Goal: Task Accomplishment & Management: Use online tool/utility

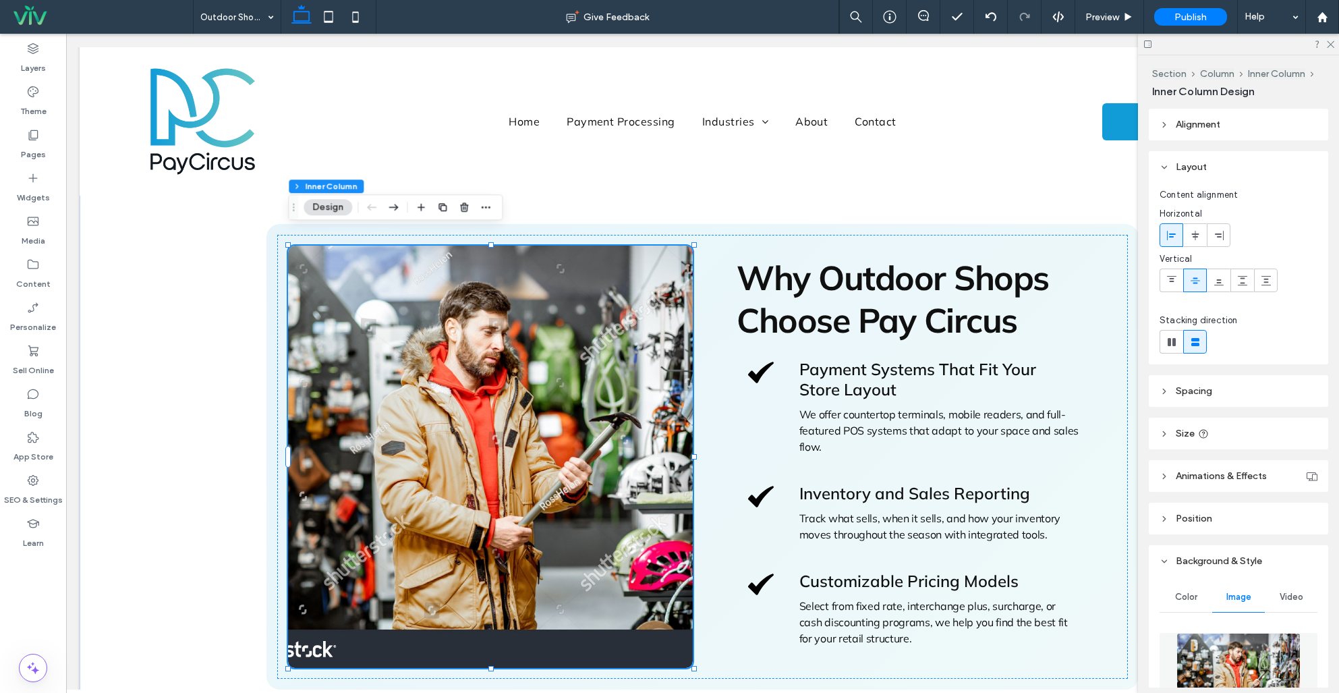
scroll to position [286, 0]
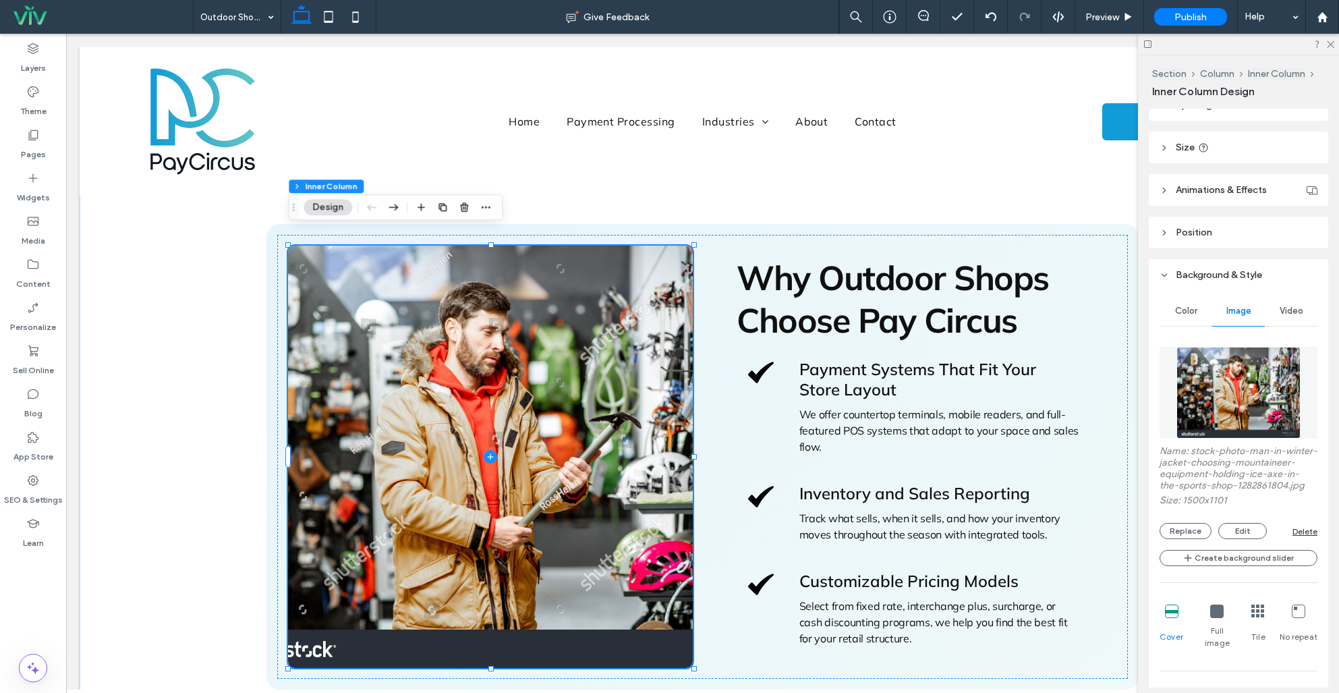
click at [554, 315] on span at bounding box center [490, 457] width 405 height 422
click at [1226, 382] on img at bounding box center [1238, 393] width 125 height 92
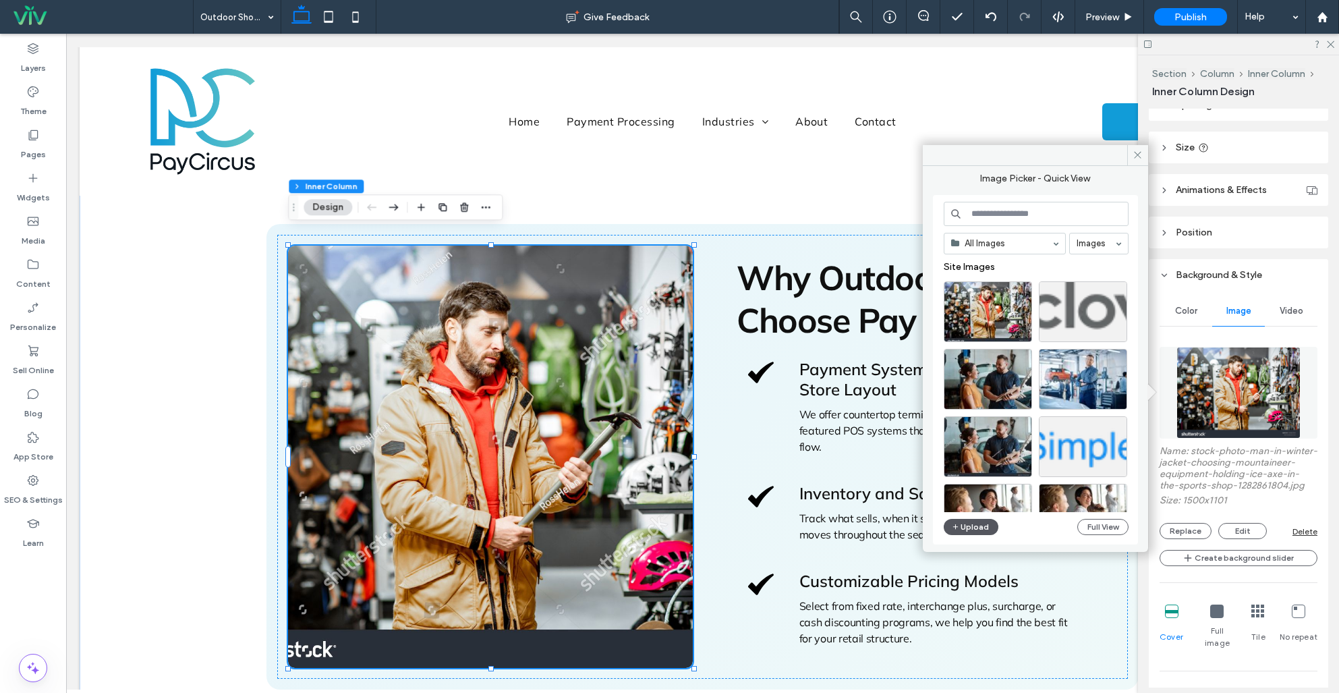
click at [964, 530] on button "Upload" at bounding box center [971, 527] width 55 height 16
click at [968, 526] on button "Upload" at bounding box center [971, 527] width 55 height 16
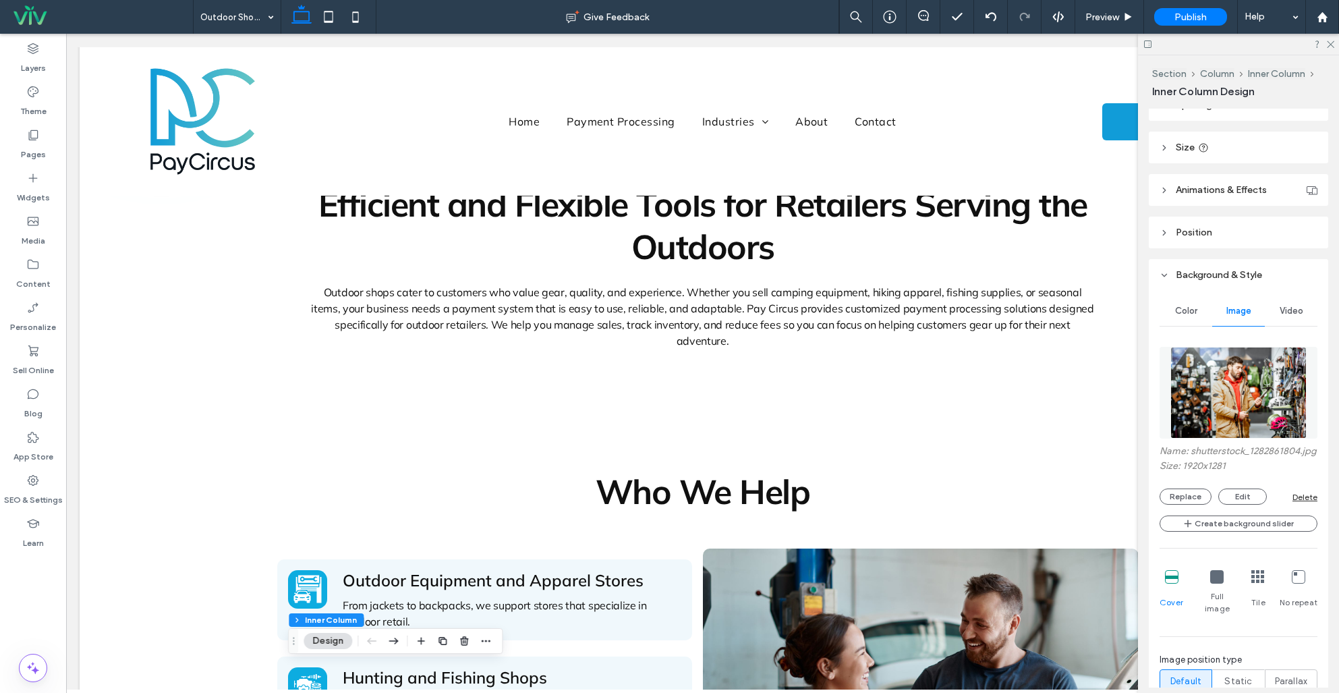
scroll to position [307, 0]
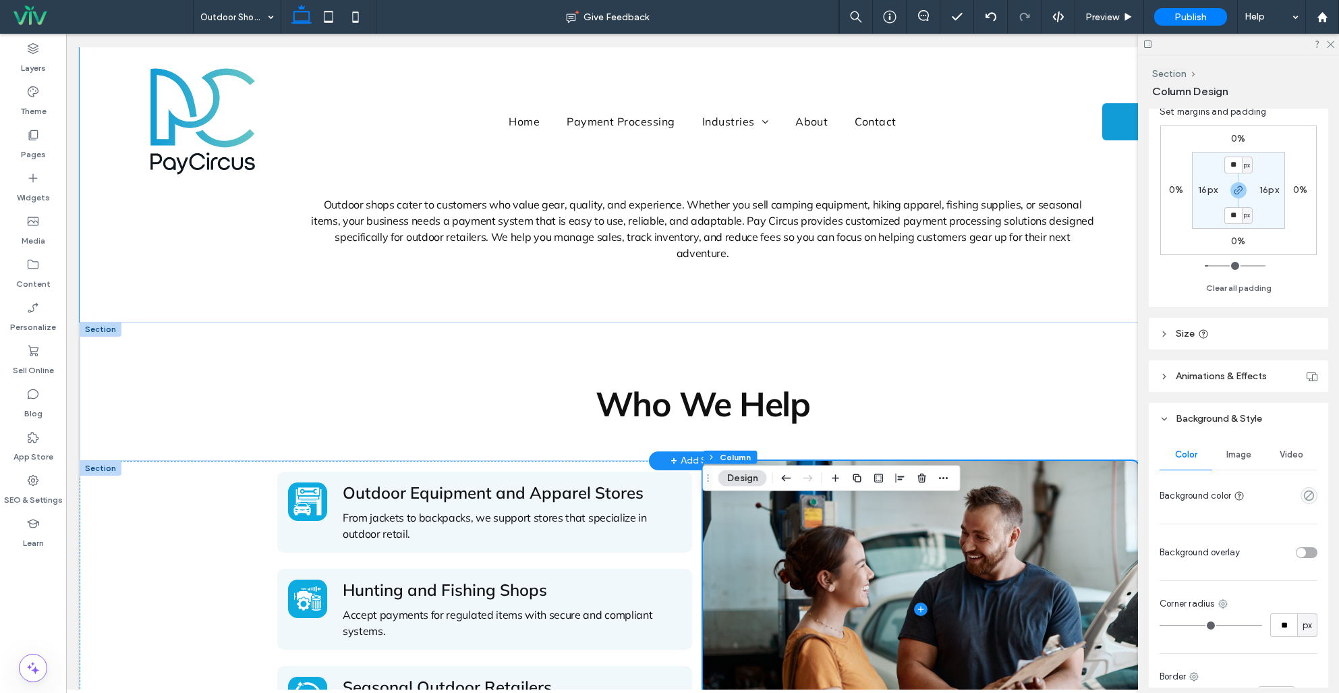
scroll to position [530, 0]
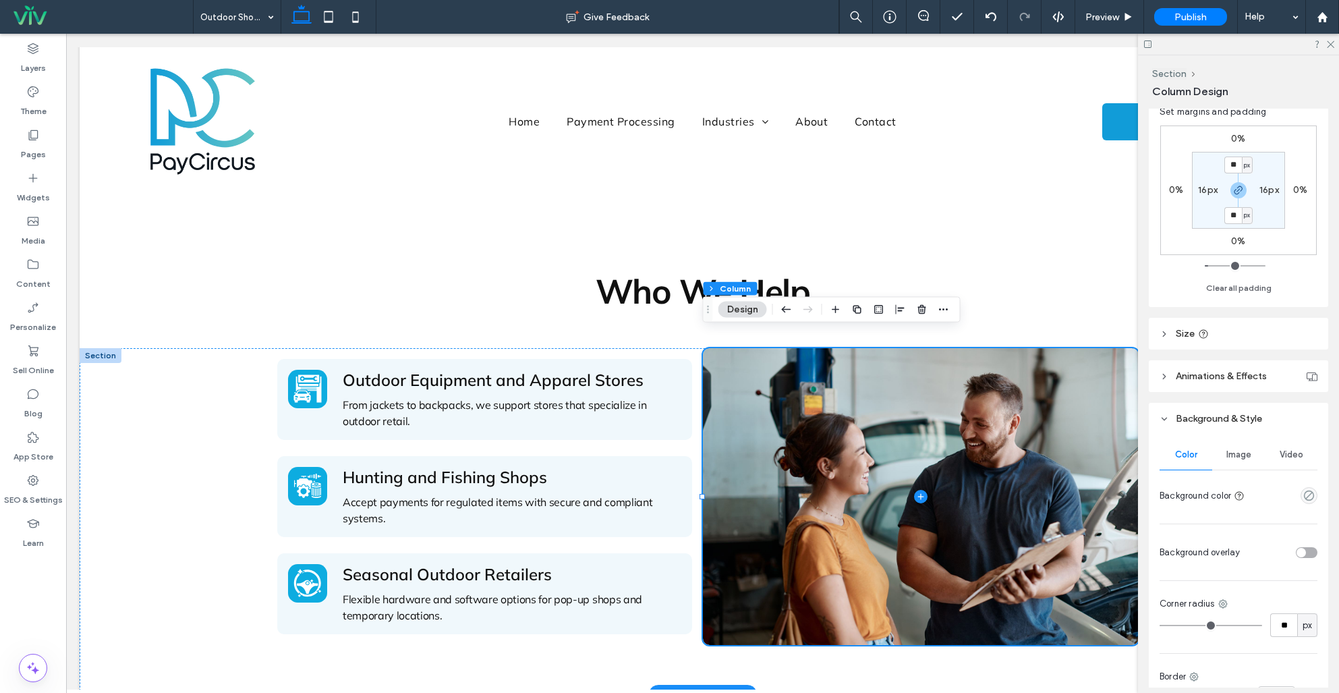
click at [1238, 458] on span "Image" at bounding box center [1238, 454] width 25 height 11
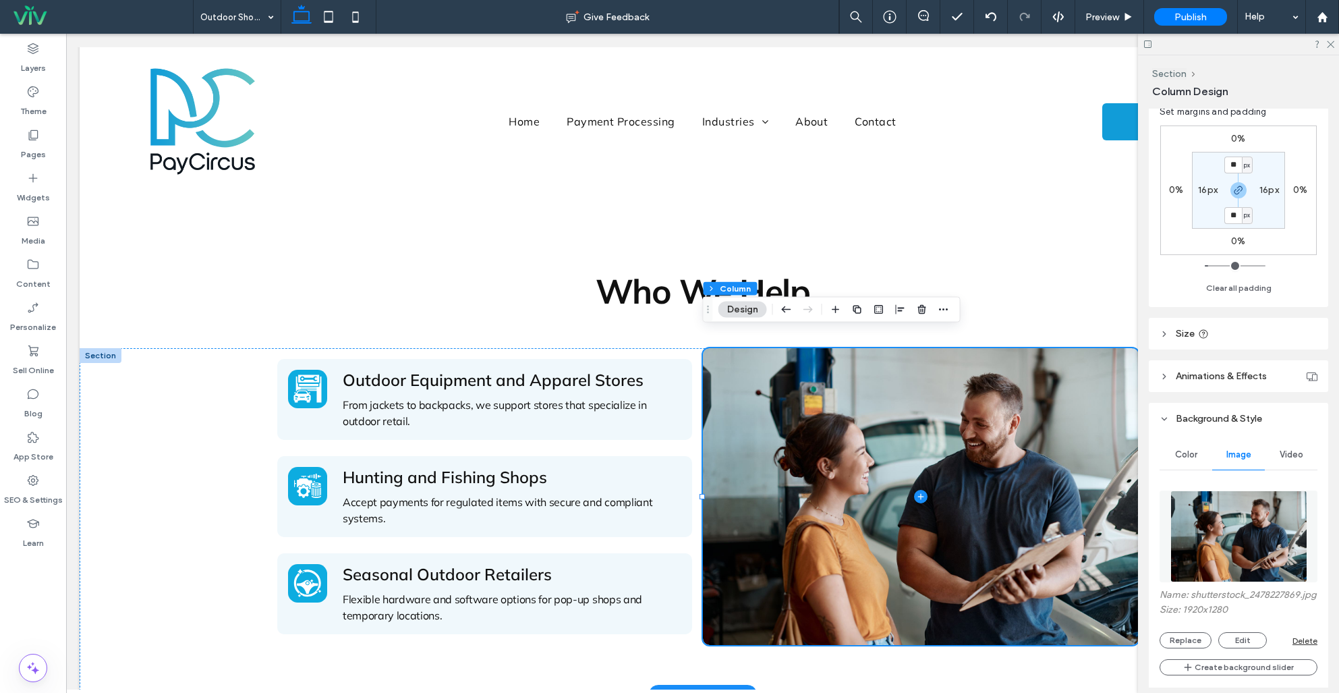
click at [1228, 513] on img at bounding box center [1238, 536] width 137 height 92
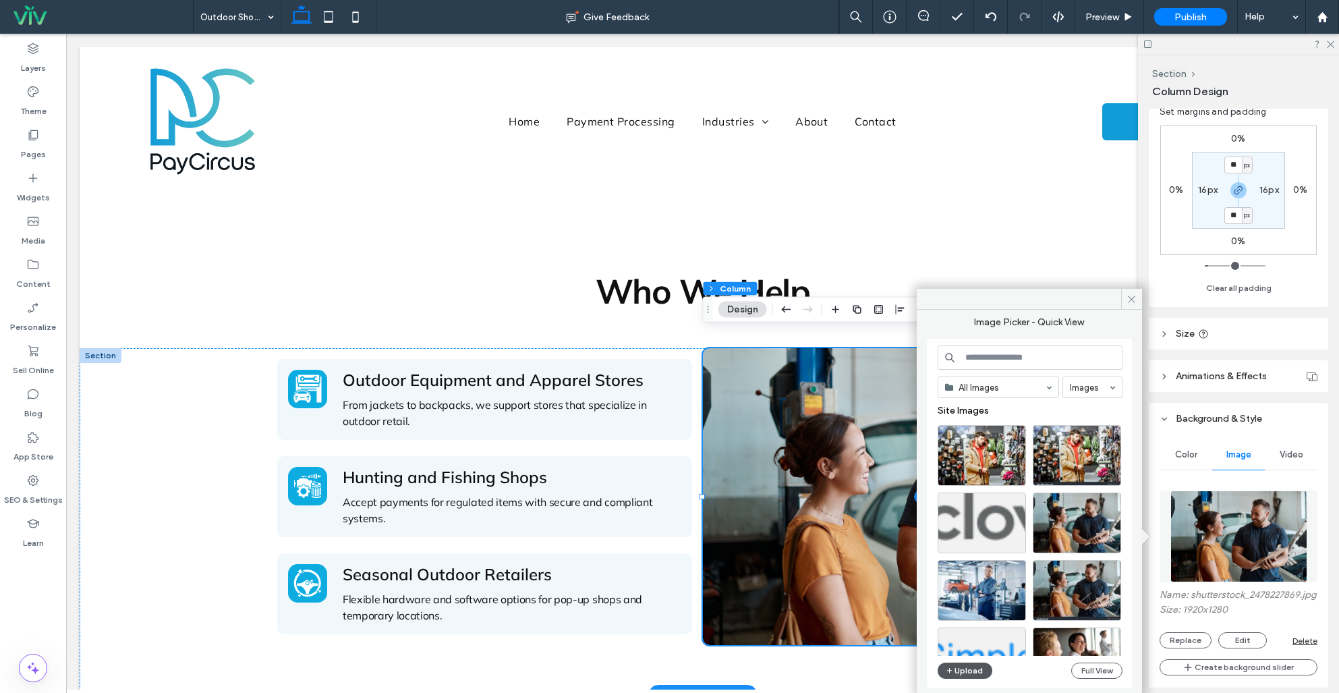
click at [976, 665] on button "Upload" at bounding box center [965, 670] width 55 height 16
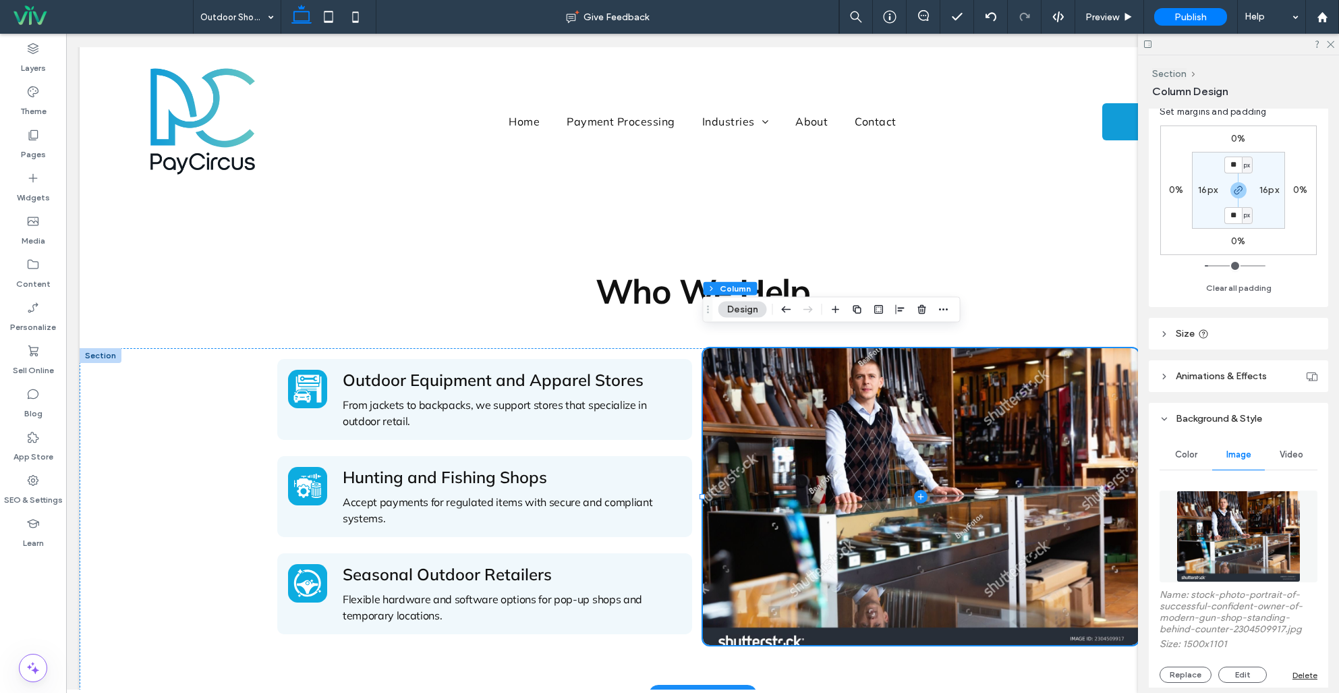
click at [1245, 544] on img at bounding box center [1238, 536] width 125 height 92
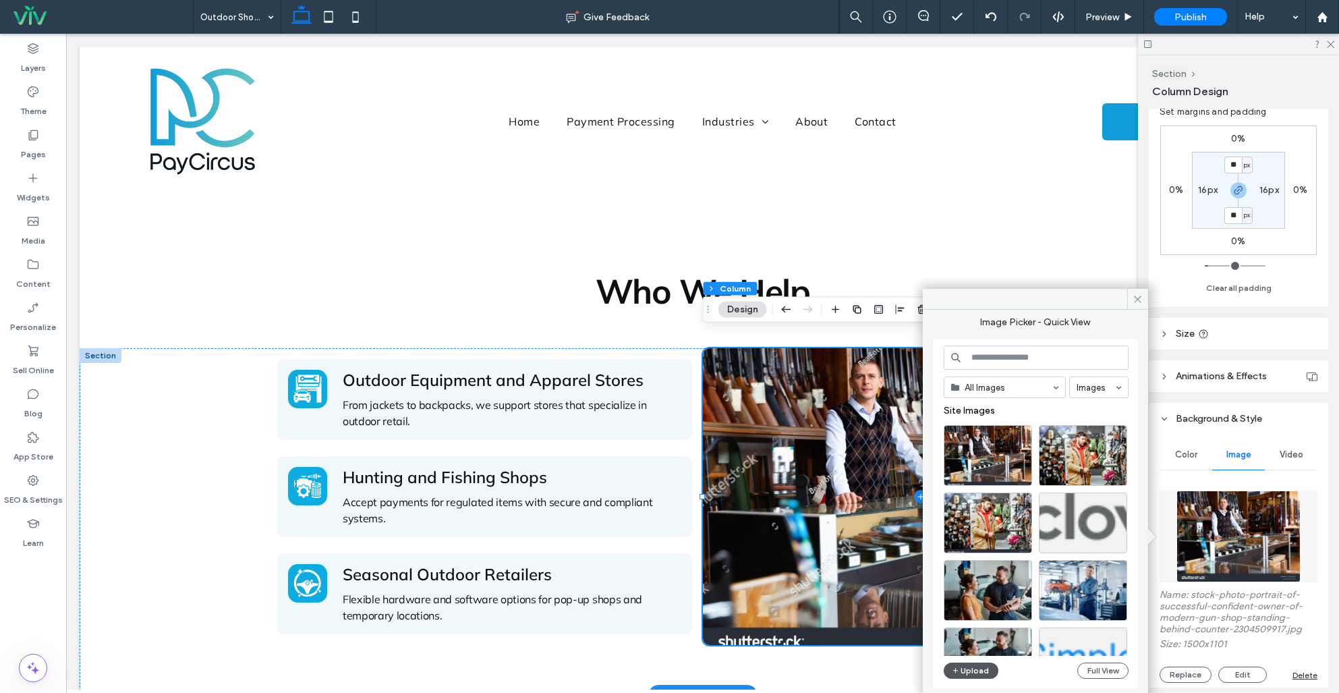
click at [967, 666] on button "Upload" at bounding box center [971, 670] width 55 height 16
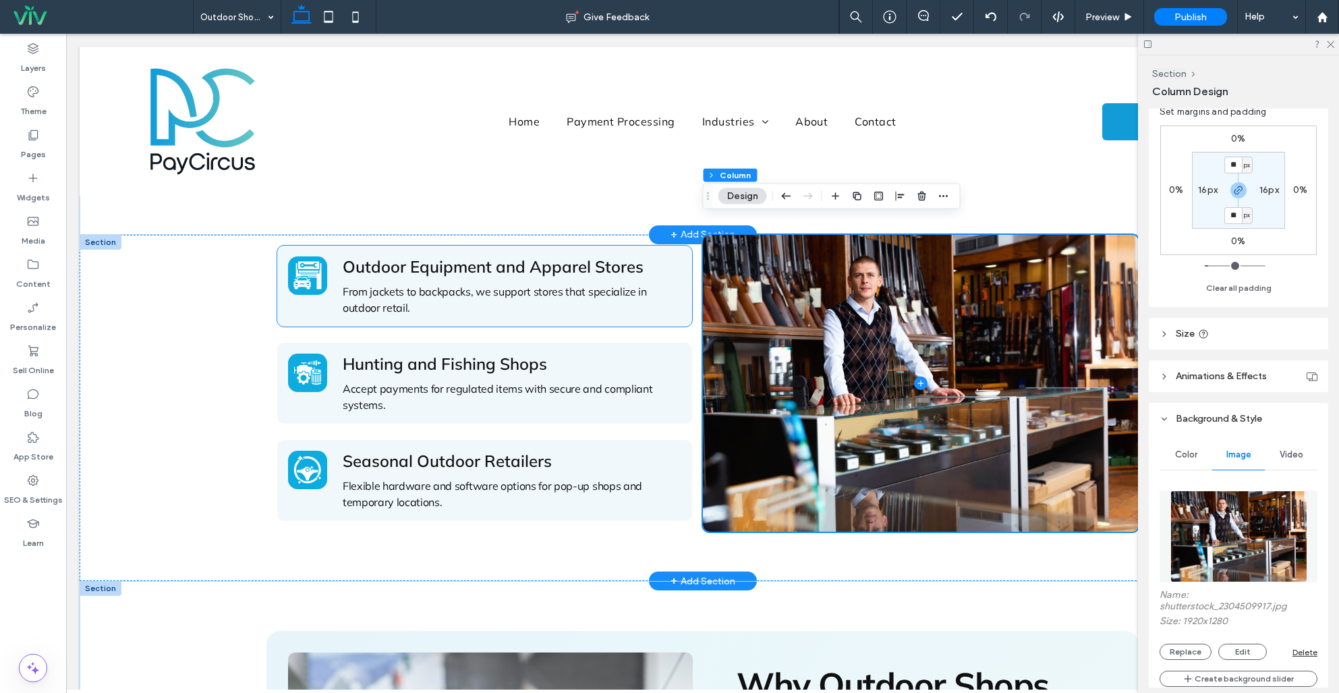
scroll to position [644, 0]
click at [302, 265] on icon at bounding box center [307, 274] width 28 height 28
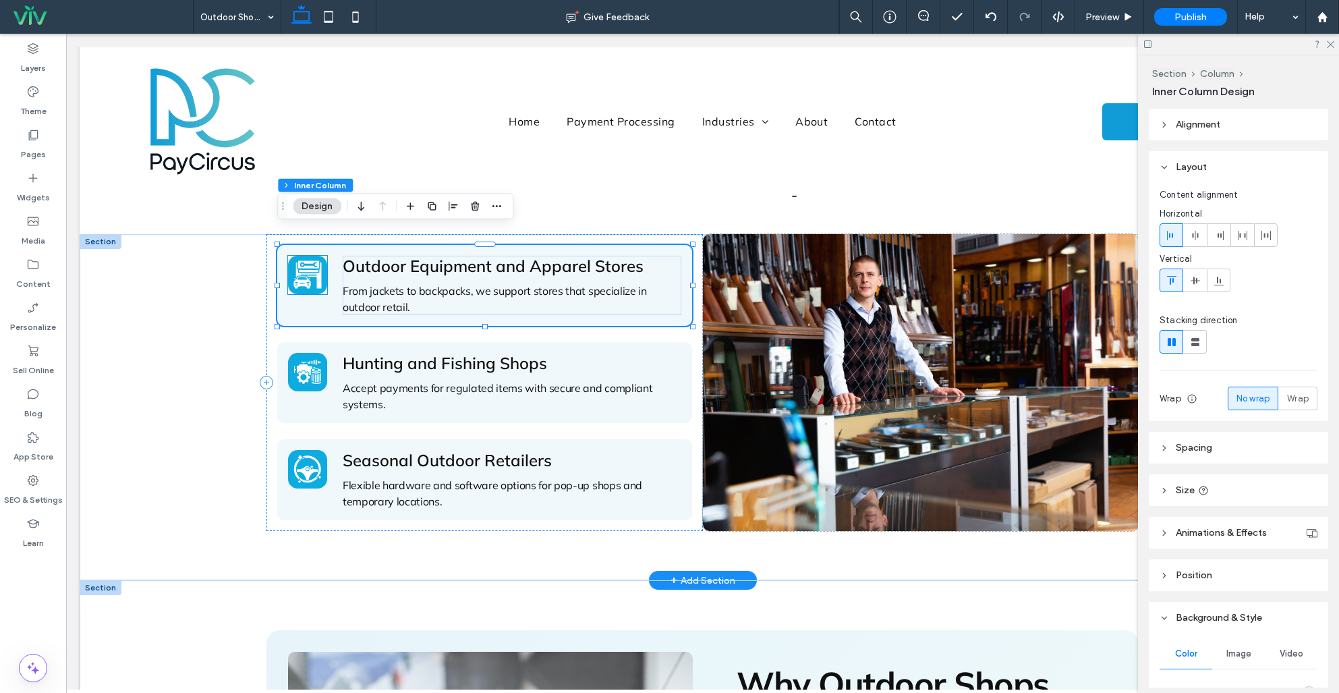
click at [302, 260] on icon at bounding box center [307, 274] width 28 height 28
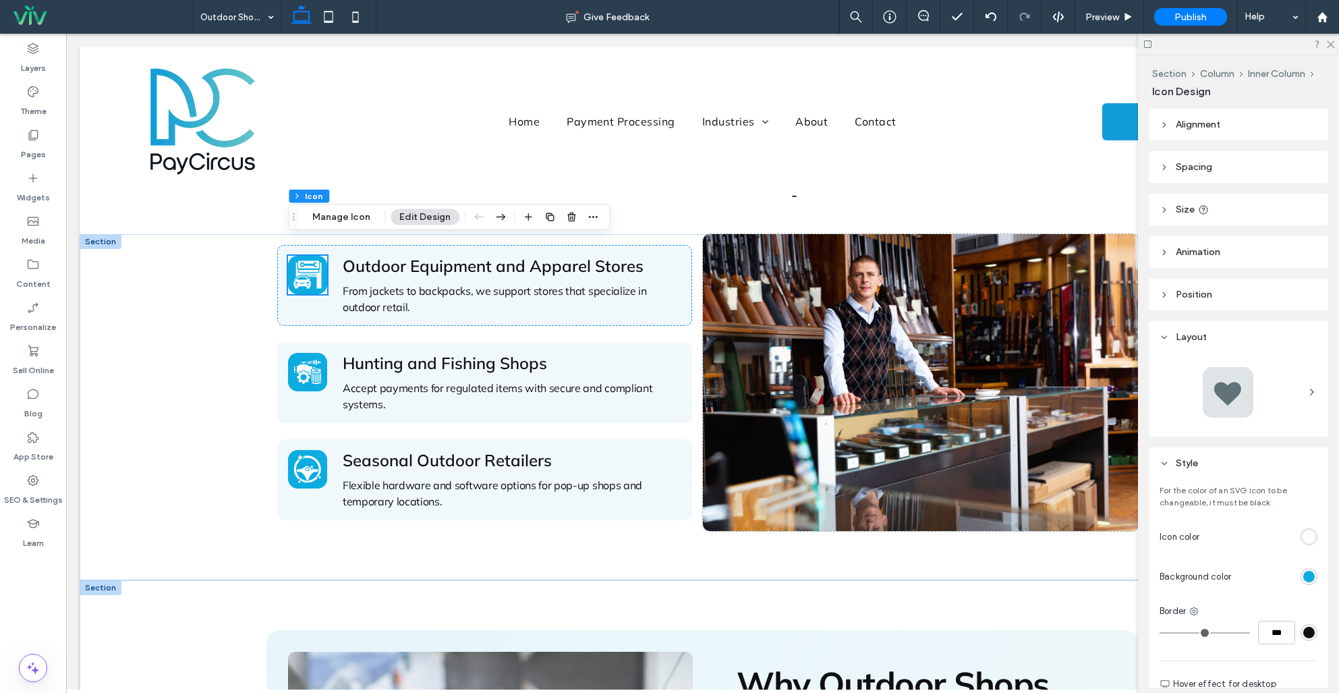
scroll to position [629, 0]
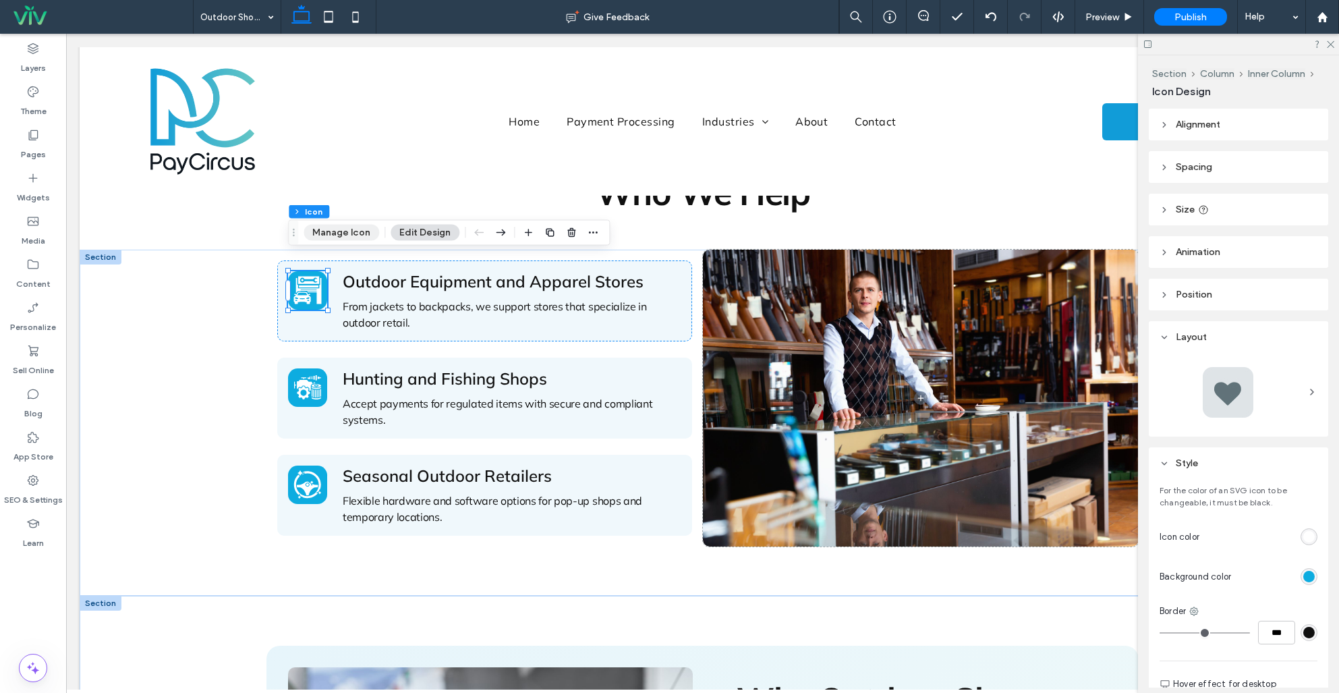
click at [353, 233] on button "Manage Icon" at bounding box center [342, 233] width 76 height 16
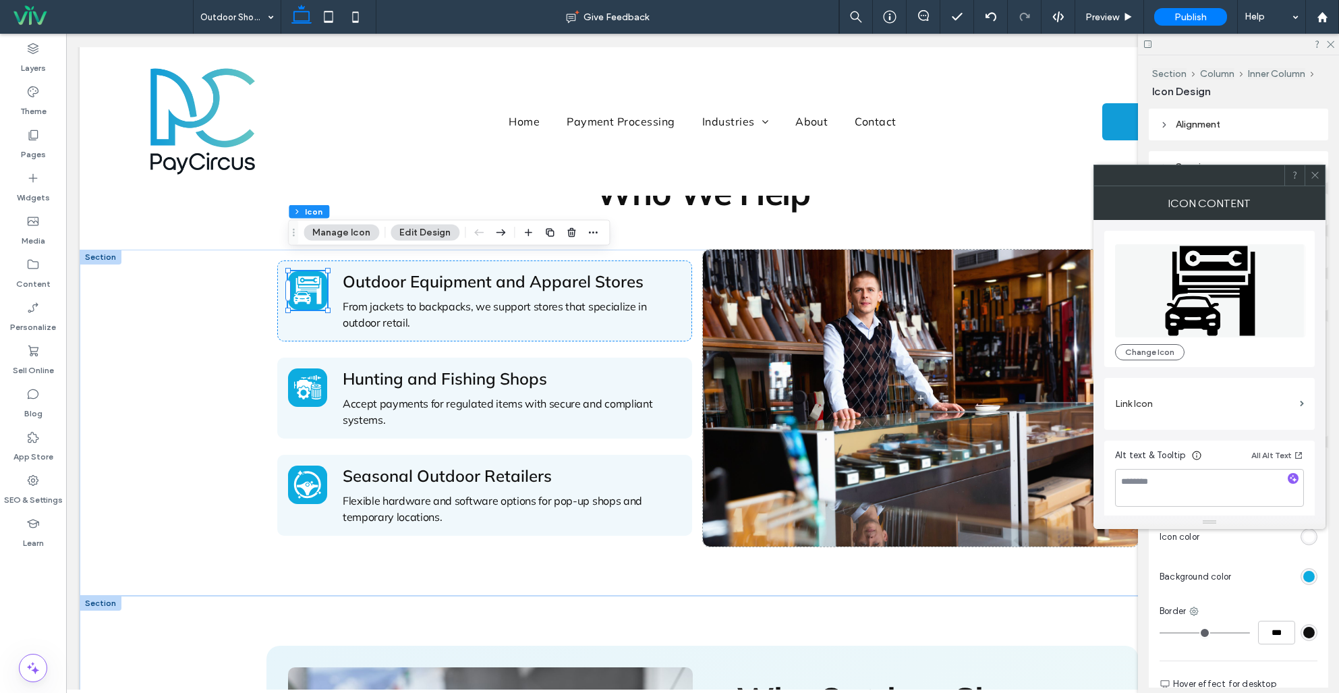
click at [1244, 286] on icon at bounding box center [1211, 291] width 90 height 90
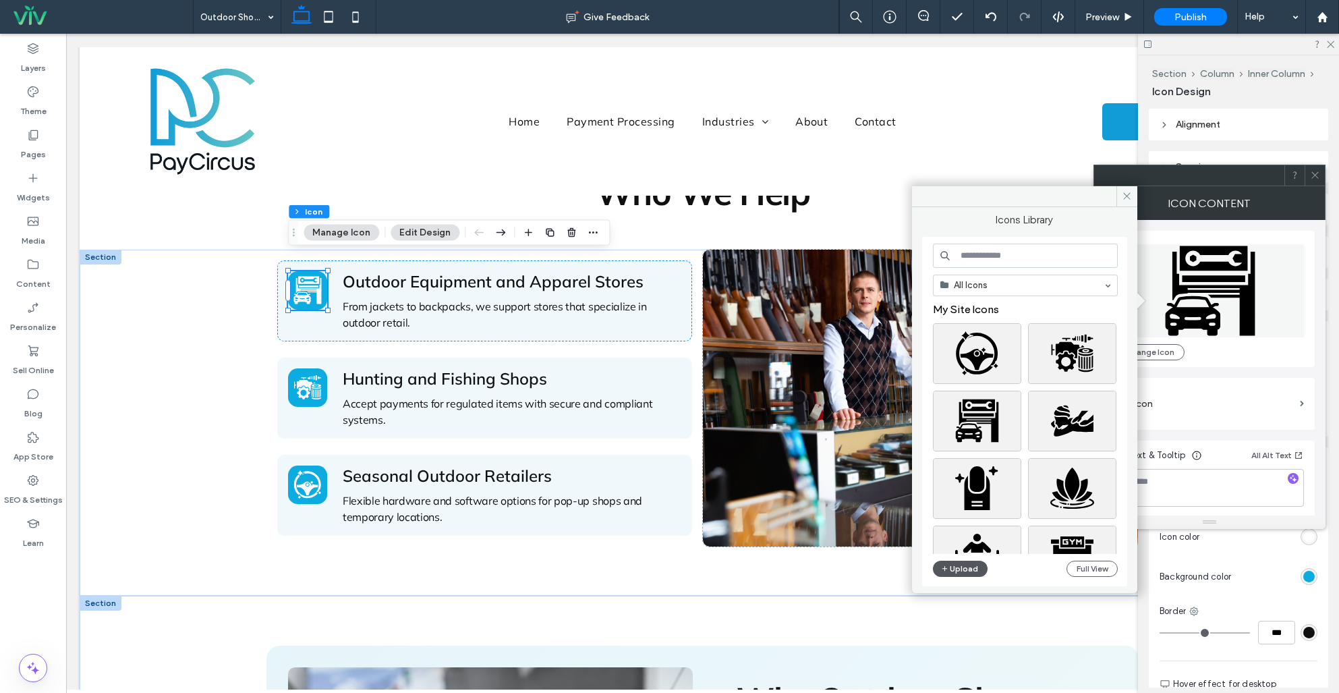
click at [959, 573] on button "Upload" at bounding box center [960, 569] width 55 height 16
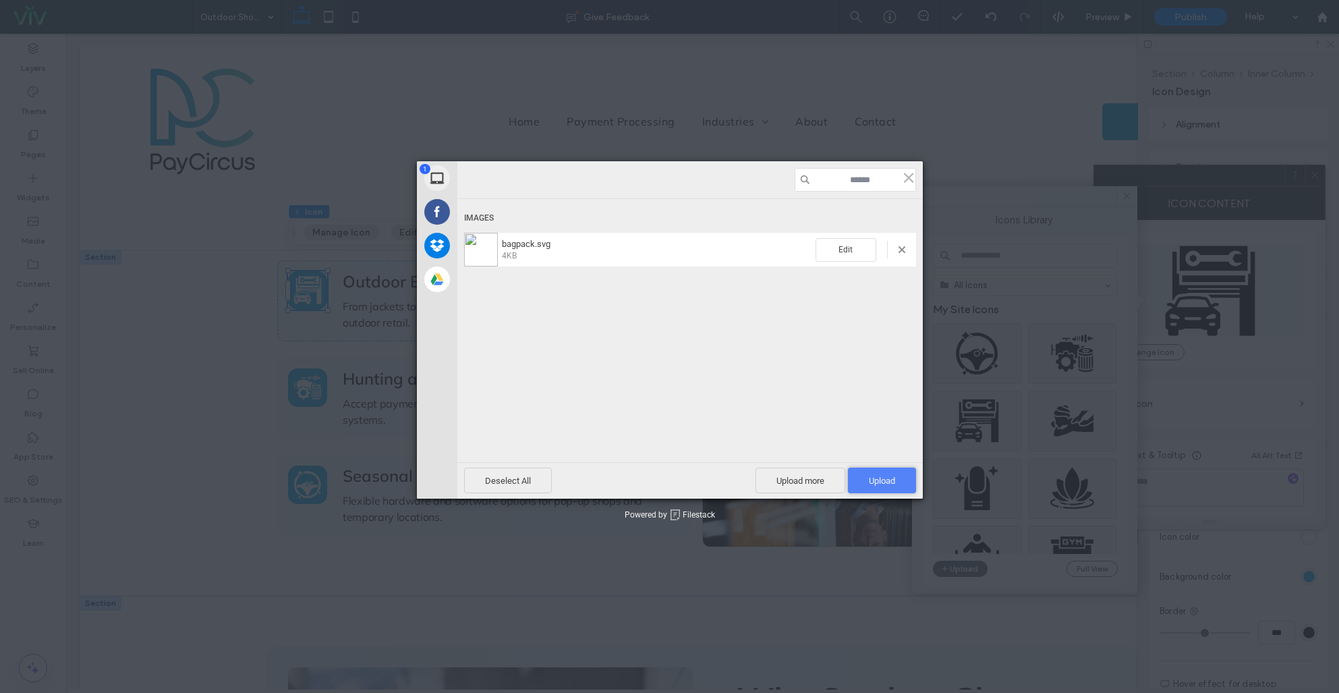
click at [898, 486] on span "Upload 1" at bounding box center [882, 480] width 68 height 26
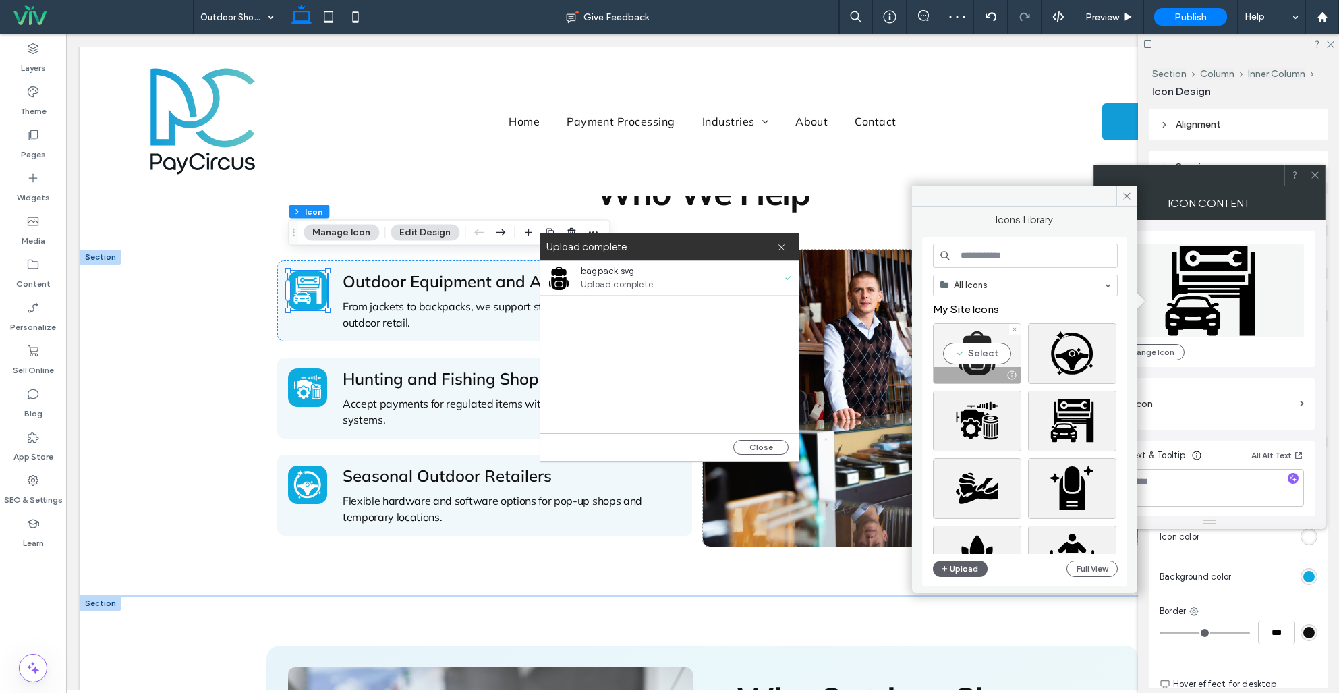
click at [987, 347] on div "Select" at bounding box center [977, 353] width 88 height 61
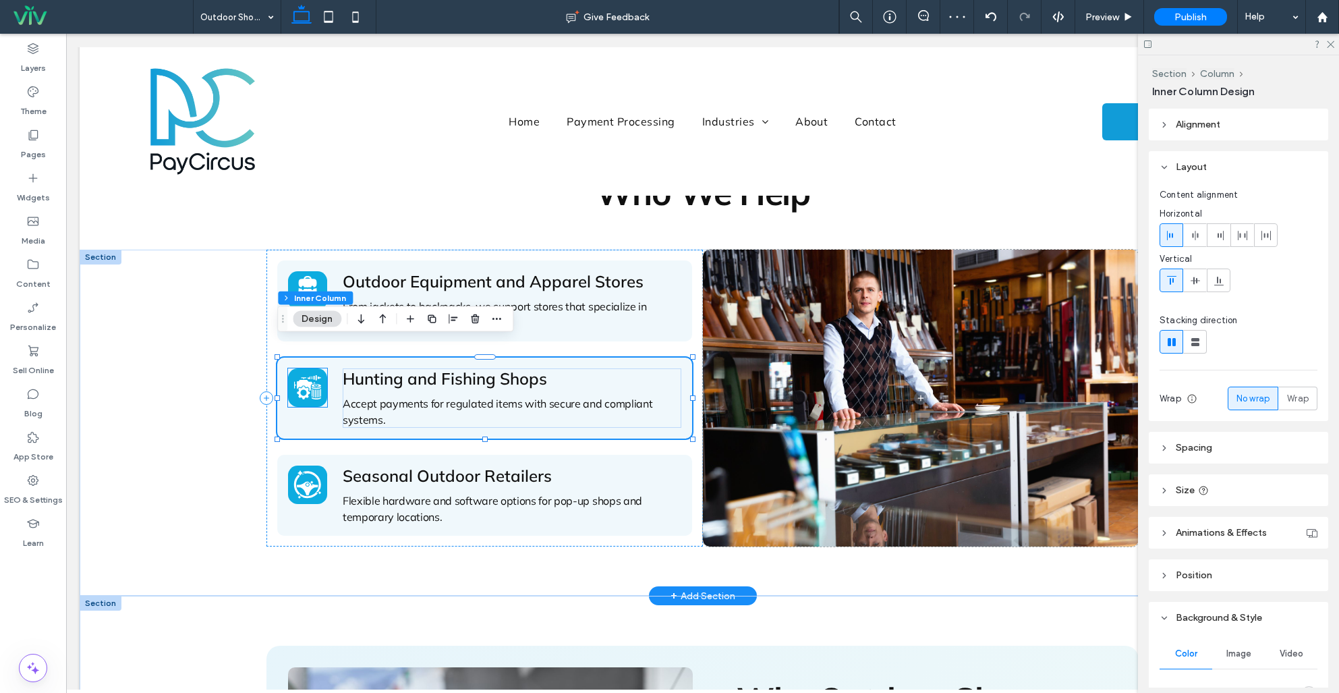
click at [303, 374] on icon at bounding box center [307, 387] width 29 height 29
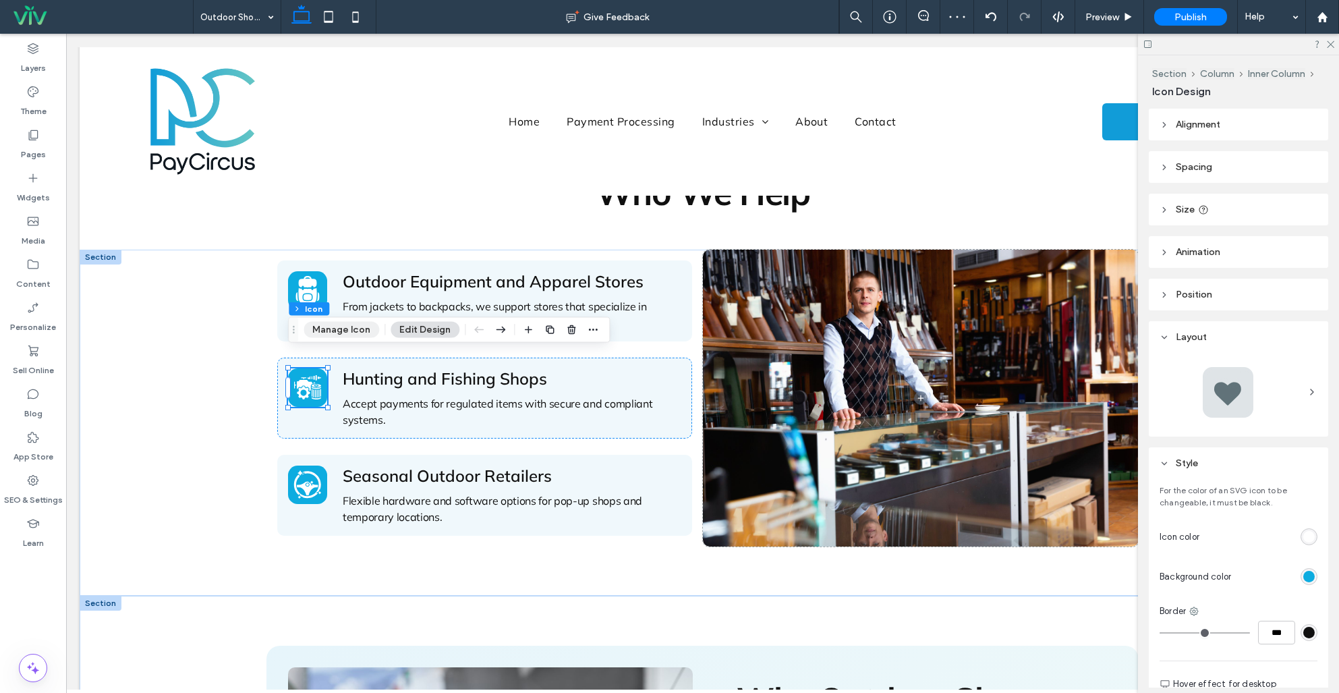
click at [333, 330] on button "Manage Icon" at bounding box center [342, 330] width 76 height 16
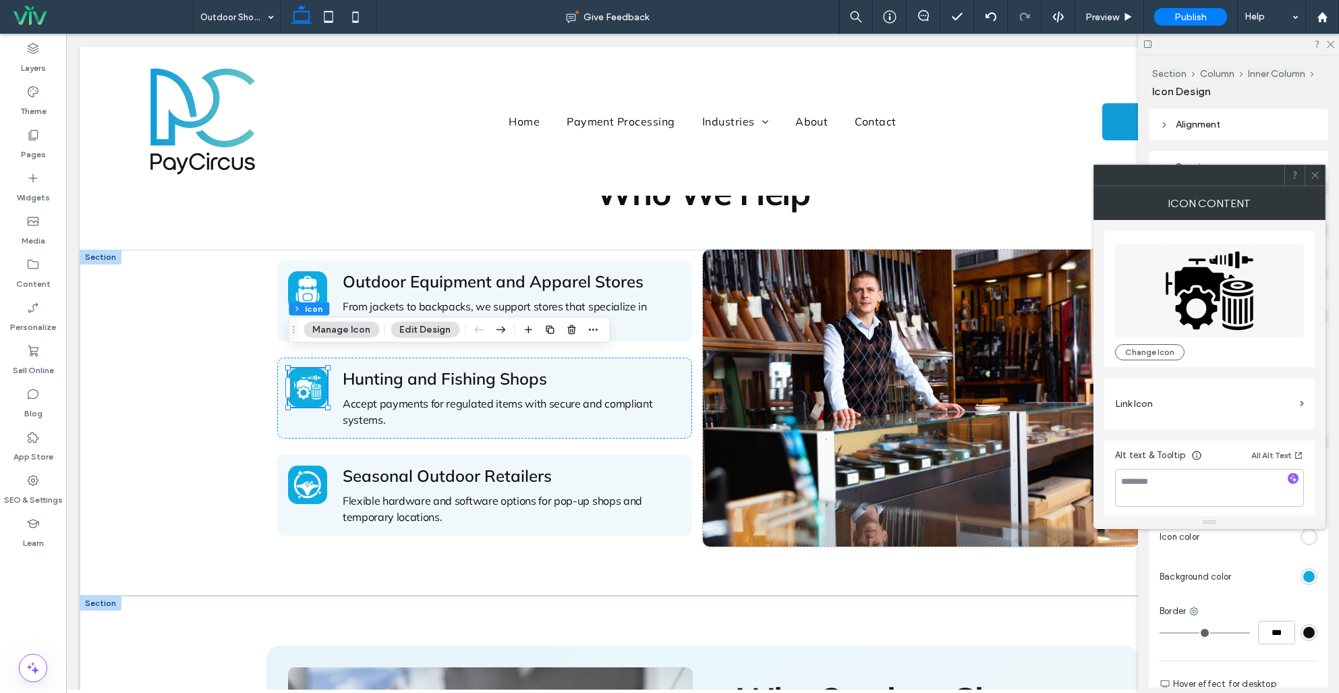
click at [1214, 277] on icon at bounding box center [1209, 290] width 87 height 78
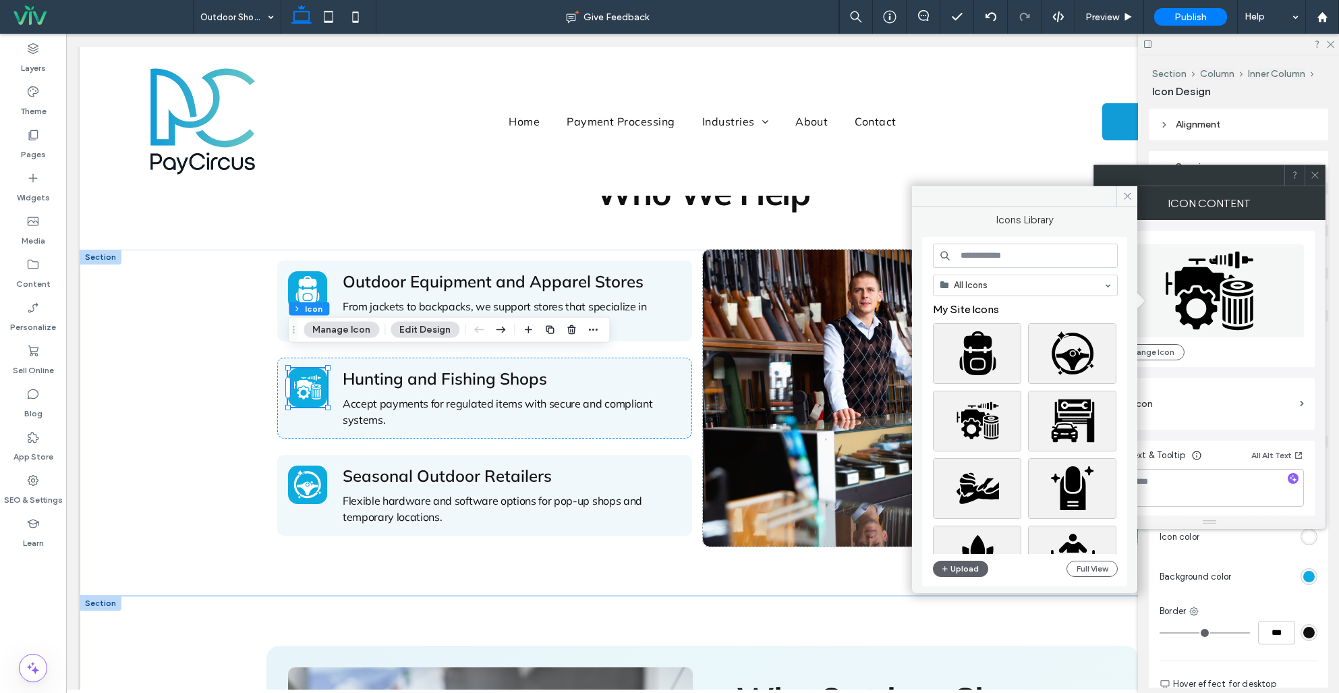
drag, startPoint x: 963, startPoint y: 571, endPoint x: 938, endPoint y: 583, distance: 27.8
click at [963, 571] on button "Upload" at bounding box center [960, 569] width 55 height 16
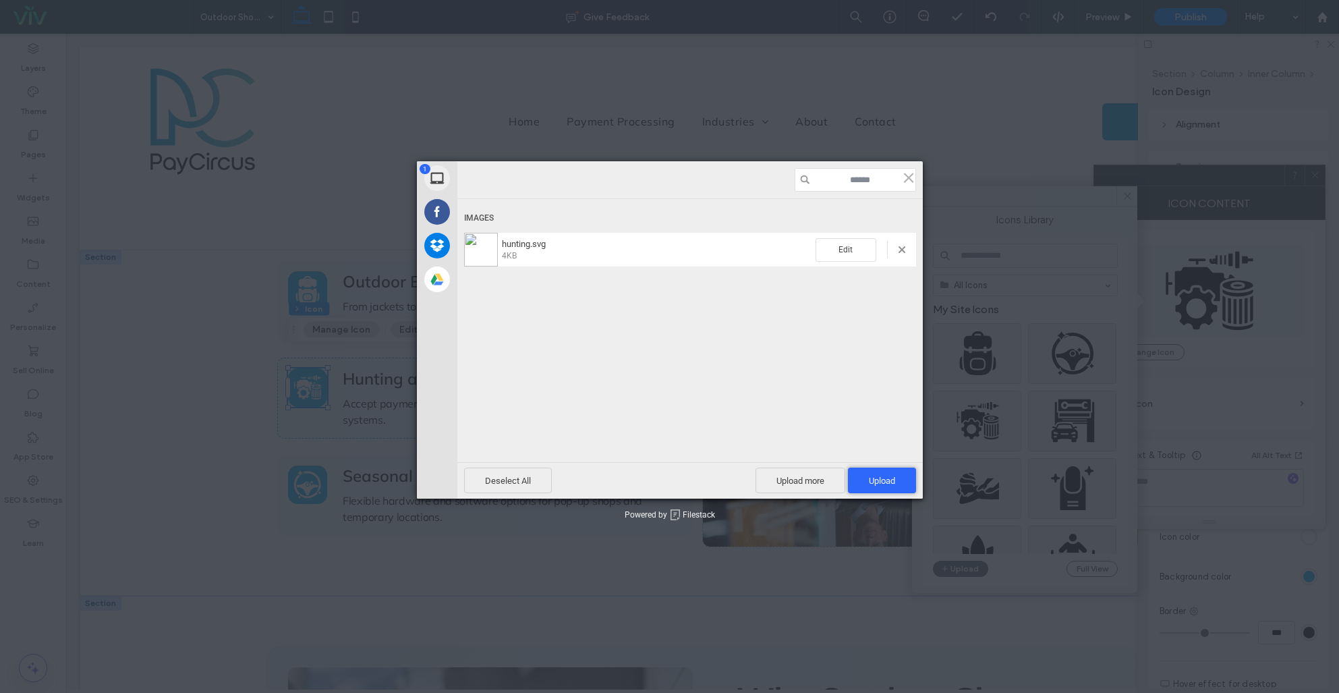
drag, startPoint x: 892, startPoint y: 487, endPoint x: 1222, endPoint y: 447, distance: 332.3
click at [892, 487] on span "Upload 1" at bounding box center [882, 480] width 68 height 26
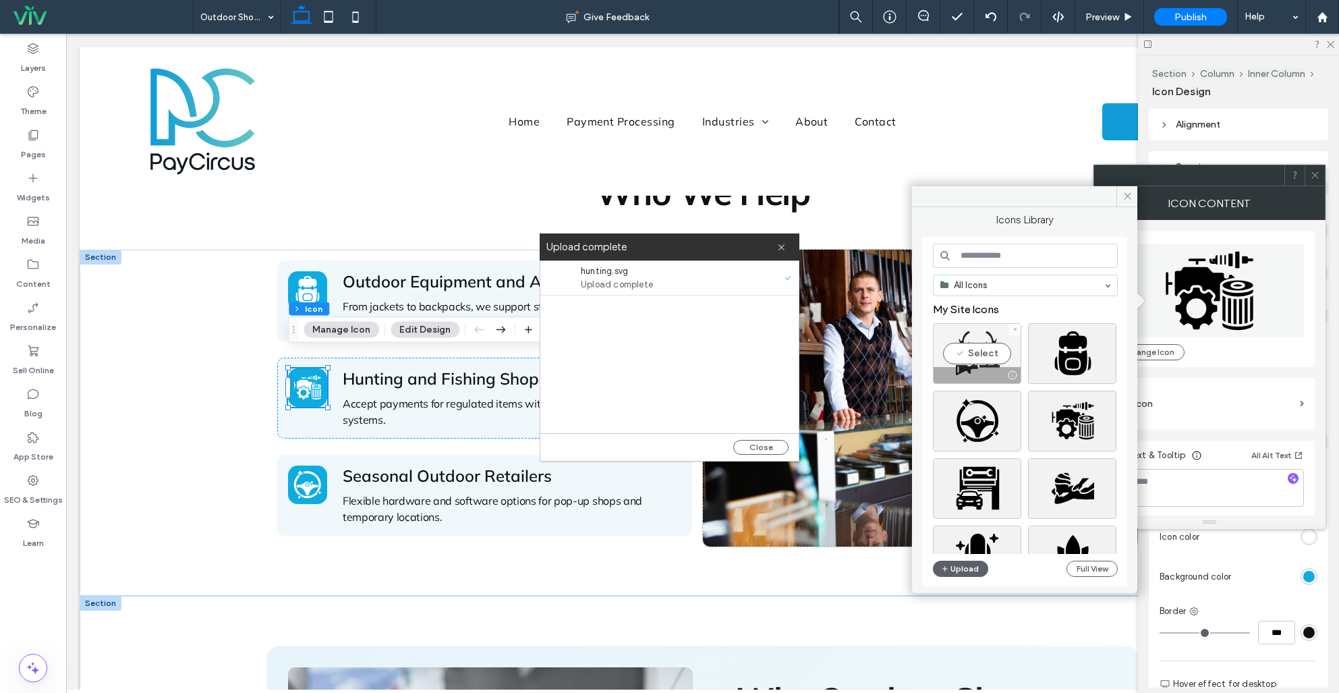
click at [979, 351] on div "Select" at bounding box center [977, 353] width 88 height 61
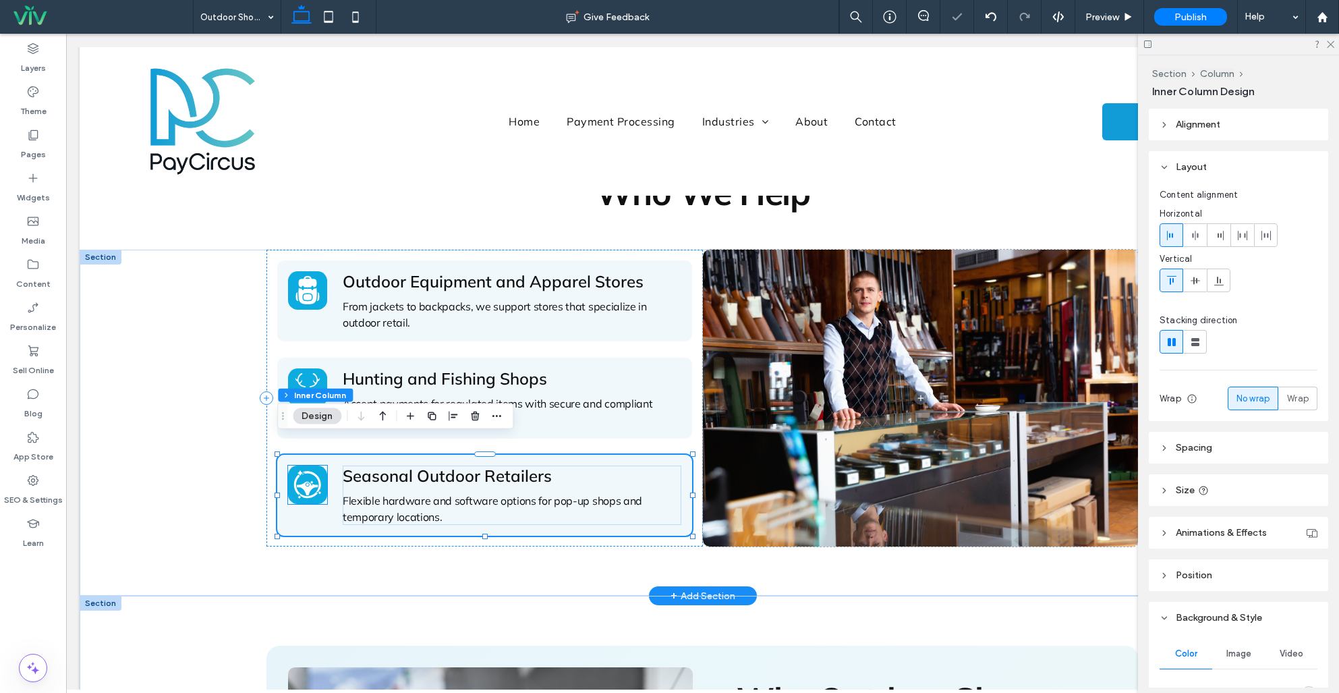
click at [311, 472] on icon at bounding box center [307, 484] width 28 height 29
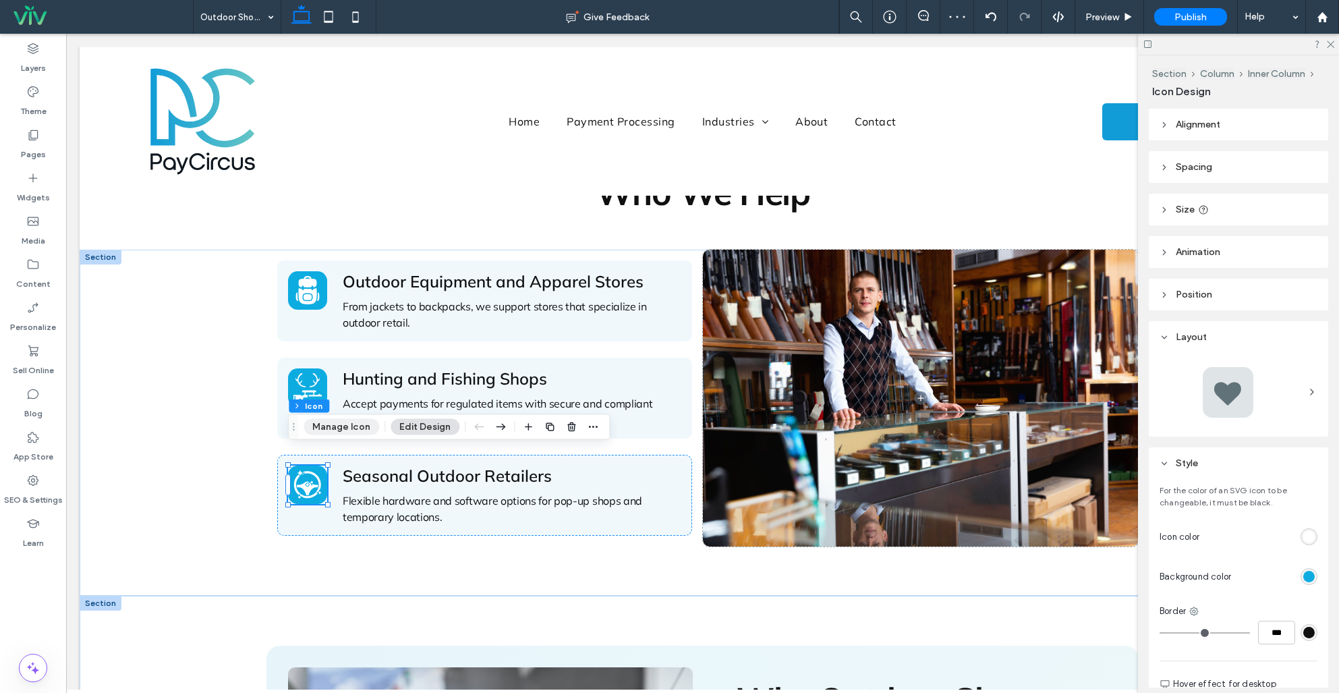
click at [326, 428] on button "Manage Icon" at bounding box center [342, 427] width 76 height 16
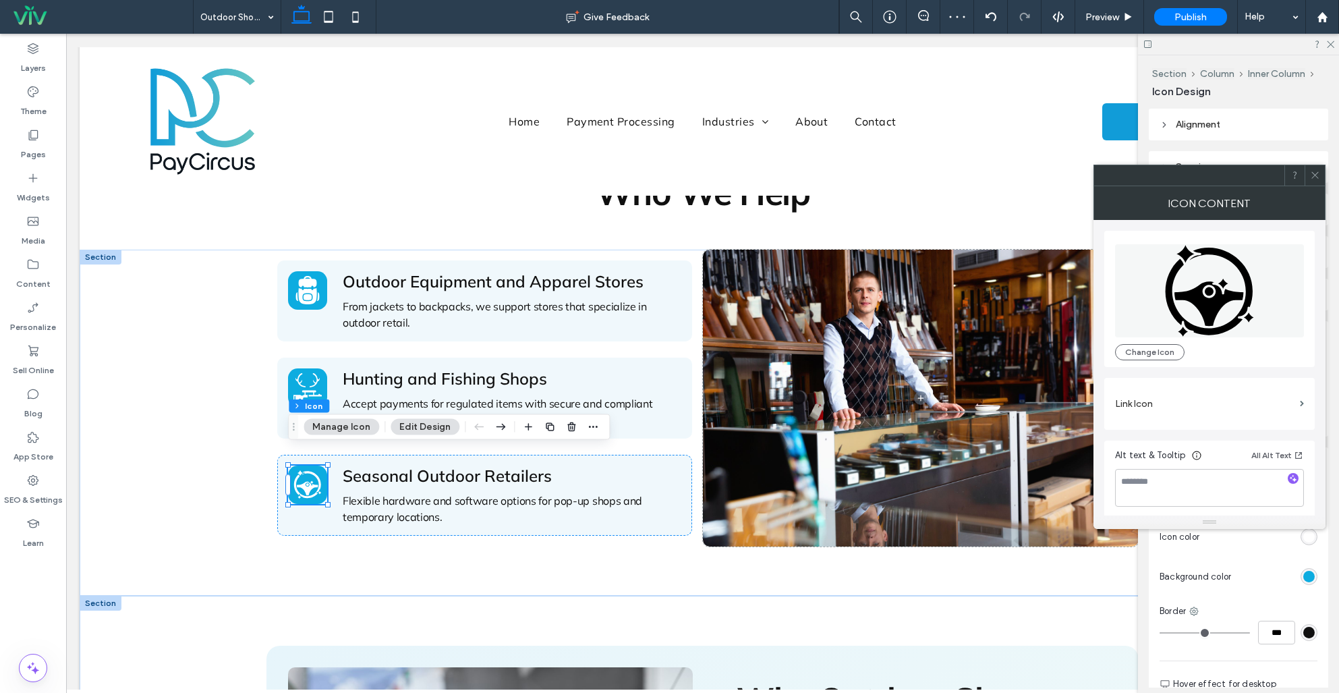
click at [1179, 279] on icon at bounding box center [1209, 290] width 93 height 93
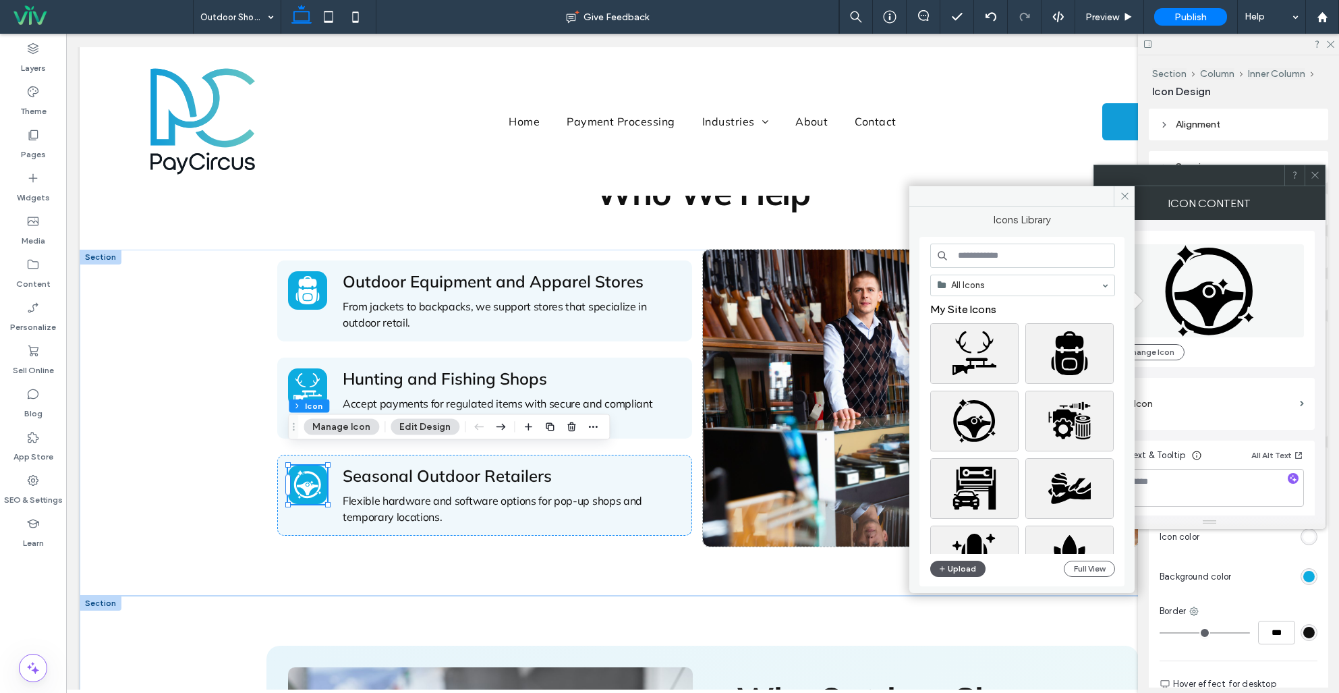
click at [939, 571] on icon "button" at bounding box center [942, 568] width 8 height 11
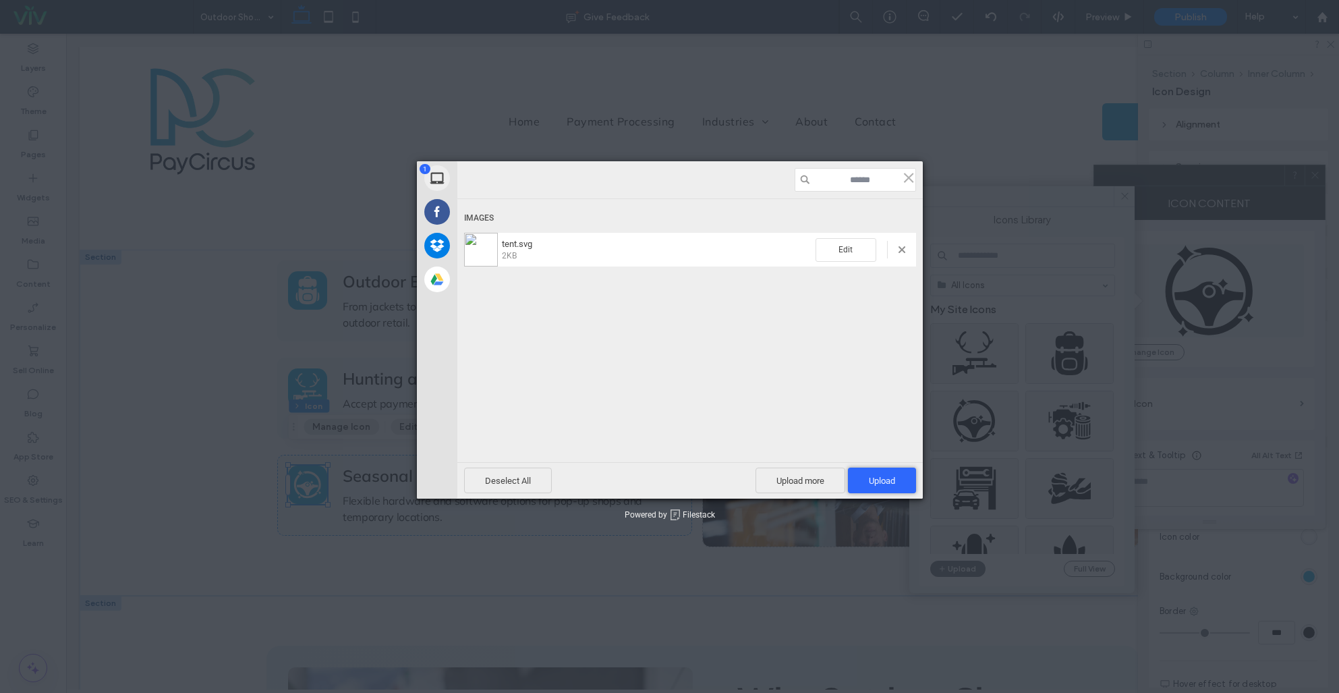
drag, startPoint x: 882, startPoint y: 482, endPoint x: 1127, endPoint y: 494, distance: 245.8
click at [886, 482] on span "Upload 1" at bounding box center [882, 481] width 26 height 10
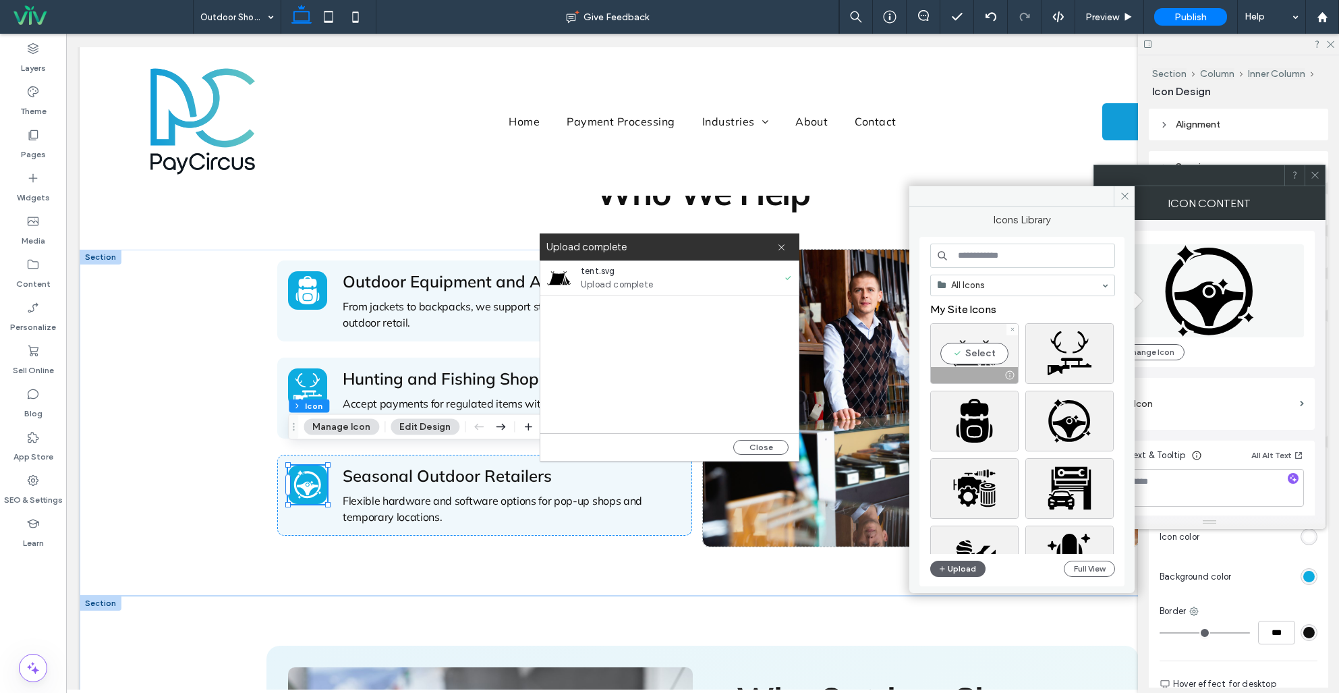
click at [977, 349] on div "Select" at bounding box center [974, 353] width 88 height 61
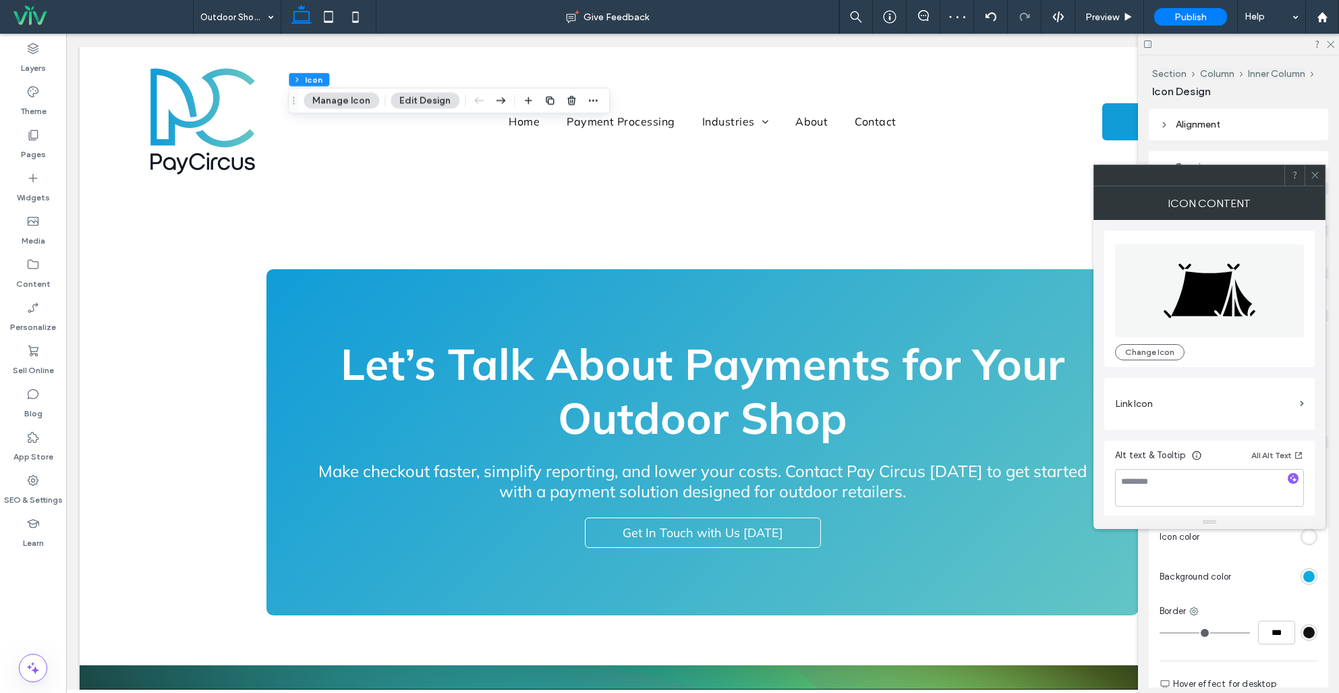
scroll to position [1977, 0]
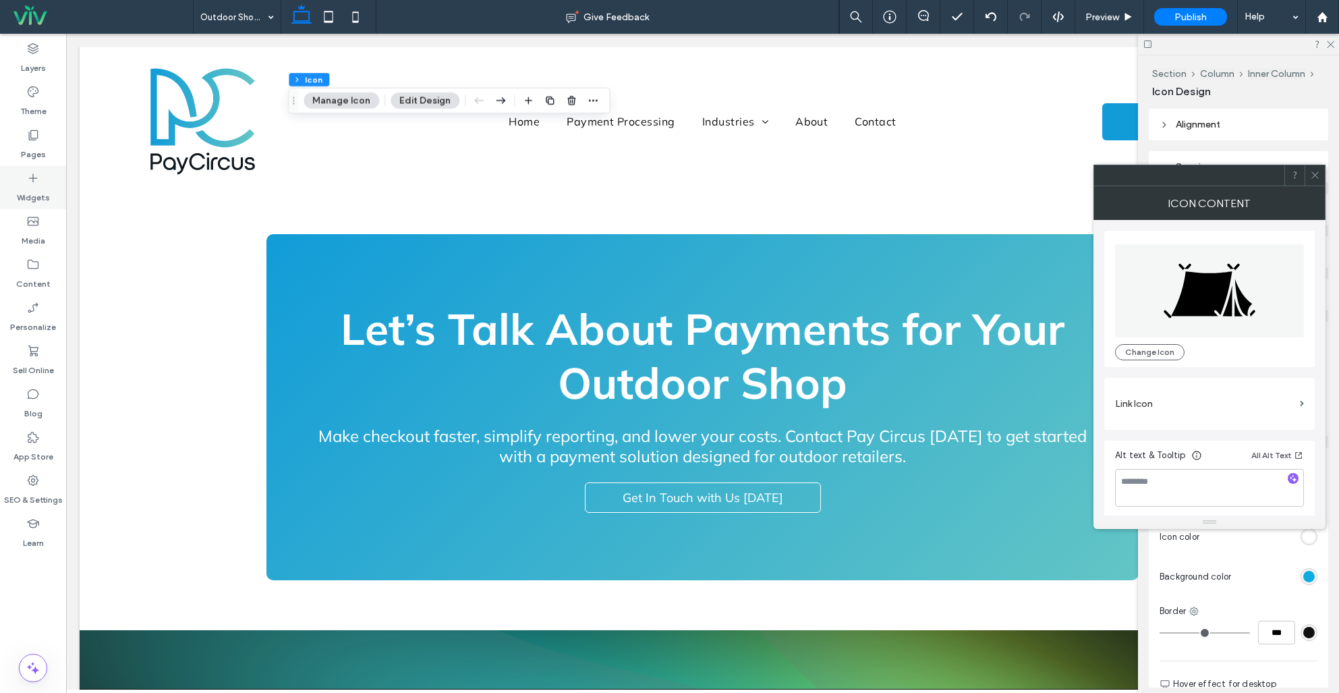
drag, startPoint x: 34, startPoint y: 136, endPoint x: 31, endPoint y: 188, distance: 51.3
click at [34, 136] on icon at bounding box center [32, 134] width 13 height 13
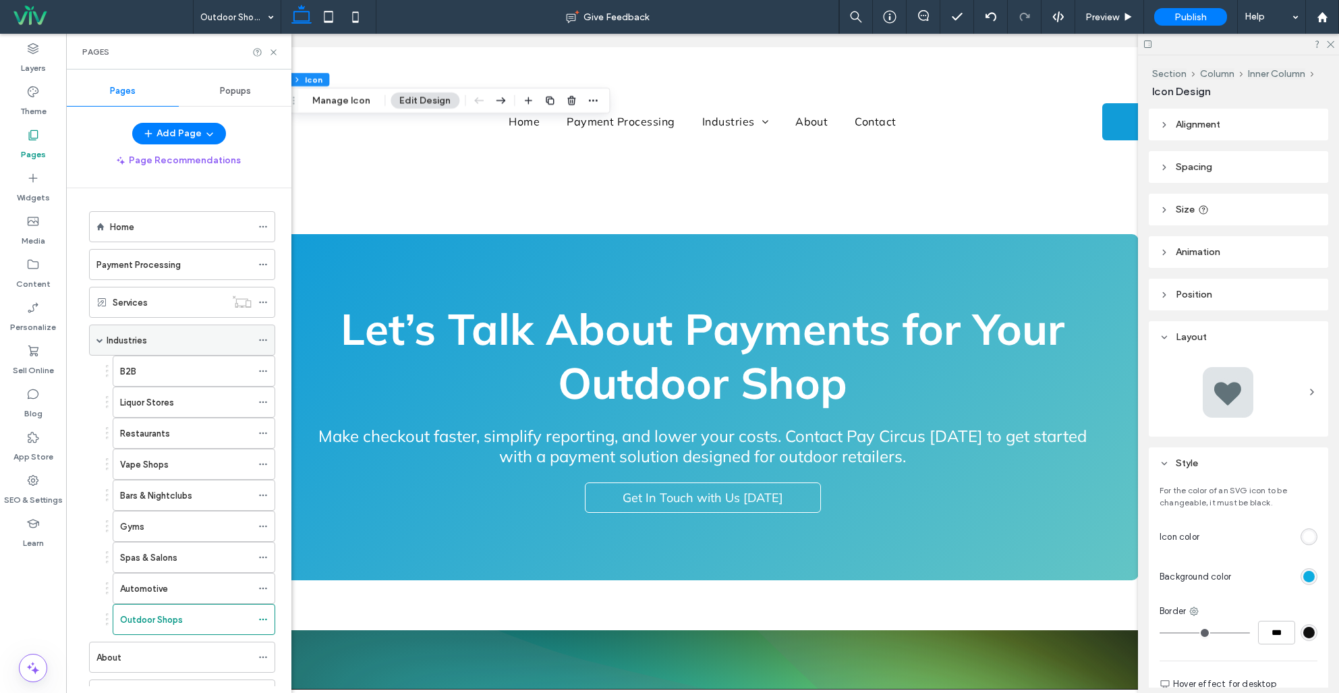
click at [100, 340] on span at bounding box center [99, 340] width 7 height 7
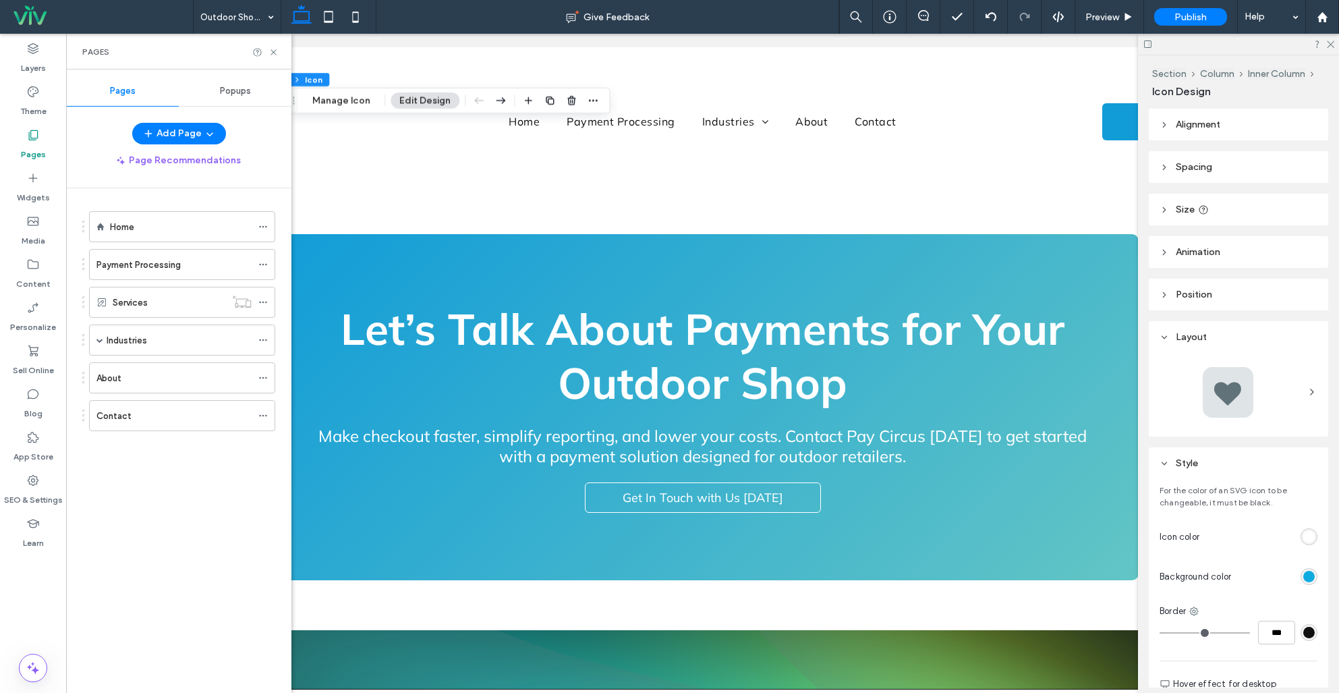
drag, startPoint x: 138, startPoint y: 369, endPoint x: 169, endPoint y: 376, distance: 32.6
click at [140, 370] on div "About" at bounding box center [173, 378] width 155 height 30
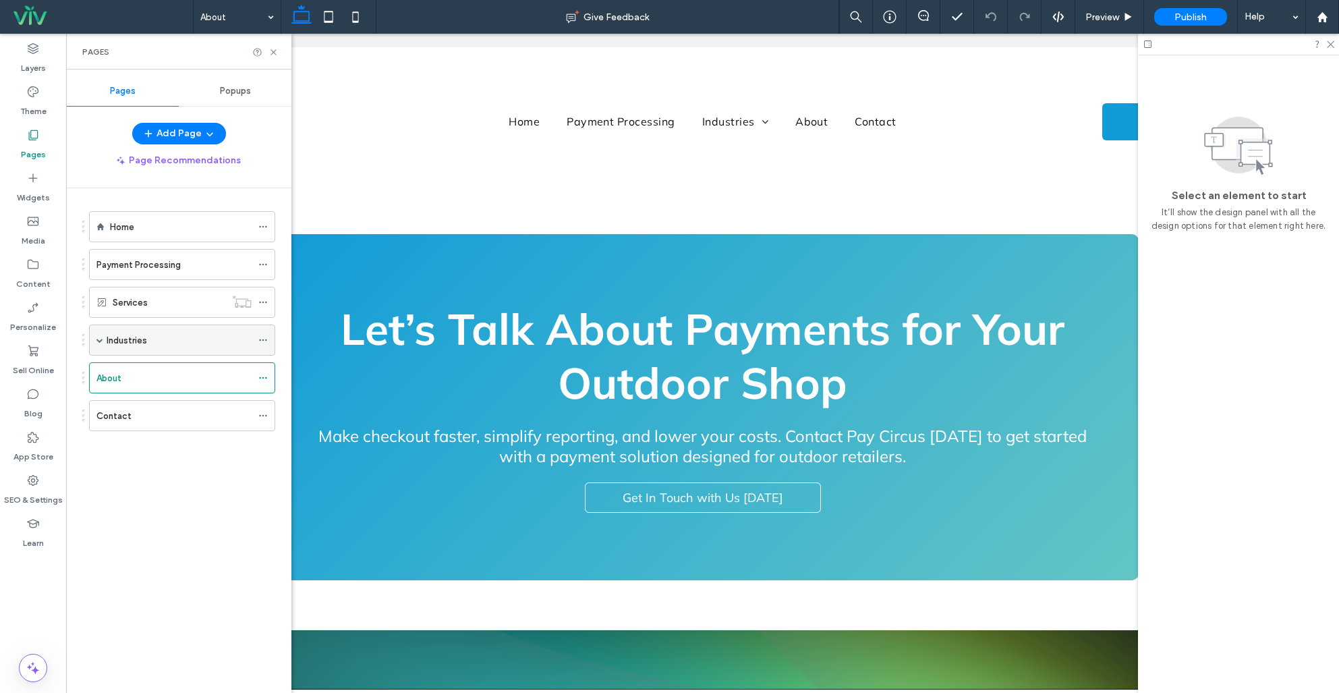
click at [99, 339] on span at bounding box center [99, 340] width 7 height 7
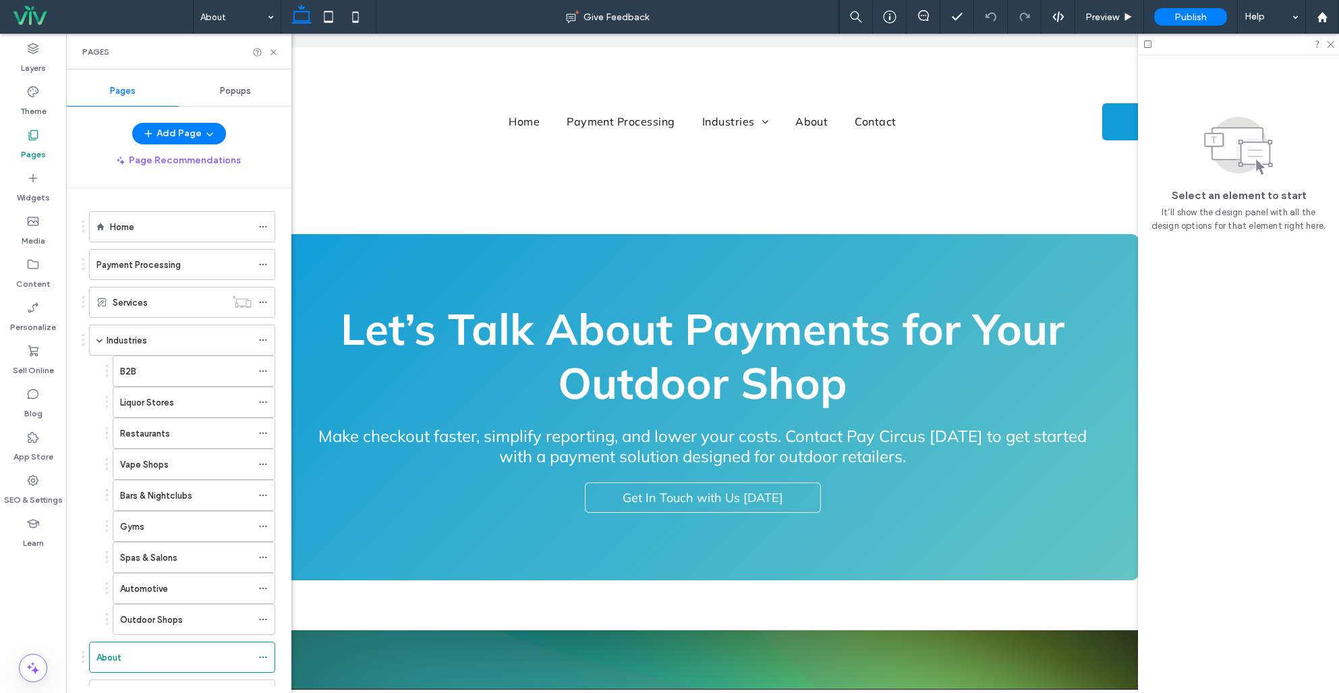
click at [199, 377] on div "B2B" at bounding box center [186, 371] width 132 height 14
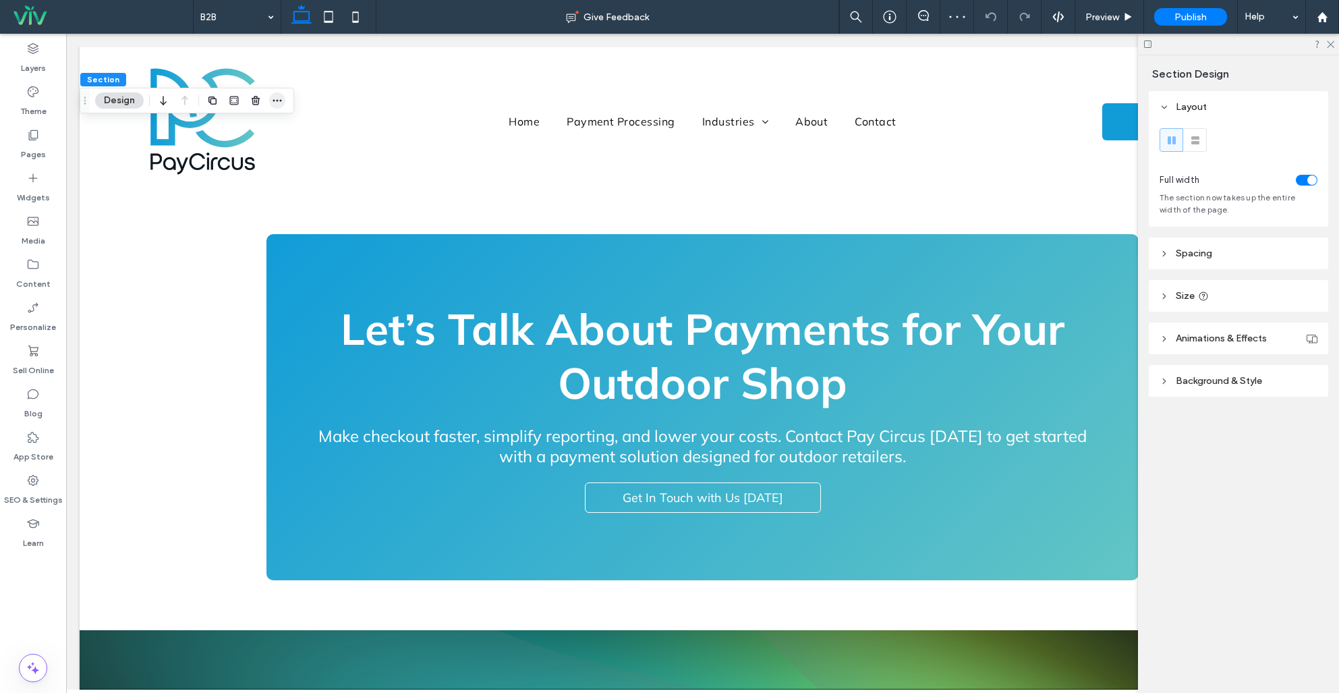
click at [280, 98] on icon "button" at bounding box center [277, 100] width 11 height 11
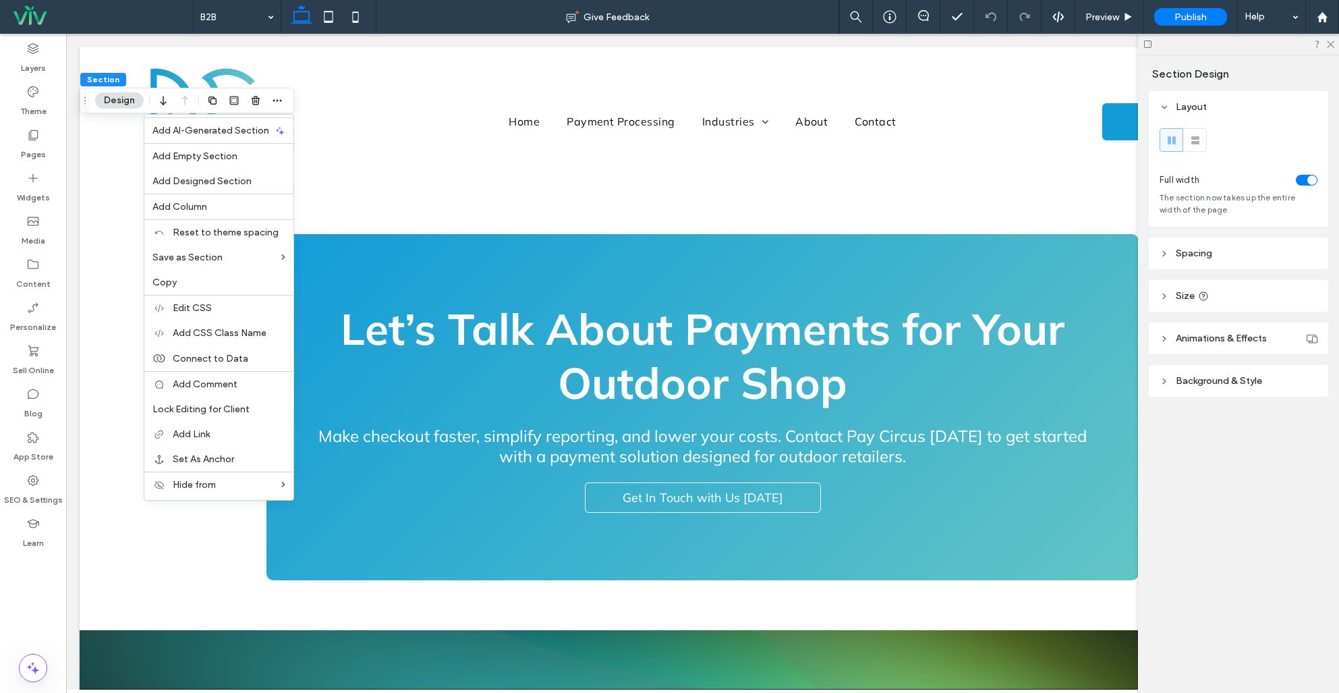
click at [223, 283] on label "Copy" at bounding box center [218, 282] width 133 height 11
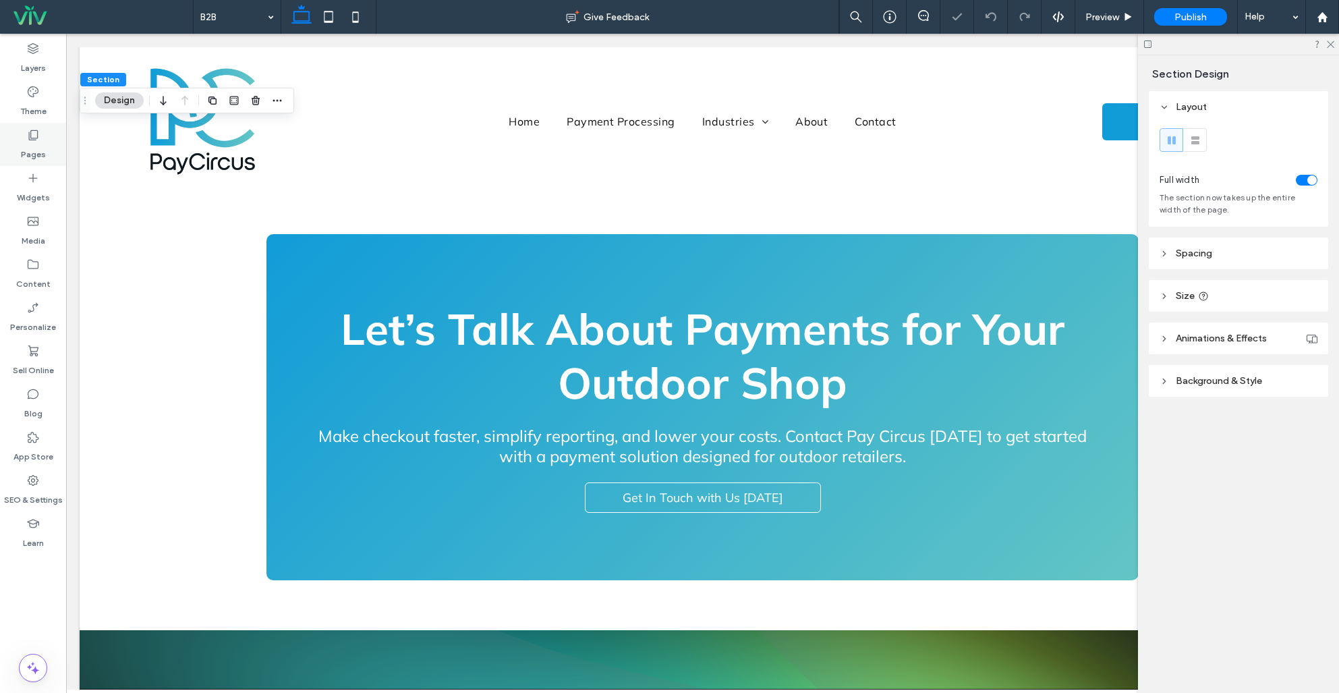
drag, startPoint x: 41, startPoint y: 138, endPoint x: 45, endPoint y: 153, distance: 15.4
click at [41, 138] on div "Pages" at bounding box center [33, 144] width 66 height 43
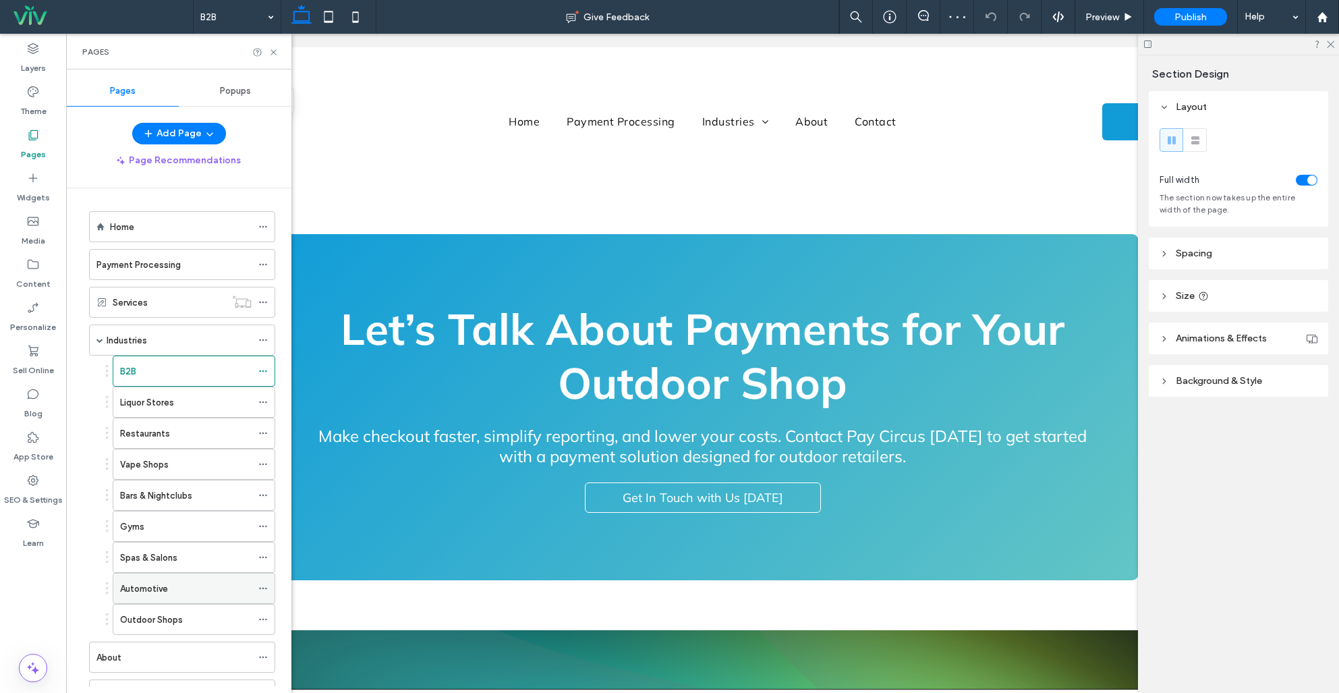
scroll to position [58, 0]
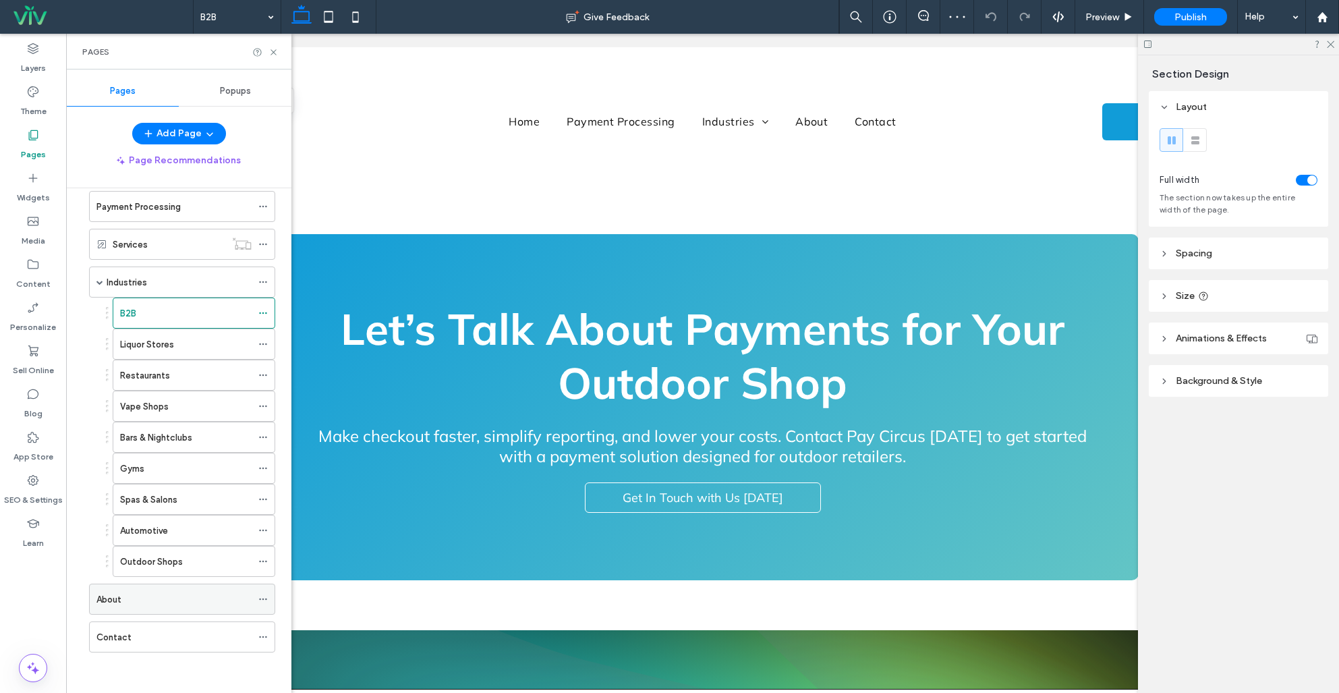
click at [159, 607] on div "About" at bounding box center [173, 599] width 155 height 30
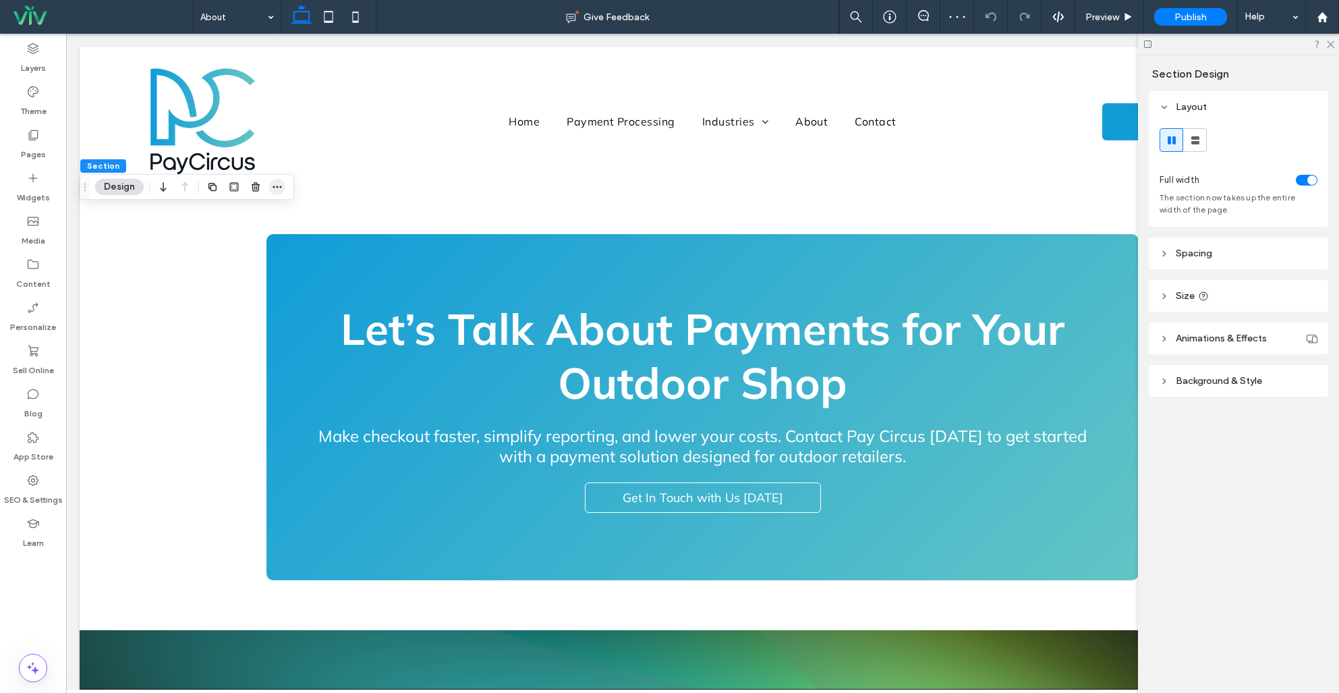
click at [275, 183] on icon "button" at bounding box center [277, 186] width 11 height 11
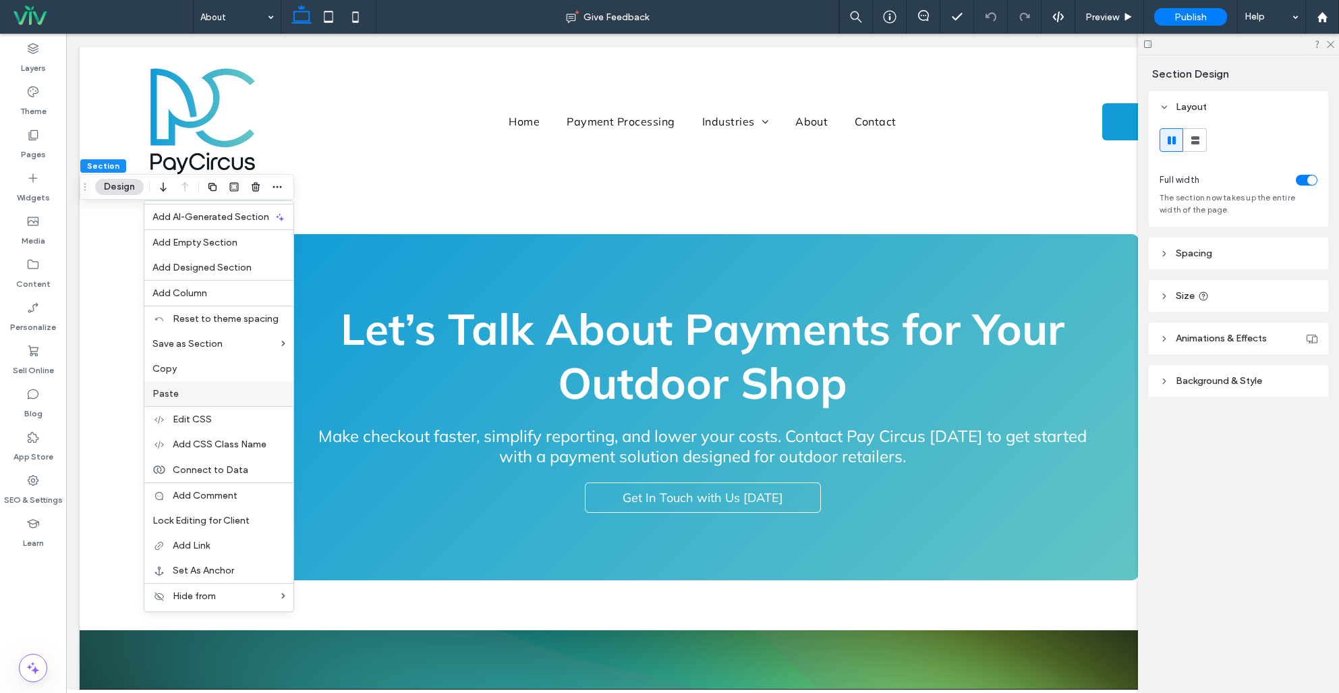
click at [207, 395] on label "Paste" at bounding box center [218, 393] width 133 height 11
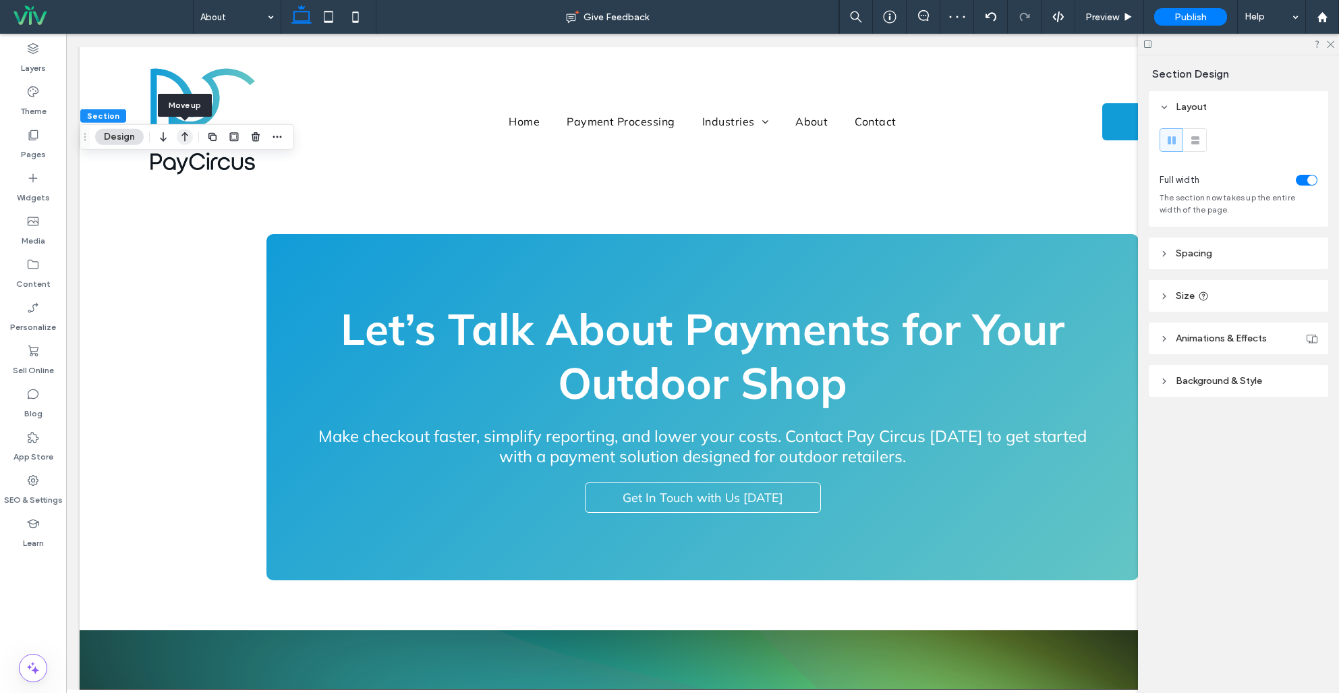
click at [180, 134] on icon "button" at bounding box center [185, 137] width 16 height 24
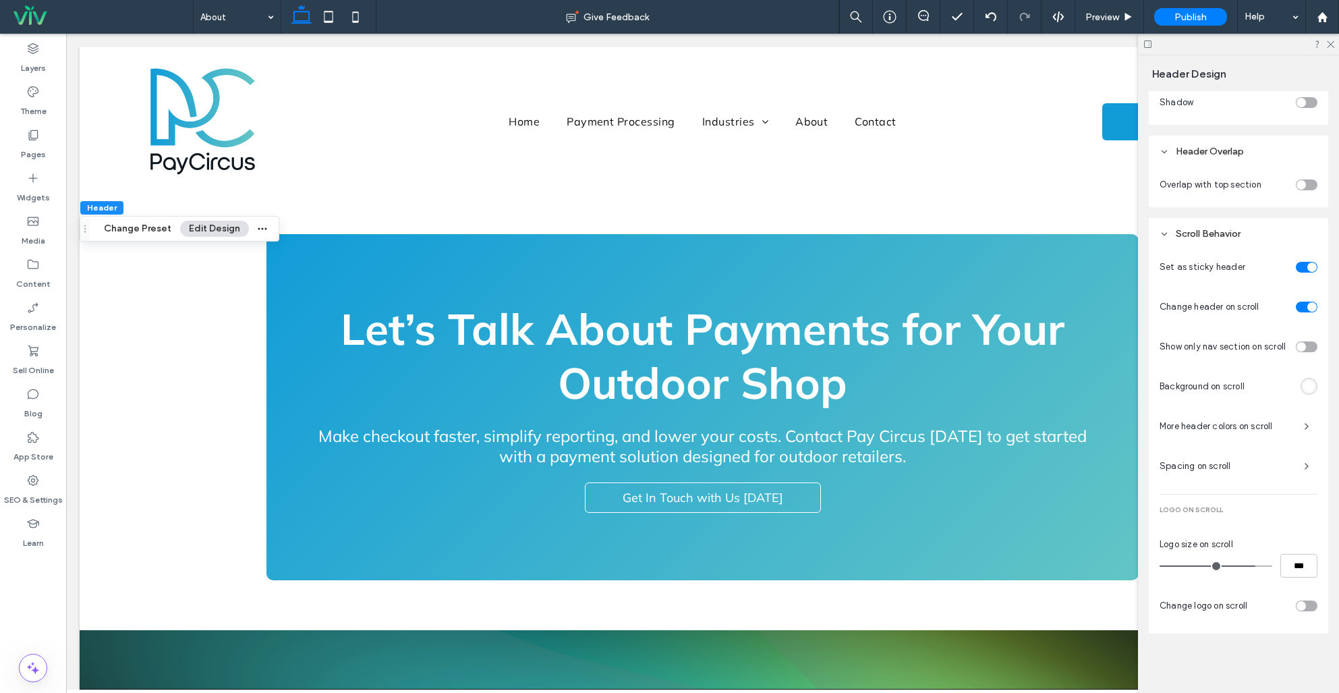
scroll to position [451, 0]
click at [1305, 183] on div "toggle" at bounding box center [1301, 184] width 9 height 9
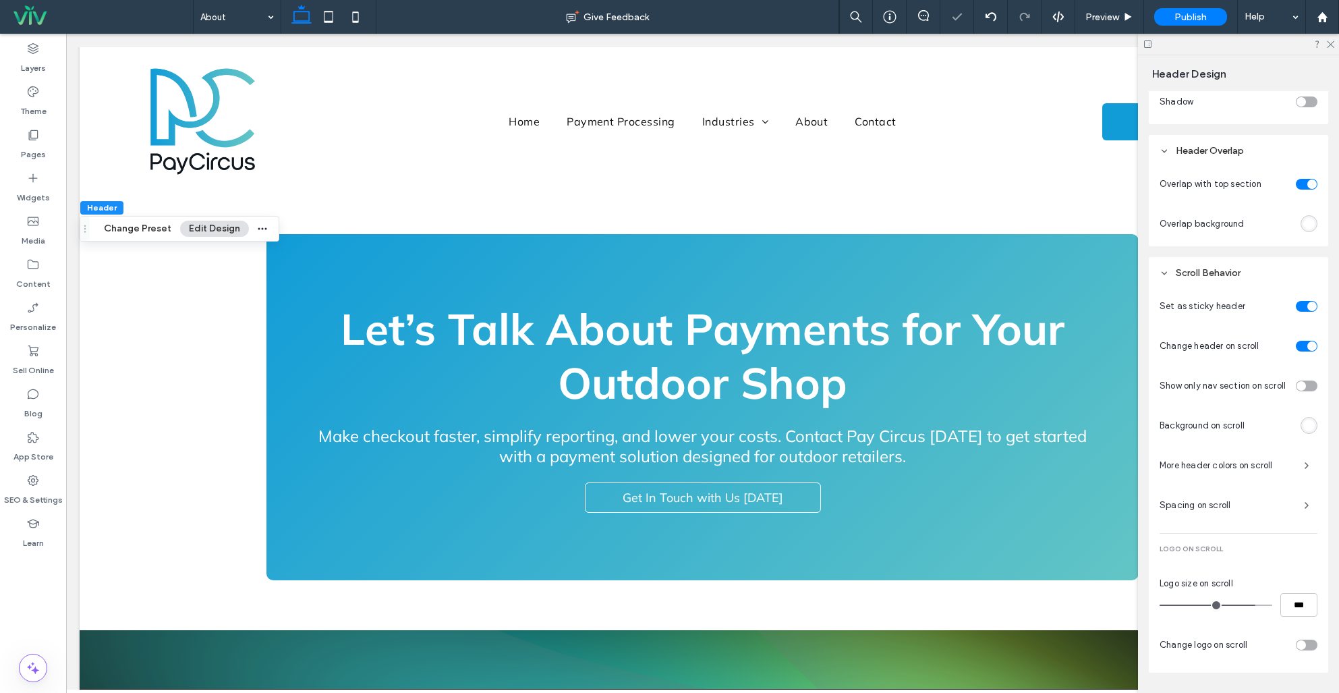
click at [1313, 226] on div "rgba(255, 255, 255, 1)" at bounding box center [1308, 223] width 11 height 11
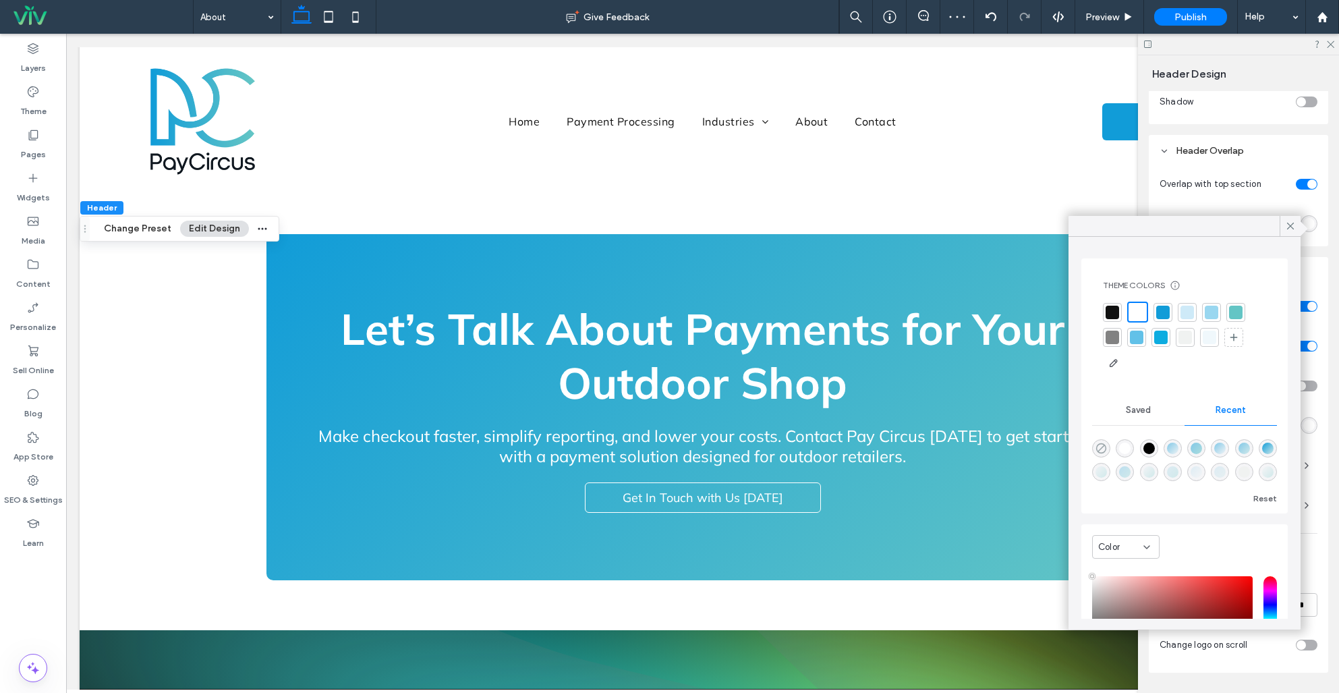
click at [1104, 448] on icon "rgba(0, 0, 0, 0)" at bounding box center [1100, 448] width 11 height 11
type input "*******"
type input "*"
type input "**"
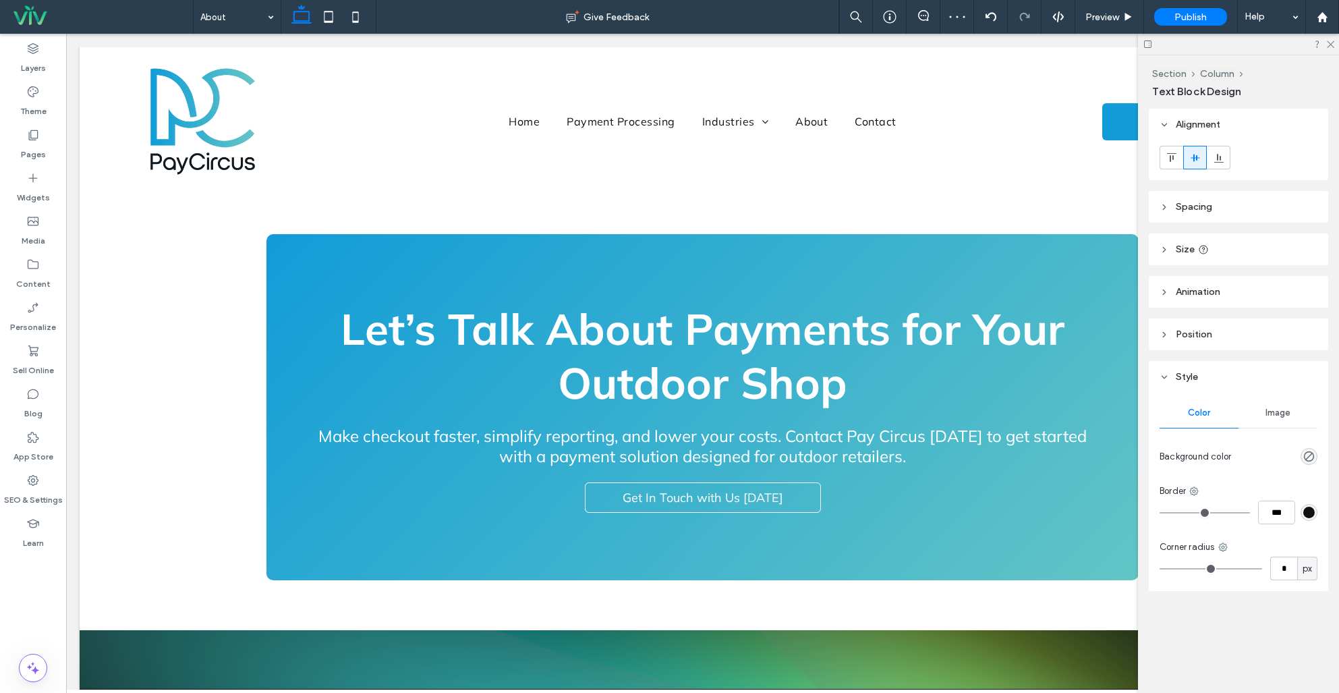
type input "******"
type input "**"
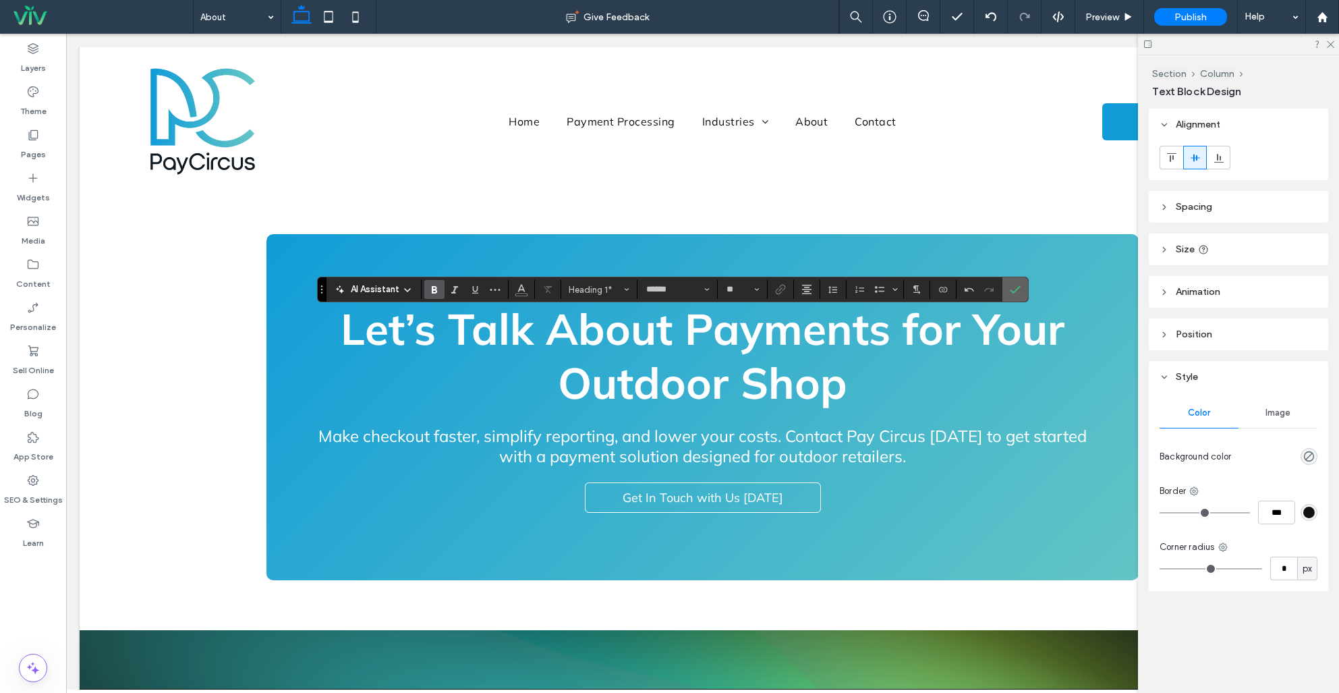
click at [1017, 288] on icon "Confirm" at bounding box center [1015, 289] width 11 height 11
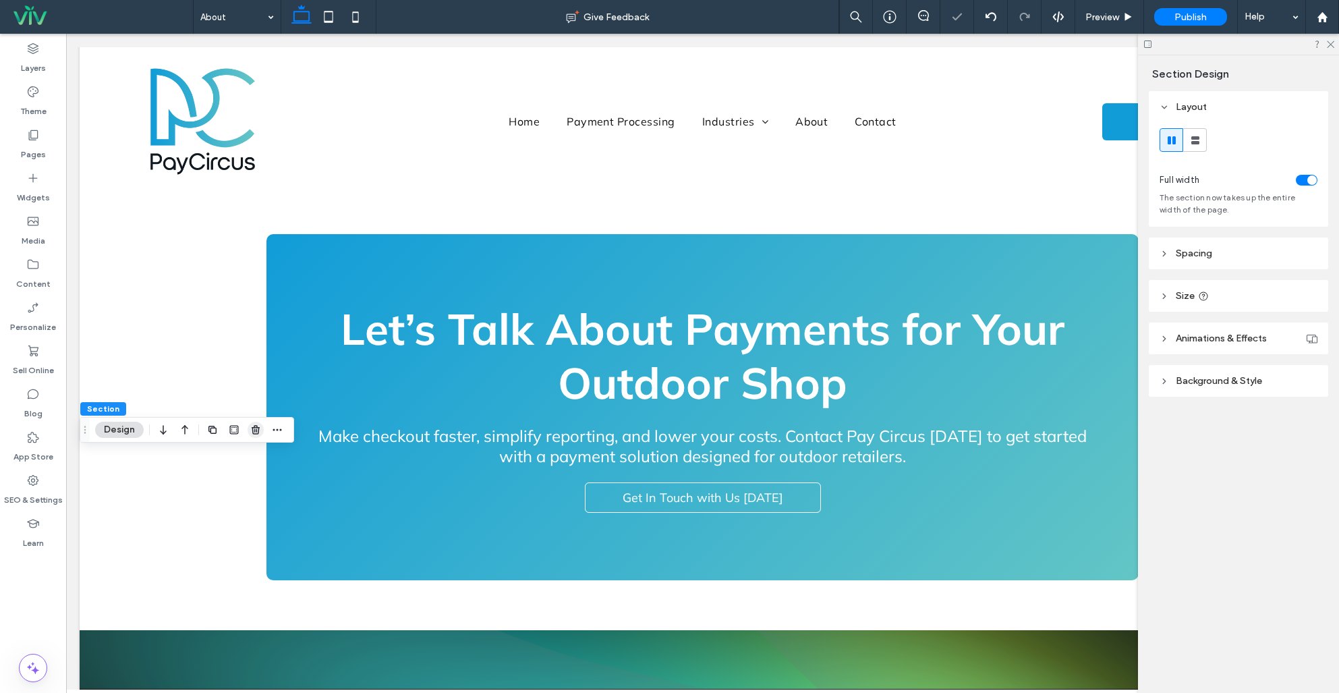
click at [255, 428] on icon "button" at bounding box center [255, 429] width 11 height 11
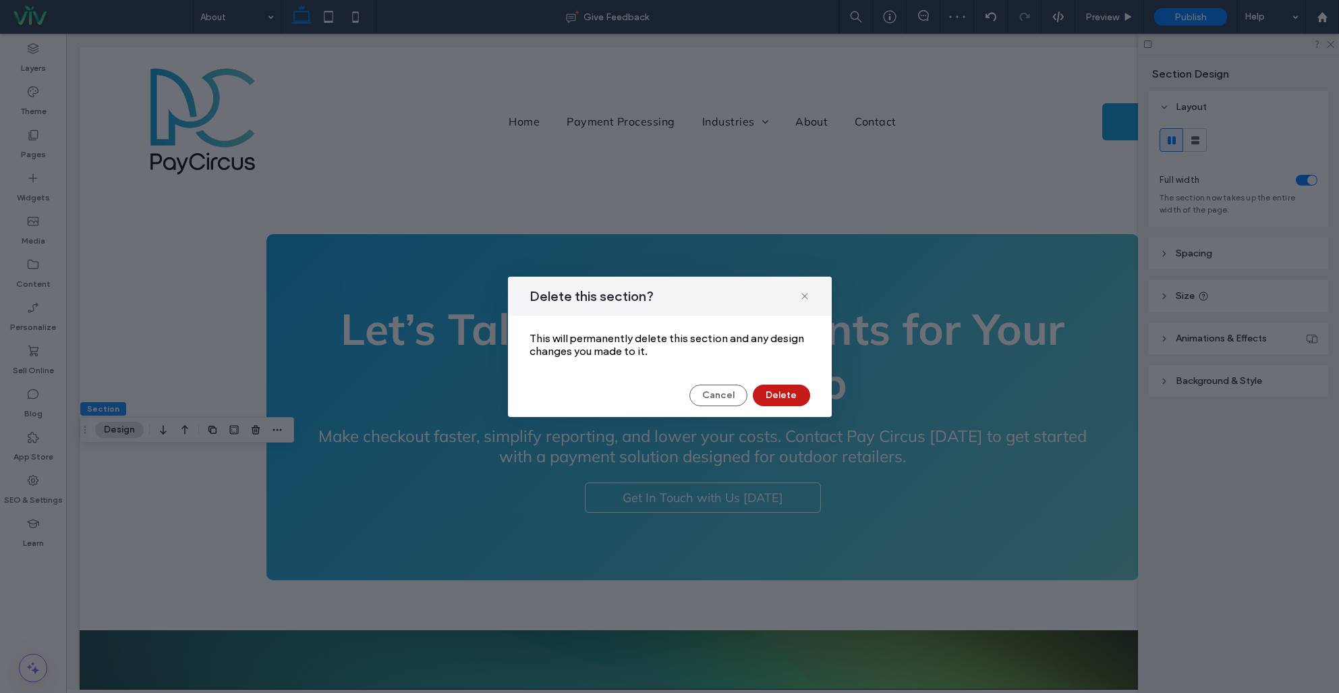
click at [778, 399] on button "Delete" at bounding box center [781, 396] width 57 height 22
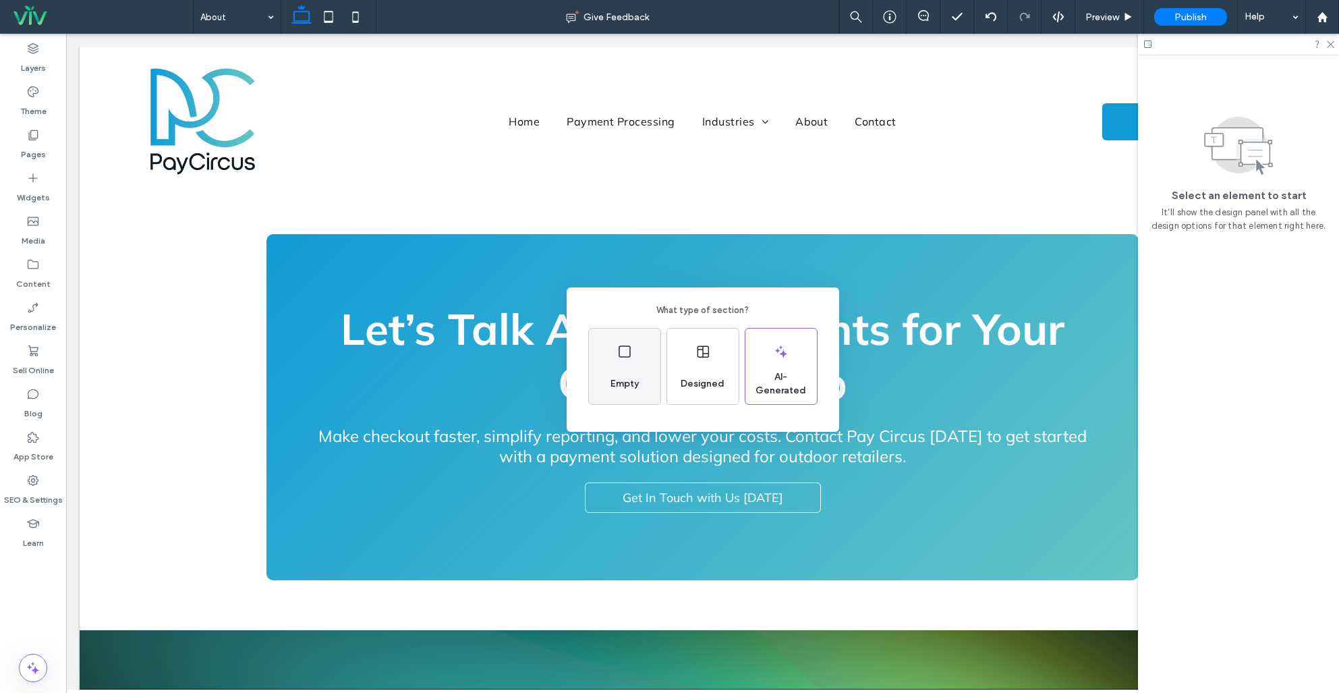
click at [625, 395] on div "Empty" at bounding box center [624, 384] width 39 height 30
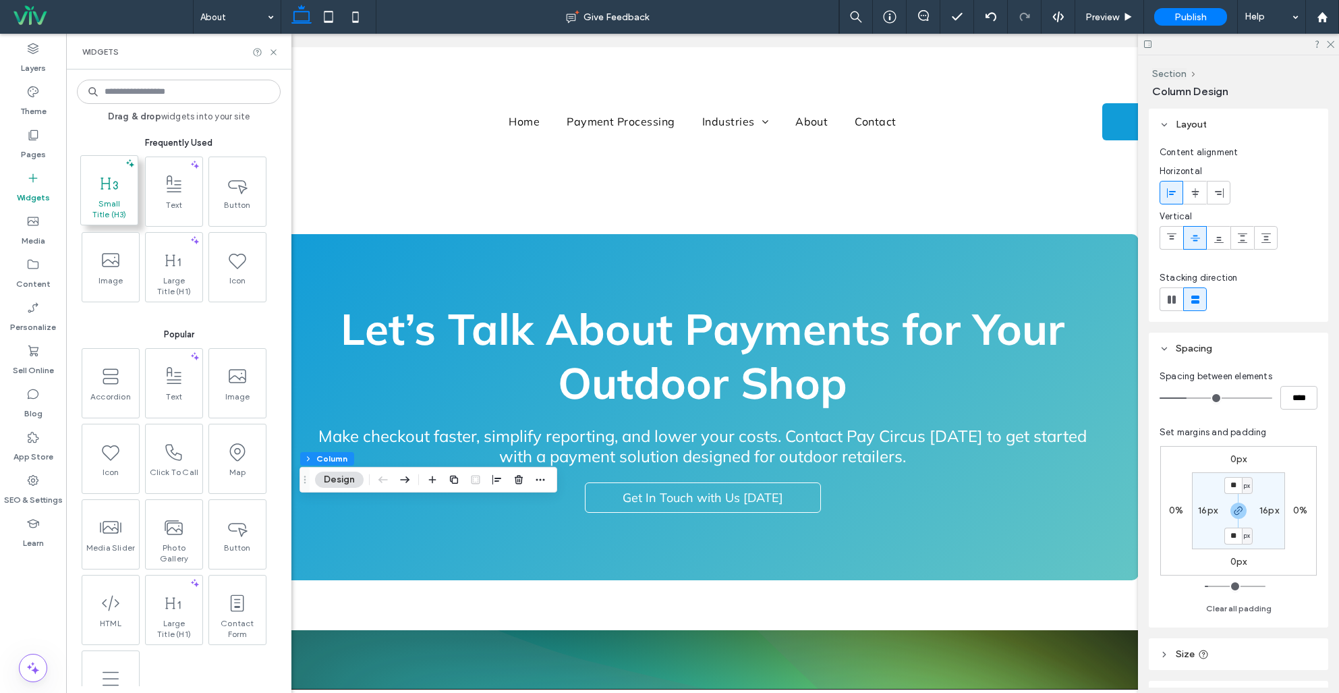
click at [101, 184] on use at bounding box center [110, 183] width 18 height 12
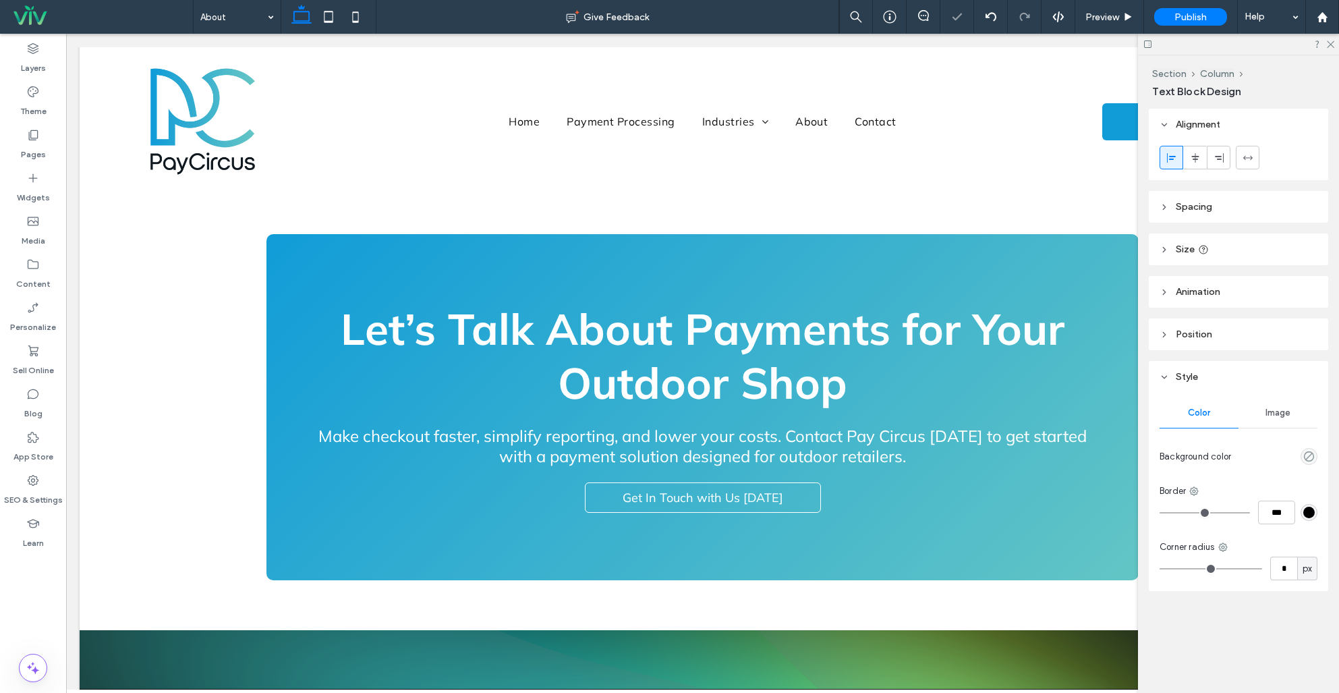
type input "******"
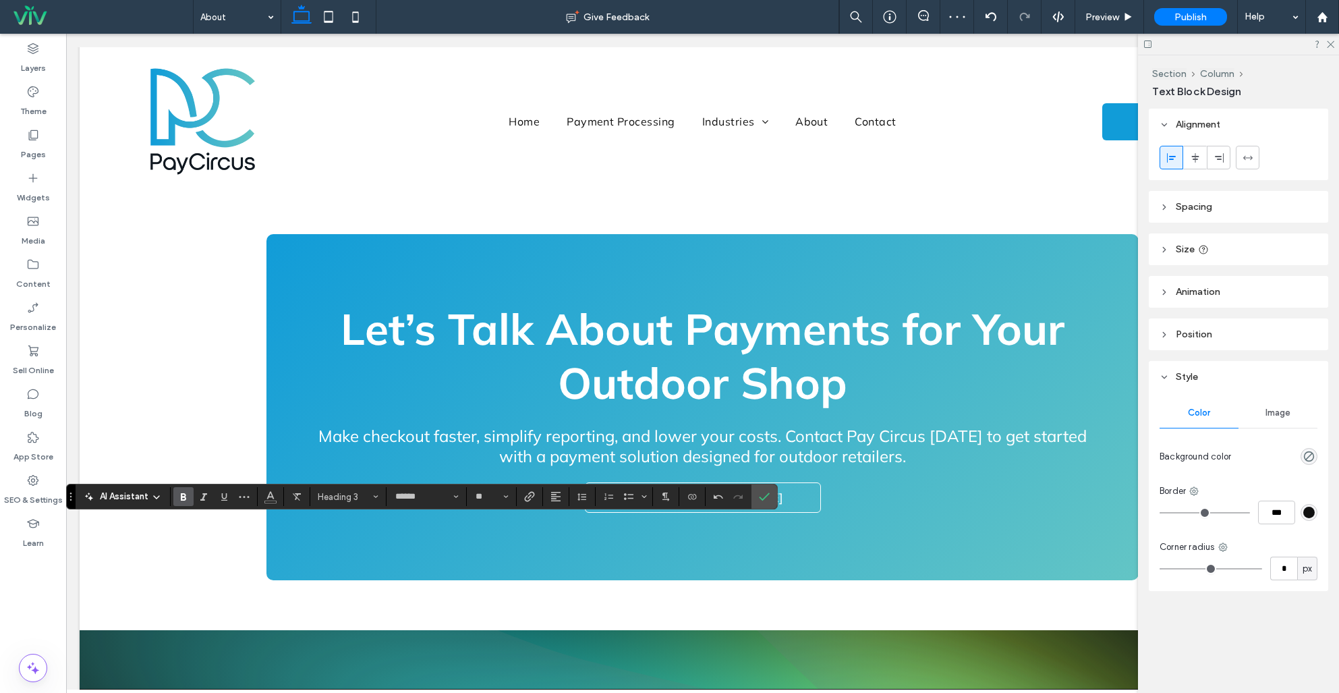
click at [341, 485] on div "AI Assistant Heading 3 ****** **" at bounding box center [422, 497] width 712 height 26
click at [351, 493] on span "Heading 3" at bounding box center [344, 497] width 53 height 10
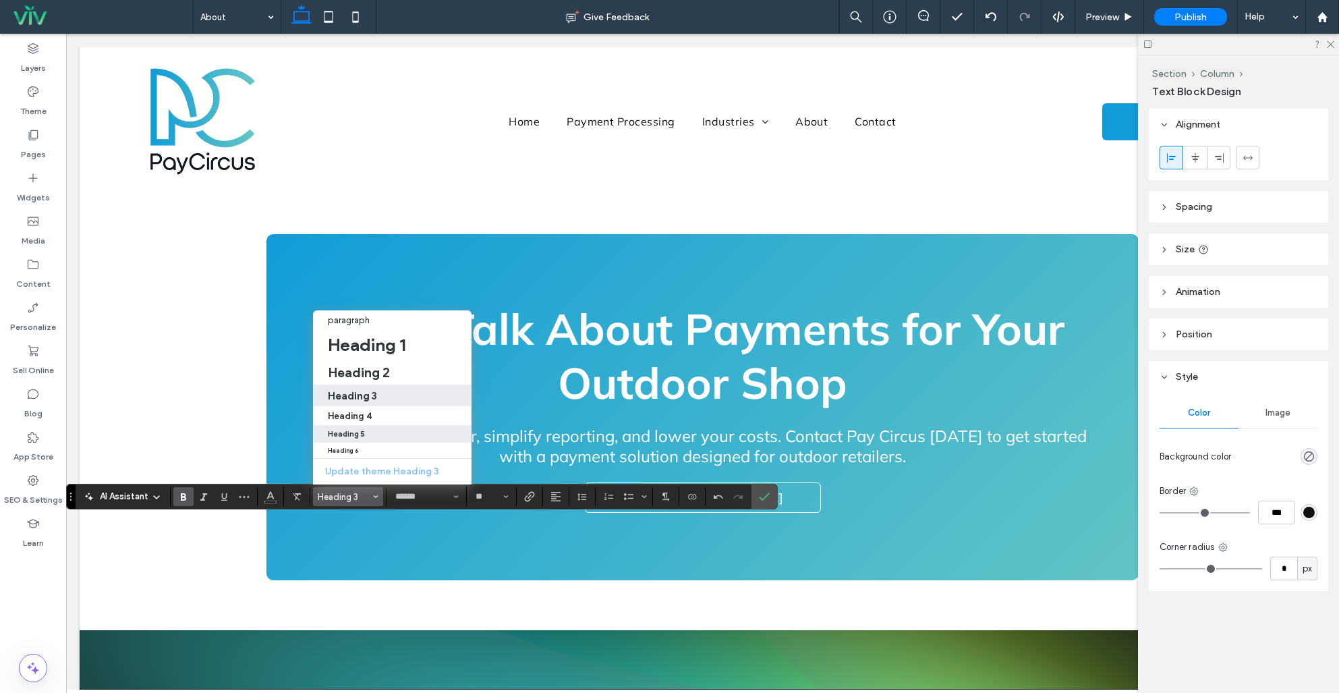
click at [345, 425] on label "Heading 5" at bounding box center [392, 434] width 159 height 18
type input "**"
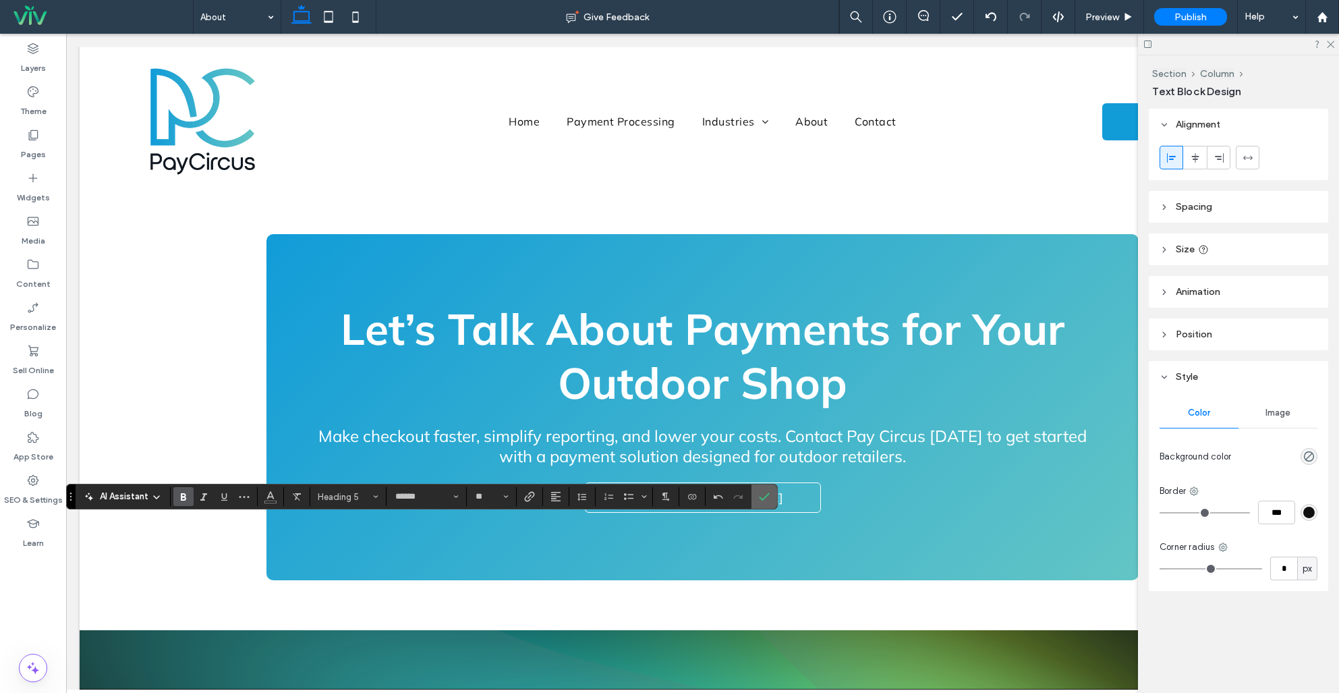
click at [758, 494] on label "Confirm" at bounding box center [764, 496] width 20 height 24
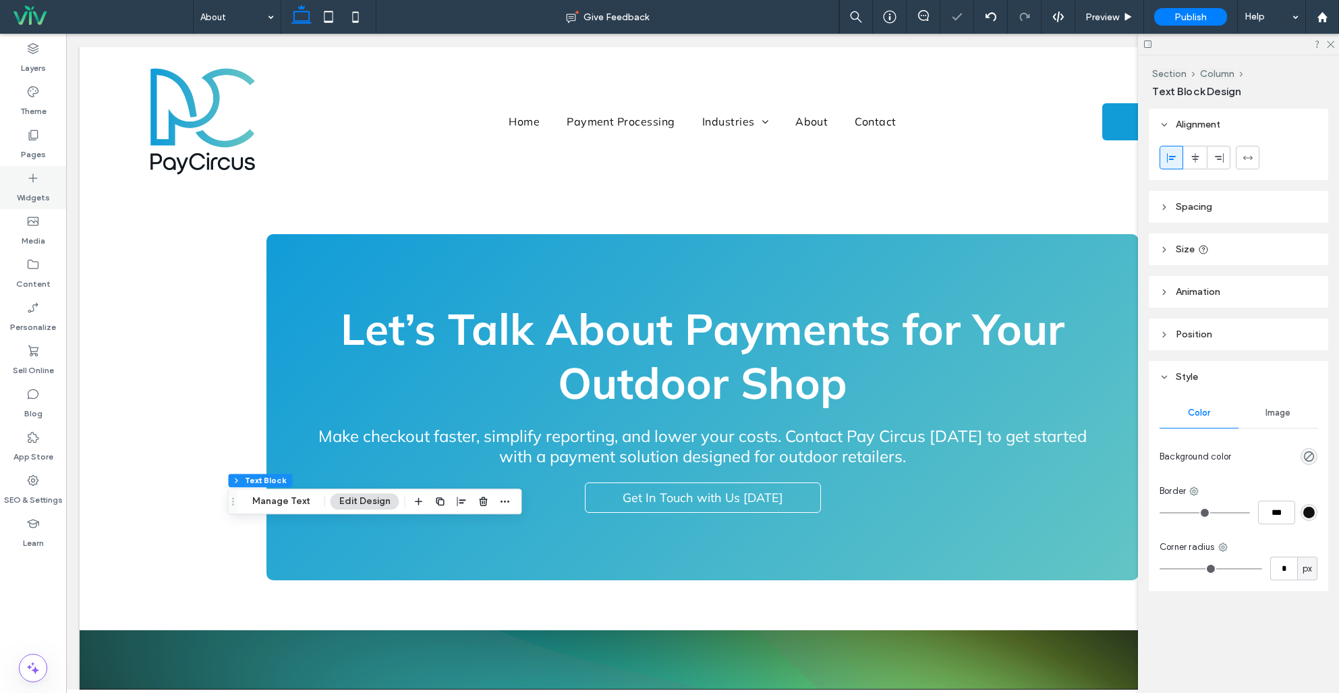
drag, startPoint x: 31, startPoint y: 191, endPoint x: 44, endPoint y: 198, distance: 14.8
click at [31, 191] on label "Widgets" at bounding box center [33, 194] width 33 height 19
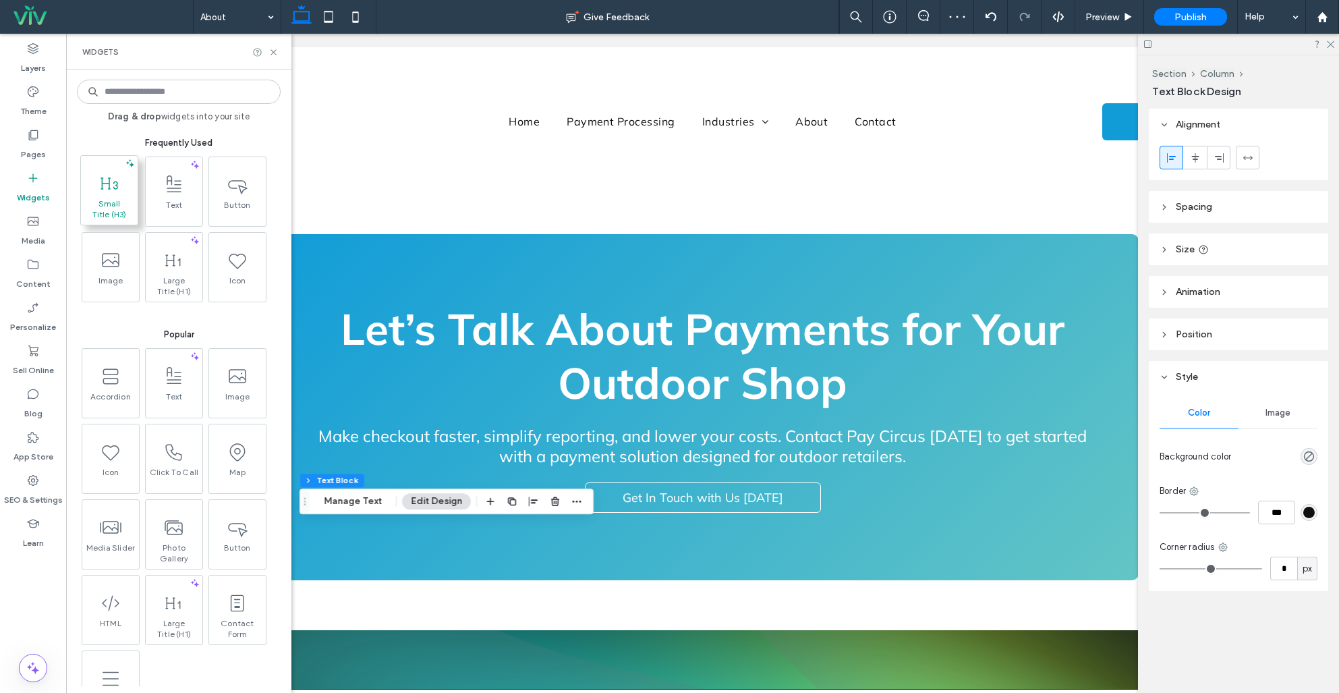
click at [124, 204] on span "Small Title (H3)" at bounding box center [109, 209] width 50 height 22
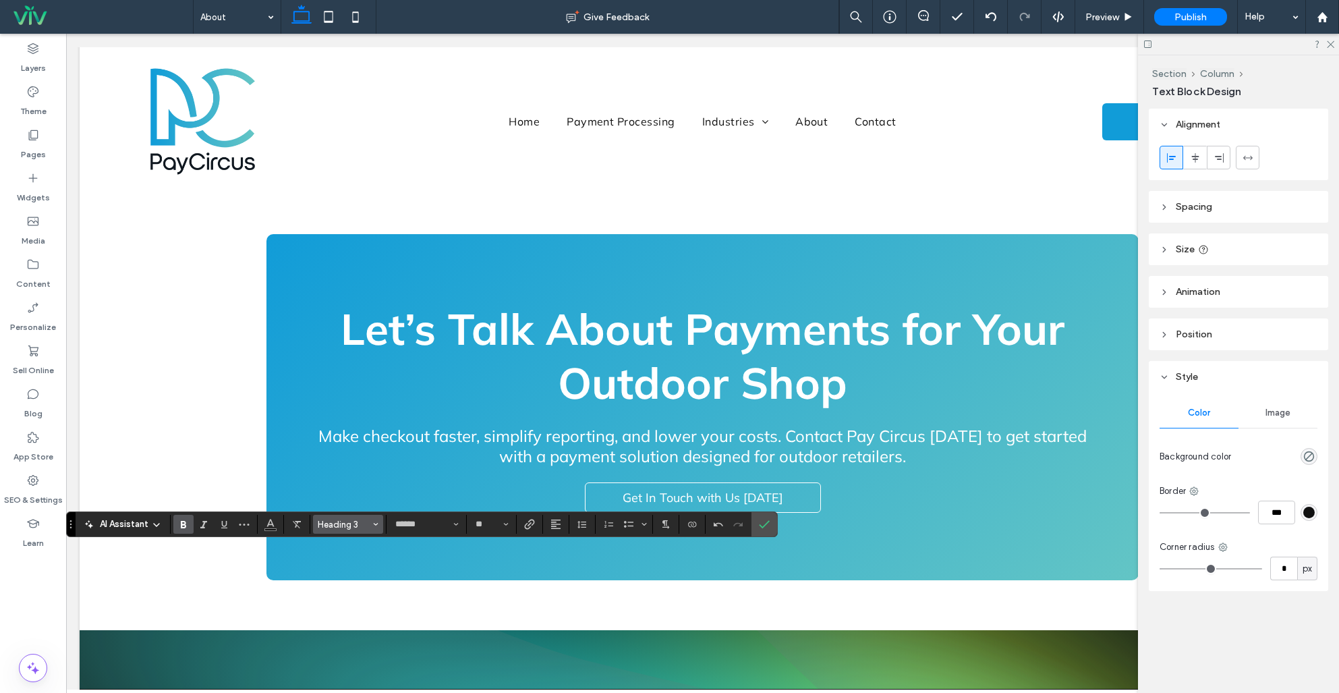
click at [340, 521] on span "Heading 3" at bounding box center [344, 524] width 53 height 10
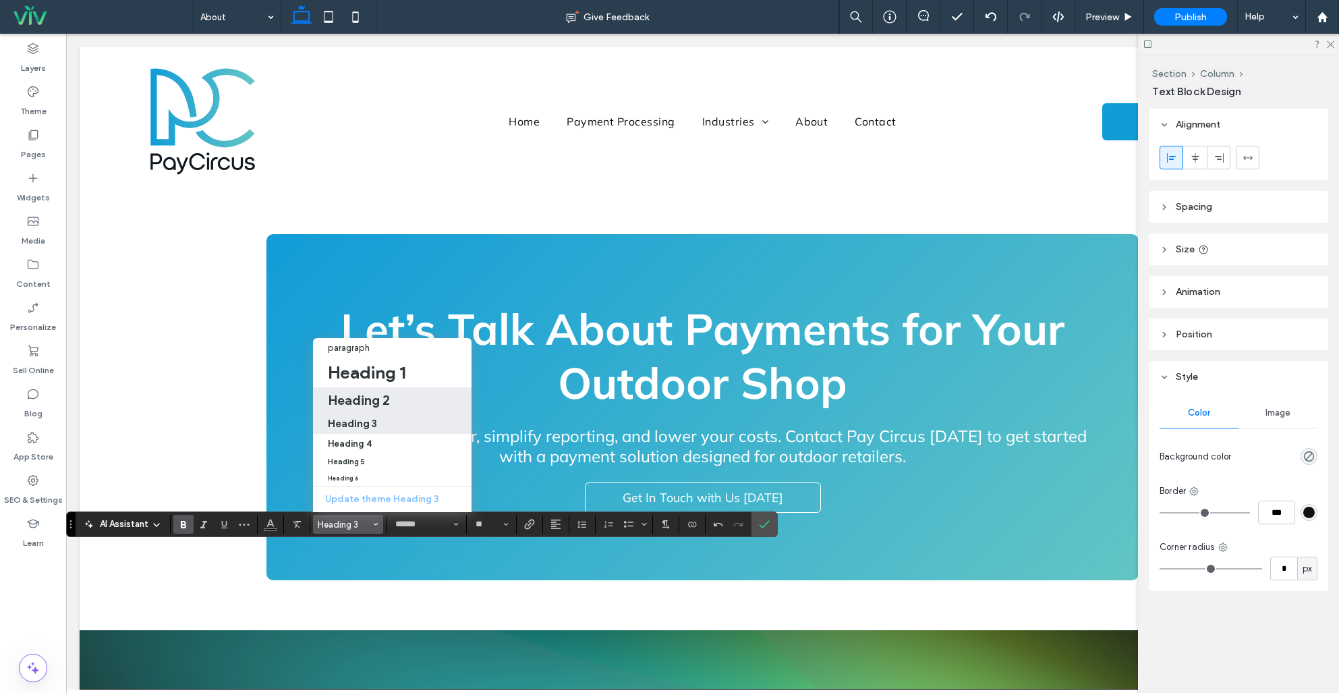
click at [367, 394] on h2 "Heading 2" at bounding box center [359, 400] width 62 height 16
type input "**"
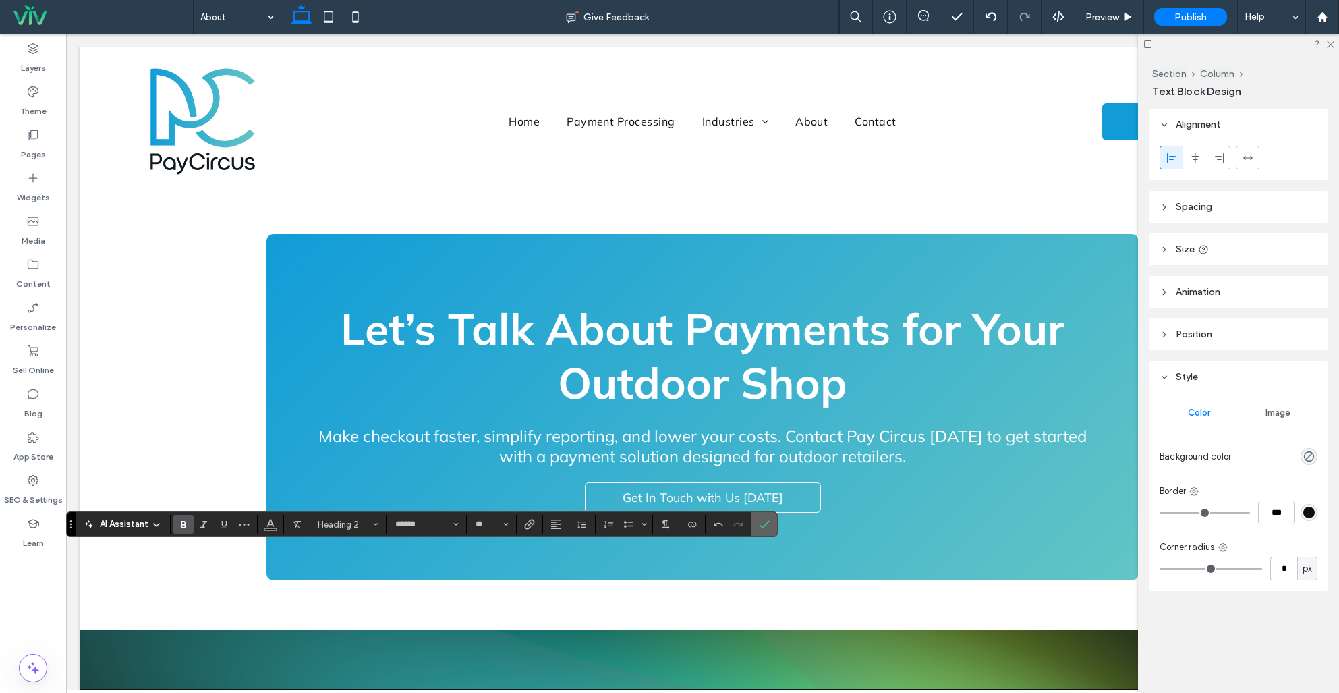
click at [759, 520] on icon "Confirm" at bounding box center [764, 524] width 11 height 11
type input "**"
click at [774, 517] on label "Confirm" at bounding box center [764, 524] width 20 height 24
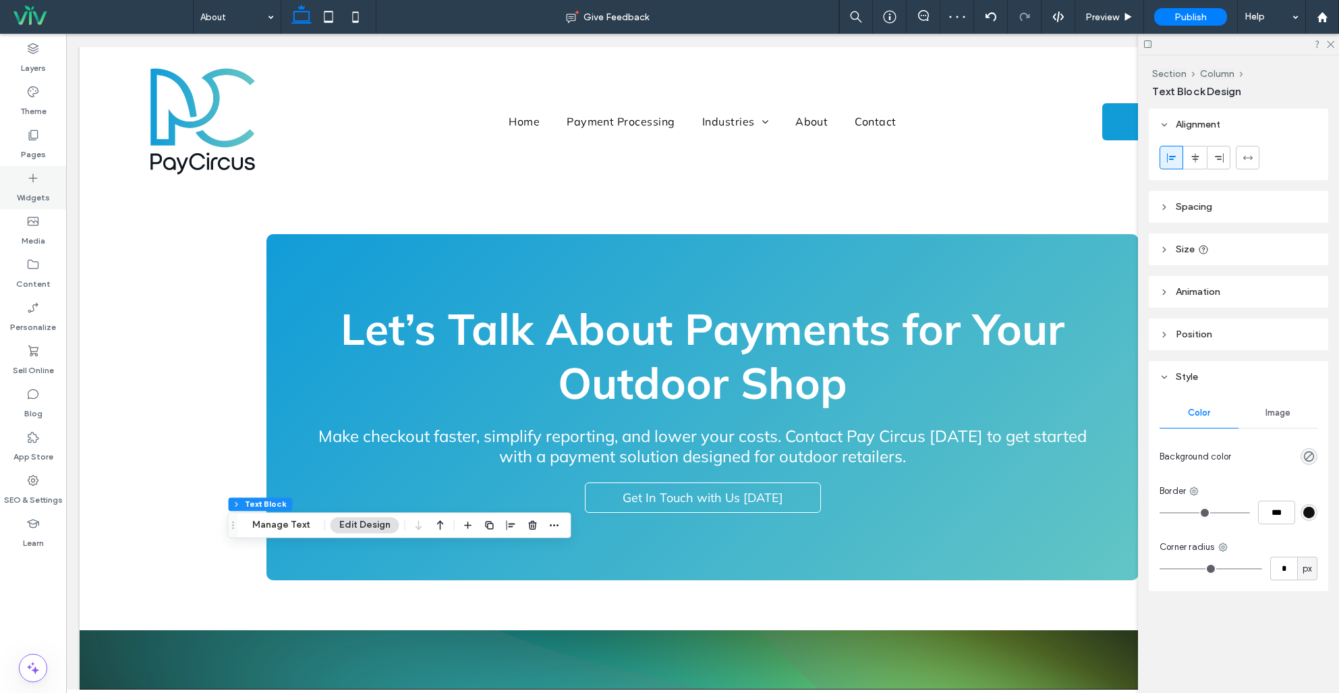
click at [34, 191] on label "Widgets" at bounding box center [33, 194] width 33 height 19
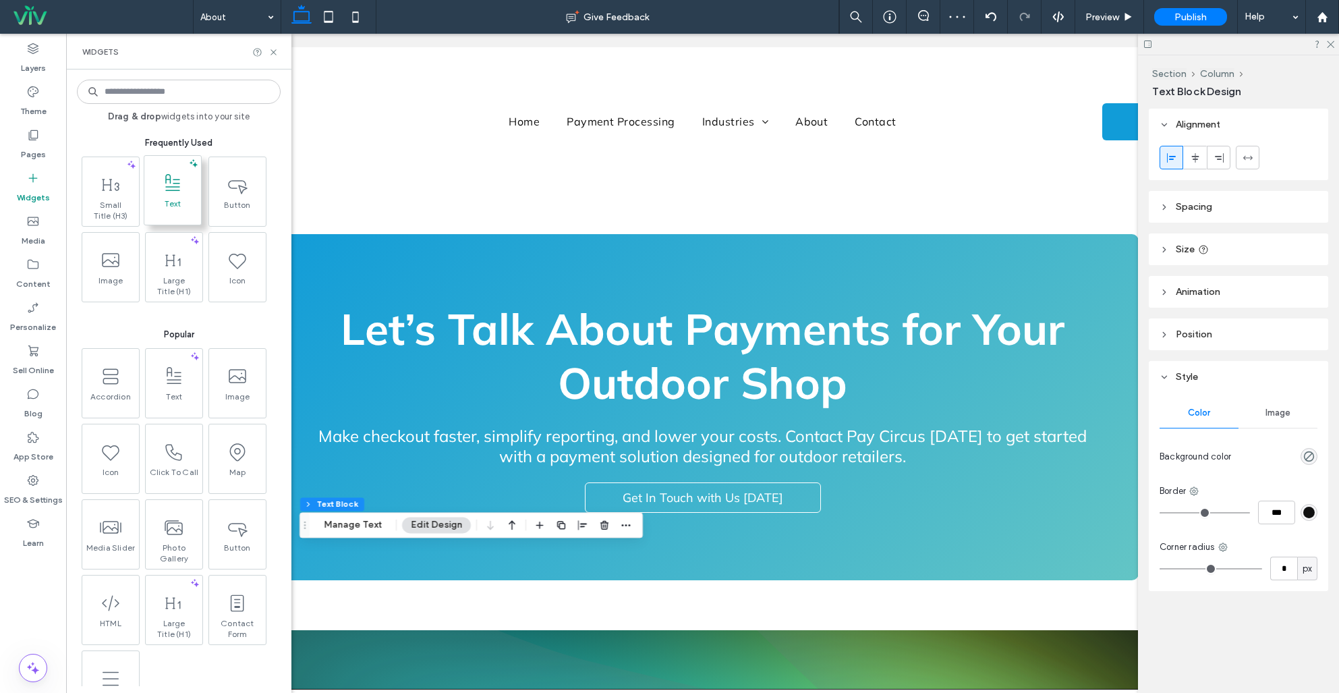
click at [165, 198] on span "Text" at bounding box center [172, 207] width 57 height 19
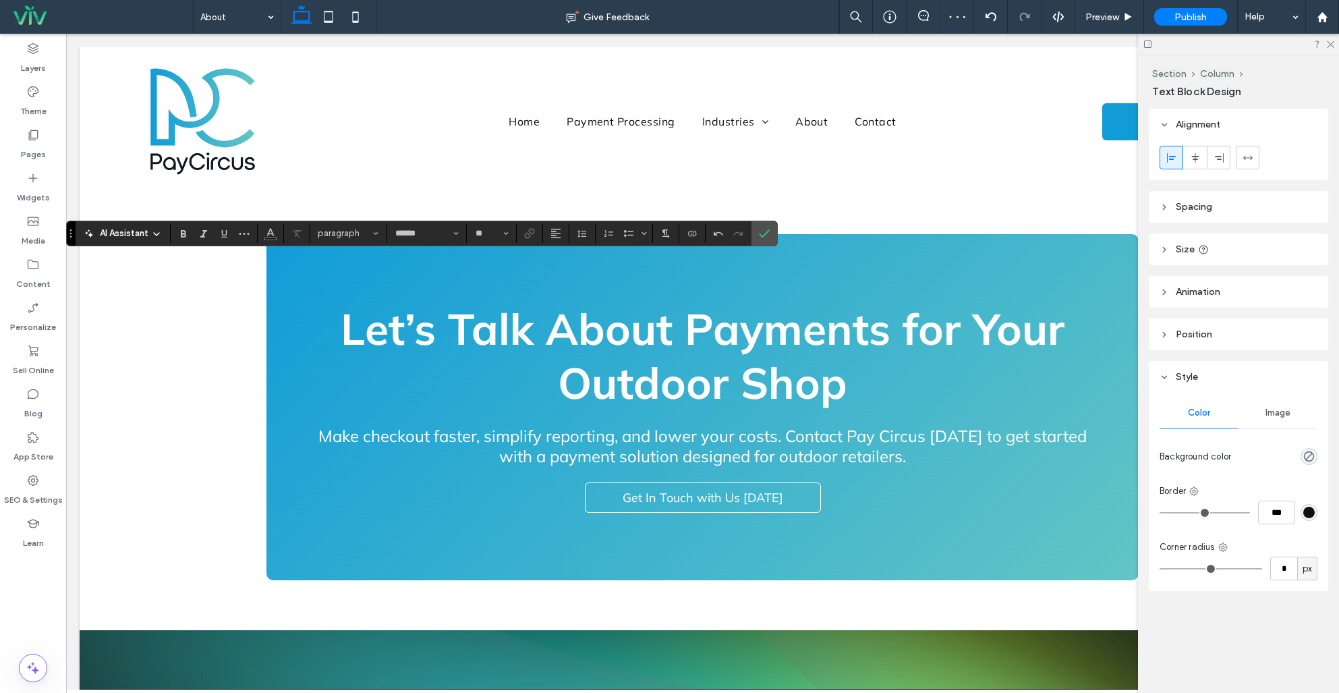
type input "**"
click at [765, 232] on icon "Confirm" at bounding box center [764, 233] width 11 height 11
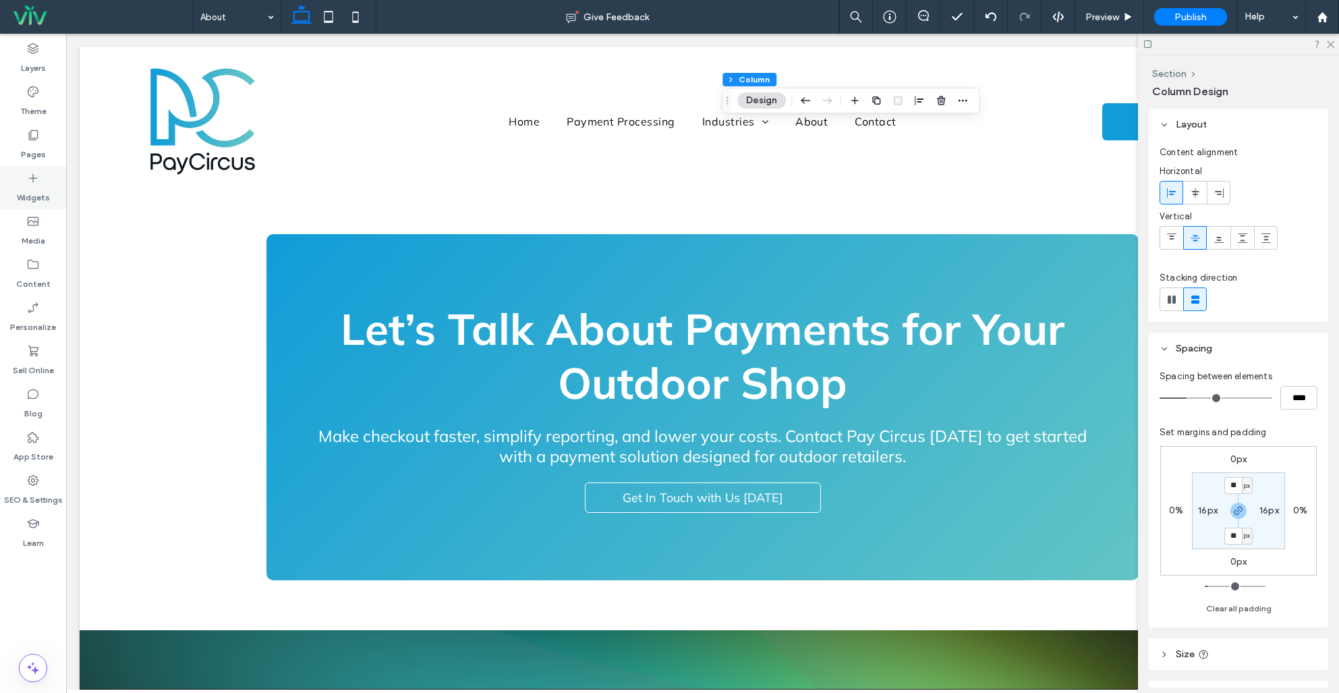
click at [40, 193] on label "Widgets" at bounding box center [33, 194] width 33 height 19
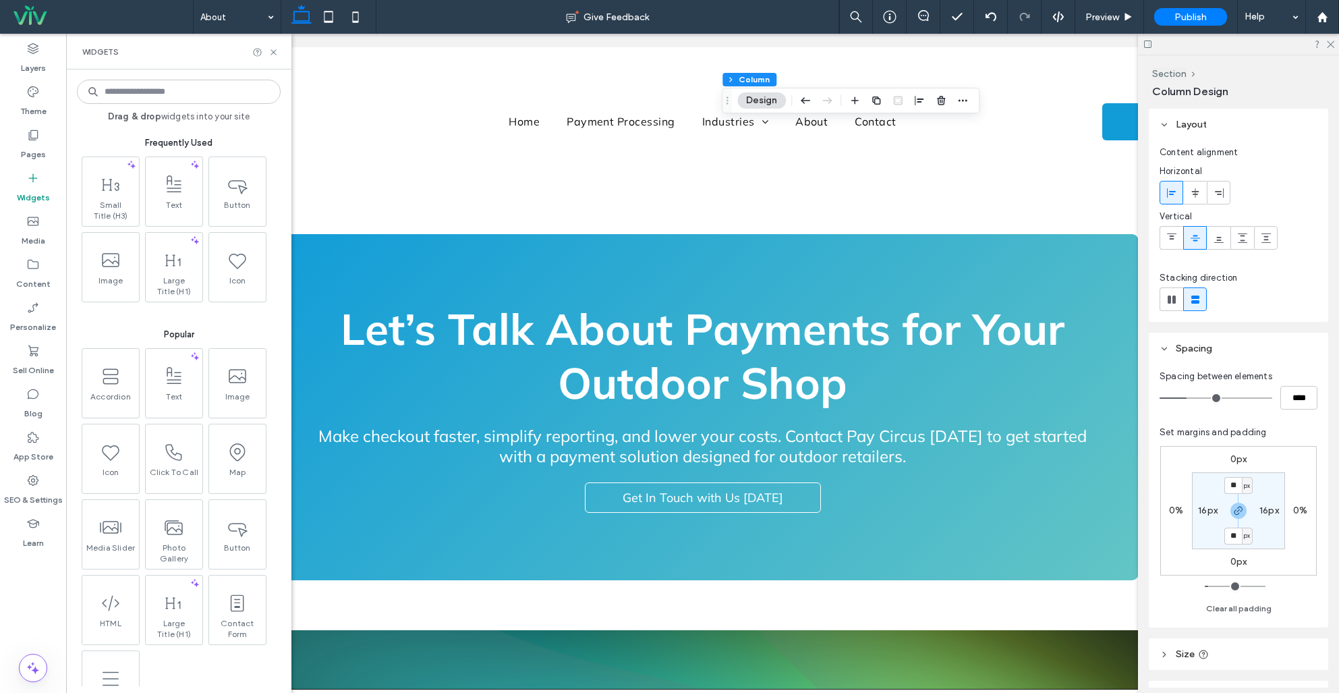
drag, startPoint x: 39, startPoint y: 150, endPoint x: 66, endPoint y: 210, distance: 66.4
click at [39, 150] on label "Pages" at bounding box center [33, 151] width 25 height 19
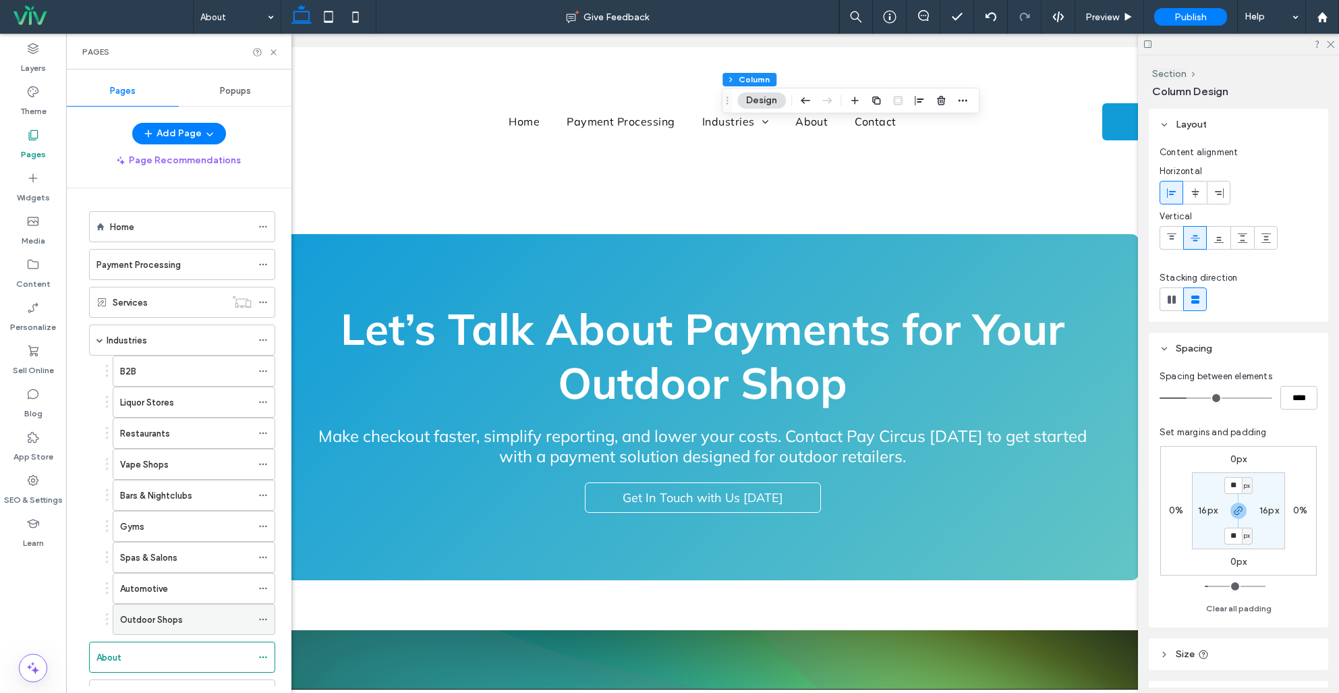
click at [151, 613] on label "Outdoor Shops" at bounding box center [151, 620] width 63 height 24
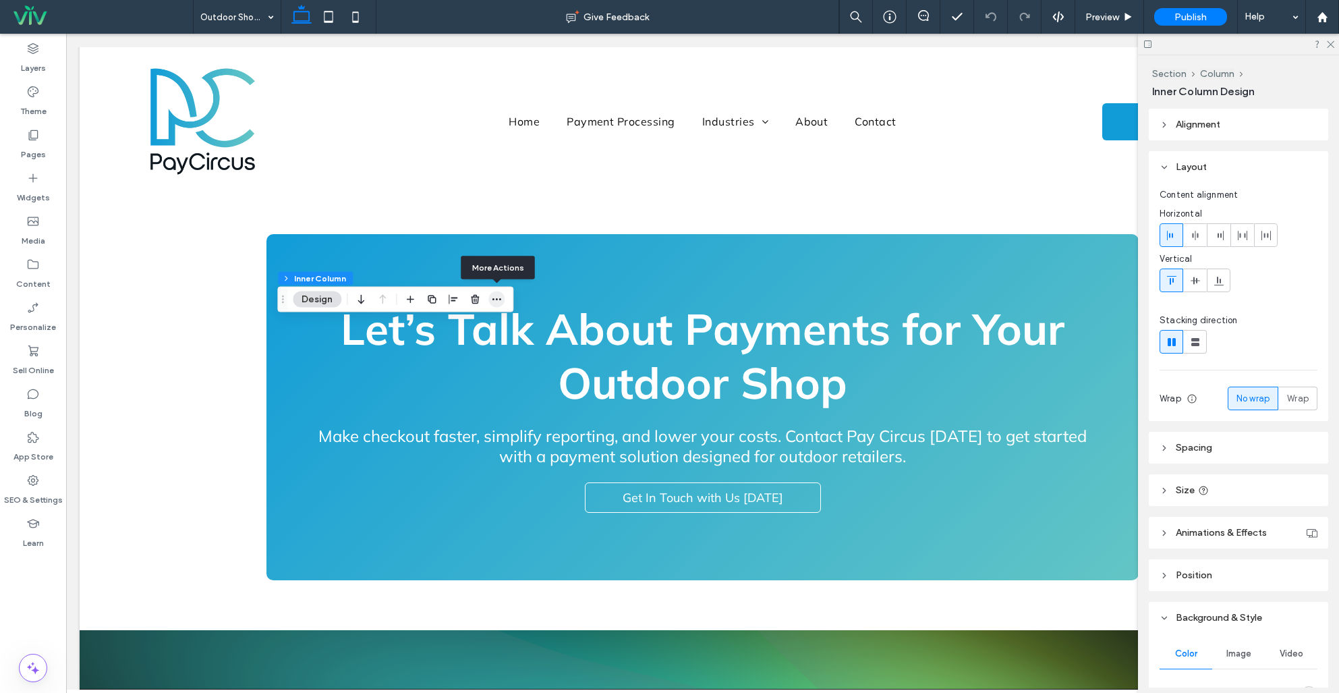
click at [498, 298] on icon "button" at bounding box center [496, 299] width 11 height 11
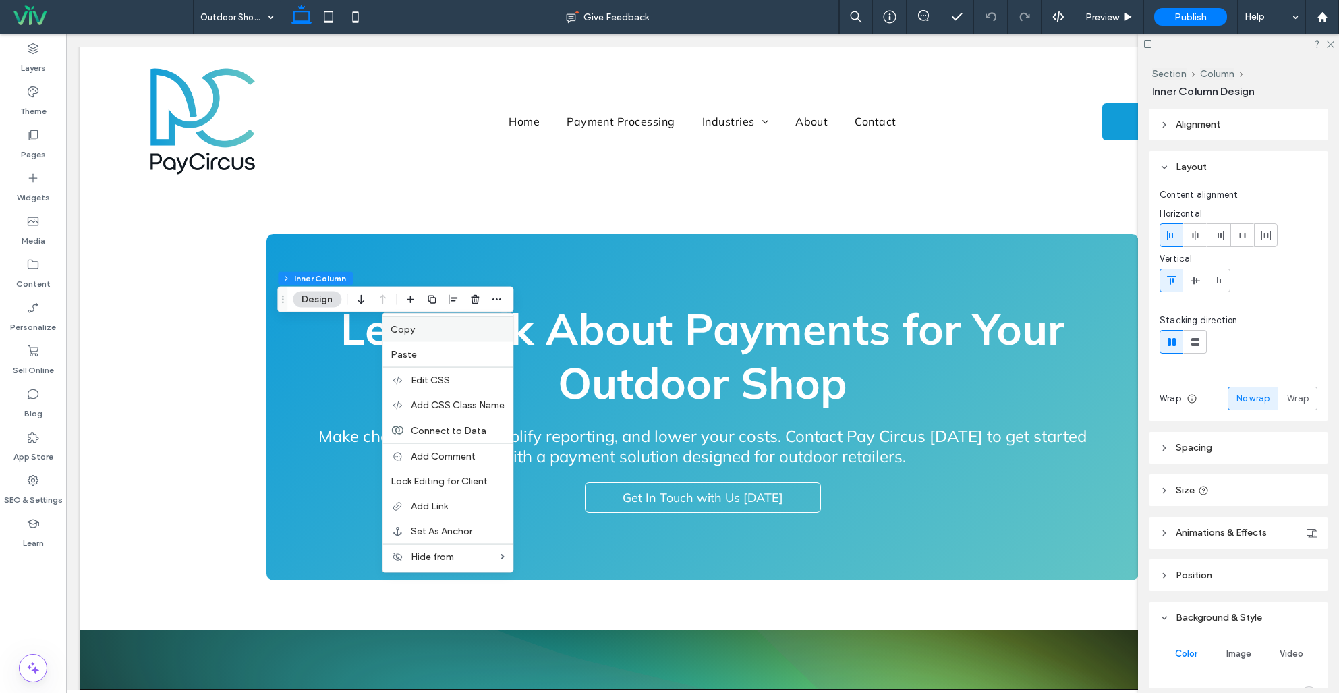
click at [434, 328] on label "Copy" at bounding box center [448, 329] width 114 height 11
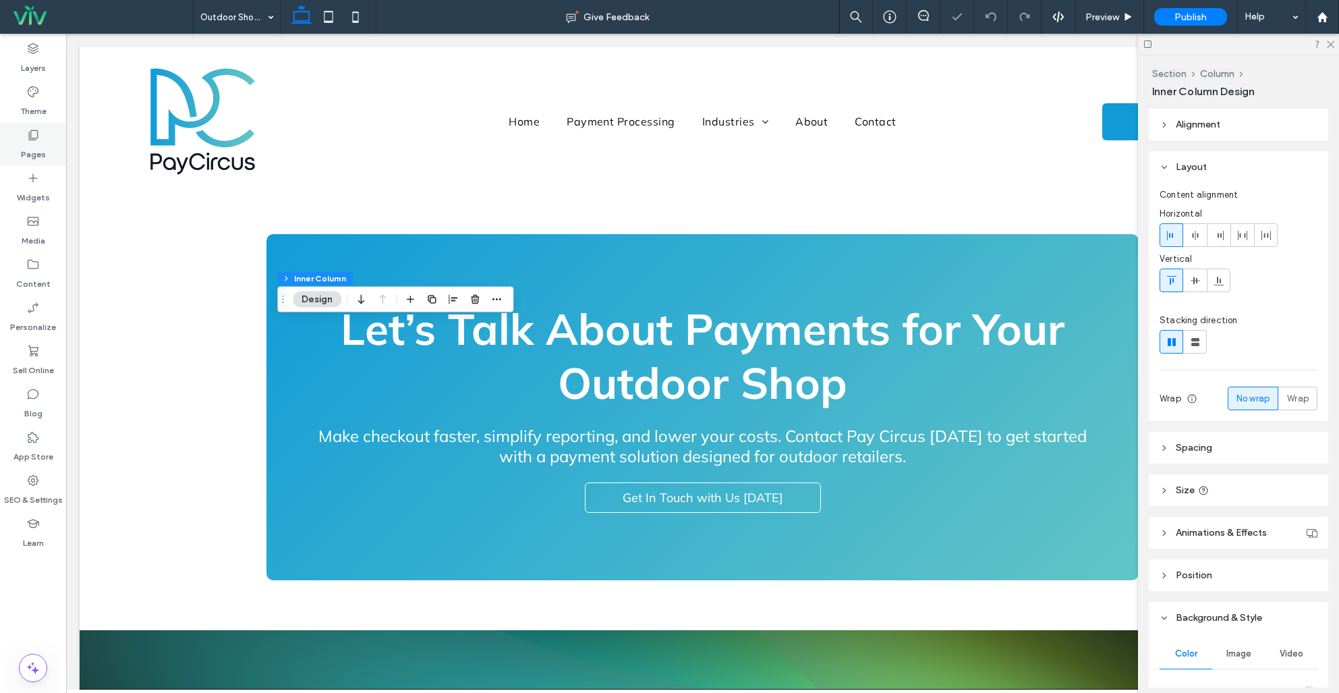
click at [25, 131] on div "Pages" at bounding box center [33, 144] width 66 height 43
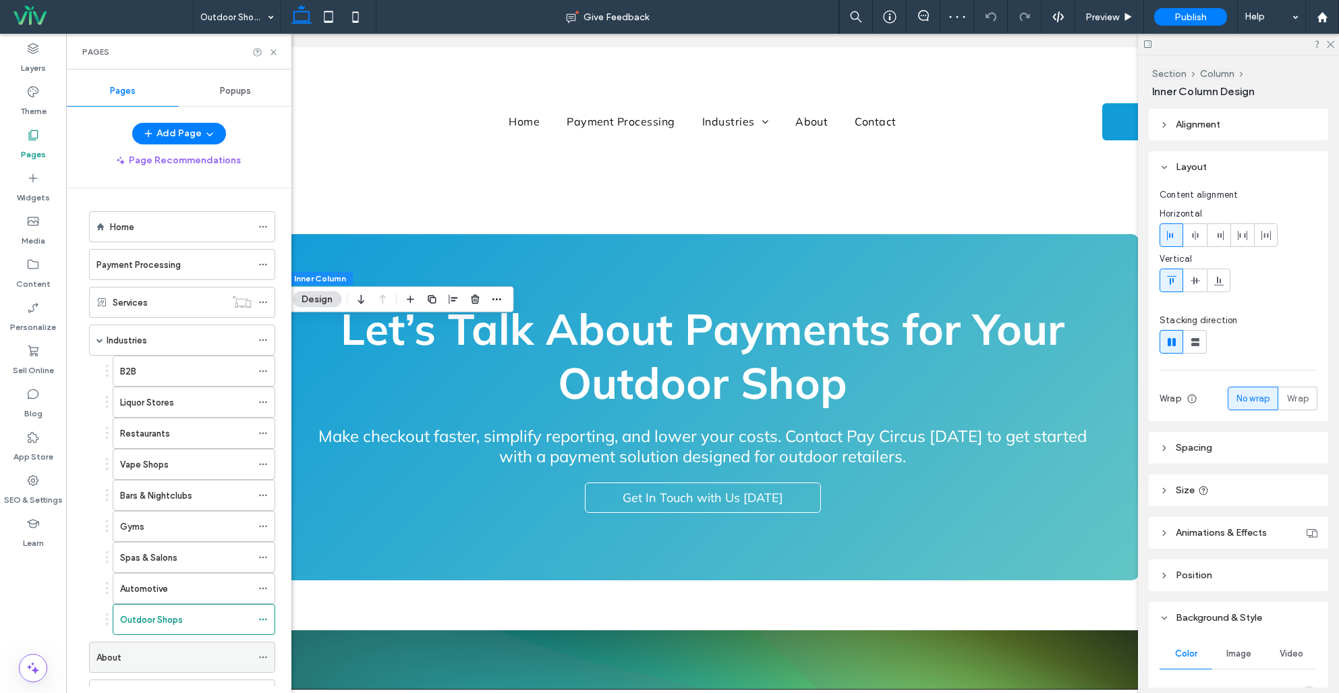
click at [142, 646] on div "About" at bounding box center [173, 657] width 155 height 30
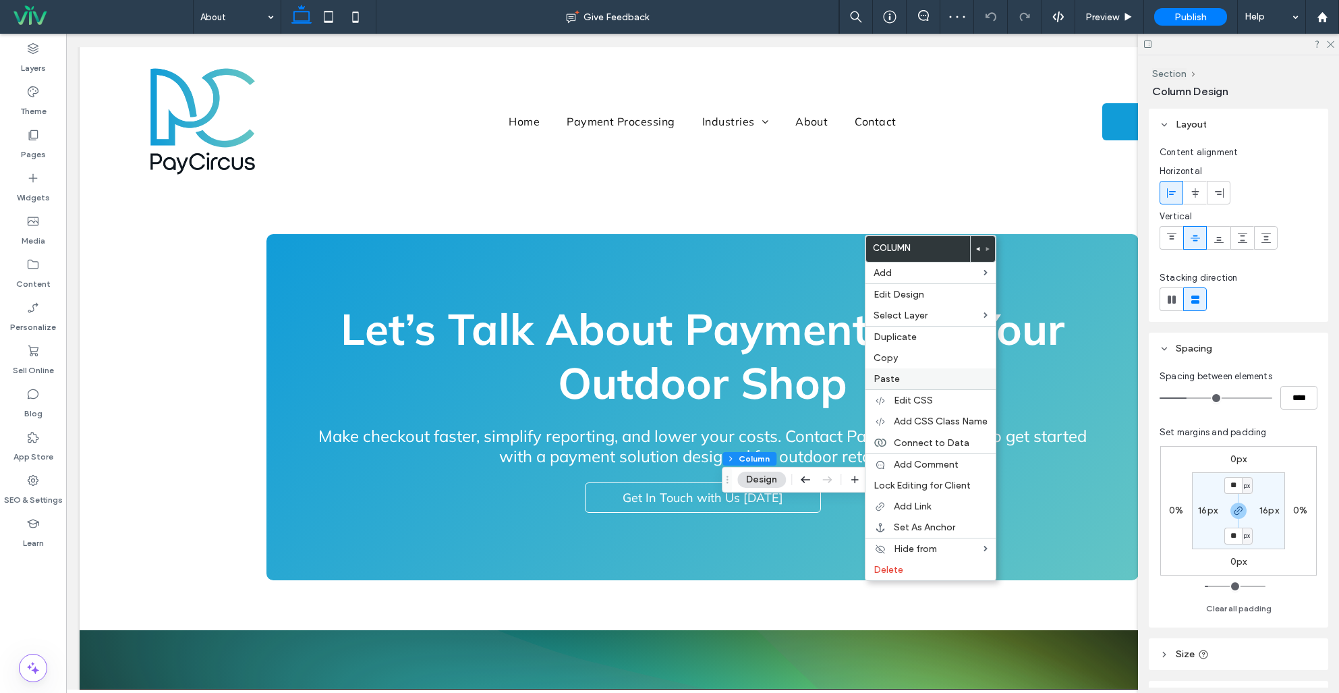
click at [919, 381] on label "Paste" at bounding box center [931, 378] width 114 height 11
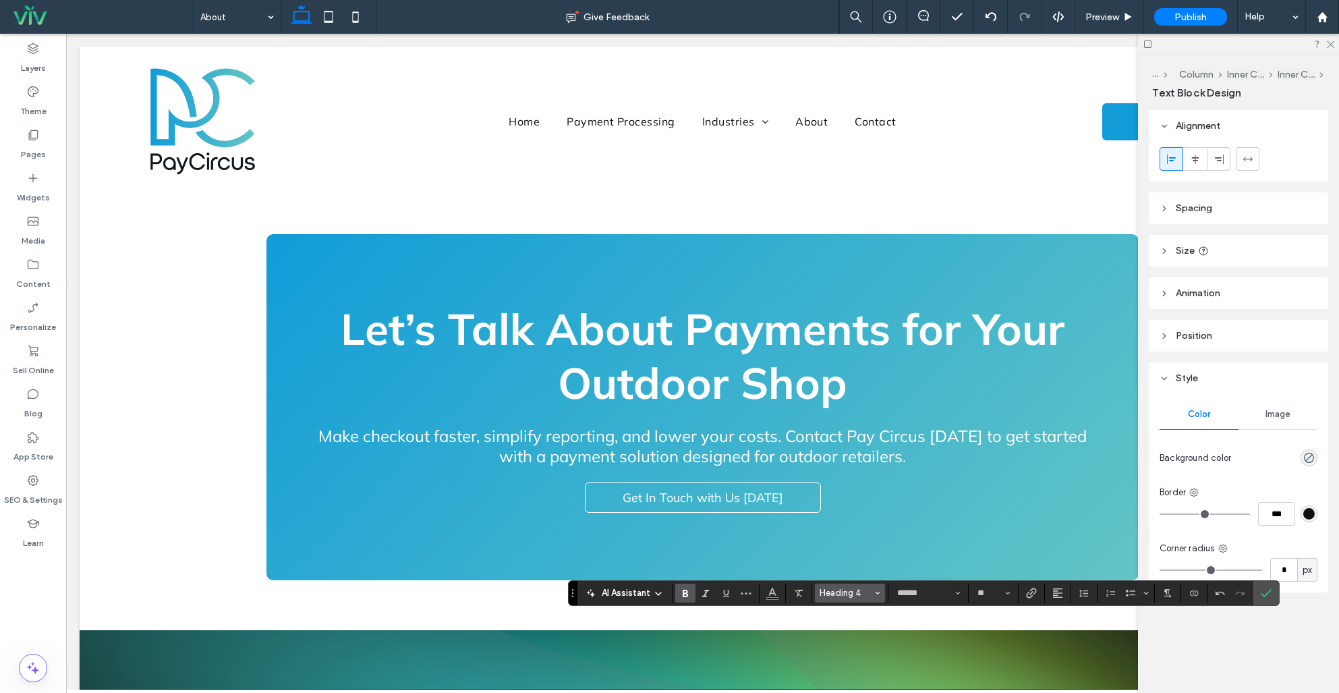
click at [835, 596] on span "Heading 4" at bounding box center [846, 593] width 53 height 10
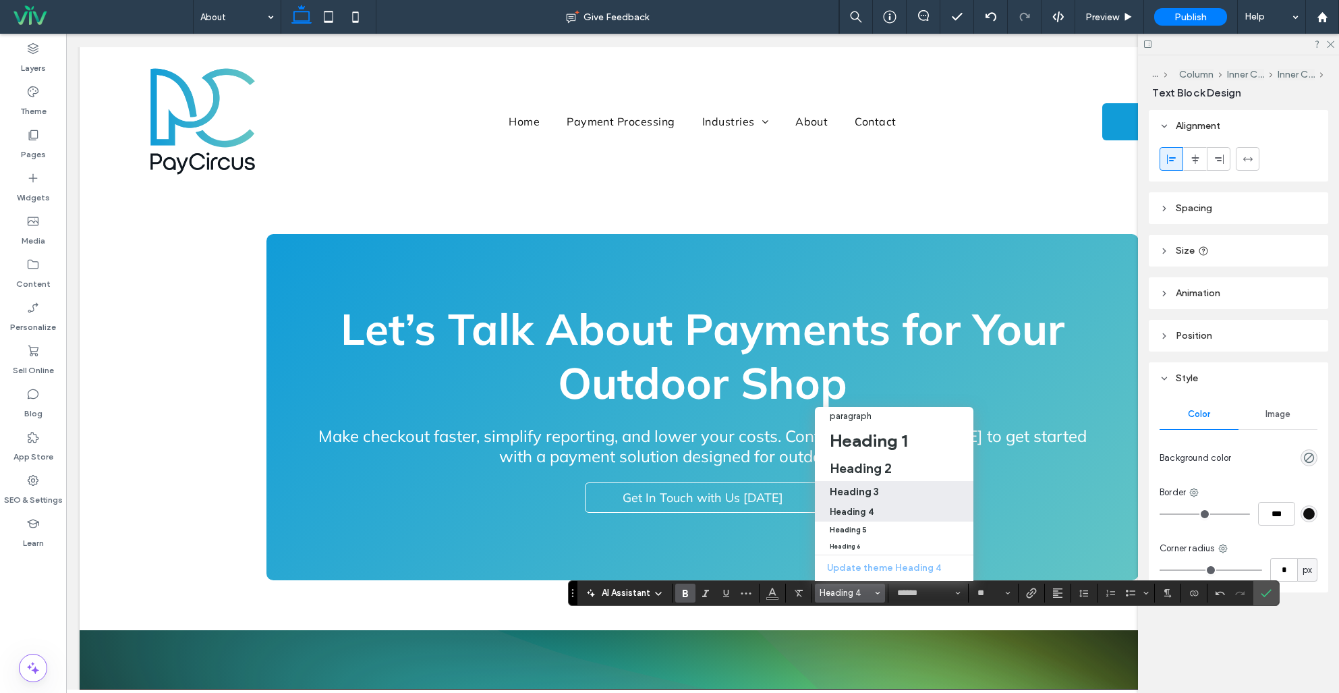
click at [842, 485] on h3 "Heading 3" at bounding box center [854, 491] width 49 height 13
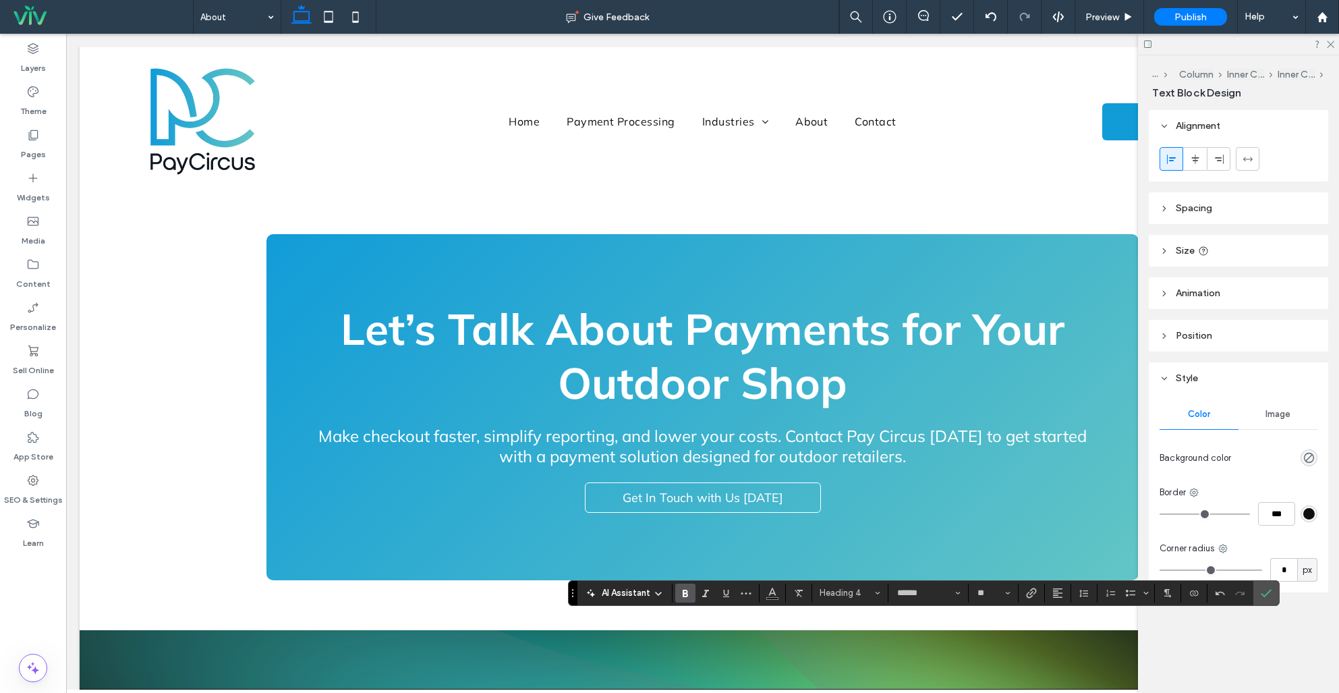
type input "**"
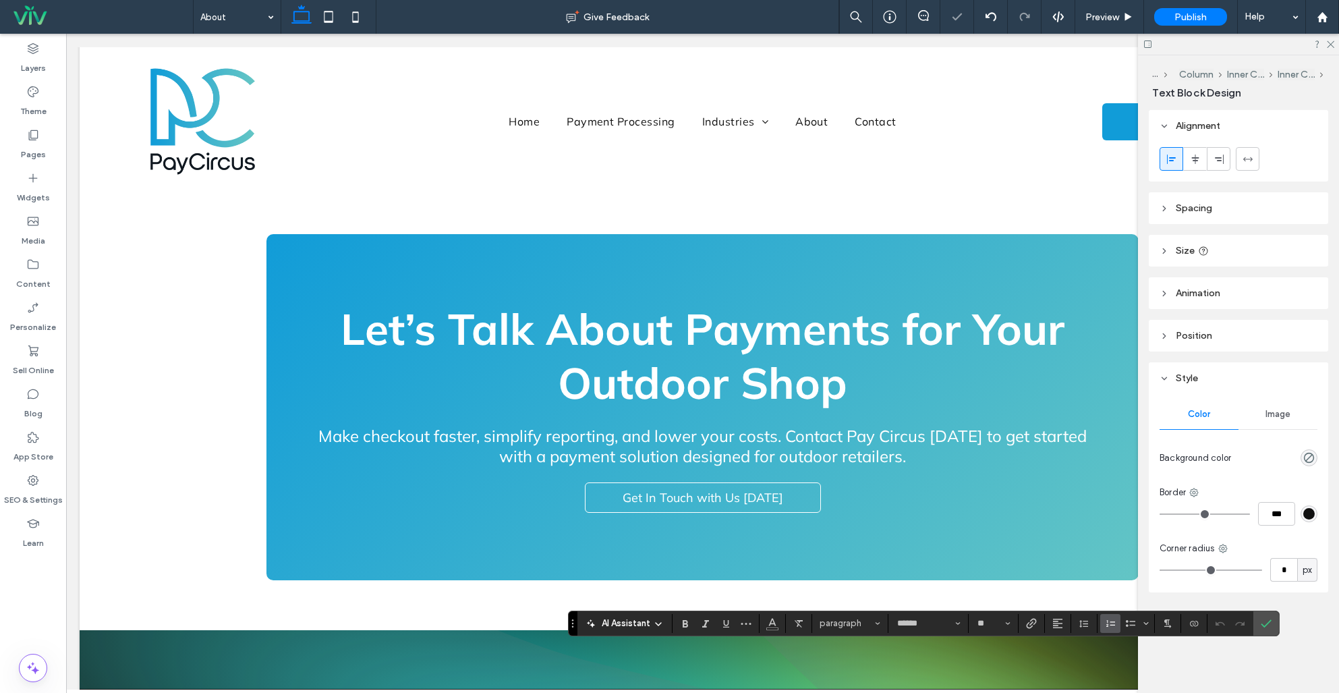
type input "**"
click at [1268, 617] on span "Confirm" at bounding box center [1266, 623] width 11 height 23
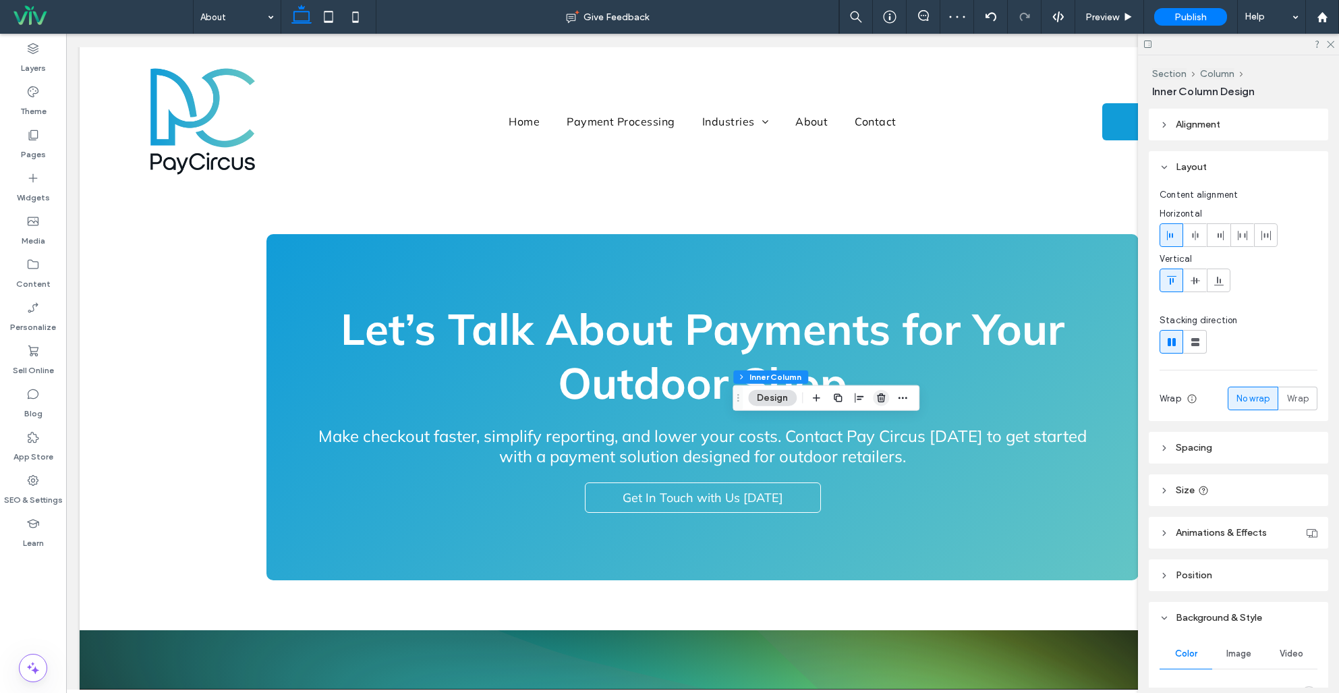
drag, startPoint x: 842, startPoint y: 399, endPoint x: 882, endPoint y: 404, distance: 40.7
click at [847, 399] on div at bounding box center [859, 398] width 103 height 24
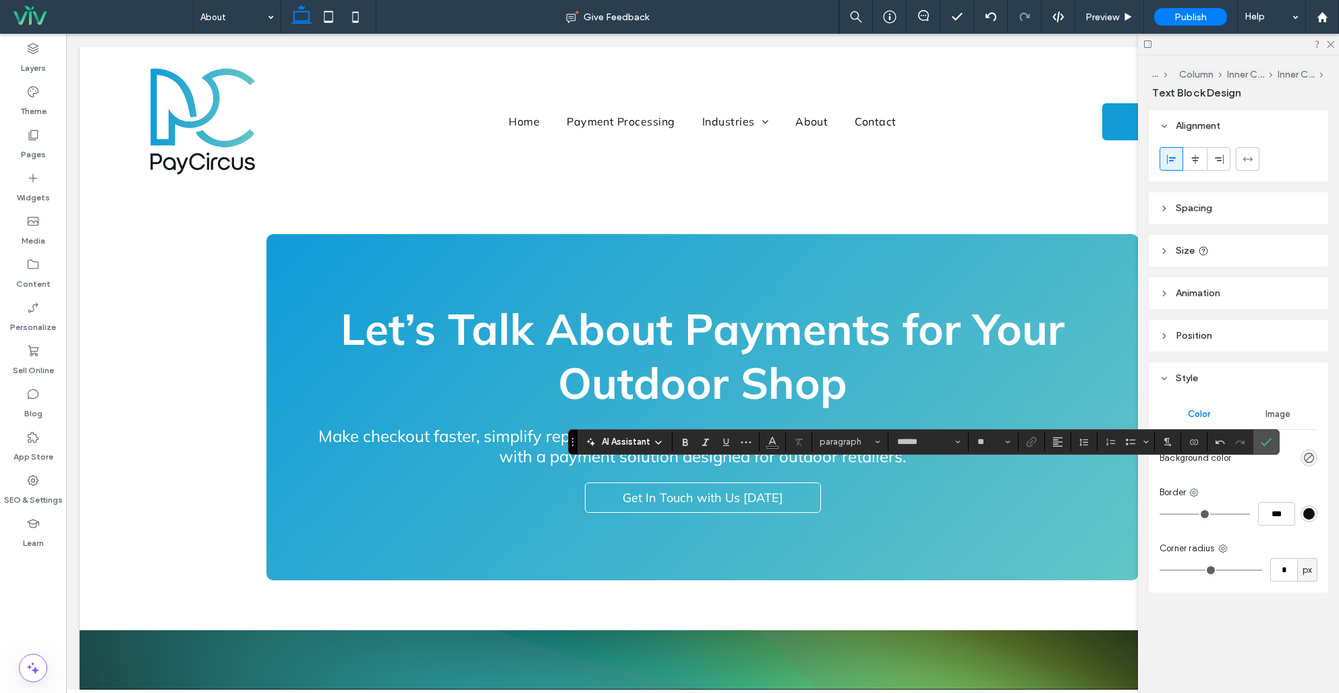
type input "**"
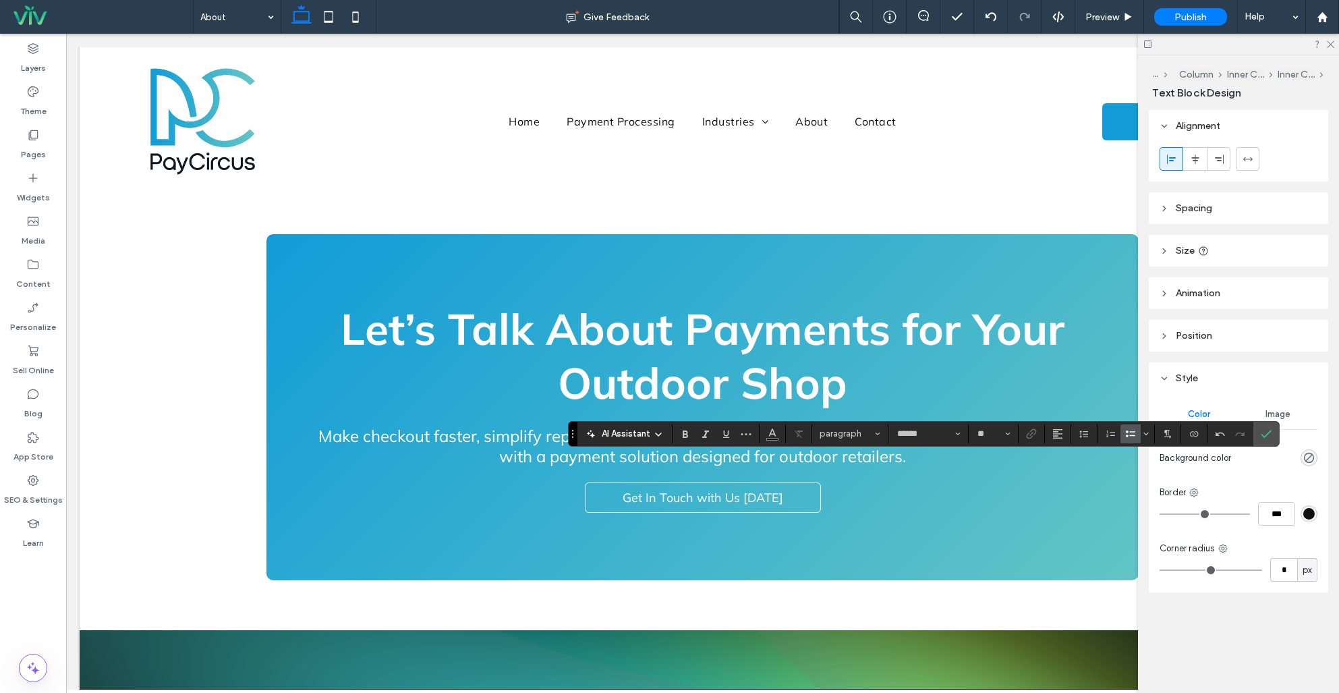
drag, startPoint x: 1265, startPoint y: 431, endPoint x: 1154, endPoint y: 424, distance: 110.8
click at [1261, 432] on icon "Confirm" at bounding box center [1266, 433] width 11 height 11
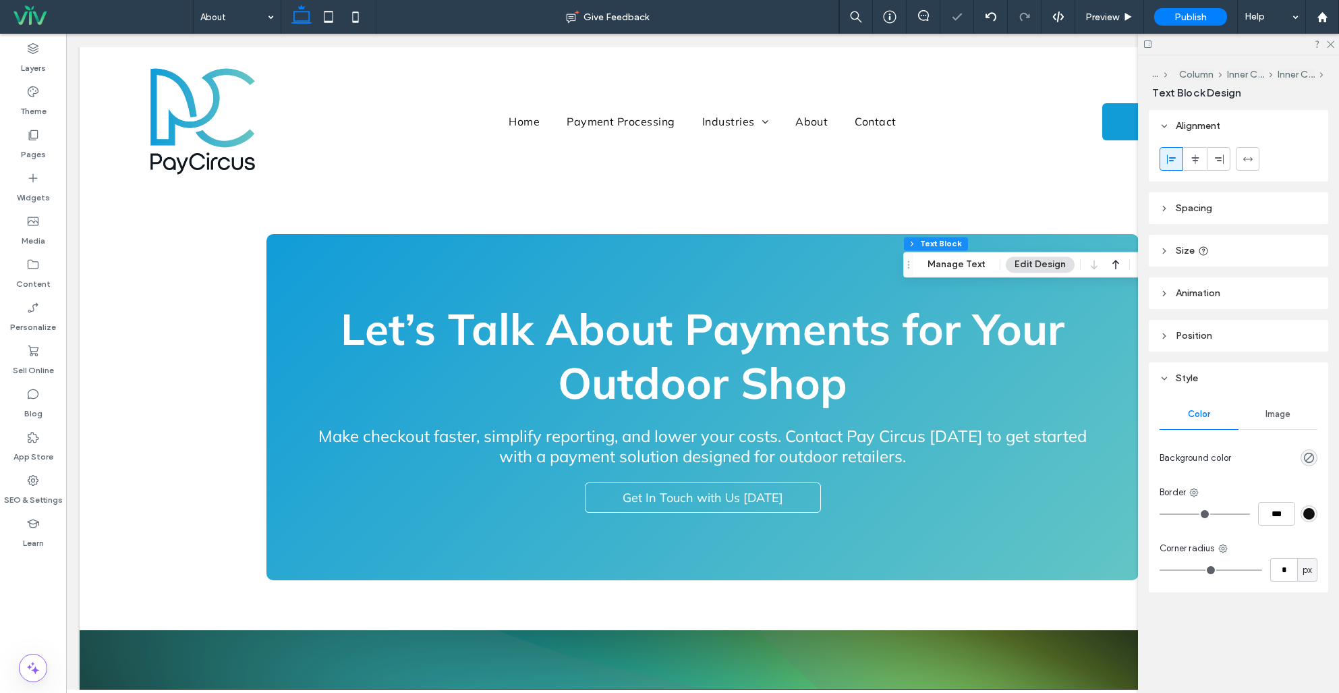
drag, startPoint x: 803, startPoint y: 403, endPoint x: 944, endPoint y: 256, distance: 203.7
click at [914, 260] on icon "Drag" at bounding box center [908, 264] width 11 height 9
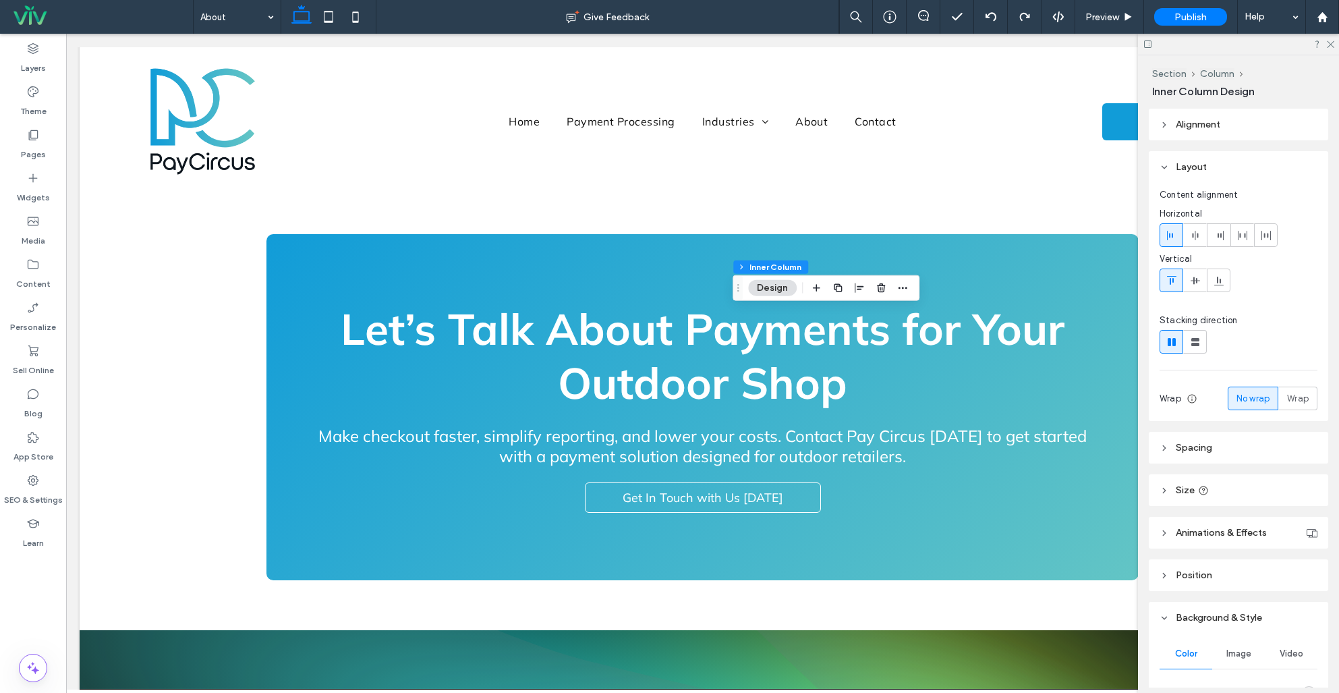
click at [838, 287] on icon "button" at bounding box center [837, 288] width 11 height 11
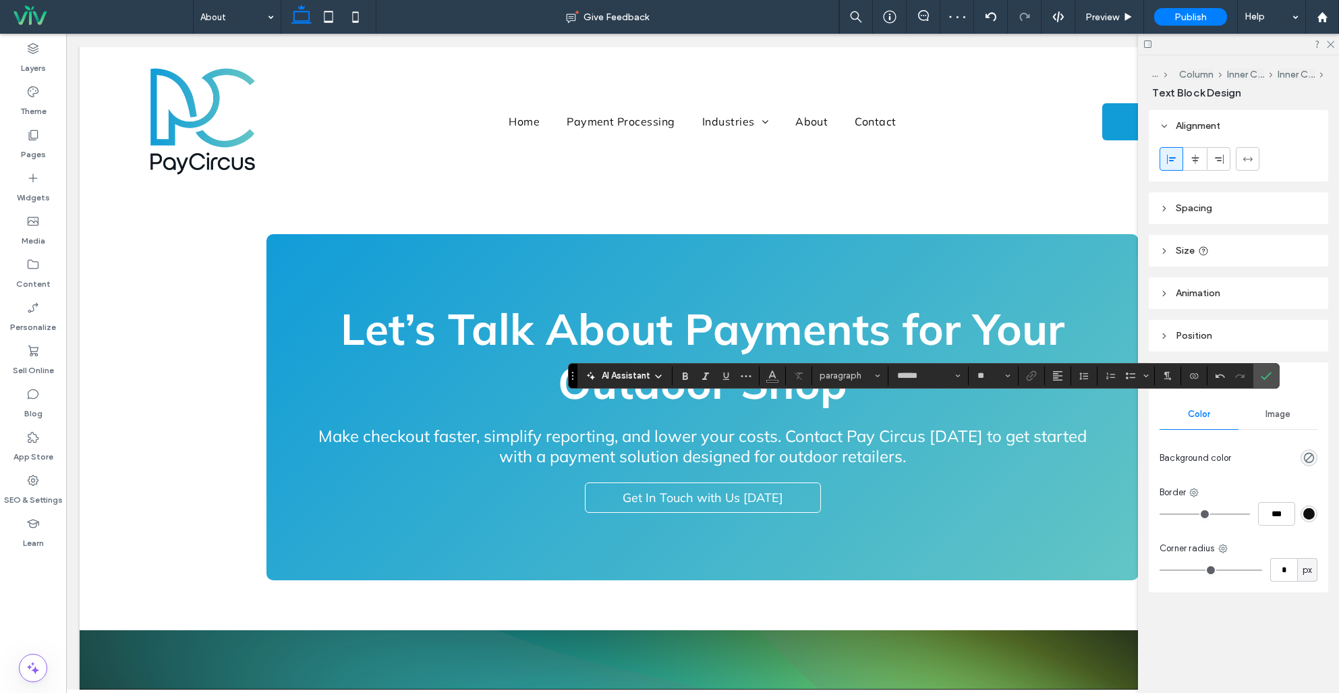
type input "**"
click at [1267, 374] on icon "Confirm" at bounding box center [1266, 375] width 11 height 11
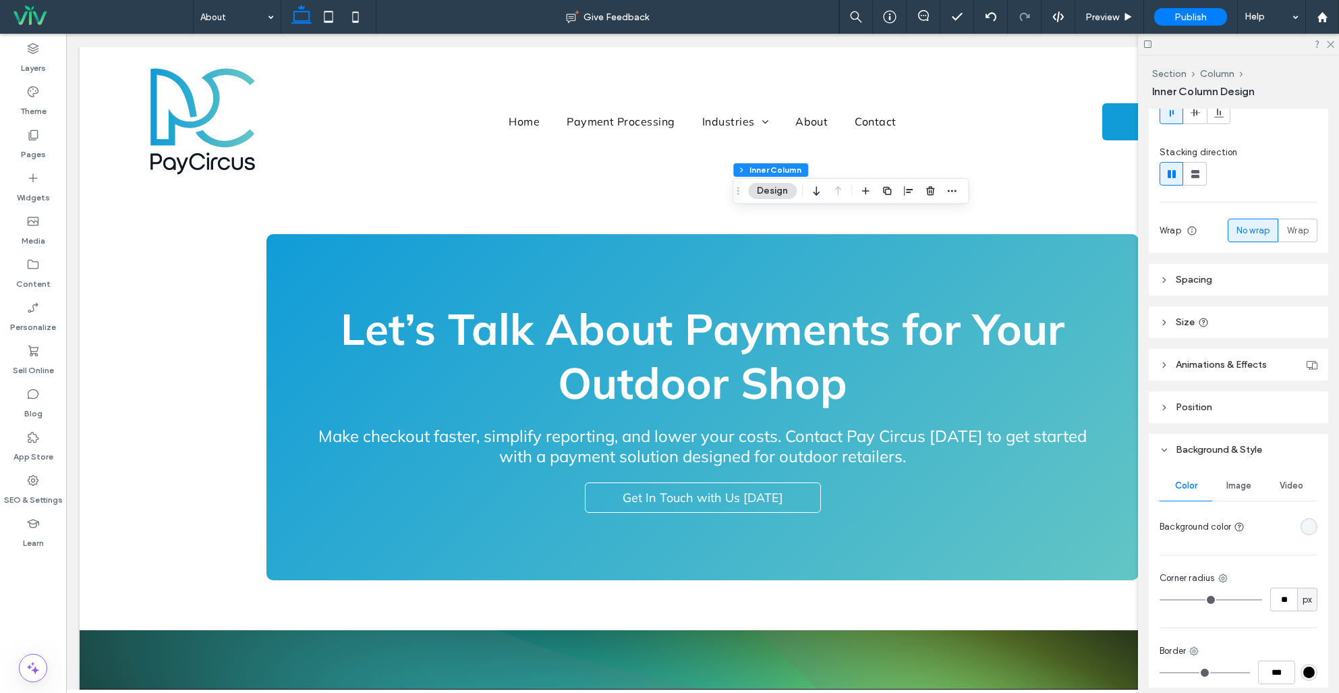
scroll to position [209, 0]
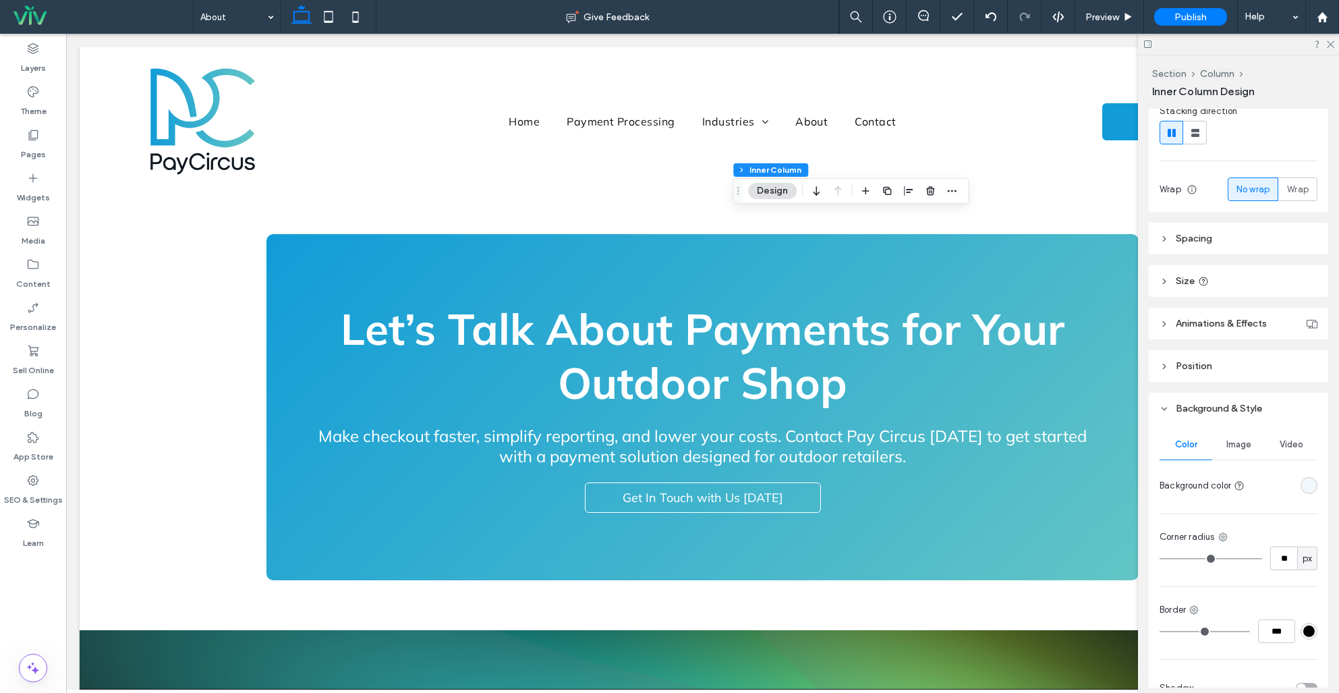
click at [1311, 485] on div "rgba(240, 248, 252, 1)" at bounding box center [1308, 485] width 11 height 11
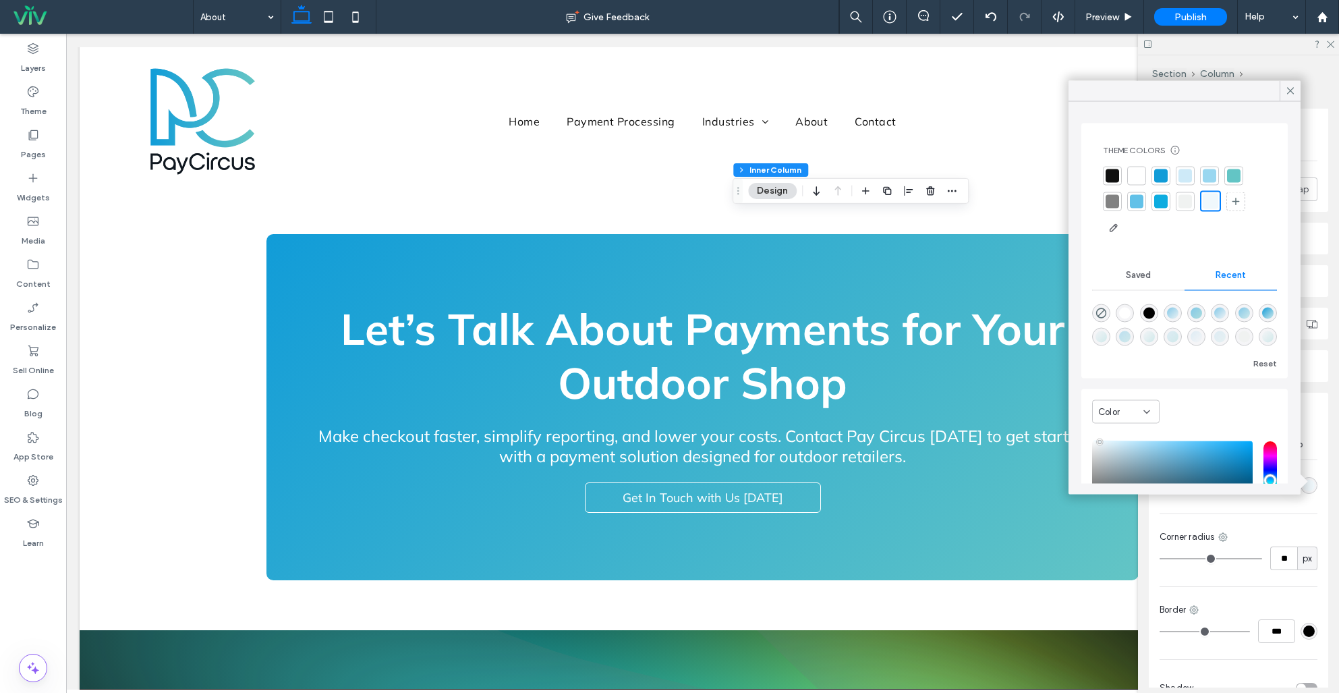
drag, startPoint x: 1104, startPoint y: 313, endPoint x: 1319, endPoint y: 564, distance: 330.6
click at [1104, 313] on icon "rgba(0, 0, 0, 0)" at bounding box center [1100, 313] width 11 height 11
type input "*******"
type input "*"
type input "**"
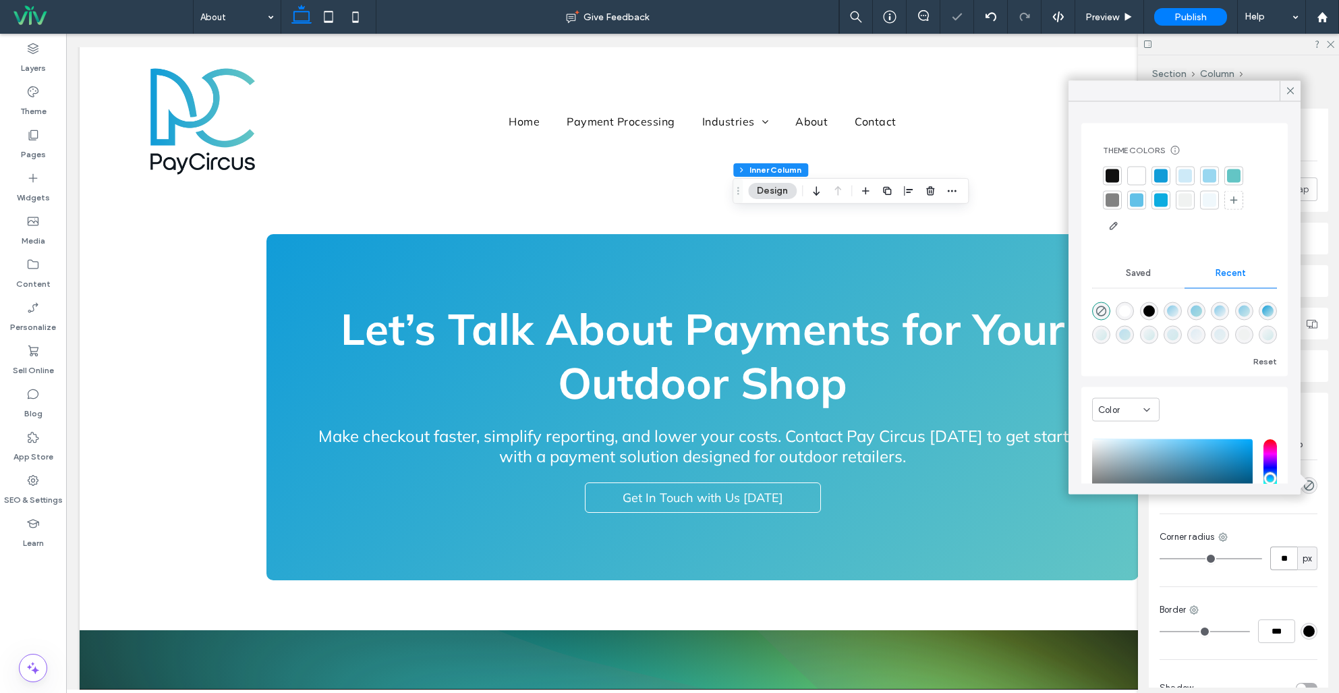
click at [1278, 556] on input "**" at bounding box center [1283, 558] width 27 height 24
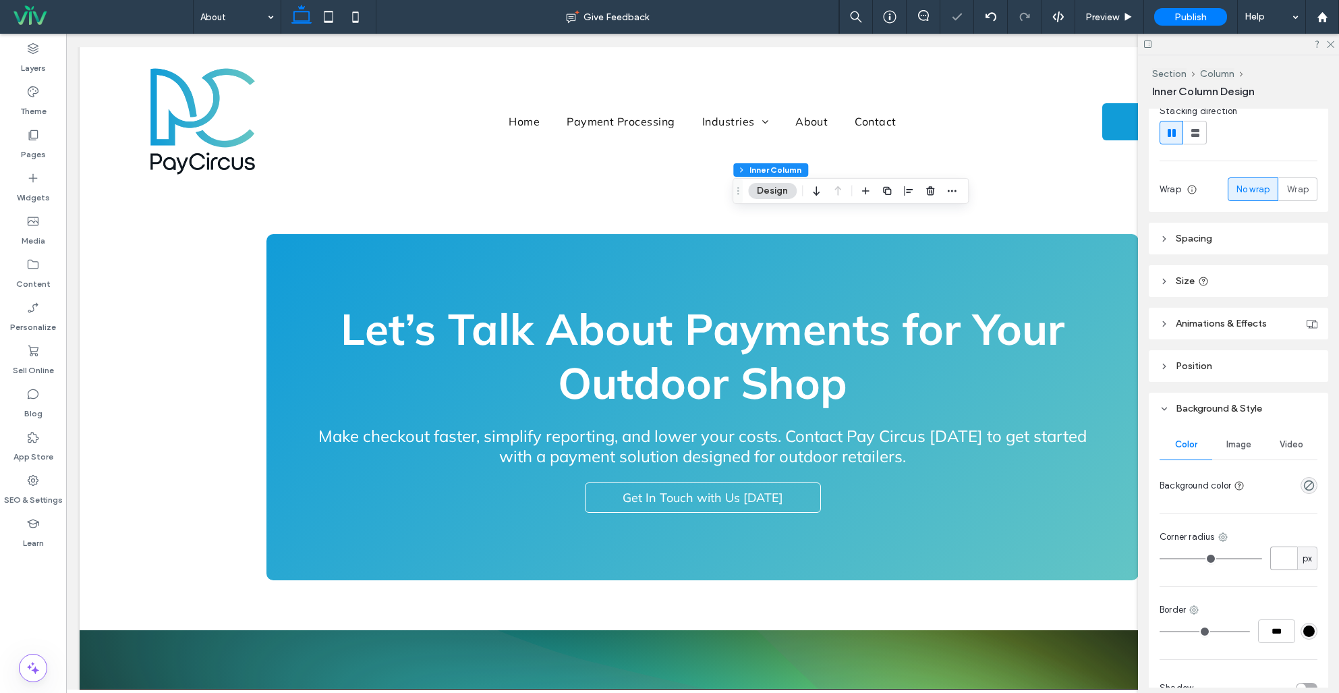
type input "*"
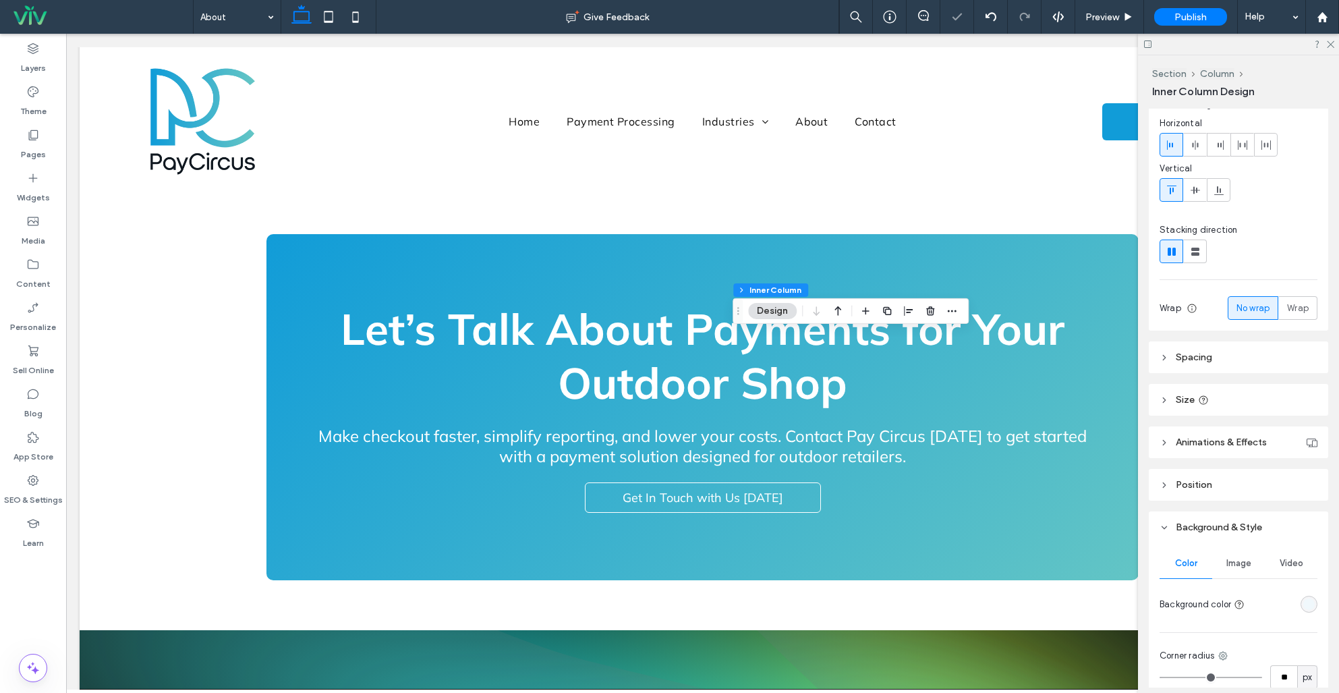
scroll to position [215, 0]
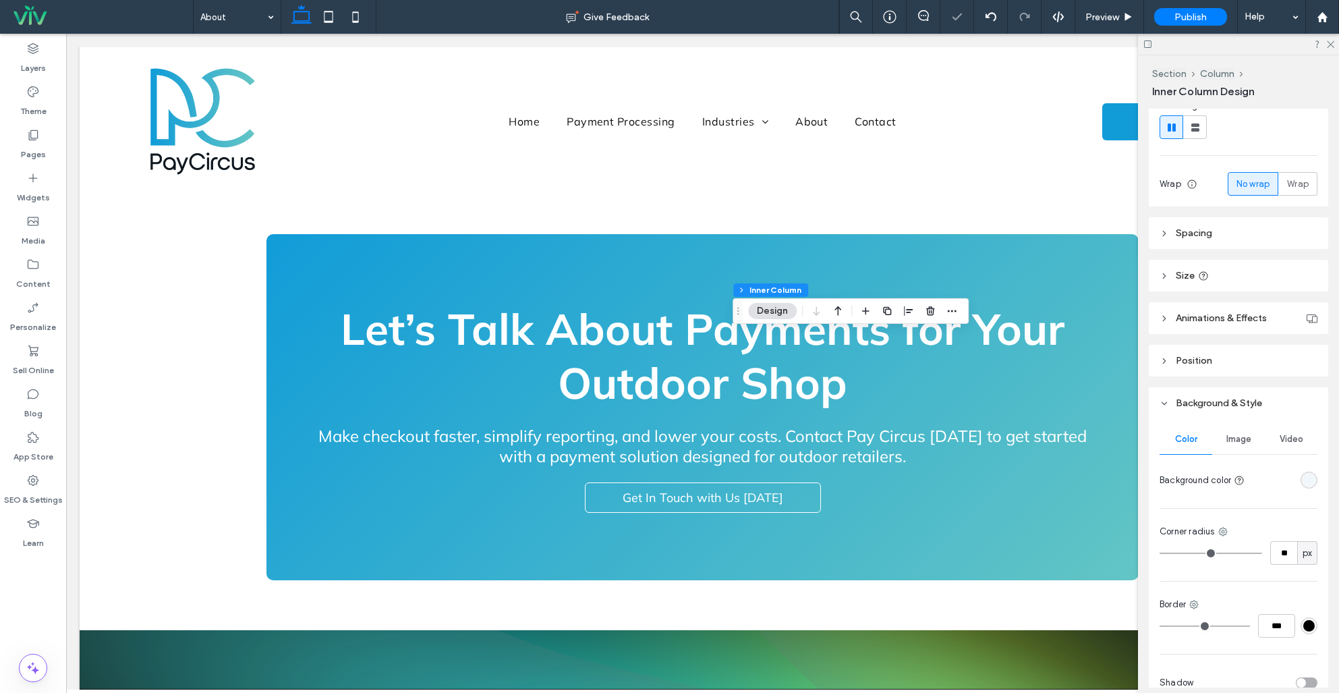
click at [1303, 480] on div "rgba(240, 248, 252, 1)" at bounding box center [1308, 479] width 11 height 11
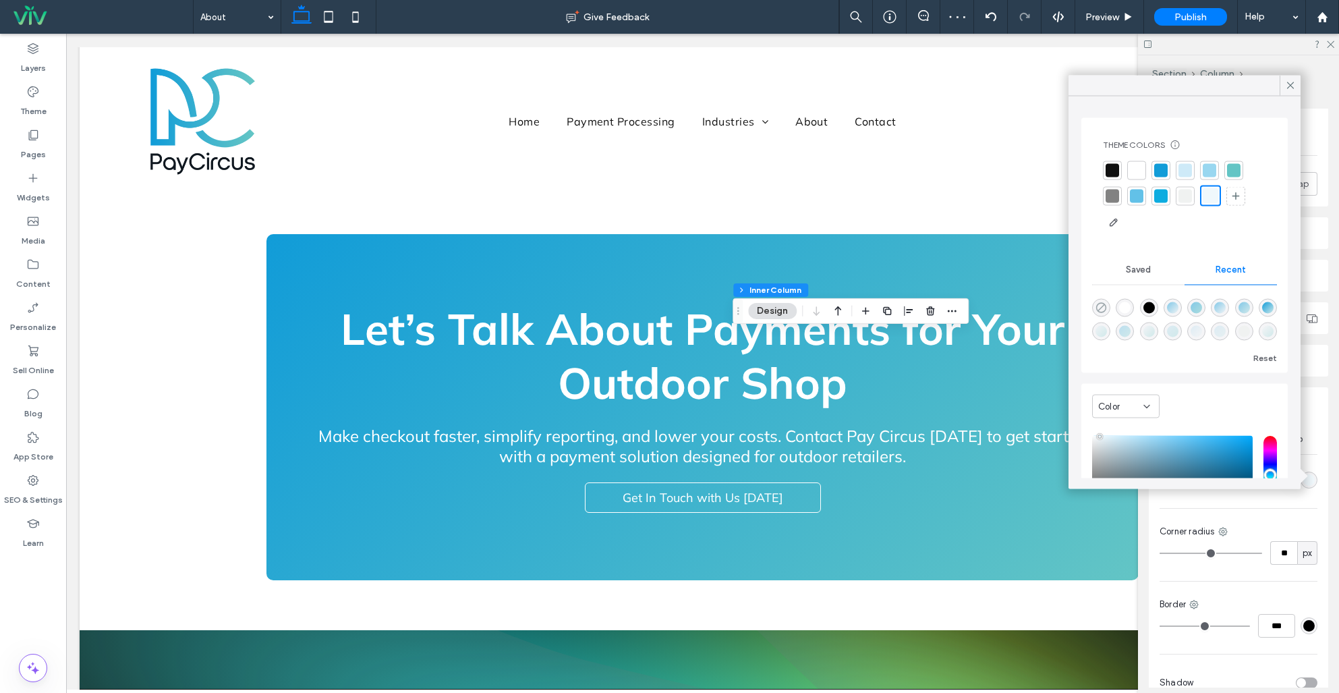
click at [1100, 308] on use "rgba(0, 0, 0, 0)" at bounding box center [1101, 307] width 10 height 10
type input "*******"
type input "*"
type input "**"
click at [1288, 559] on input "**" at bounding box center [1283, 553] width 27 height 24
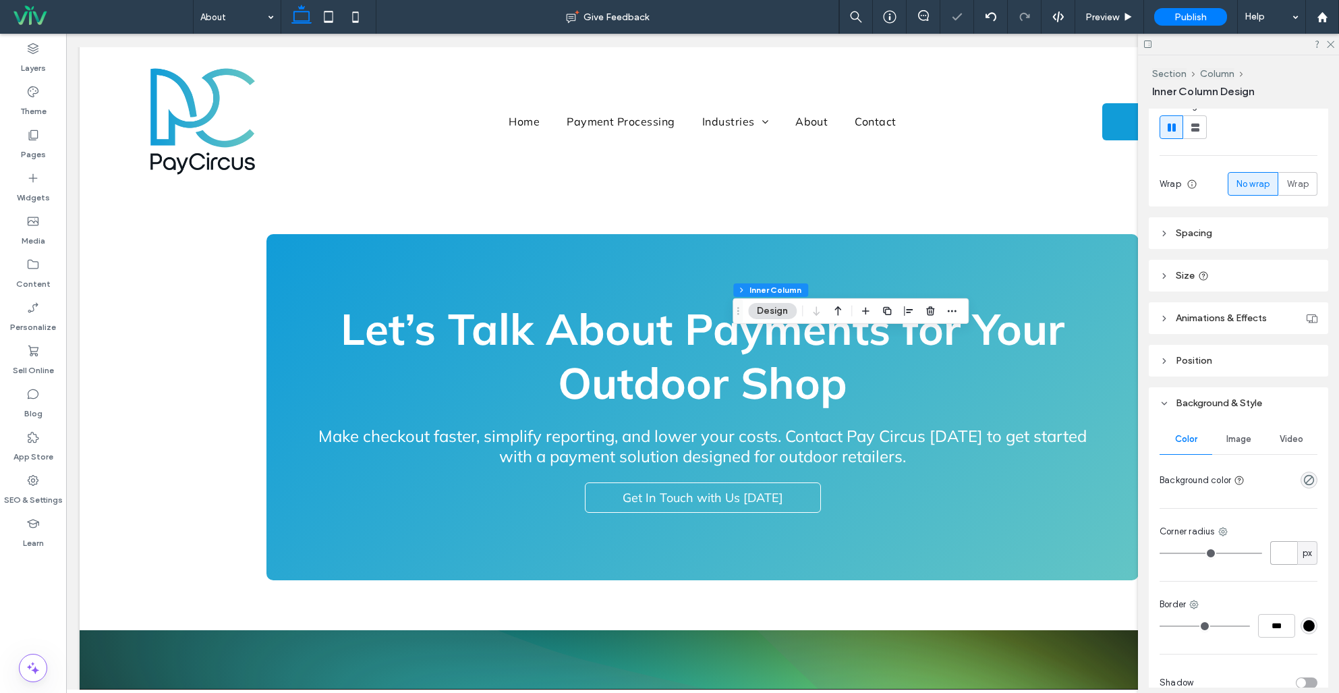
type input "*"
click at [1209, 227] on header "Spacing" at bounding box center [1238, 233] width 179 height 32
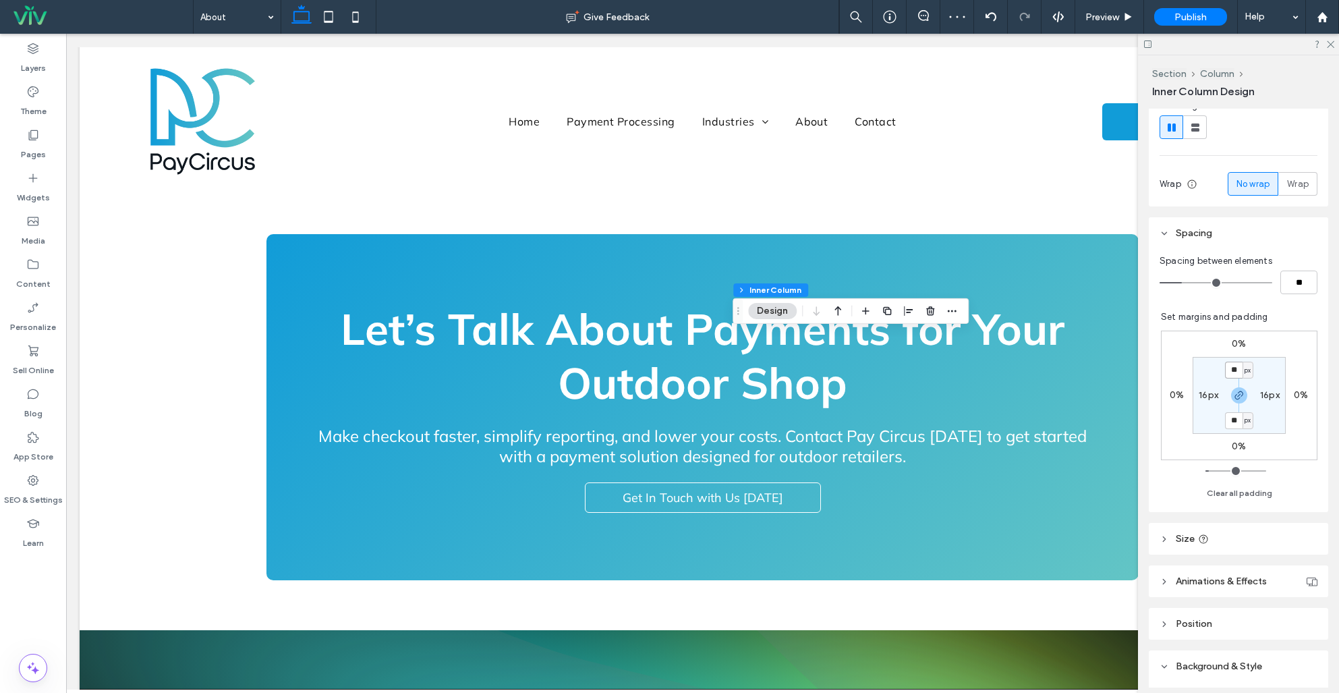
click at [1227, 370] on input "**" at bounding box center [1234, 370] width 18 height 17
type input "*"
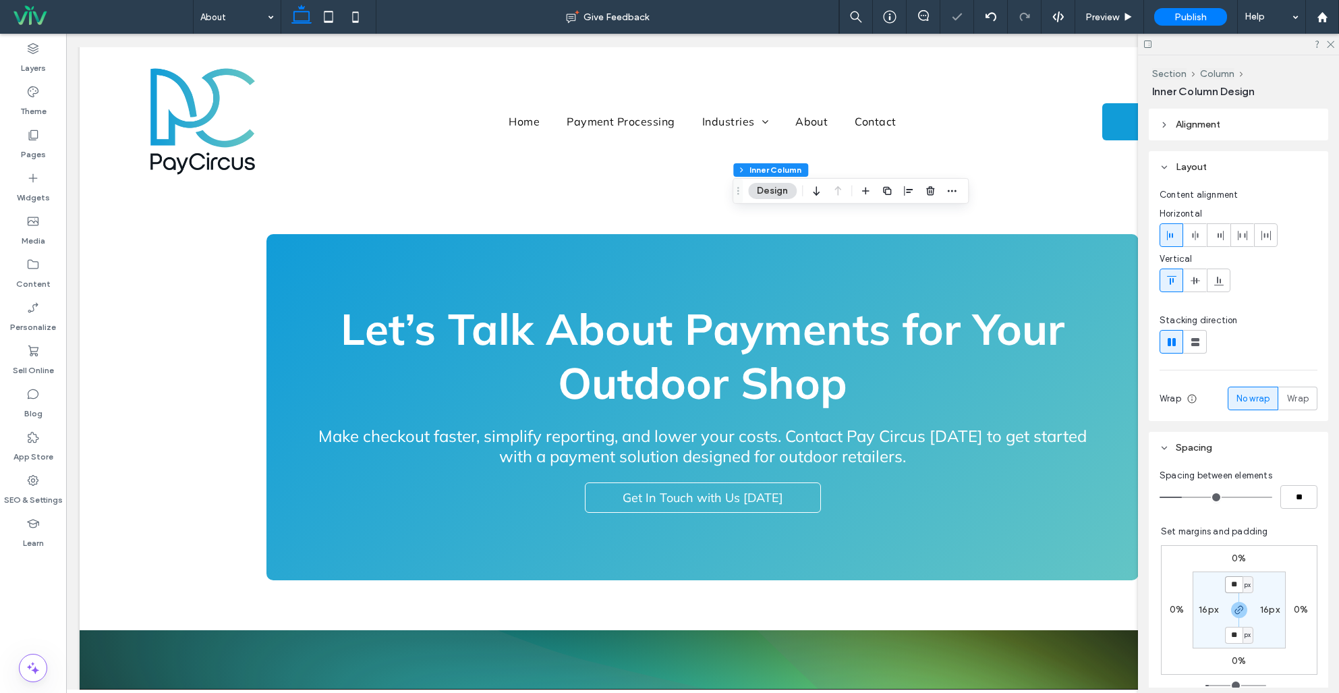
click at [1232, 586] on input "**" at bounding box center [1234, 584] width 18 height 17
type input "*"
click at [33, 185] on label "Widgets" at bounding box center [33, 194] width 33 height 19
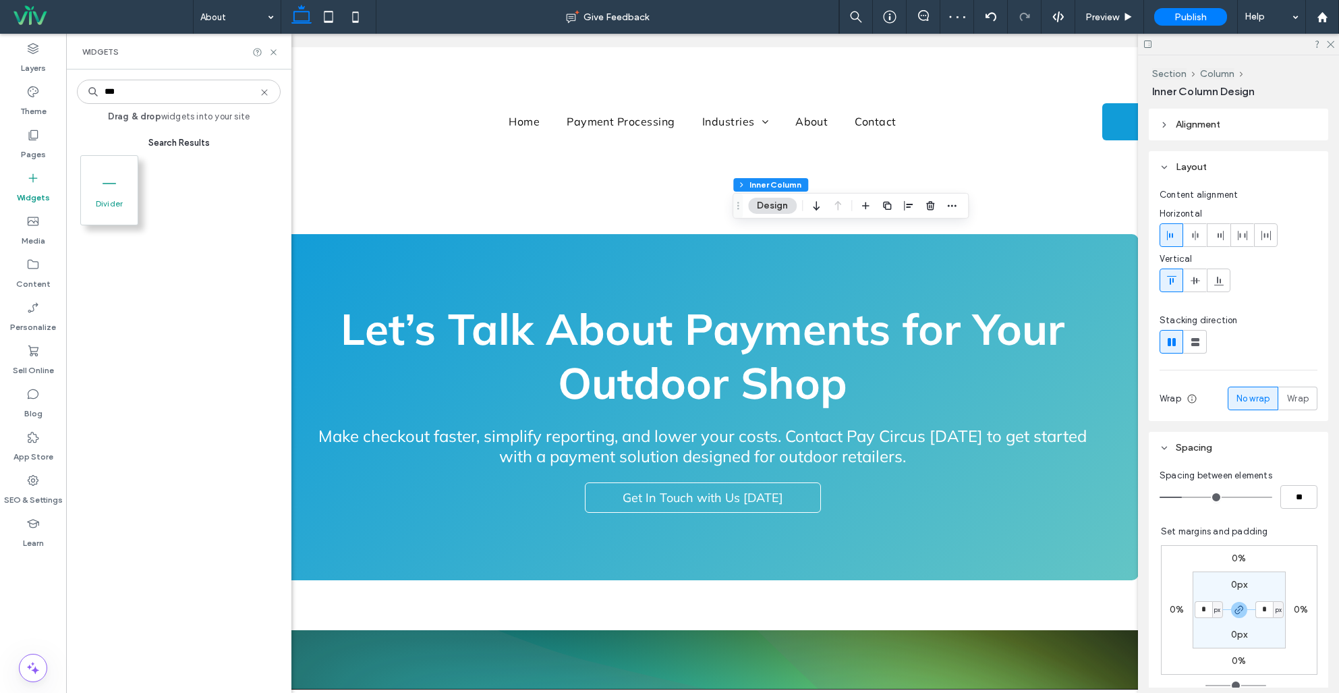
type input "***"
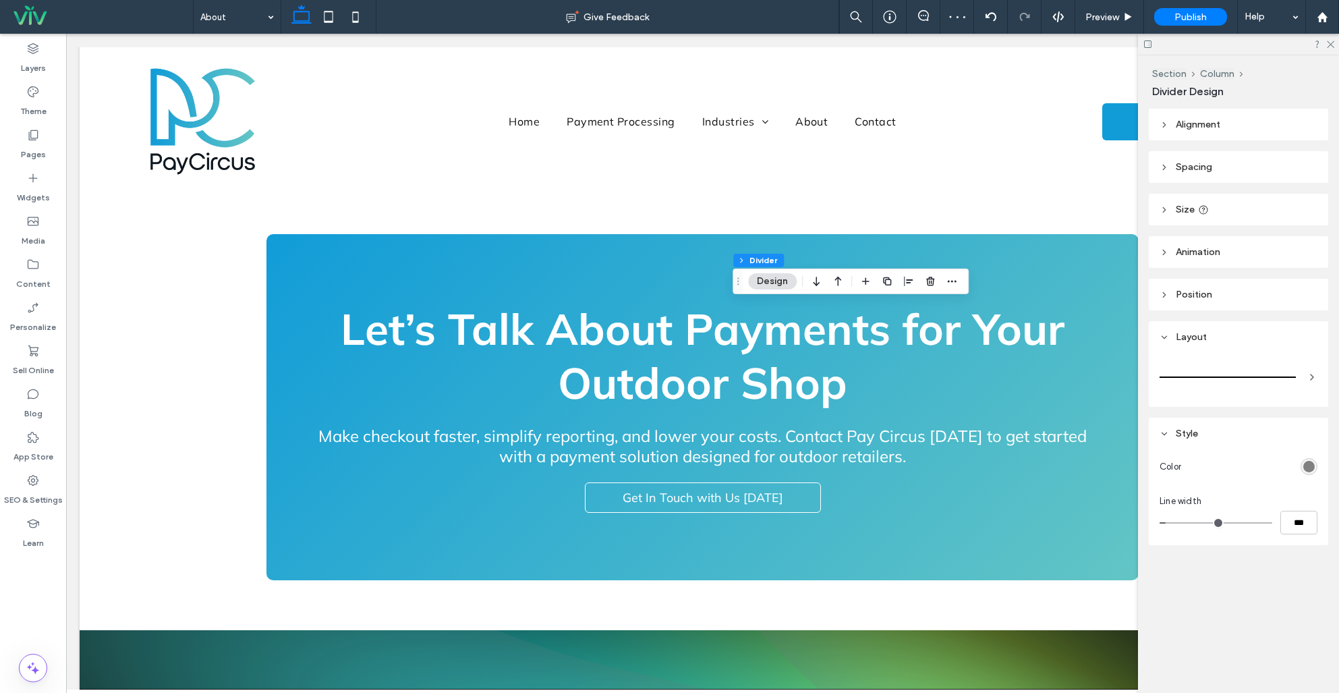
click at [1305, 467] on div "rgb(128, 128, 128)" at bounding box center [1308, 466] width 11 height 11
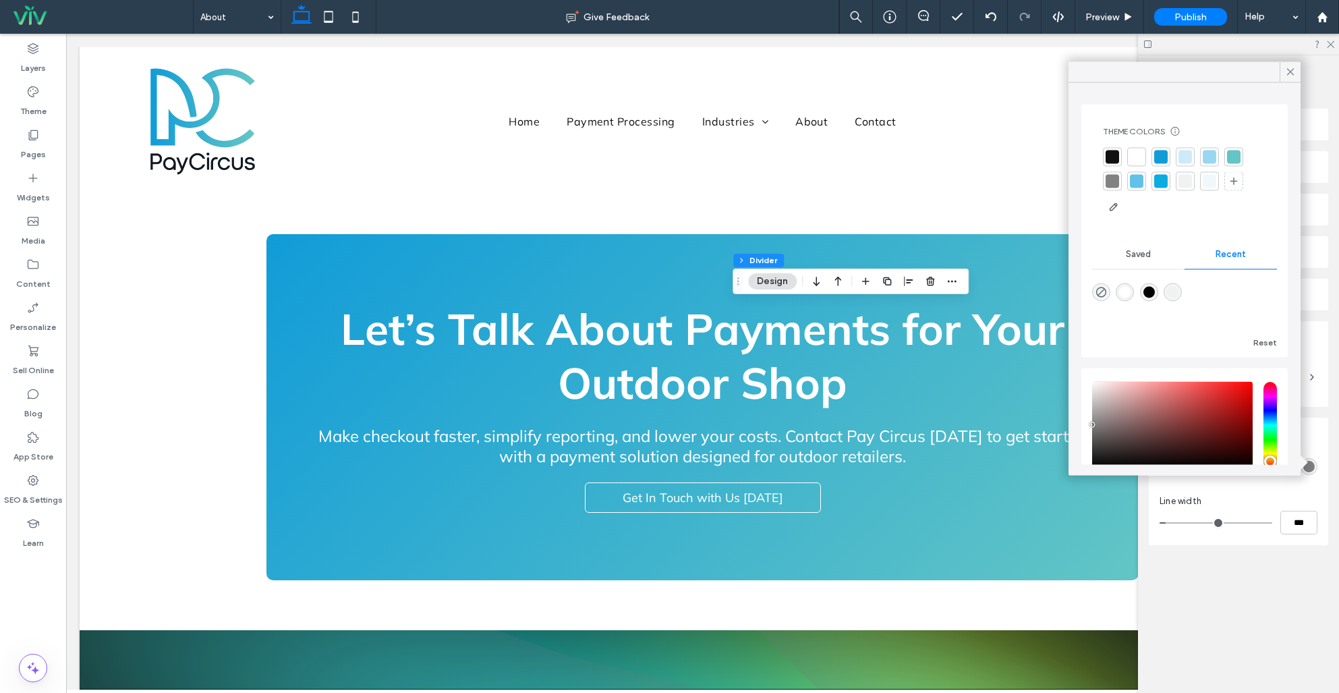
click at [1181, 183] on div at bounding box center [1184, 181] width 13 height 13
drag, startPoint x: 1201, startPoint y: 572, endPoint x: 1274, endPoint y: 519, distance: 89.7
click at [1210, 568] on div "Alignment Spacing Set margins and padding 0px 0% 0px 0% * px 0px * px 0px Clear…" at bounding box center [1243, 354] width 188 height 490
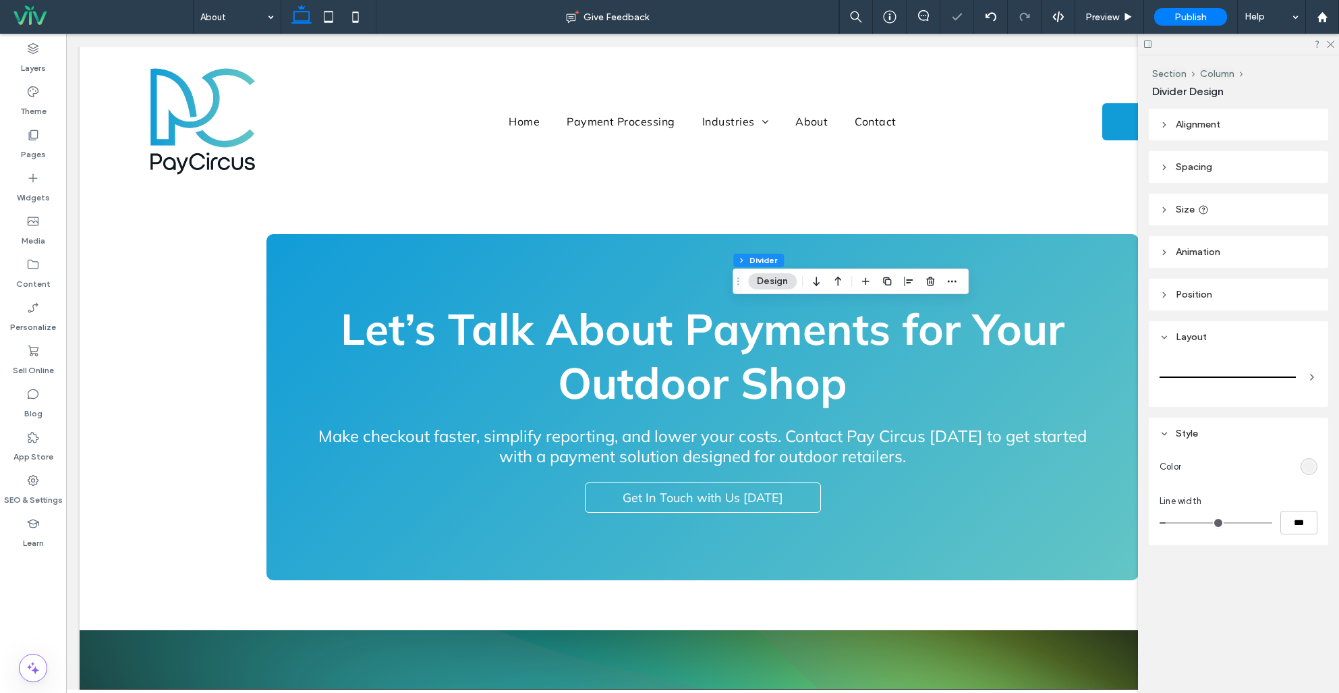
click at [1290, 507] on div "Line width" at bounding box center [1239, 500] width 158 height 13
click at [1297, 525] on input "***" at bounding box center [1298, 523] width 37 height 24
type input "*"
type input "***"
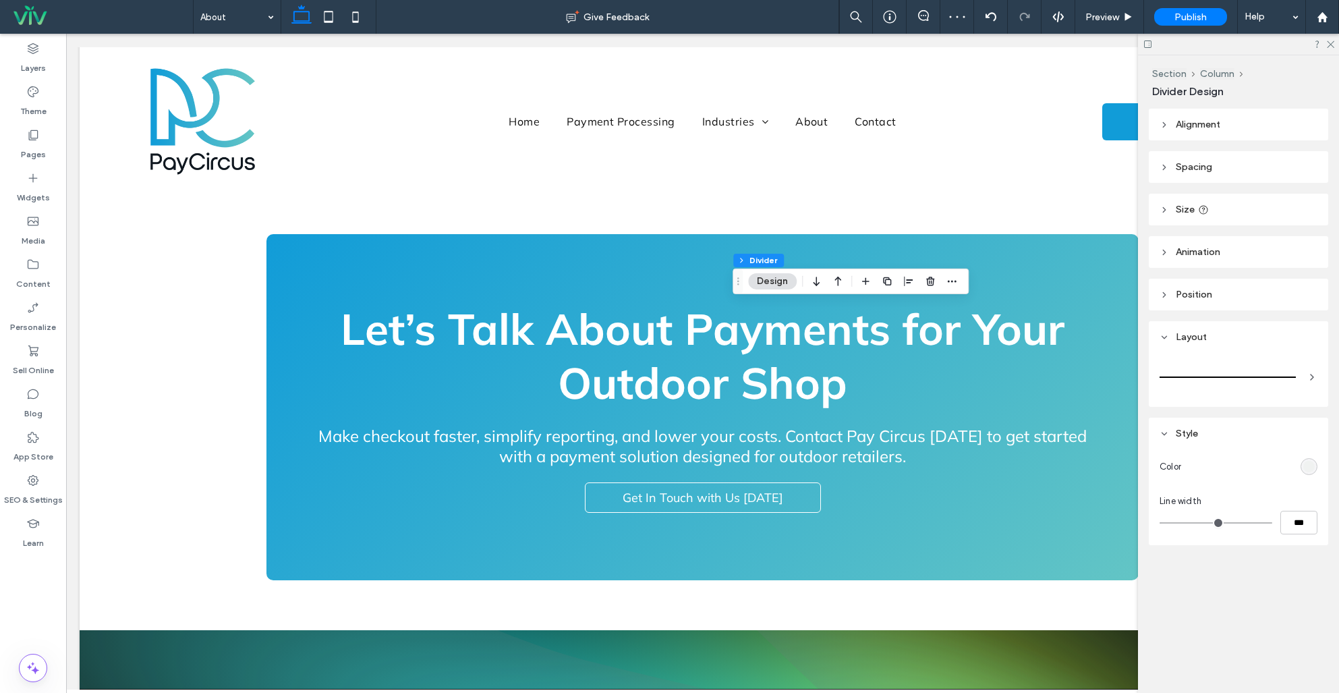
click at [1313, 463] on div "rgb(240, 242, 241)" at bounding box center [1308, 466] width 11 height 11
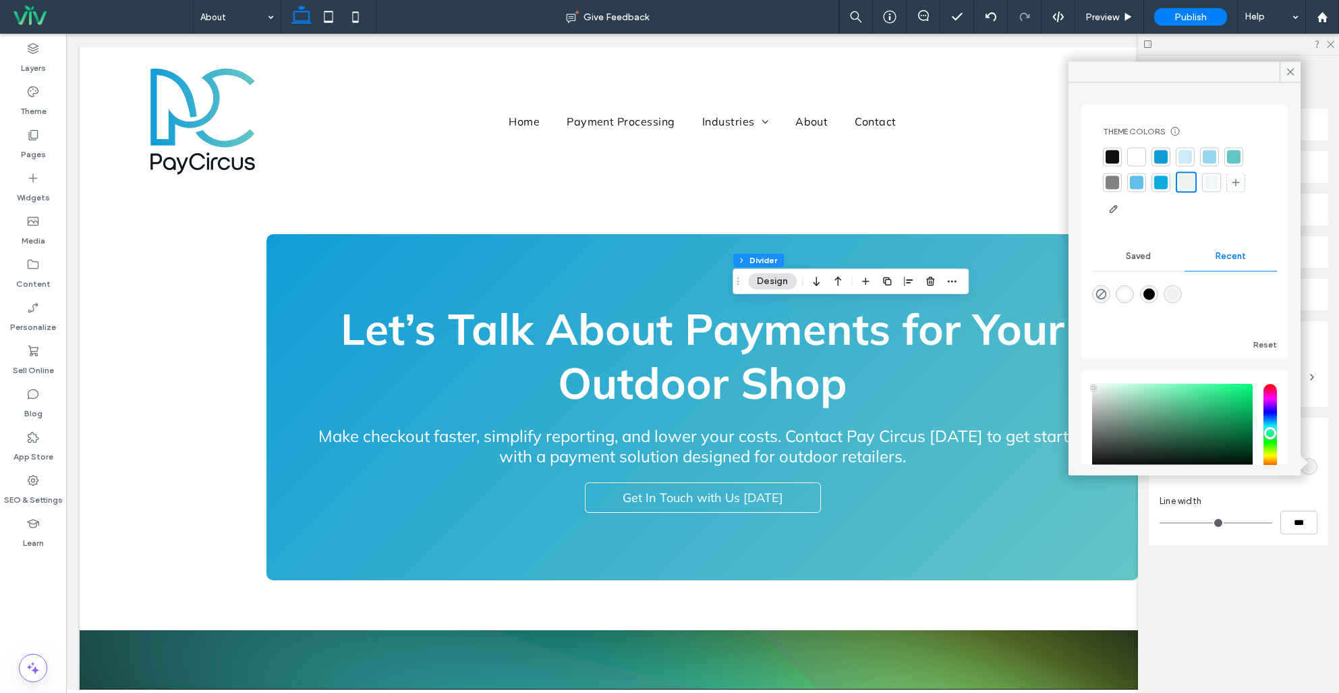
click at [1097, 183] on div "Theme Colors Save time with Theme Colors Create a color palette to instantly ad…" at bounding box center [1184, 172] width 185 height 115
drag, startPoint x: 1108, startPoint y: 181, endPoint x: 1128, endPoint y: 230, distance: 53.2
click at [1108, 181] on div at bounding box center [1112, 181] width 13 height 13
click at [1284, 682] on div "Section Column Divider Design Alignment Spacing Set margins and padding 0px 0% …" at bounding box center [1238, 373] width 201 height 637
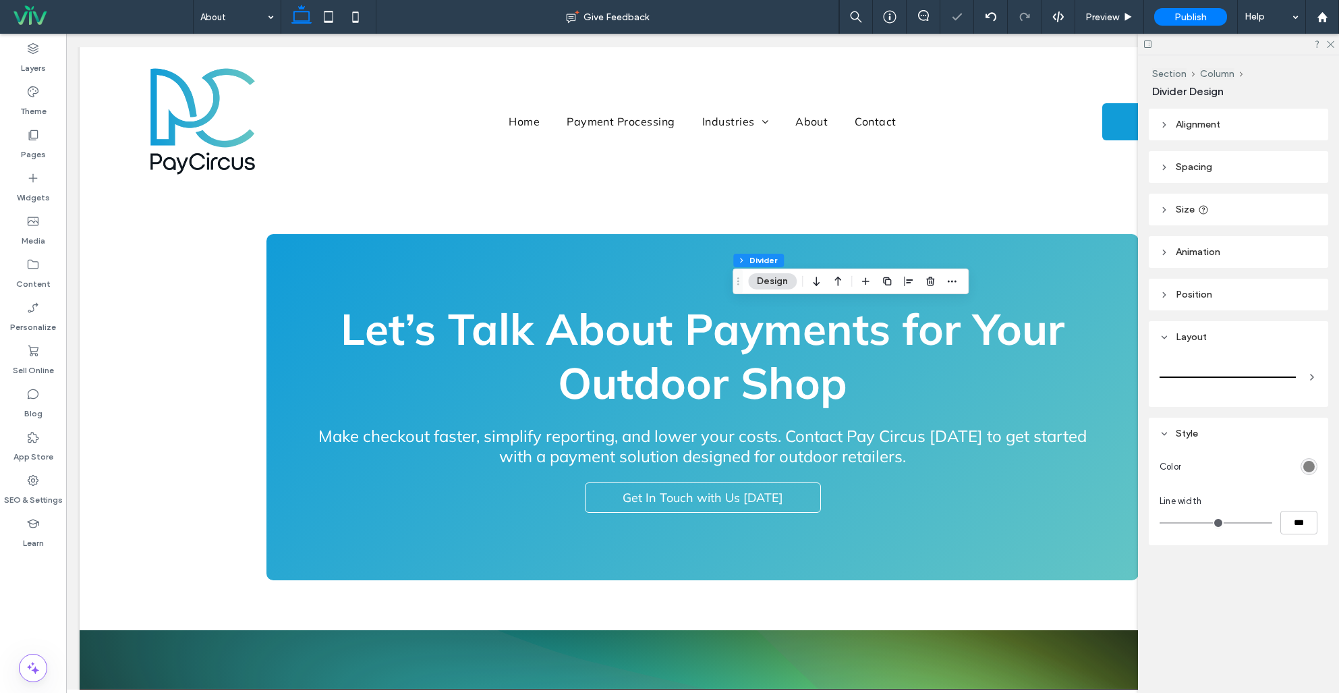
click at [1307, 459] on div "rgb(130, 130, 130)" at bounding box center [1309, 466] width 17 height 17
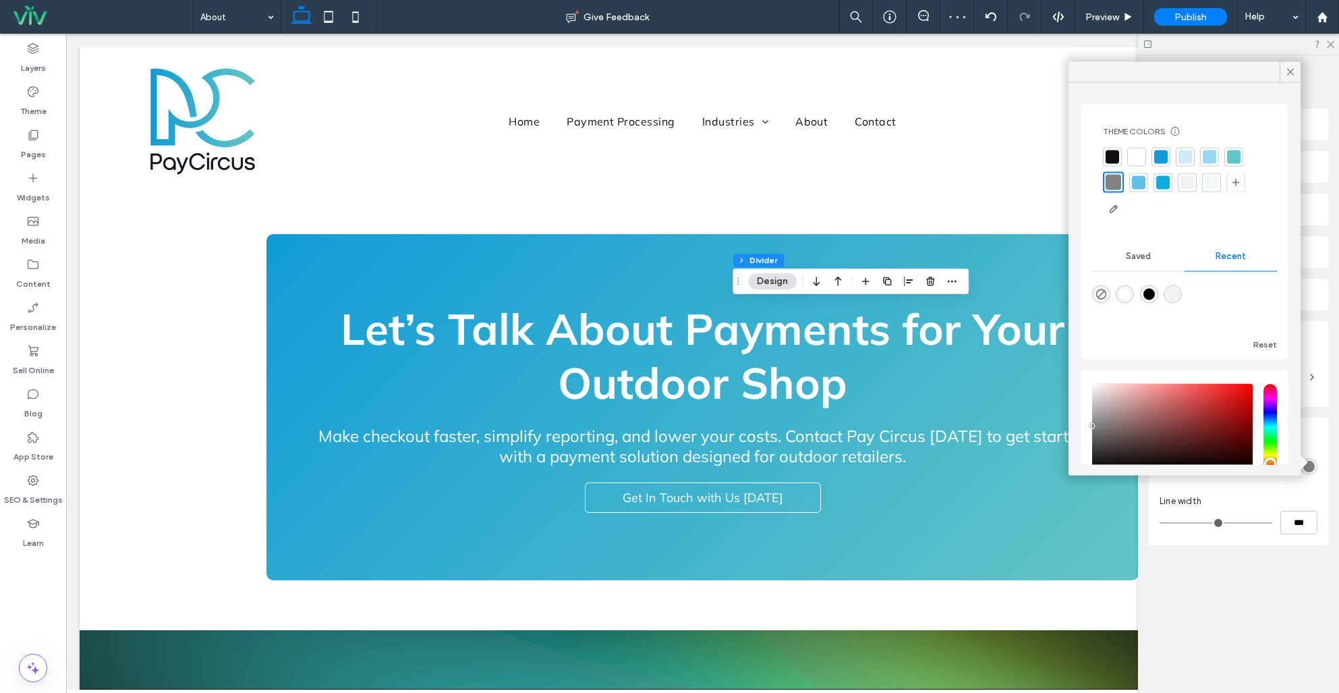
scroll to position [91, 0]
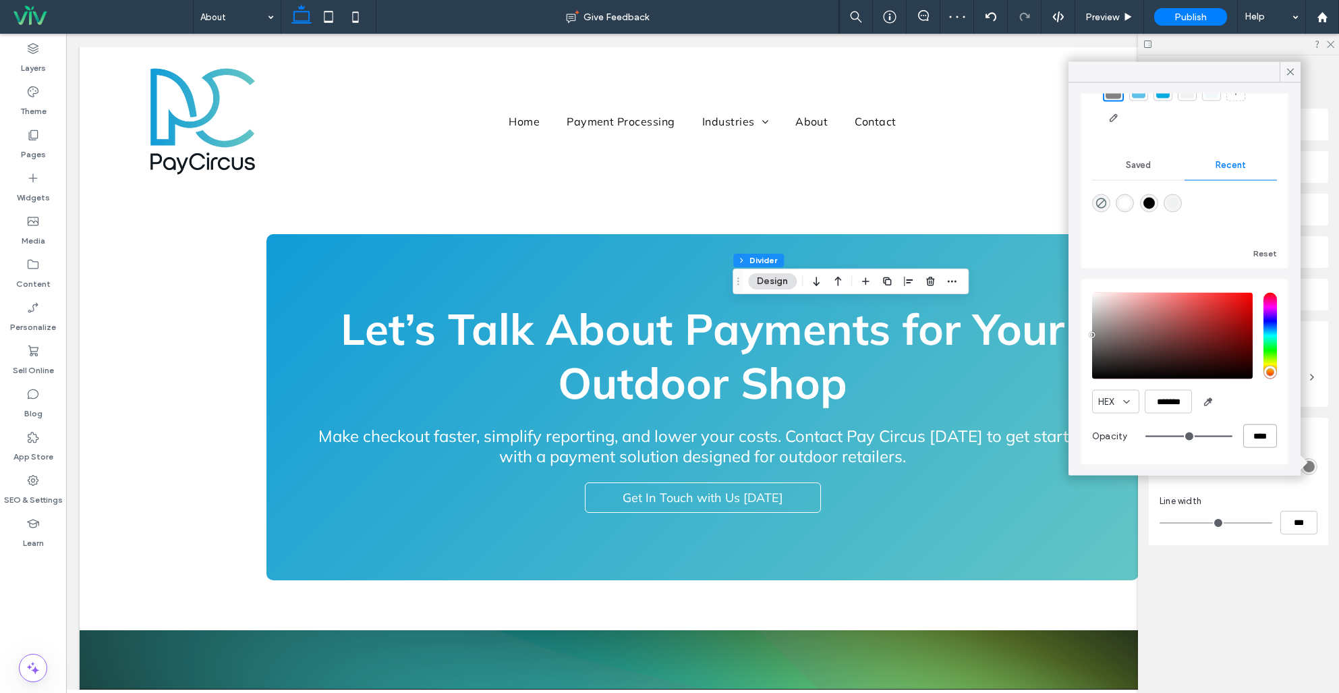
click at [1258, 441] on input "****" at bounding box center [1260, 436] width 34 height 24
type input "*"
type input "**"
type input "***"
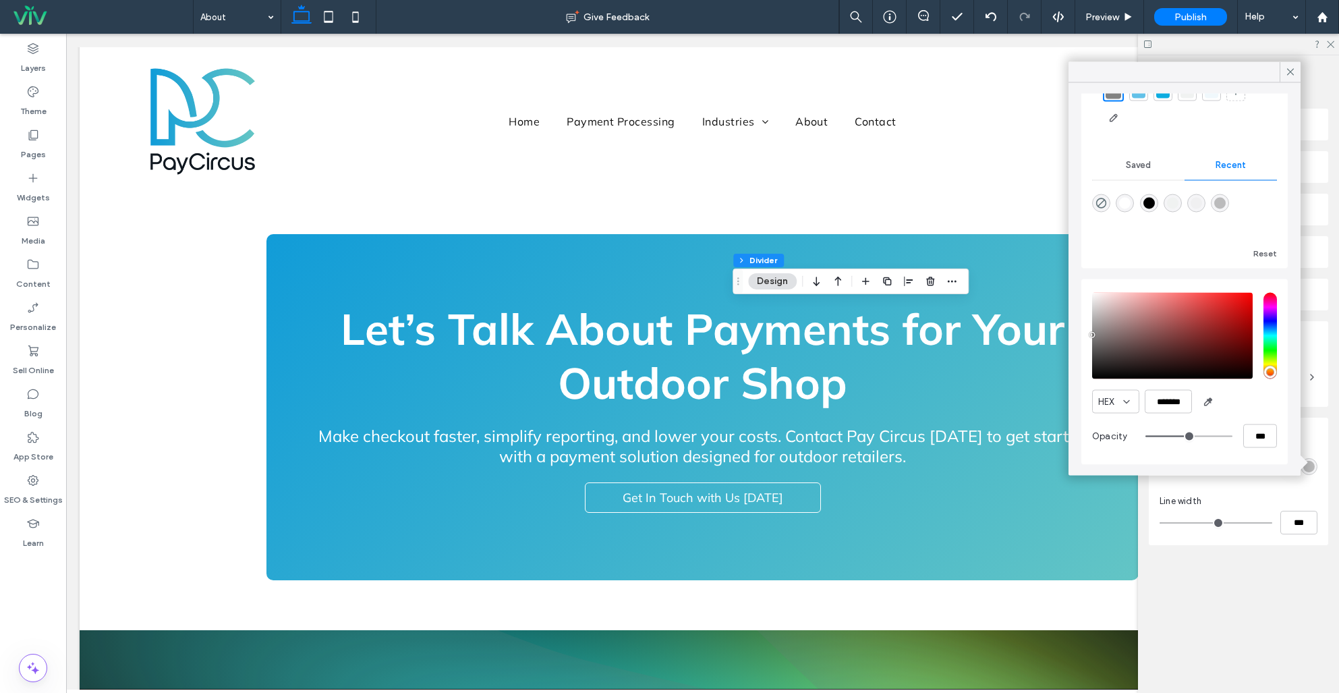
click at [1273, 639] on div "Section Column Divider Design Alignment Spacing Set margins and padding 0px 0% …" at bounding box center [1238, 373] width 201 height 637
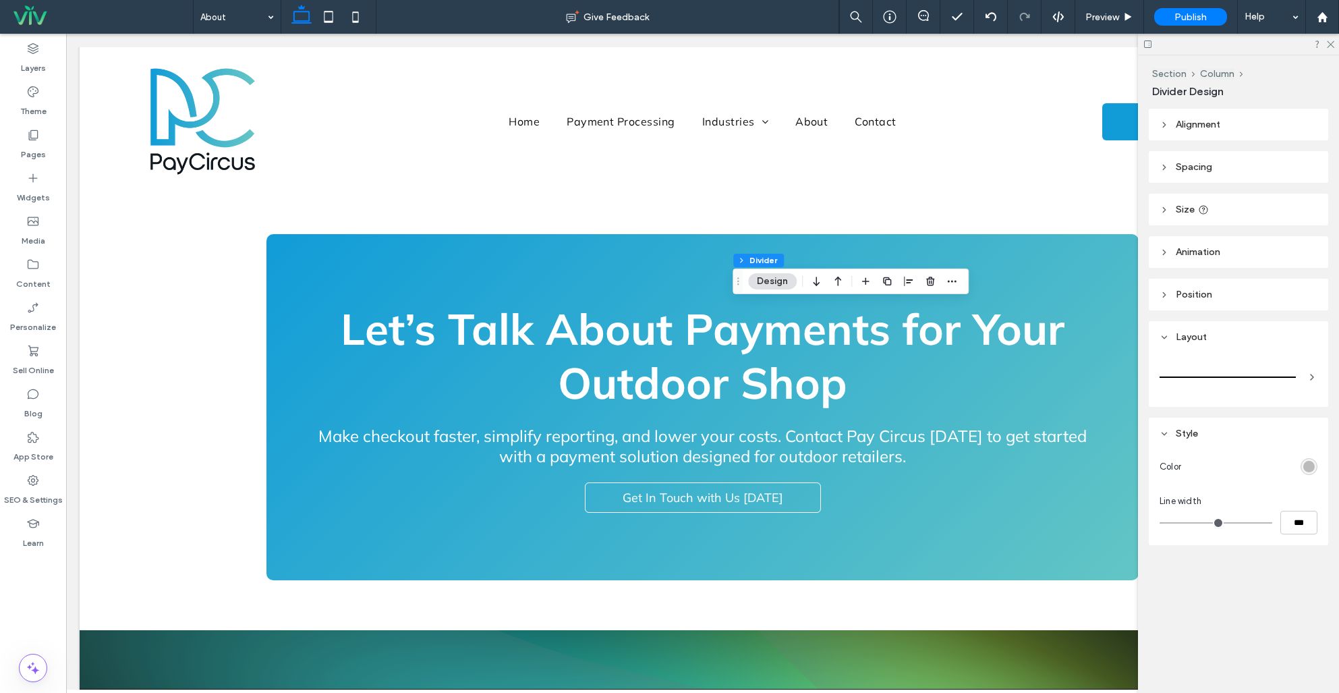
click at [1311, 464] on div "rgba(130, 130, 130, 0.5)" at bounding box center [1308, 466] width 11 height 11
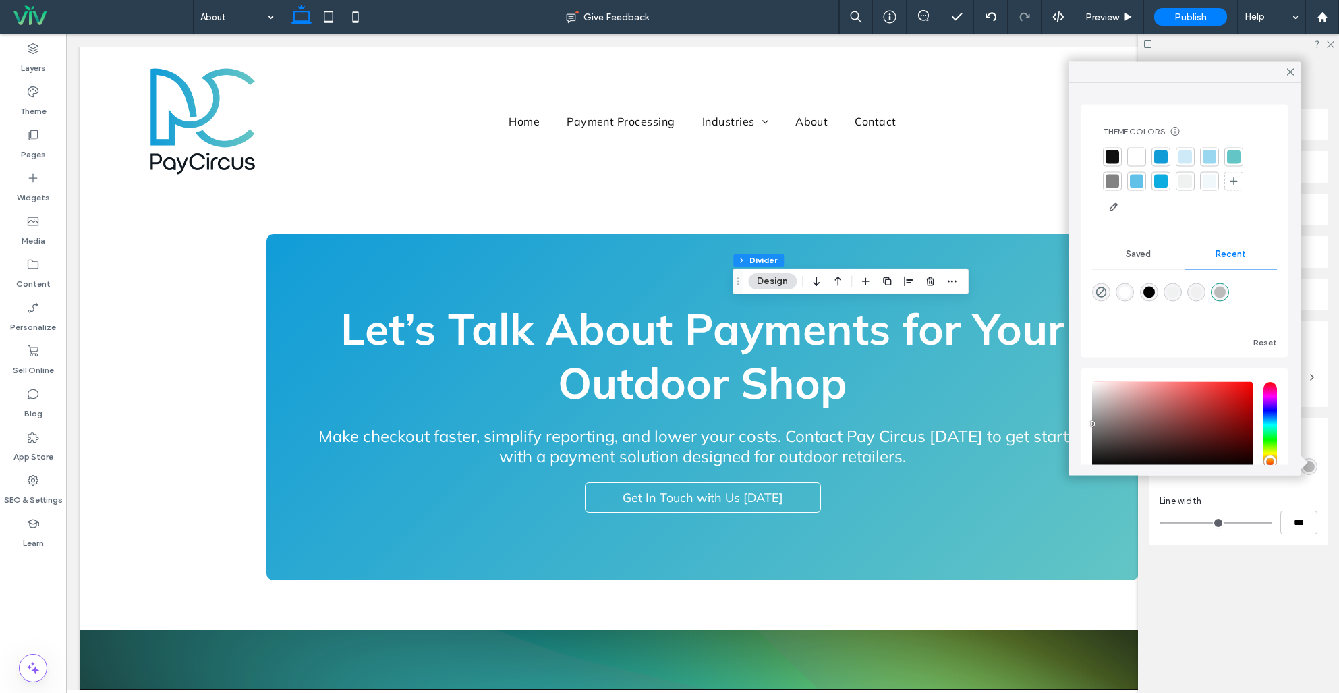
click at [1112, 155] on div at bounding box center [1112, 156] width 13 height 13
click at [1262, 590] on div "Alignment Spacing Set margins and padding 0px 0% 0px 0% * px 0px * px 0px Clear…" at bounding box center [1243, 354] width 188 height 490
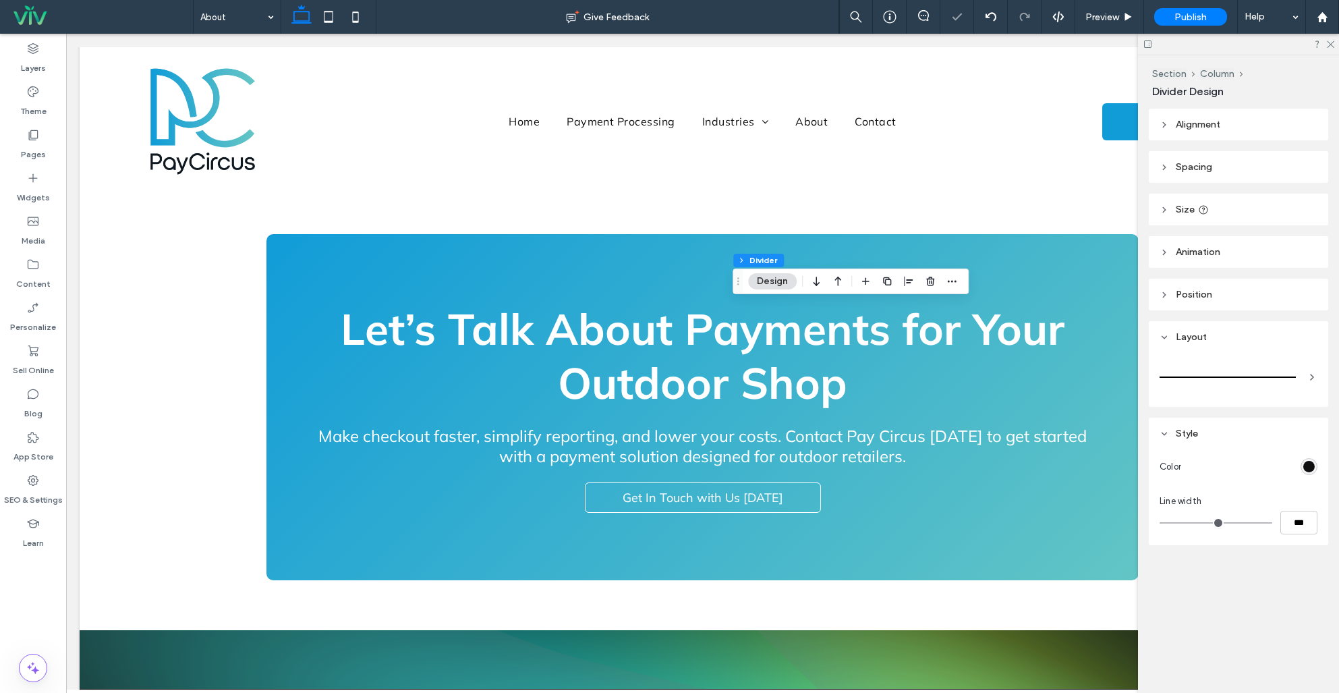
click at [1311, 463] on div "rgb(16, 16, 16)" at bounding box center [1308, 466] width 11 height 11
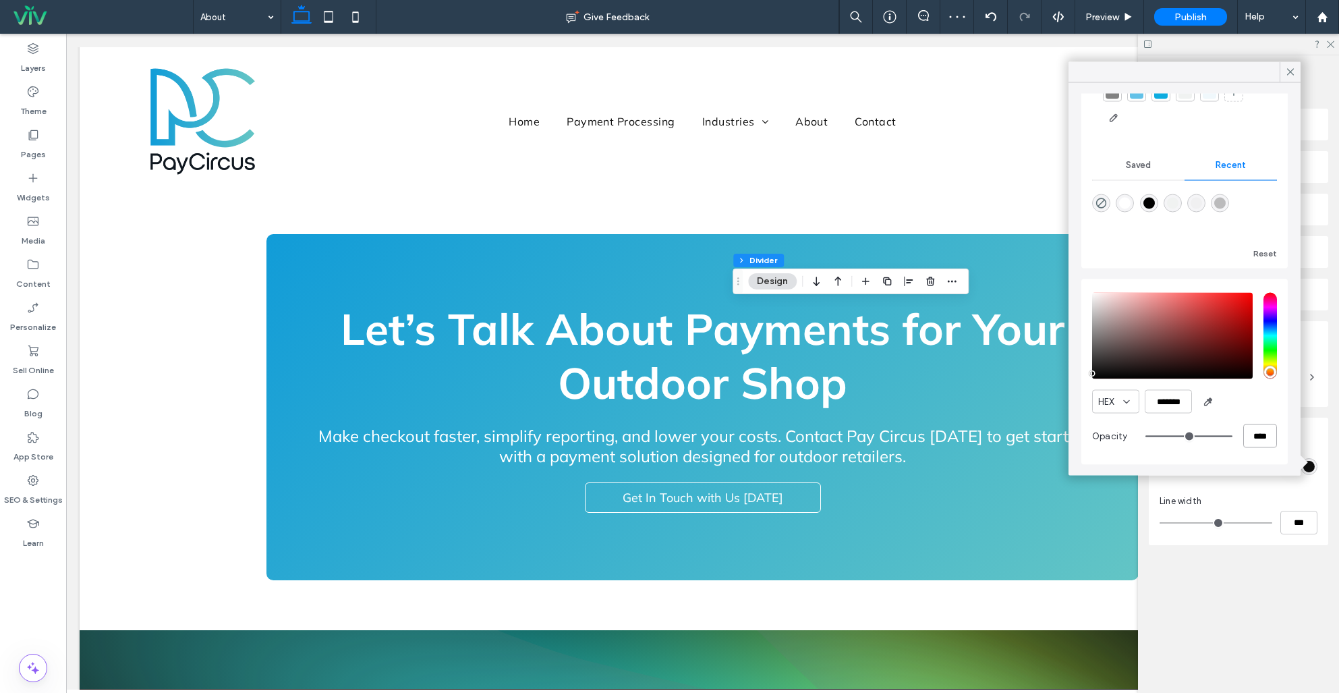
click at [1251, 436] on input "****" at bounding box center [1260, 436] width 34 height 24
type input "*"
type input "**"
type input "***"
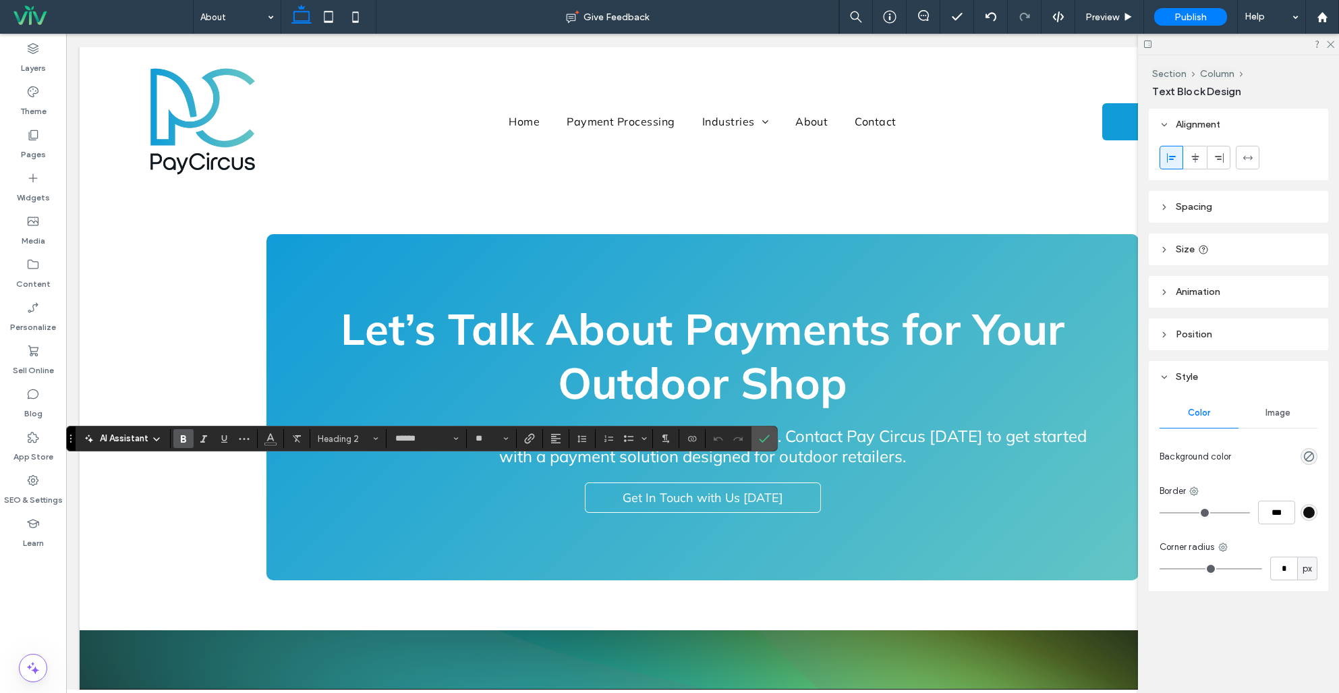
type input "**"
click at [764, 441] on icon "Confirm" at bounding box center [764, 438] width 11 height 11
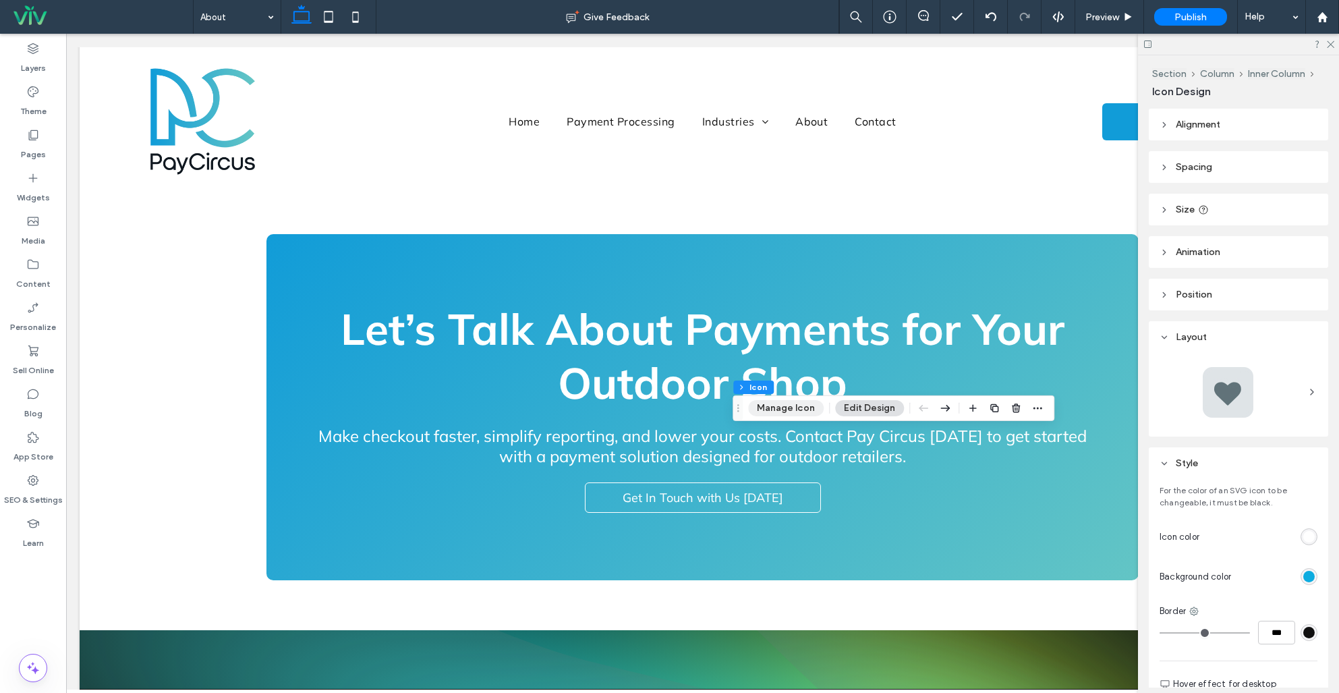
click at [764, 405] on button "Manage Icon" at bounding box center [786, 408] width 76 height 16
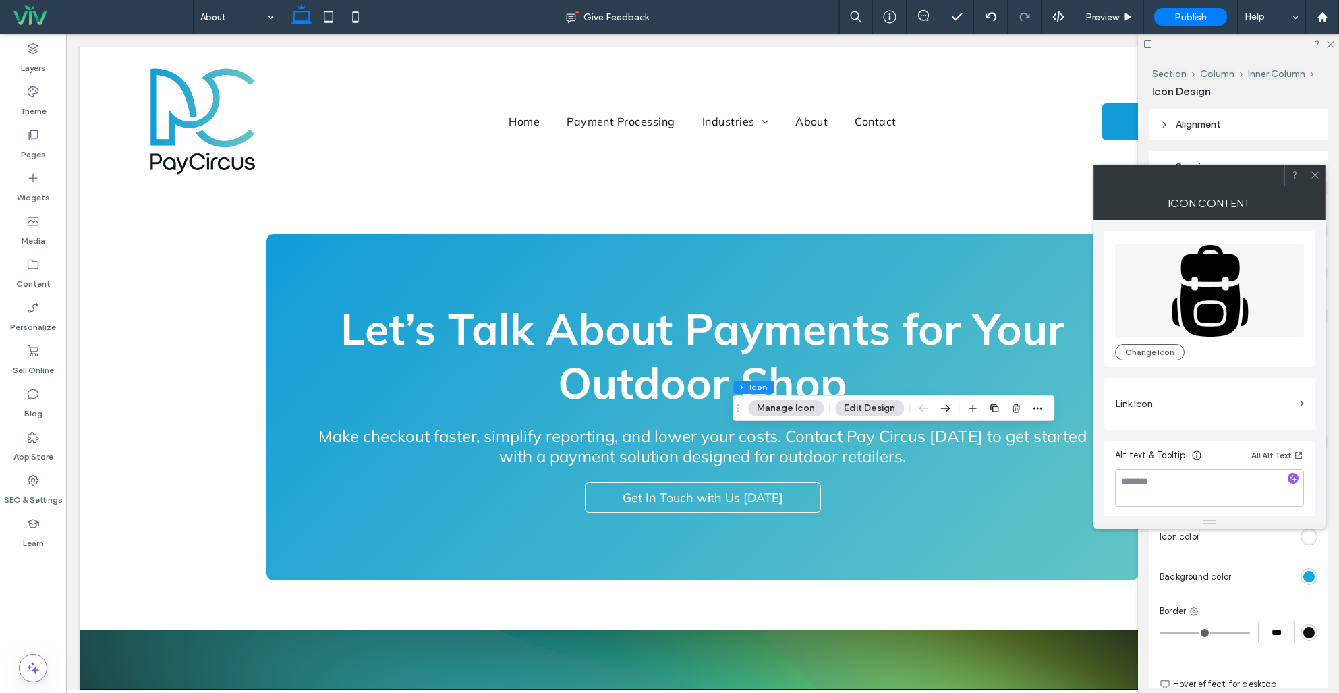
click at [1191, 304] on icon at bounding box center [1209, 309] width 59 height 53
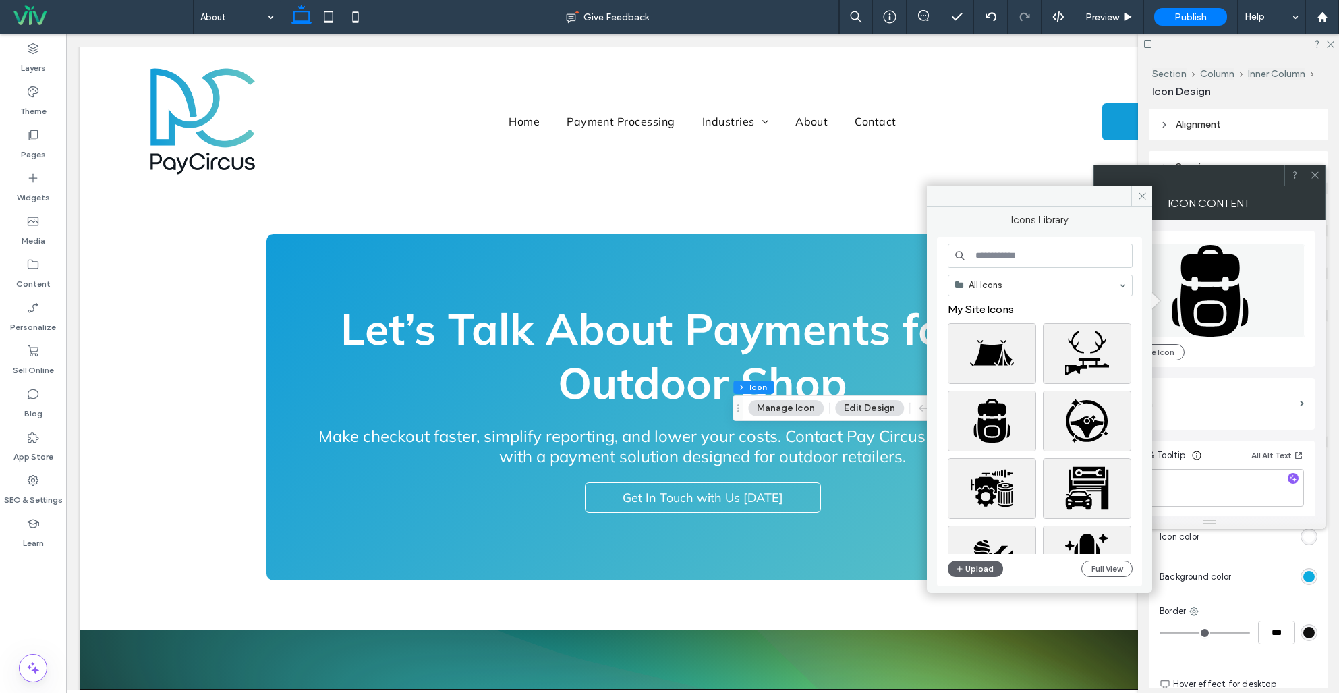
drag, startPoint x: 959, startPoint y: 569, endPoint x: 930, endPoint y: 560, distance: 30.9
click at [959, 569] on use "button" at bounding box center [959, 568] width 5 height 5
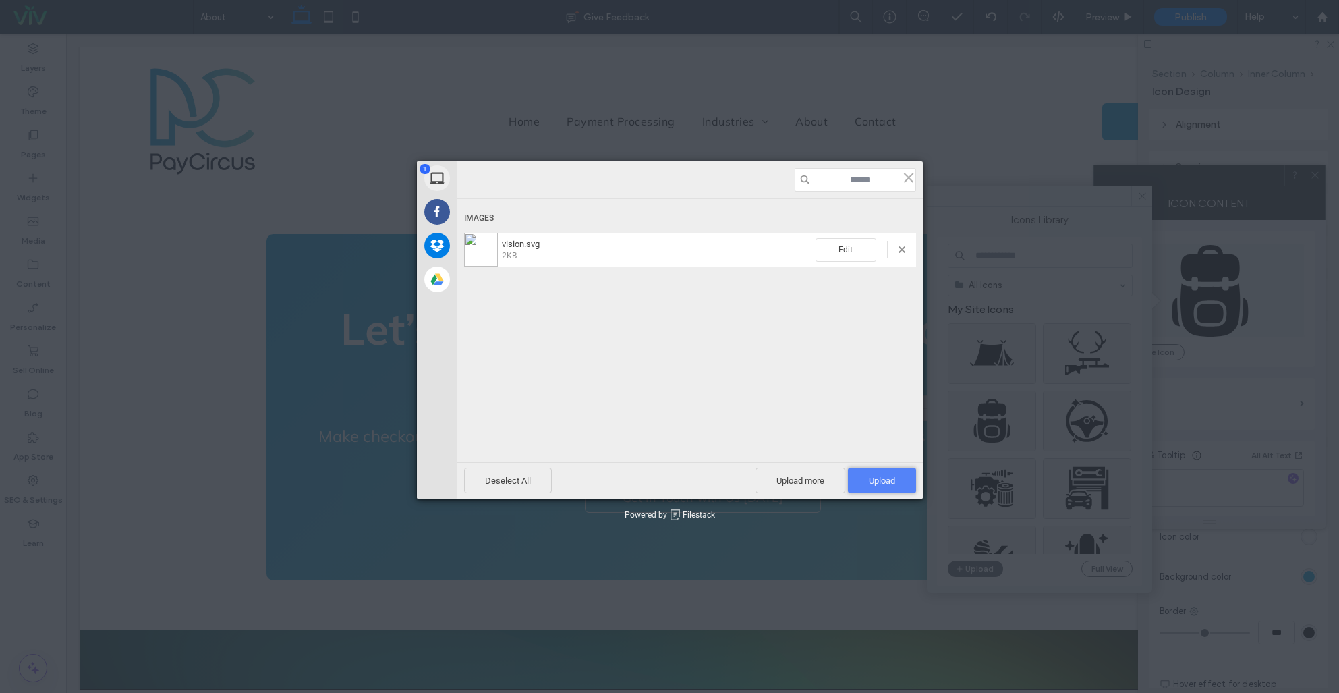
click at [888, 480] on span "Upload 1" at bounding box center [882, 481] width 26 height 10
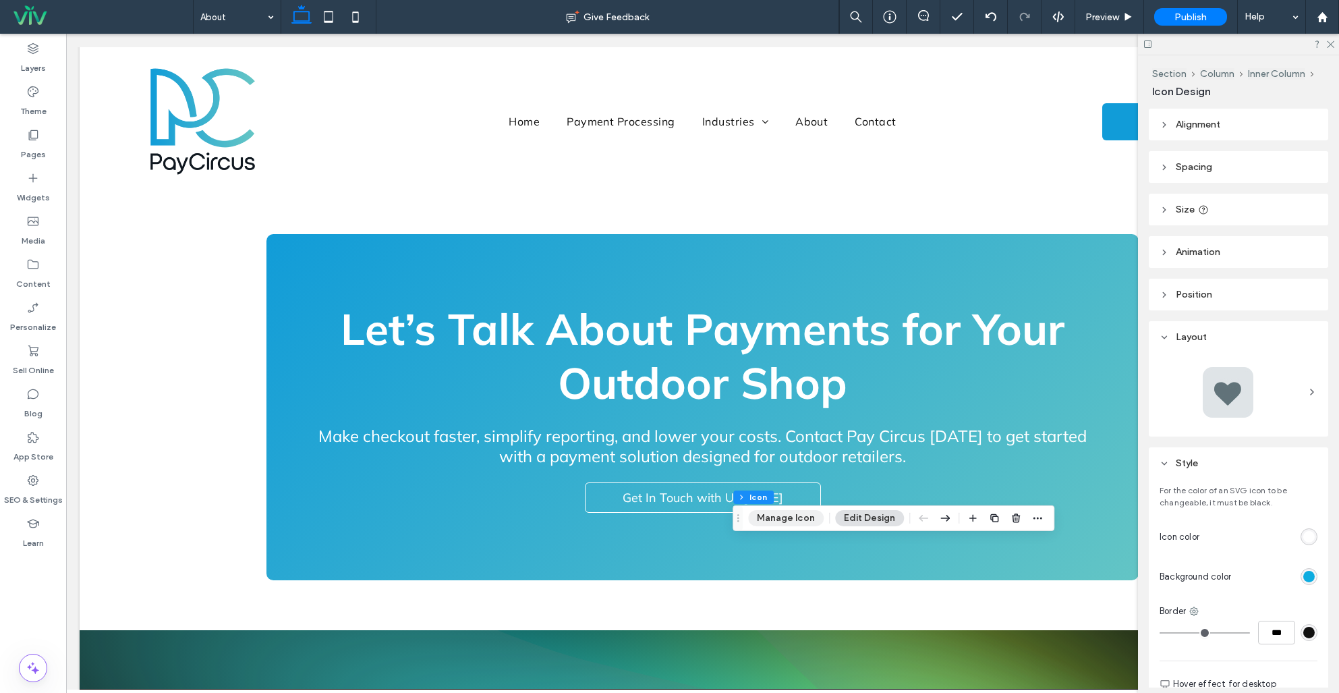
drag, startPoint x: 785, startPoint y: 517, endPoint x: 795, endPoint y: 513, distance: 10.0
click at [786, 517] on button "Manage Icon" at bounding box center [786, 518] width 76 height 16
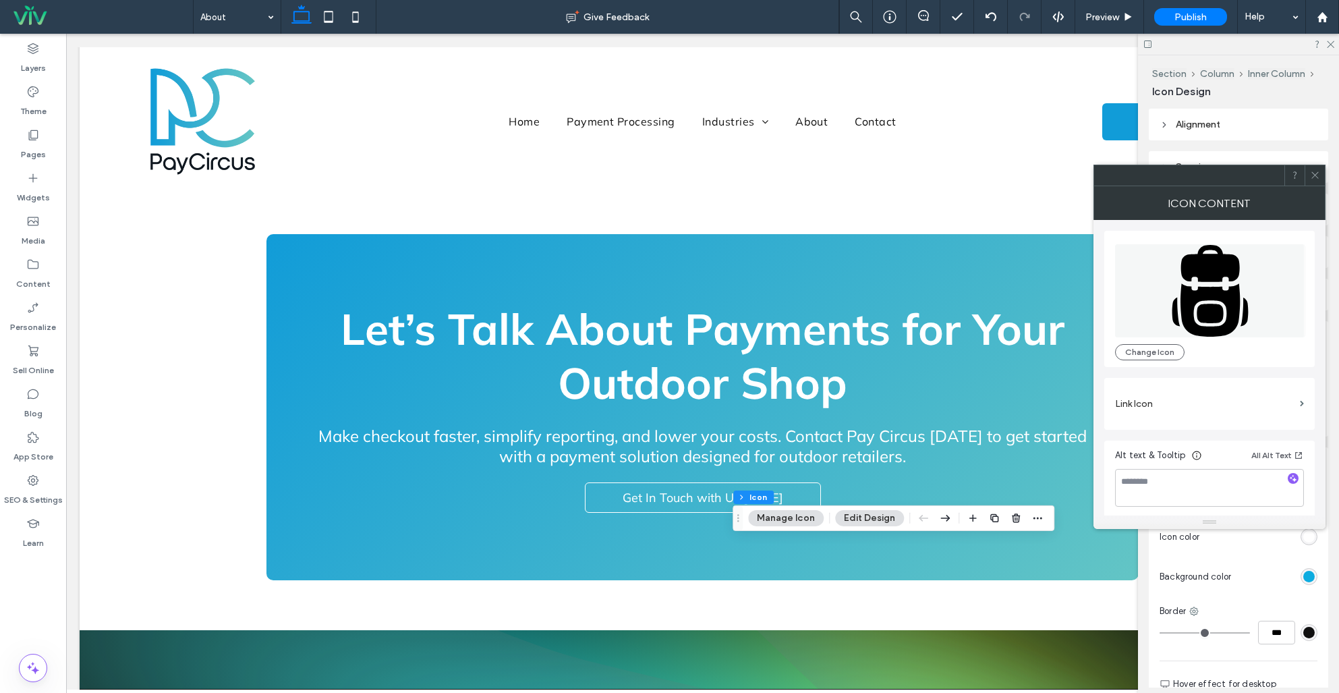
click at [1247, 326] on icon at bounding box center [1210, 290] width 190 height 93
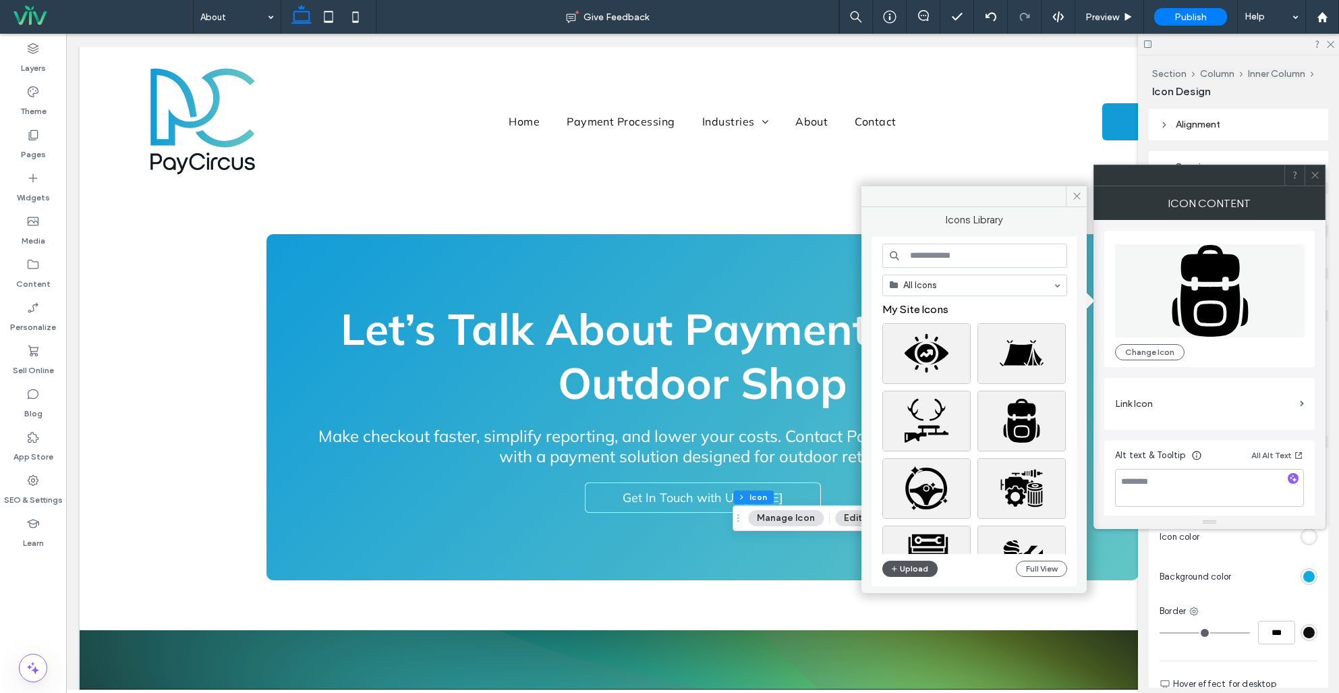
click at [905, 568] on button "Upload" at bounding box center [909, 569] width 55 height 16
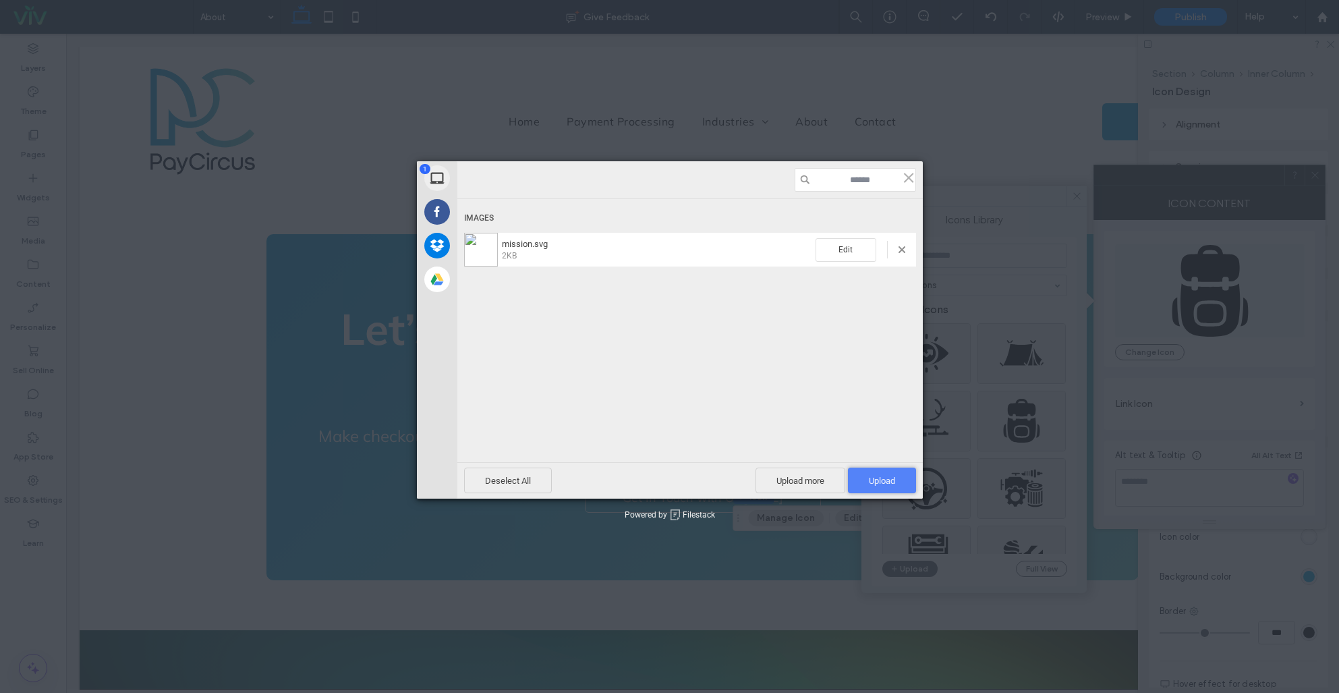
drag, startPoint x: 899, startPoint y: 476, endPoint x: 907, endPoint y: 476, distance: 7.4
click at [899, 476] on span "Upload 1" at bounding box center [882, 480] width 68 height 26
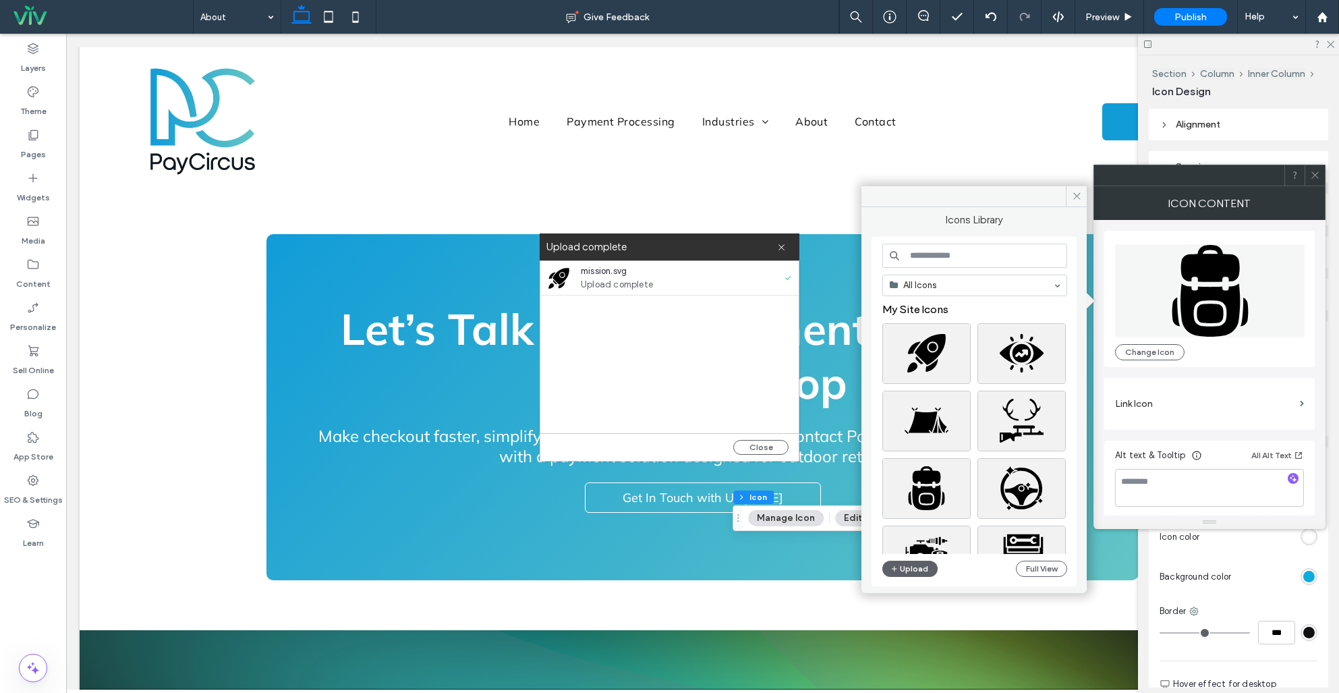
drag, startPoint x: 779, startPoint y: 442, endPoint x: 847, endPoint y: 515, distance: 99.8
click at [779, 442] on button "Close" at bounding box center [760, 447] width 55 height 15
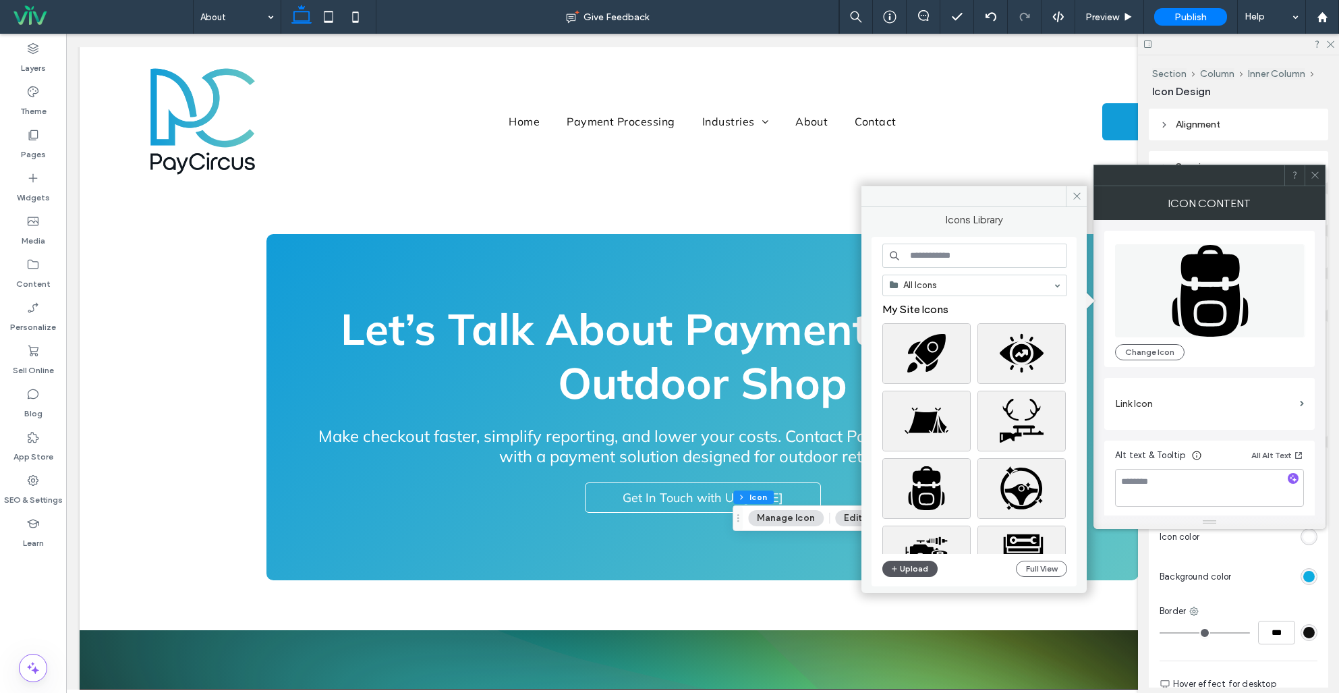
click at [926, 571] on button "Upload" at bounding box center [909, 569] width 55 height 16
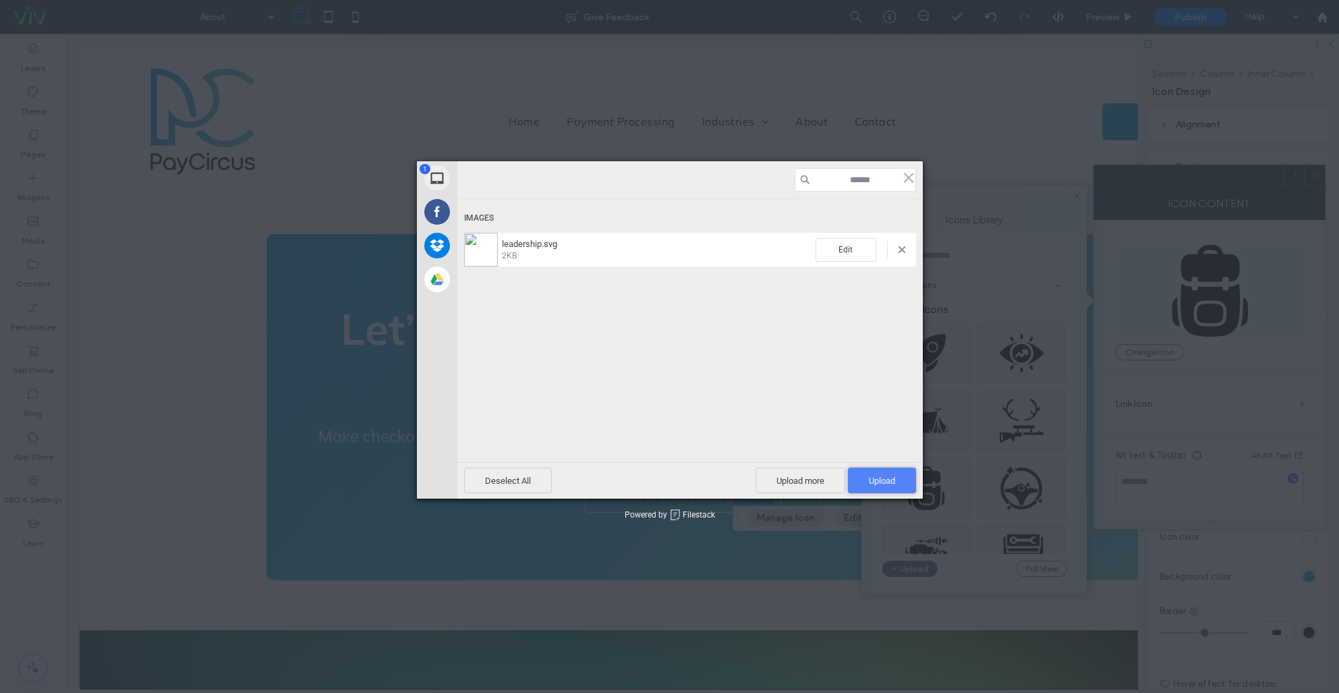
click at [875, 480] on span "Upload 1" at bounding box center [882, 481] width 26 height 10
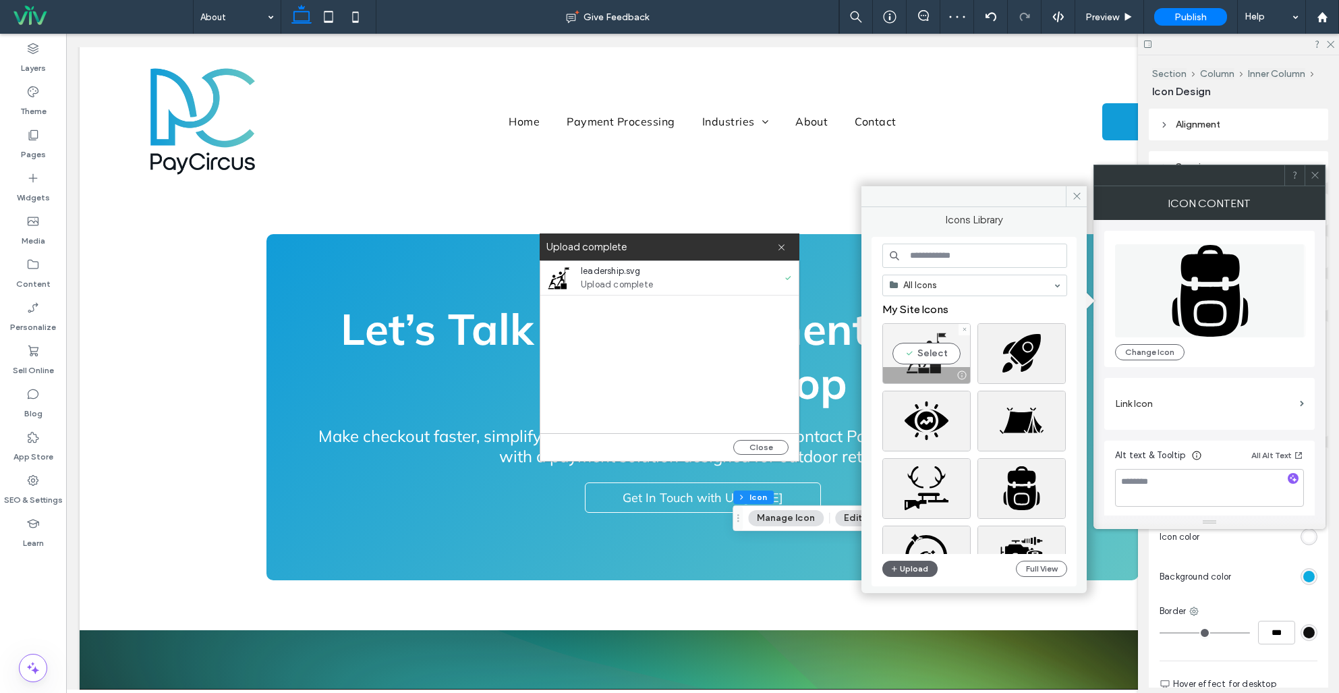
click at [909, 355] on div "Select" at bounding box center [926, 353] width 88 height 61
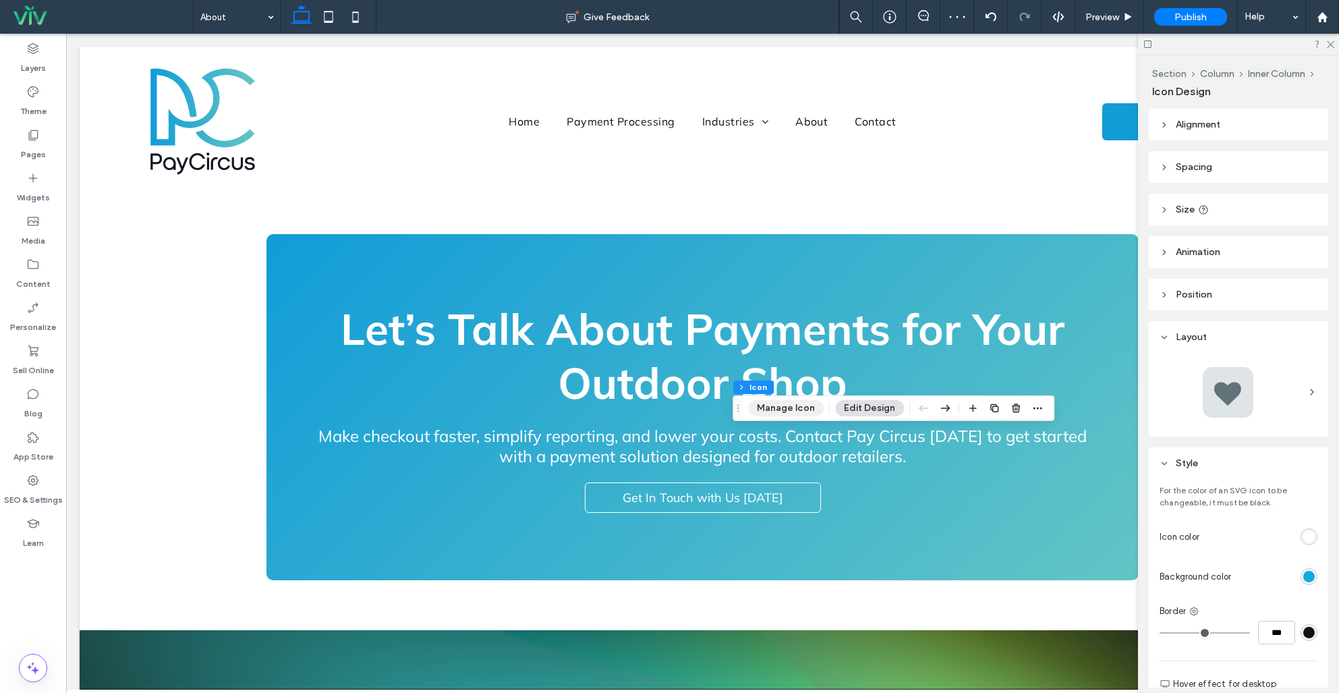
click at [765, 402] on button "Manage Icon" at bounding box center [786, 408] width 76 height 16
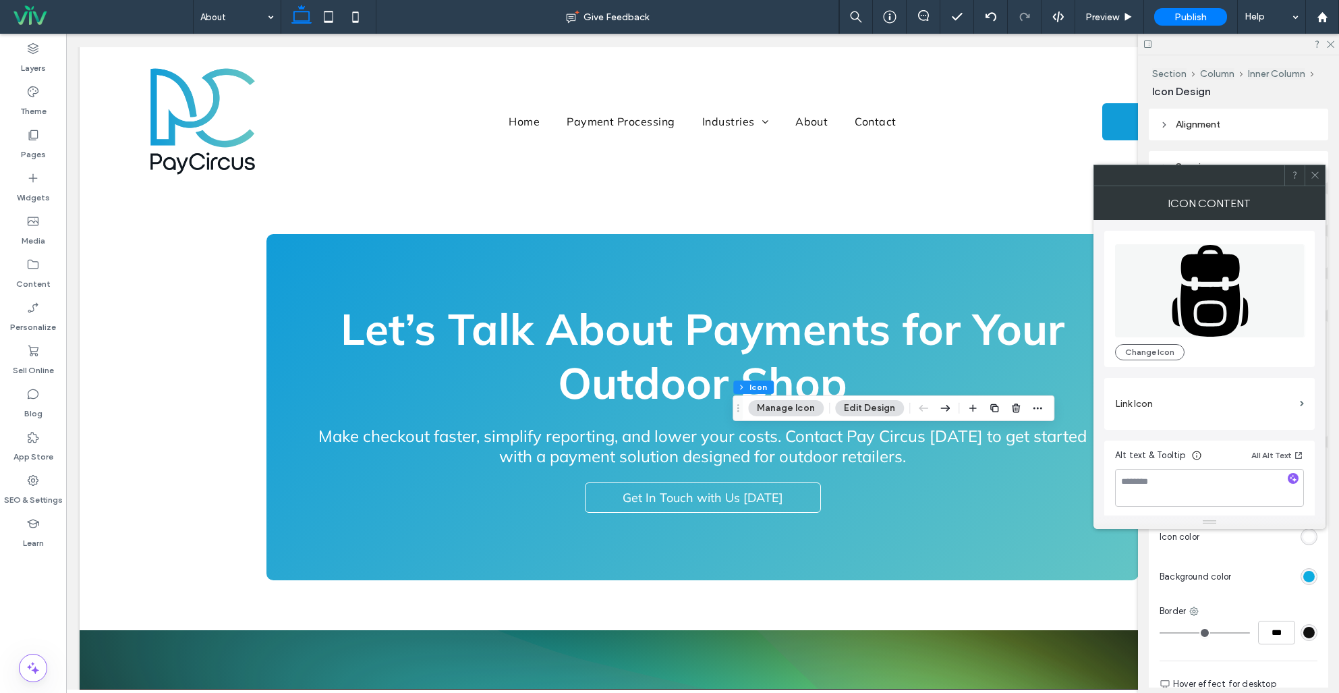
click at [1203, 299] on icon at bounding box center [1209, 309] width 59 height 53
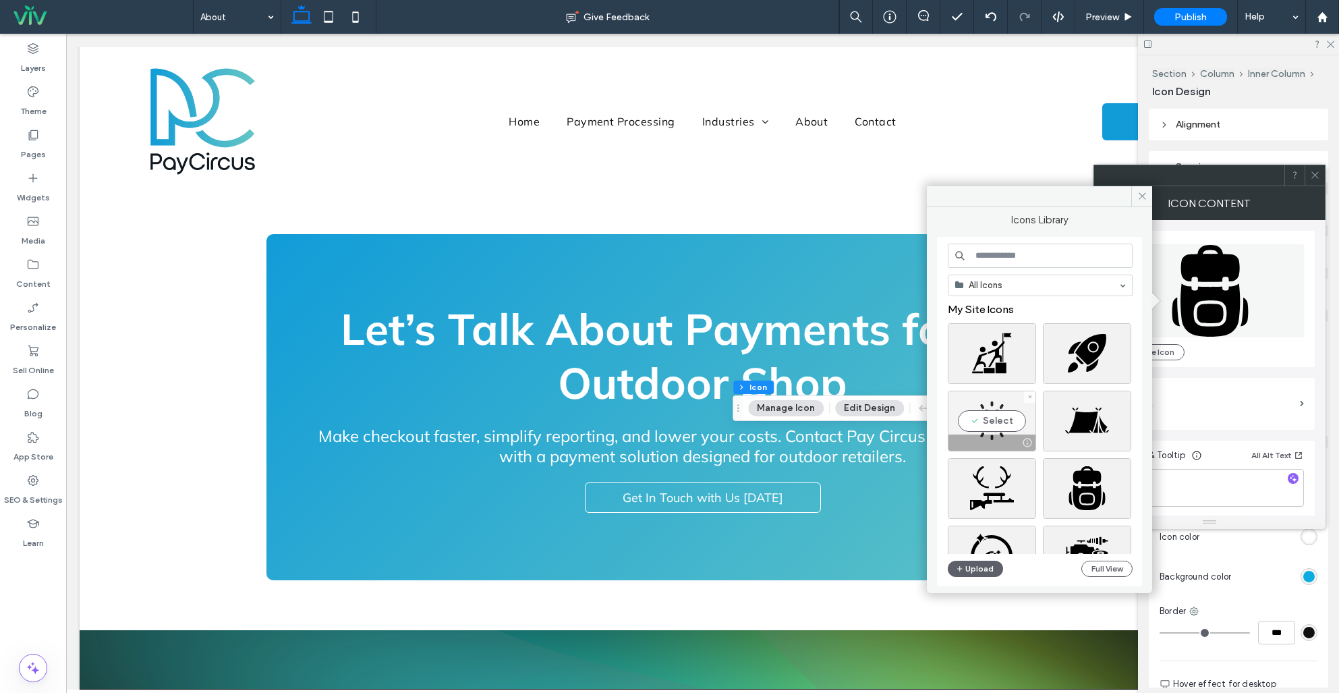
click at [978, 422] on div "Select" at bounding box center [992, 421] width 88 height 61
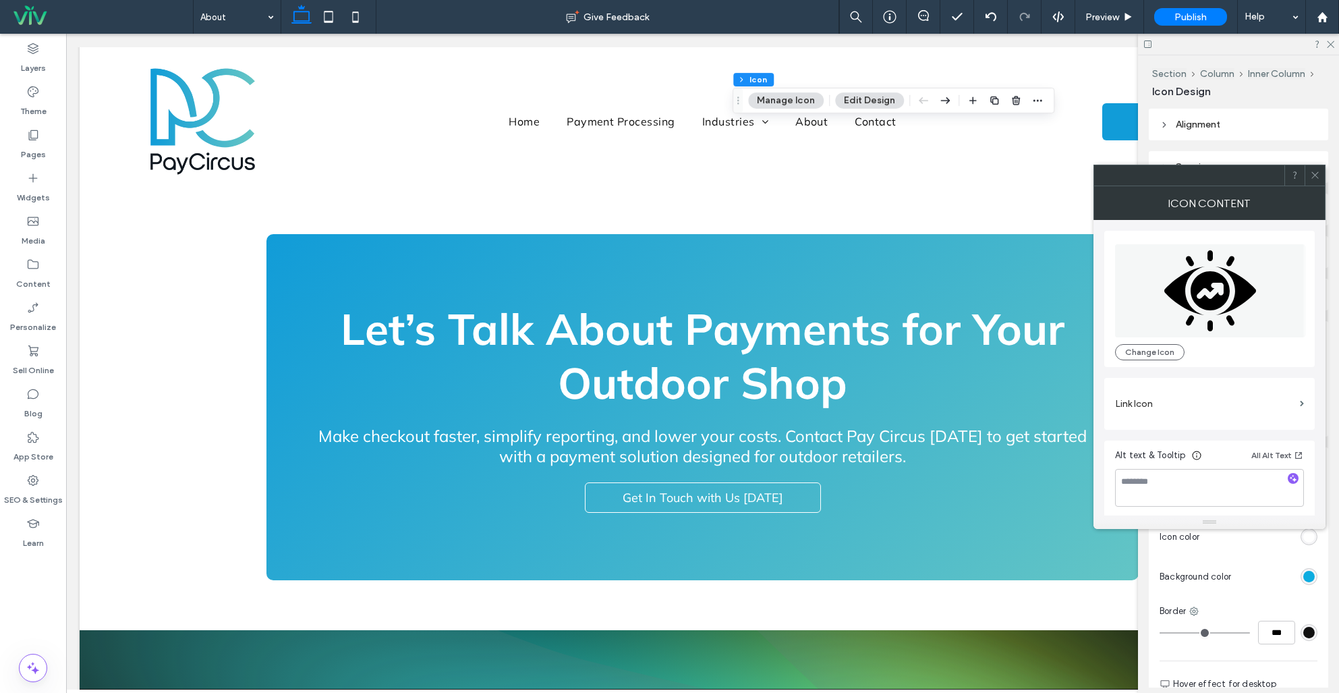
click at [1315, 175] on icon at bounding box center [1315, 175] width 10 height 10
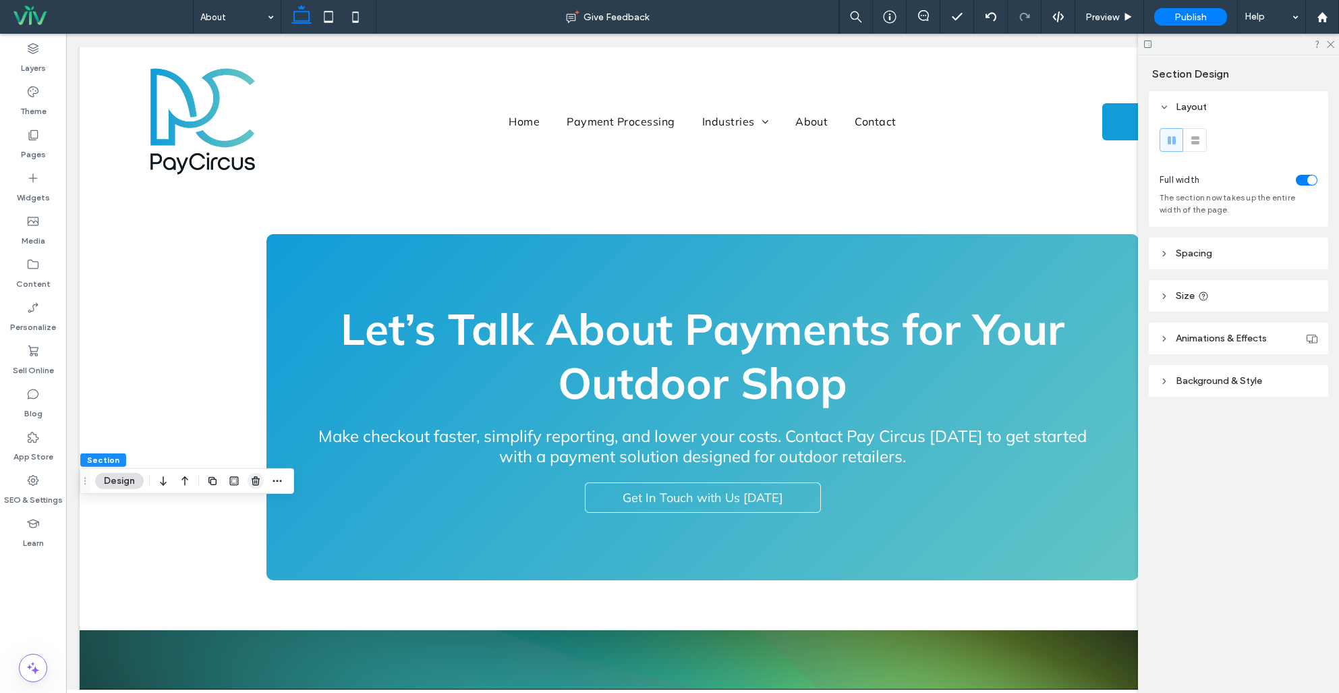
click at [258, 478] on icon "button" at bounding box center [255, 481] width 11 height 11
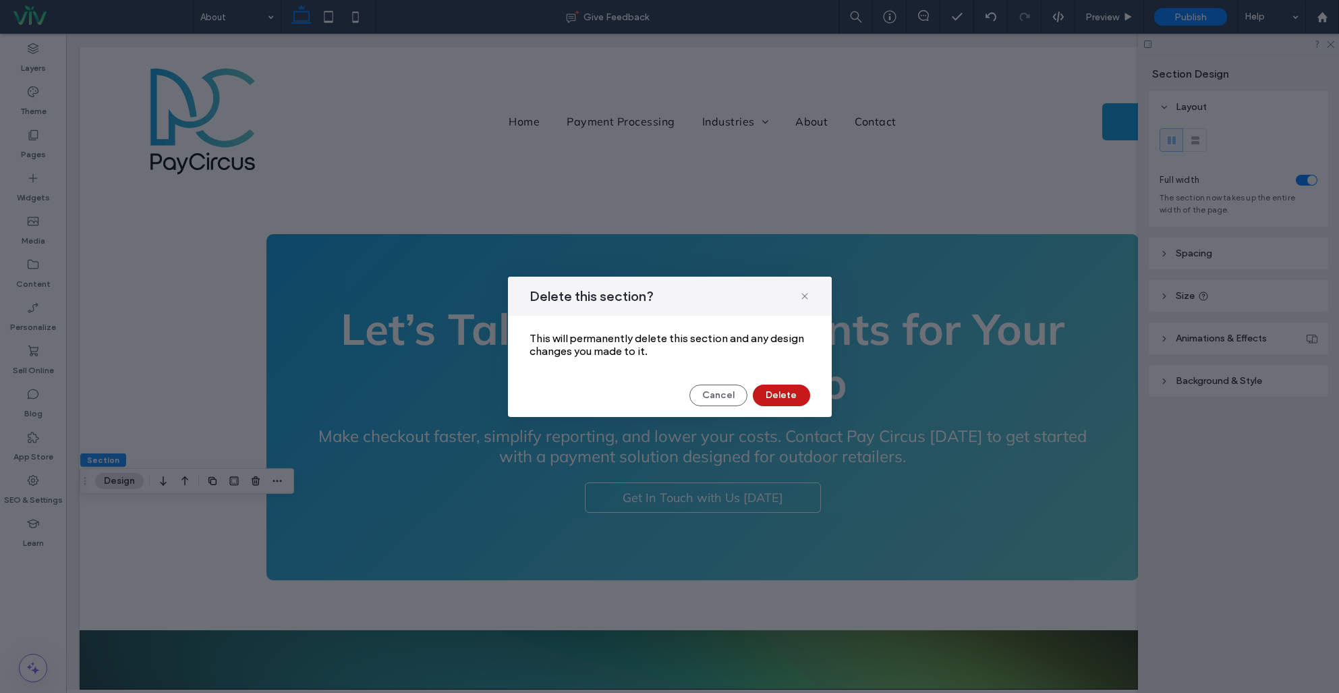
click at [769, 393] on button "Delete" at bounding box center [781, 396] width 57 height 22
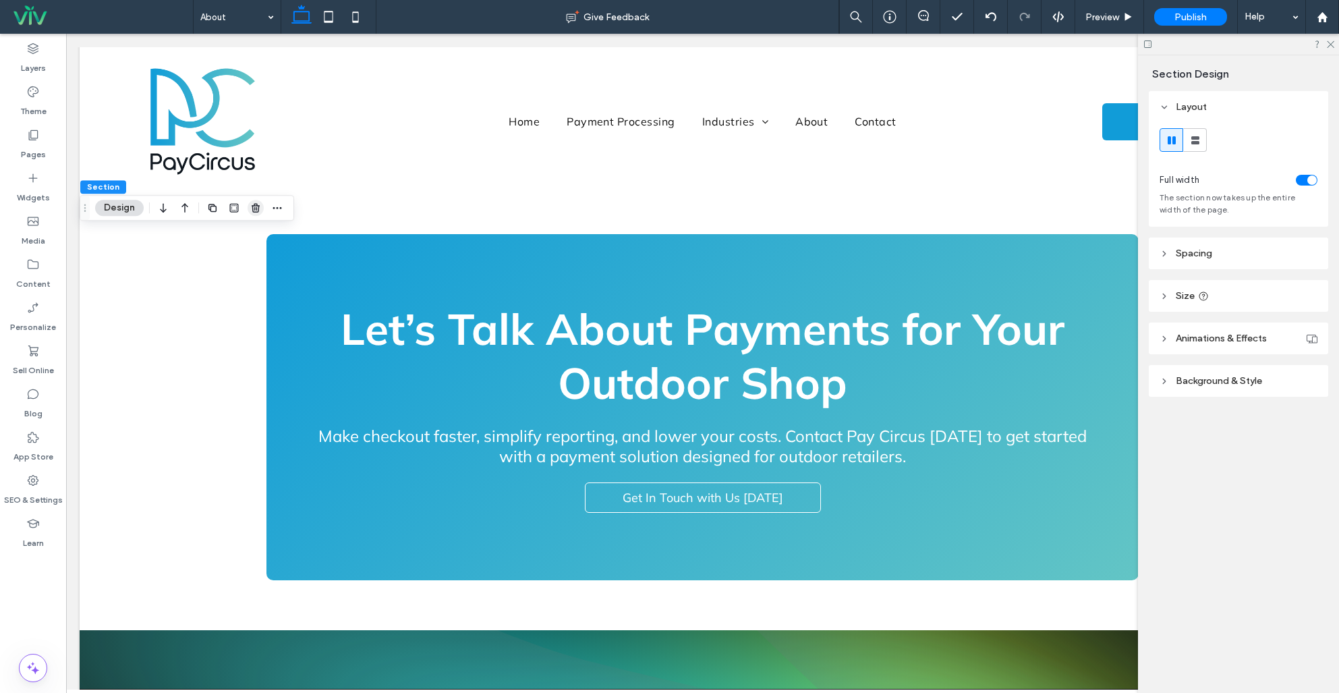
click at [258, 208] on use "button" at bounding box center [256, 208] width 8 height 9
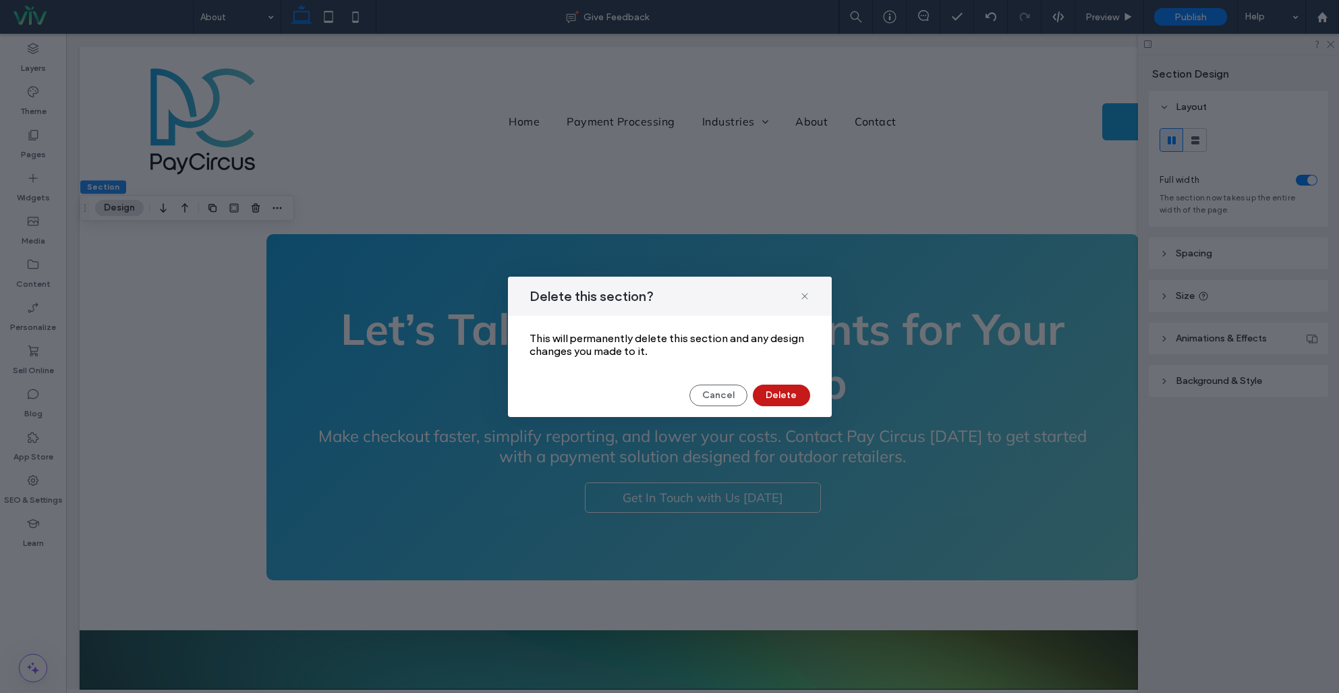
click at [782, 393] on button "Delete" at bounding box center [781, 396] width 57 height 22
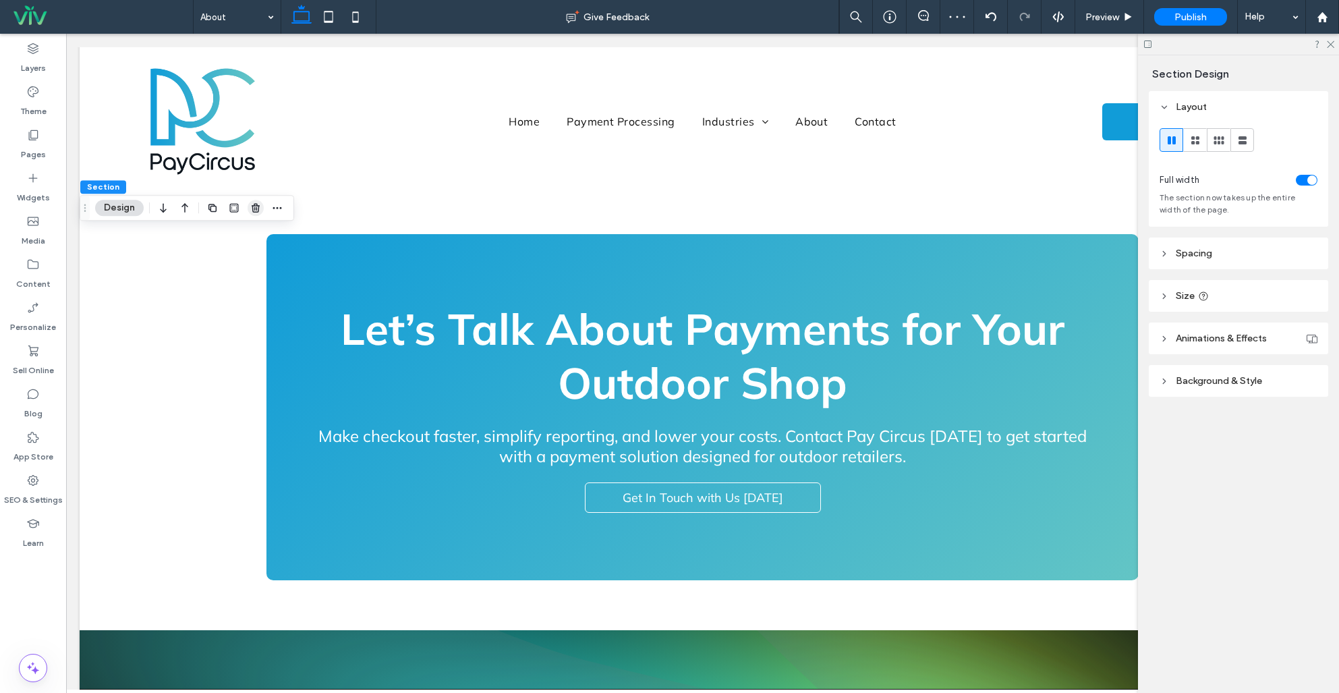
click at [260, 211] on icon "button" at bounding box center [255, 207] width 11 height 11
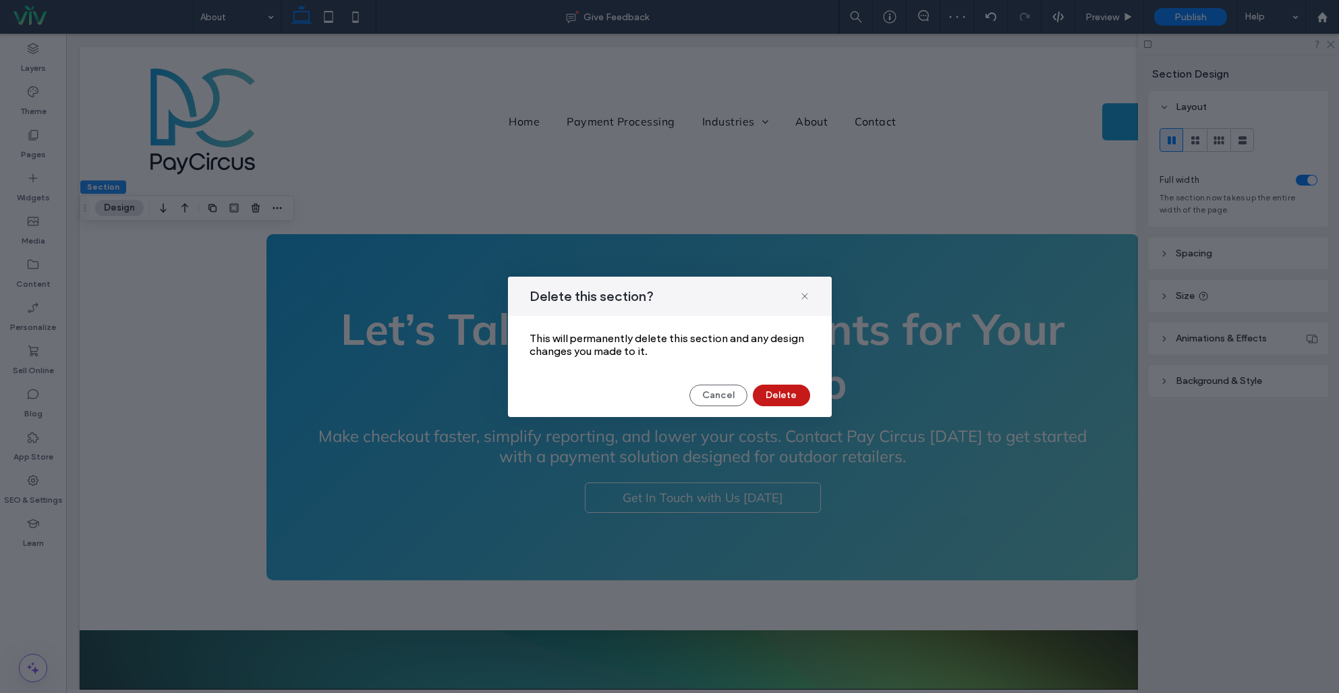
click at [785, 390] on button "Delete" at bounding box center [781, 396] width 57 height 22
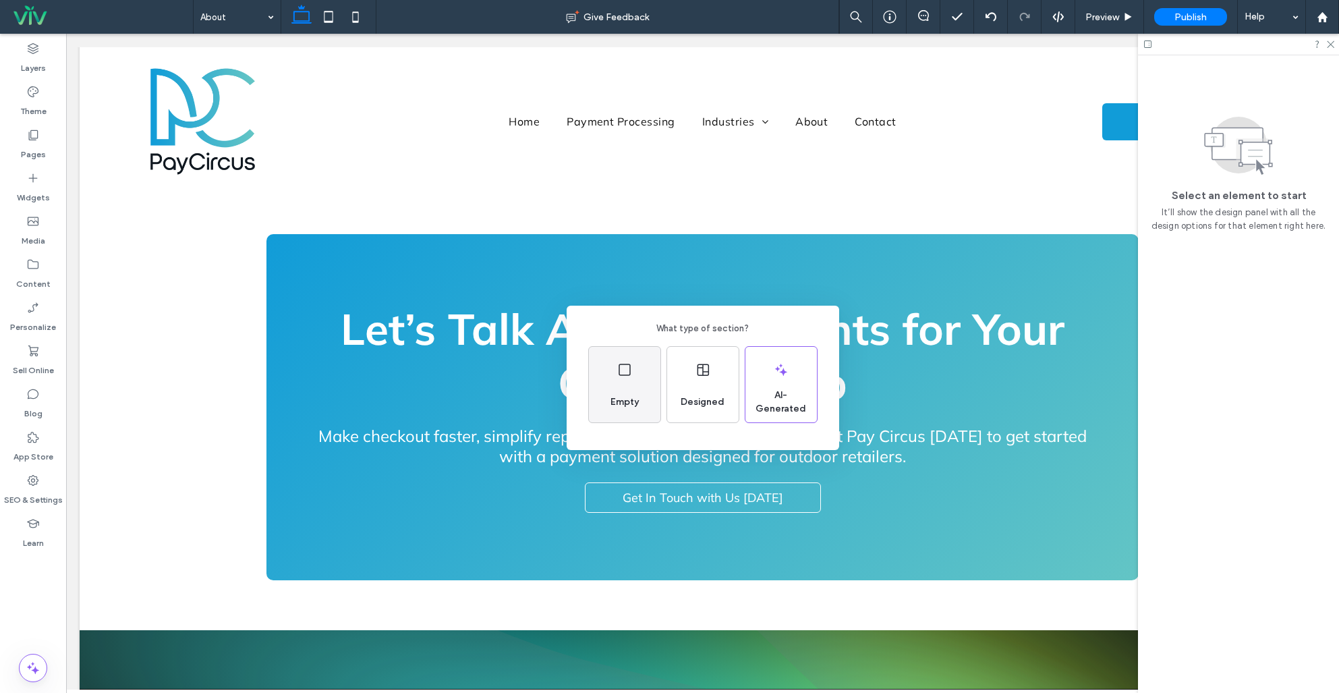
click at [618, 386] on div "Empty" at bounding box center [625, 385] width 72 height 76
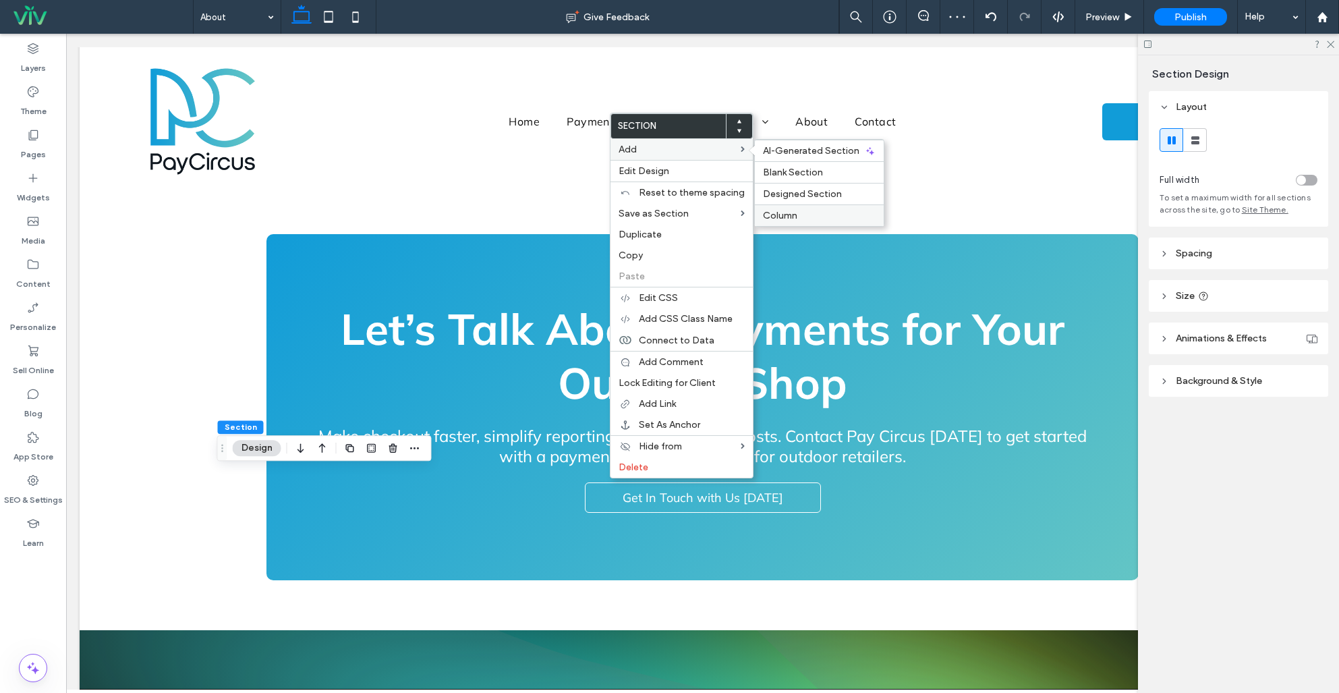
click at [801, 210] on label "Column" at bounding box center [819, 215] width 113 height 11
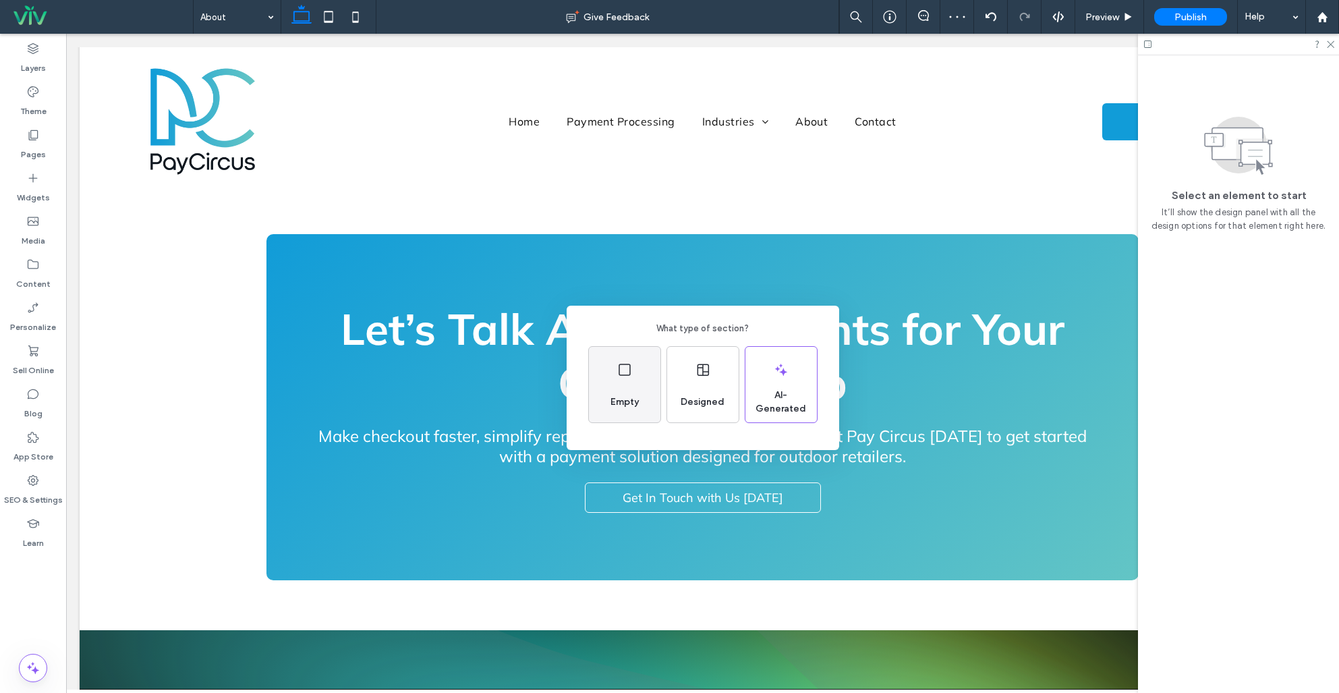
click at [621, 405] on span "Empty" at bounding box center [624, 401] width 39 height 13
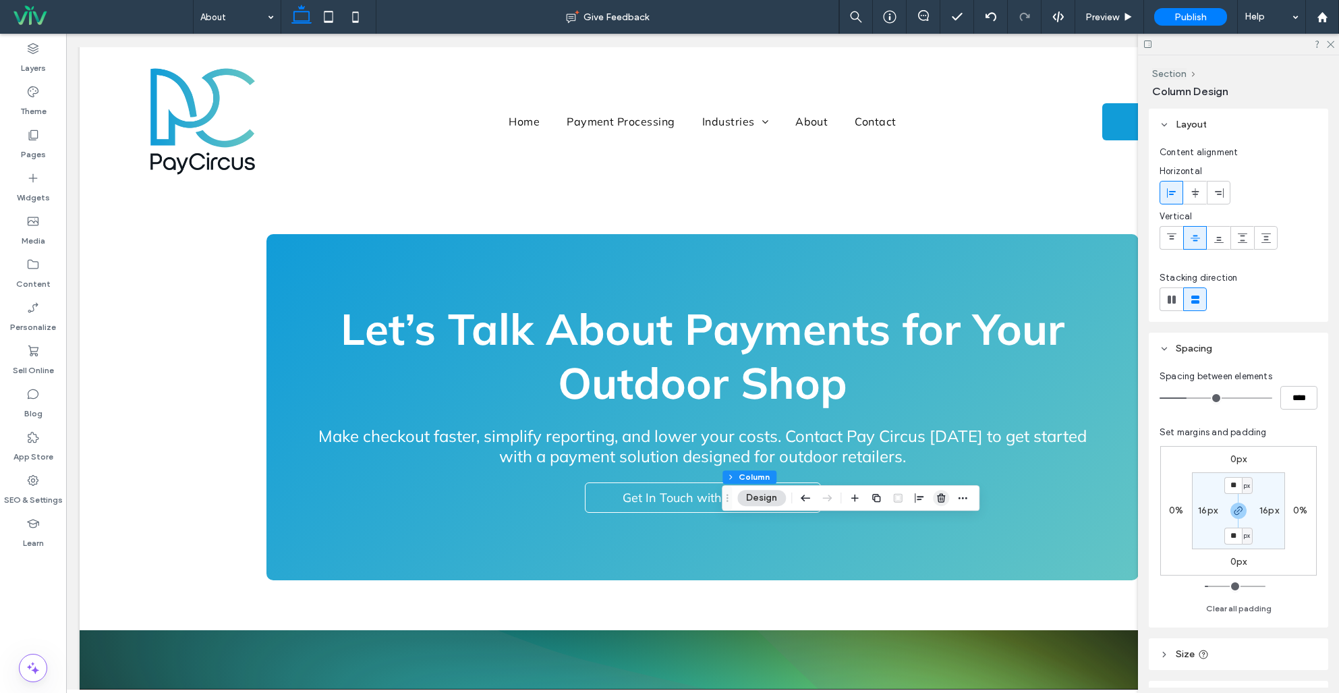
click at [941, 496] on icon "button" at bounding box center [941, 497] width 11 height 11
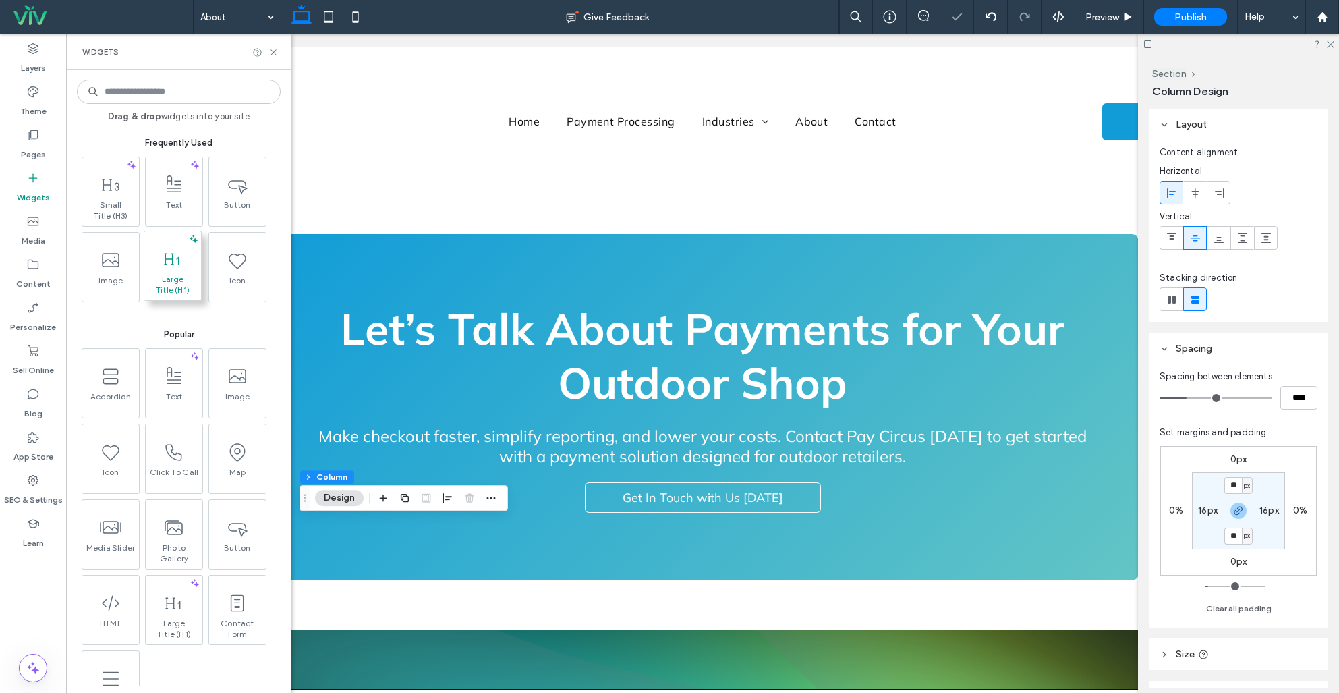
click at [171, 263] on use at bounding box center [171, 258] width 15 height 11
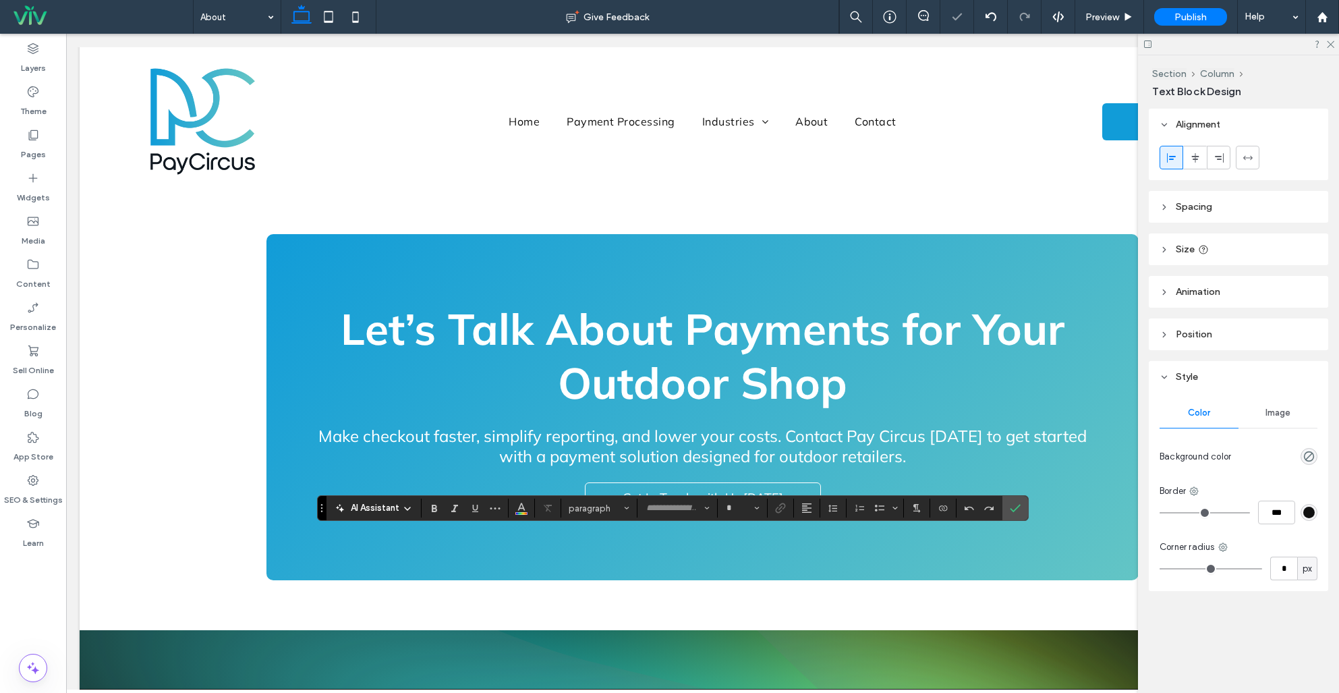
type input "******"
type input "**"
click at [811, 509] on icon "Alignment" at bounding box center [806, 508] width 11 height 11
click at [818, 444] on use "ui.textEditor.alignment.center" at bounding box center [816, 447] width 9 height 9
click at [1016, 507] on icon "Confirm" at bounding box center [1015, 508] width 11 height 11
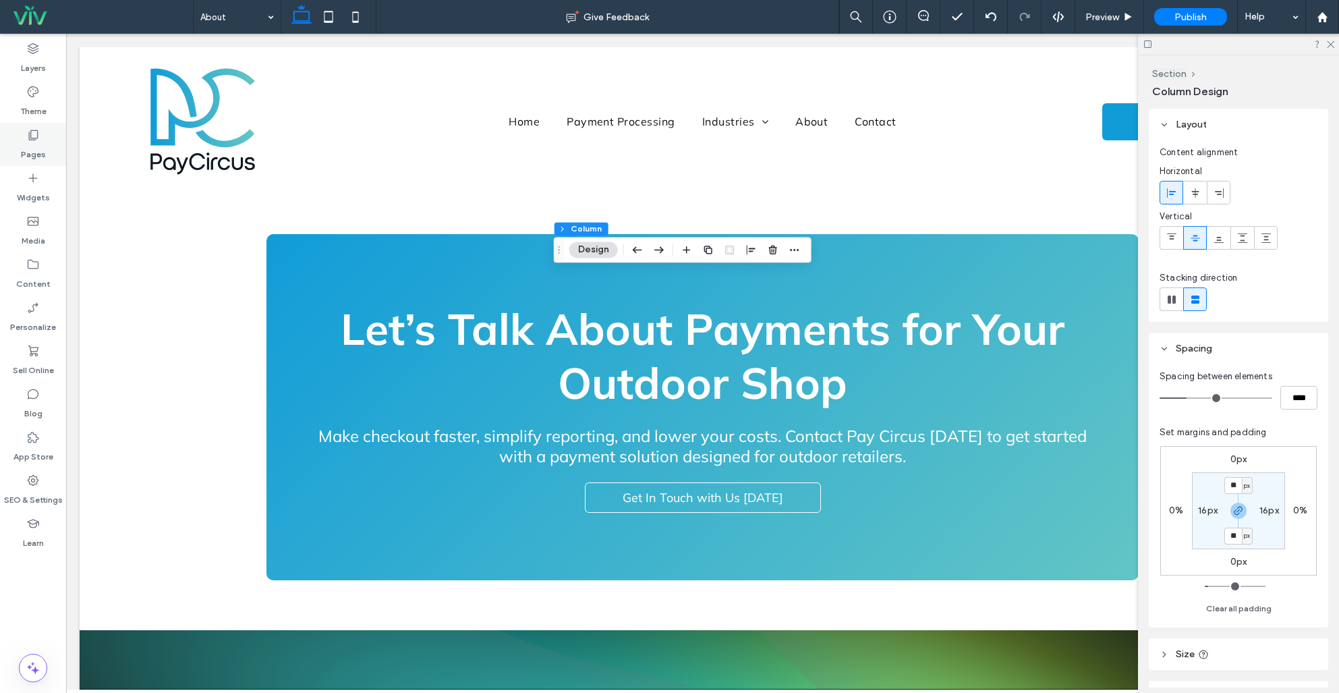
click at [48, 133] on div "Pages" at bounding box center [33, 144] width 66 height 43
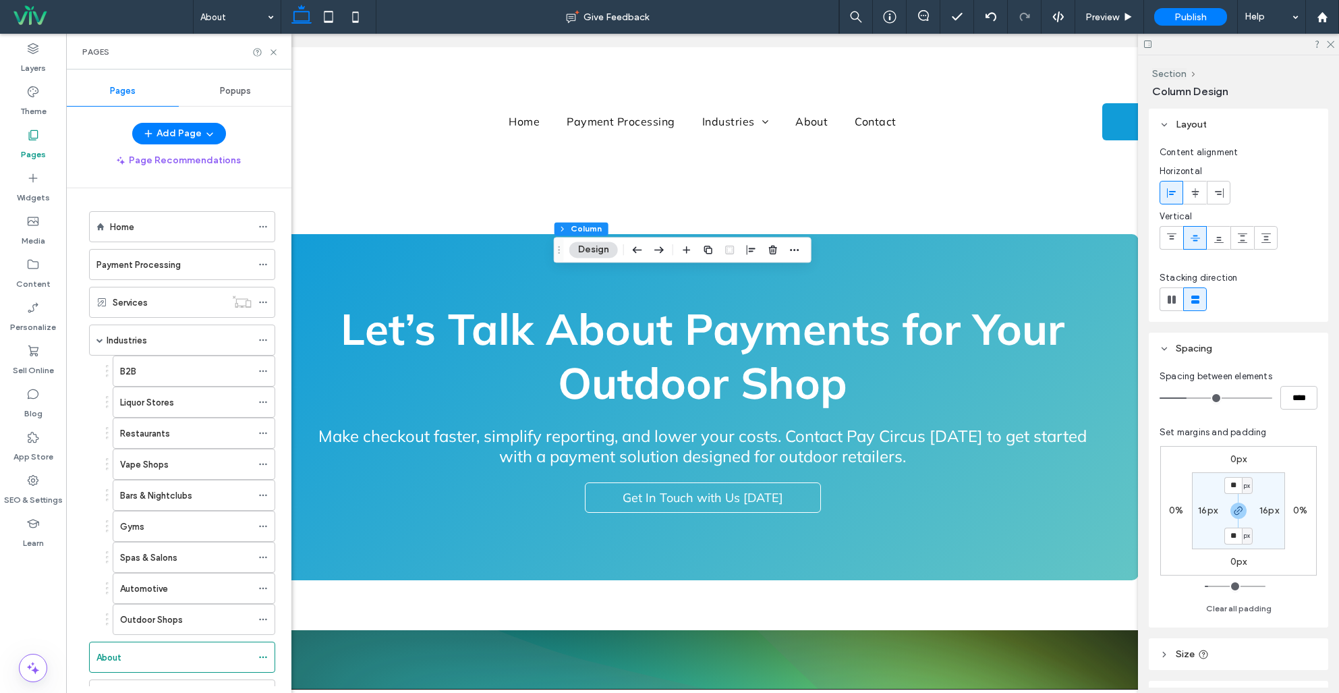
drag, startPoint x: 161, startPoint y: 366, endPoint x: 255, endPoint y: 362, distance: 94.6
click at [161, 366] on div "B2B" at bounding box center [186, 371] width 132 height 14
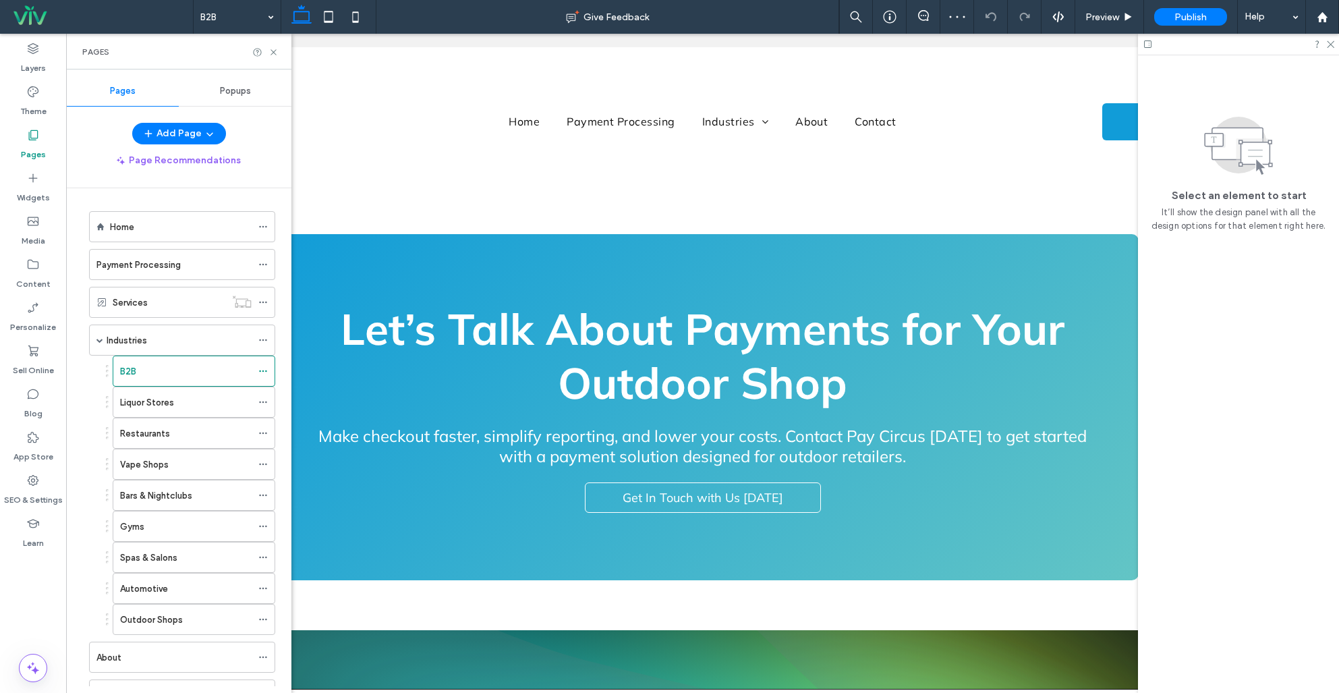
click at [186, 657] on div "About" at bounding box center [173, 657] width 155 height 14
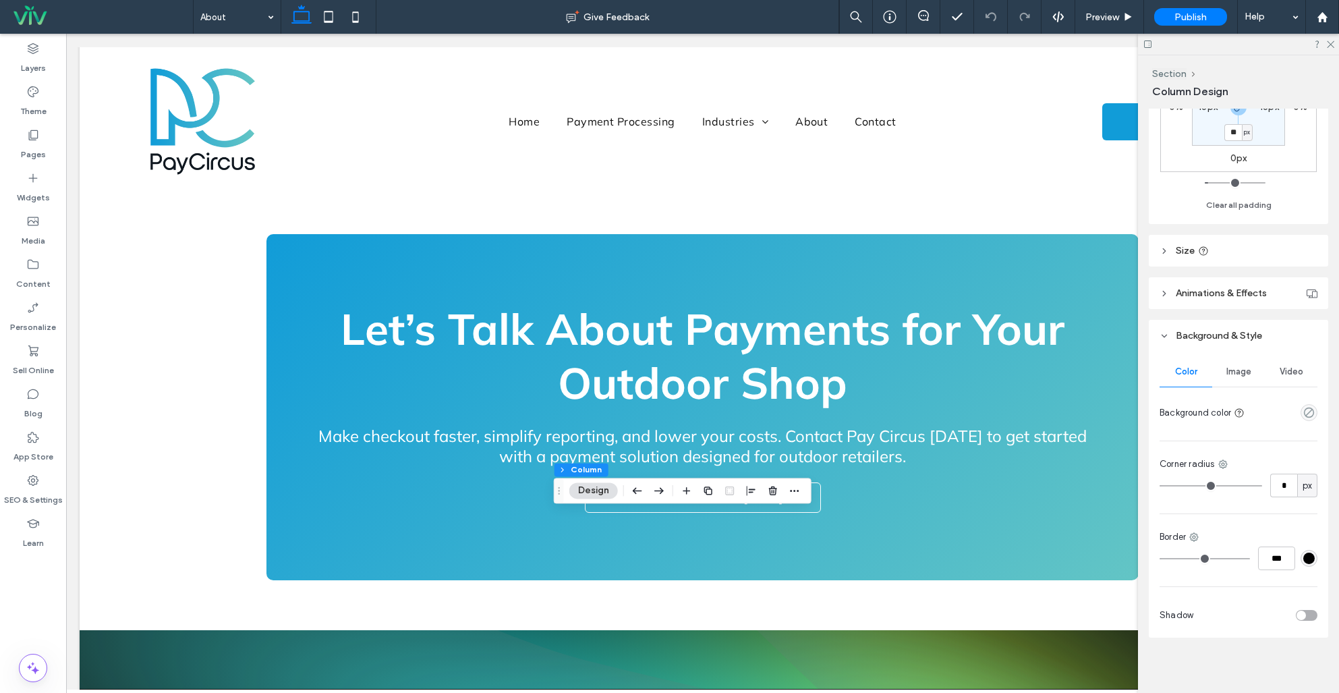
scroll to position [407, 0]
click at [1307, 411] on icon "empty color" at bounding box center [1308, 408] width 11 height 11
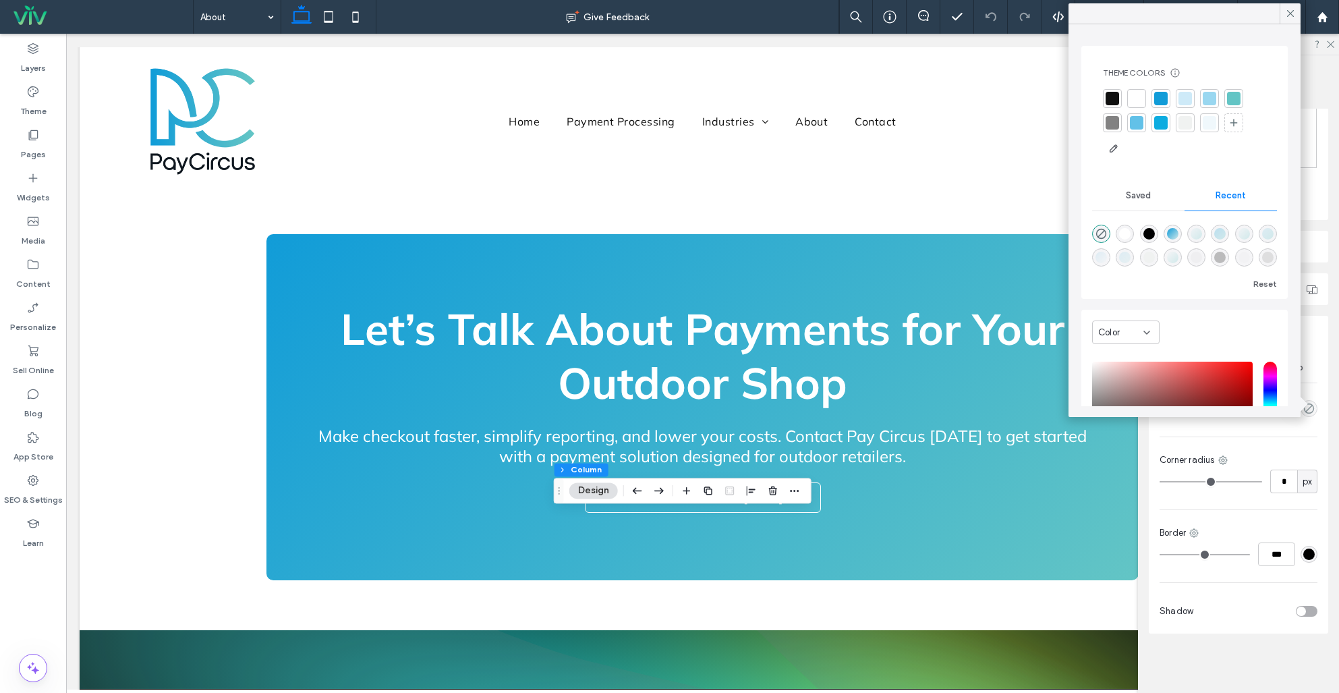
click at [1147, 329] on icon at bounding box center [1146, 332] width 11 height 11
click at [1146, 378] on div "Gradient" at bounding box center [1126, 380] width 66 height 24
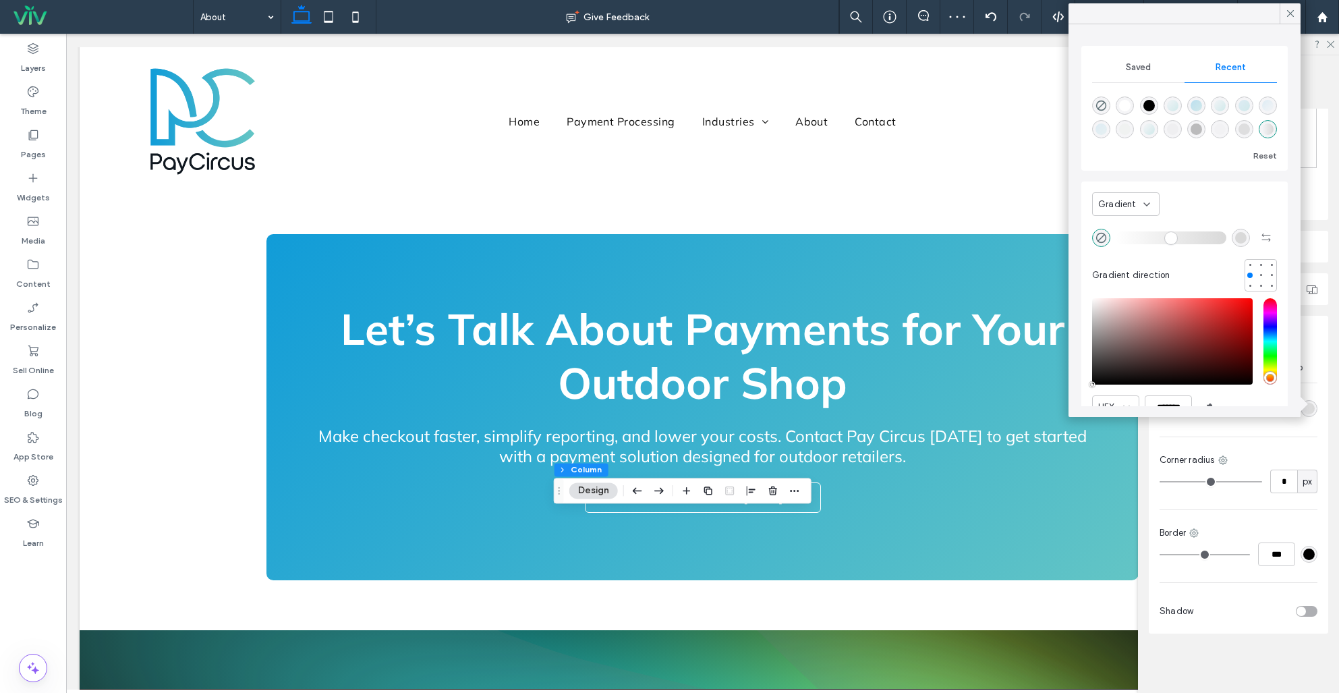
click at [1193, 106] on div "linear-gradient(135deg, rgba(17, 156, 216, 0.25) 0%, rgba(99, 197, 197, 0.25) 1…" at bounding box center [1196, 105] width 11 height 11
type input "*******"
type input "**"
type input "***"
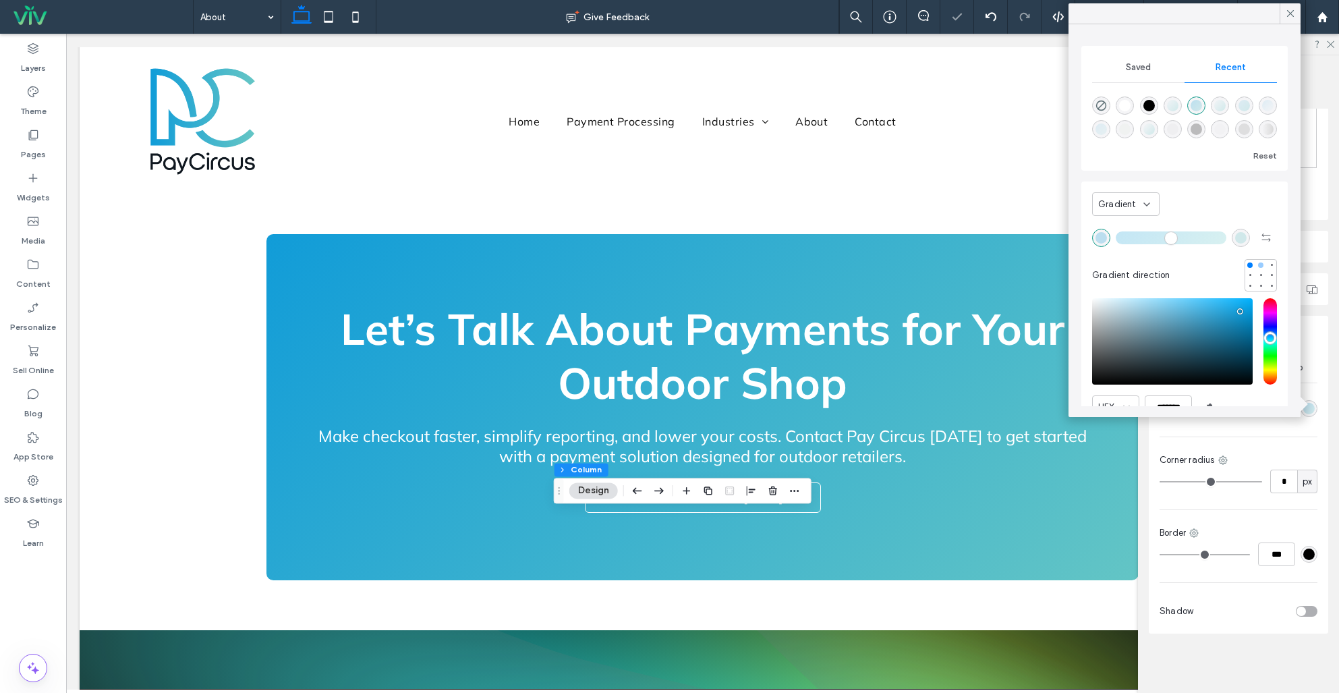
click at [1261, 263] on div at bounding box center [1260, 264] width 5 height 5
type input "*******"
click at [1278, 478] on input "*" at bounding box center [1283, 481] width 27 height 24
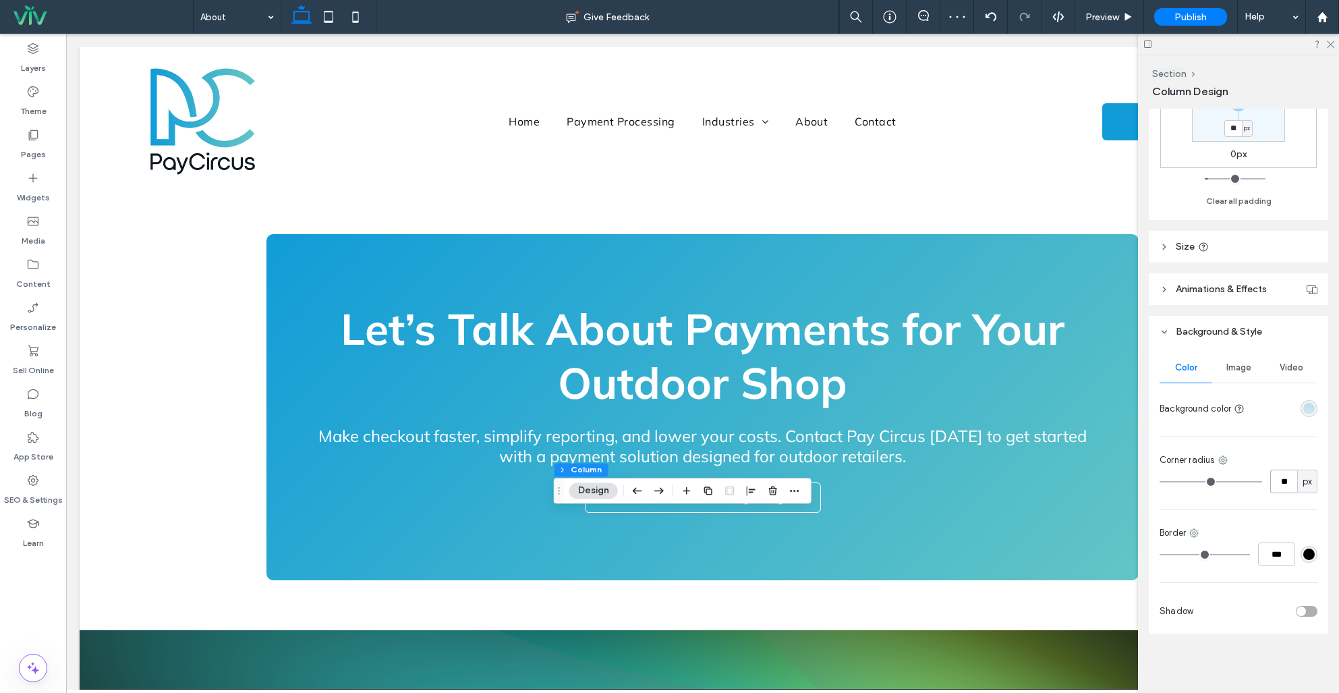
type input "**"
drag, startPoint x: 1234, startPoint y: 365, endPoint x: 1237, endPoint y: 389, distance: 24.5
click at [1234, 365] on span "Image" at bounding box center [1238, 367] width 25 height 11
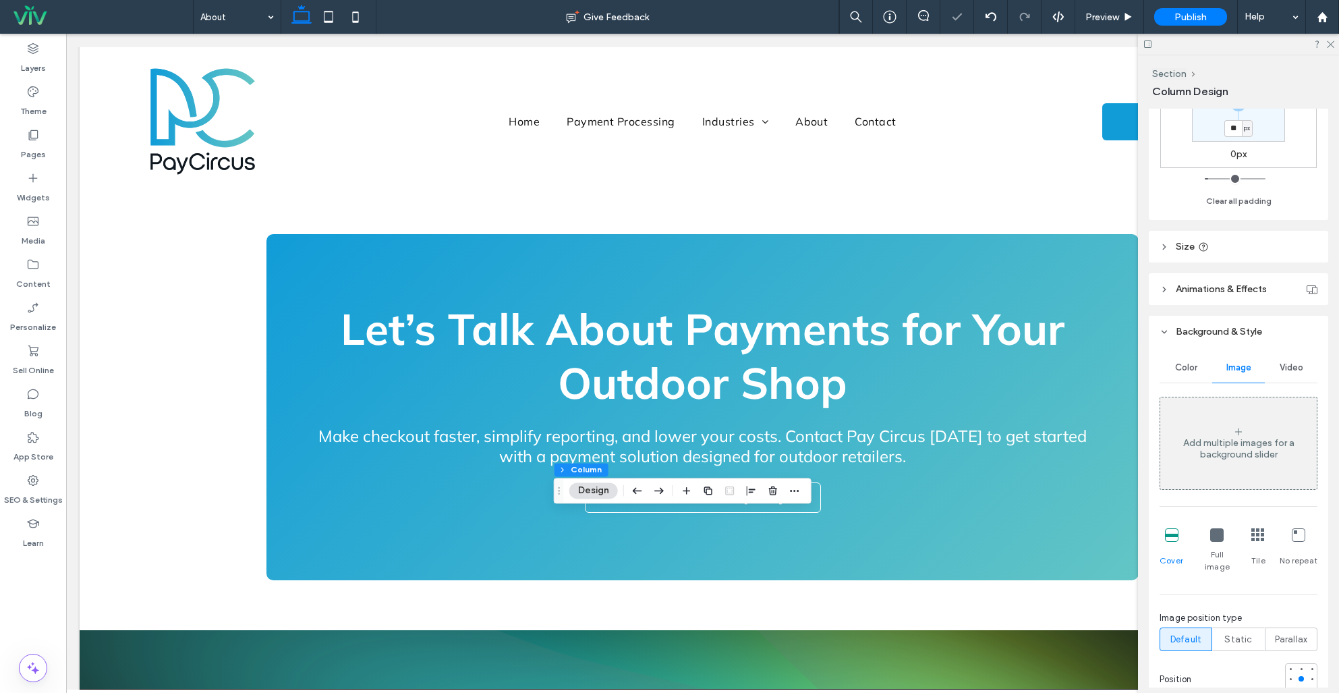
click at [1244, 420] on div "Add multiple images for a background slider" at bounding box center [1238, 443] width 156 height 89
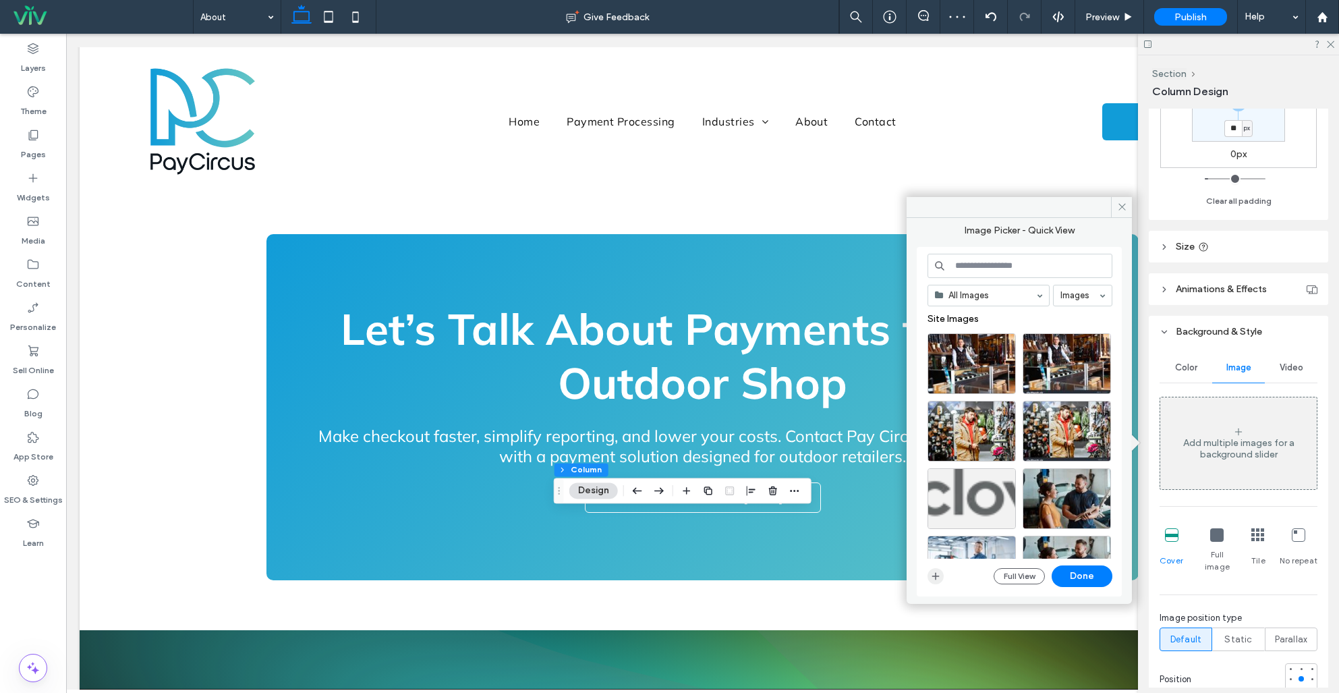
click at [934, 573] on icon "button" at bounding box center [935, 576] width 11 height 11
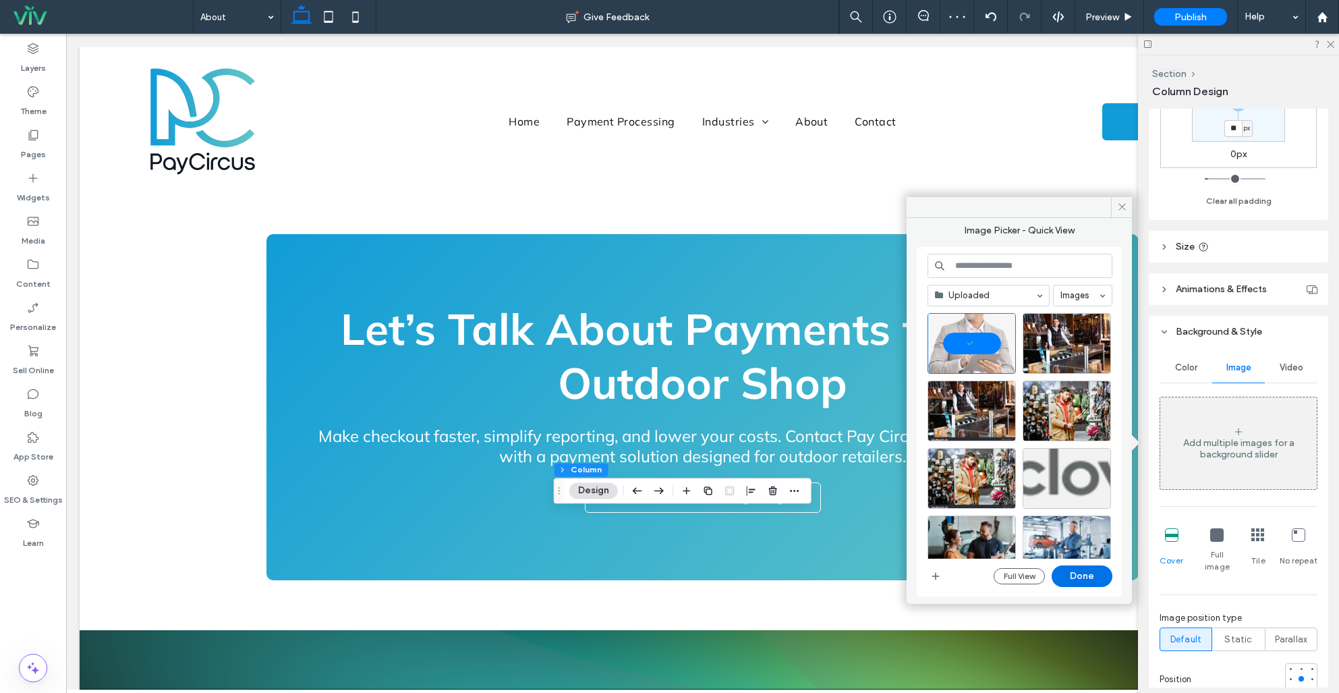
click at [1091, 579] on button "Done" at bounding box center [1082, 576] width 61 height 22
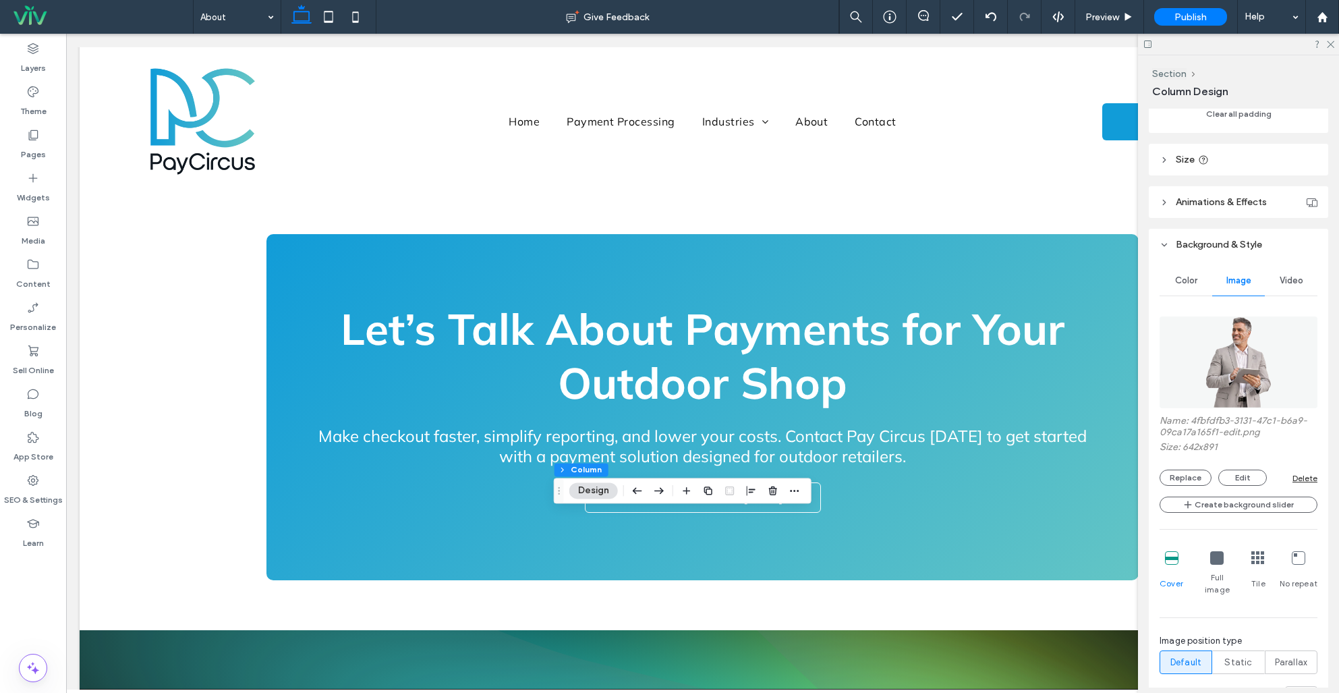
scroll to position [493, 0]
click at [1302, 478] on div "Delete" at bounding box center [1304, 479] width 25 height 10
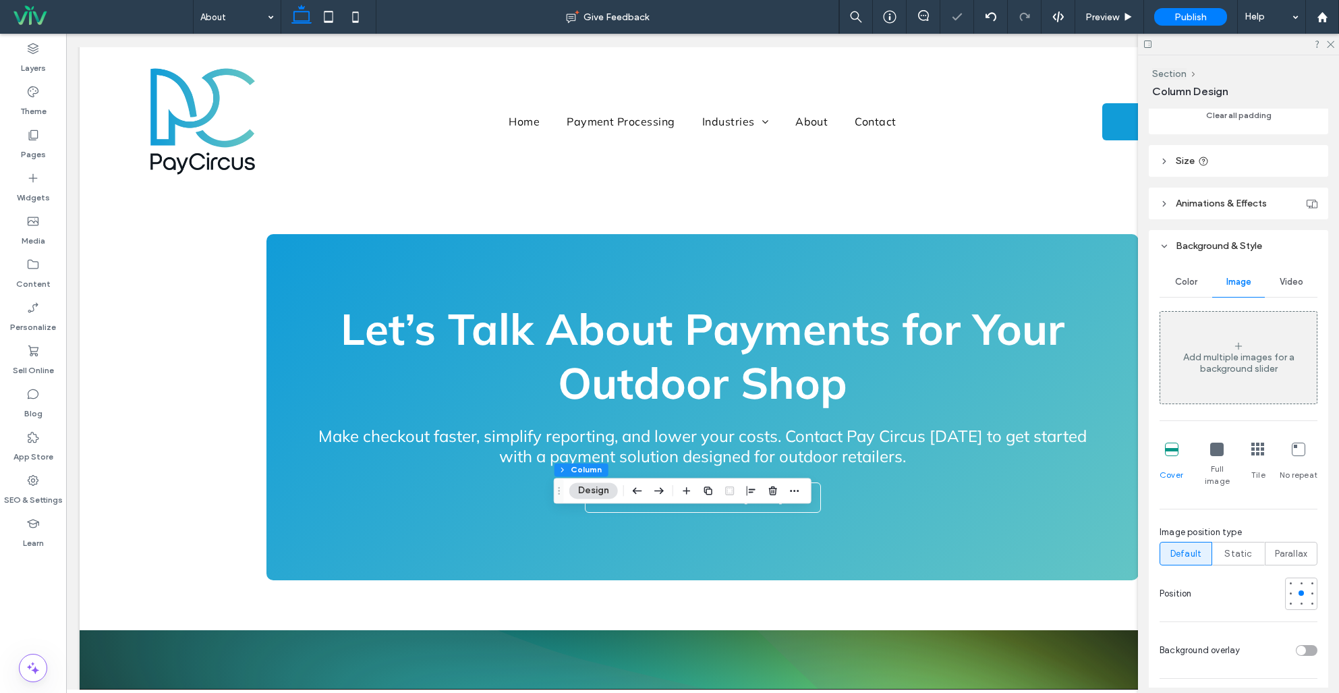
drag, startPoint x: 1201, startPoint y: 283, endPoint x: 1225, endPoint y: 389, distance: 108.5
click at [1201, 283] on div "Color" at bounding box center [1186, 282] width 53 height 30
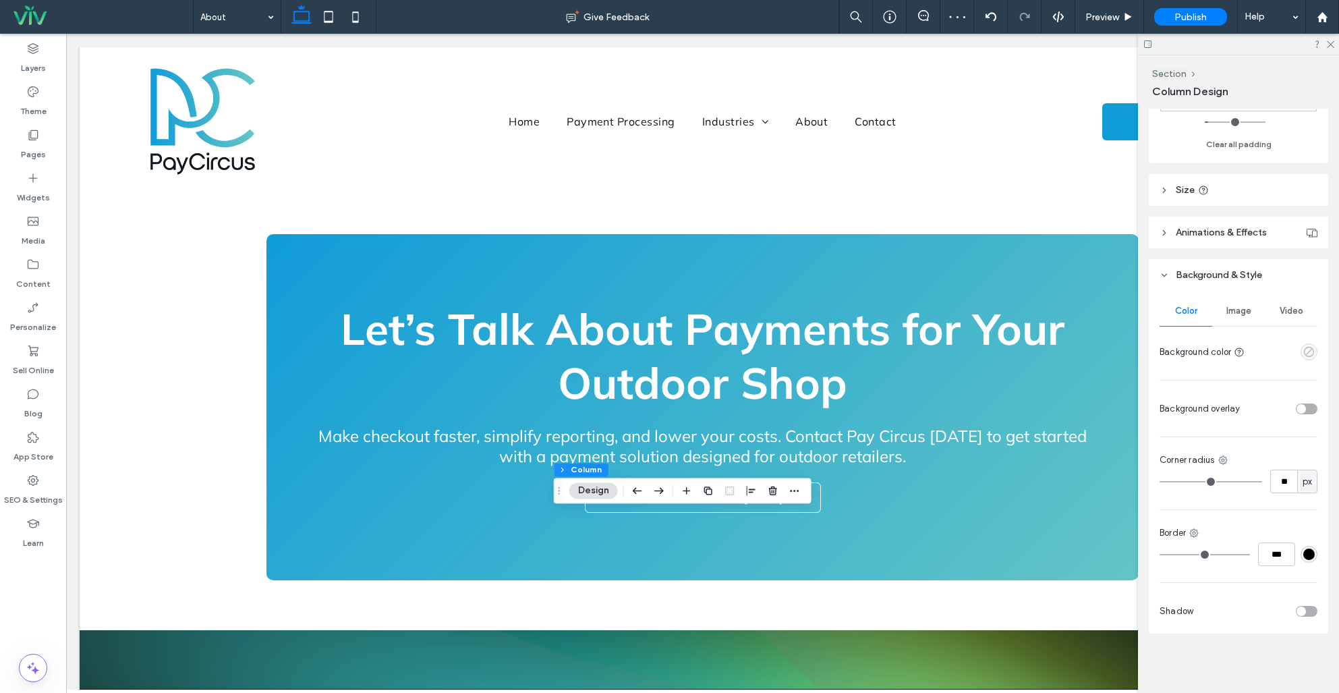
click at [1311, 353] on icon "empty color" at bounding box center [1308, 351] width 11 height 11
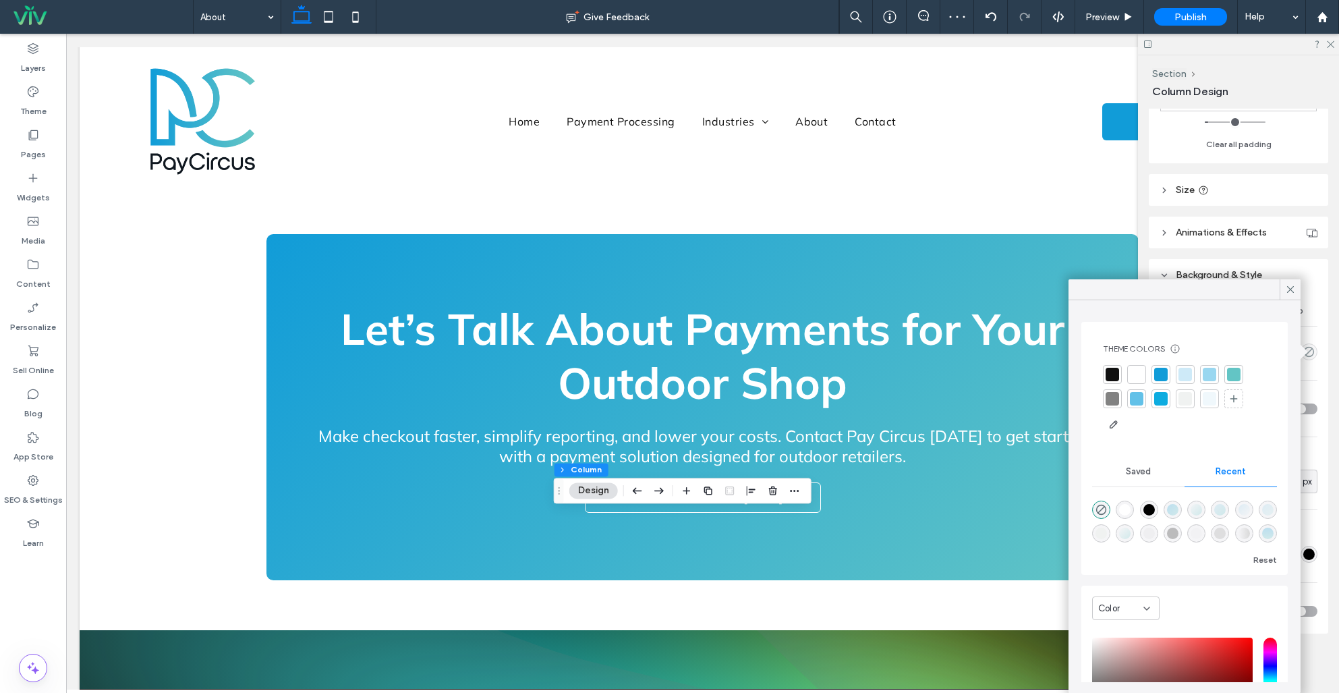
click at [1134, 611] on div "Color" at bounding box center [1120, 608] width 45 height 13
click at [1146, 648] on div "Gradient" at bounding box center [1126, 656] width 66 height 24
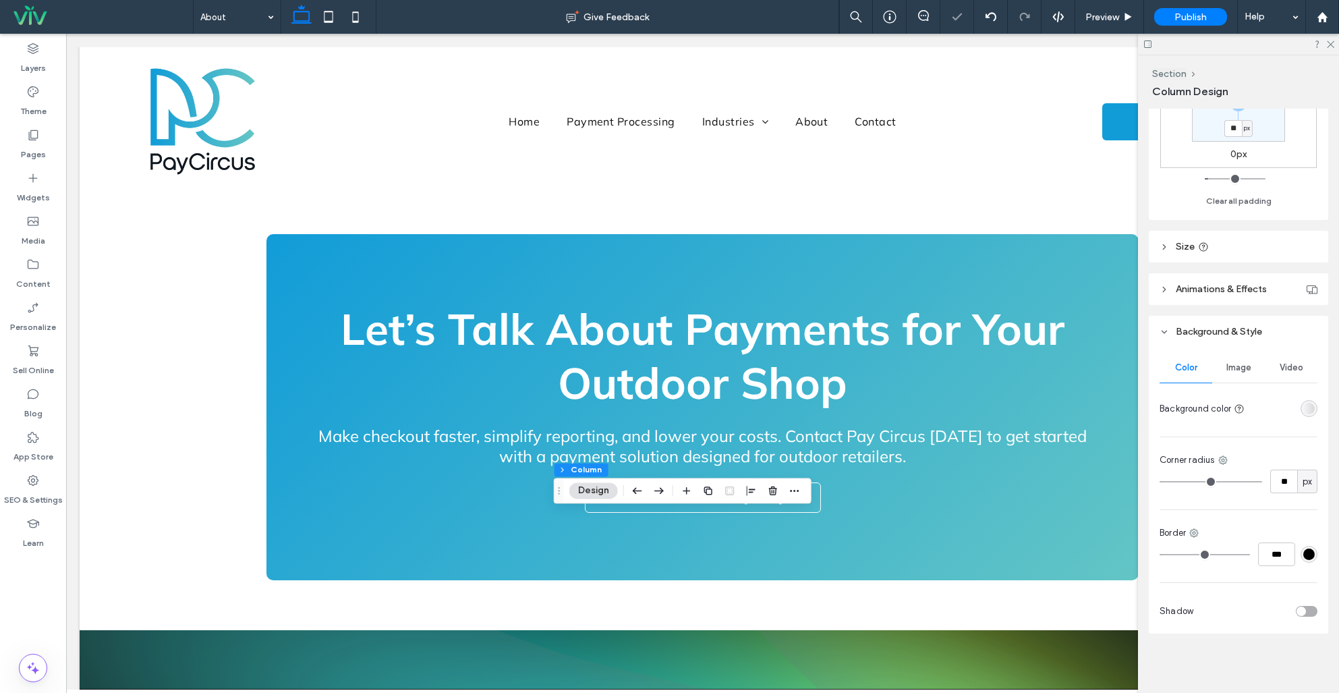
scroll to position [407, 0]
click at [1307, 410] on div "linear-gradient(90deg, rgba(0, 0, 0, 0) 0%, rgba(217, 217, 217, 1) 100%)" at bounding box center [1308, 408] width 11 height 11
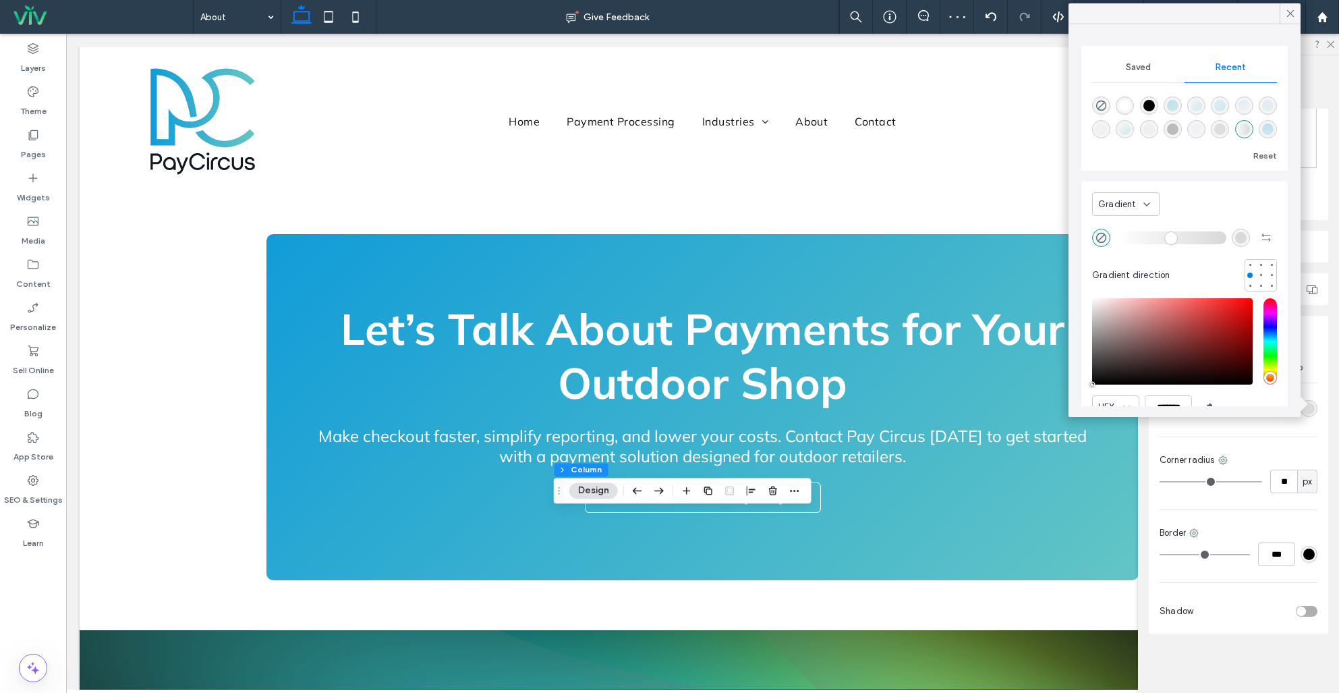
click at [1268, 131] on div "linear-gradient(0deg, rgba(99, 197, 197, 0.25) 0%, rgba(17, 156, 216, 0.25) 100…" at bounding box center [1267, 128] width 11 height 11
type input "*******"
type input "**"
type input "***"
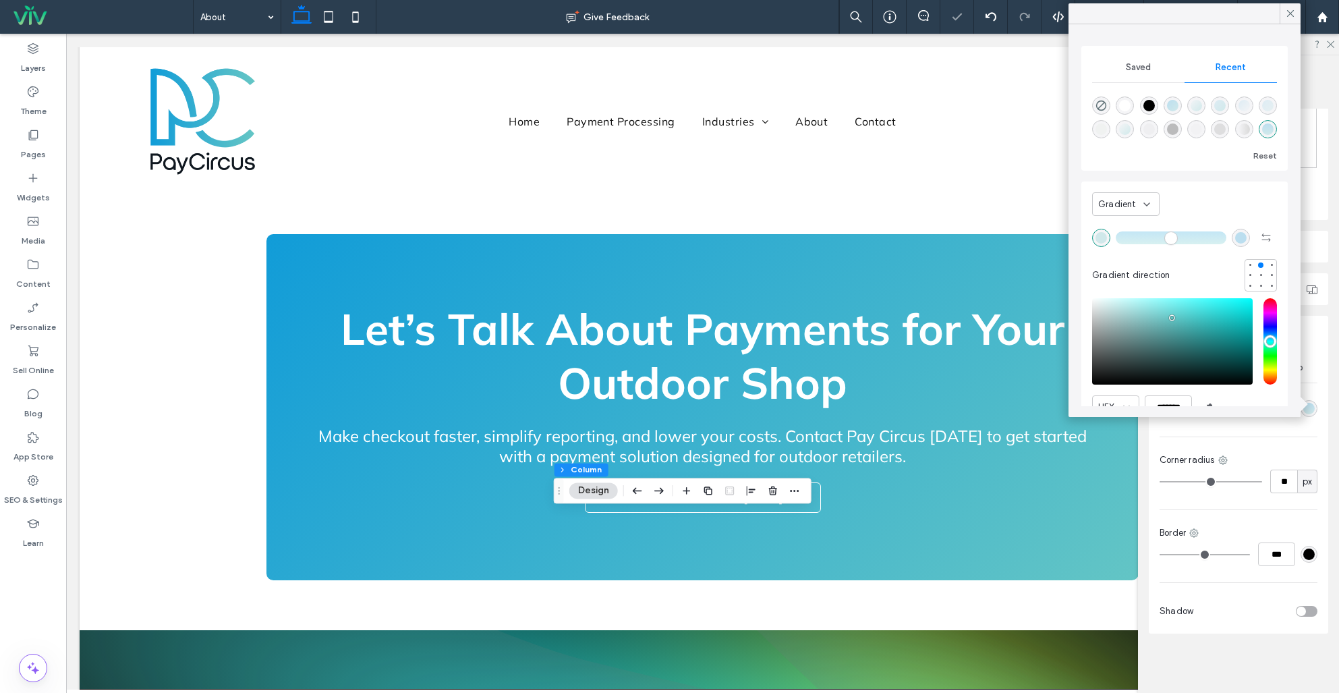
drag, startPoint x: 1285, startPoint y: 11, endPoint x: 1185, endPoint y: 62, distance: 112.8
click at [1284, 11] on icon at bounding box center [1290, 13] width 12 height 12
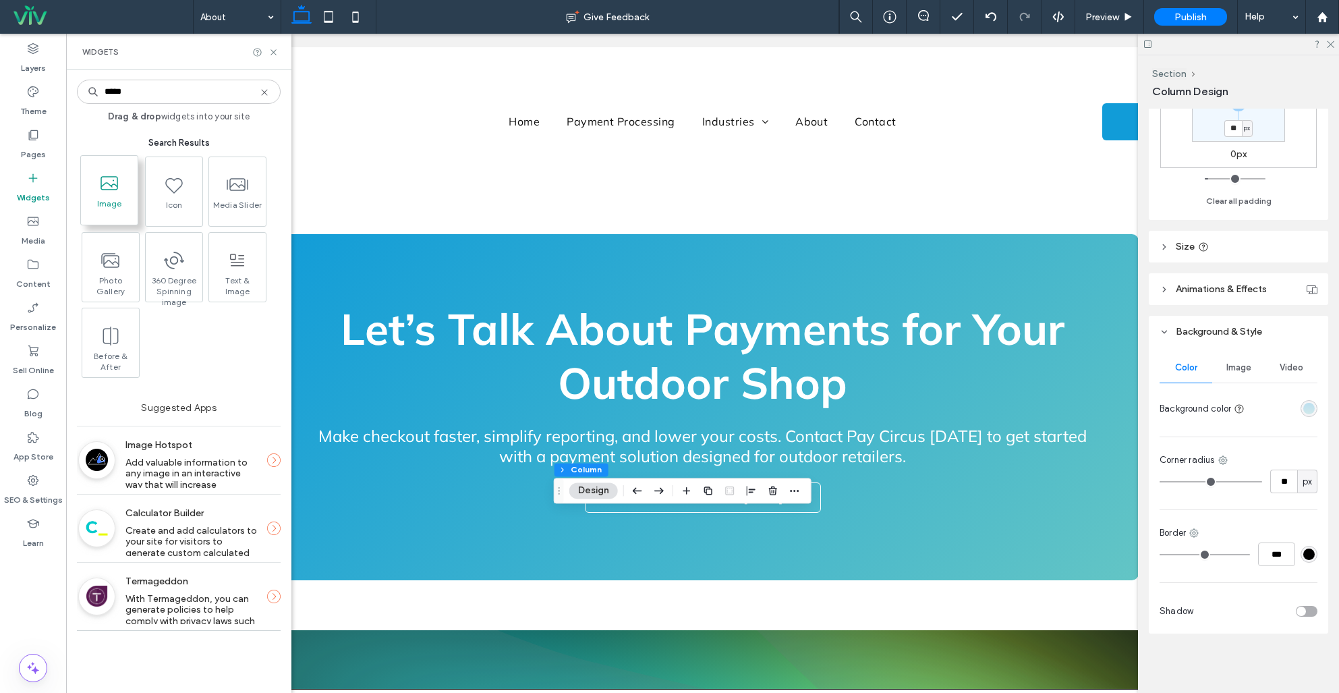
type input "*****"
click at [117, 186] on use at bounding box center [111, 184] width 18 height 14
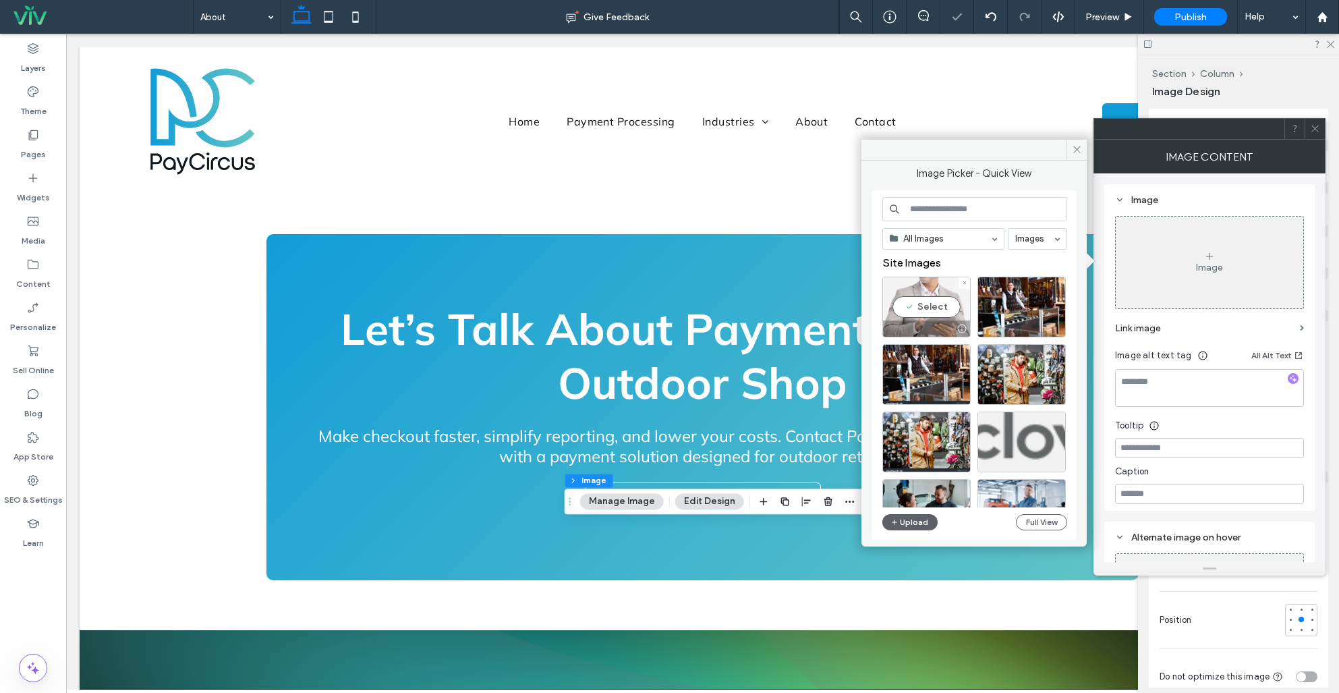
click at [947, 312] on div "Select" at bounding box center [926, 307] width 88 height 61
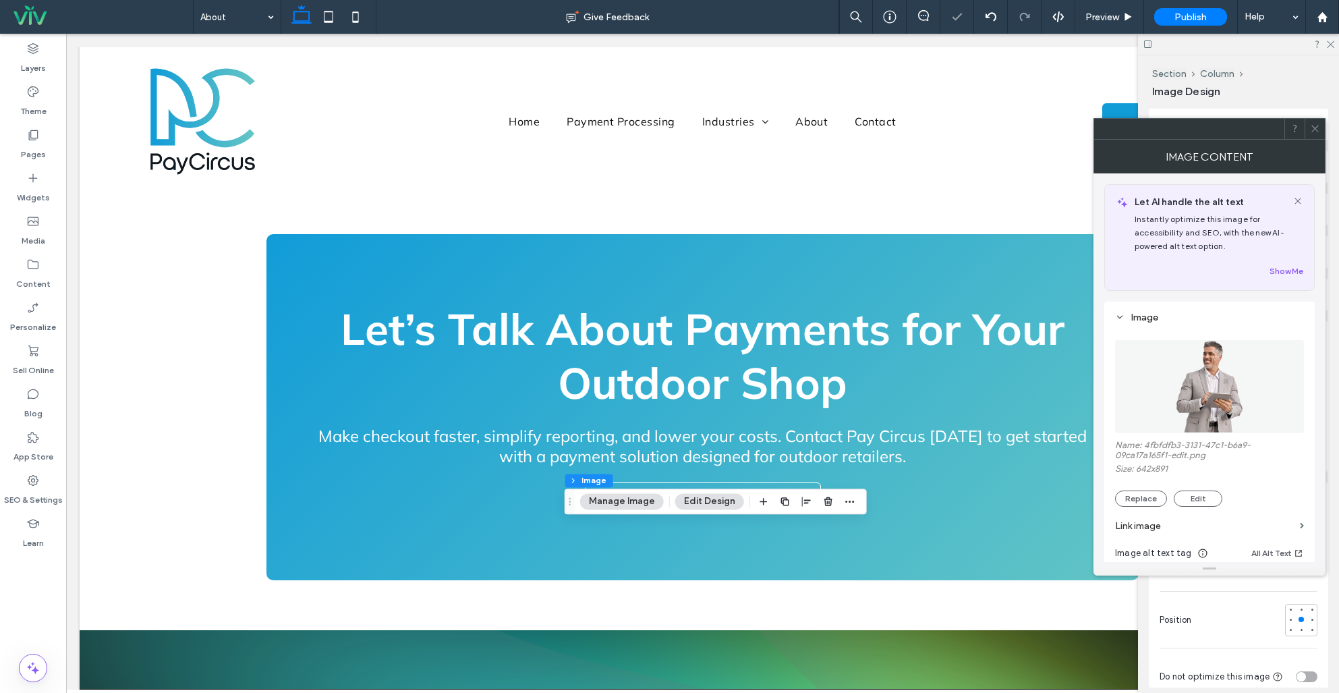
click at [1323, 128] on div at bounding box center [1315, 129] width 20 height 20
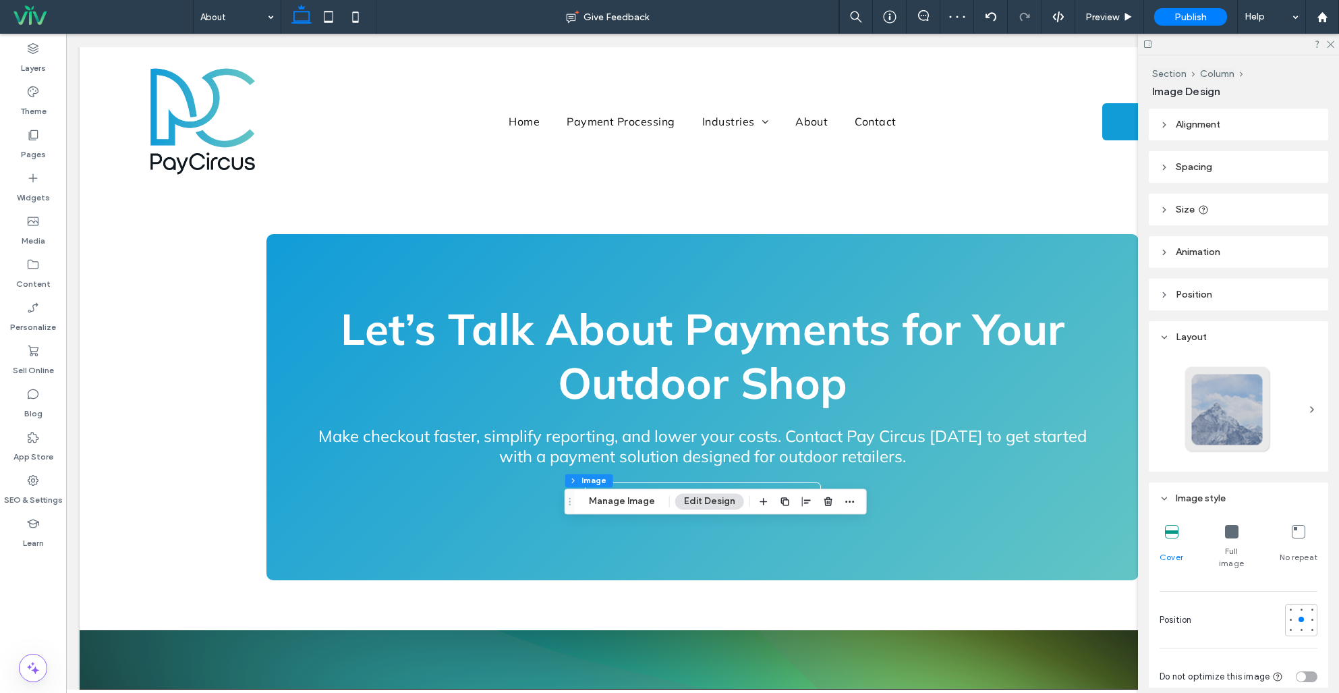
click at [1178, 203] on header "Size" at bounding box center [1238, 210] width 179 height 32
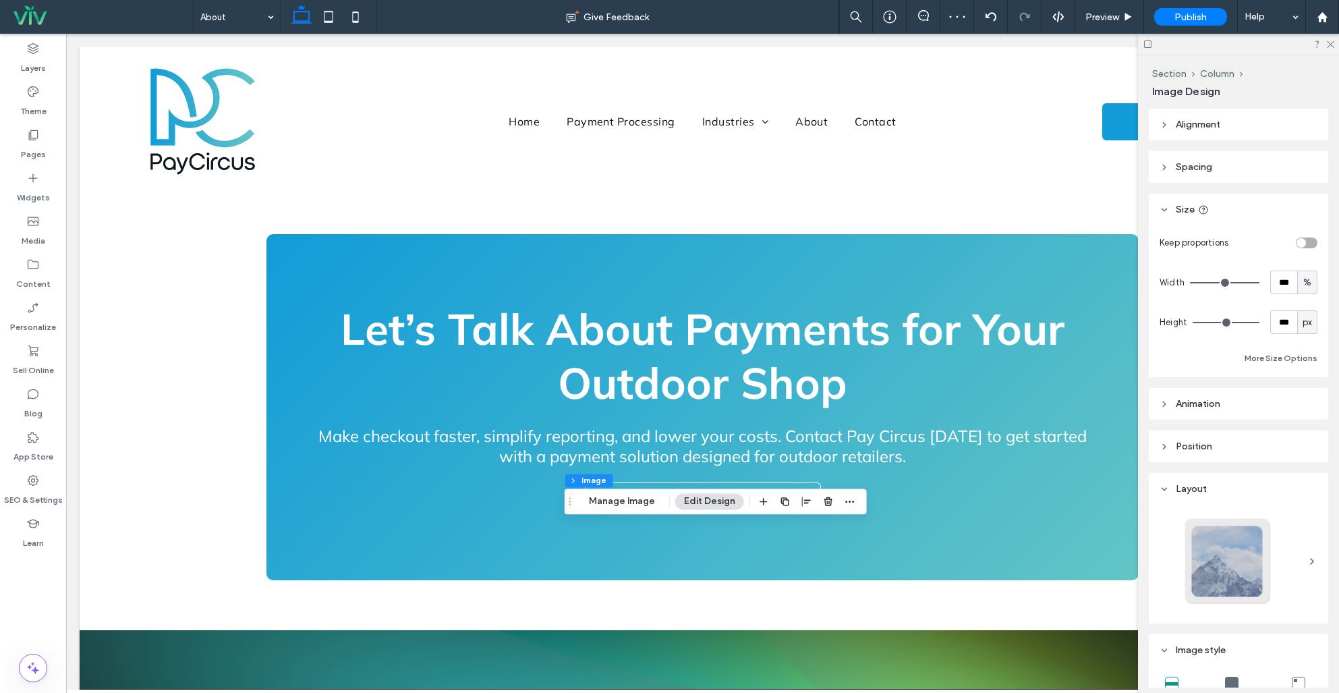
click at [1308, 244] on div "toggle" at bounding box center [1307, 242] width 22 height 11
type input "*"
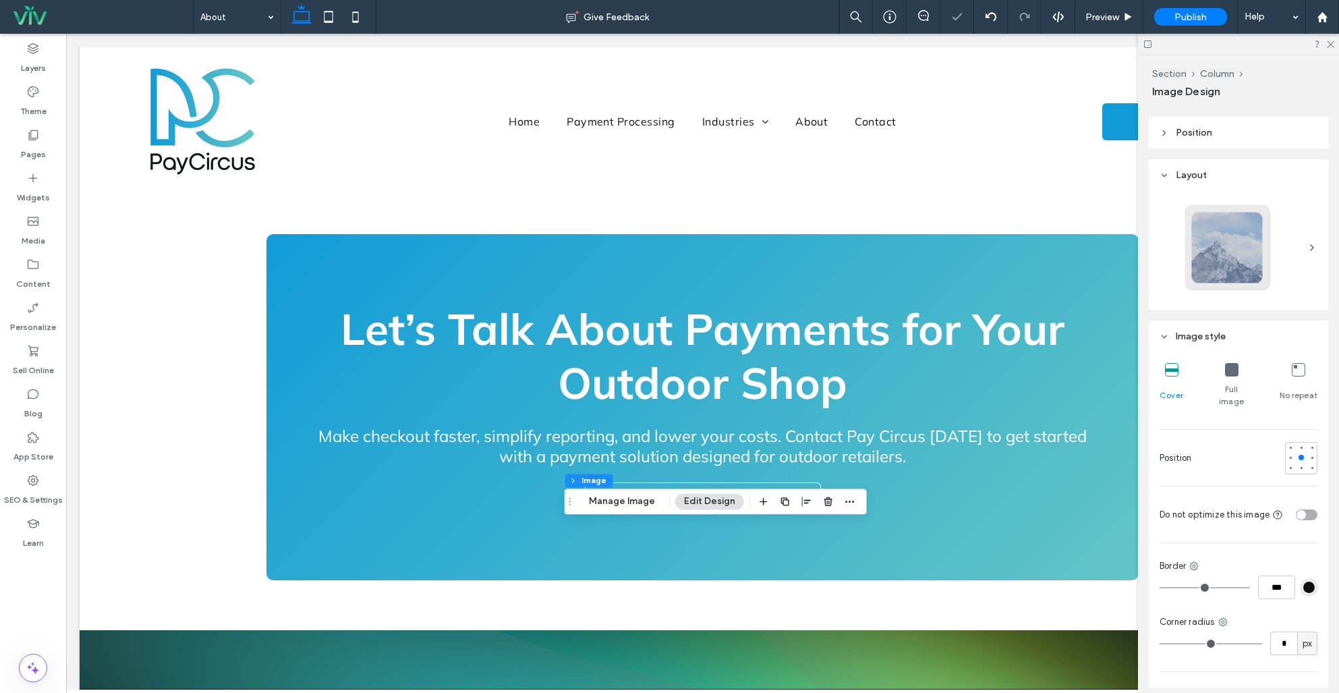
scroll to position [314, 0]
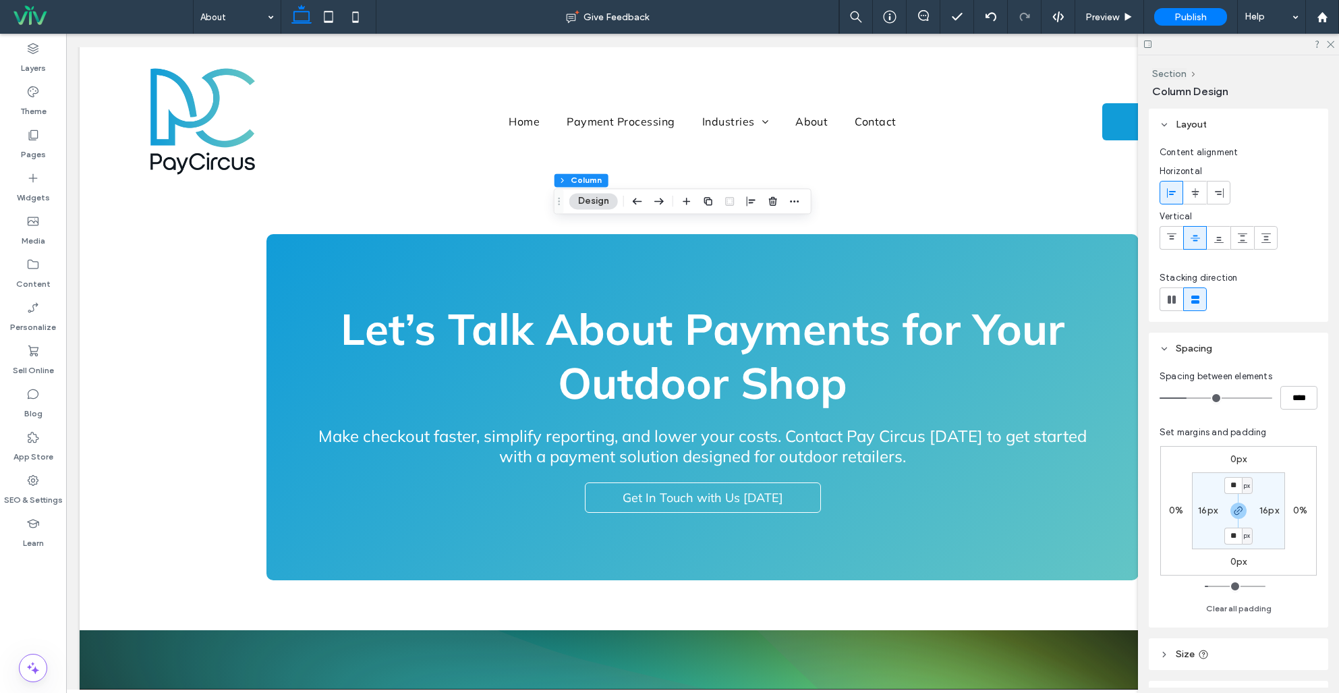
drag, startPoint x: 1238, startPoint y: 514, endPoint x: 1239, endPoint y: 525, distance: 10.8
click at [1238, 514] on icon "button" at bounding box center [1238, 510] width 11 height 11
drag, startPoint x: 1231, startPoint y: 532, endPoint x: 1256, endPoint y: 544, distance: 28.1
click at [1232, 533] on label "16px" at bounding box center [1239, 535] width 20 height 11
type input "*"
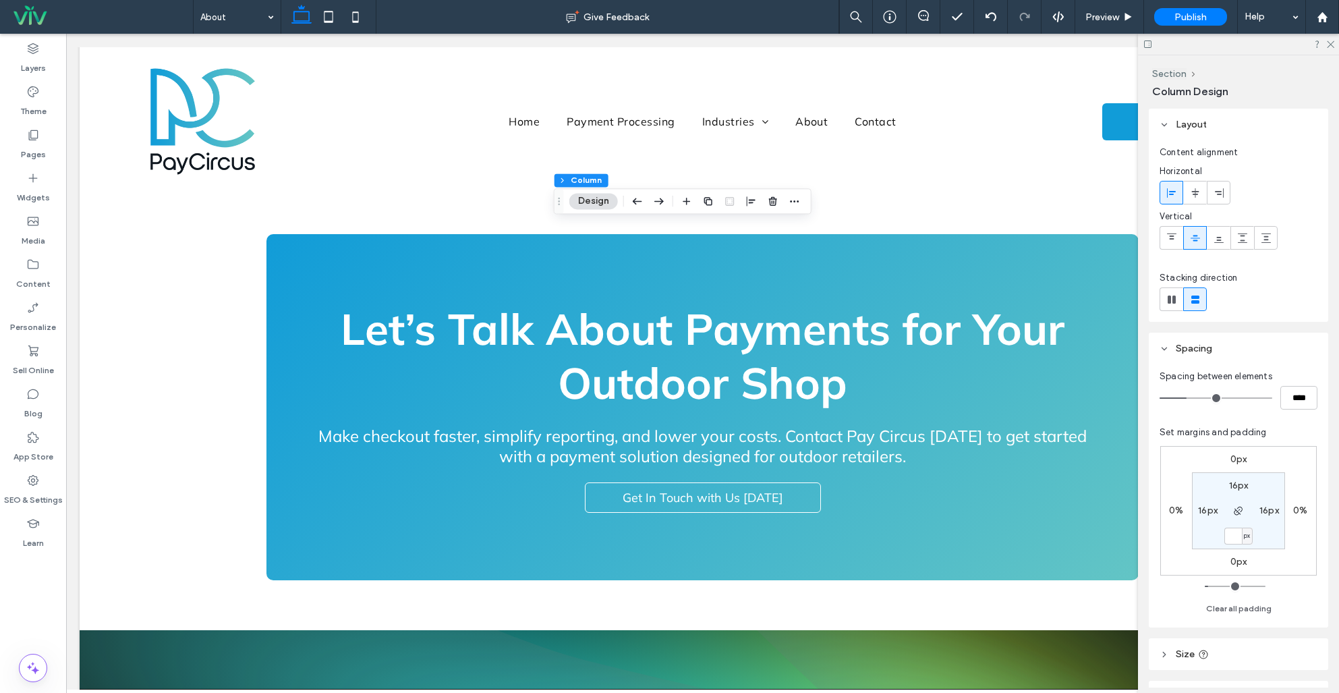
type input "*"
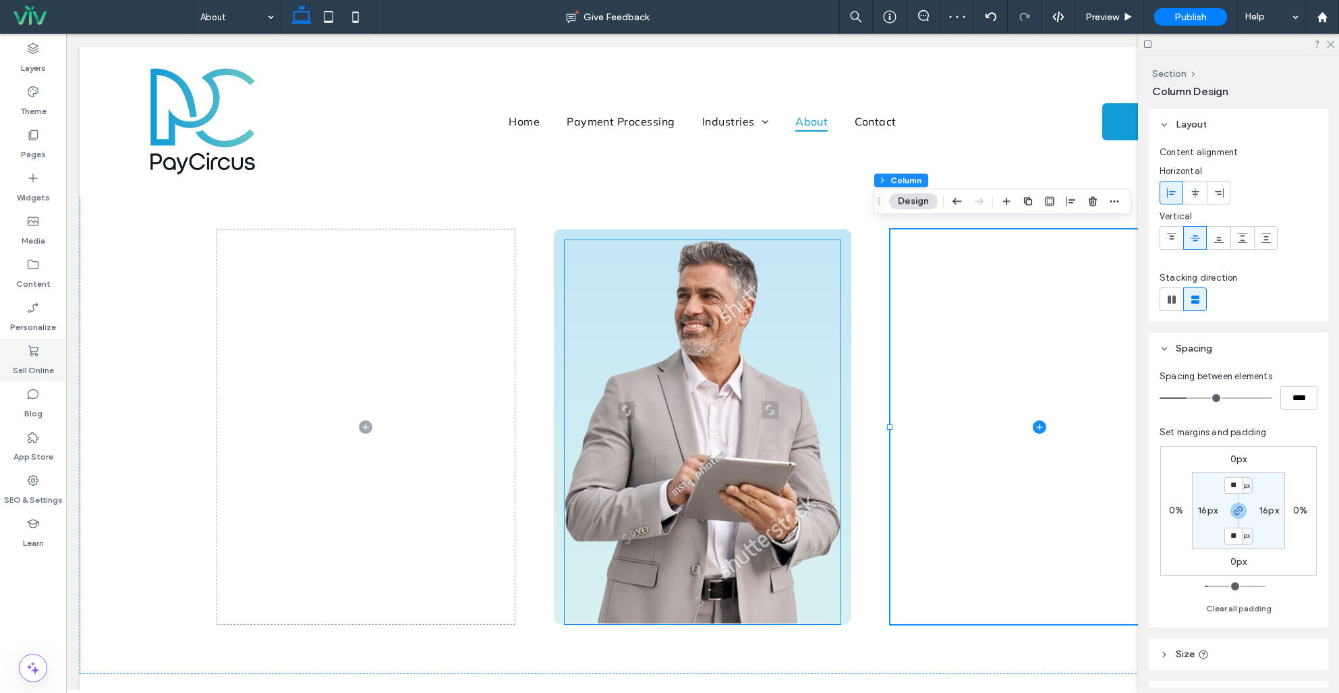
scroll to position [841, 0]
click at [659, 358] on img at bounding box center [703, 431] width 277 height 383
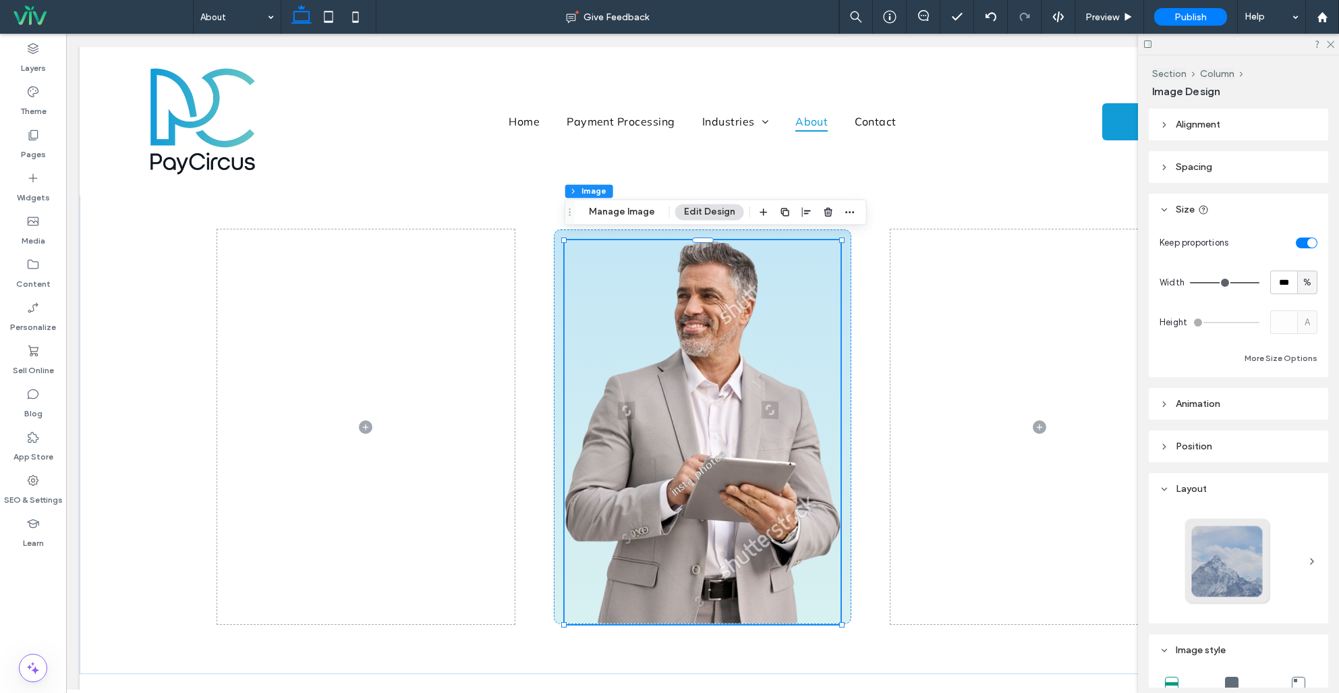
scroll to position [32, 0]
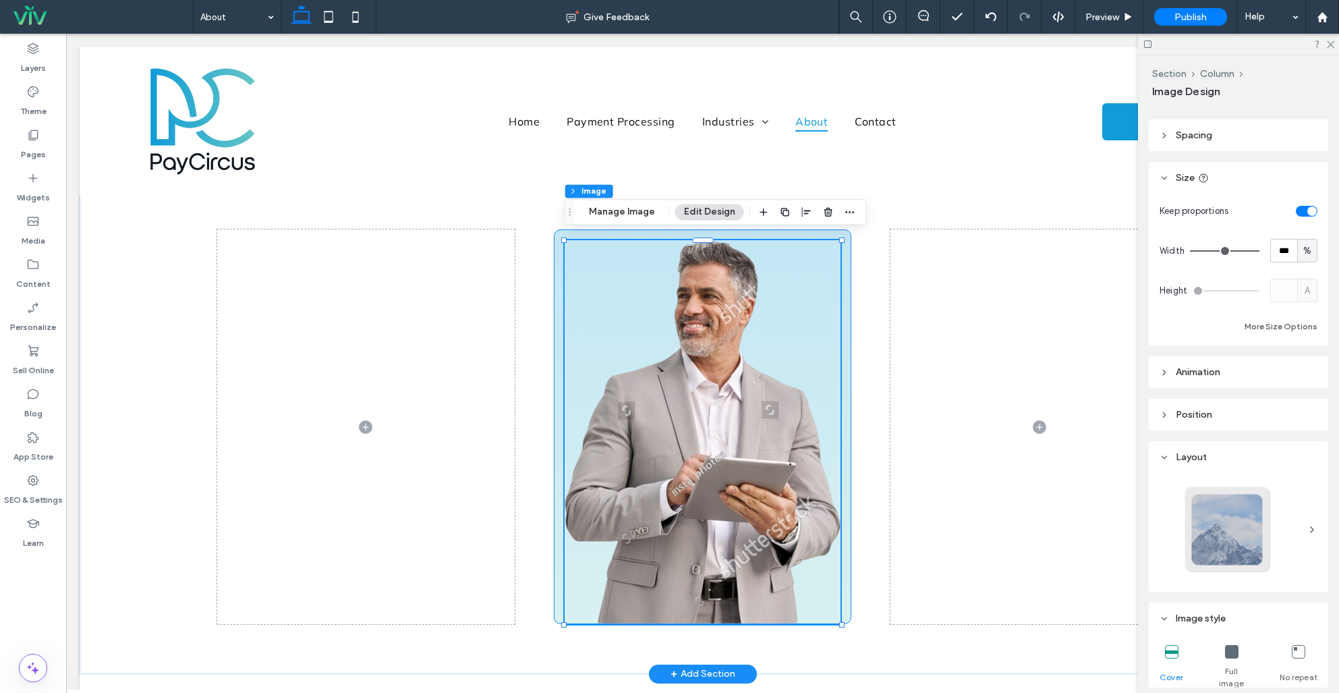
click at [844, 312] on div at bounding box center [703, 426] width 298 height 394
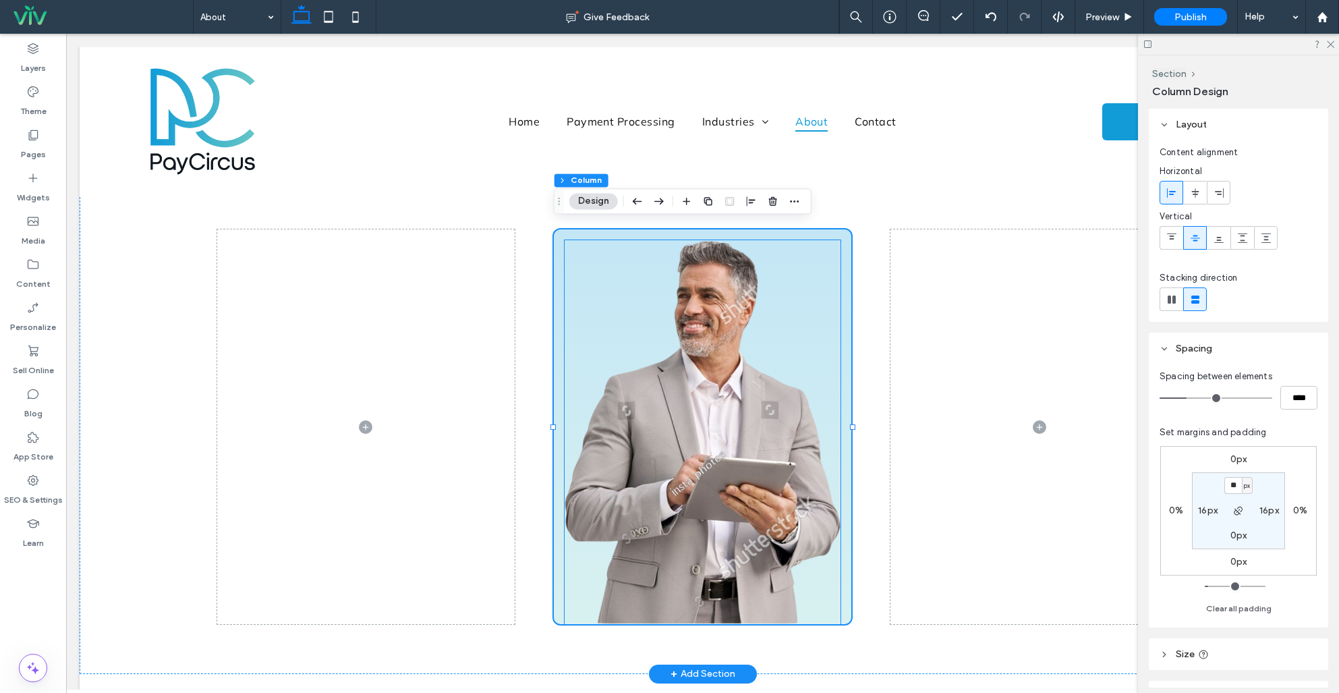
click at [664, 329] on img at bounding box center [703, 431] width 277 height 383
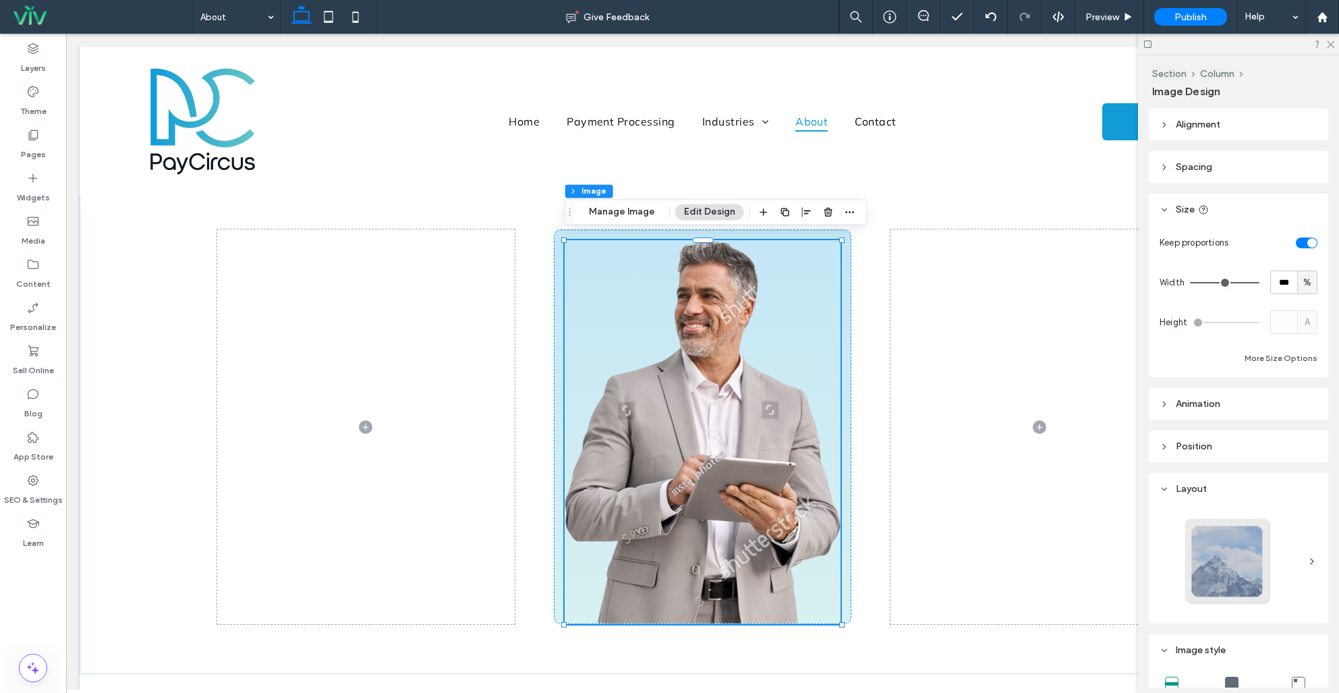
click at [1309, 281] on span "%" at bounding box center [1307, 282] width 8 height 13
click at [1305, 299] on div "px" at bounding box center [1307, 307] width 19 height 24
type input "***"
click at [1274, 283] on input "*****" at bounding box center [1283, 282] width 27 height 24
type input "***"
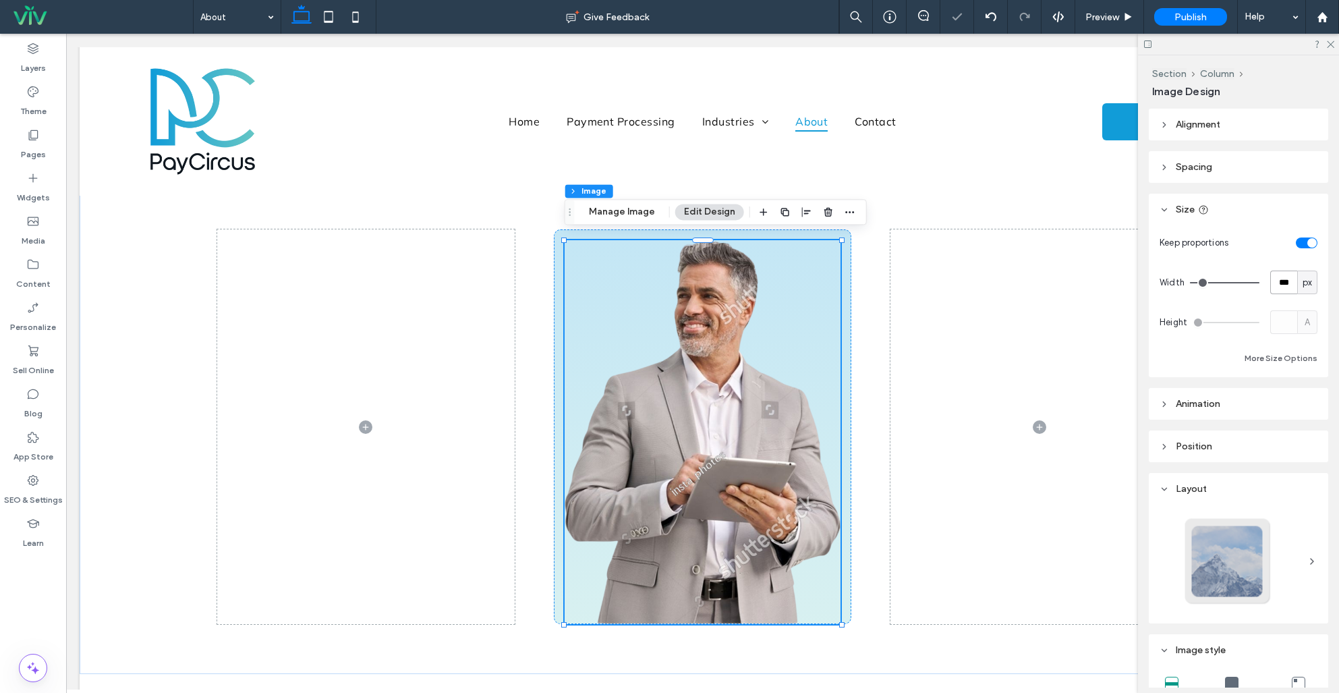
type input "***"
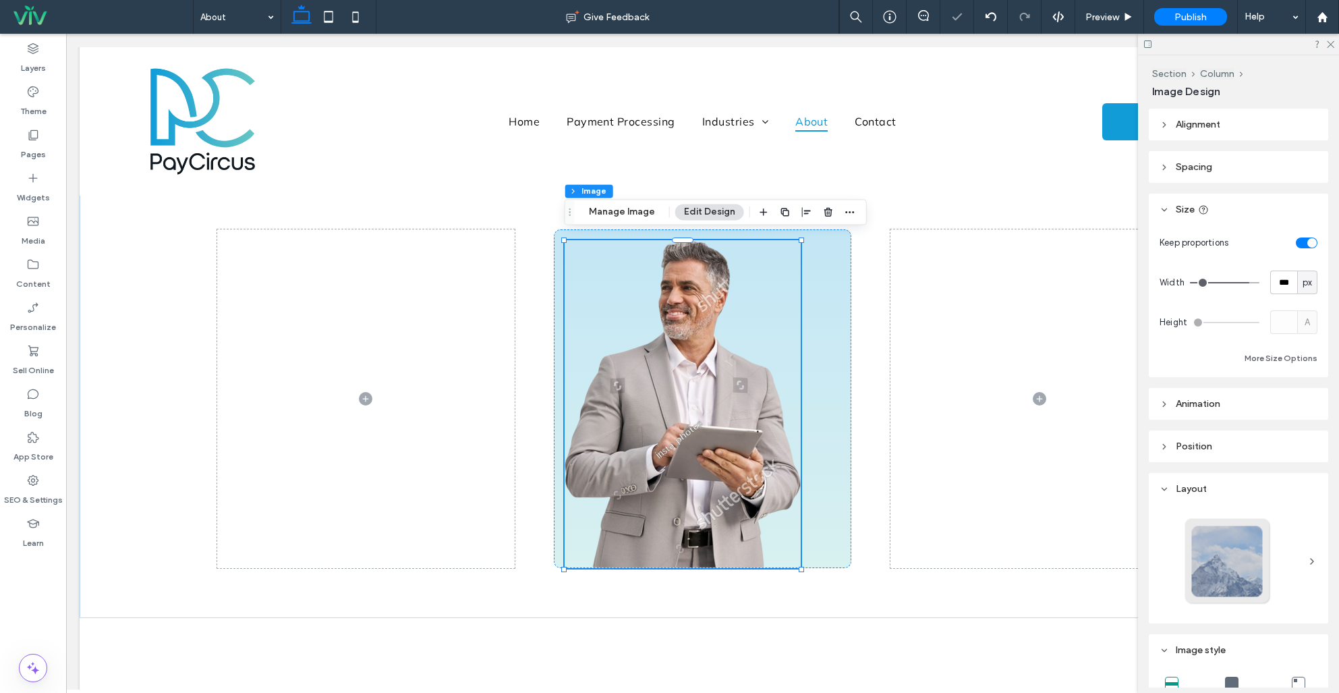
click at [1201, 133] on header "Alignment" at bounding box center [1238, 125] width 179 height 32
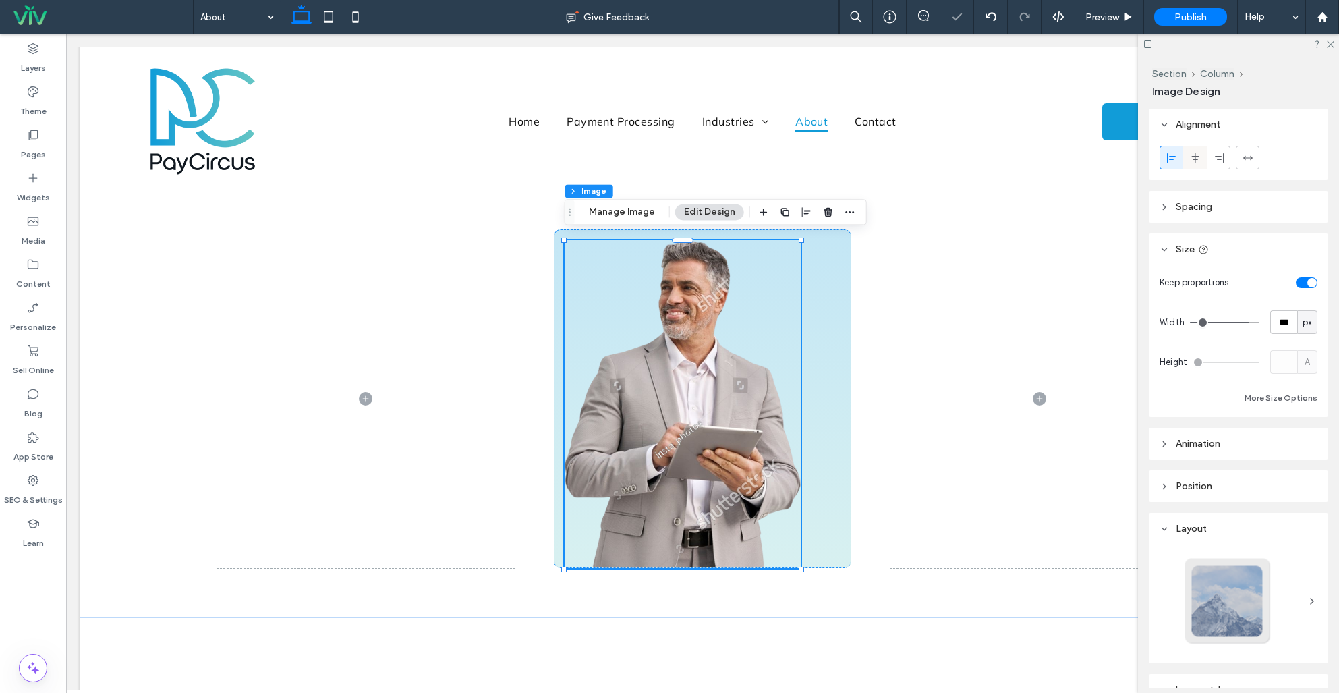
drag, startPoint x: 1198, startPoint y: 154, endPoint x: 1189, endPoint y: 156, distance: 9.0
click at [1198, 154] on icon at bounding box center [1195, 157] width 11 height 11
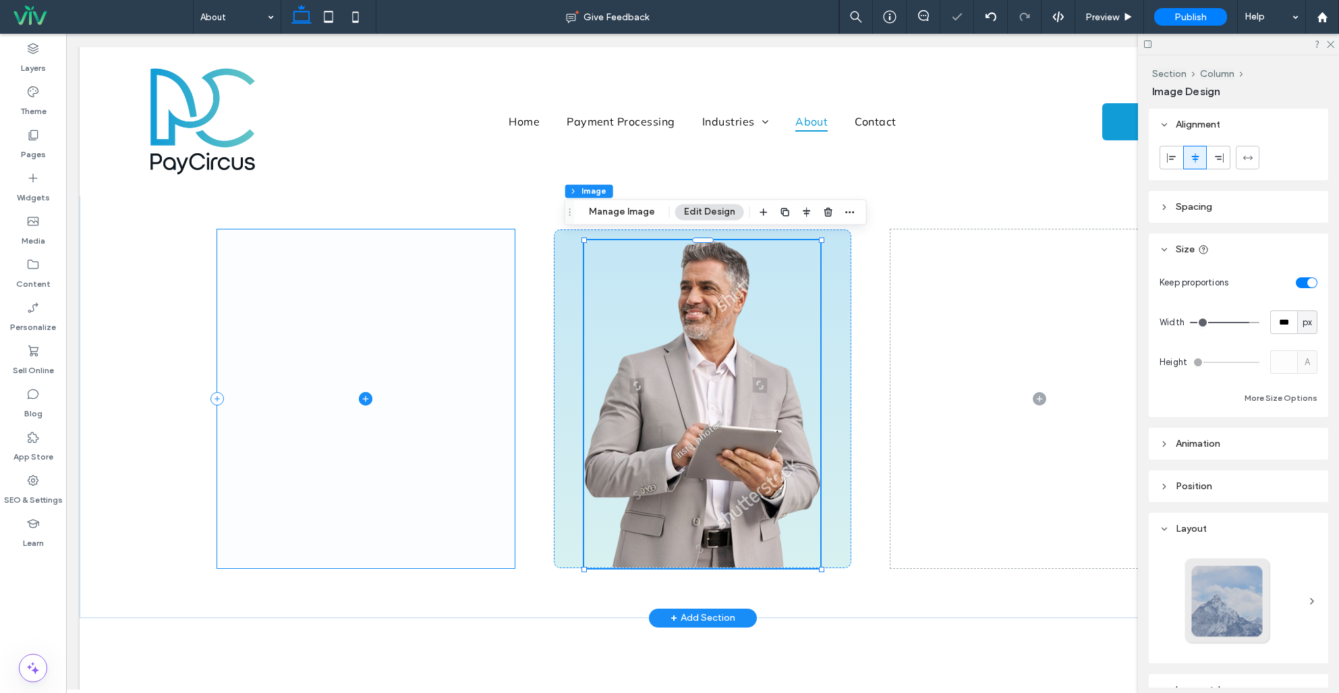
click at [394, 310] on span at bounding box center [366, 398] width 298 height 339
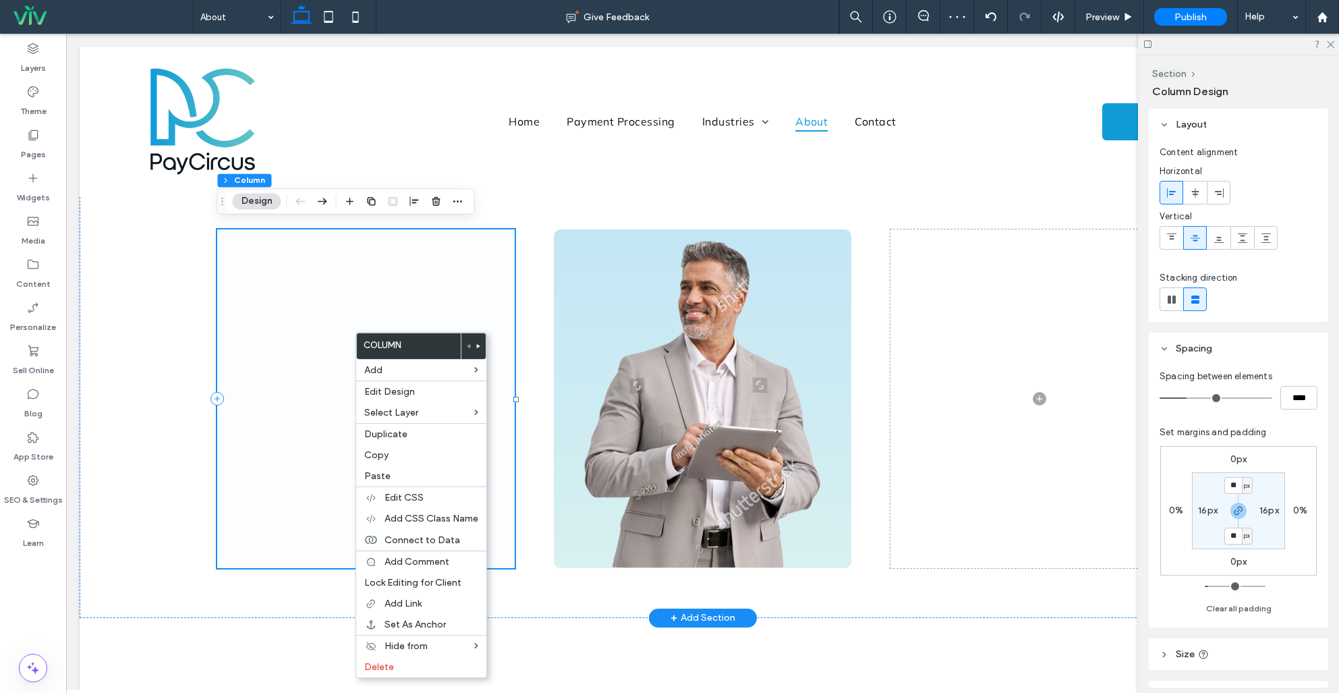
click at [311, 312] on span at bounding box center [366, 398] width 298 height 339
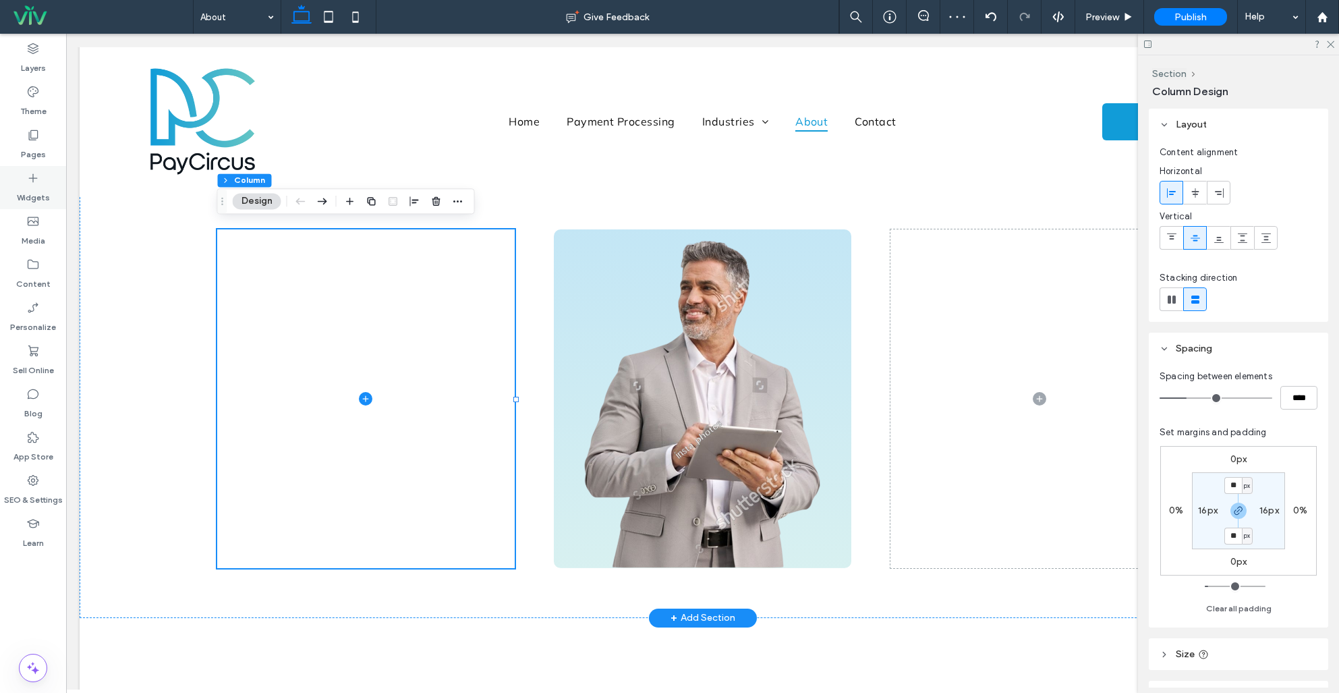
click at [39, 179] on icon at bounding box center [32, 177] width 13 height 13
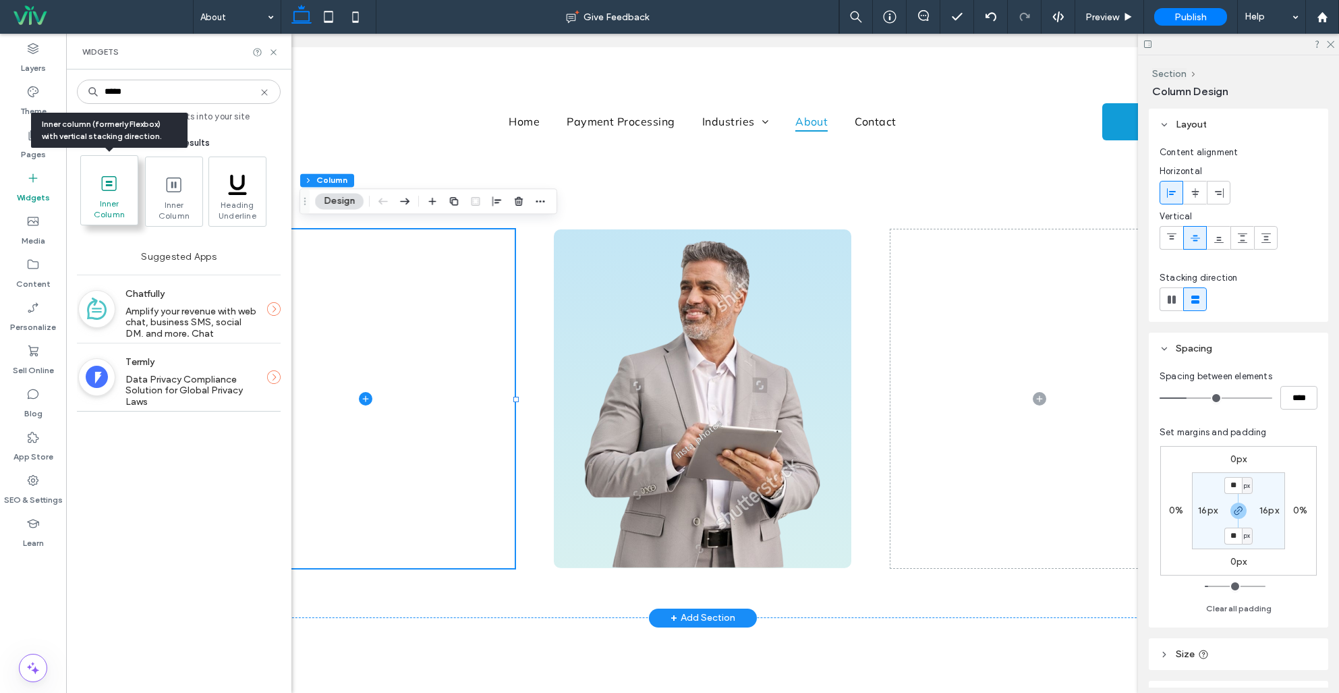
type input "*****"
drag, startPoint x: 103, startPoint y: 185, endPoint x: 48, endPoint y: 150, distance: 64.9
click at [103, 185] on icon at bounding box center [109, 184] width 22 height 22
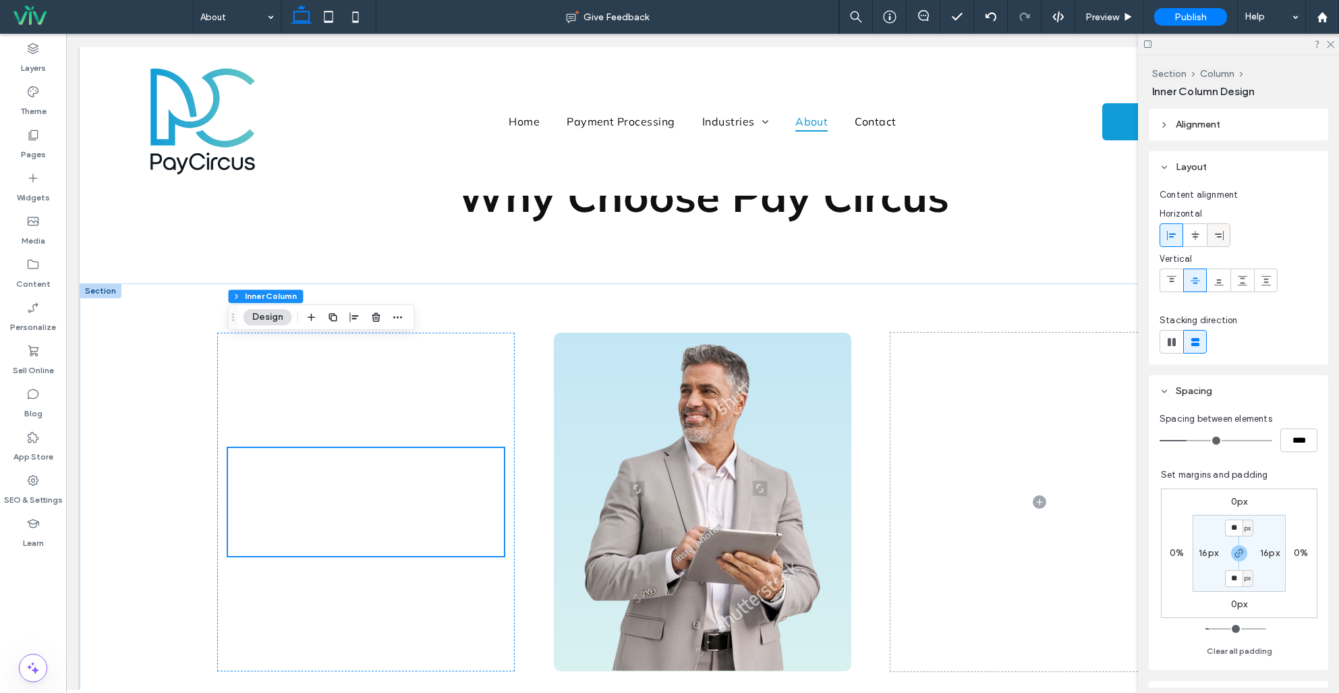
scroll to position [613, 0]
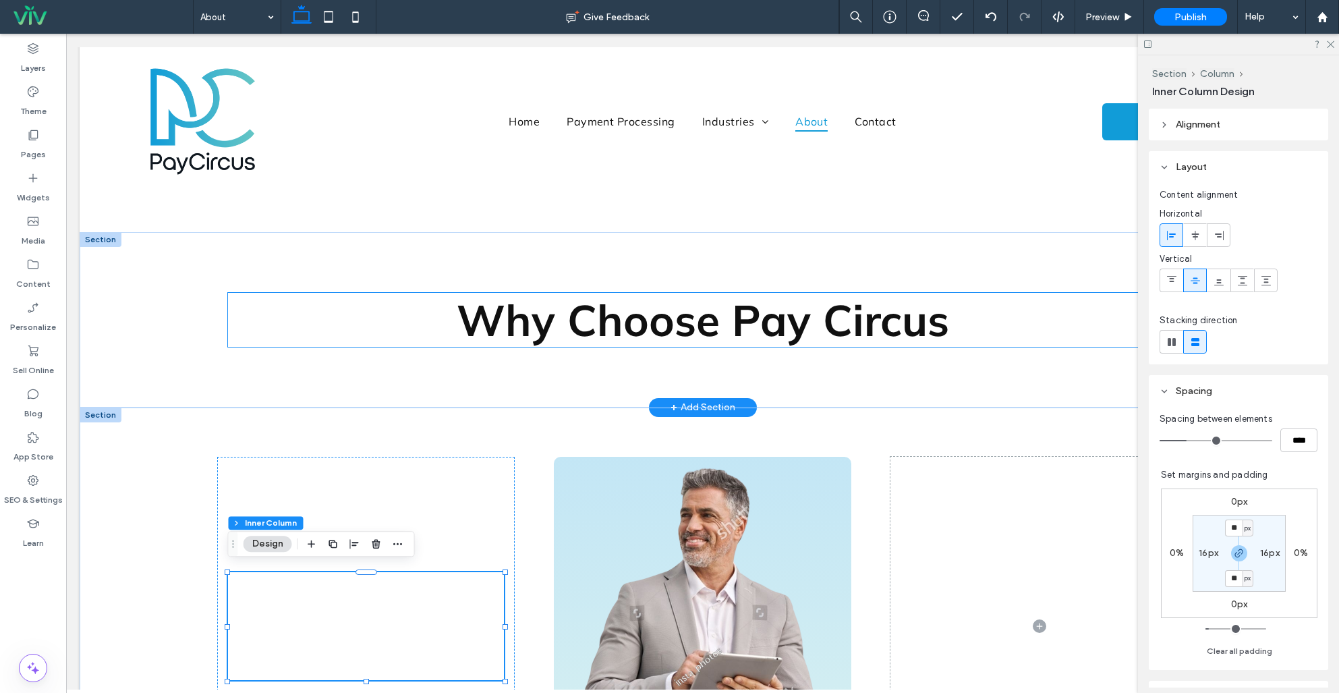
click at [778, 318] on span "Why Choose Pay Circus" at bounding box center [703, 320] width 492 height 54
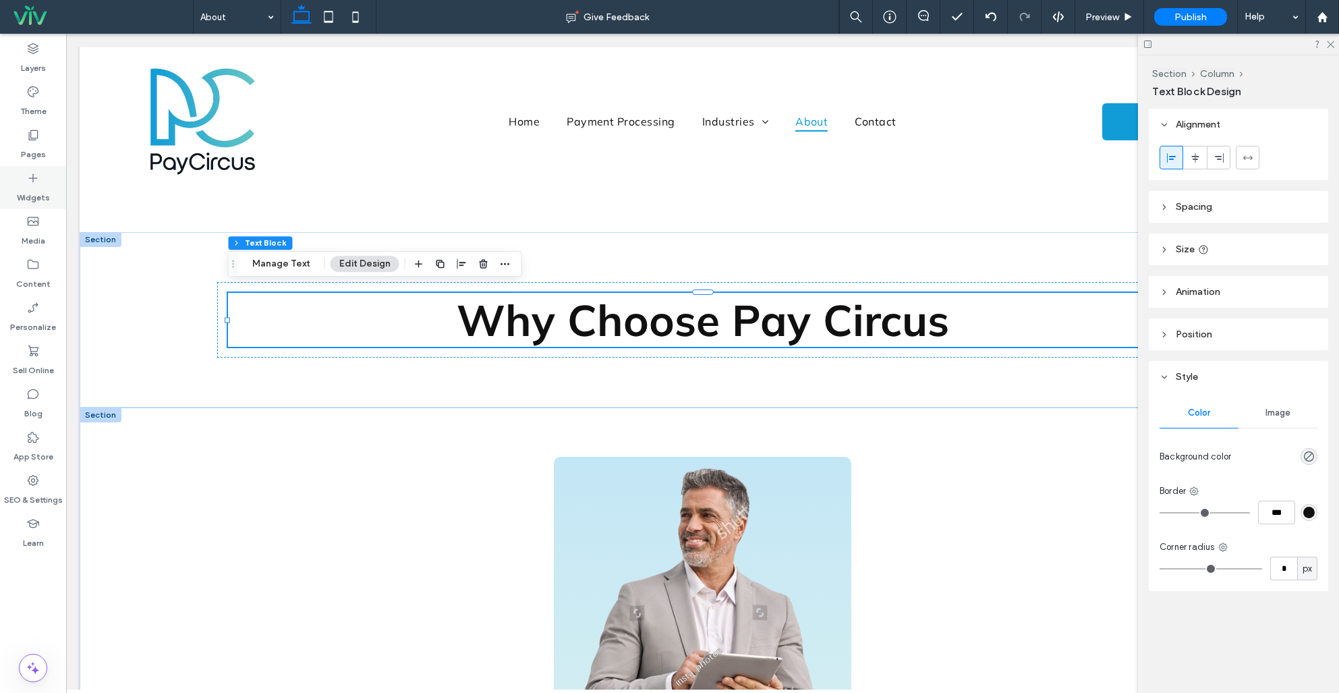
click at [39, 184] on icon at bounding box center [32, 177] width 13 height 13
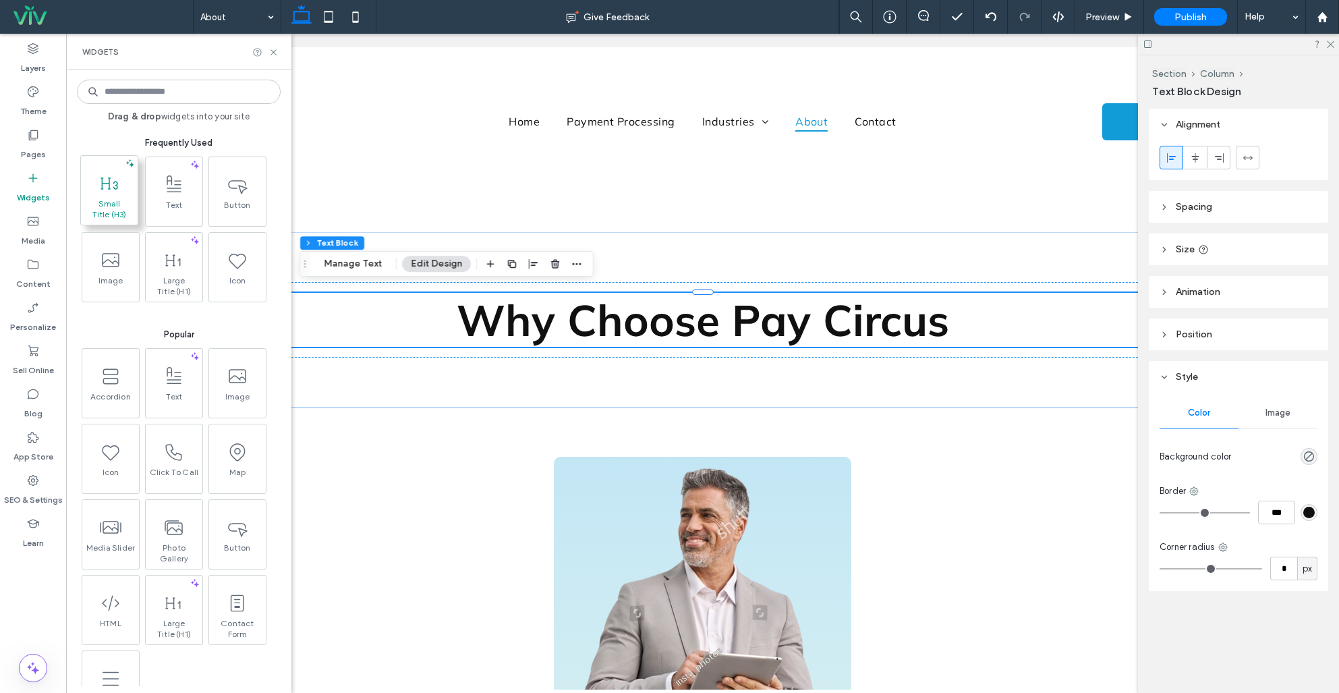
click at [109, 200] on span "Small Title (H3)" at bounding box center [109, 209] width 50 height 22
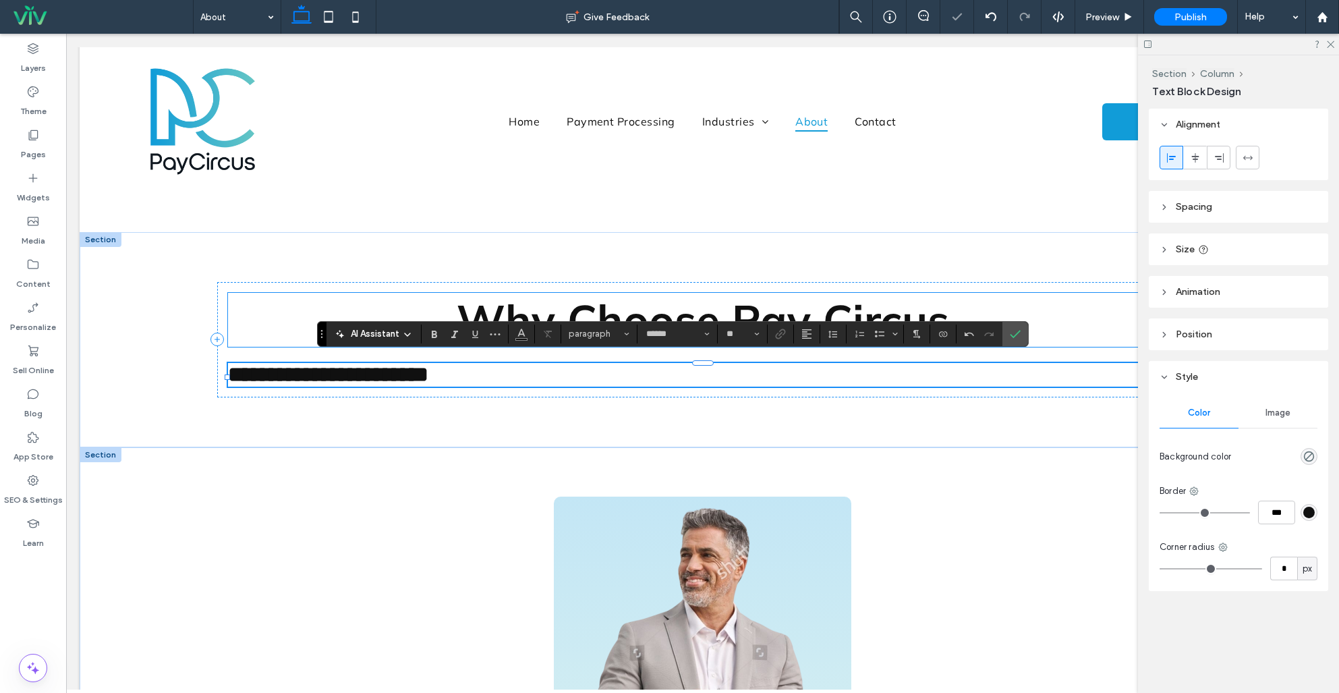
type input "**"
click at [800, 335] on button "Alignment" at bounding box center [807, 333] width 20 height 19
click at [828, 374] on div "ui.textEditor.alignment.center" at bounding box center [820, 375] width 18 height 11
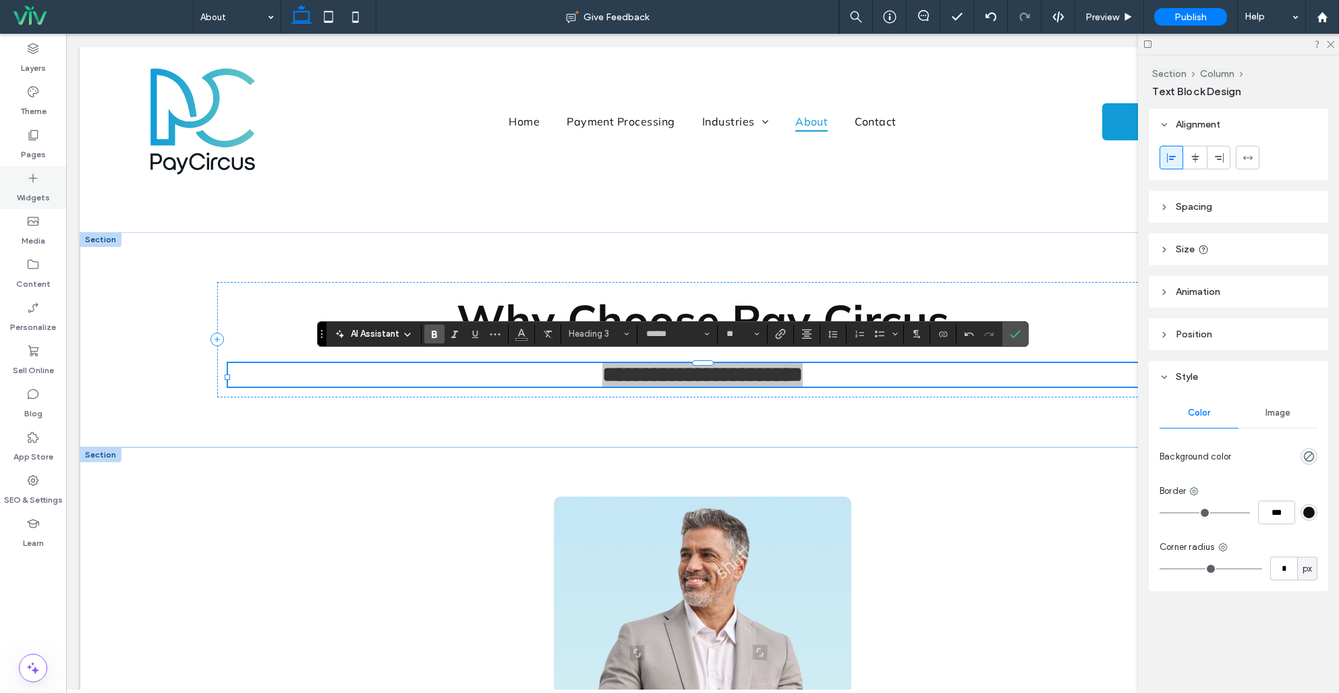
click at [38, 188] on label "Widgets" at bounding box center [33, 194] width 33 height 19
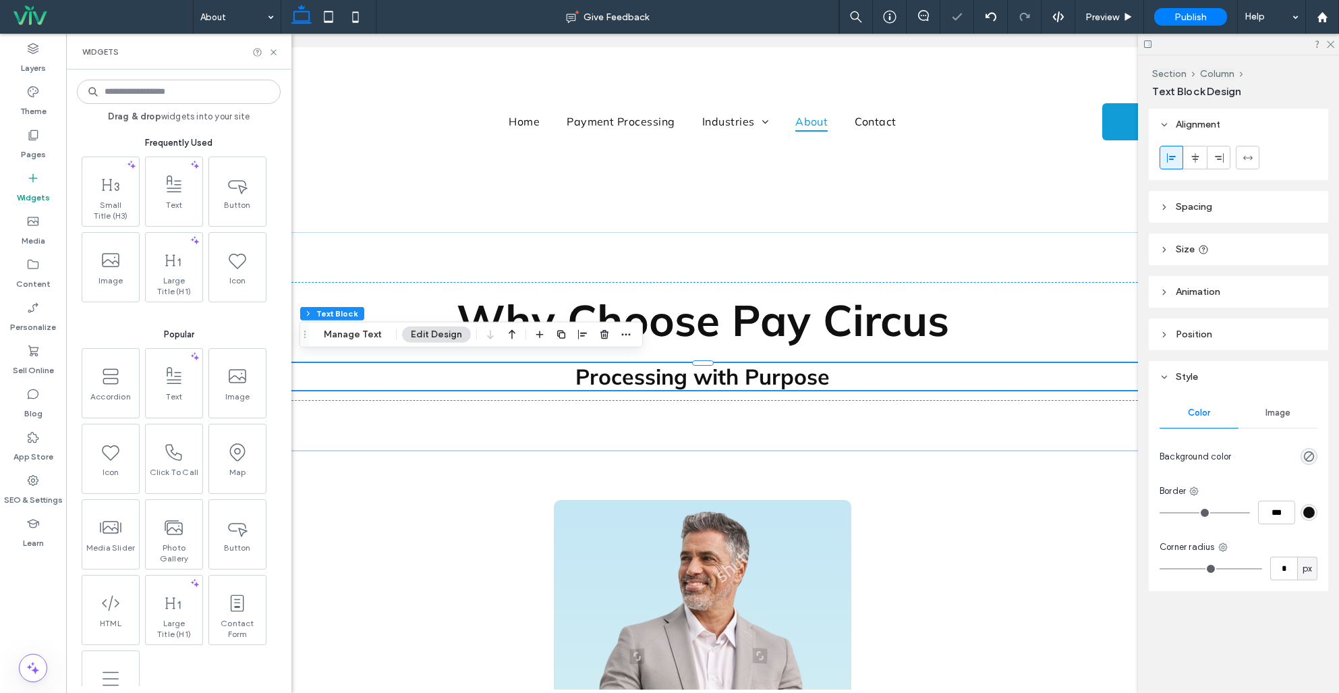
drag, startPoint x: 171, startPoint y: 200, endPoint x: 178, endPoint y: 202, distance: 7.5
click at [170, 200] on span "Text" at bounding box center [174, 209] width 57 height 19
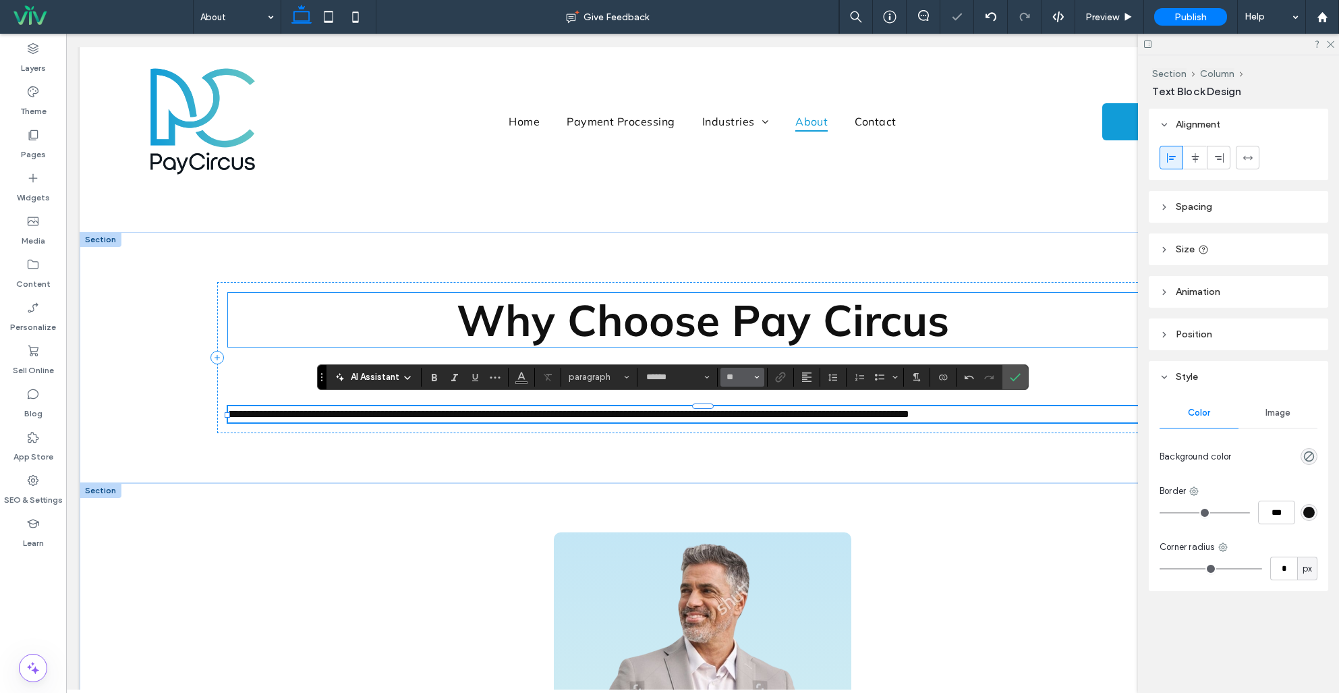
type input "**"
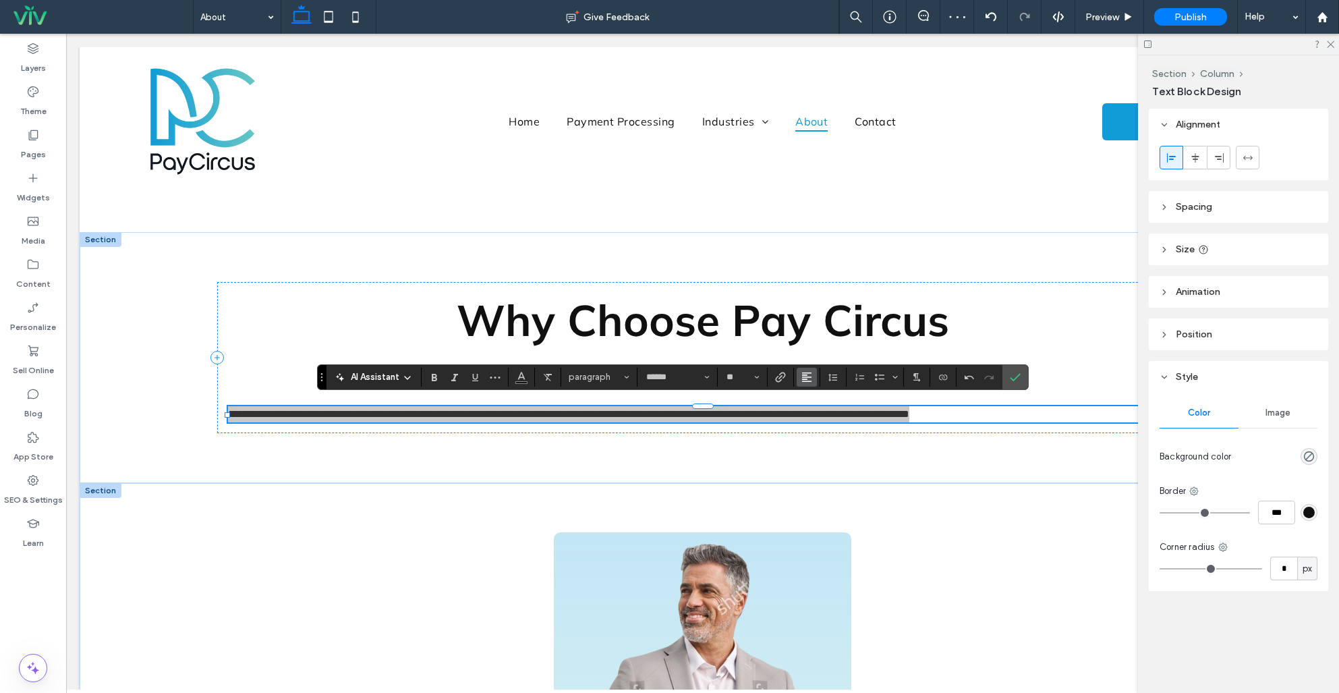
click at [803, 381] on use "Alignment" at bounding box center [806, 376] width 9 height 9
click at [833, 418] on label "ui.textEditor.alignment.center" at bounding box center [820, 419] width 47 height 20
click at [1020, 373] on icon "Confirm" at bounding box center [1015, 377] width 11 height 11
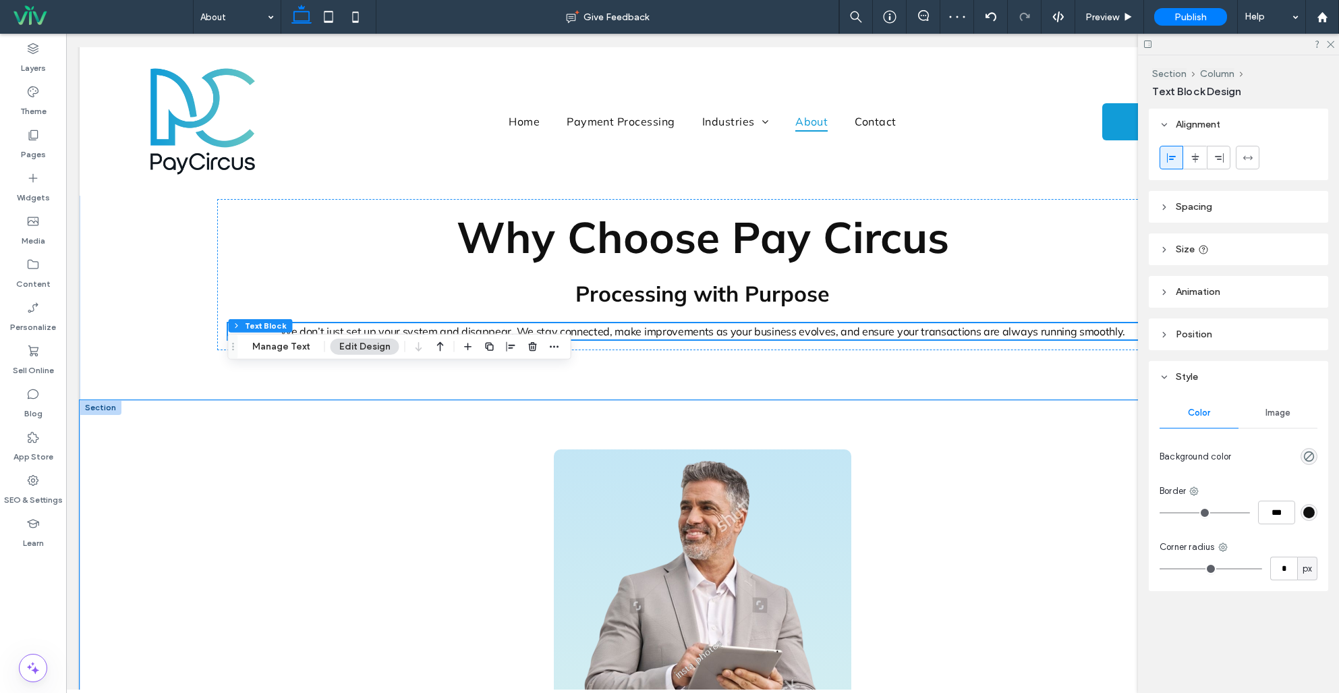
scroll to position [799, 0]
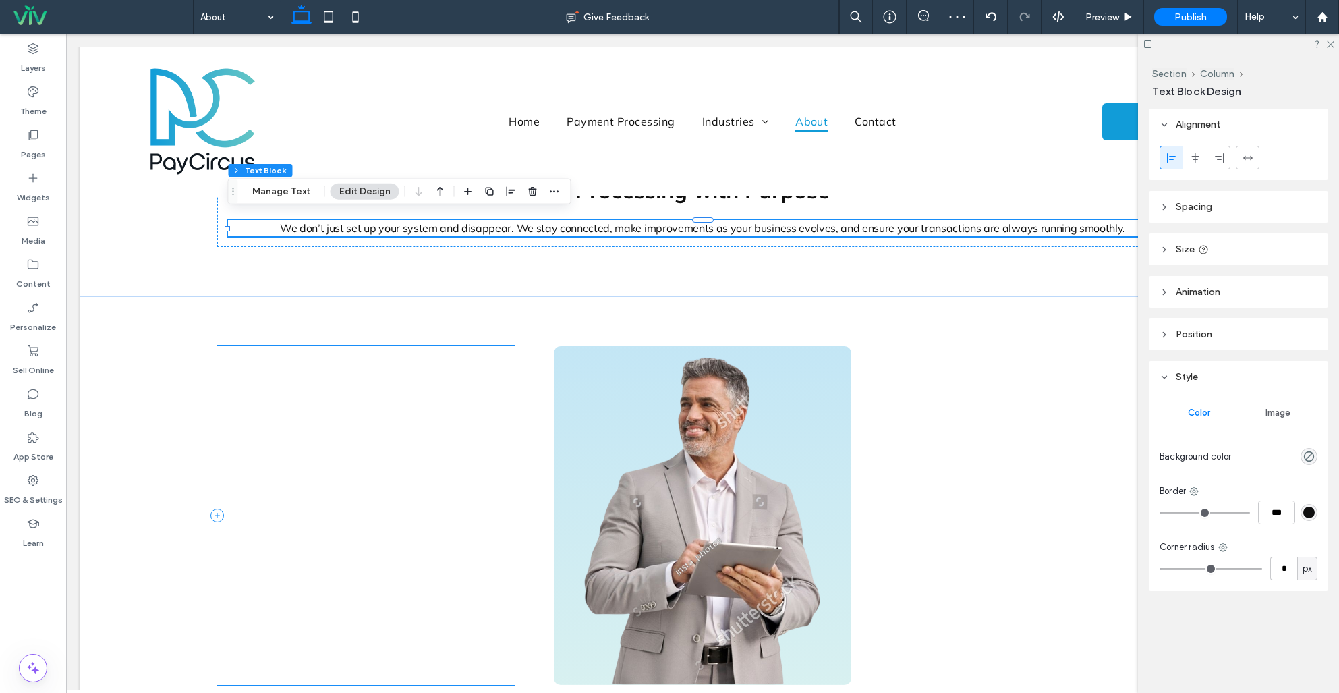
drag, startPoint x: 356, startPoint y: 441, endPoint x: 501, endPoint y: 451, distance: 144.7
click at [356, 441] on div at bounding box center [366, 515] width 298 height 339
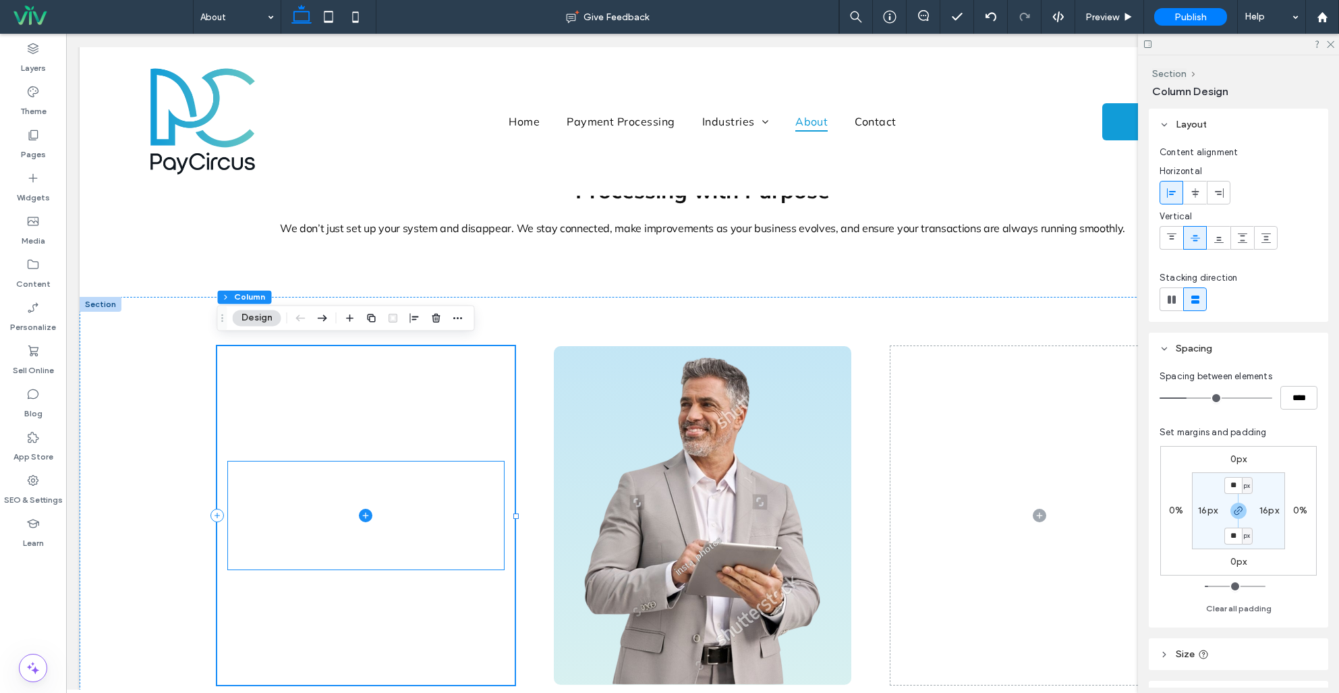
click at [415, 478] on span at bounding box center [366, 515] width 277 height 108
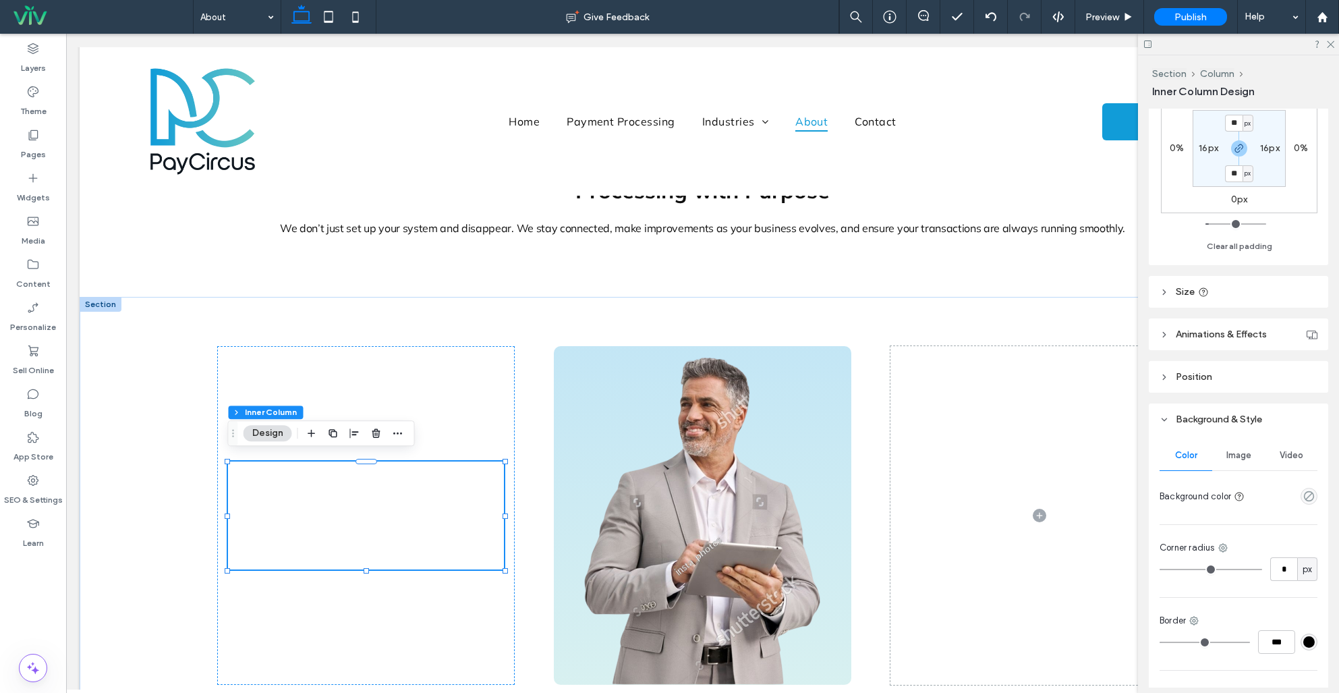
scroll to position [426, 0]
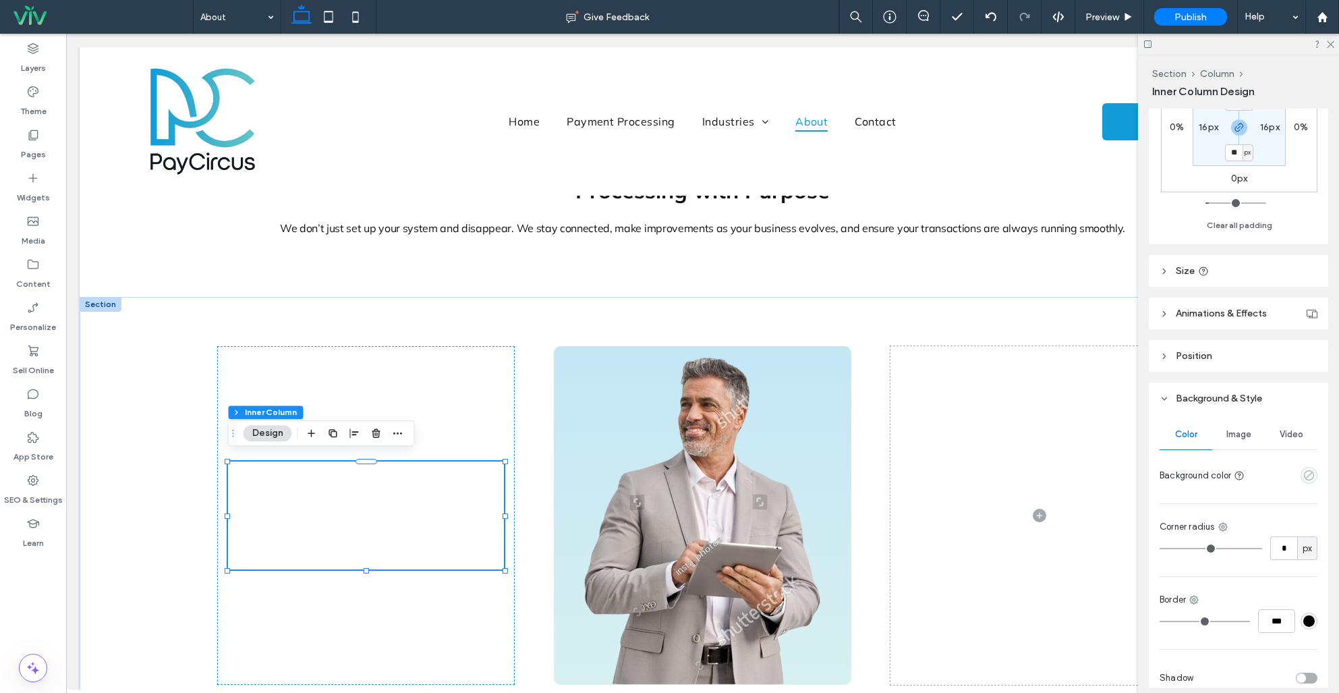
click at [1311, 478] on icon "empty color" at bounding box center [1308, 474] width 11 height 11
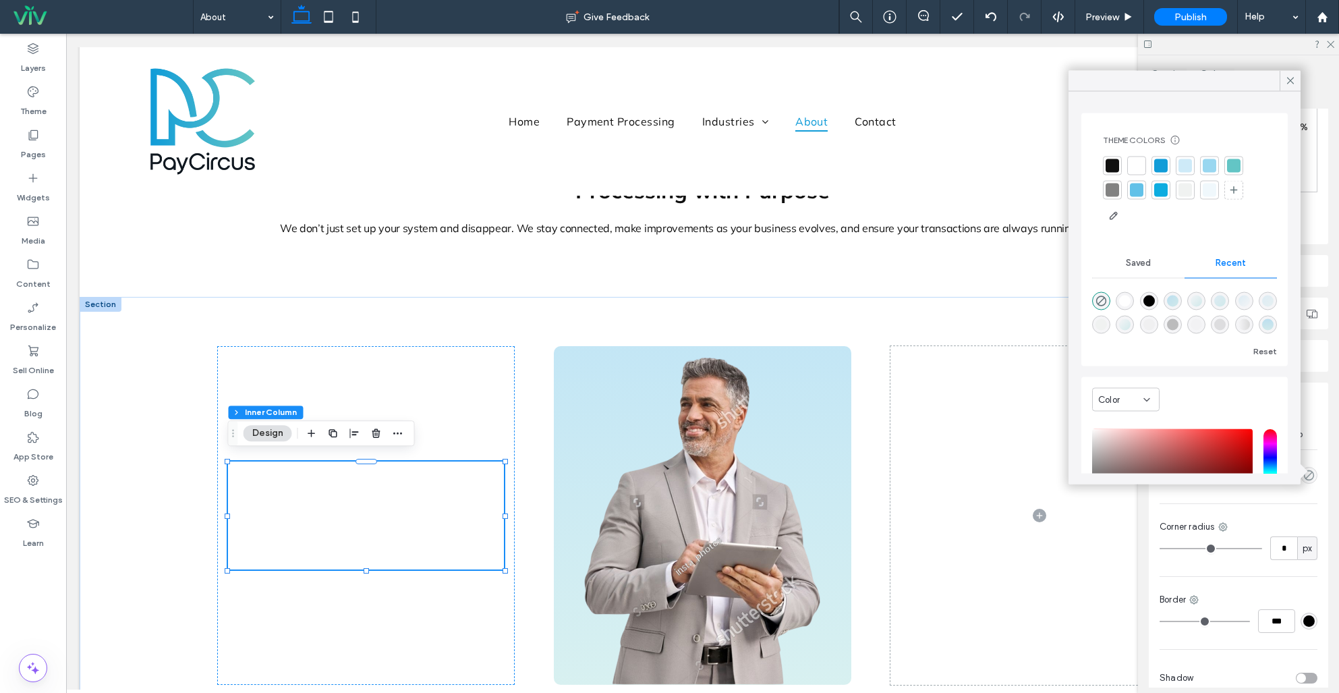
click at [1180, 159] on div at bounding box center [1184, 165] width 13 height 13
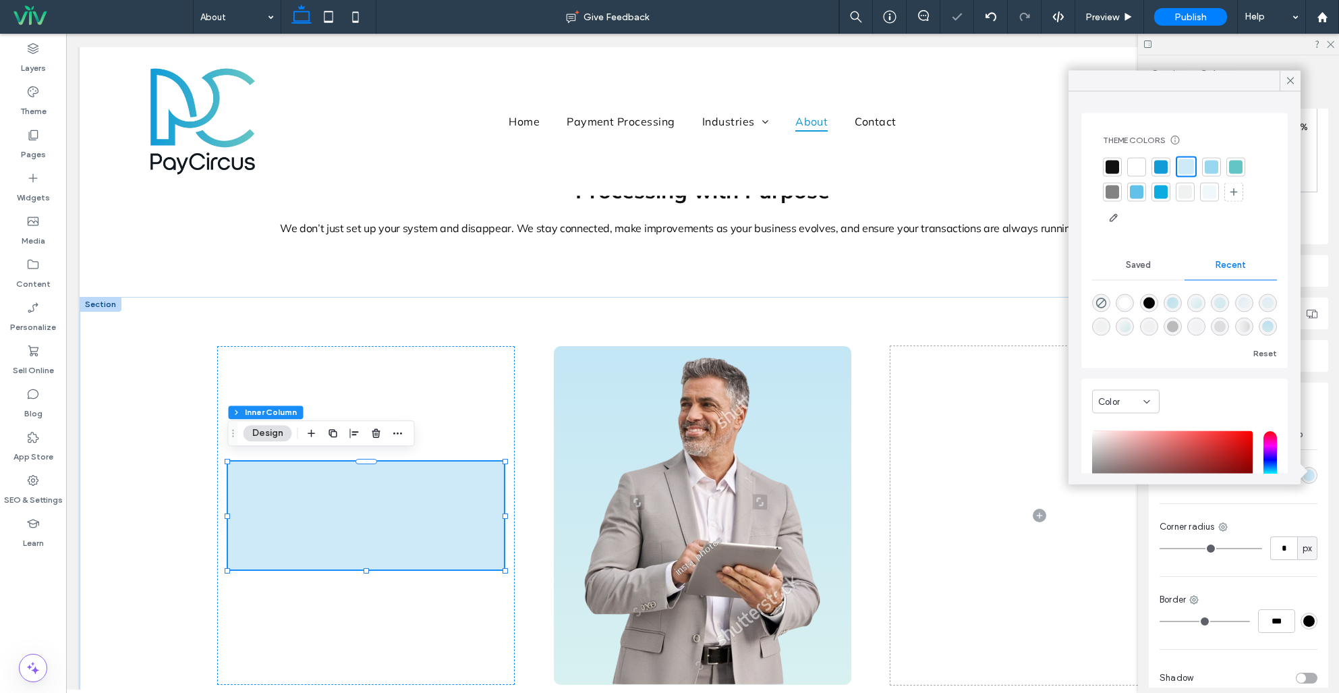
drag, startPoint x: 1291, startPoint y: 78, endPoint x: 1253, endPoint y: 170, distance: 100.1
click at [1291, 78] on icon at bounding box center [1290, 81] width 12 height 12
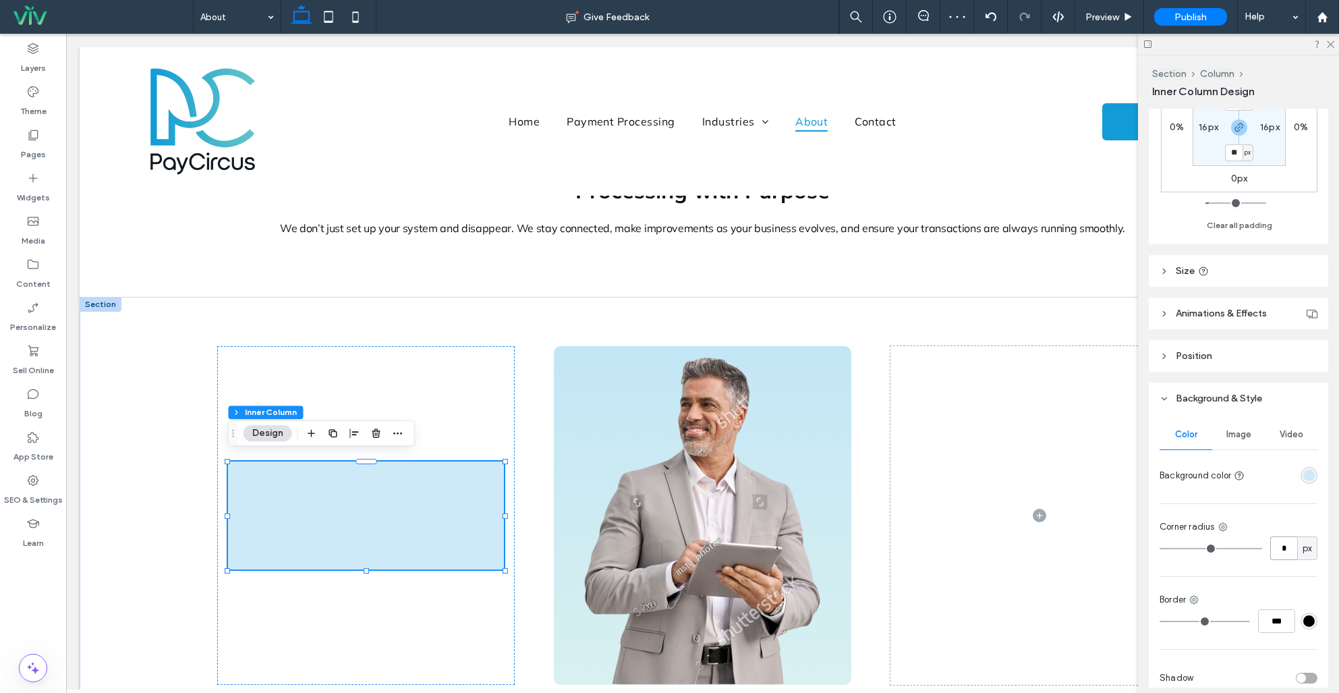
click at [1274, 550] on input "*" at bounding box center [1283, 548] width 27 height 24
type input "**"
click at [369, 513] on icon at bounding box center [365, 515] width 13 height 13
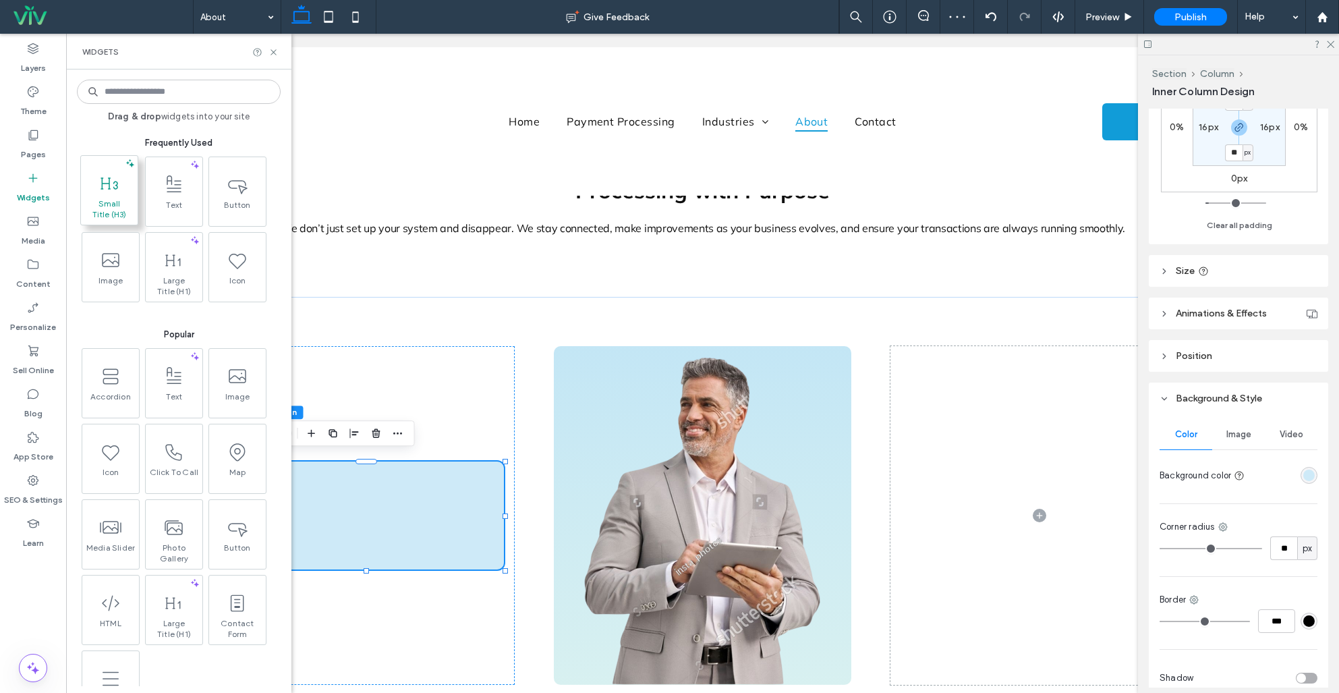
click at [117, 210] on span "Small Title (H3)" at bounding box center [109, 209] width 50 height 22
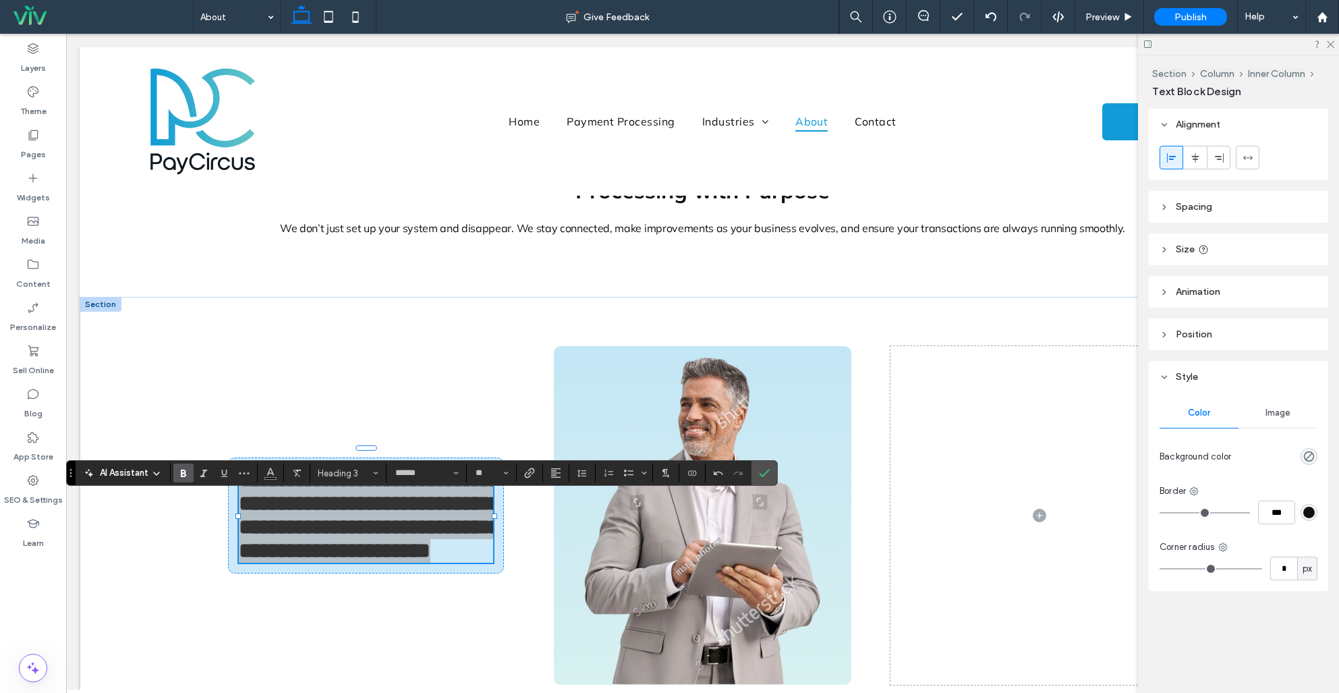
drag, startPoint x: 366, startPoint y: 470, endPoint x: 387, endPoint y: 467, distance: 20.4
click at [366, 470] on span "Heading 3" at bounding box center [344, 473] width 53 height 10
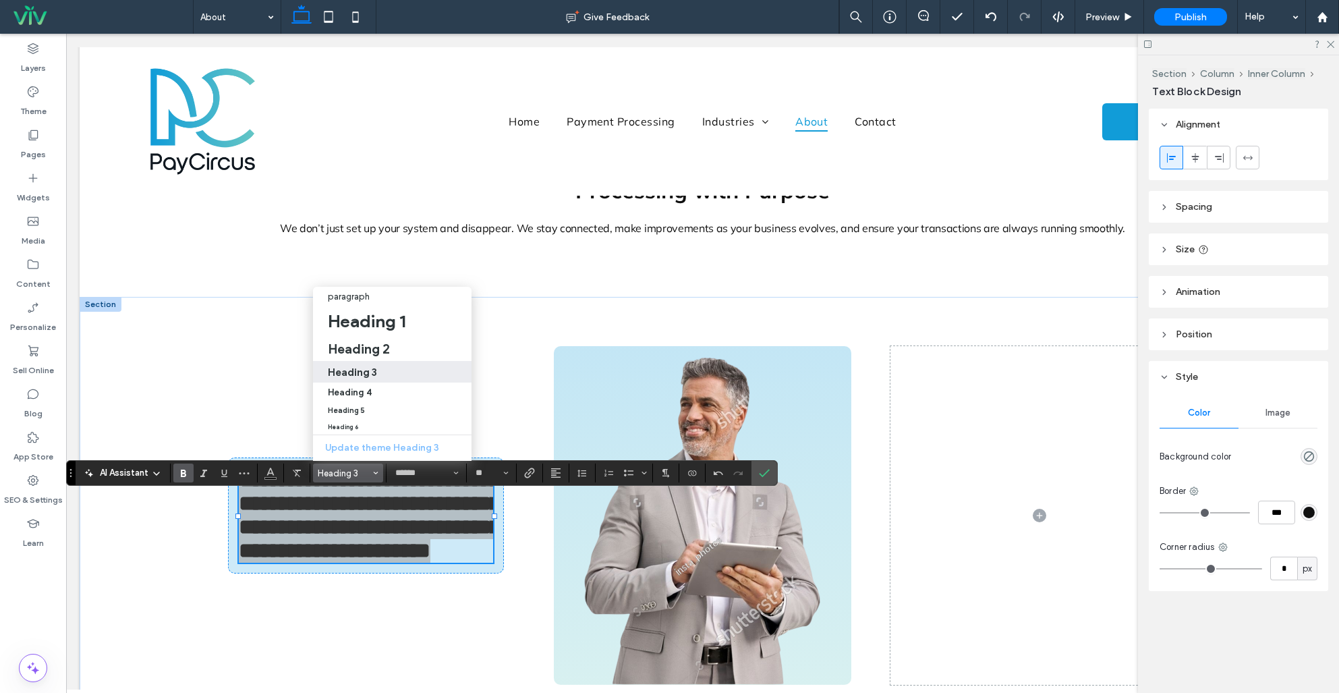
drag, startPoint x: 337, startPoint y: 297, endPoint x: 542, endPoint y: 432, distance: 245.1
click at [337, 297] on p "paragraph" at bounding box center [349, 296] width 42 height 10
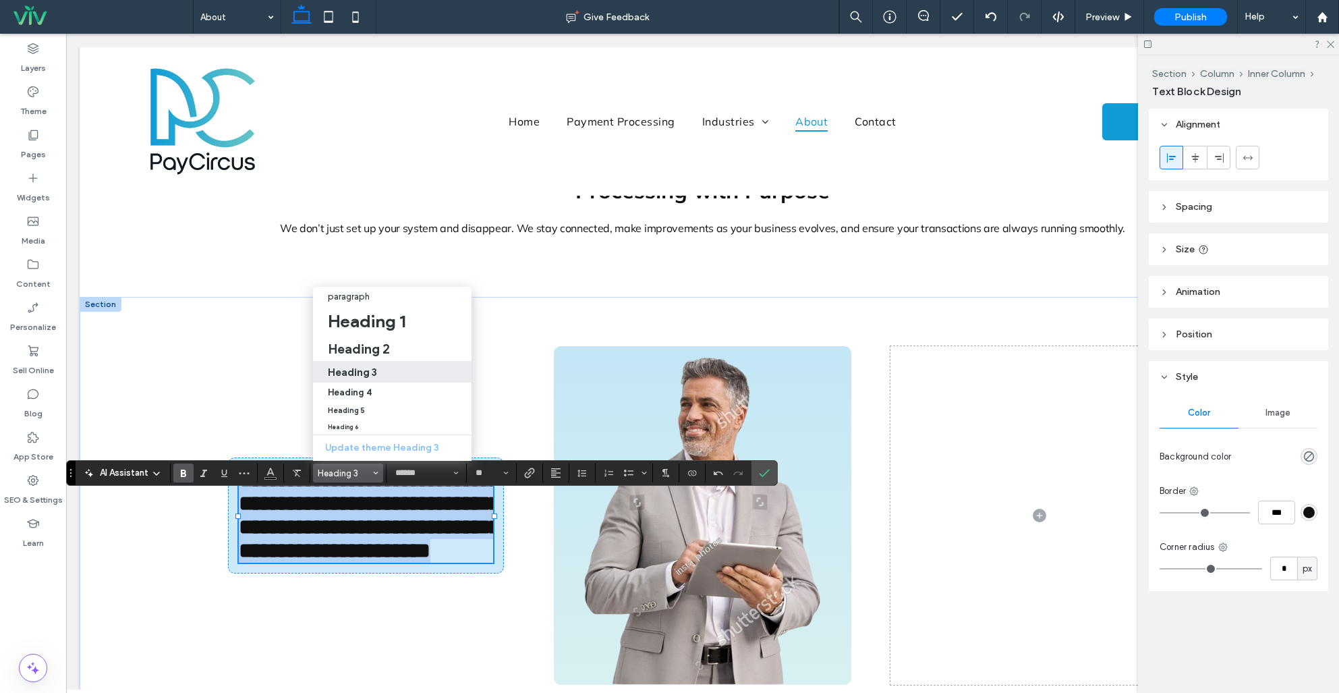
type input "**"
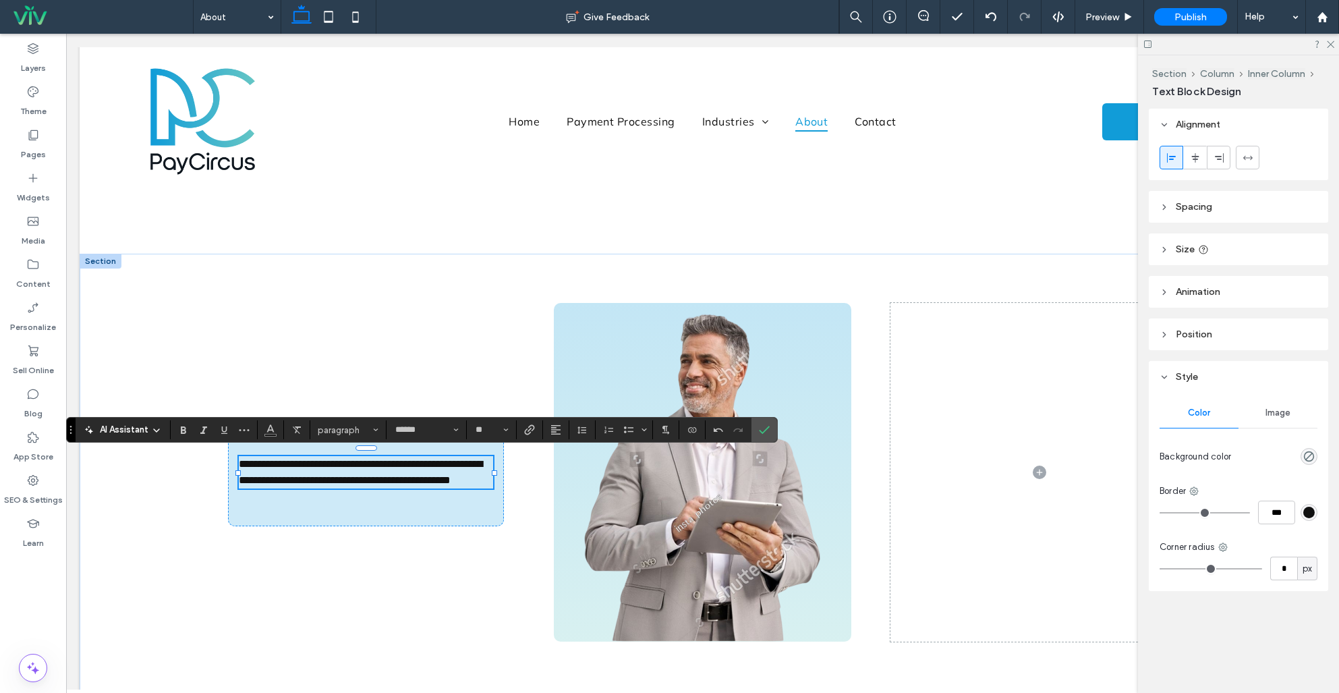
click at [420, 467] on span "**********" at bounding box center [361, 472] width 244 height 26
click at [765, 425] on icon "Confirm" at bounding box center [764, 429] width 11 height 11
click at [44, 196] on label "Widgets" at bounding box center [33, 194] width 33 height 19
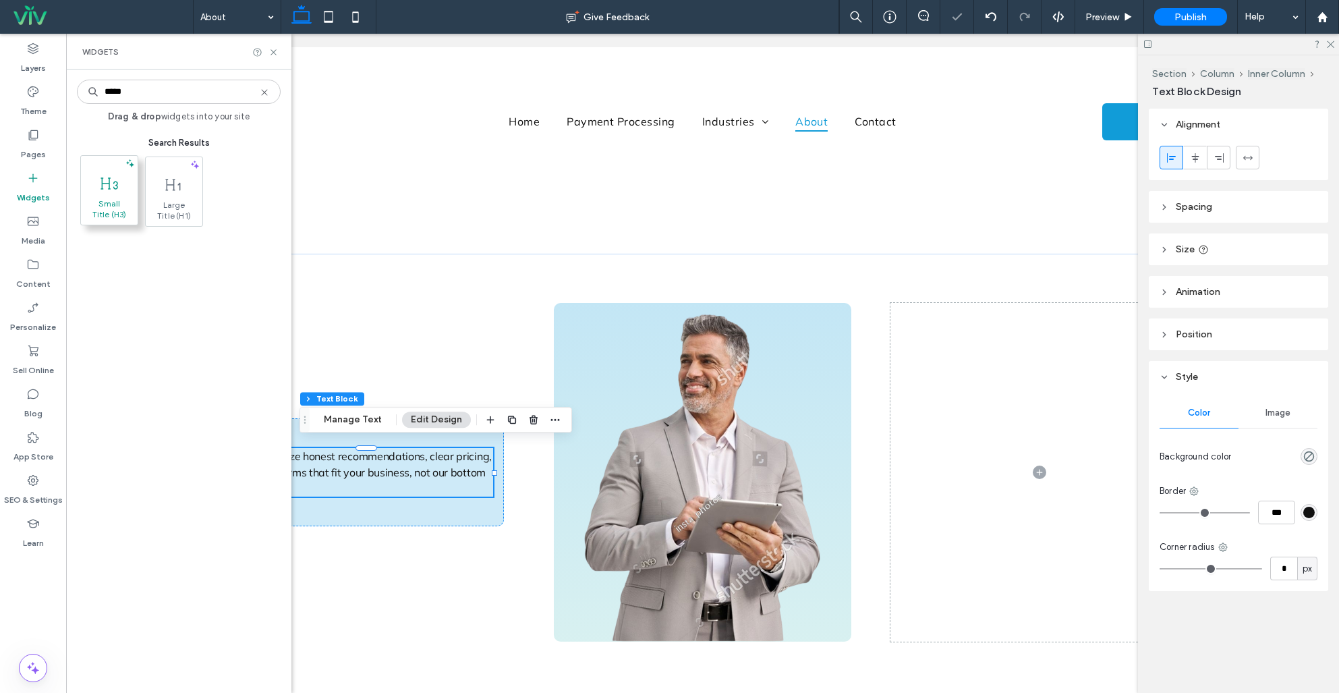
type input "*****"
click at [107, 192] on icon at bounding box center [109, 184] width 22 height 22
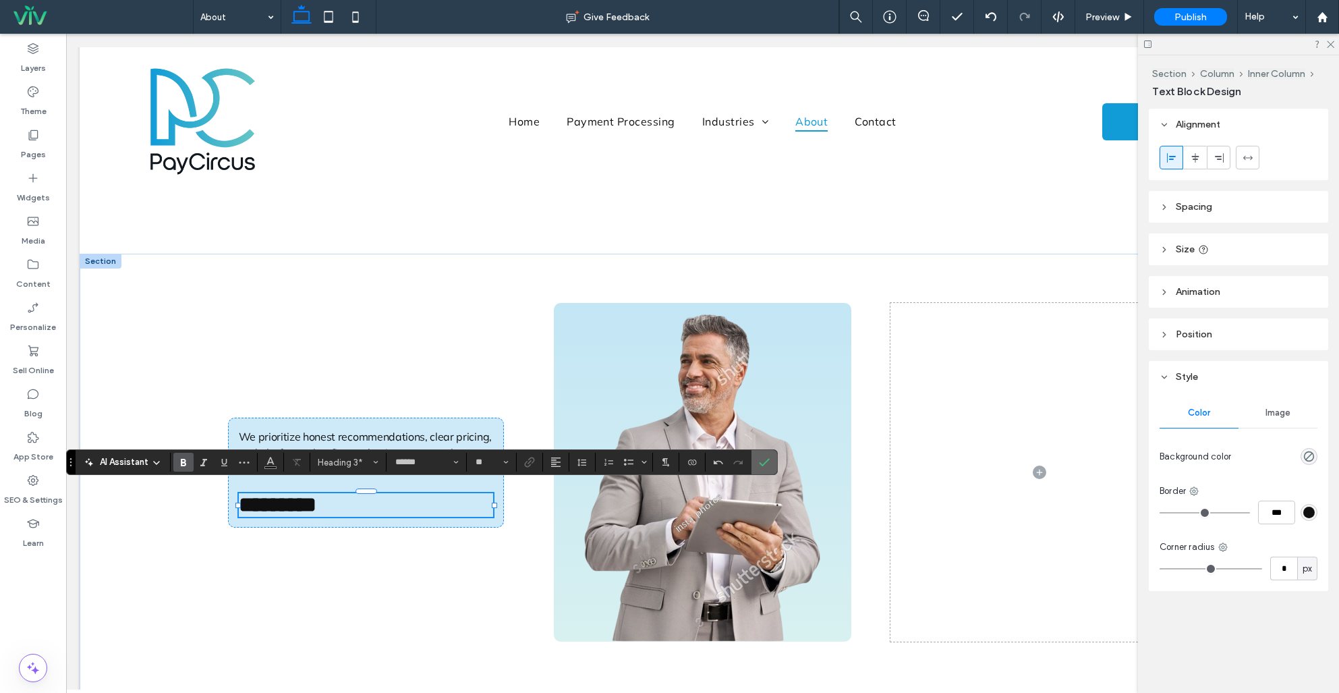
click at [767, 463] on icon "Confirm" at bounding box center [764, 462] width 11 height 11
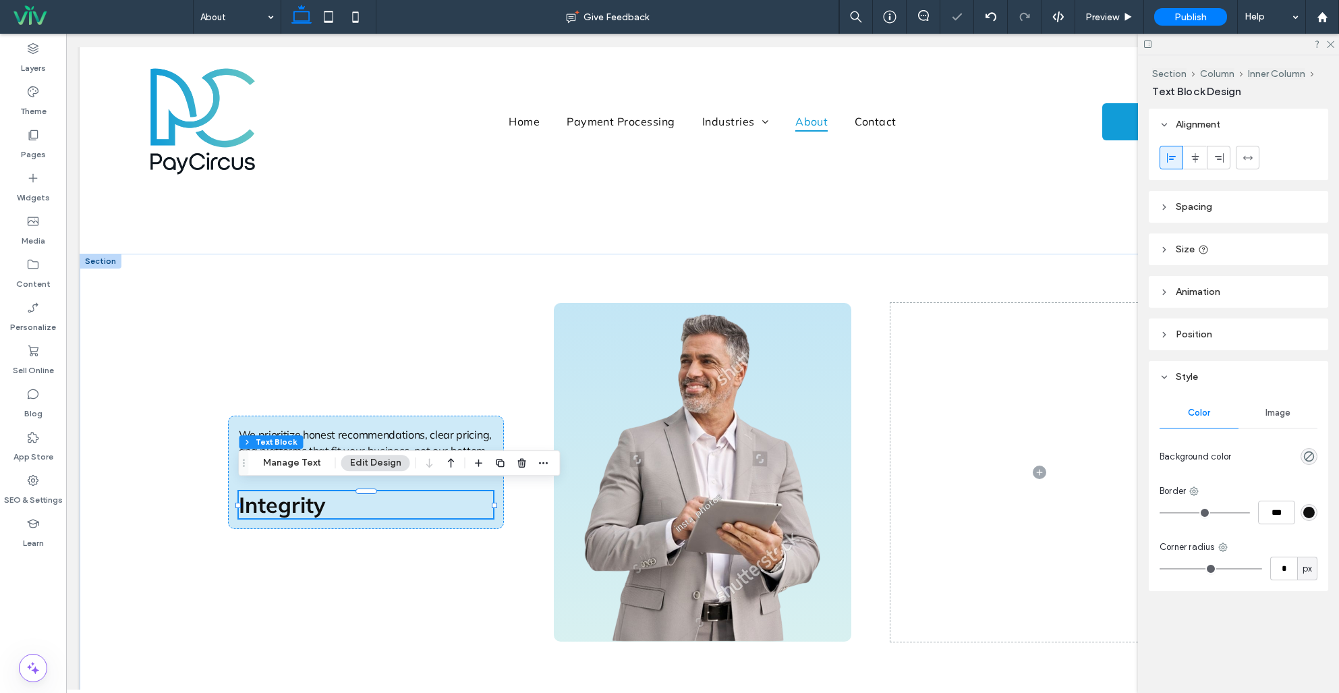
click at [448, 461] on use "button" at bounding box center [451, 462] width 7 height 9
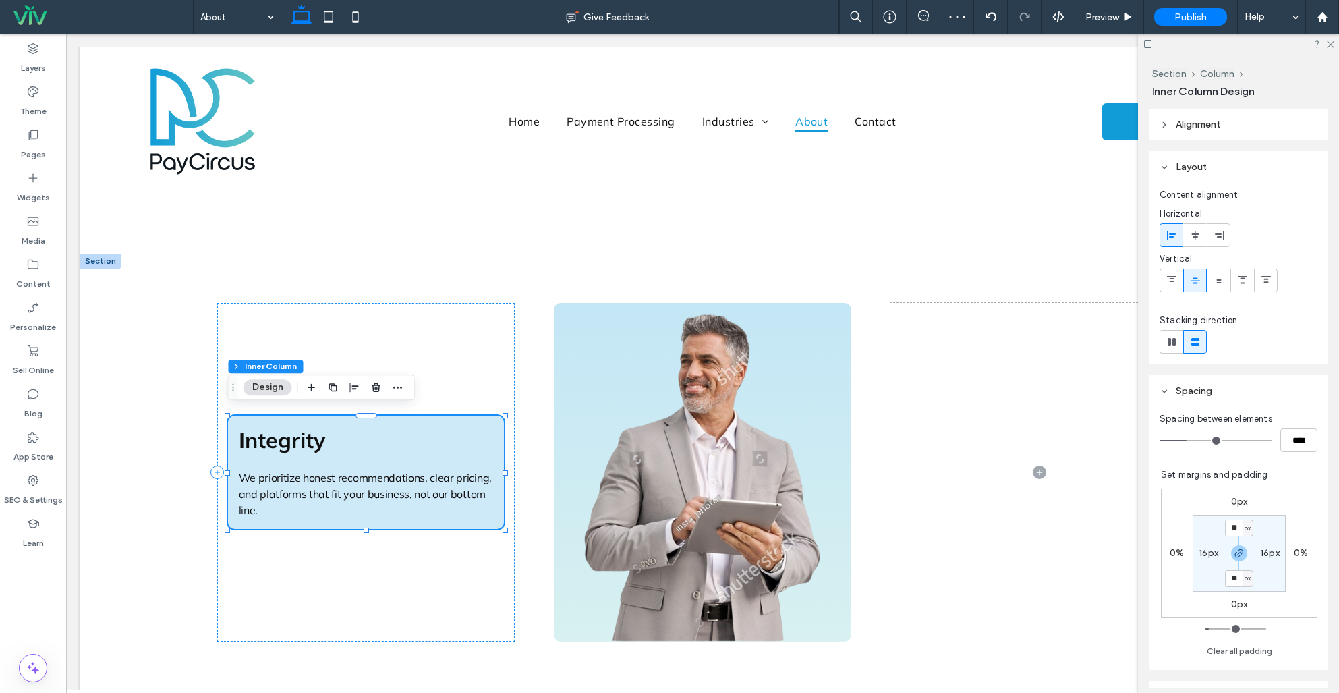
click at [330, 388] on icon "button" at bounding box center [333, 387] width 11 height 11
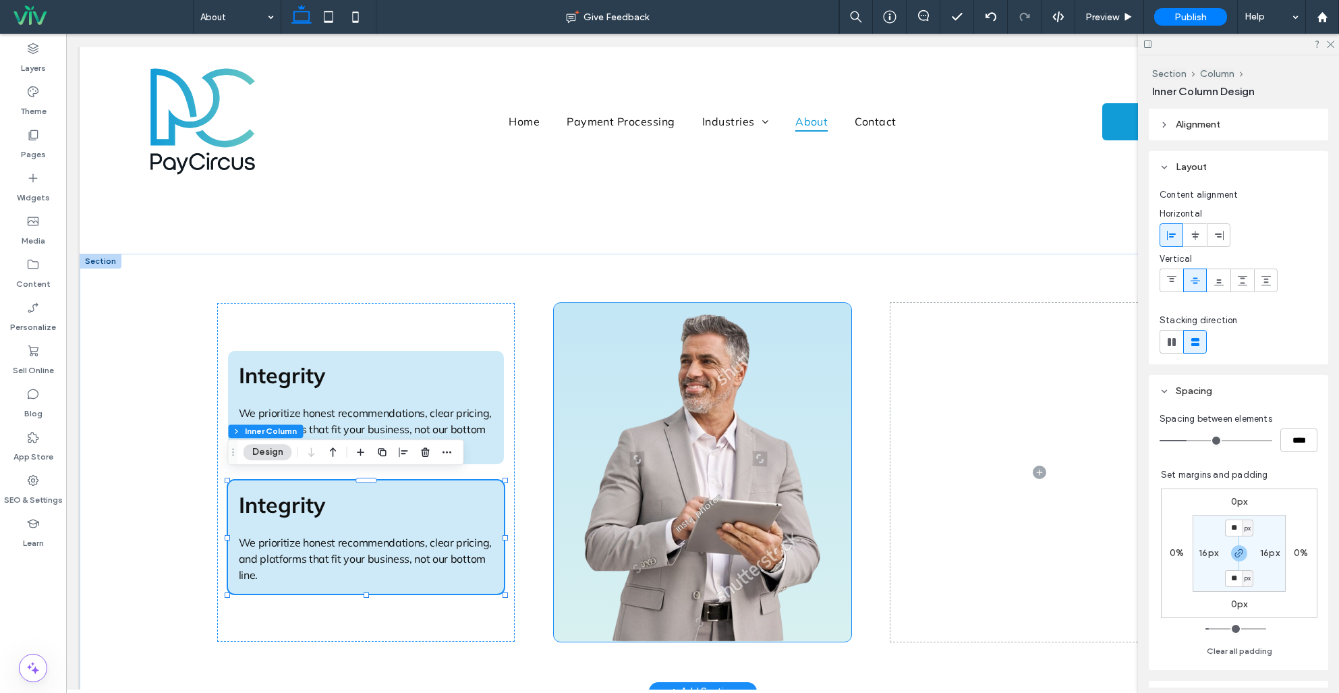
click at [573, 307] on div at bounding box center [703, 472] width 298 height 339
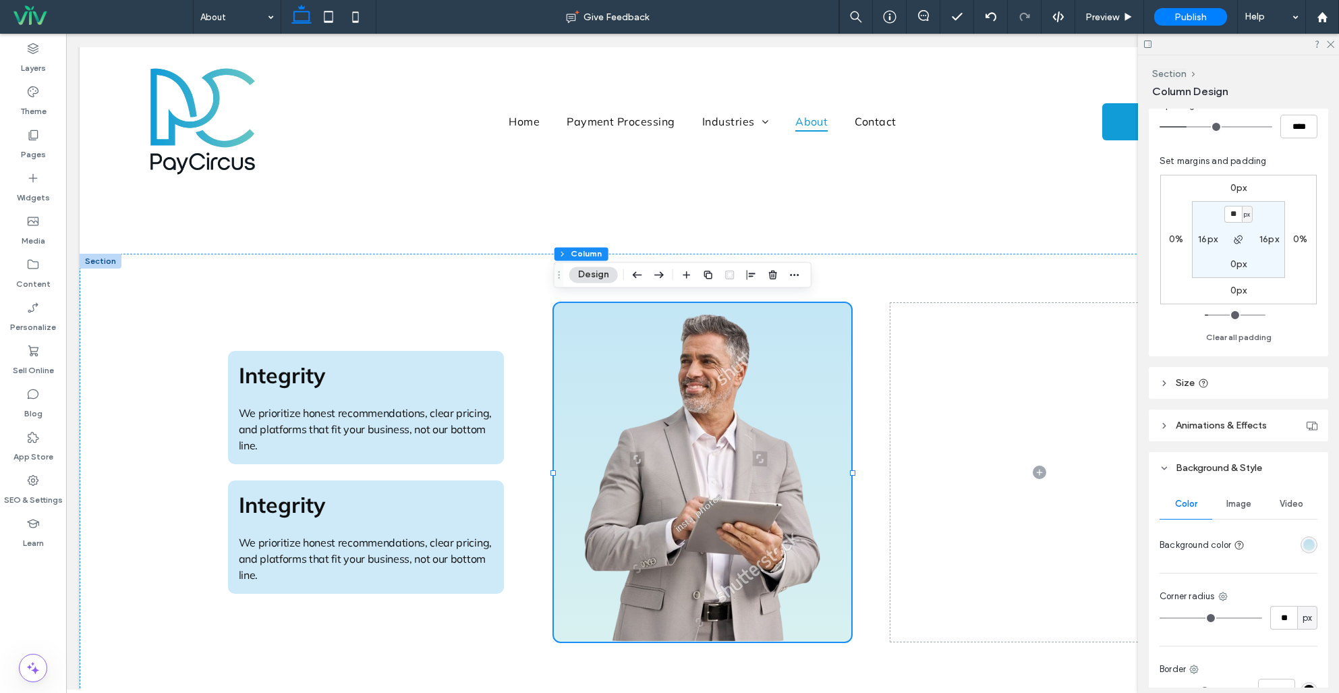
scroll to position [288, 0]
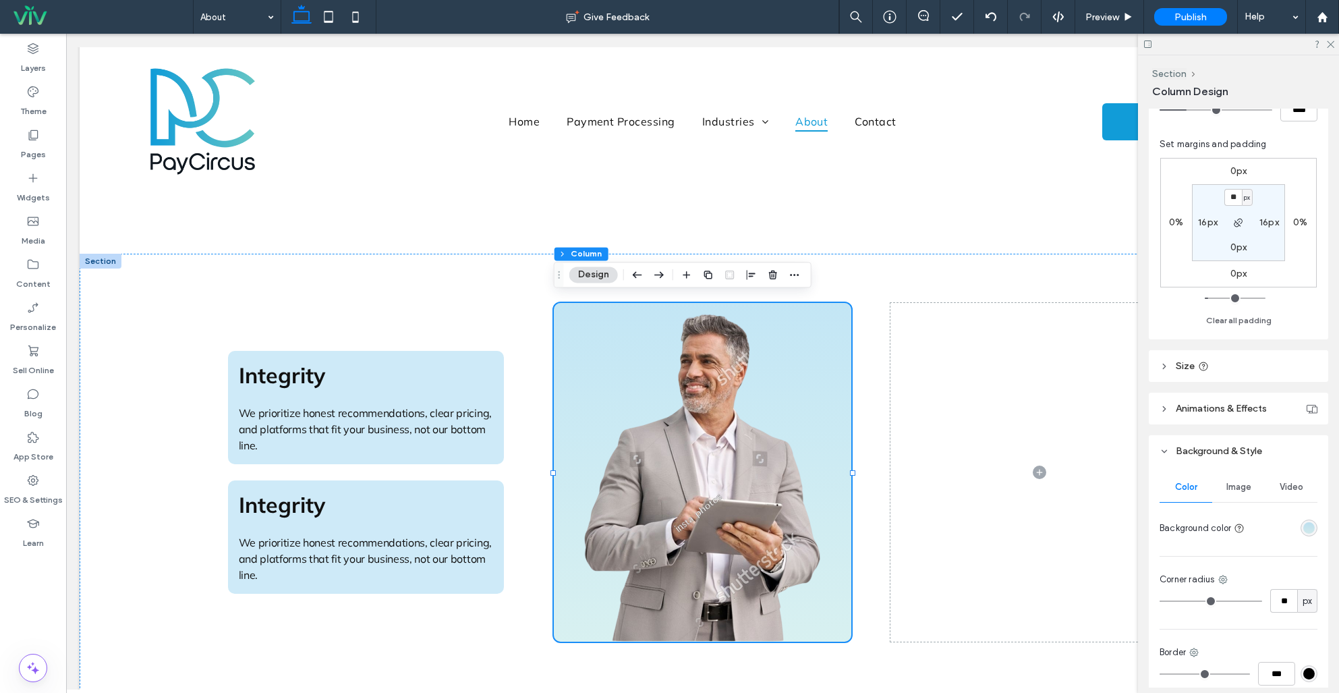
drag, startPoint x: 1311, startPoint y: 528, endPoint x: 1321, endPoint y: 525, distance: 10.3
click at [1311, 528] on div "linear-gradient(0deg, rgba(99, 197, 197, 0.25) 0%, rgba(17, 156, 216, 0.25) 100…" at bounding box center [1308, 527] width 11 height 11
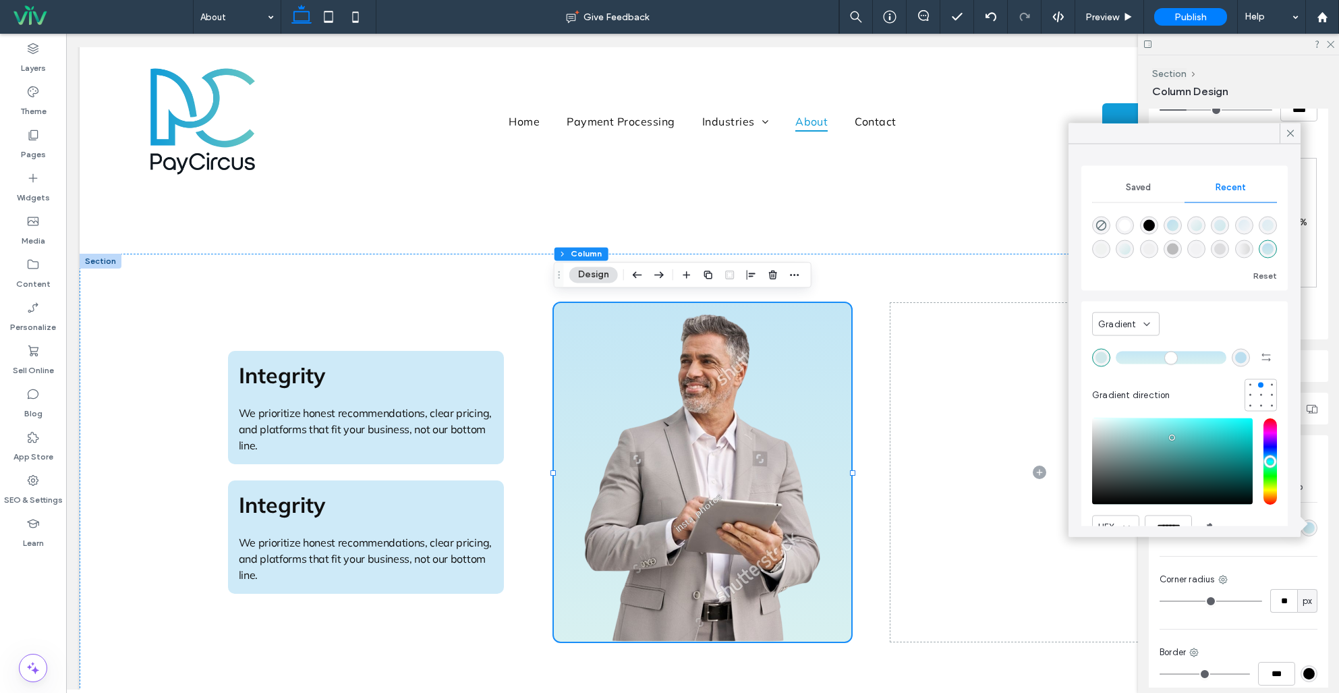
scroll to position [64, 0]
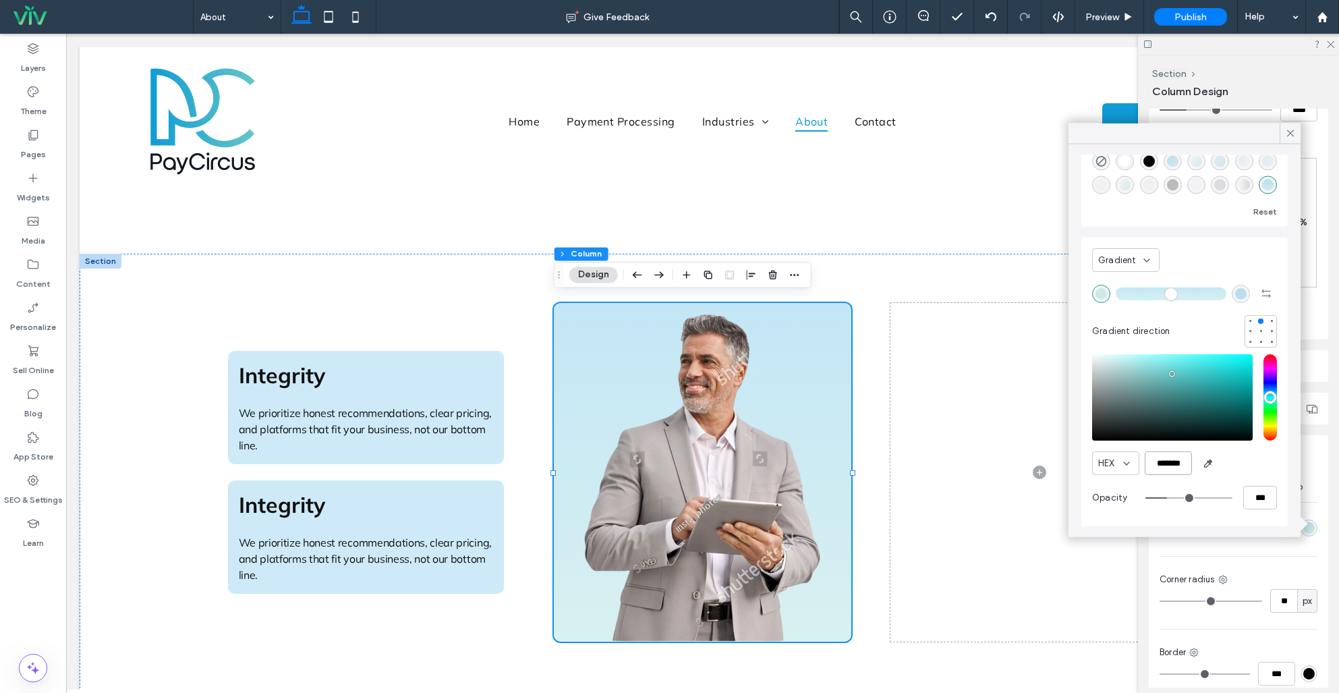
click at [1184, 461] on input "*******" at bounding box center [1168, 463] width 47 height 24
click at [399, 481] on div "Integrity We prioritize honest recommendations, clear pricing, and platforms th…" at bounding box center [366, 536] width 277 height 113
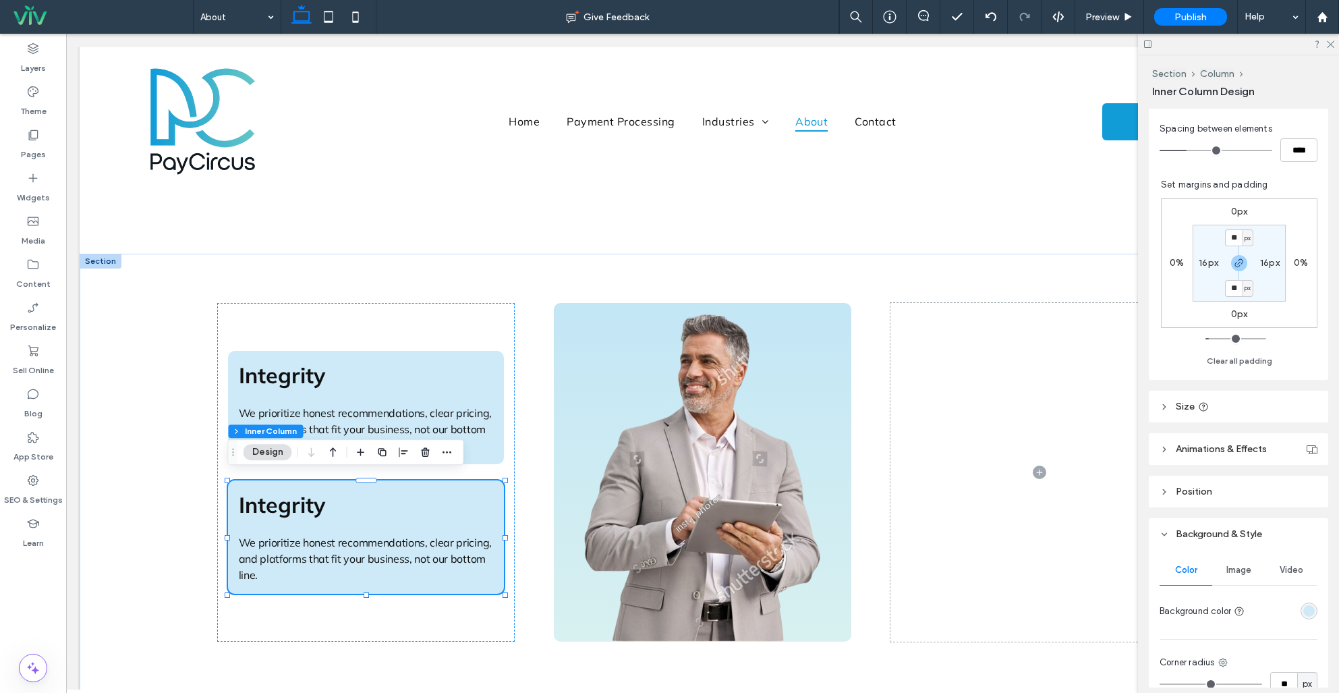
scroll to position [309, 0]
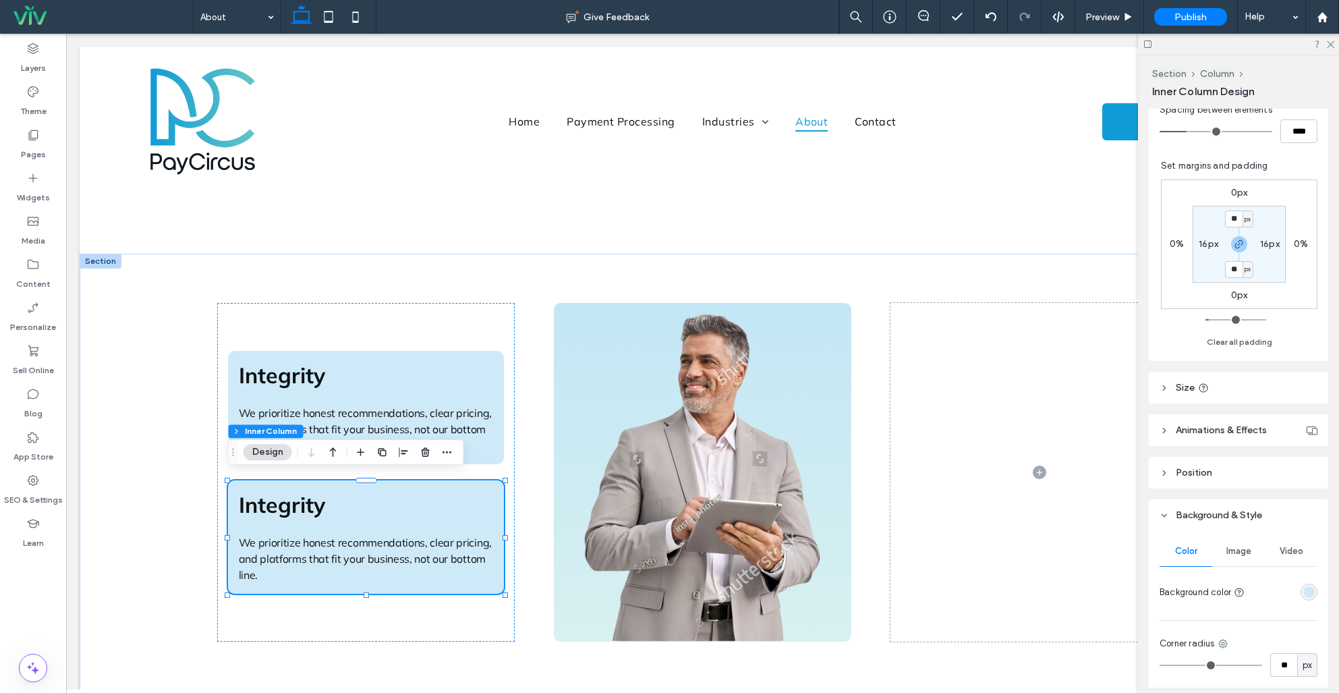
click at [1305, 591] on div "rgba(206, 234, 248, 1)" at bounding box center [1308, 591] width 11 height 11
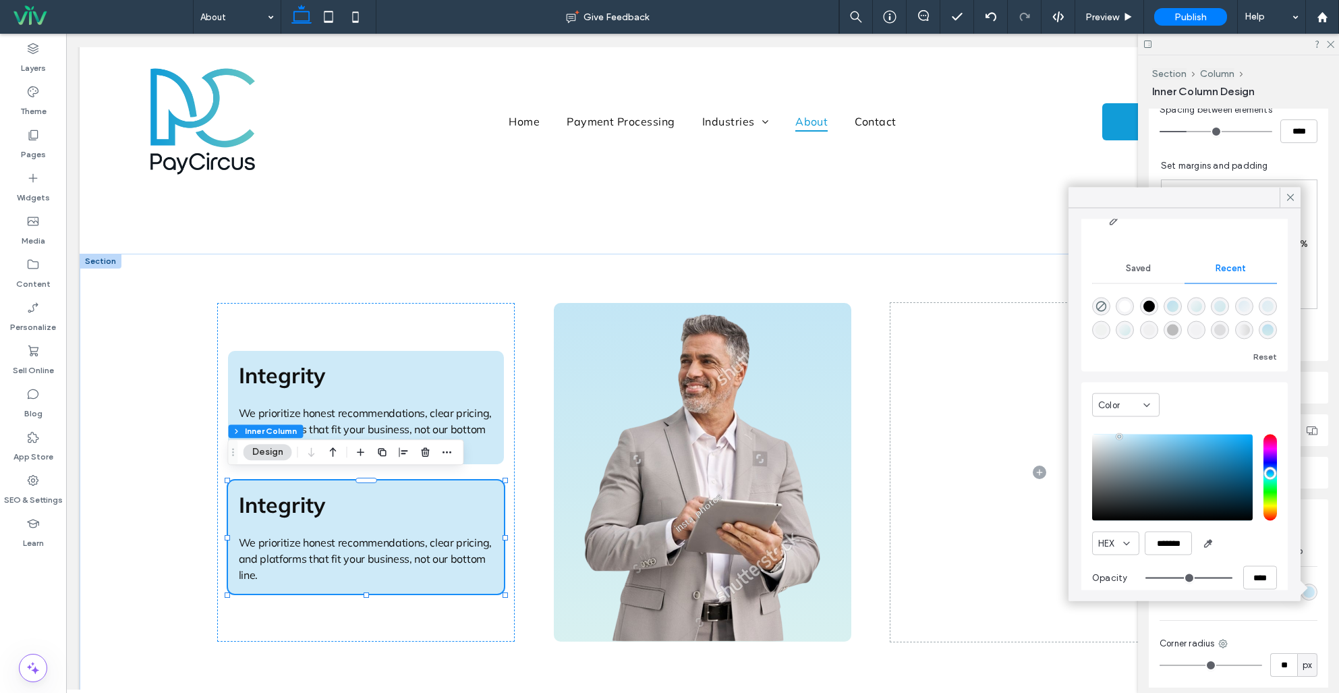
scroll to position [130, 0]
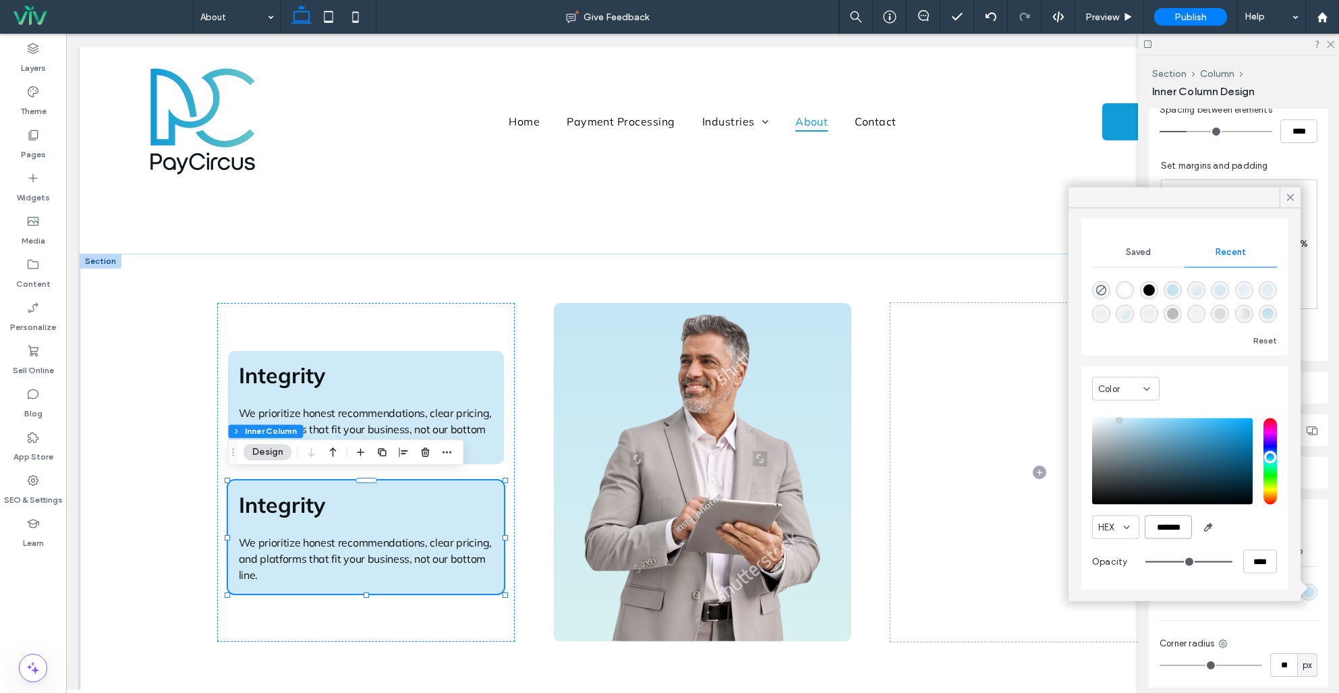
click at [1174, 525] on input "*******" at bounding box center [1168, 527] width 47 height 24
drag, startPoint x: 1174, startPoint y: 525, endPoint x: 1212, endPoint y: 528, distance: 38.5
click at [1174, 525] on input "*******" at bounding box center [1168, 527] width 47 height 24
paste input "color picker textbox"
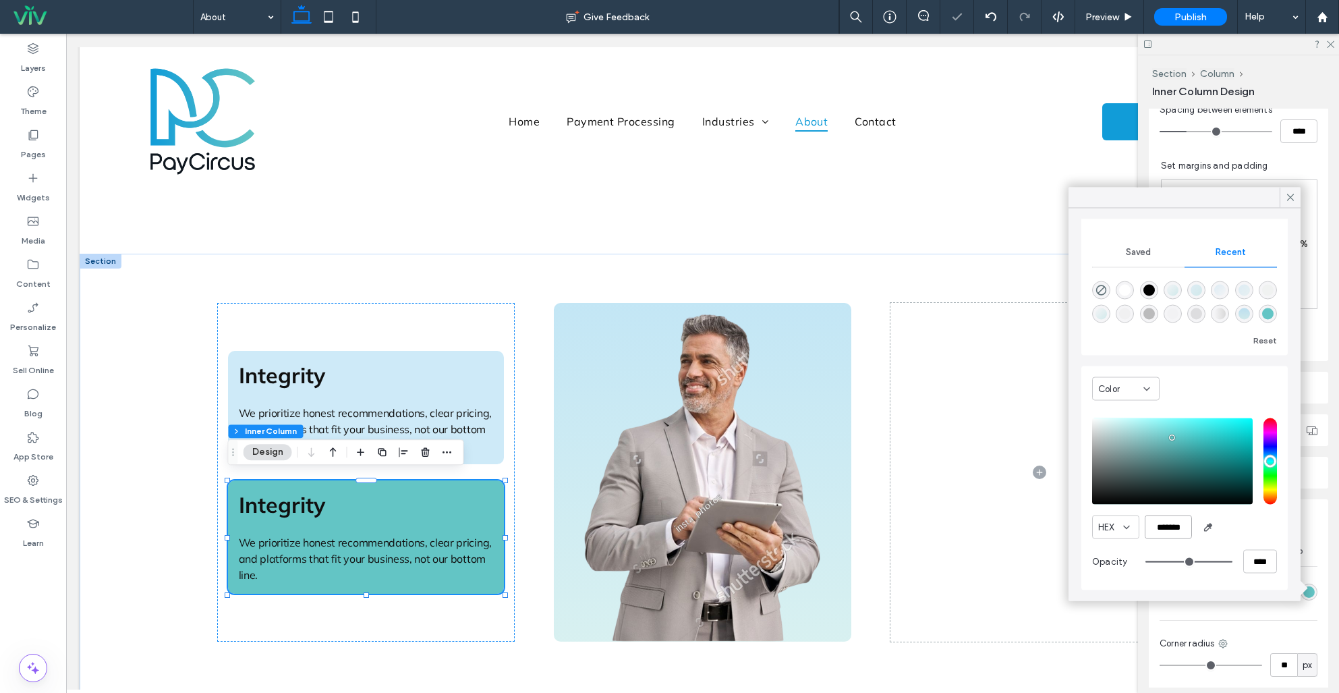
type input "*******"
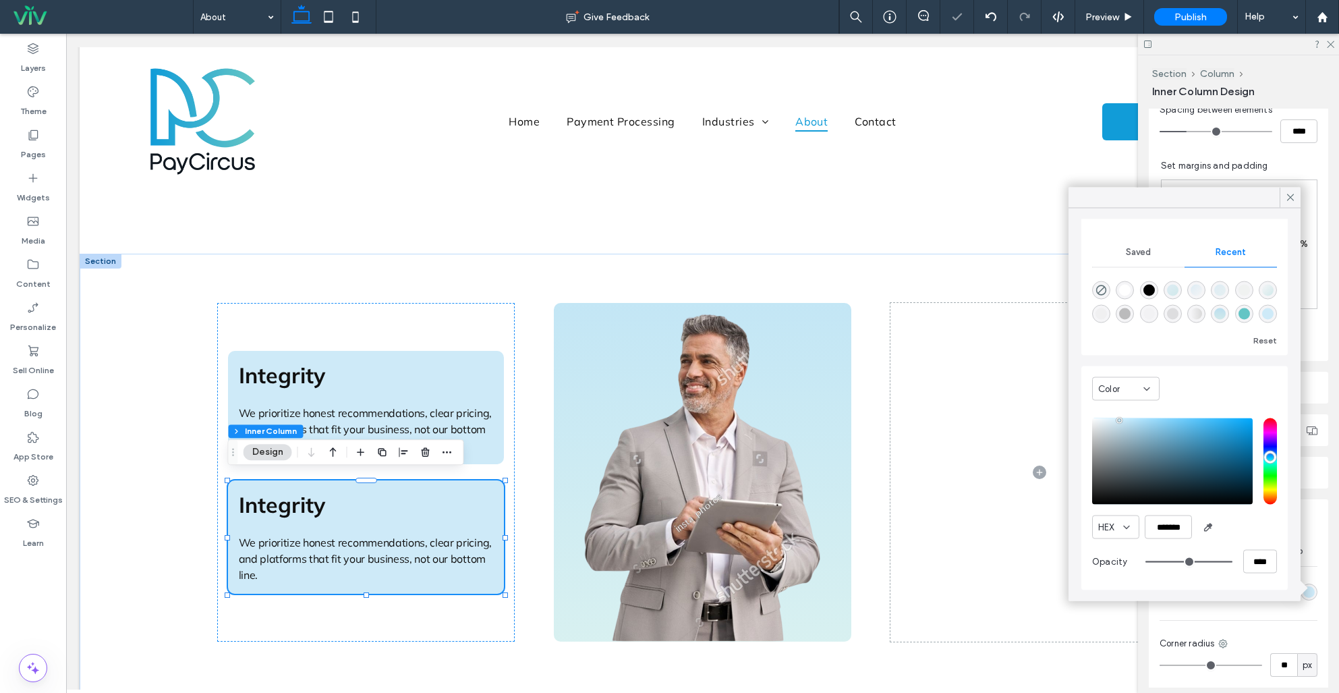
drag, startPoint x: 1294, startPoint y: 200, endPoint x: 1284, endPoint y: 207, distance: 12.2
click at [1294, 200] on icon at bounding box center [1290, 198] width 12 height 12
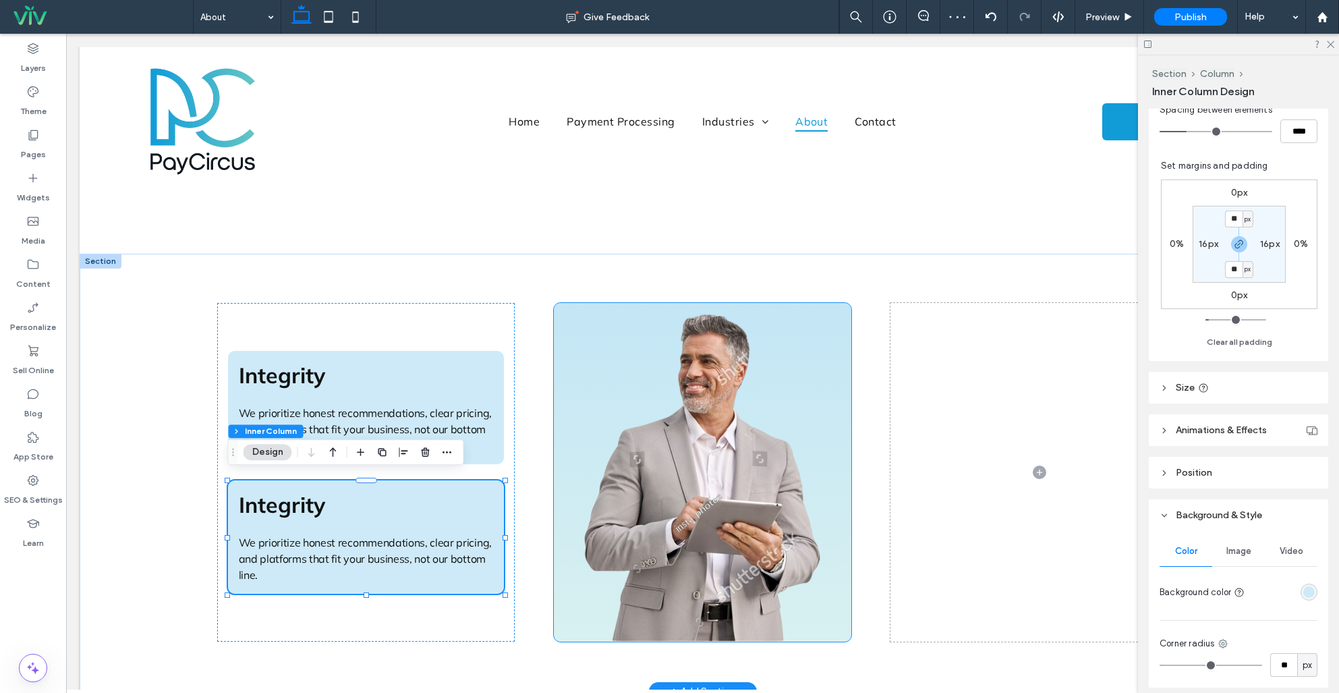
click at [587, 306] on div at bounding box center [703, 472] width 298 height 339
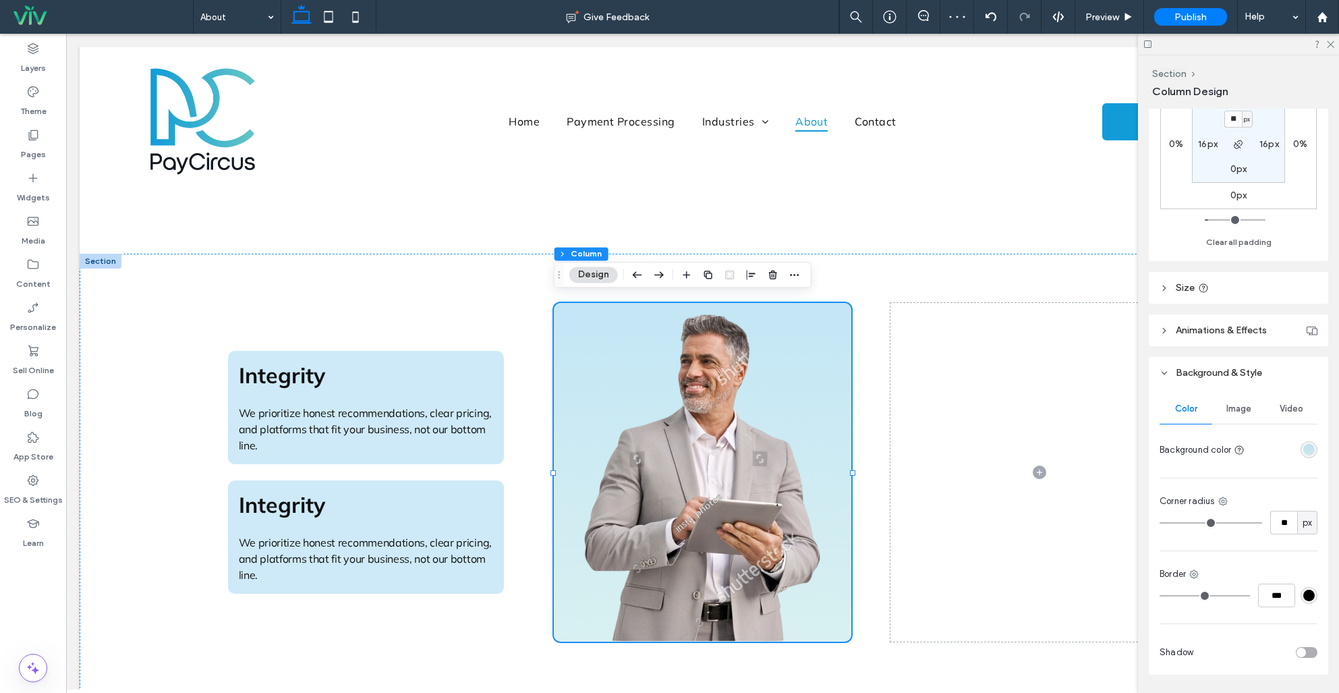
scroll to position [405, 0]
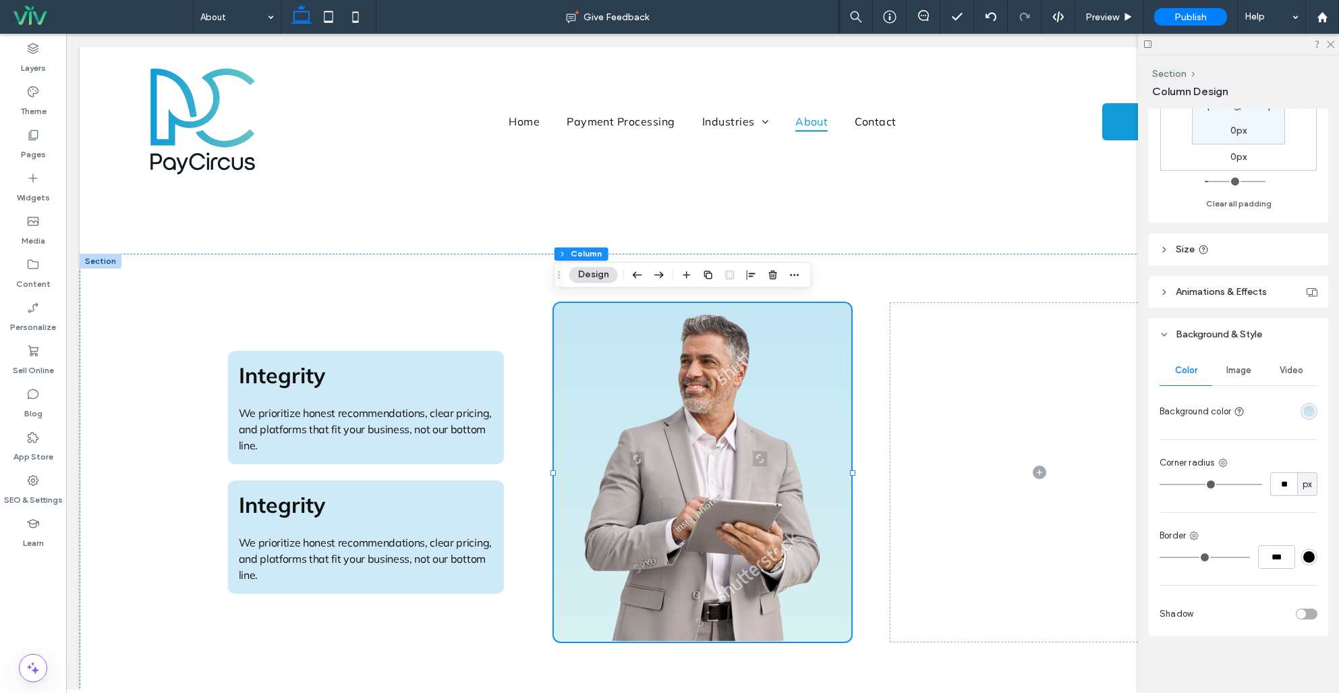
drag, startPoint x: 1306, startPoint y: 407, endPoint x: 1330, endPoint y: 409, distance: 24.4
click at [1306, 407] on div "linear-gradient(0deg, rgba(99, 197, 197, 0.25) 0%, rgba(17, 156, 216, 0.25) 100…" at bounding box center [1308, 410] width 11 height 11
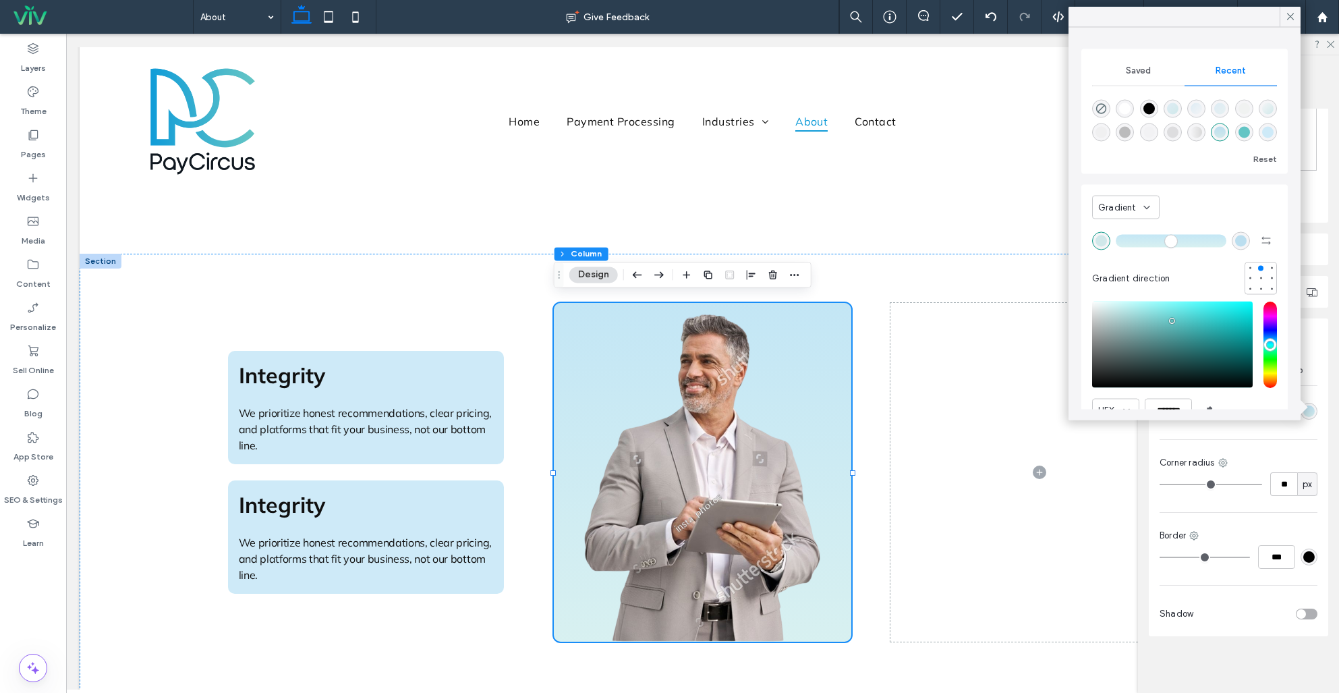
scroll to position [64, 0]
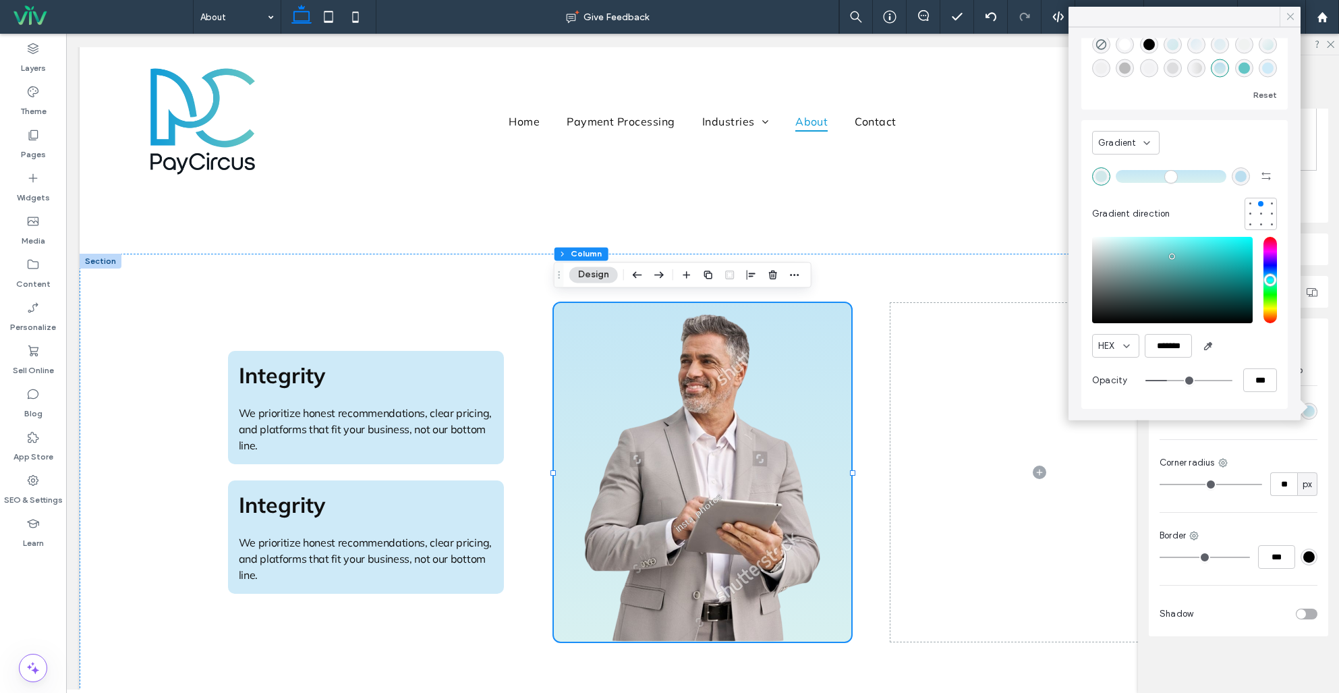
click at [1289, 13] on icon at bounding box center [1290, 17] width 12 height 12
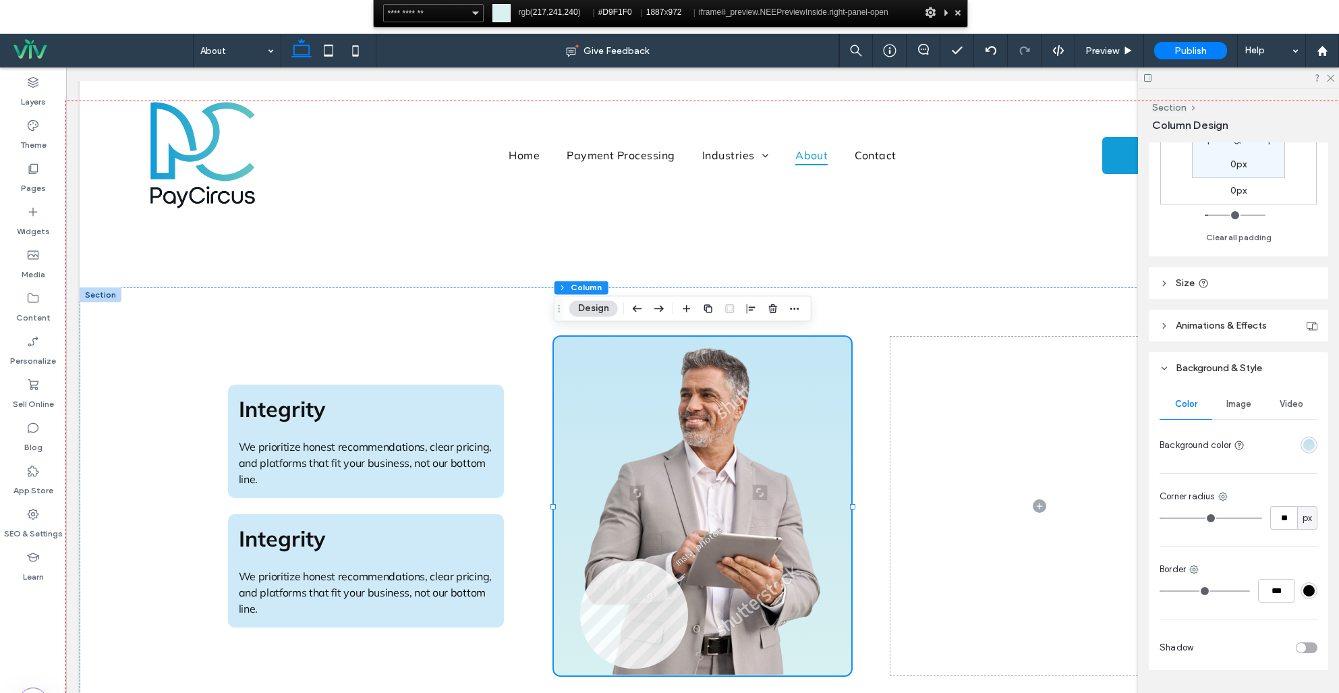
click at [580, 668] on div at bounding box center [702, 429] width 1273 height 656
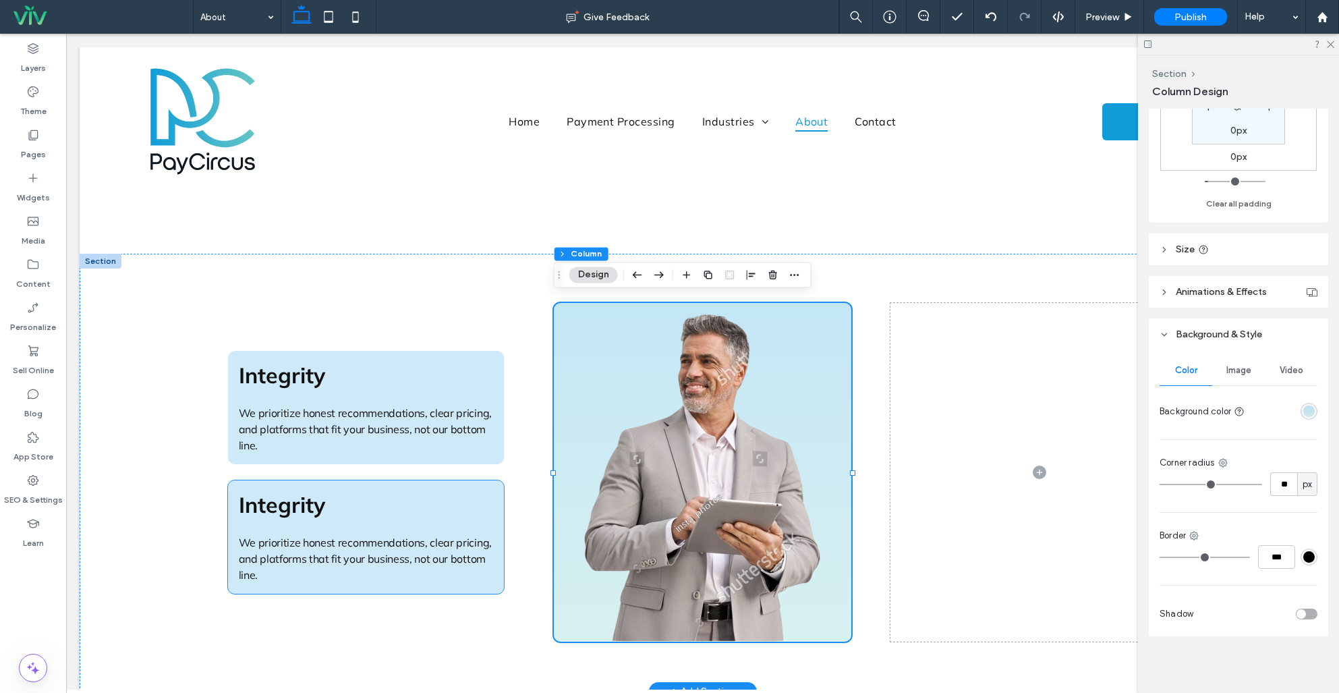
drag, startPoint x: 482, startPoint y: 493, endPoint x: 490, endPoint y: 491, distance: 8.3
click at [482, 493] on h3 "Integrity" at bounding box center [366, 504] width 255 height 27
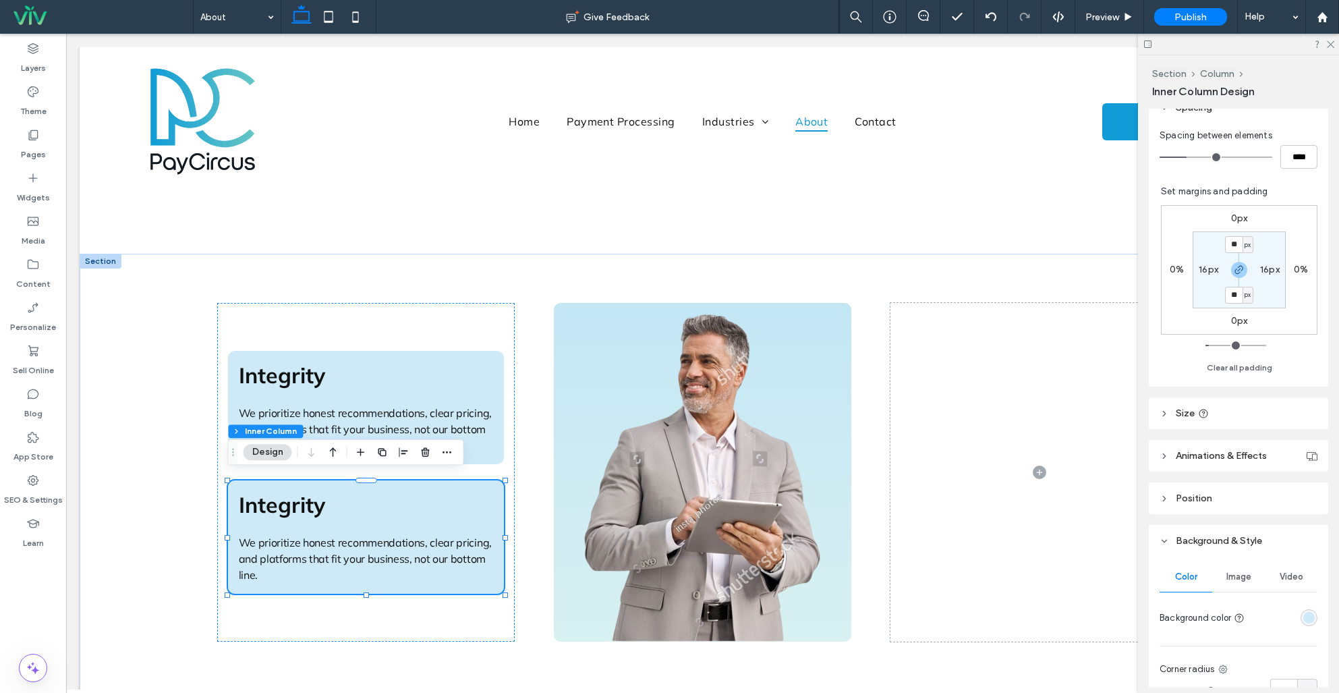
scroll to position [322, 0]
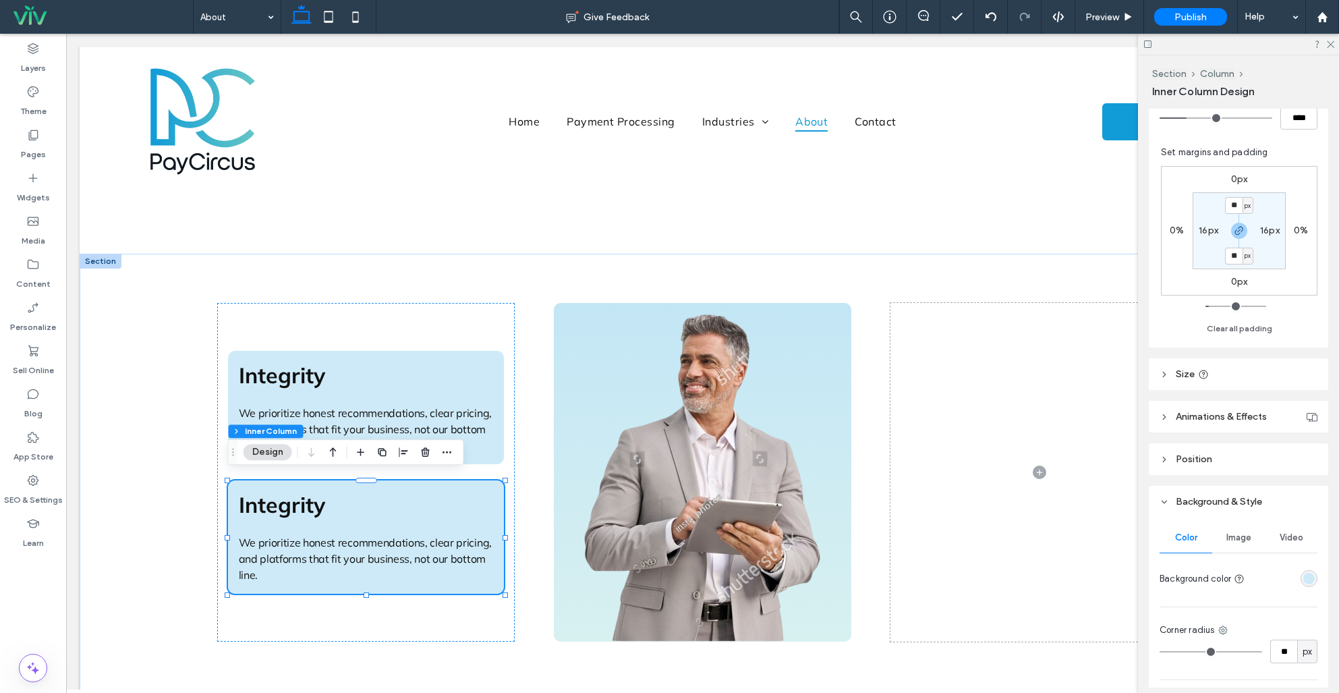
click at [1311, 573] on div "rgba(206, 234, 248, 1)" at bounding box center [1308, 578] width 11 height 11
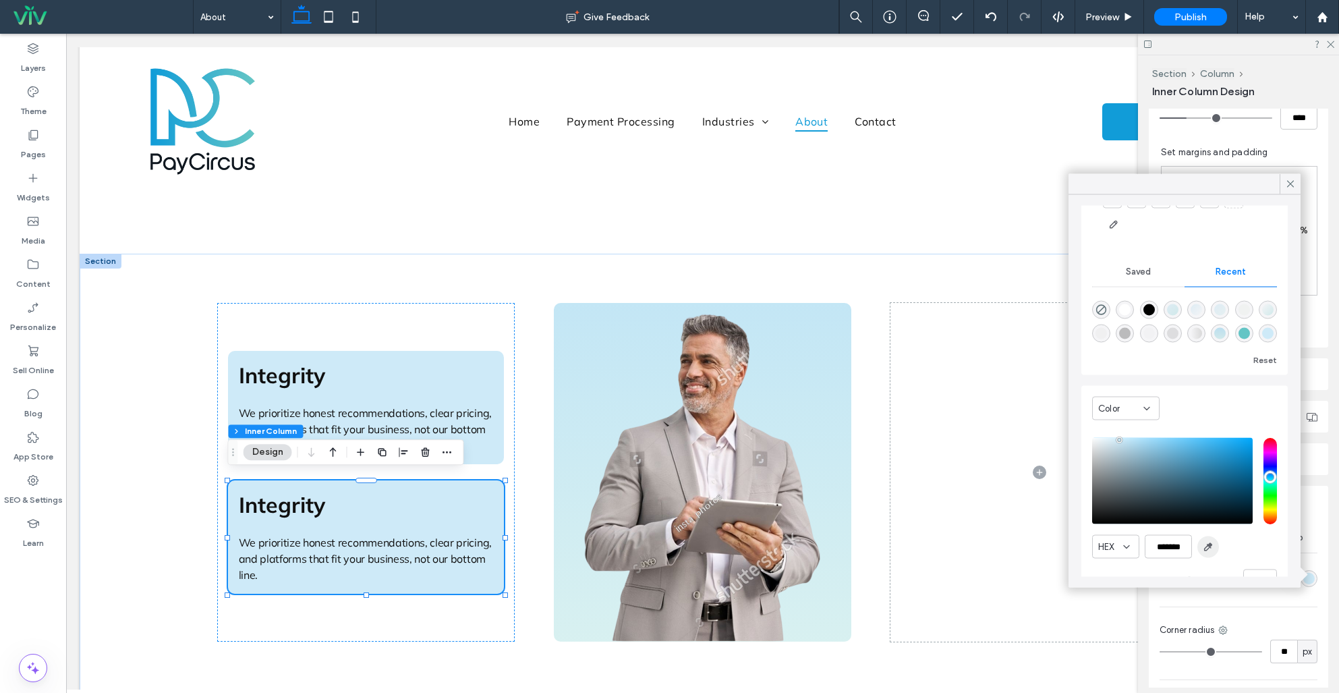
scroll to position [130, 0]
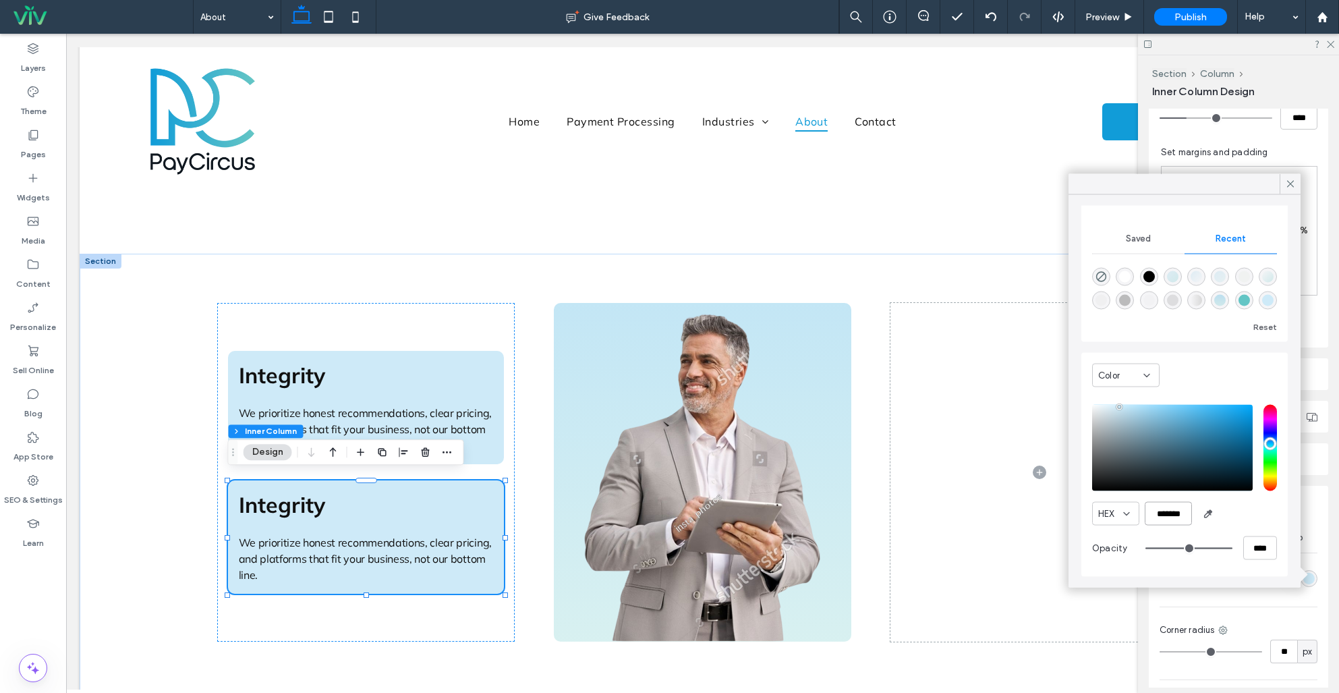
click at [1174, 514] on input "*******" at bounding box center [1168, 514] width 47 height 24
paste input "color picker textbox"
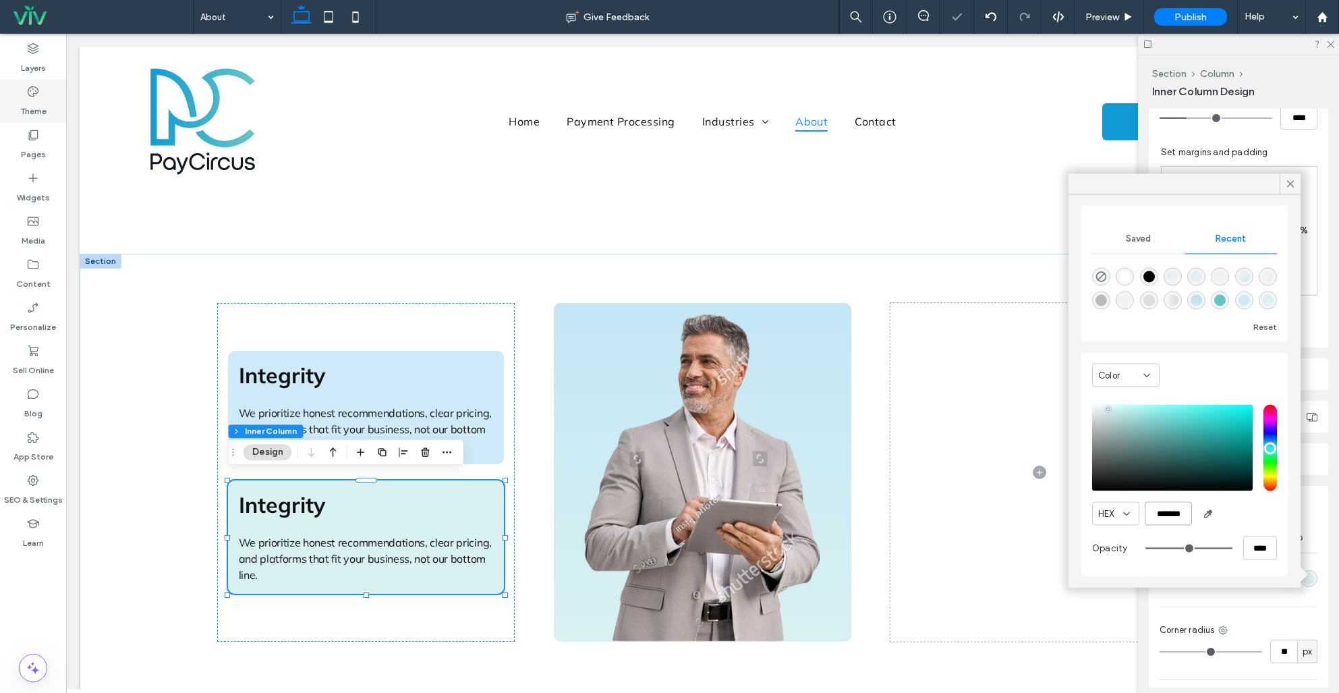
type input "*******"
click at [38, 102] on label "Theme" at bounding box center [33, 107] width 26 height 19
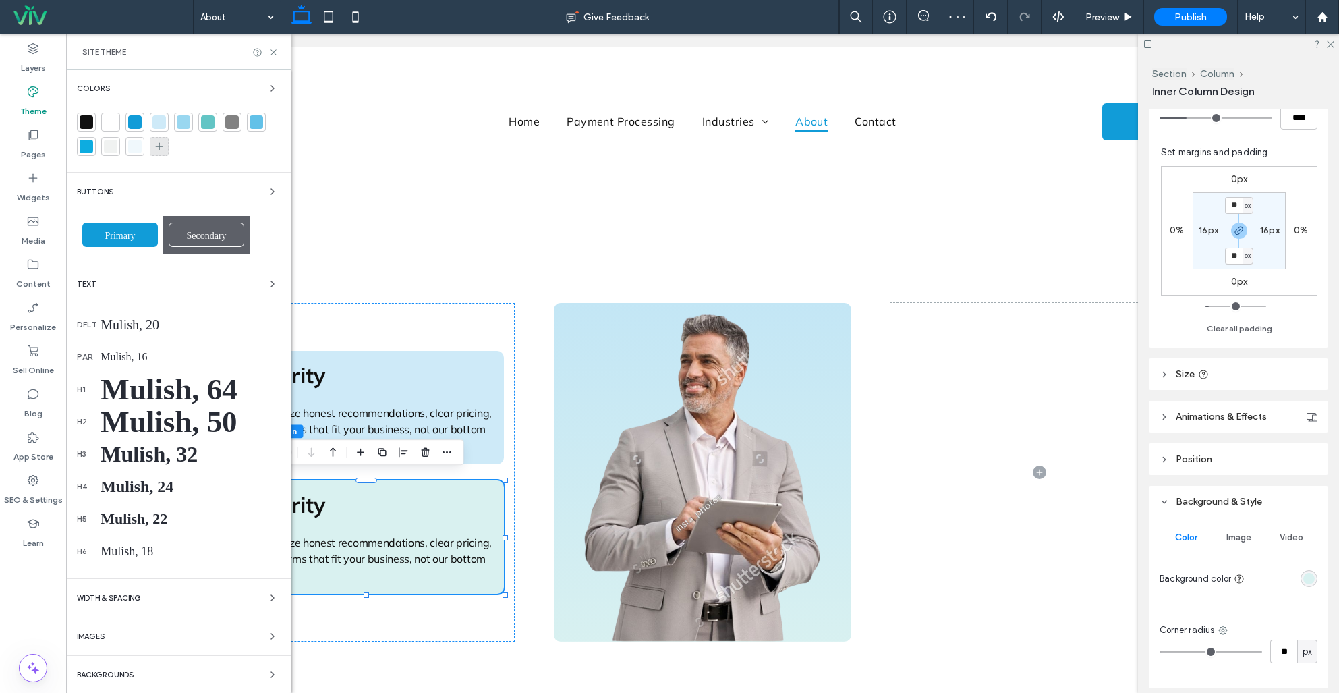
click at [153, 145] on div at bounding box center [159, 146] width 19 height 19
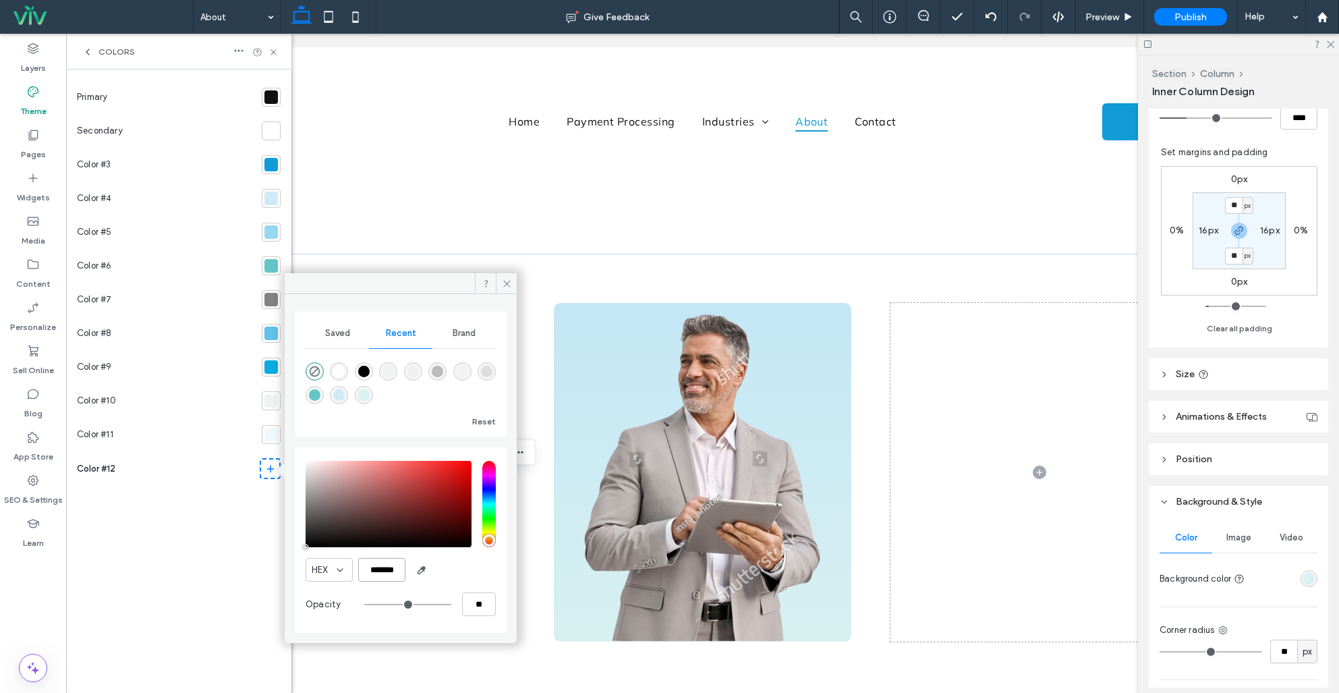
click at [398, 569] on input "*******" at bounding box center [381, 570] width 47 height 24
click at [398, 570] on input "*******" at bounding box center [381, 570] width 47 height 24
paste input "color picker textbox"
type input "*******"
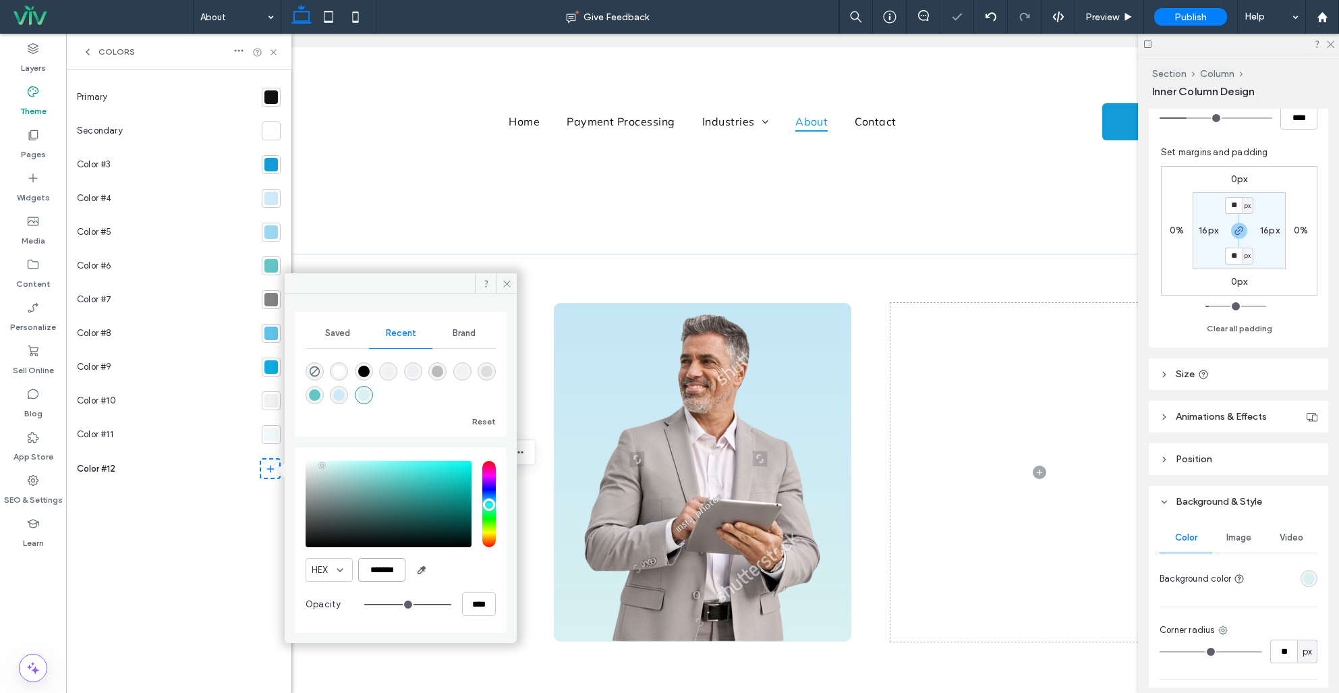
type input "***"
type input "****"
type input "*******"
drag, startPoint x: 179, startPoint y: 579, endPoint x: 341, endPoint y: 436, distance: 215.5
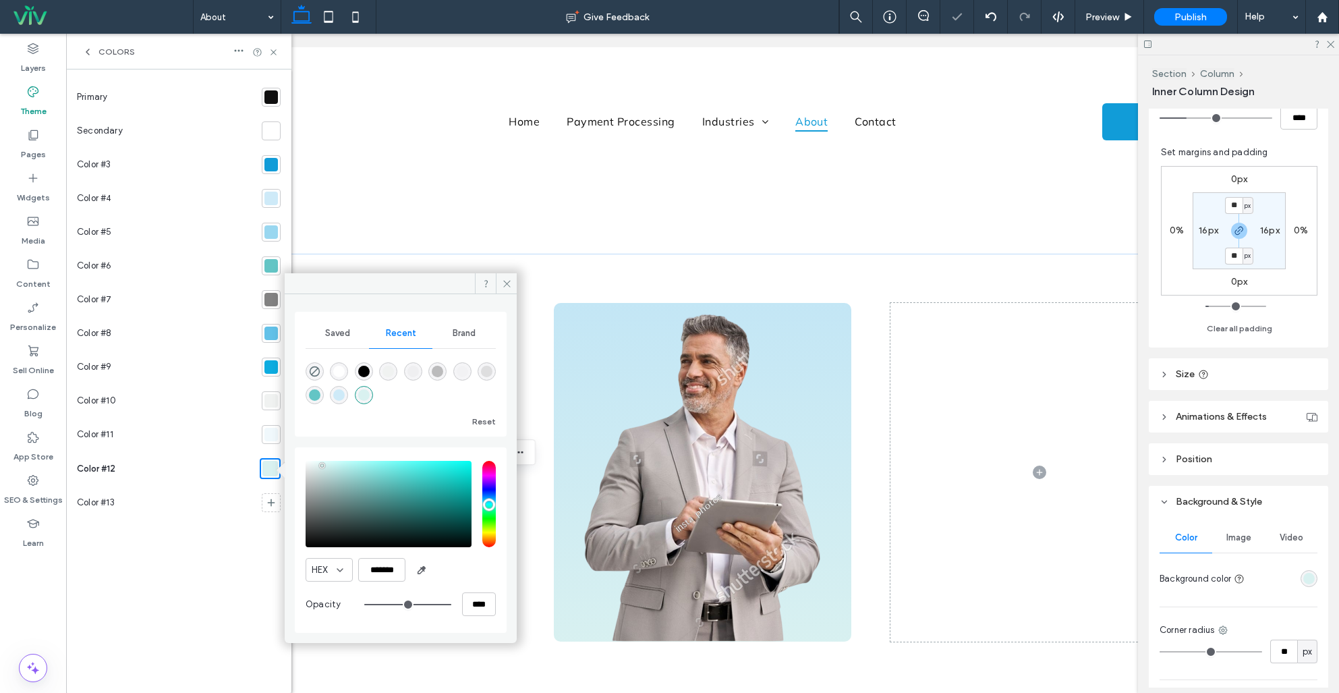
click at [179, 579] on div "Primary Secondary Color #3 Color #4 Color #5 Color #6 Color #7 Color #8 Color #…" at bounding box center [179, 381] width 204 height 602
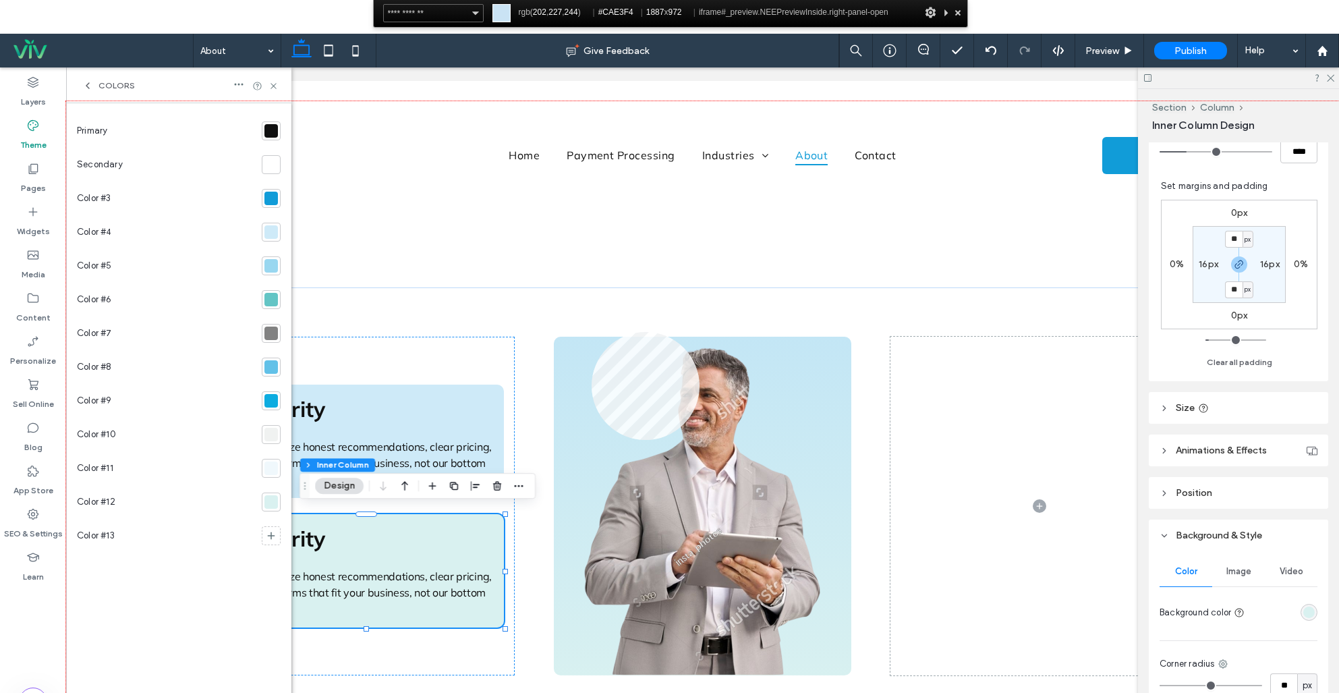
click at [592, 332] on div at bounding box center [702, 429] width 1273 height 656
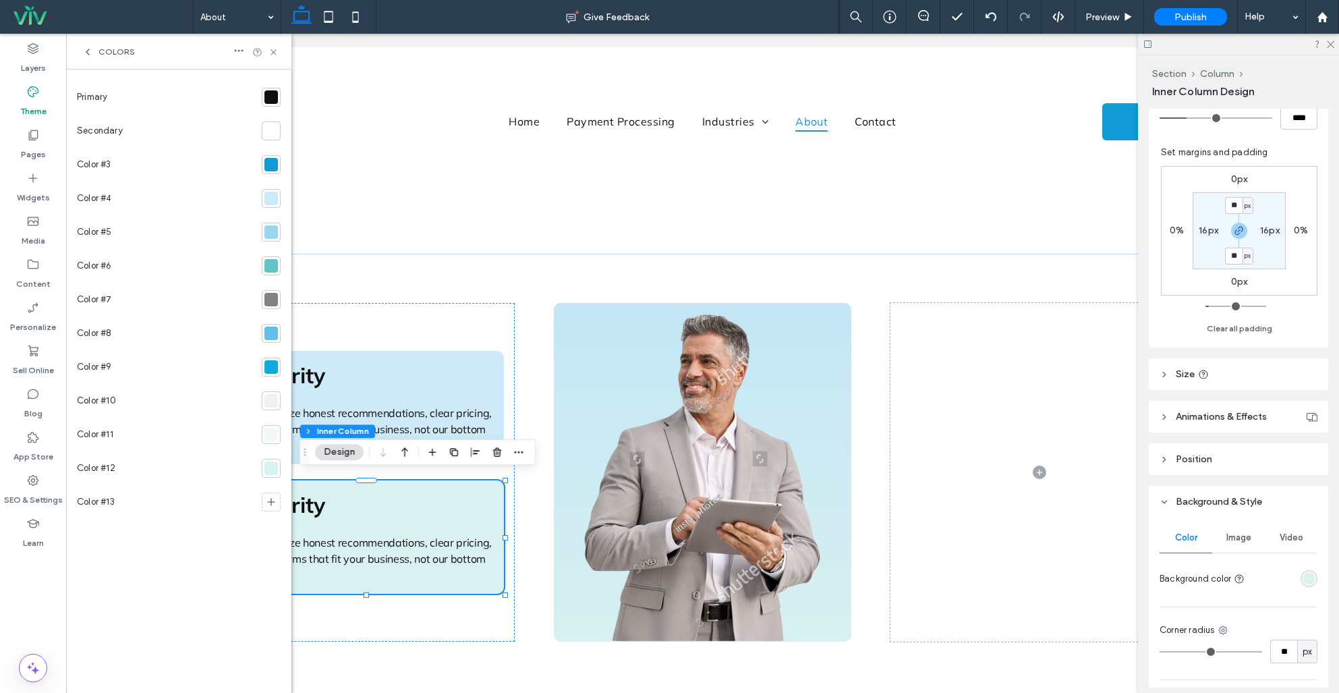
click at [270, 204] on div at bounding box center [271, 198] width 19 height 19
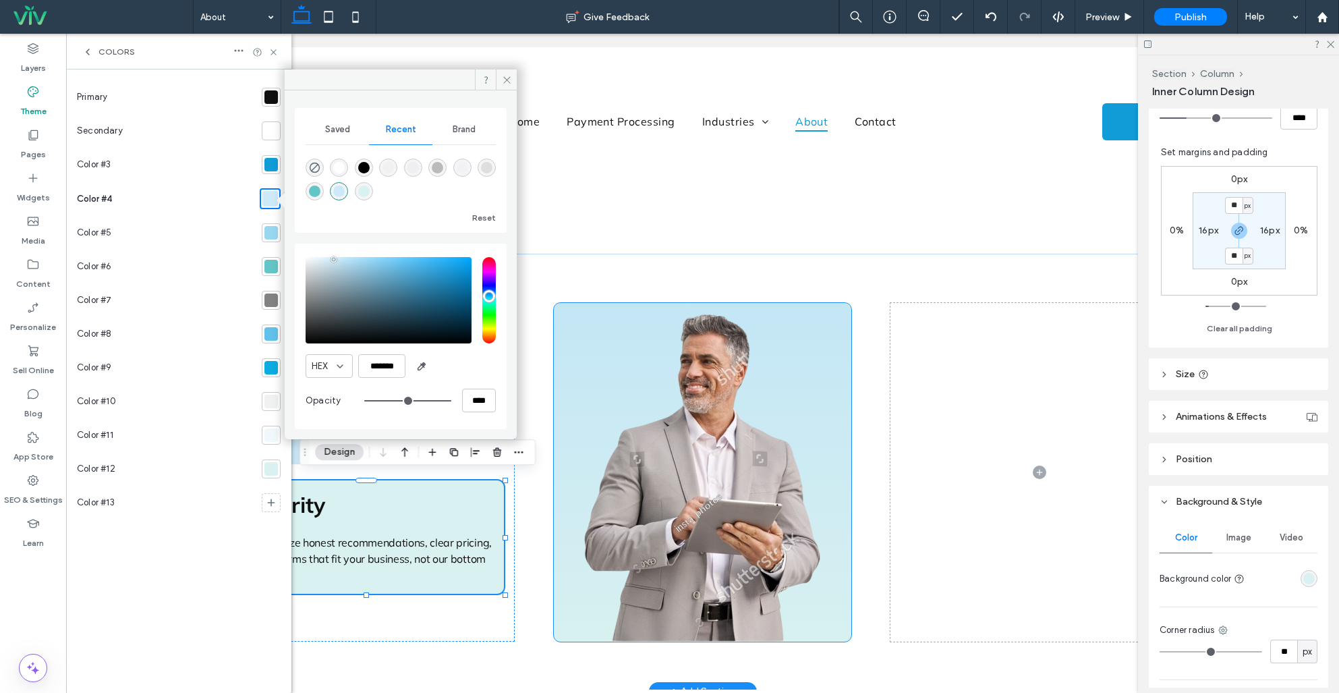
click at [618, 303] on div at bounding box center [703, 472] width 298 height 339
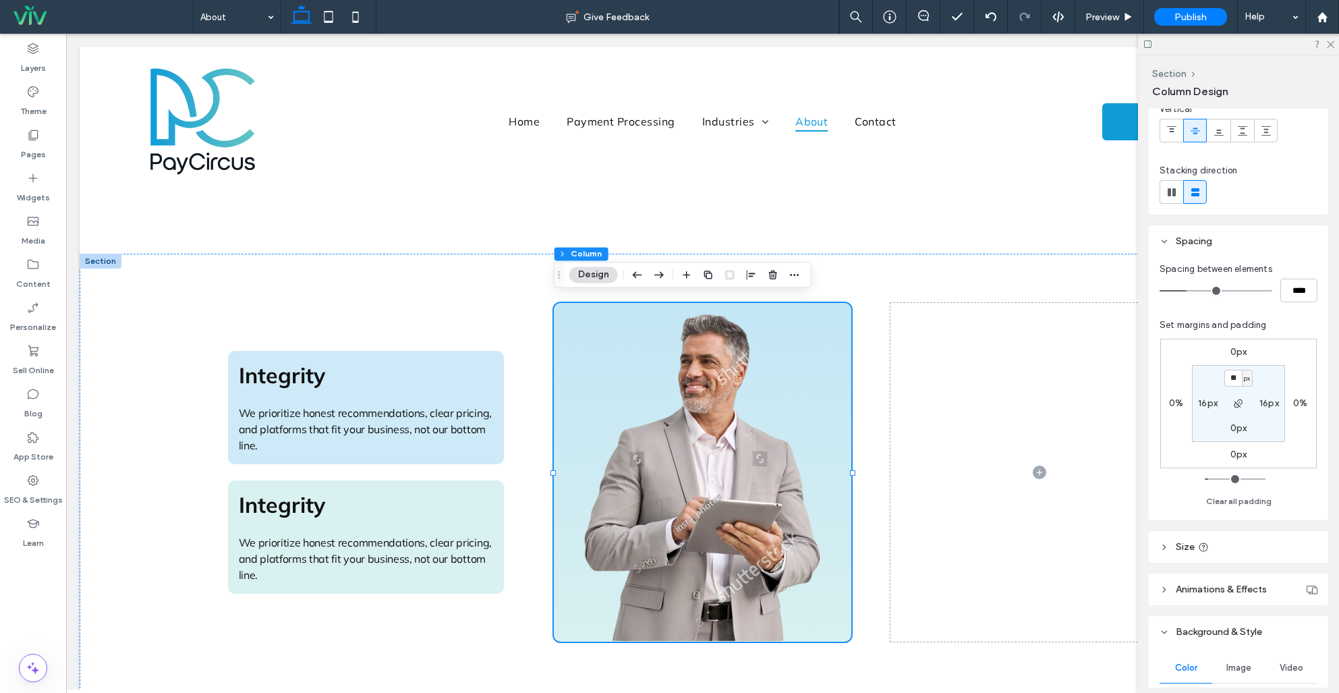
scroll to position [273, 0]
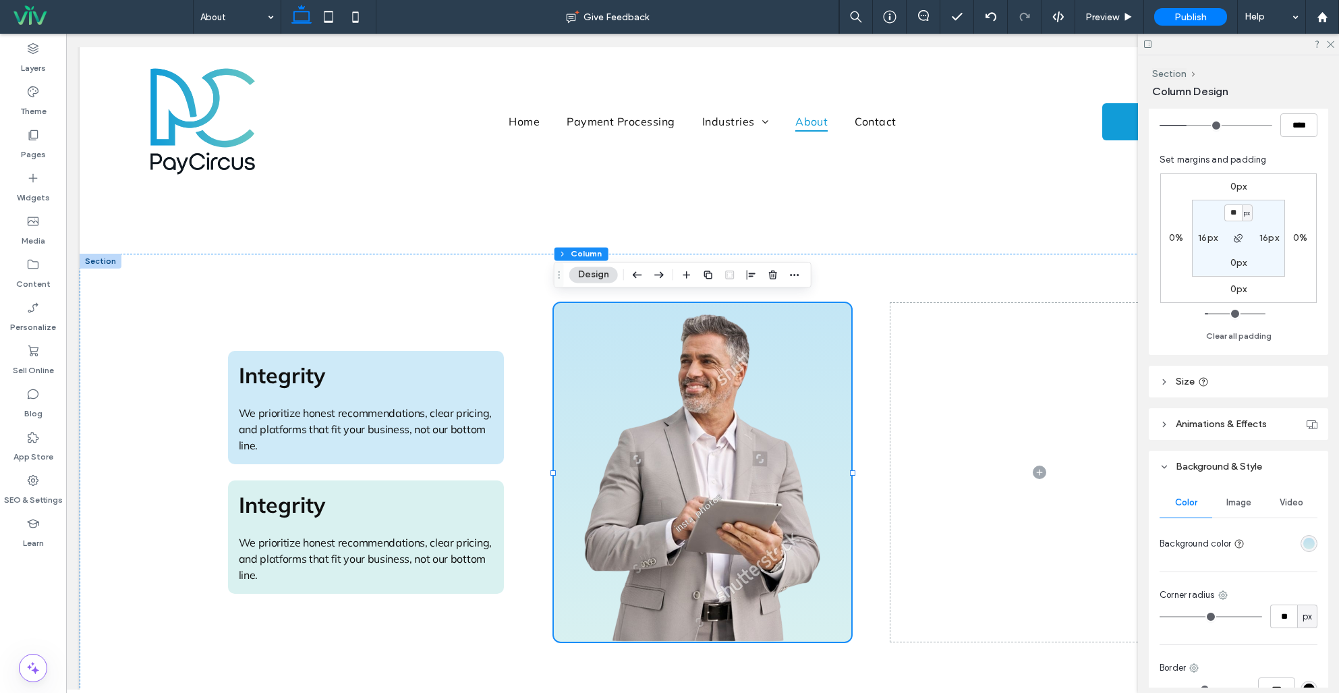
click at [1304, 543] on div "linear-gradient(0deg, rgba(99, 197, 197, 0.25) 0%, rgba(17, 156, 216, 0.25) 100…" at bounding box center [1308, 543] width 11 height 11
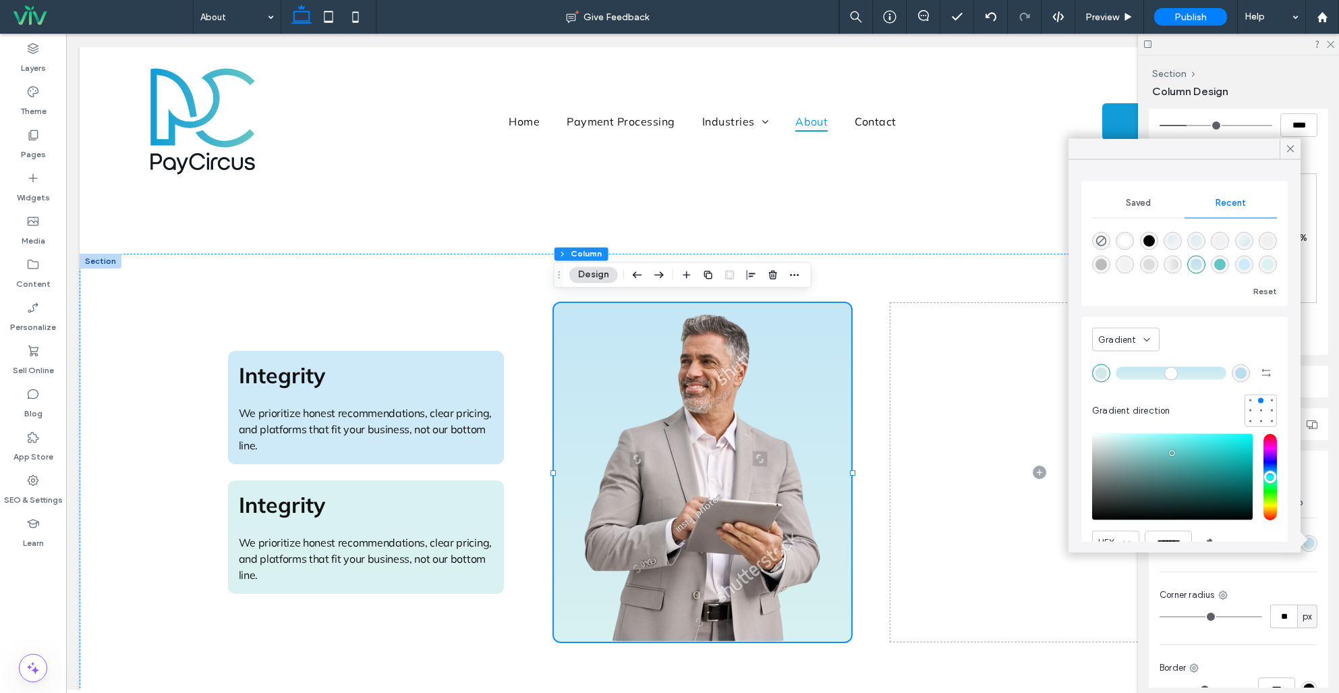
click at [1238, 380] on div "rgba(17, 156, 216, 0.25)" at bounding box center [1241, 373] width 18 height 18
type input "*******"
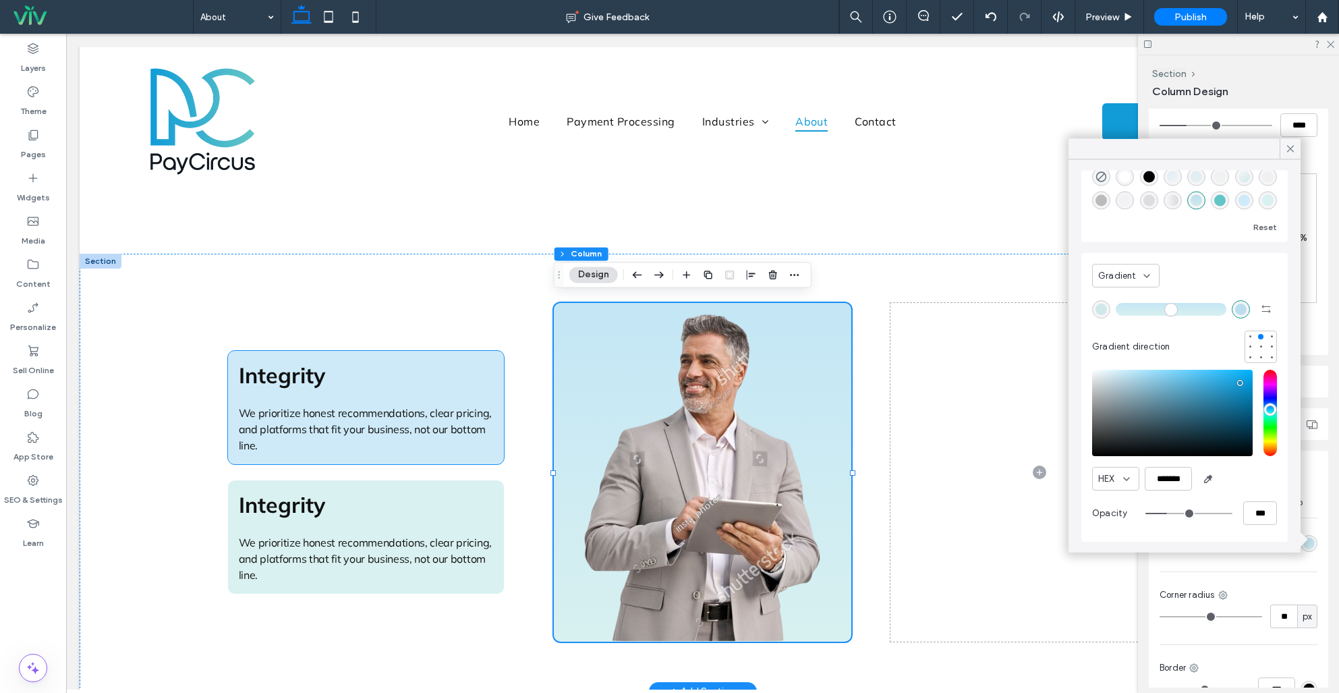
drag, startPoint x: 432, startPoint y: 355, endPoint x: 453, endPoint y: 355, distance: 20.9
click at [432, 362] on h3 "Integrity" at bounding box center [366, 375] width 255 height 27
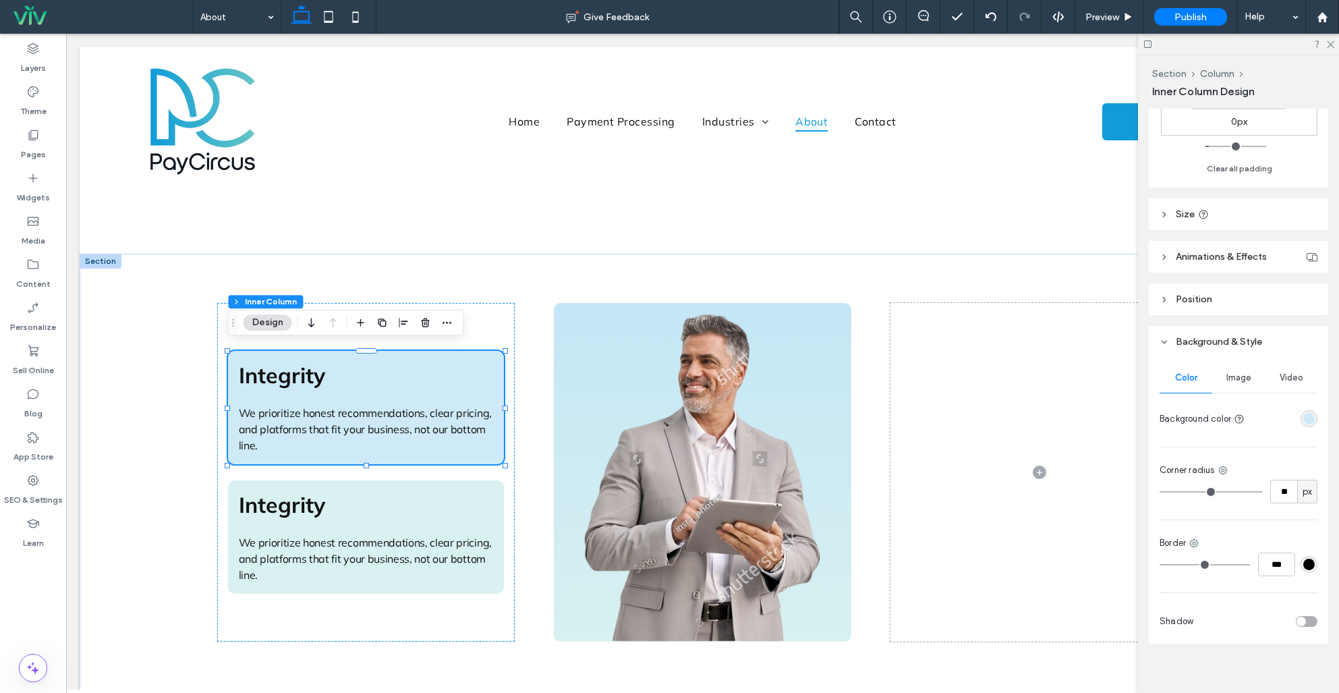
scroll to position [485, 0]
click at [1304, 418] on div "rgba(206, 234, 248, 1)" at bounding box center [1308, 415] width 11 height 11
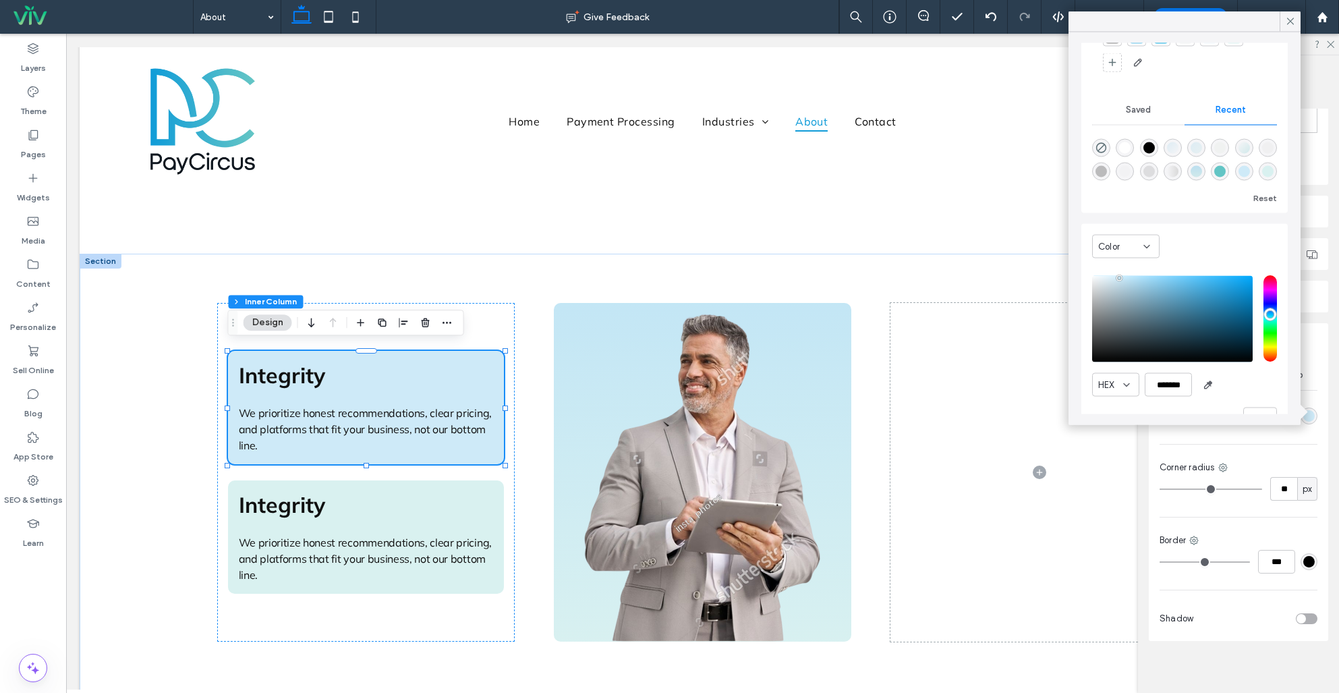
scroll to position [130, 0]
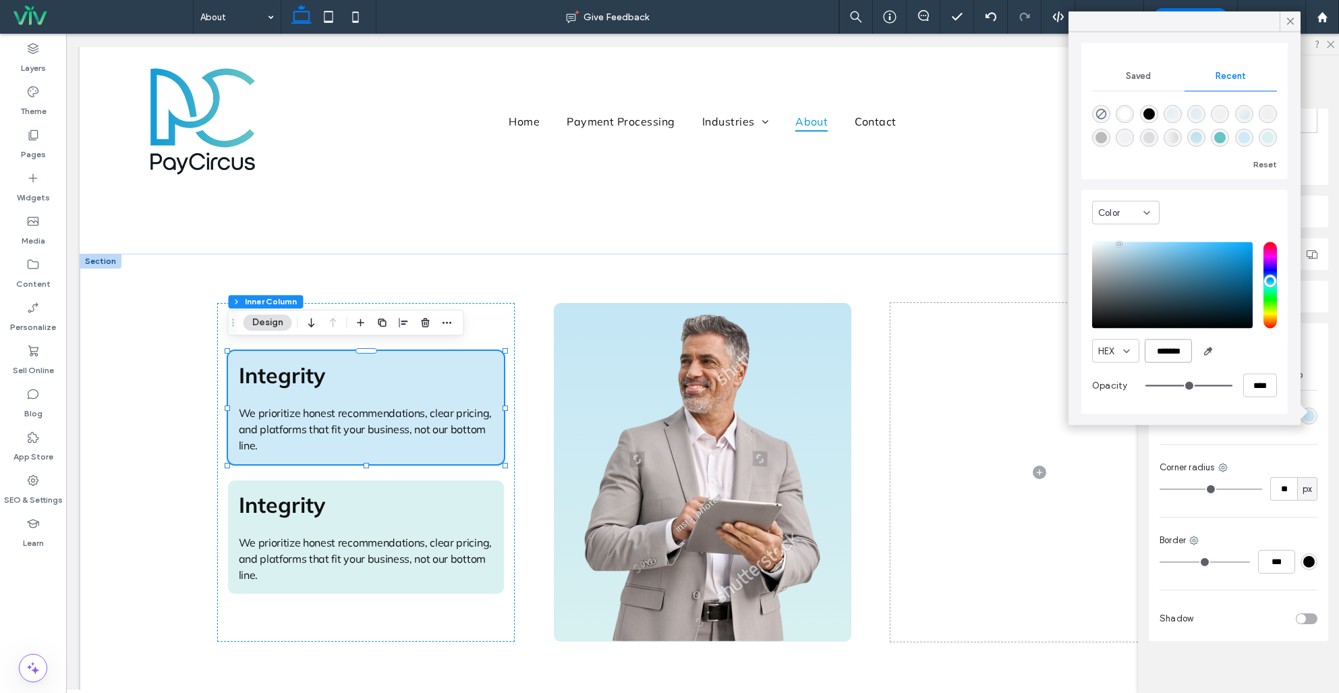
click at [1164, 347] on input "*******" at bounding box center [1168, 351] width 47 height 24
paste input "color picker textbox"
type input "*******"
click at [1147, 74] on span "Saved" at bounding box center [1138, 76] width 25 height 11
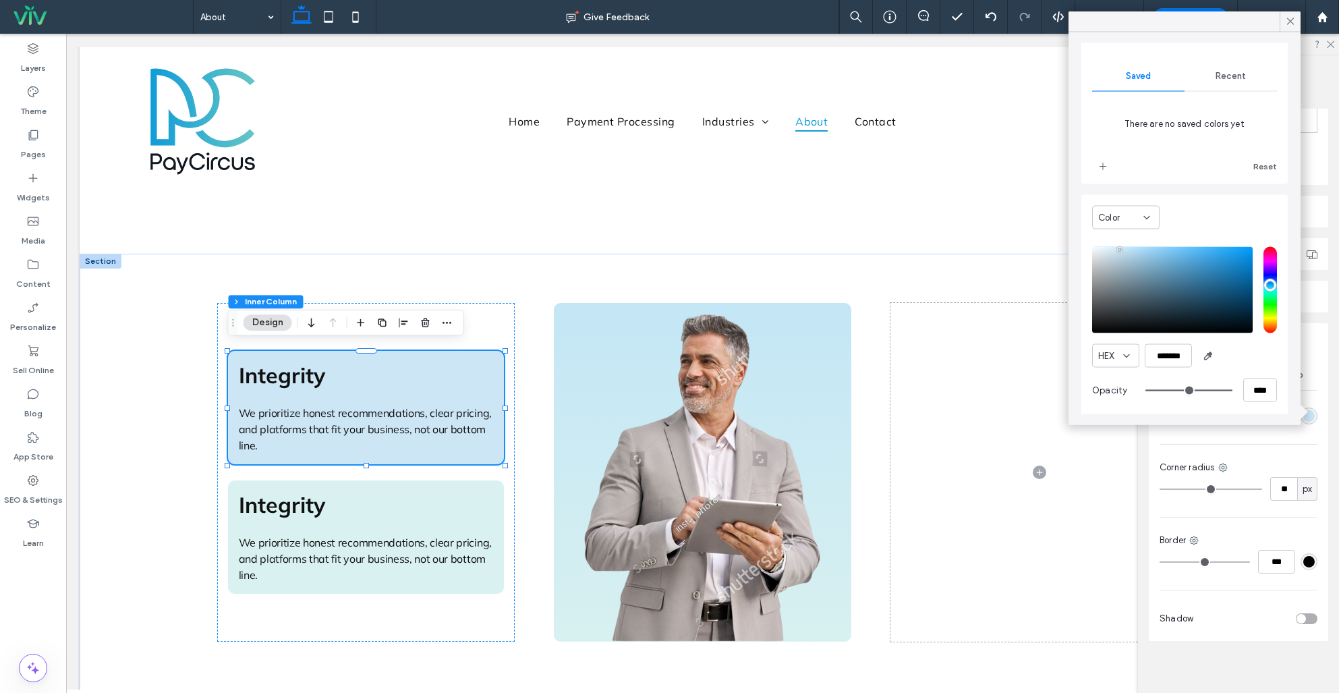
drag, startPoint x: 1234, startPoint y: 73, endPoint x: 1224, endPoint y: 88, distance: 18.2
click at [1233, 73] on span "Recent" at bounding box center [1231, 76] width 30 height 11
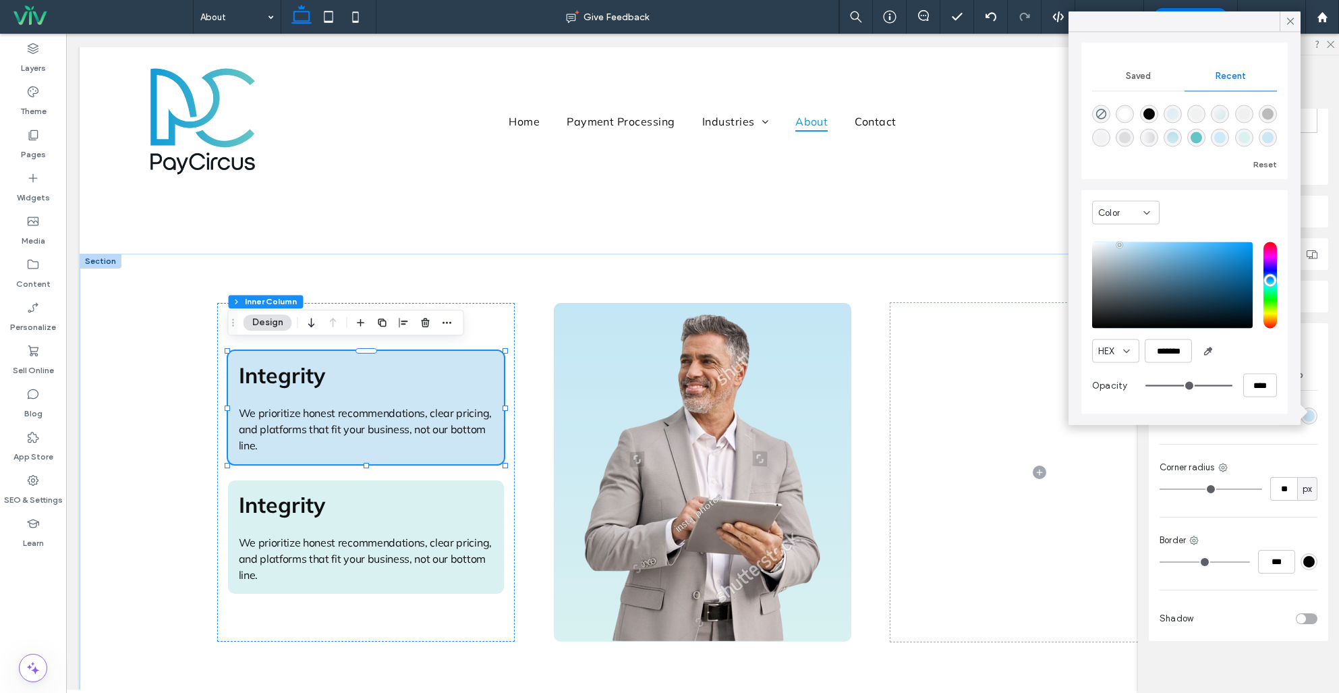
click at [1142, 215] on icon at bounding box center [1146, 212] width 11 height 11
click at [1148, 211] on icon at bounding box center [1146, 212] width 11 height 11
click at [38, 112] on label "Theme" at bounding box center [33, 107] width 26 height 19
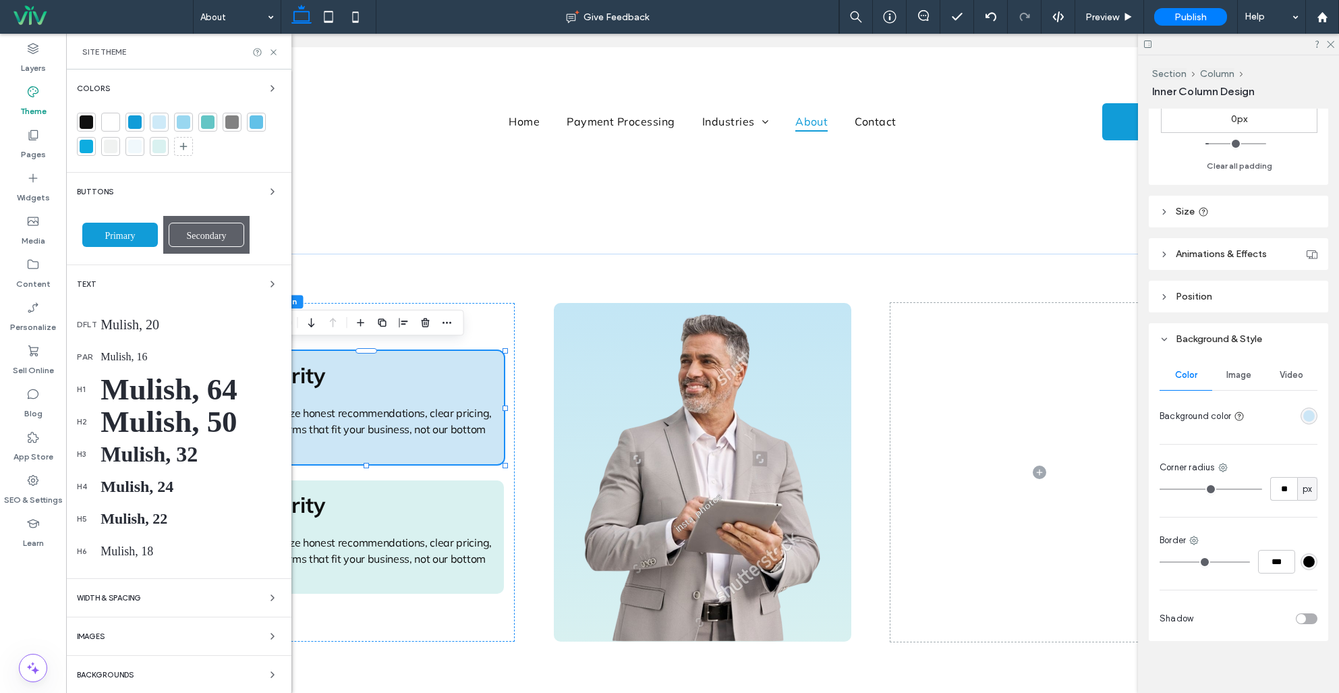
click at [154, 120] on div at bounding box center [158, 121] width 13 height 13
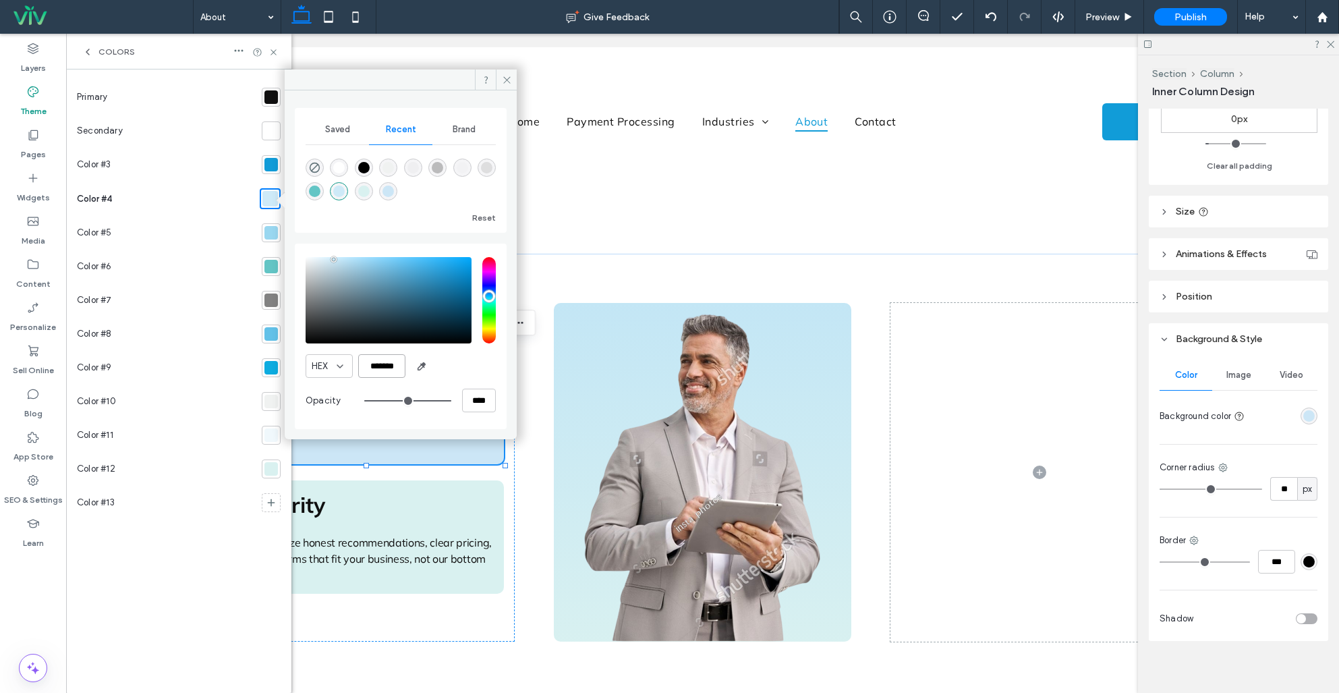
click at [391, 368] on input "*******" at bounding box center [381, 366] width 47 height 24
paste input "color picker textbox"
type input "*******"
drag, startPoint x: 990, startPoint y: 393, endPoint x: 954, endPoint y: 391, distance: 35.9
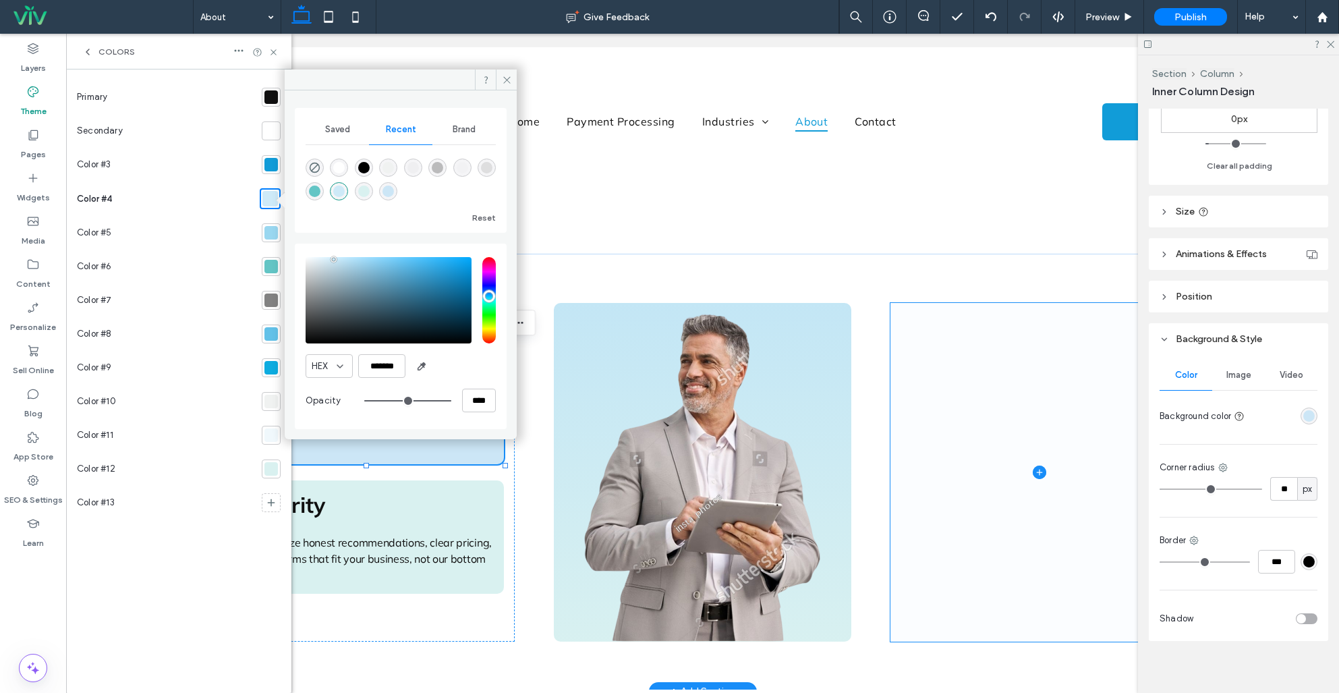
click at [990, 393] on span at bounding box center [1039, 472] width 298 height 339
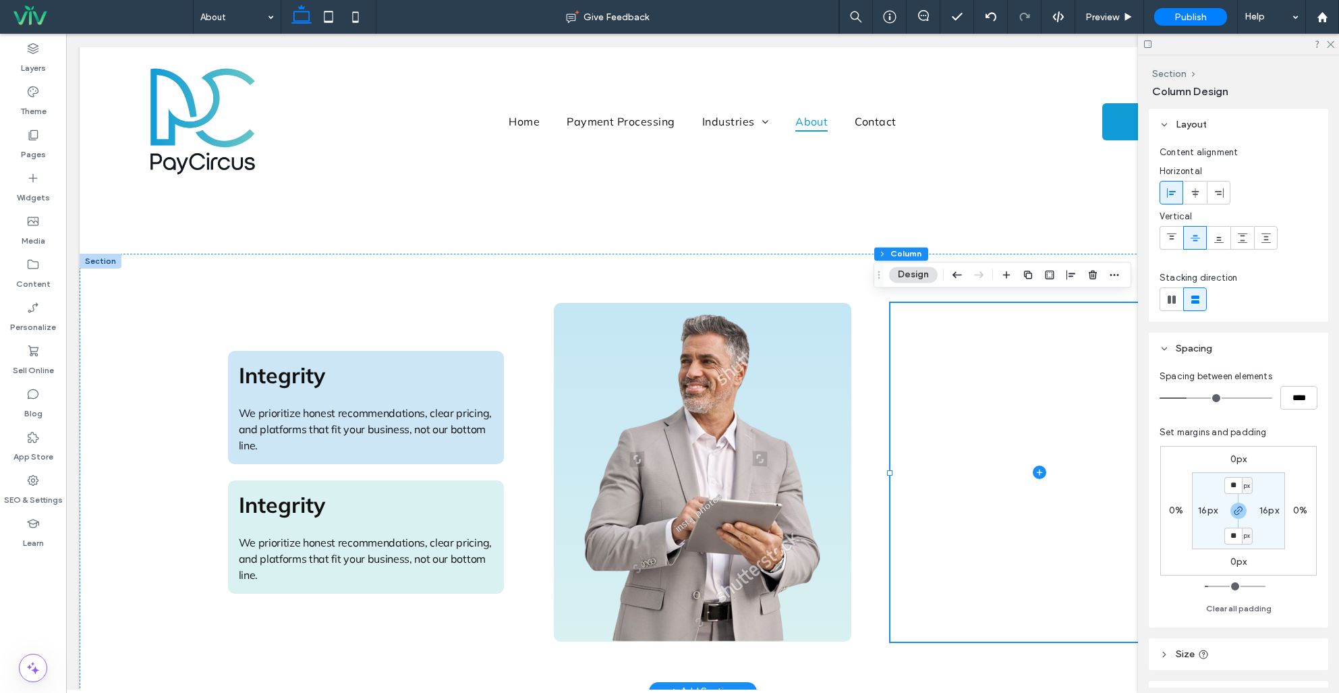
click at [335, 546] on span "We prioritize honest recommendations, clear pricing, and platforms that fit you…" at bounding box center [365, 559] width 253 height 46
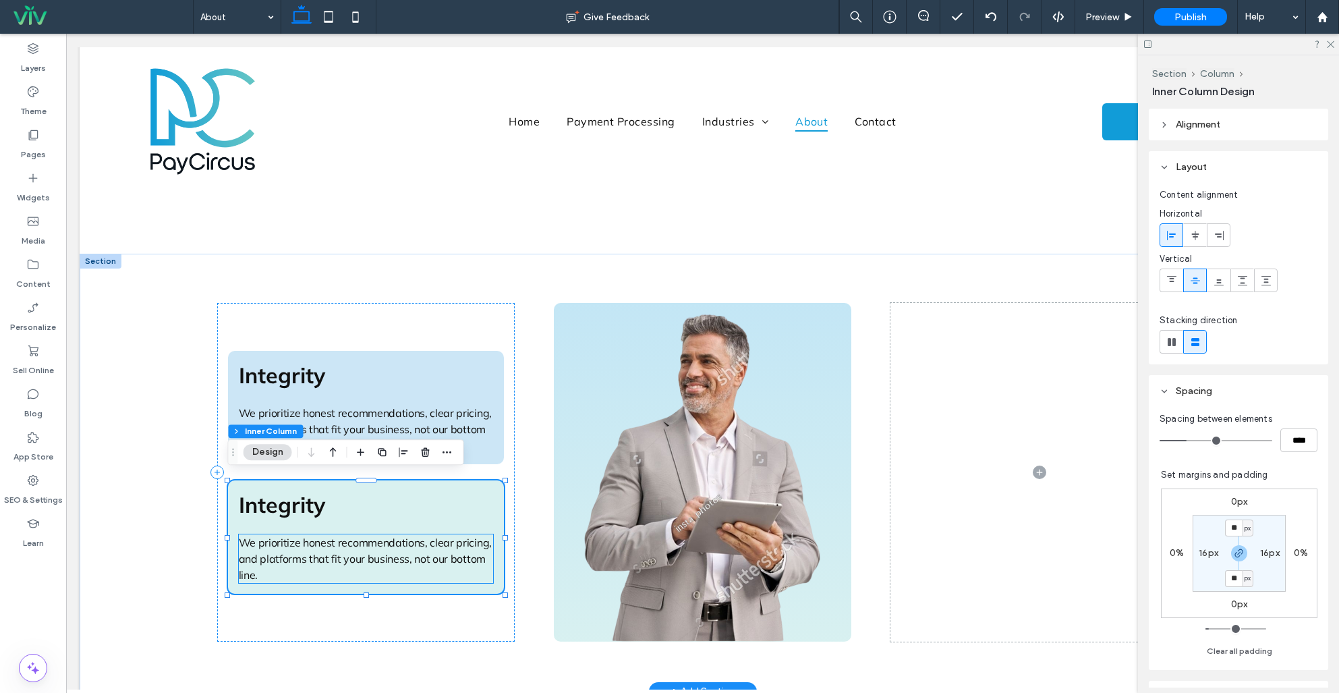
click at [375, 542] on span "We prioritize honest recommendations, clear pricing, and platforms that fit you…" at bounding box center [365, 559] width 253 height 46
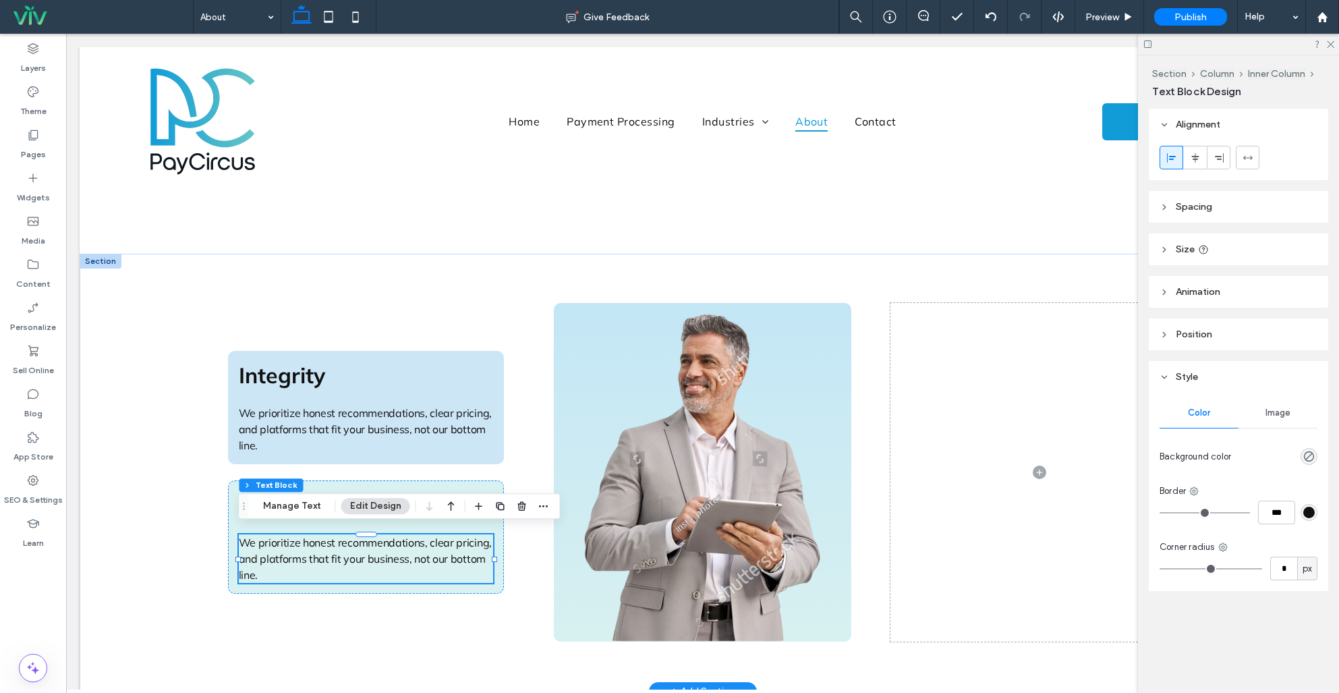
click at [456, 536] on span "We prioritize honest recommendations, clear pricing, and platforms that fit you…" at bounding box center [365, 559] width 253 height 46
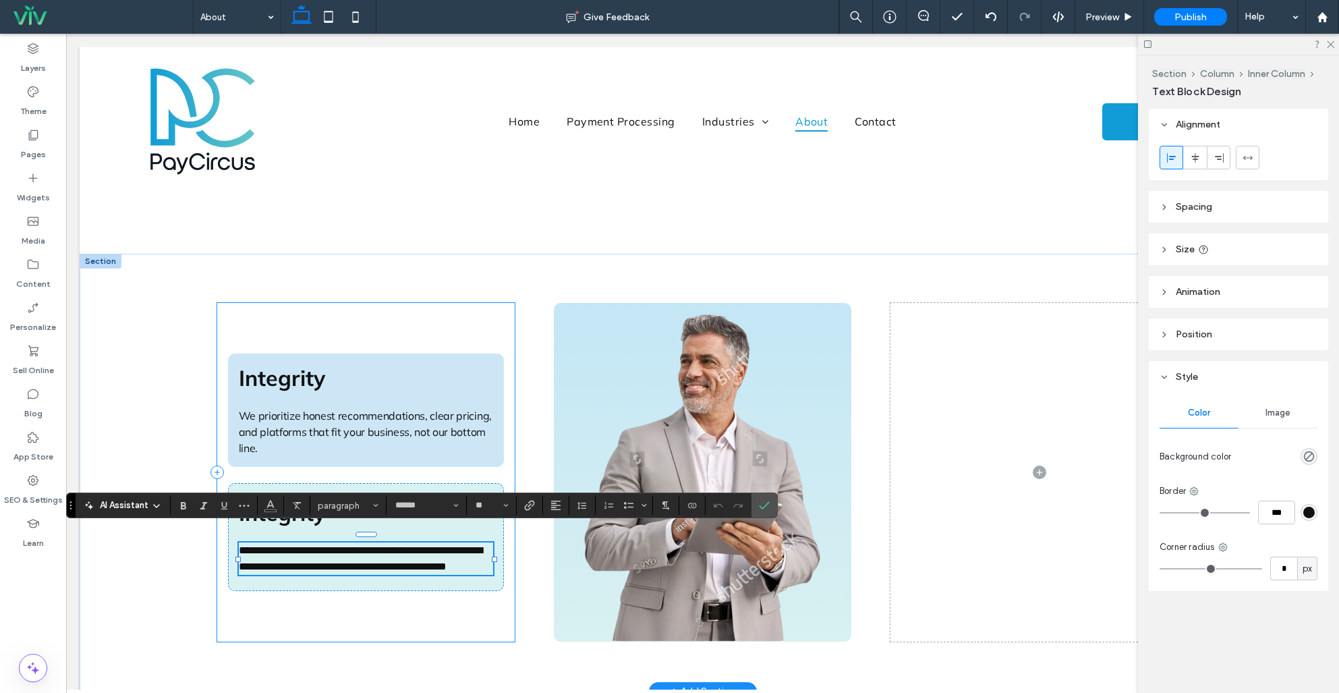
type input "**"
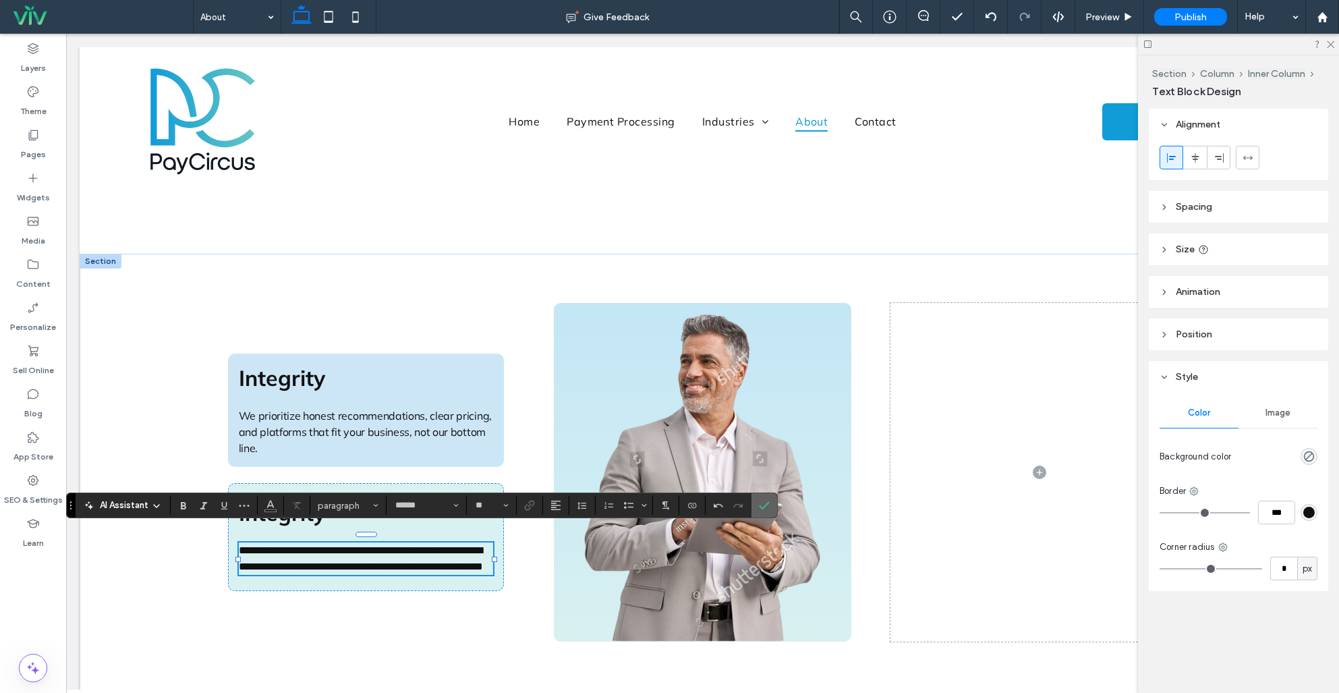
drag, startPoint x: 654, startPoint y: 466, endPoint x: 766, endPoint y: 503, distance: 117.3
click at [766, 503] on icon "Confirm" at bounding box center [764, 505] width 11 height 11
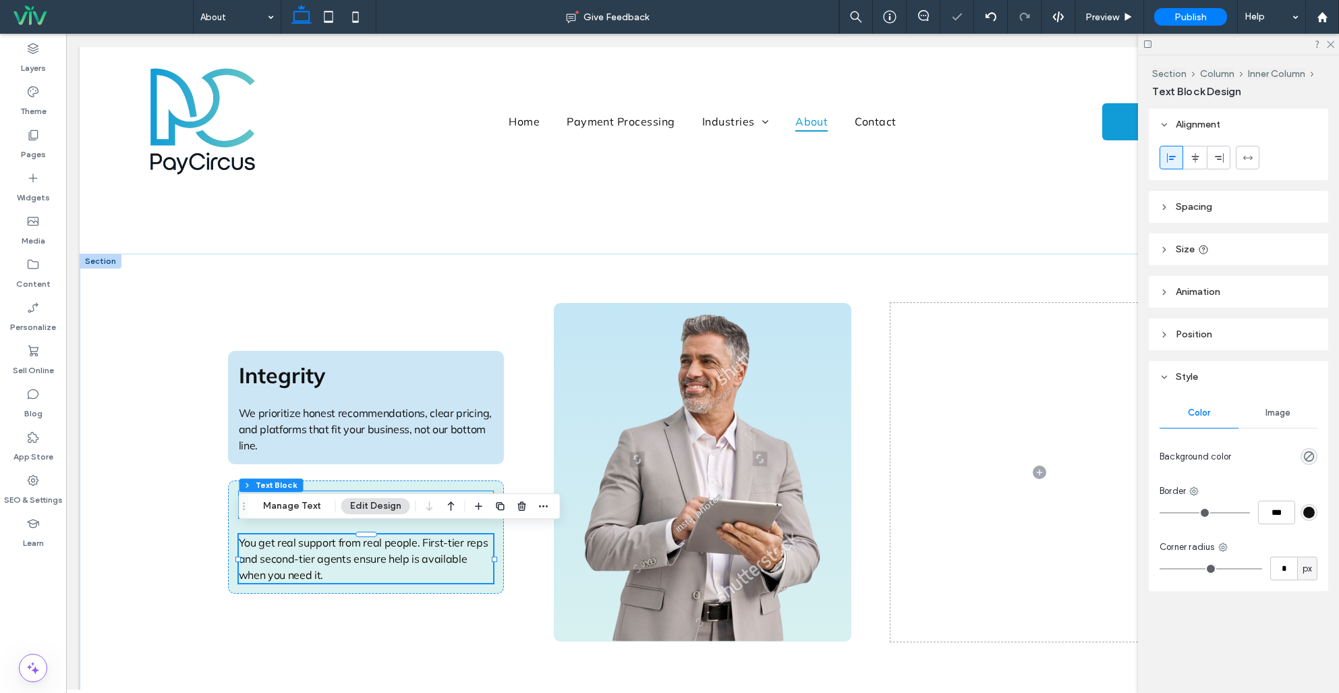
click at [358, 491] on h3 "Integrity" at bounding box center [366, 504] width 255 height 27
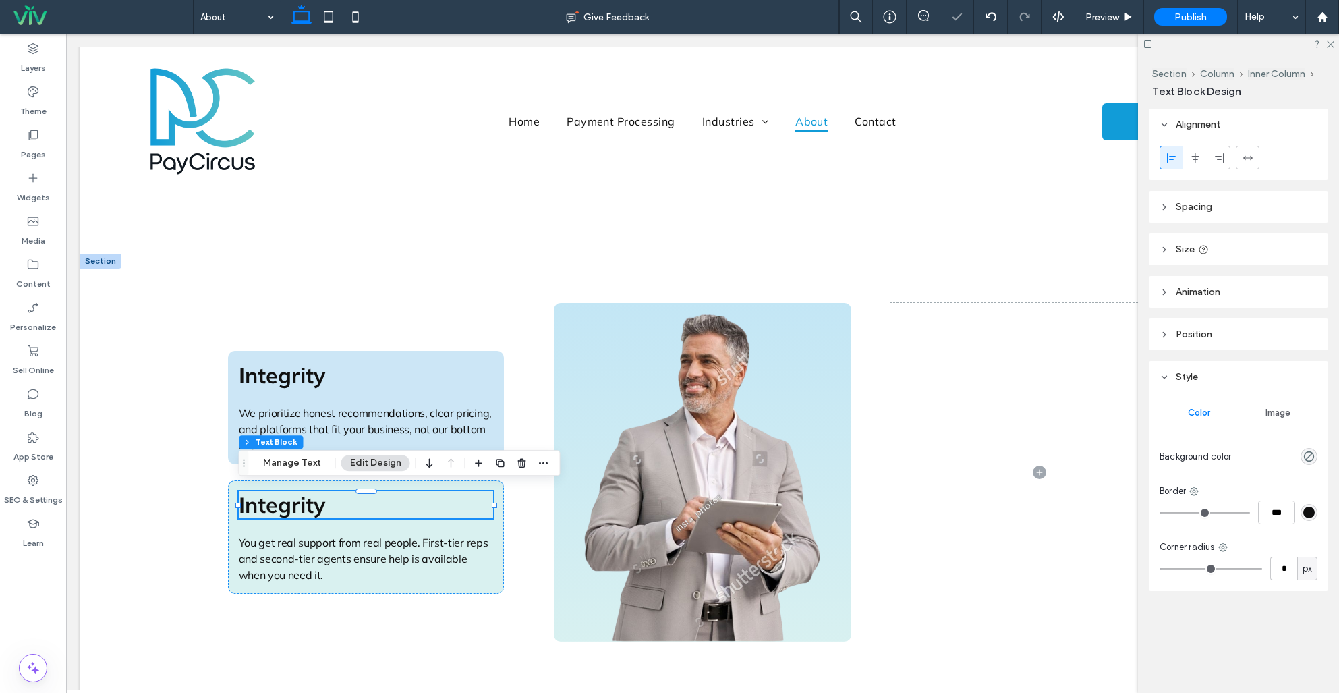
click at [326, 494] on h3 "Integrity" at bounding box center [366, 504] width 255 height 27
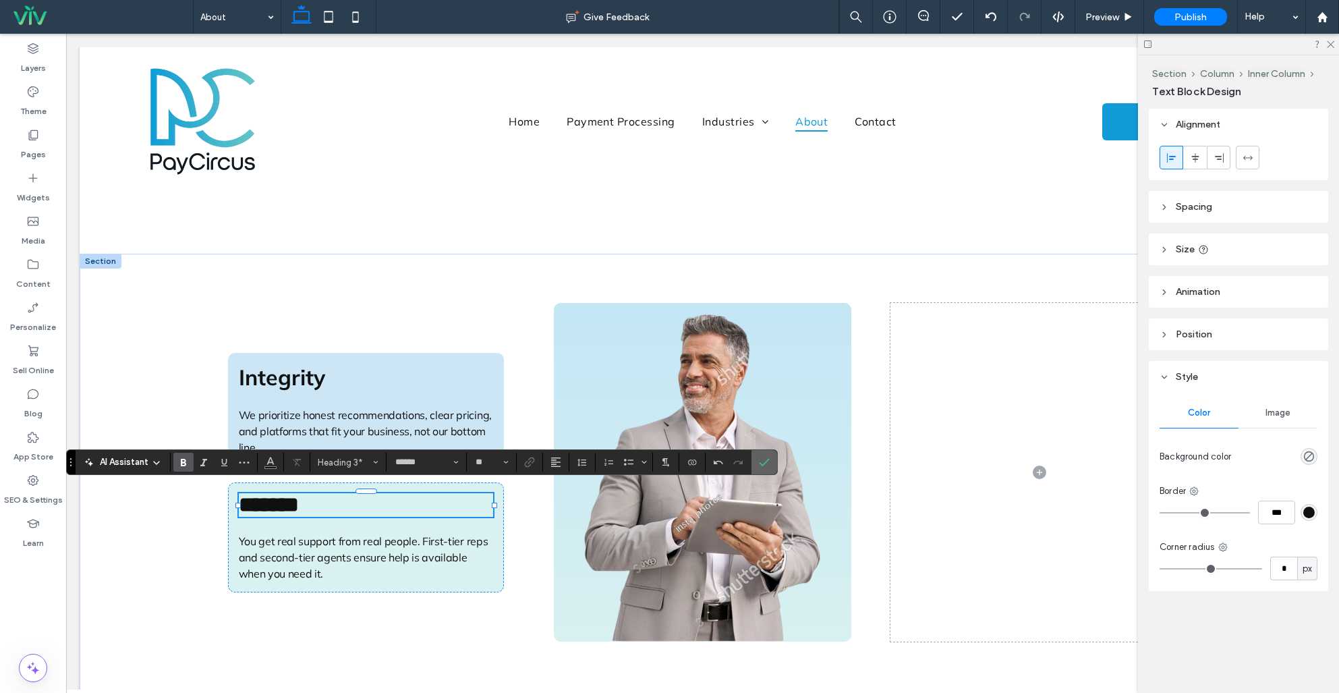
click at [760, 464] on use "Confirm" at bounding box center [765, 463] width 11 height 8
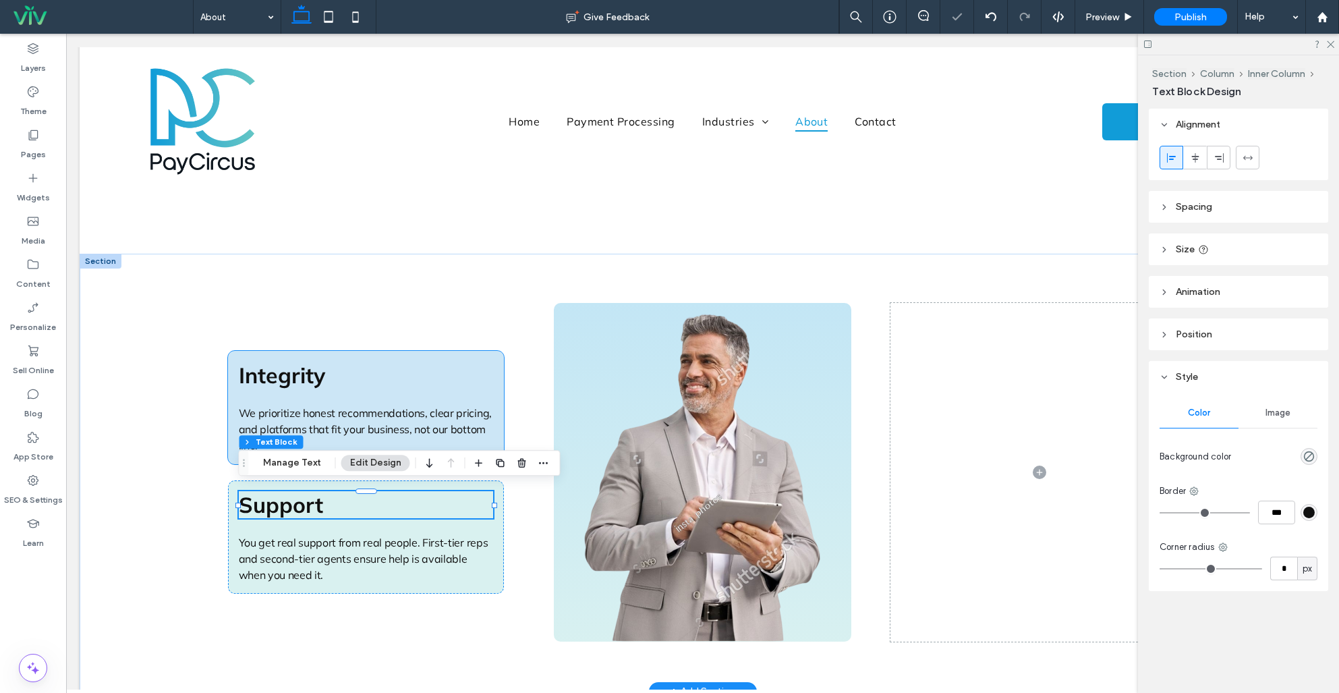
click at [429, 362] on h3 "Integrity" at bounding box center [366, 375] width 255 height 27
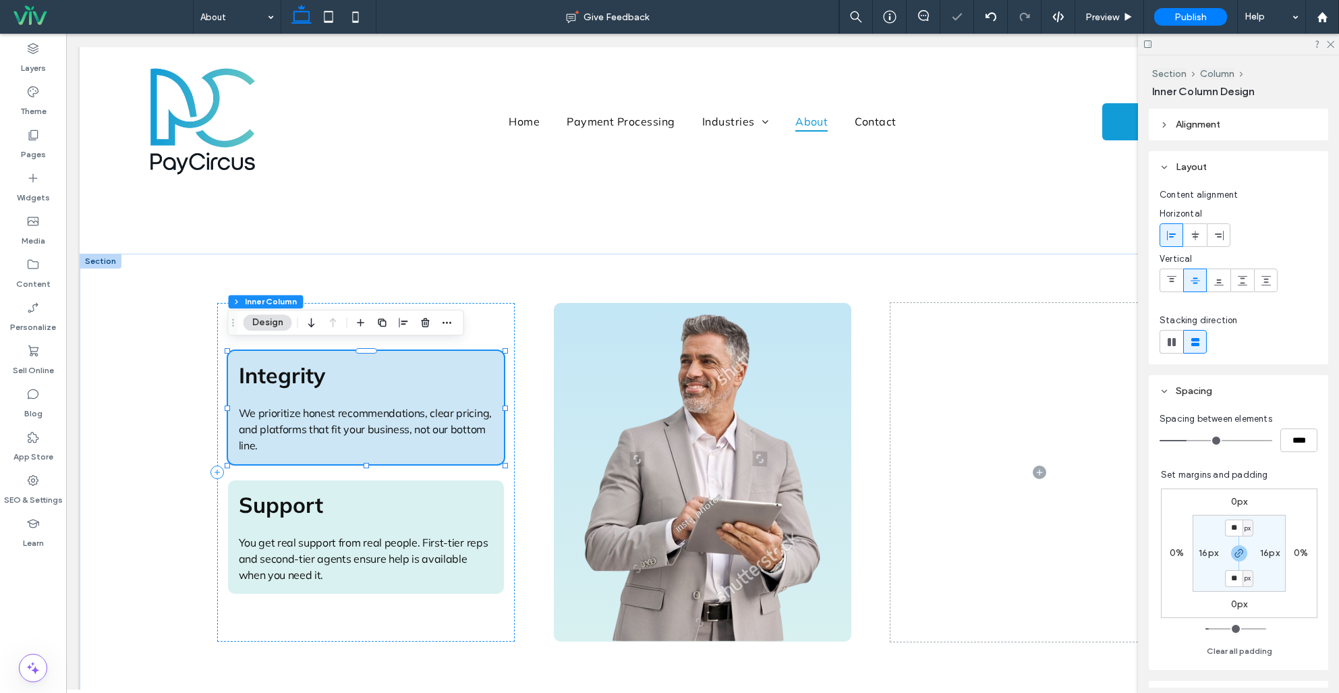
click at [379, 326] on icon "button" at bounding box center [382, 322] width 11 height 11
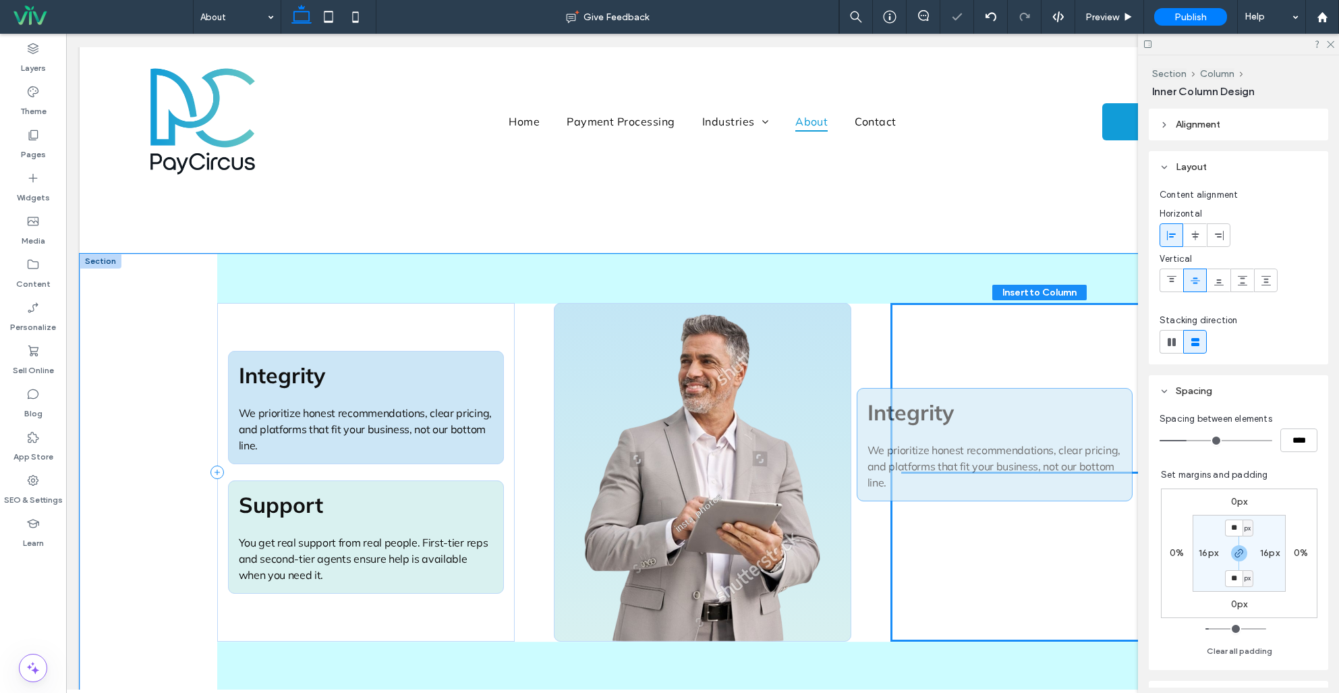
drag, startPoint x: 394, startPoint y: 441, endPoint x: 1115, endPoint y: 397, distance: 722.4
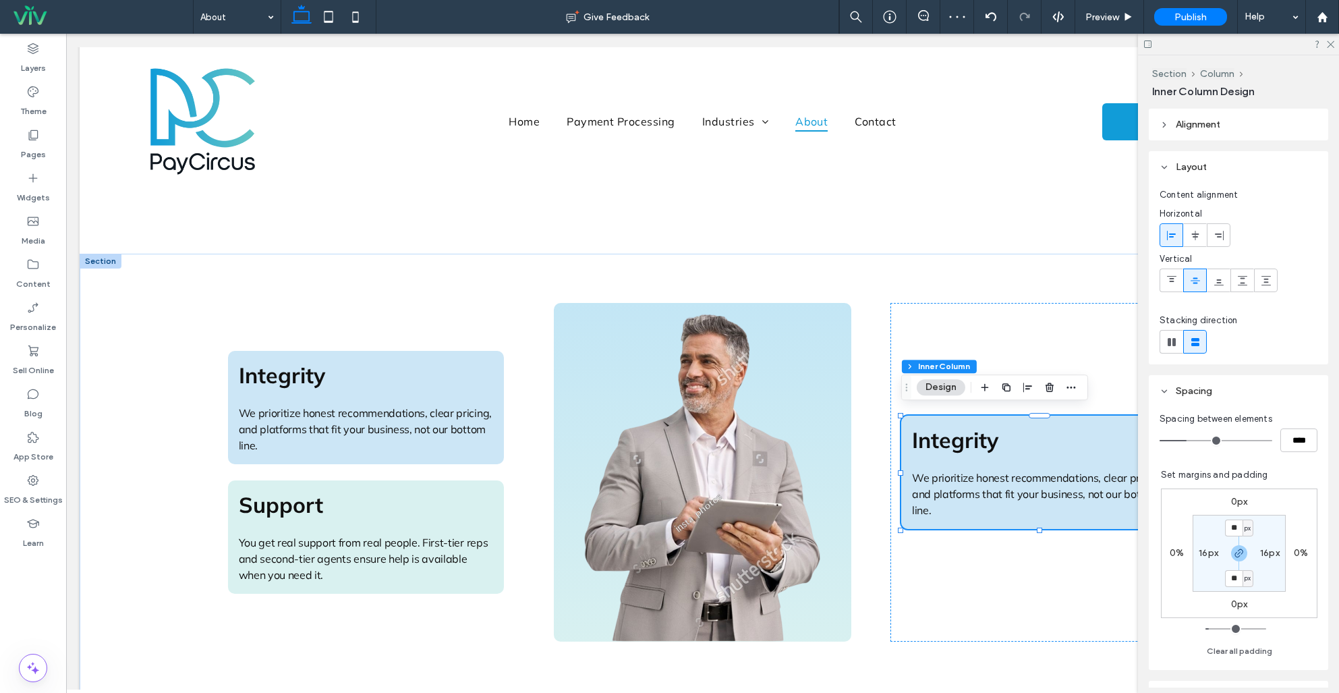
click at [983, 486] on span "We prioritize honest recommendations, clear pricing, and platforms that fit you…" at bounding box center [1038, 494] width 253 height 46
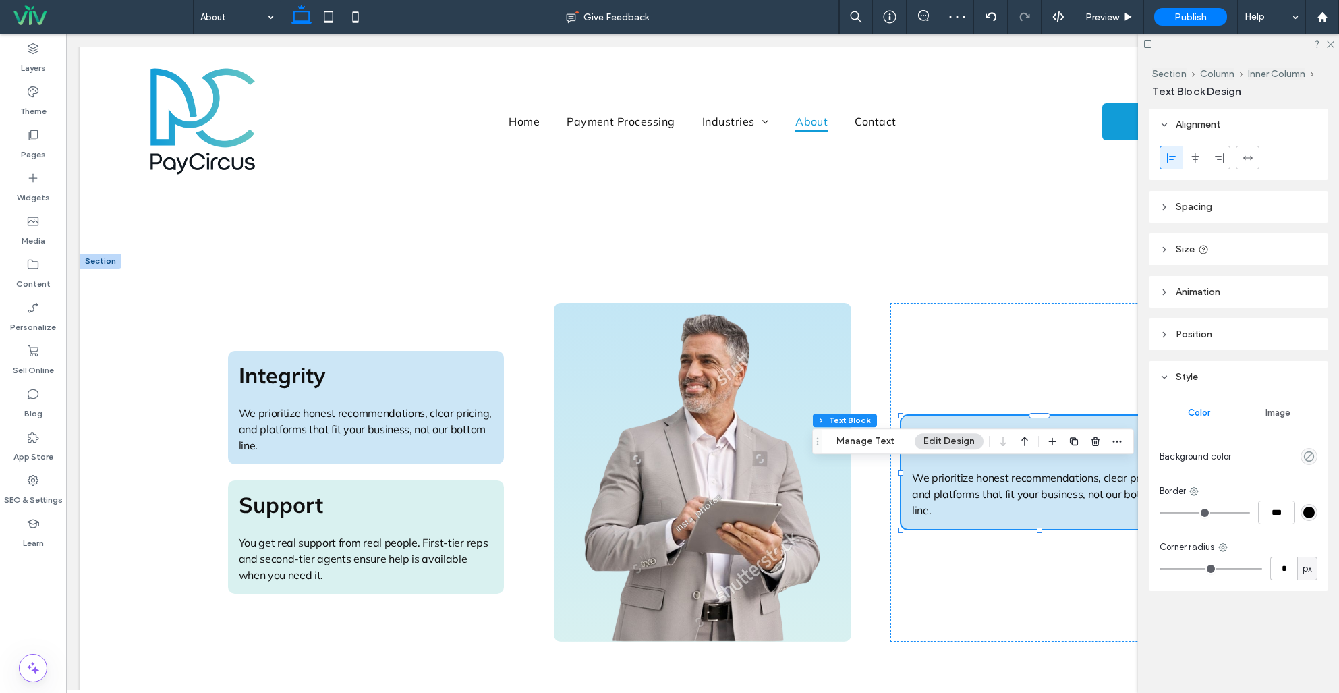
click at [983, 486] on span "We prioritize honest recommendations, clear pricing, and platforms that fit you…" at bounding box center [1038, 494] width 253 height 46
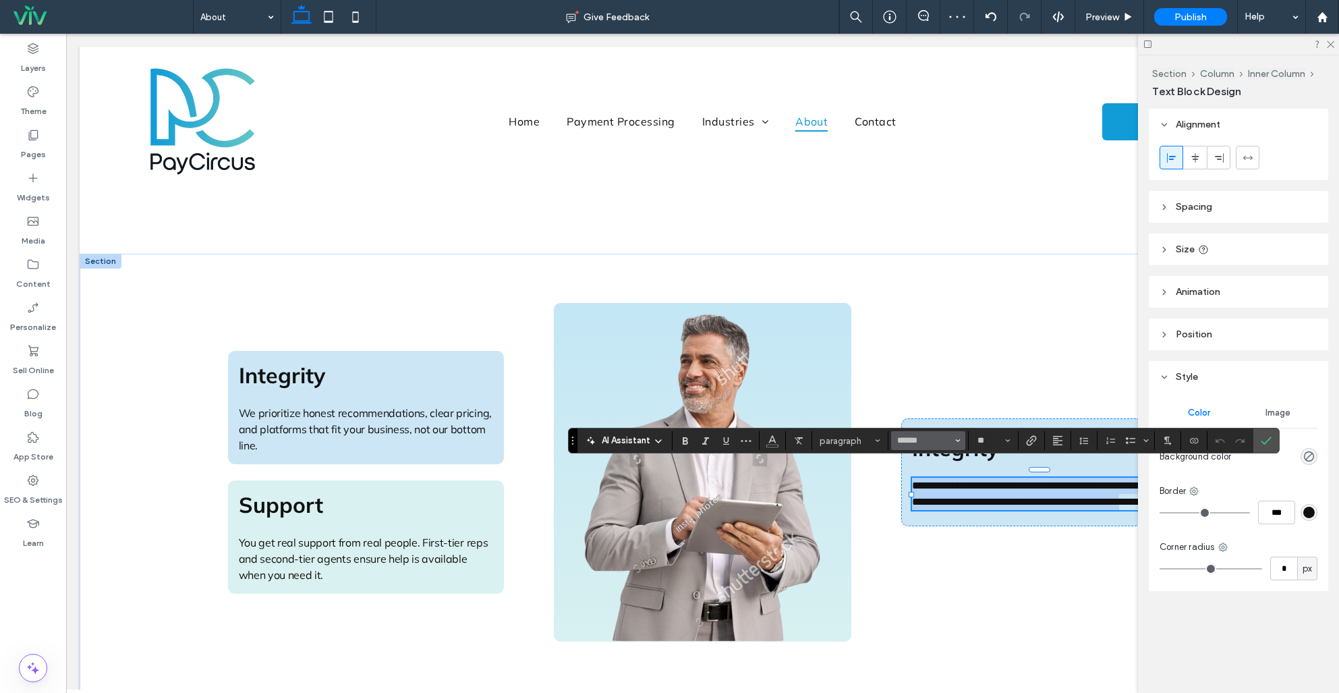
type input "**"
drag, startPoint x: 1266, startPoint y: 436, endPoint x: 1232, endPoint y: 436, distance: 34.4
click at [1266, 436] on icon "Confirm" at bounding box center [1266, 440] width 11 height 11
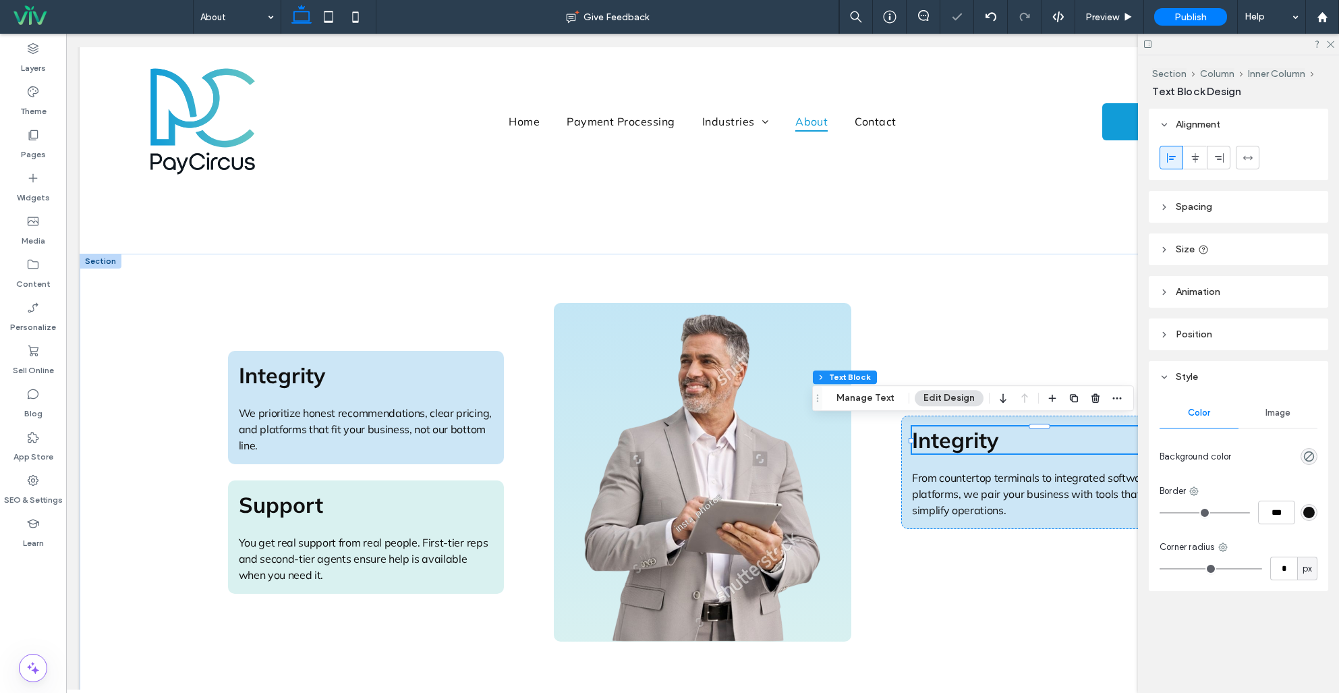
click at [999, 437] on h3 "Integrity" at bounding box center [1039, 439] width 255 height 27
type input "******"
type input "**"
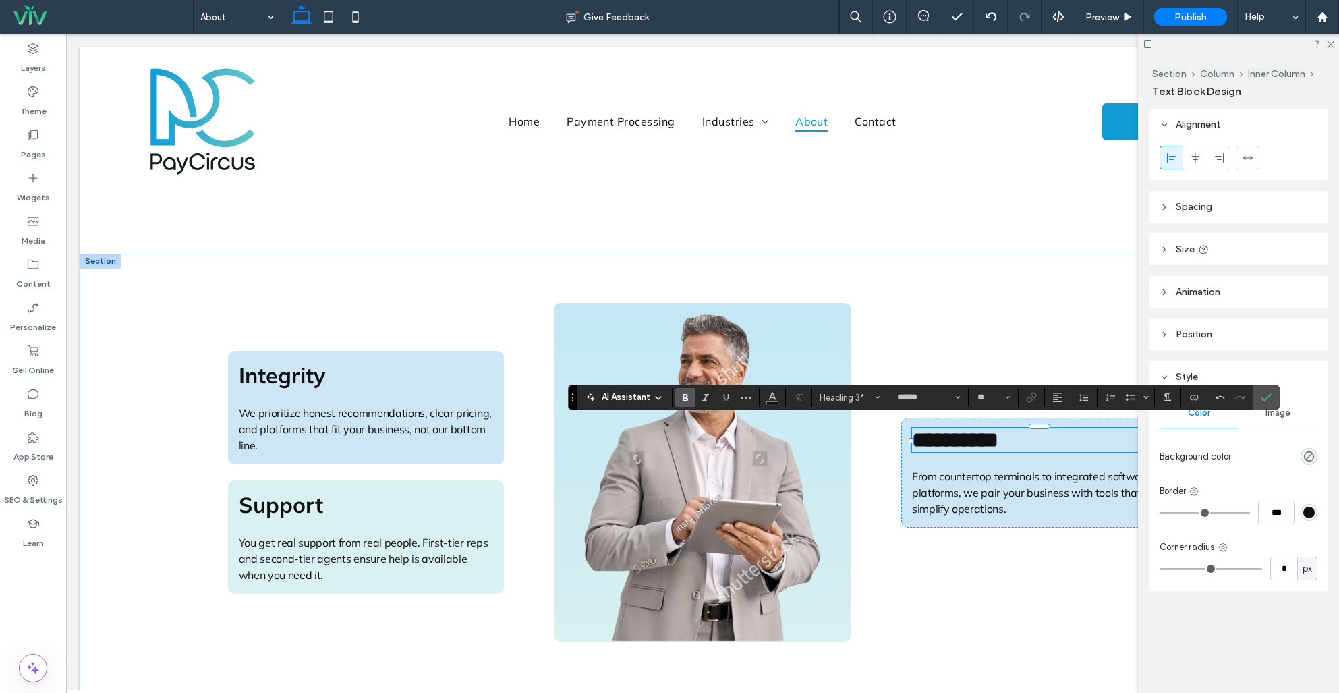
drag, startPoint x: 1265, startPoint y: 397, endPoint x: 1201, endPoint y: 393, distance: 64.2
click at [1261, 397] on icon "Confirm" at bounding box center [1266, 397] width 11 height 11
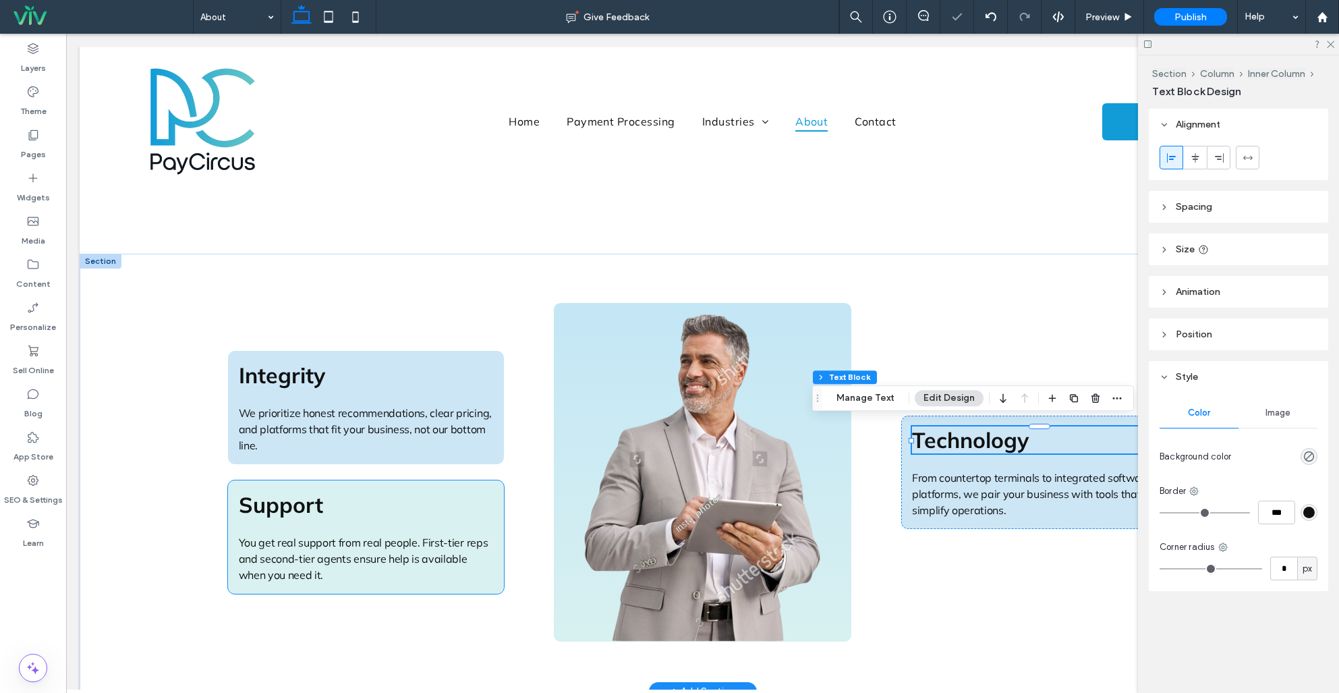
click at [432, 480] on div "Support You get real support from real people. First-tier reps and second-tier …" at bounding box center [366, 536] width 277 height 113
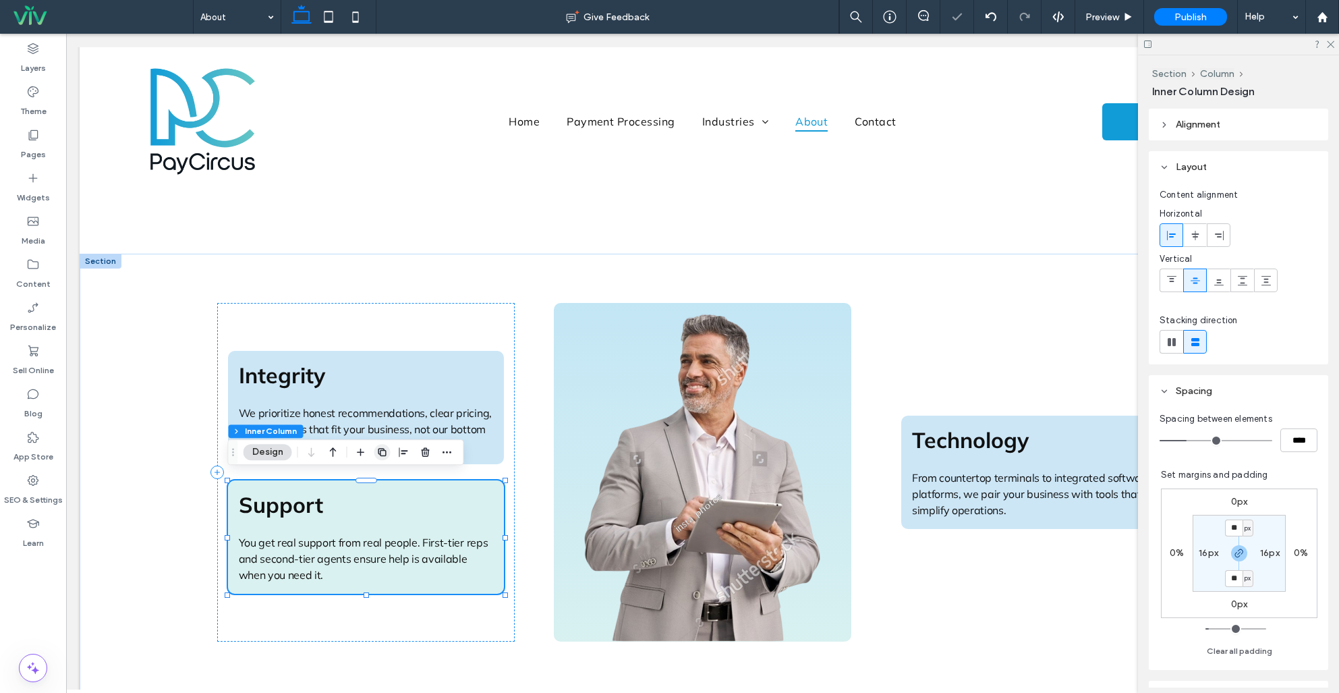
click at [382, 448] on use "button" at bounding box center [382, 452] width 8 height 8
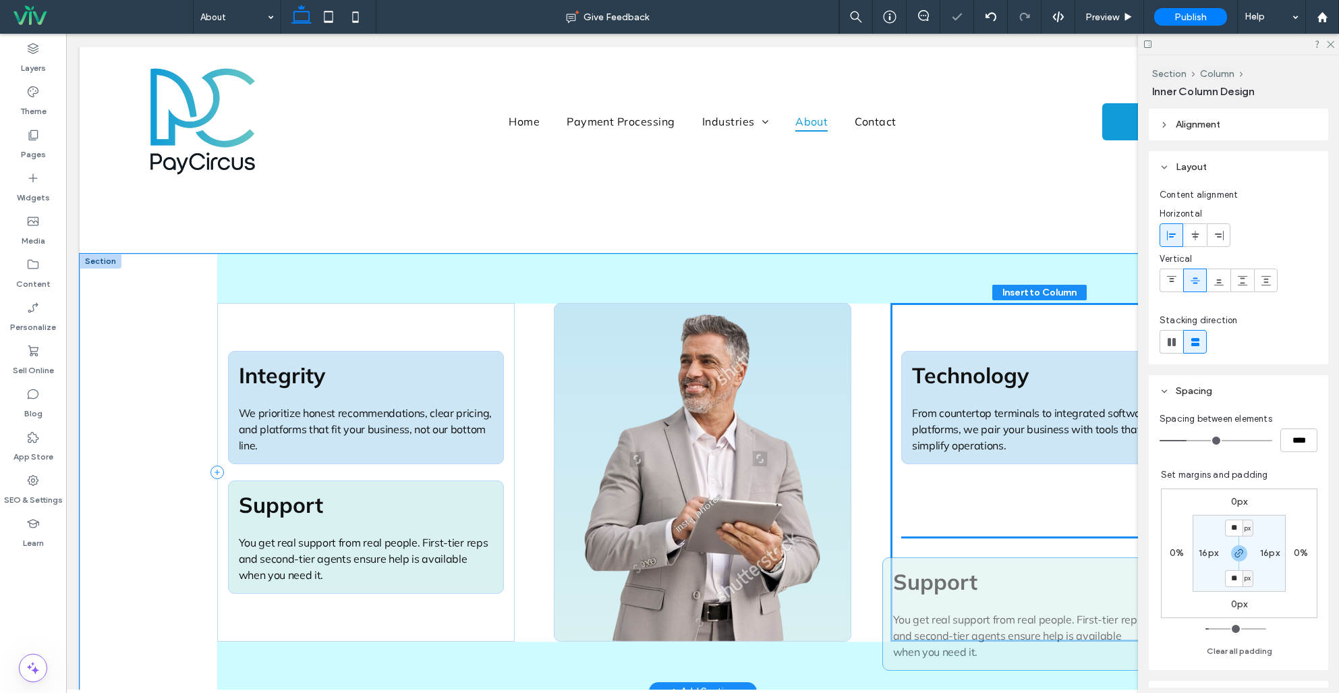
drag, startPoint x: 429, startPoint y: 575, endPoint x: 1090, endPoint y: 565, distance: 661.1
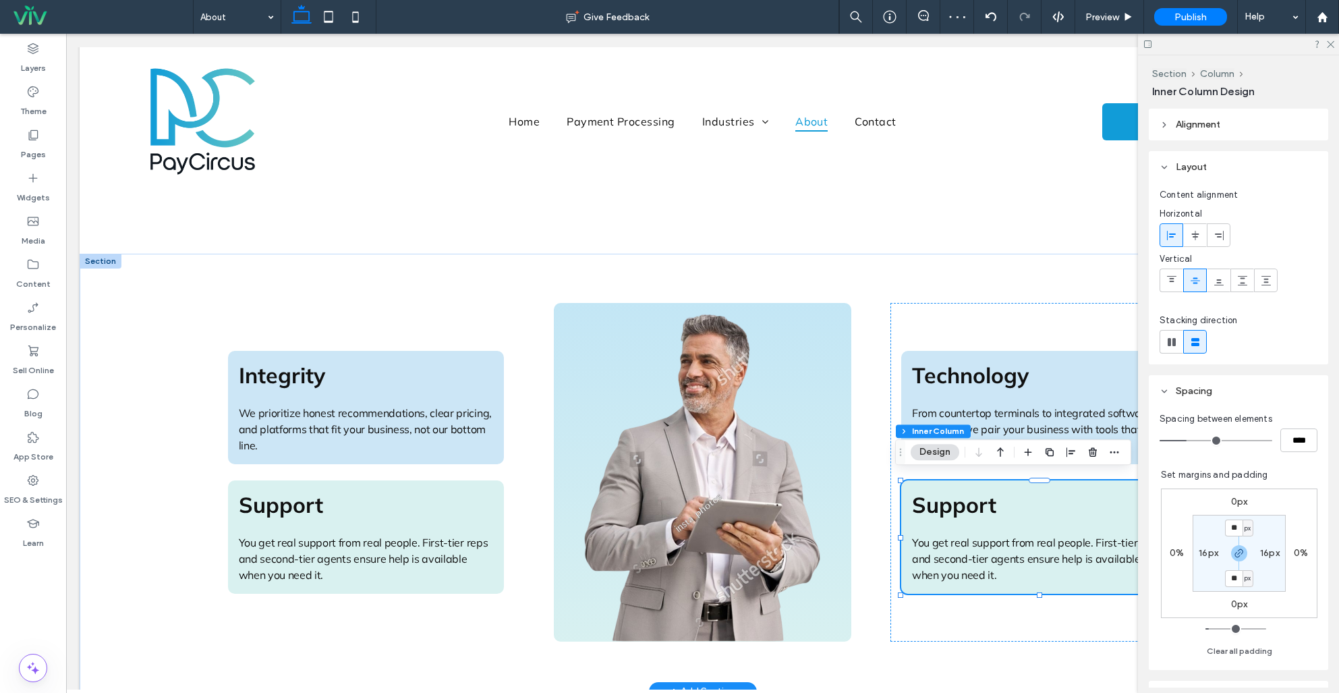
click at [917, 559] on span "You get real support from real people. First-tier reps and second-tier agents e…" at bounding box center [1037, 559] width 250 height 46
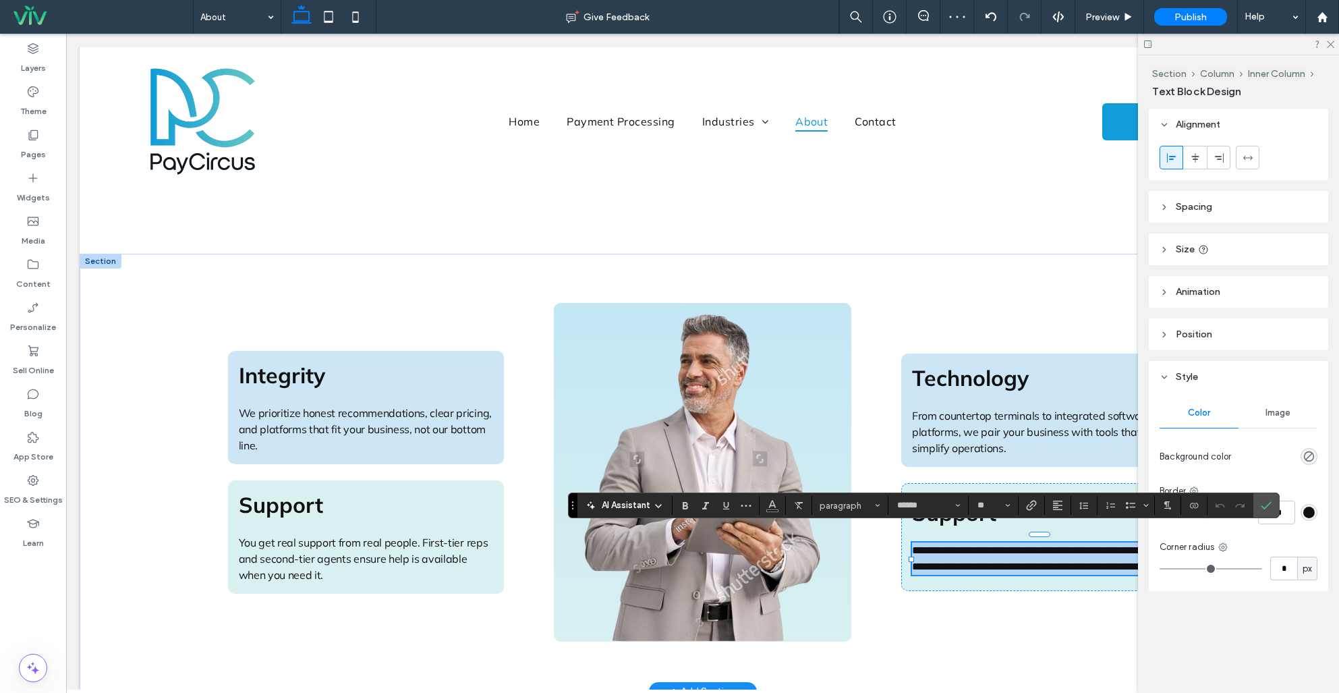
type input "**"
drag, startPoint x: 1265, startPoint y: 503, endPoint x: 1146, endPoint y: 496, distance: 119.6
click at [1265, 503] on icon "Confirm" at bounding box center [1266, 505] width 11 height 11
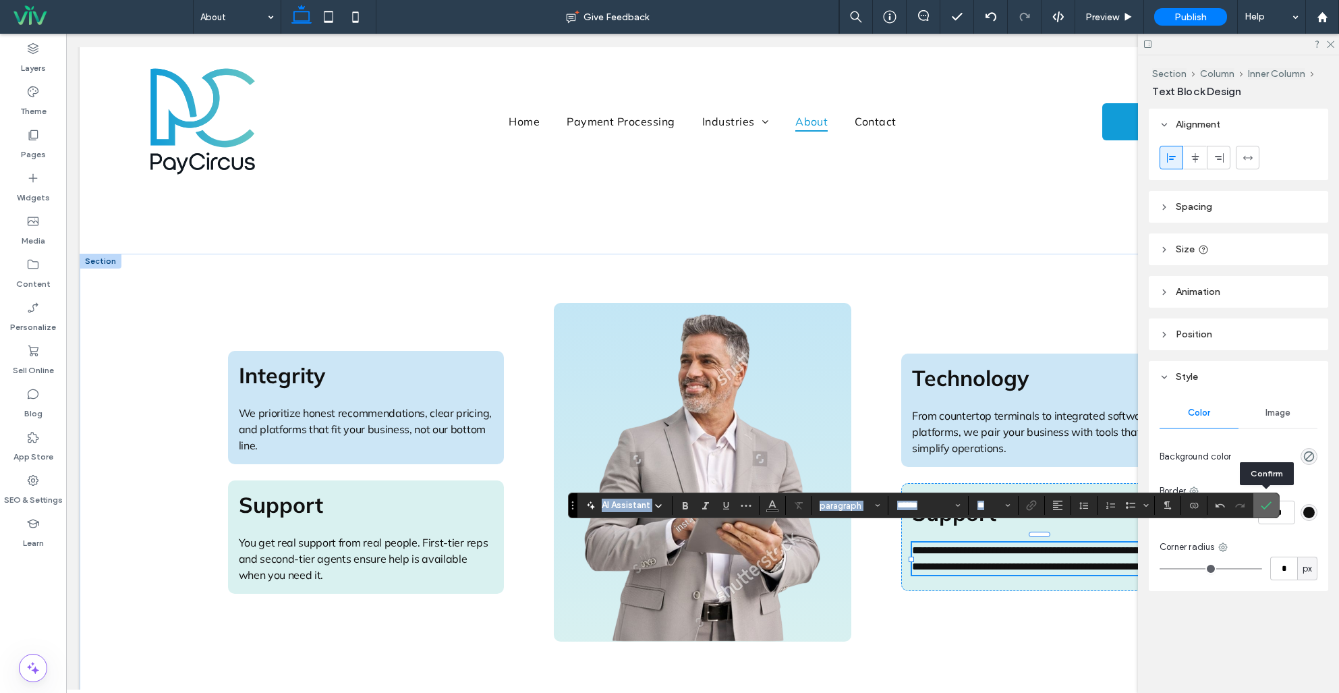
click at [1265, 502] on icon "Confirm" at bounding box center [1266, 505] width 11 height 11
click at [1269, 507] on icon "Confirm" at bounding box center [1266, 505] width 11 height 11
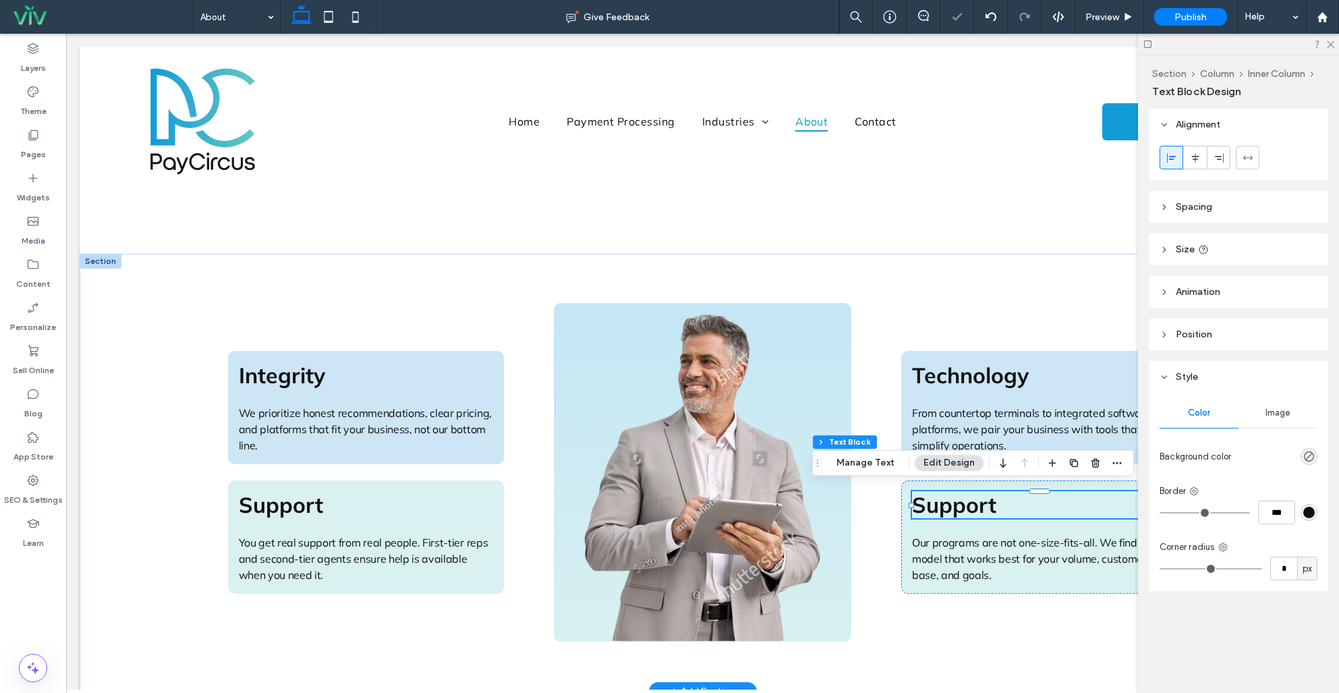
click at [996, 491] on h3 "Support" at bounding box center [1039, 504] width 255 height 27
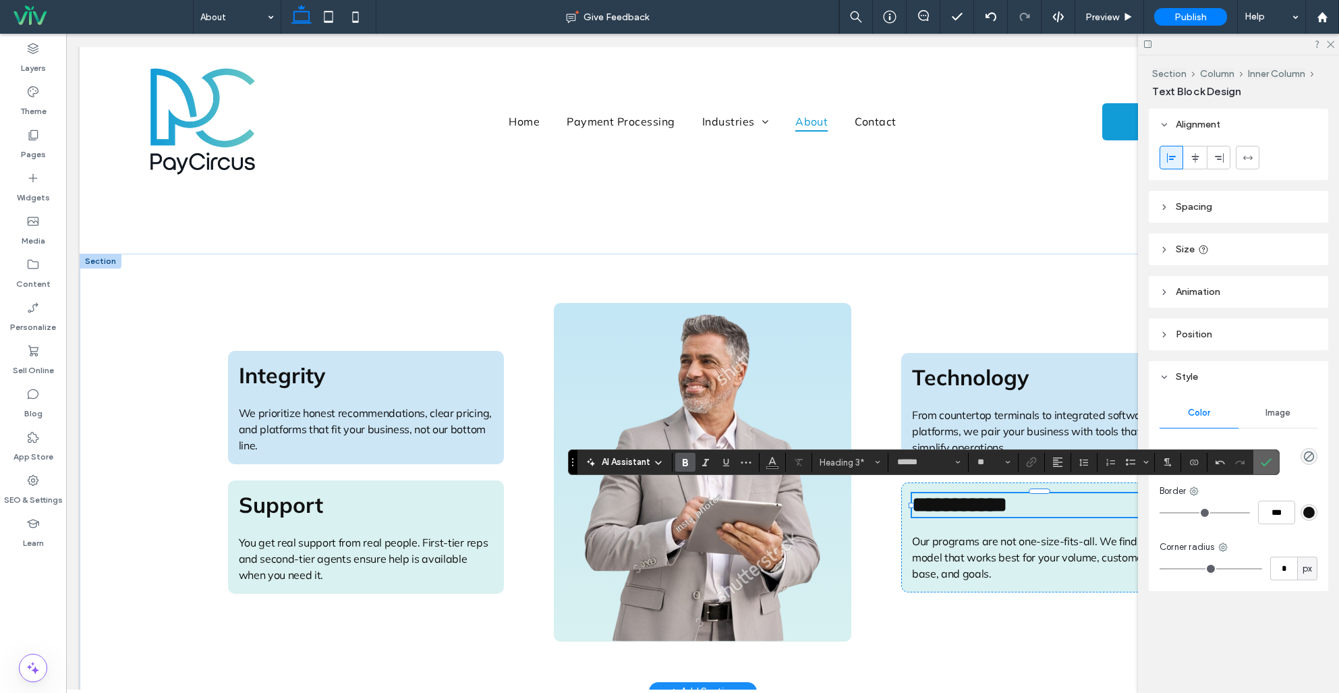
click at [1265, 459] on icon "Confirm" at bounding box center [1266, 462] width 11 height 11
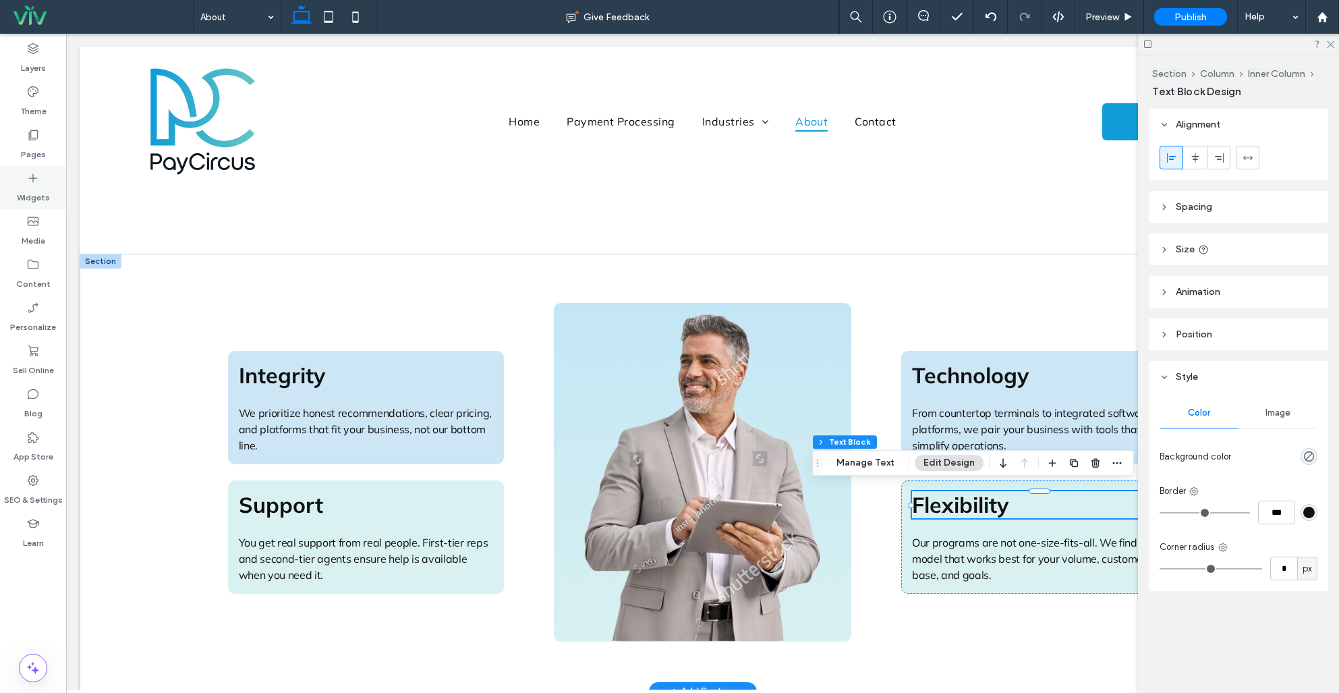
click at [36, 180] on icon at bounding box center [32, 177] width 13 height 13
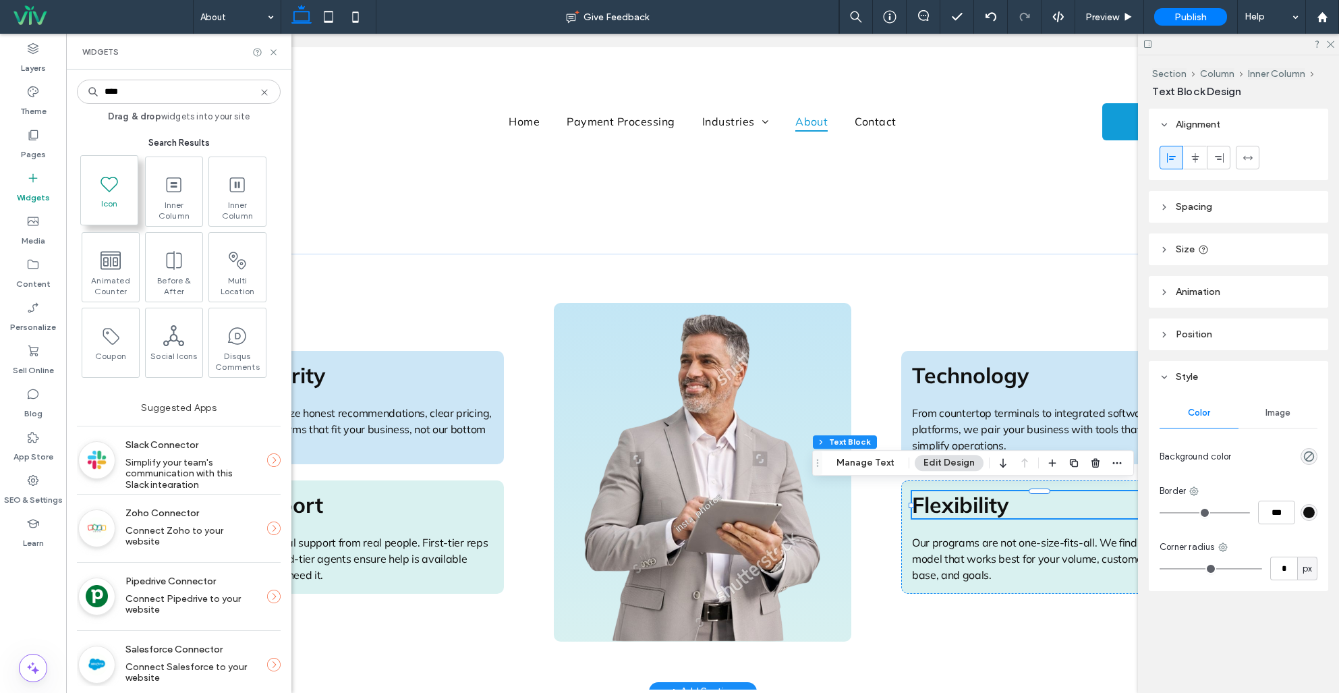
type input "****"
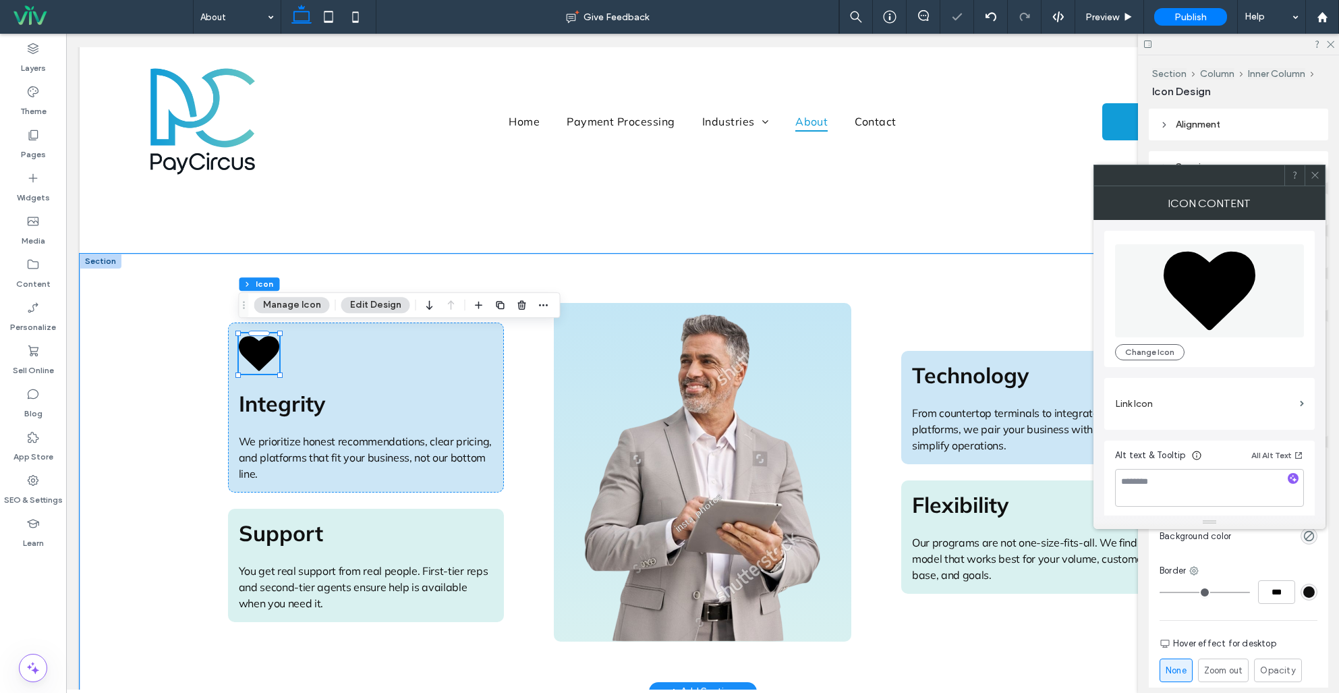
click at [1193, 300] on icon at bounding box center [1210, 290] width 92 height 79
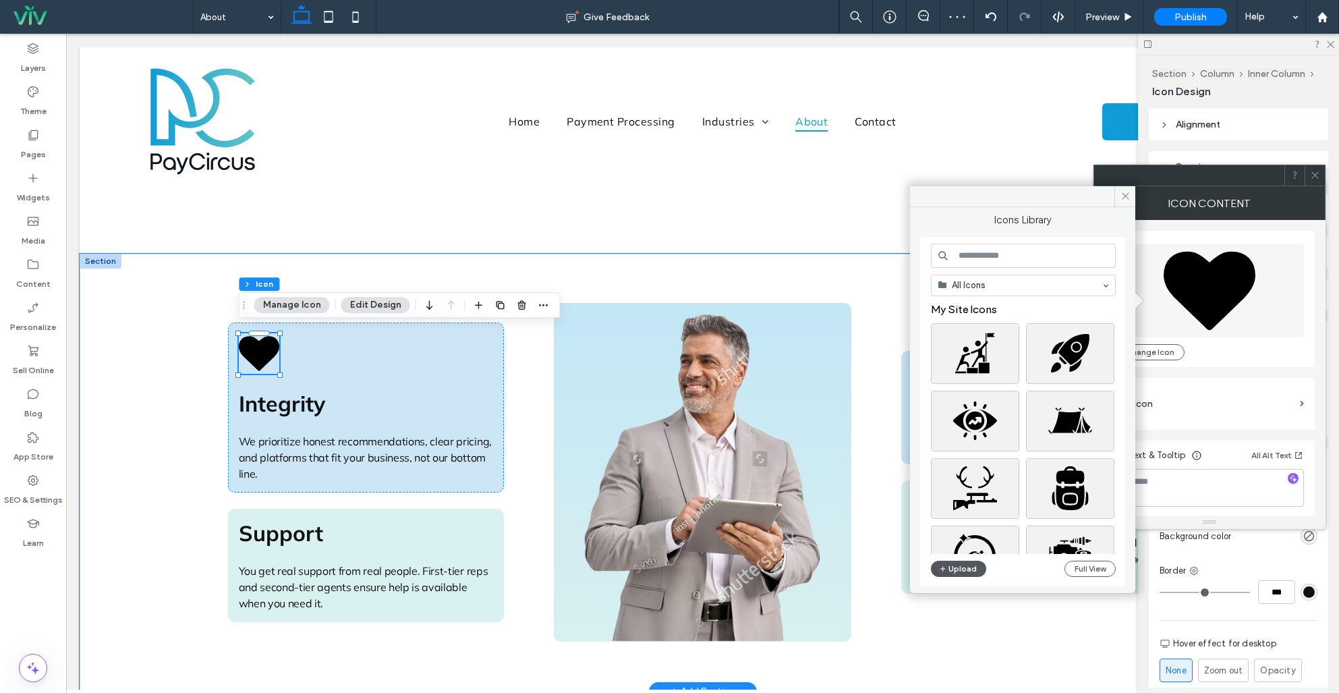
click at [961, 570] on button "Upload" at bounding box center [958, 569] width 55 height 16
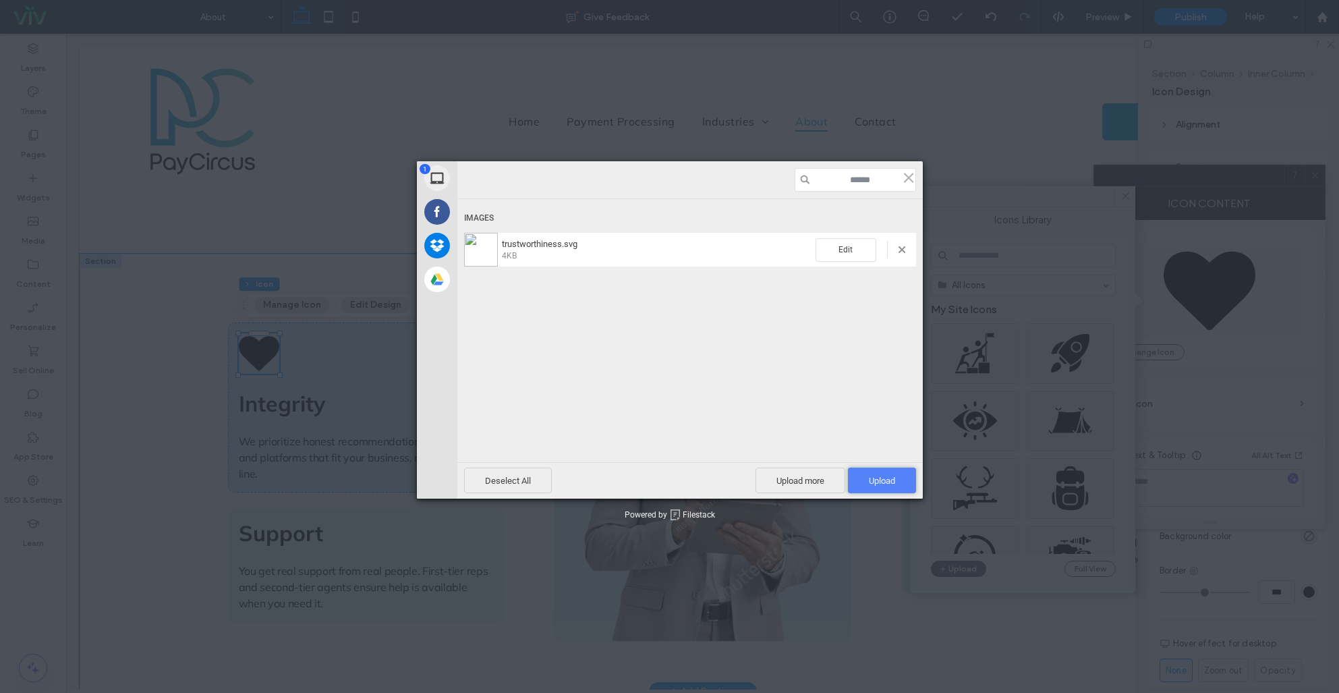
click at [869, 476] on span "Upload 1" at bounding box center [882, 481] width 26 height 10
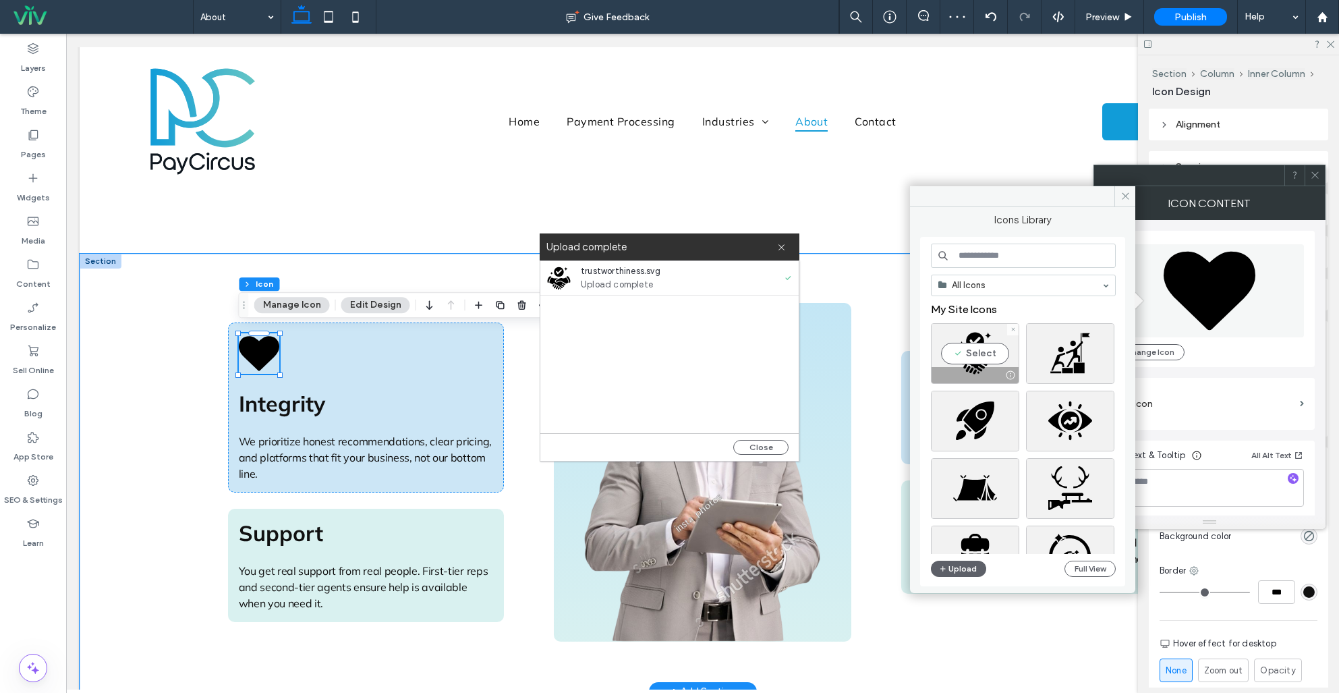
click at [971, 352] on div "Select" at bounding box center [975, 353] width 88 height 61
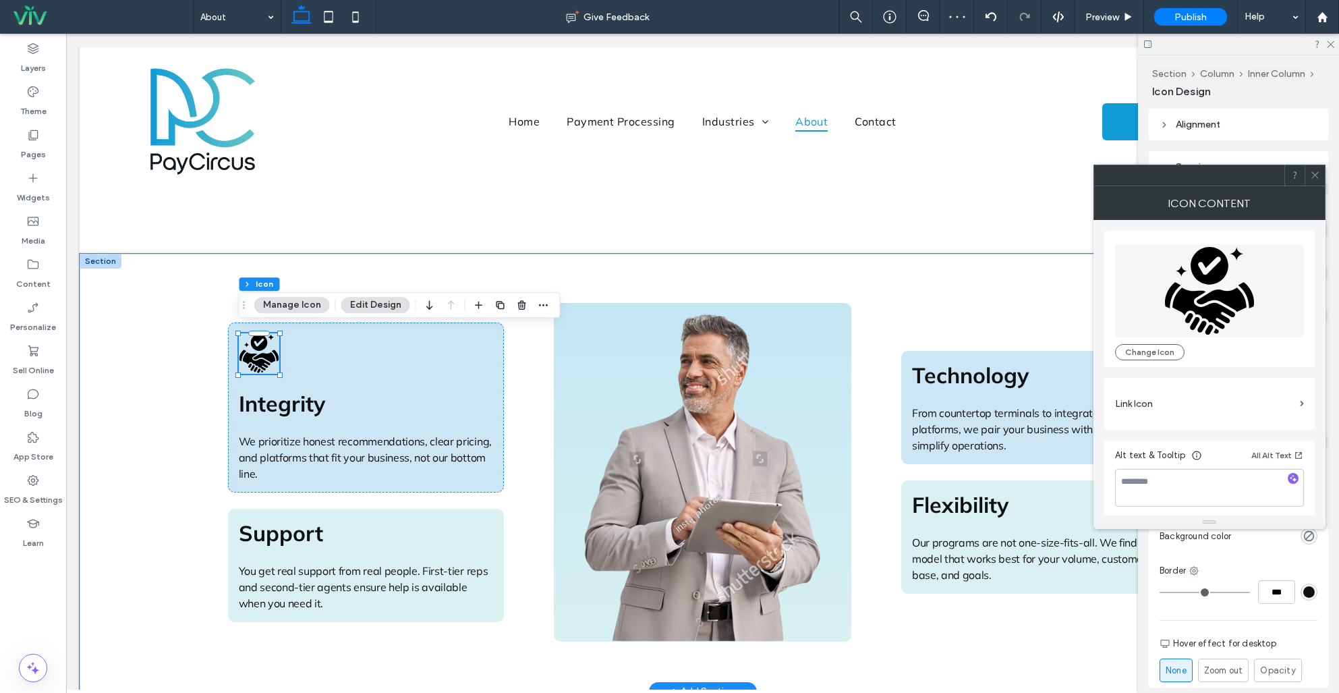
click at [505, 304] on span "button" at bounding box center [500, 305] width 16 height 16
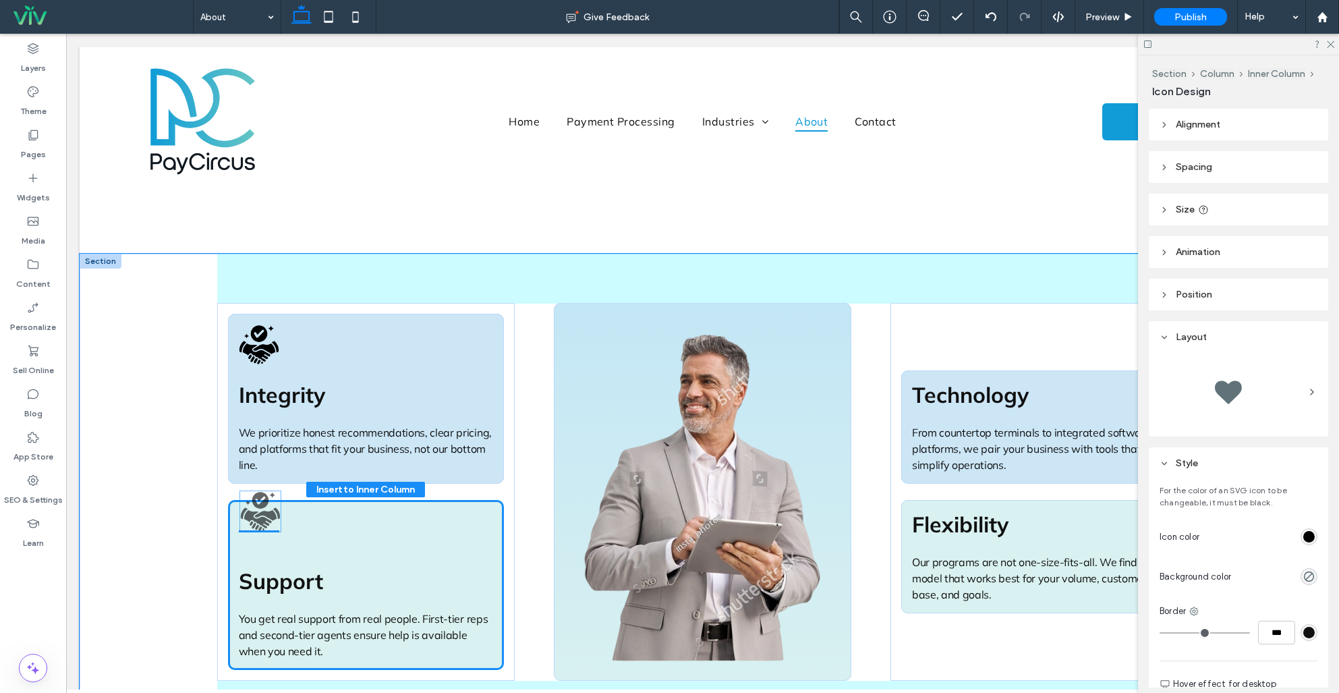
drag, startPoint x: 256, startPoint y: 388, endPoint x: 270, endPoint y: 512, distance: 125.0
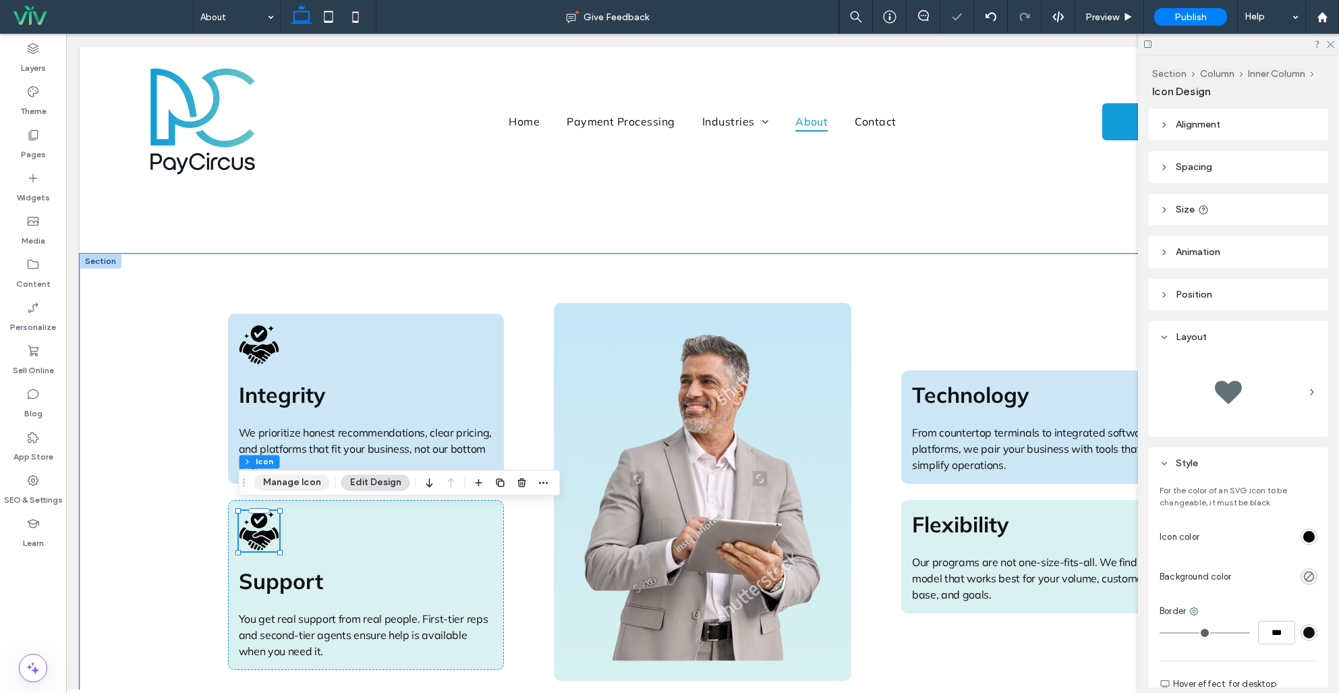
click at [276, 486] on button "Manage Icon" at bounding box center [292, 482] width 76 height 16
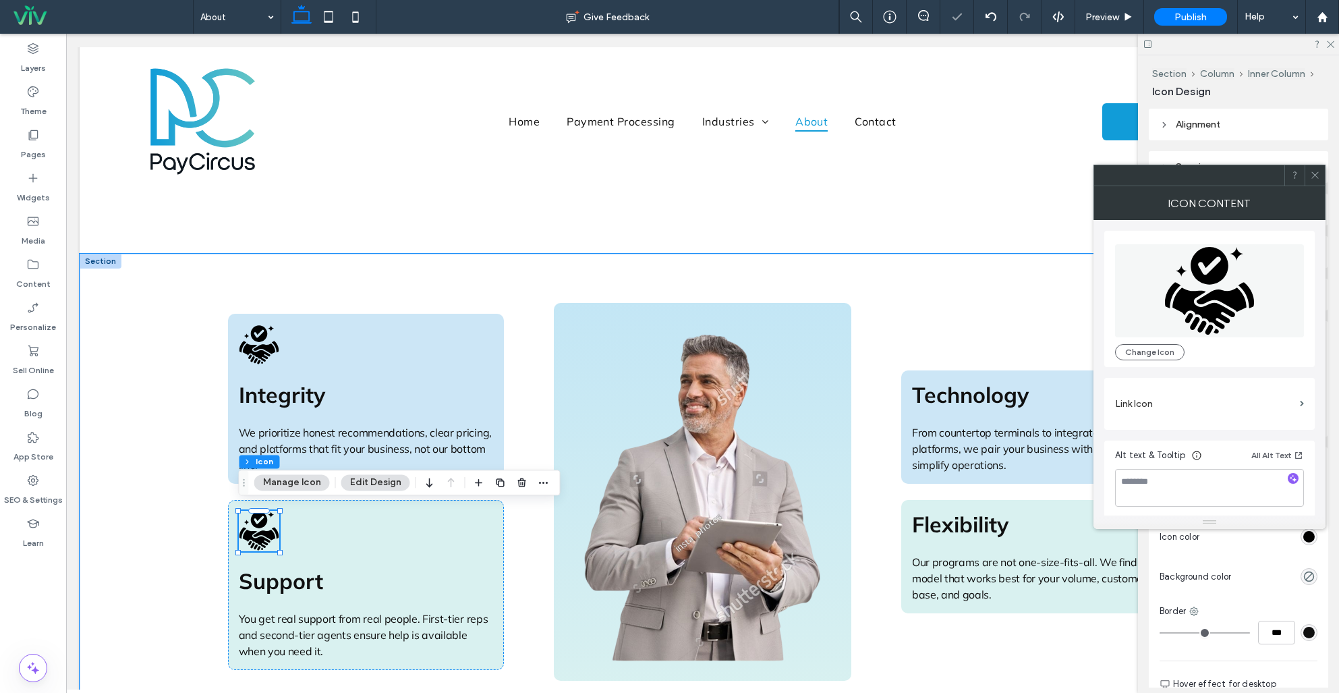
click at [1205, 283] on icon at bounding box center [1209, 290] width 89 height 88
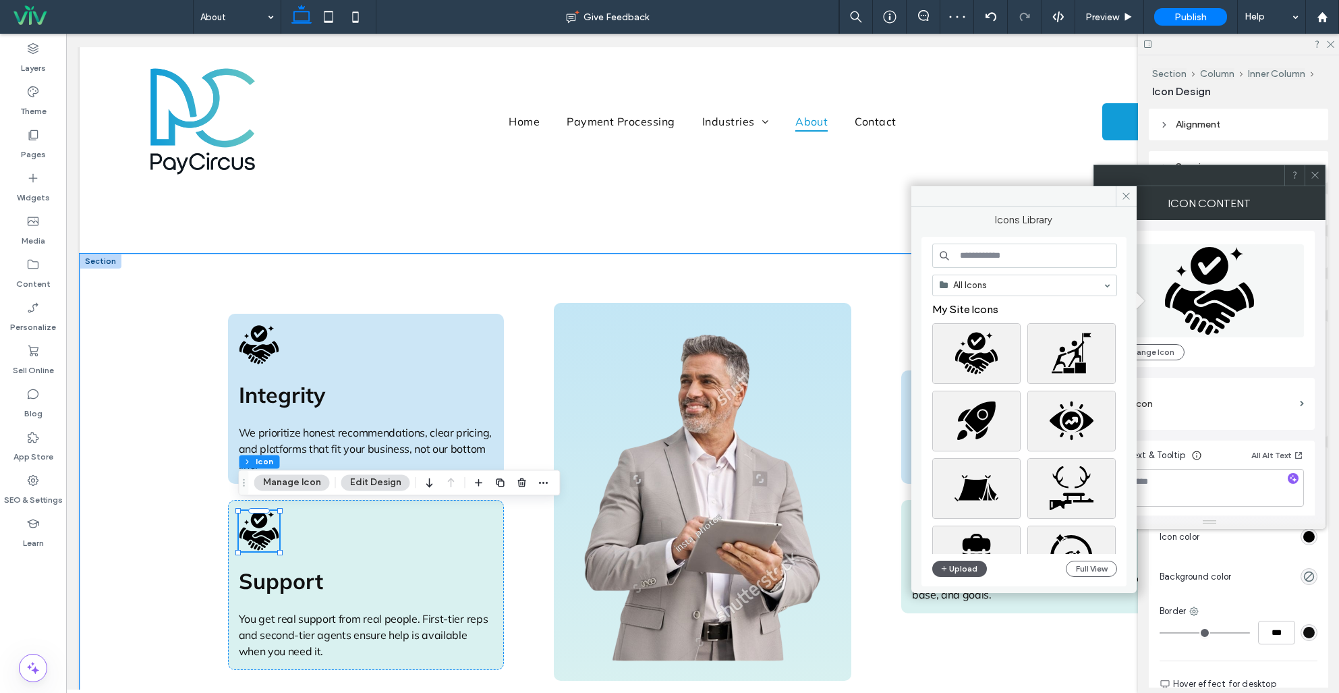
click at [955, 565] on button "Upload" at bounding box center [959, 569] width 55 height 16
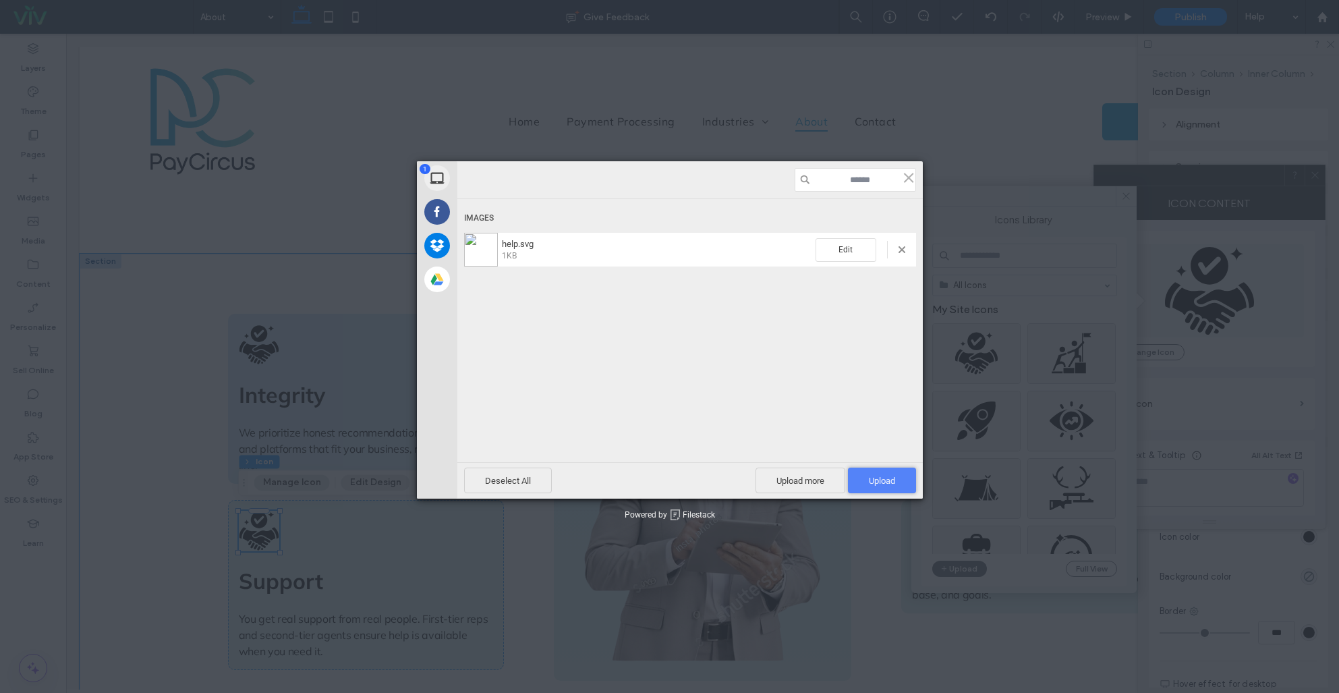
click at [869, 479] on span "Upload 1" at bounding box center [882, 481] width 26 height 10
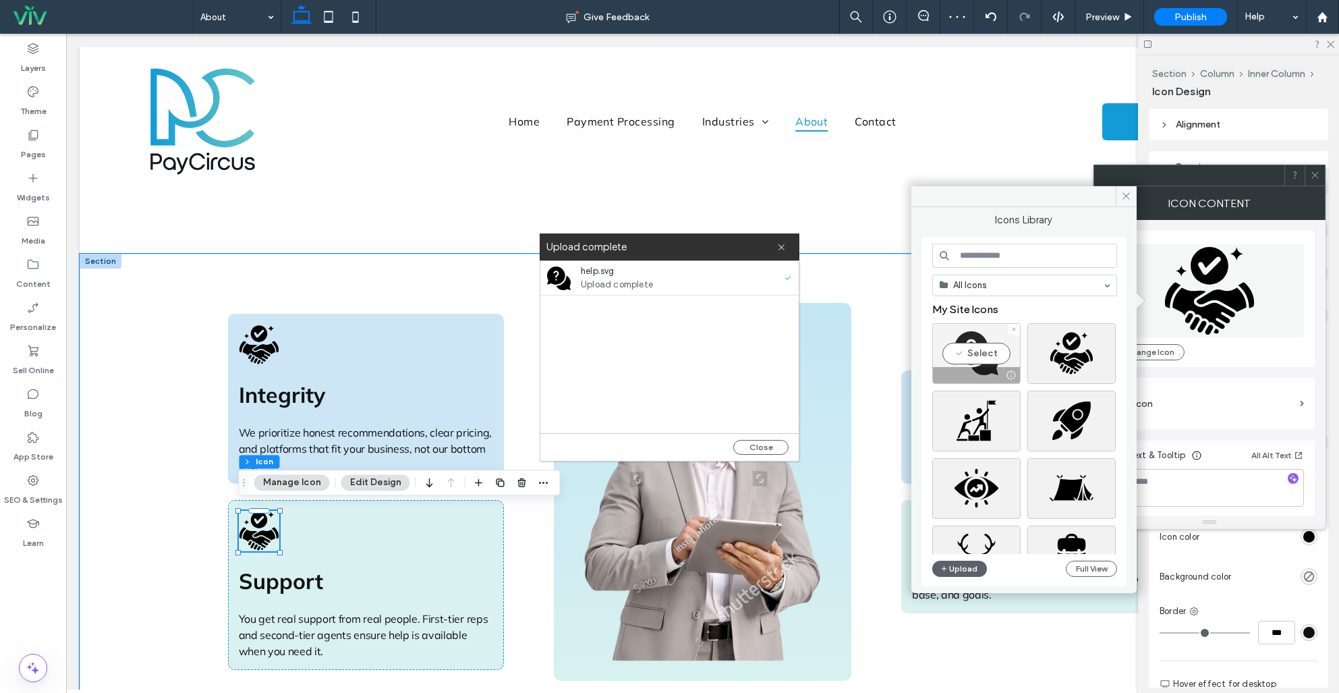
click at [971, 352] on div "Select" at bounding box center [976, 353] width 88 height 61
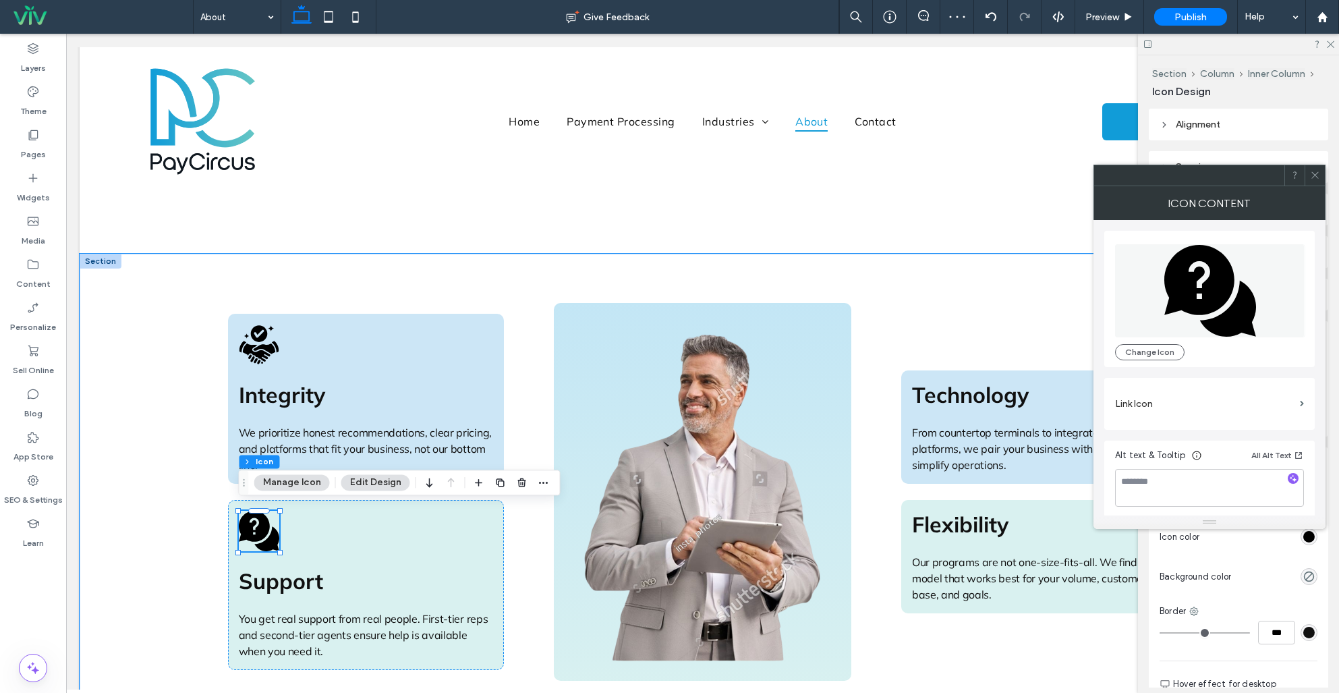
drag, startPoint x: 1316, startPoint y: 181, endPoint x: 1251, endPoint y: 187, distance: 65.7
click at [1313, 181] on span at bounding box center [1315, 175] width 10 height 20
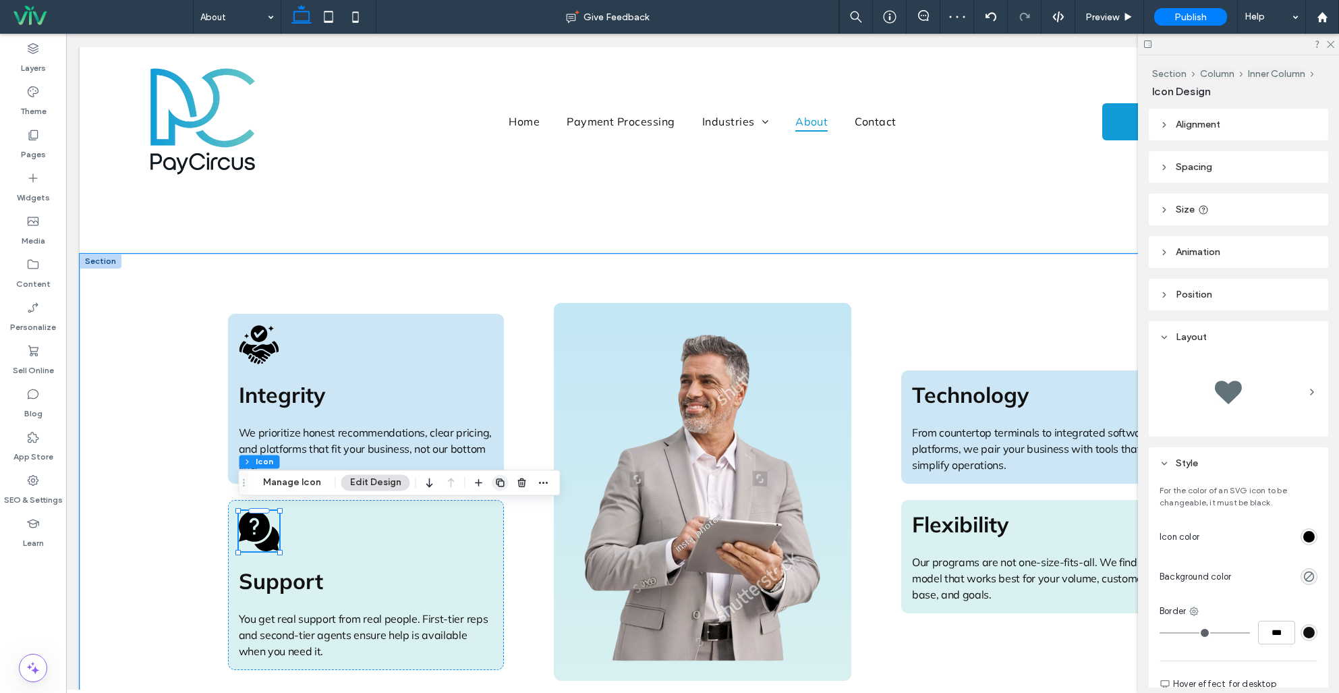
click at [496, 479] on use "button" at bounding box center [500, 482] width 8 height 8
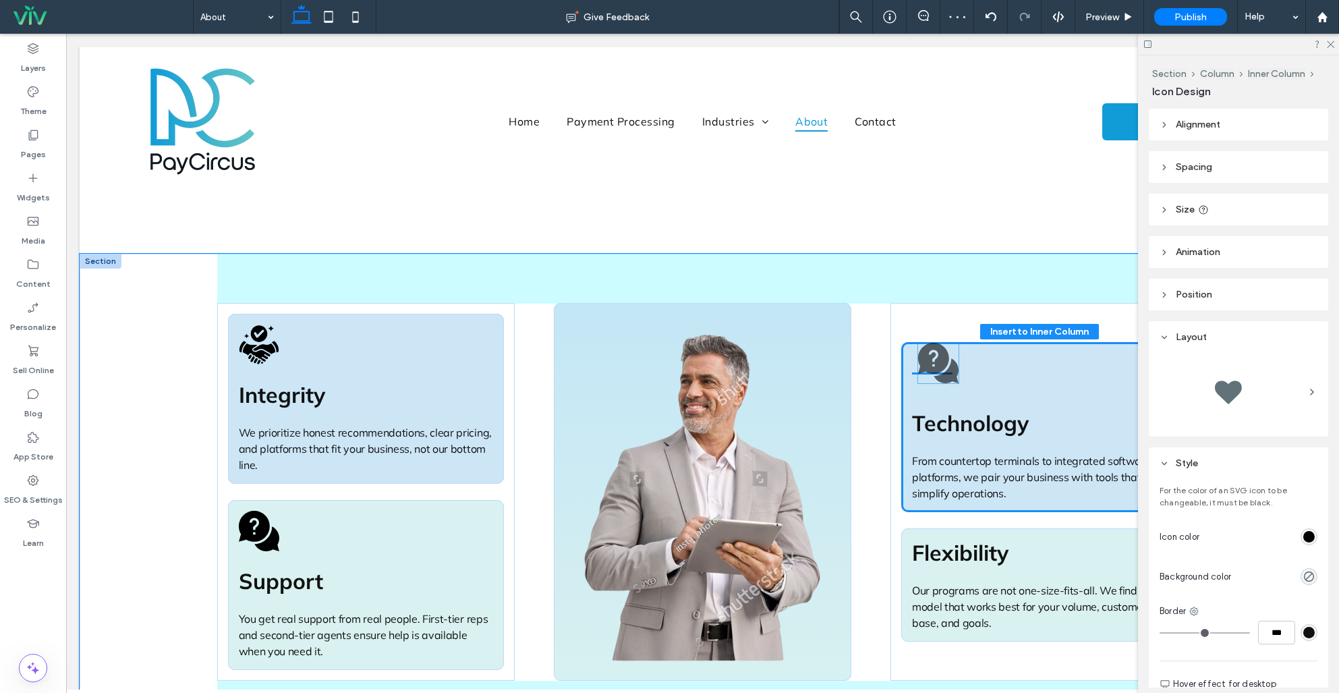
drag, startPoint x: 264, startPoint y: 574, endPoint x: 943, endPoint y: 354, distance: 713.4
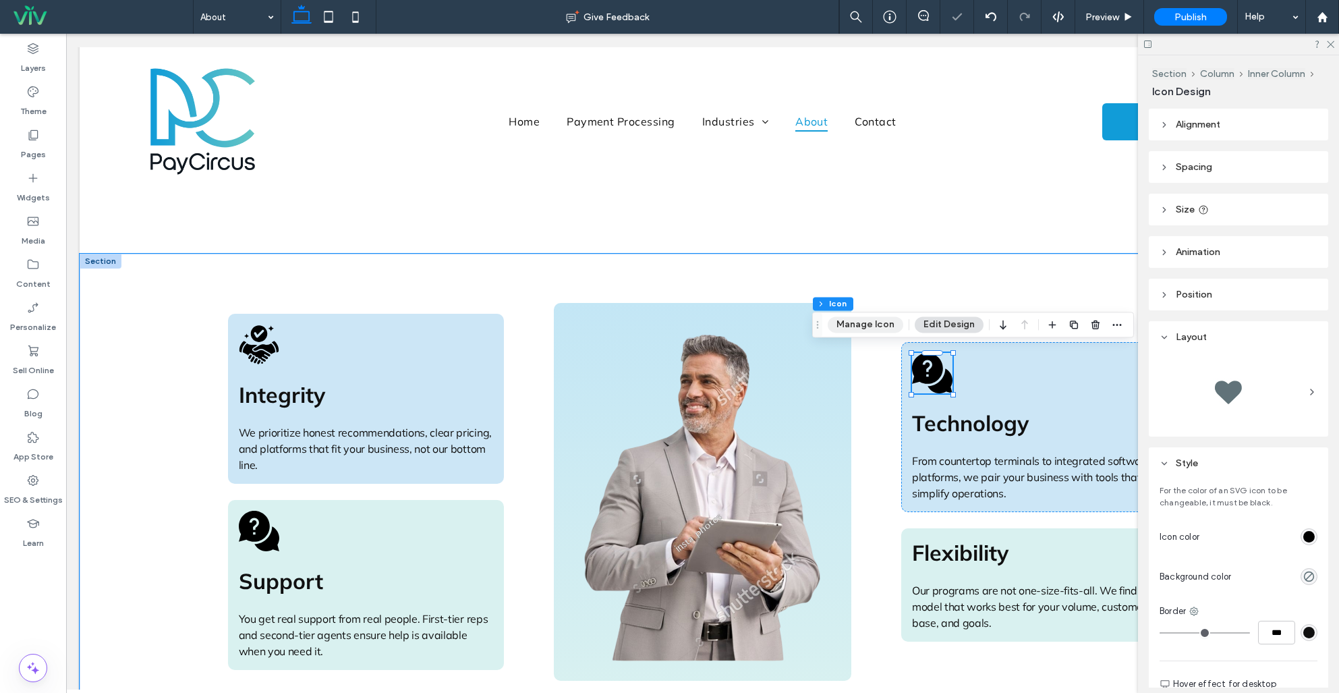
click at [876, 322] on button "Manage Icon" at bounding box center [866, 324] width 76 height 16
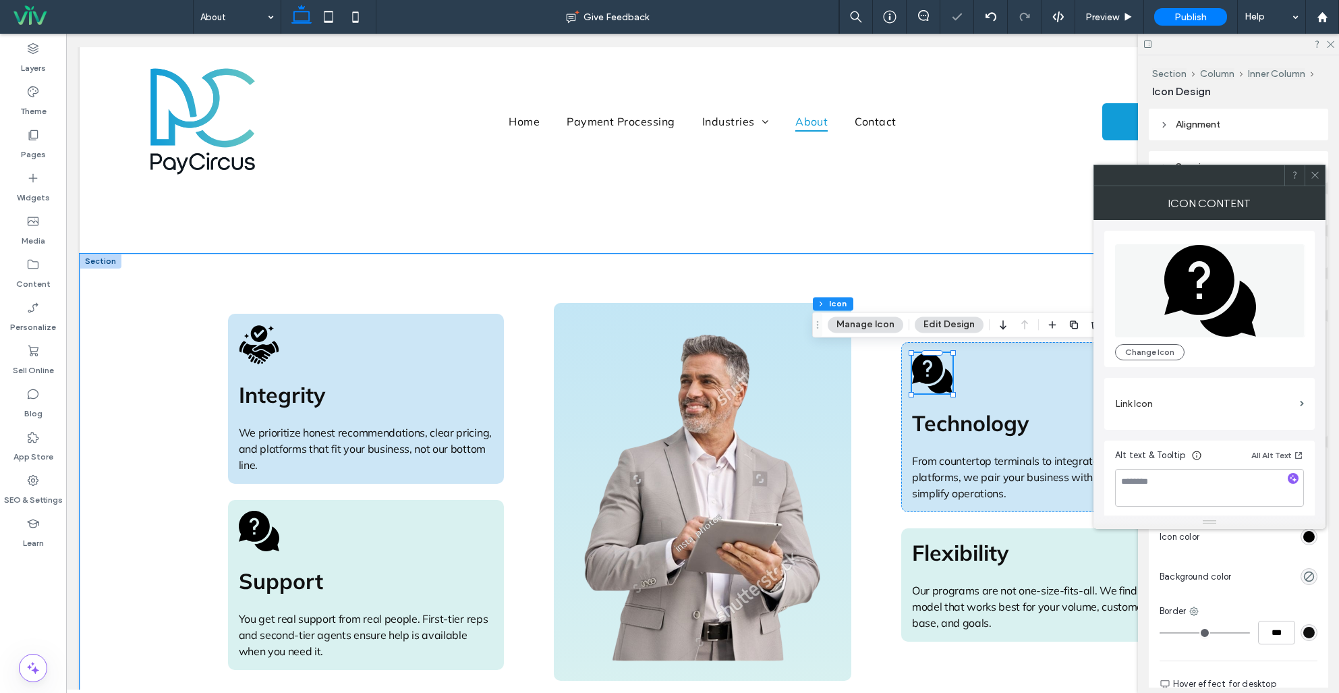
click at [1178, 310] on icon at bounding box center [1199, 280] width 70 height 70
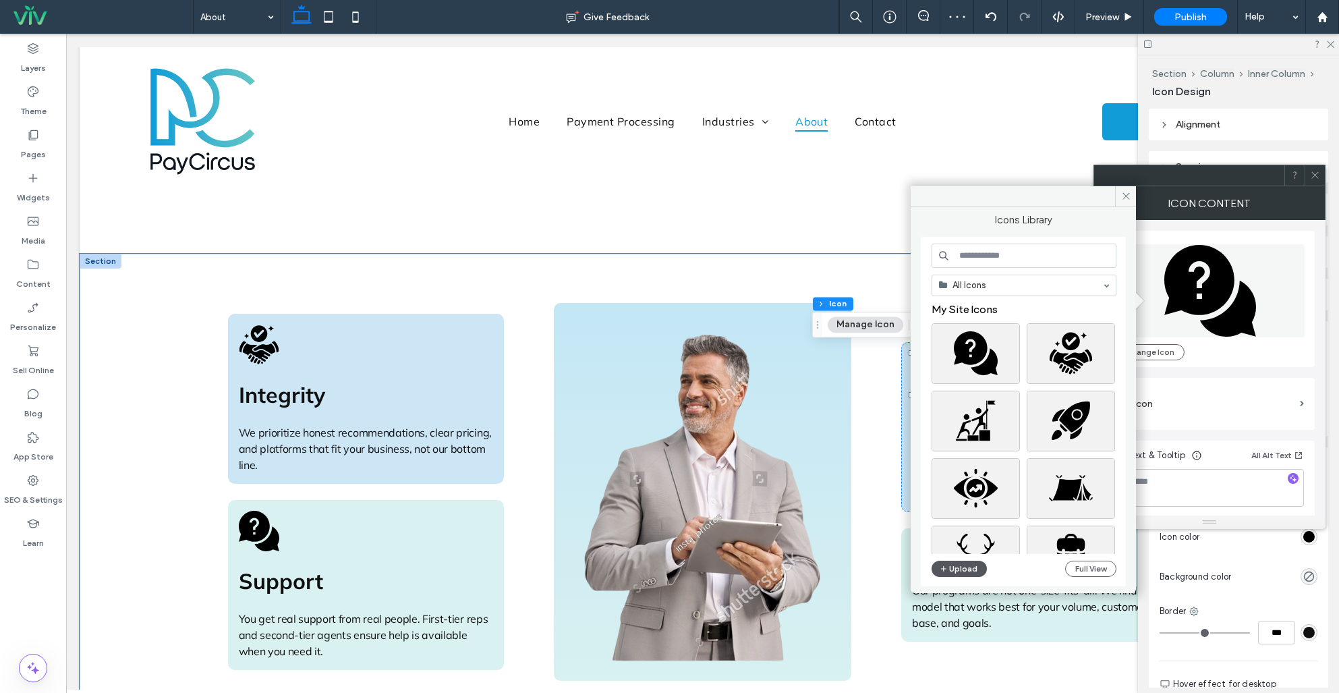
click at [973, 570] on button "Upload" at bounding box center [959, 569] width 55 height 16
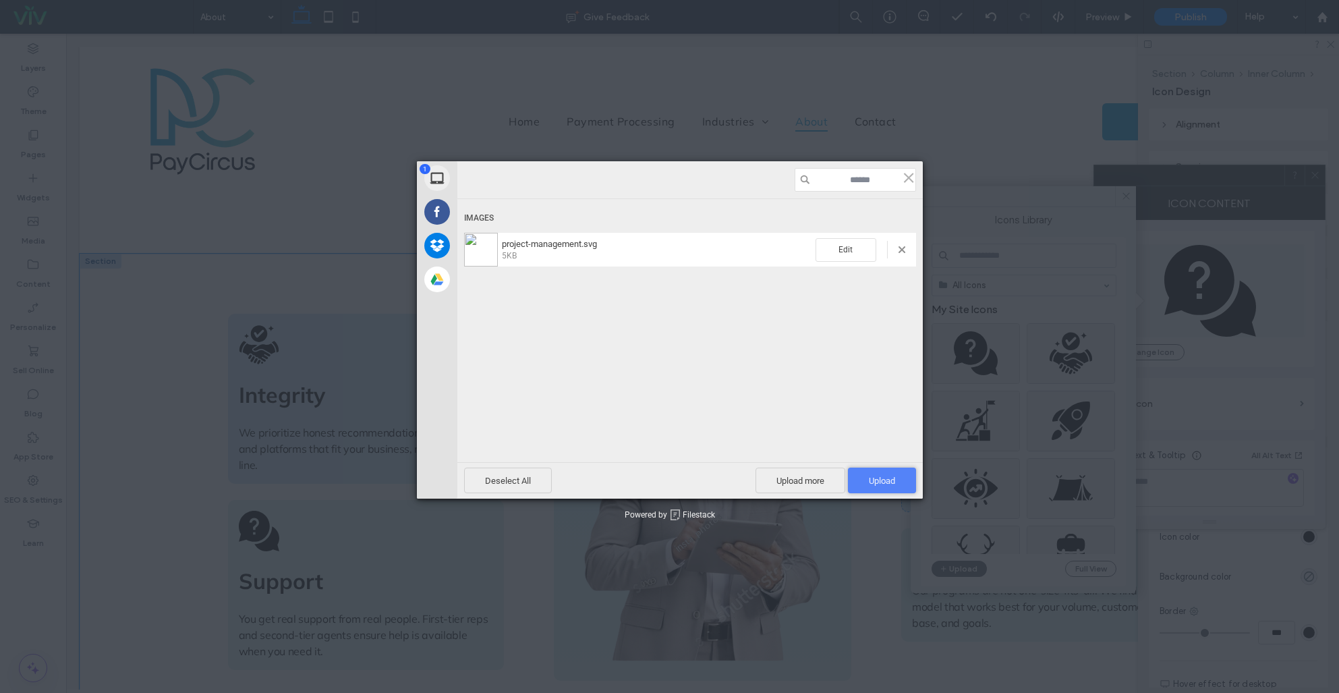
click at [884, 474] on span "Upload 1" at bounding box center [882, 480] width 68 height 26
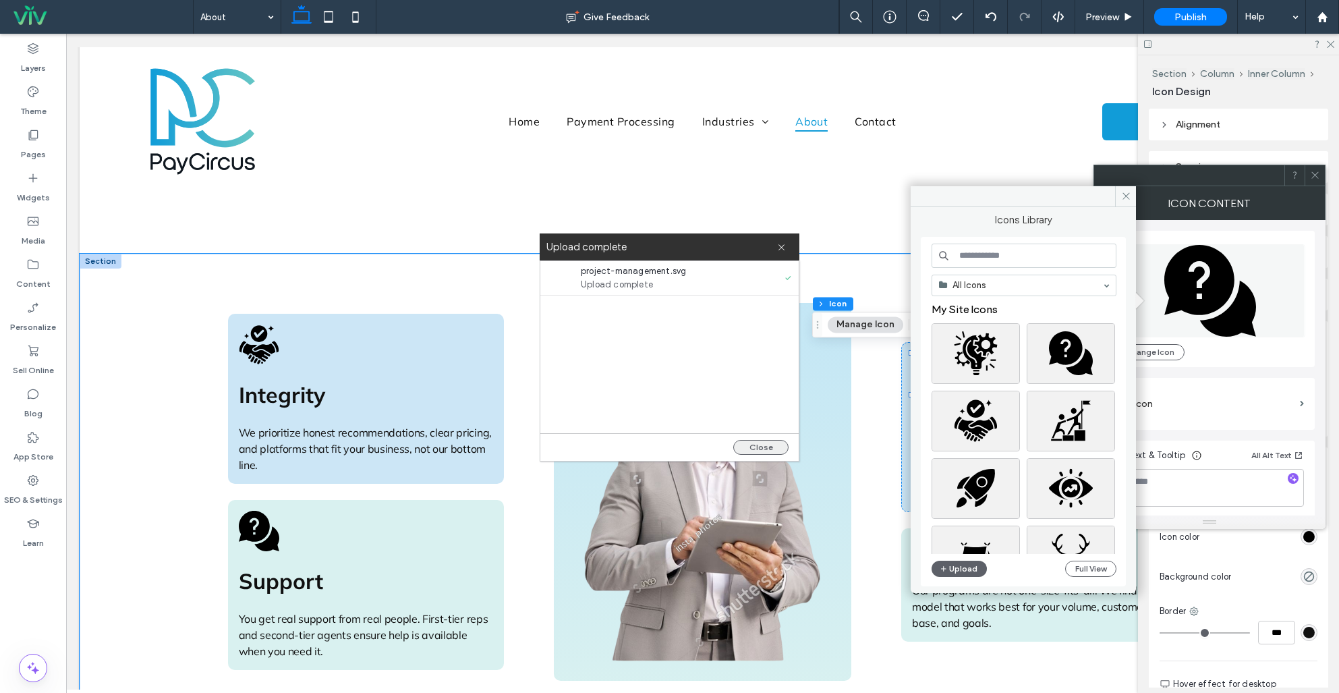
click at [766, 448] on button "Close" at bounding box center [760, 447] width 55 height 15
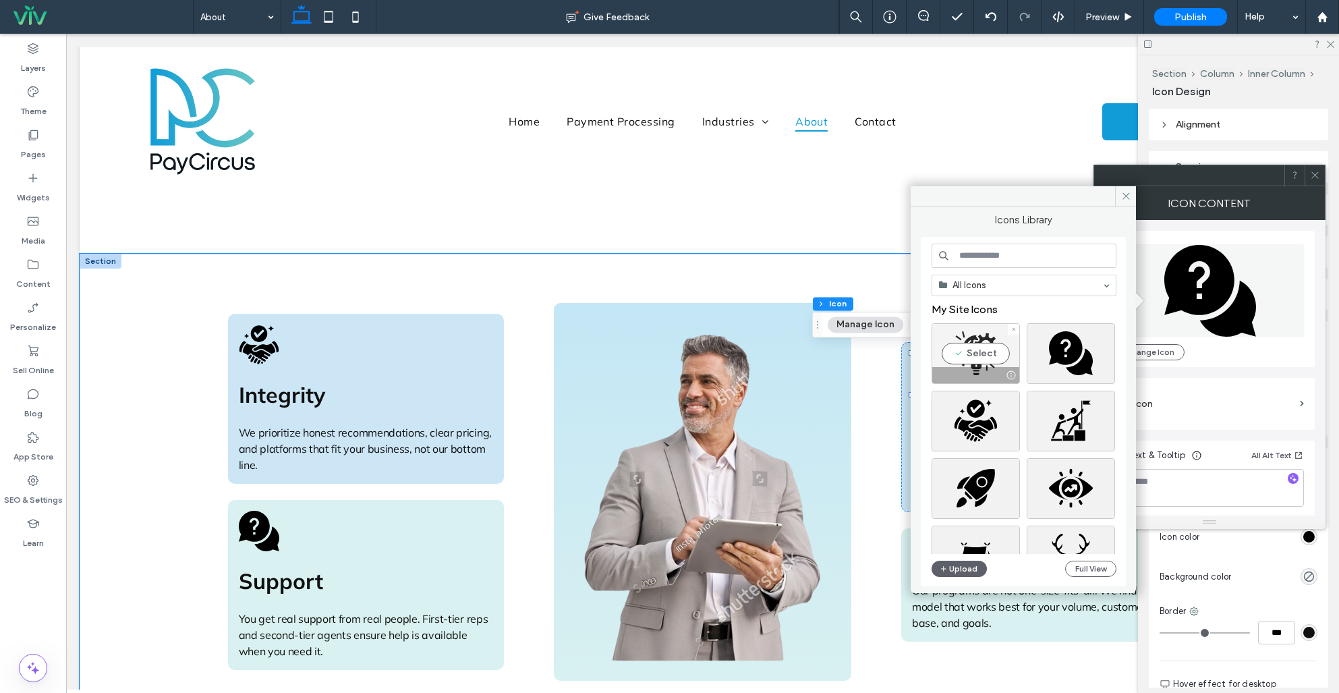
click at [976, 351] on div "Select" at bounding box center [976, 353] width 88 height 61
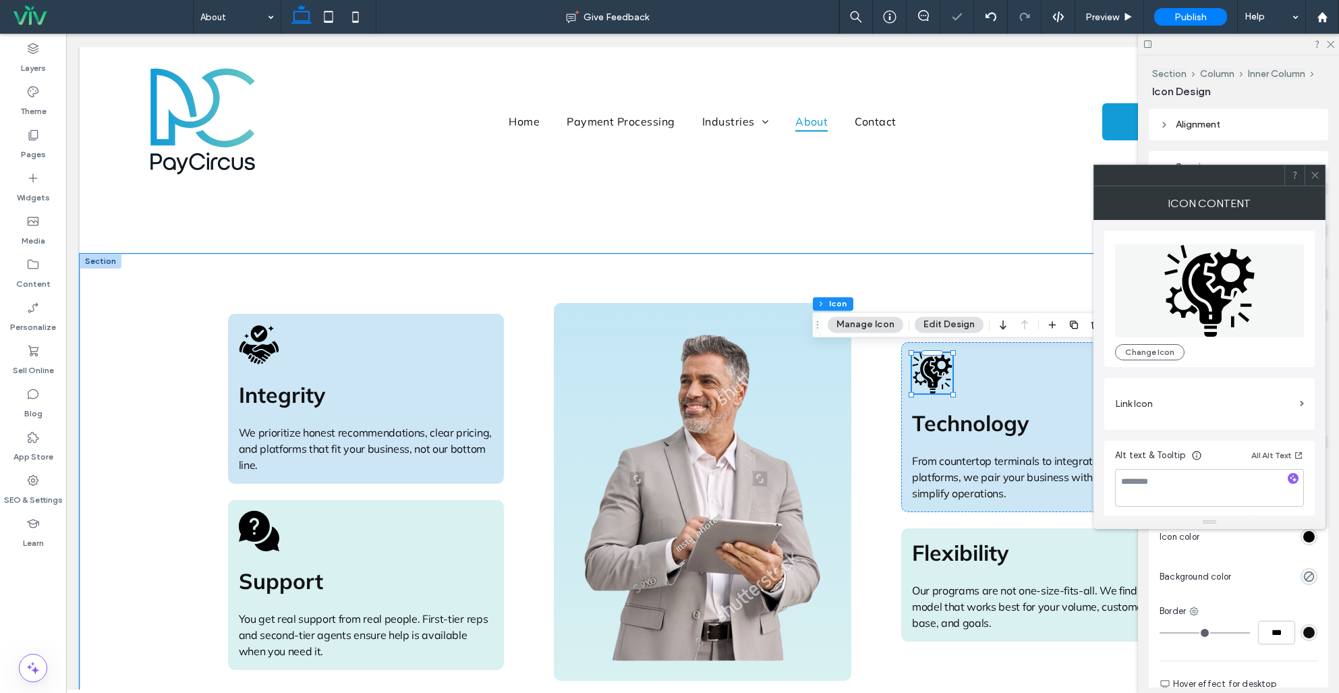
click at [1317, 173] on icon at bounding box center [1315, 175] width 10 height 10
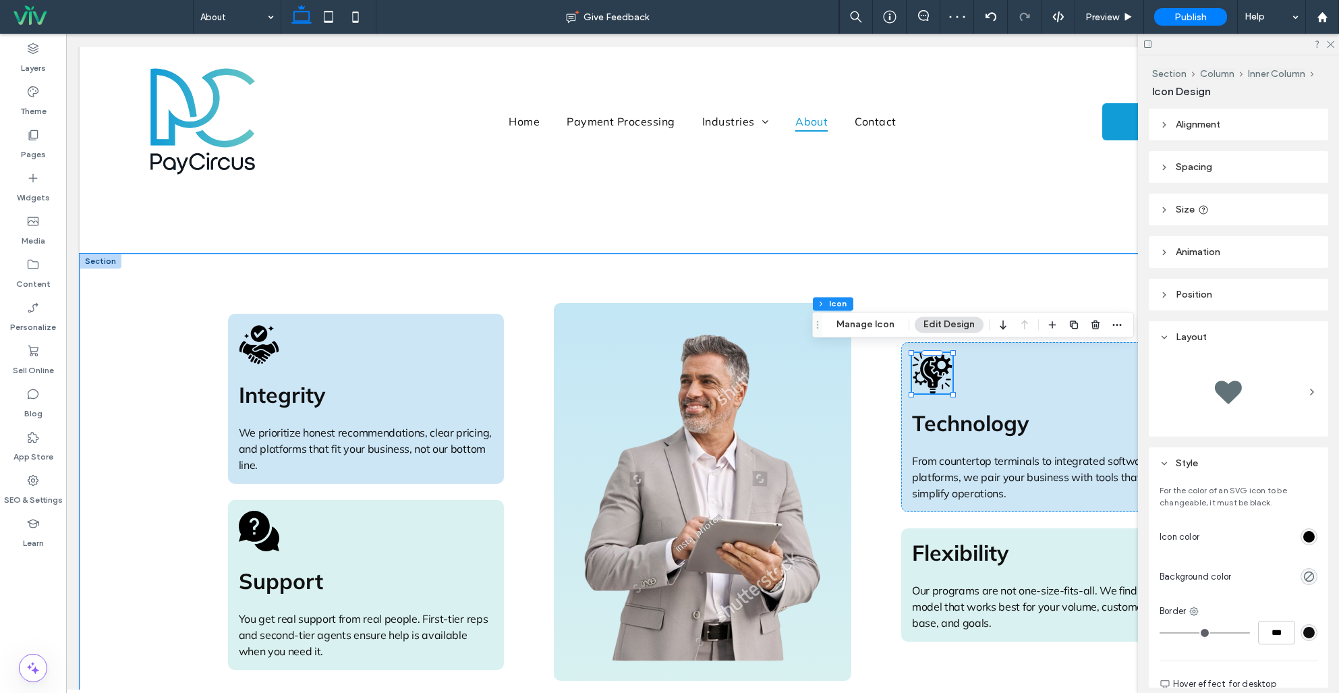
click at [1074, 326] on icon "button" at bounding box center [1074, 324] width 11 height 11
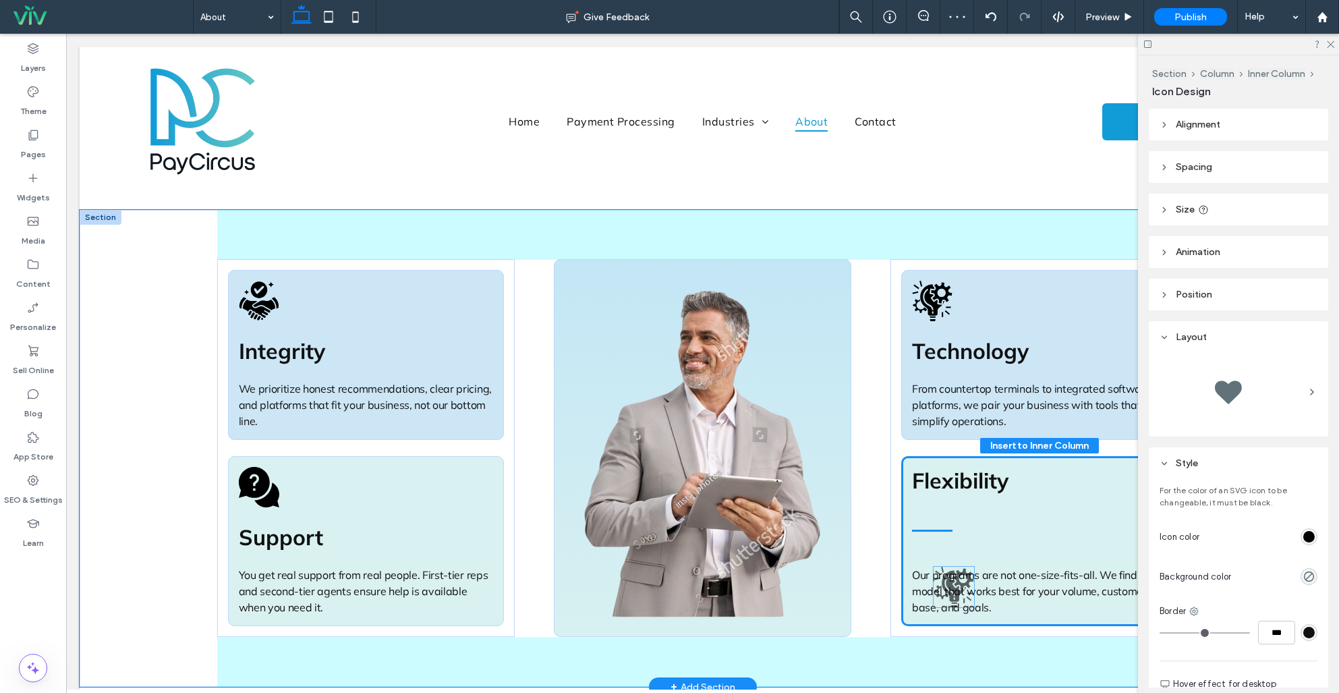
scroll to position [903, 0]
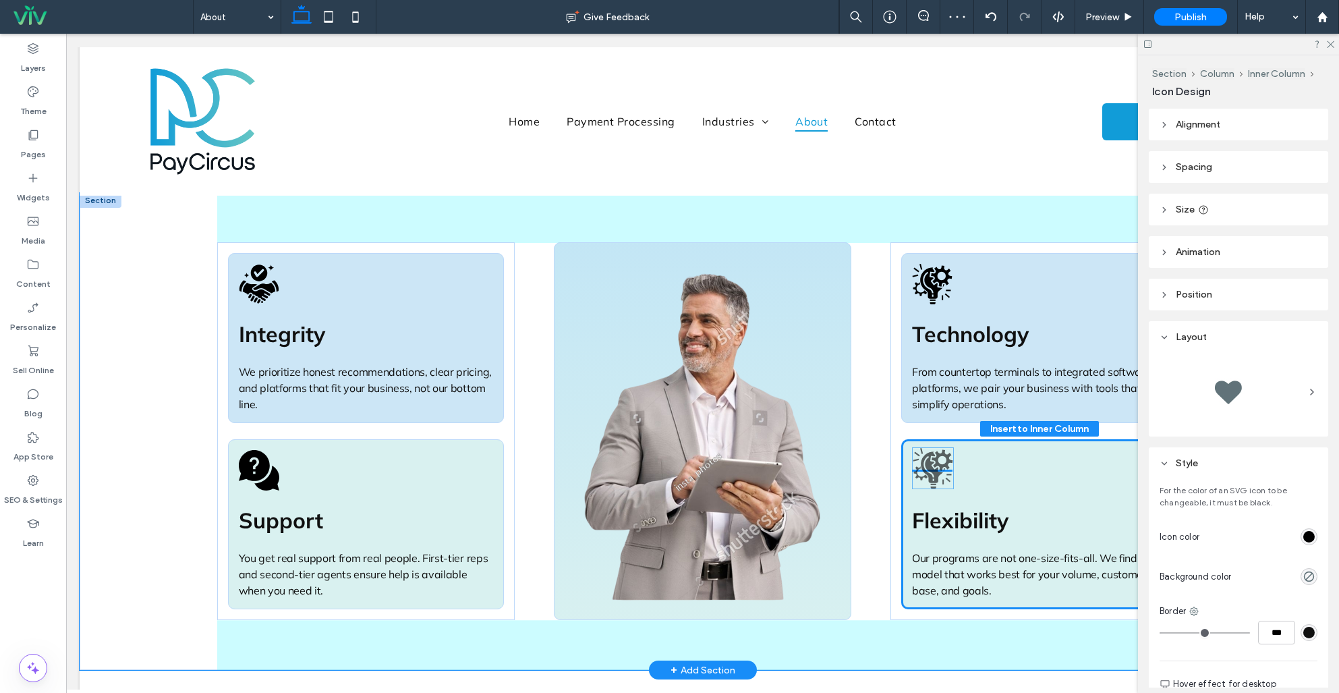
drag, startPoint x: 940, startPoint y: 395, endPoint x: 940, endPoint y: 468, distance: 72.9
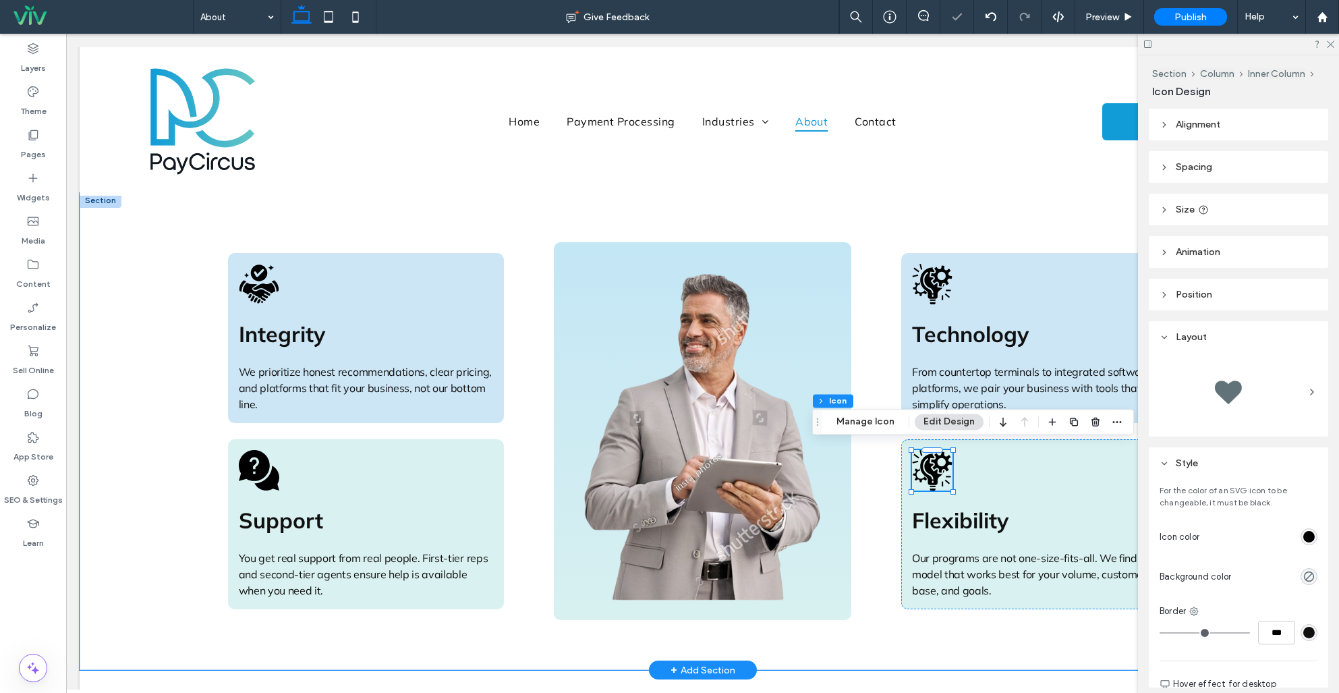
drag, startPoint x: 884, startPoint y: 420, endPoint x: 948, endPoint y: 416, distance: 63.5
click at [884, 420] on button "Manage Icon" at bounding box center [866, 422] width 76 height 16
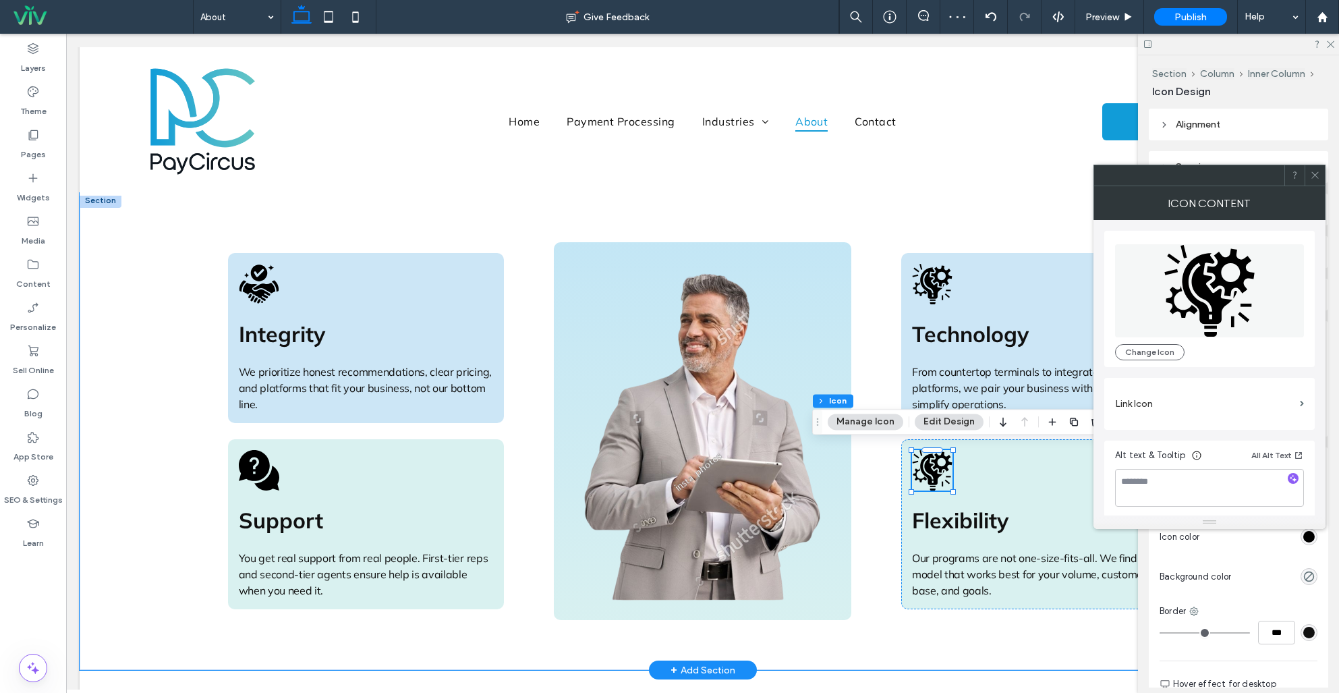
click at [1189, 288] on icon at bounding box center [1208, 288] width 51 height 71
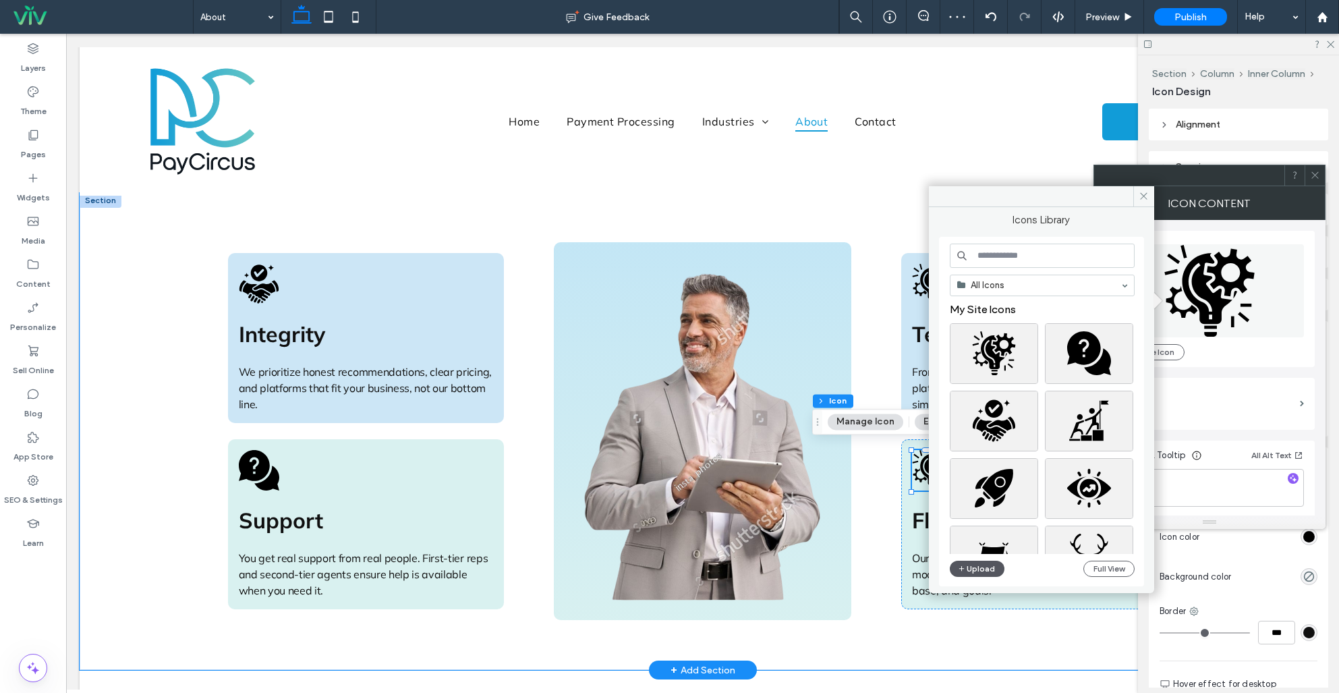
click at [973, 565] on button "Upload" at bounding box center [977, 569] width 55 height 16
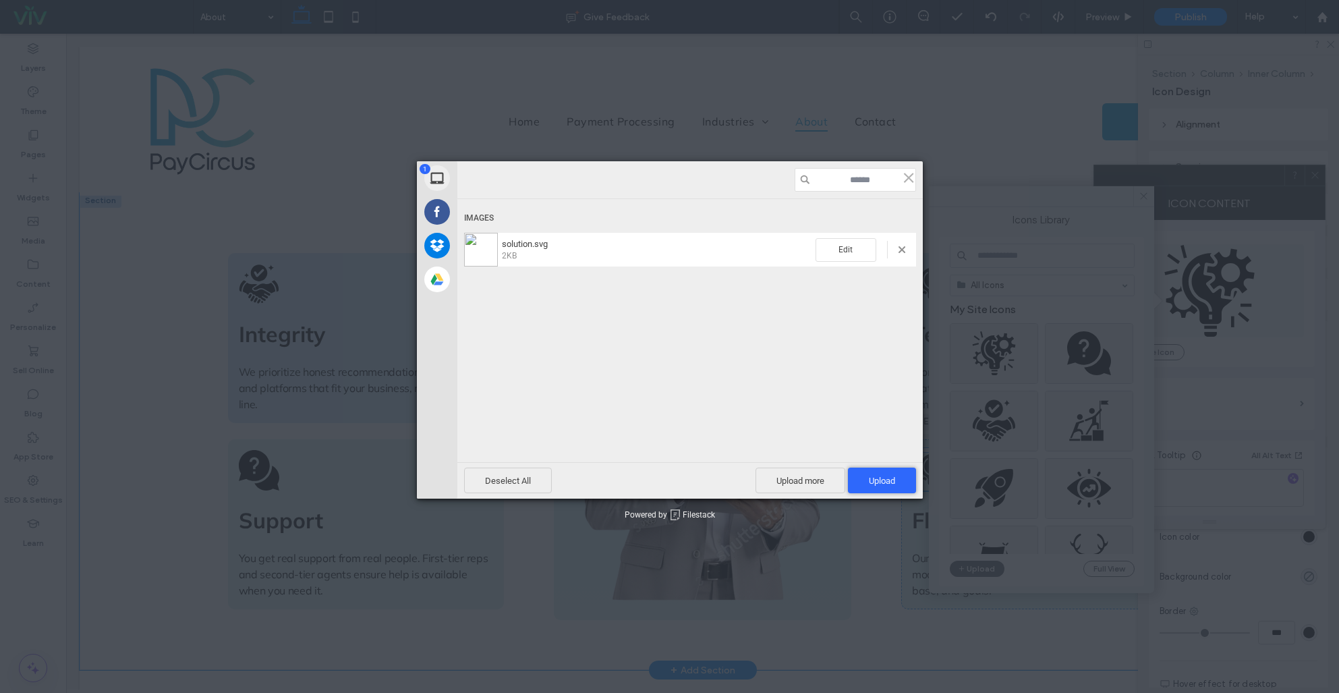
drag, startPoint x: 886, startPoint y: 484, endPoint x: 949, endPoint y: 479, distance: 62.9
click at [886, 484] on span "Upload 1" at bounding box center [882, 481] width 26 height 10
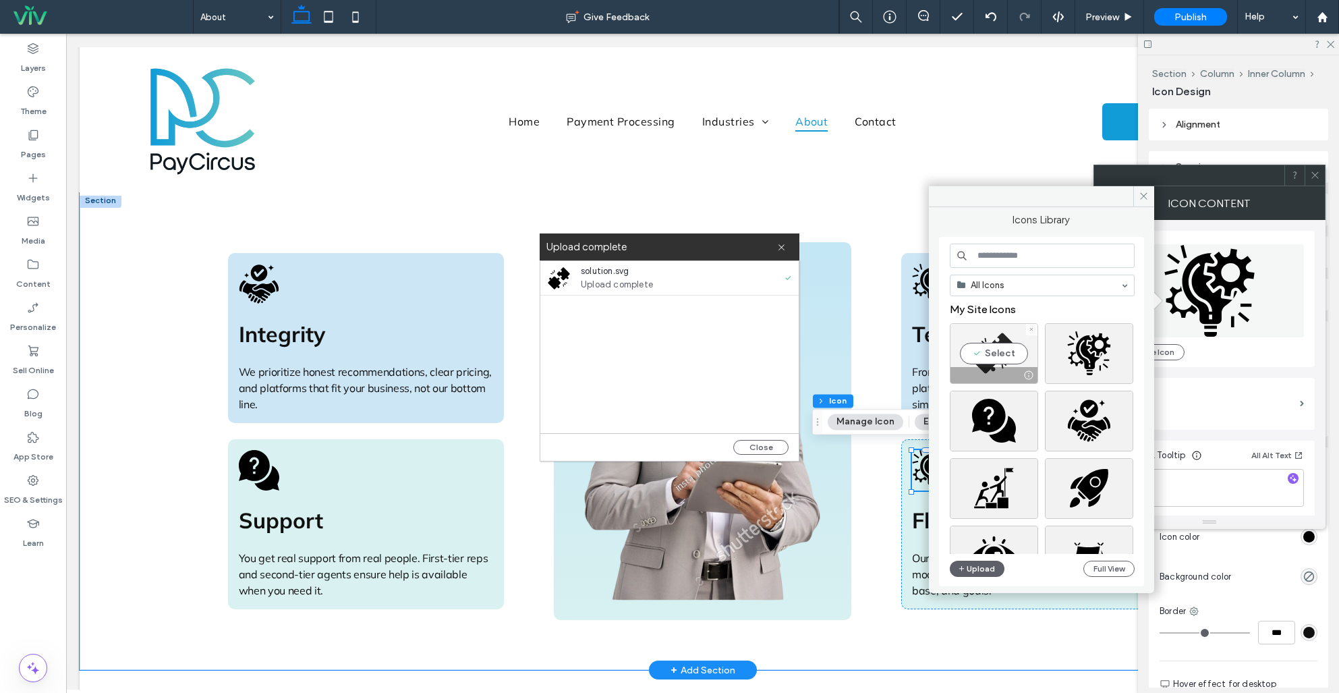
click at [995, 355] on div "Select" at bounding box center [994, 353] width 88 height 61
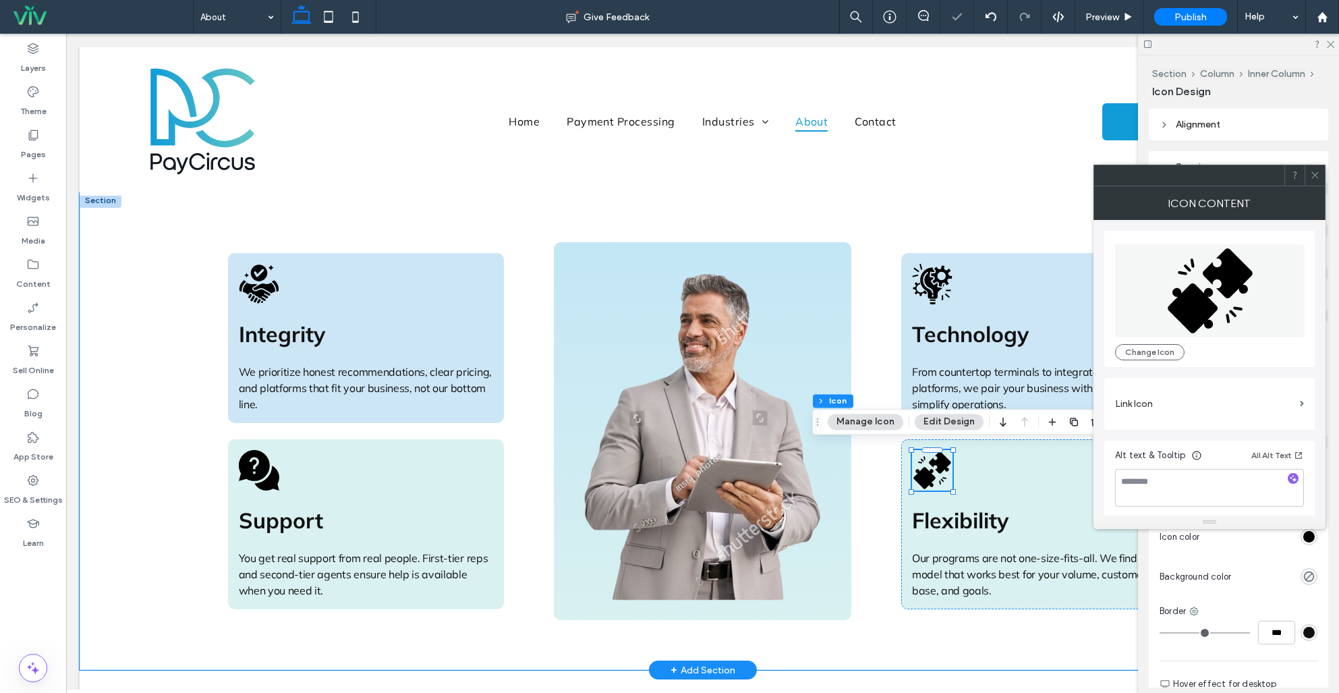
click at [1315, 175] on icon at bounding box center [1315, 175] width 10 height 10
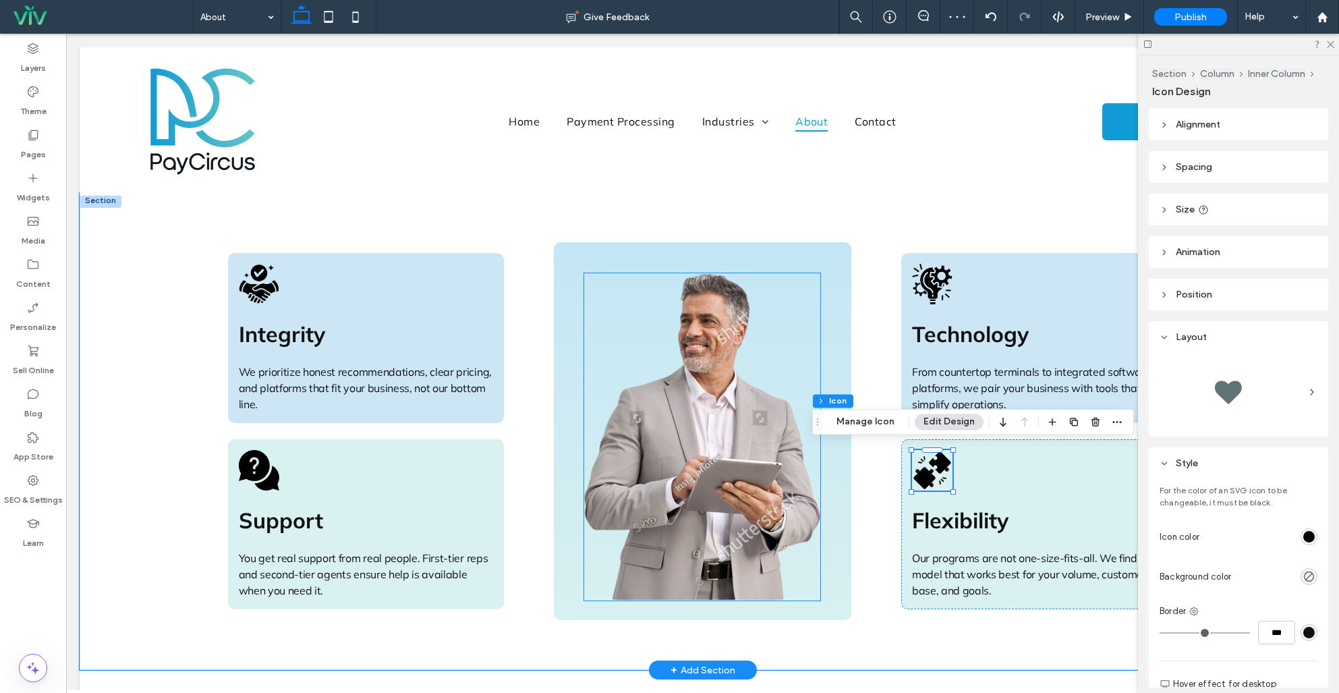
click at [752, 373] on img at bounding box center [702, 437] width 236 height 328
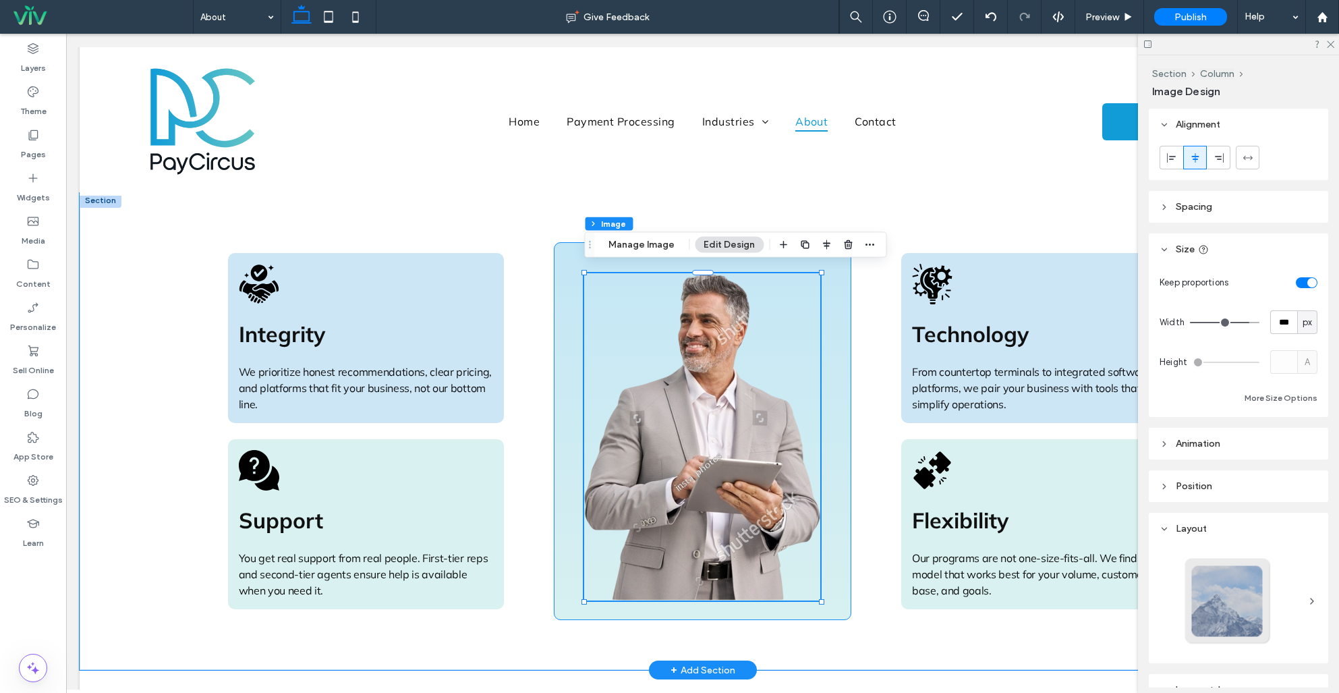
click at [841, 314] on div at bounding box center [703, 431] width 298 height 378
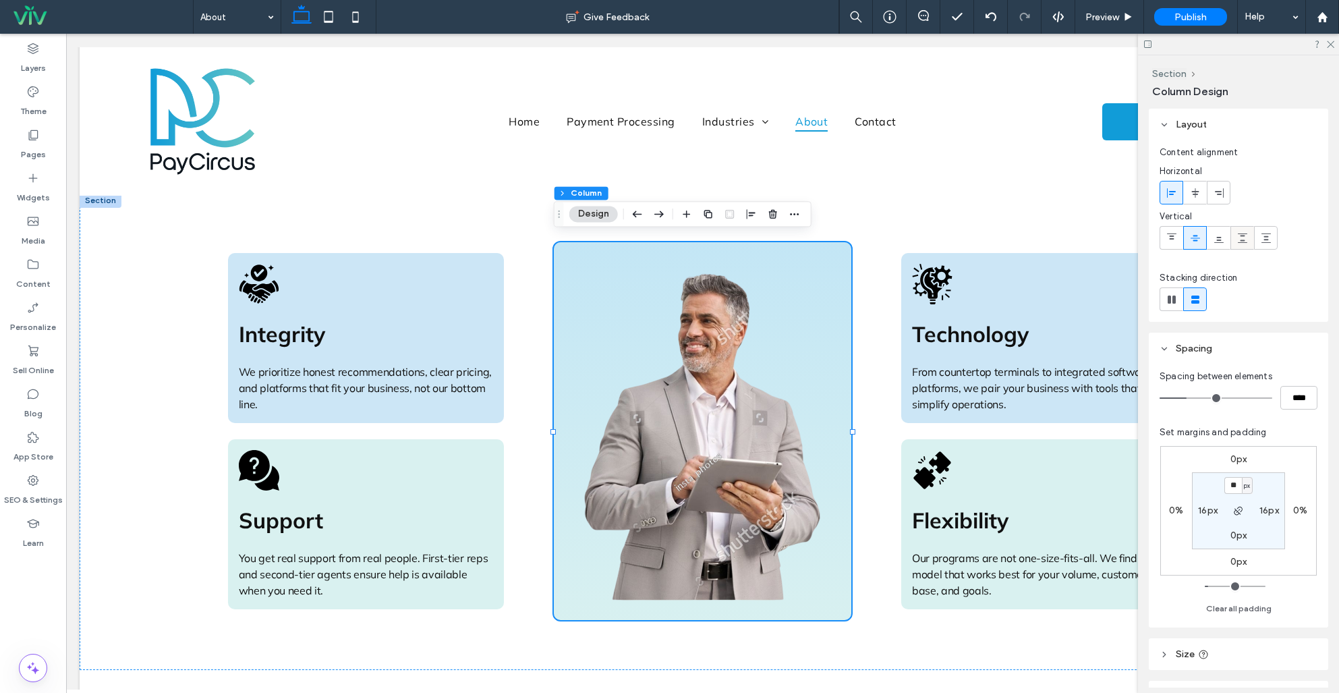
drag, startPoint x: 1218, startPoint y: 244, endPoint x: 1237, endPoint y: 242, distance: 18.9
click at [1218, 244] on span at bounding box center [1219, 238] width 11 height 22
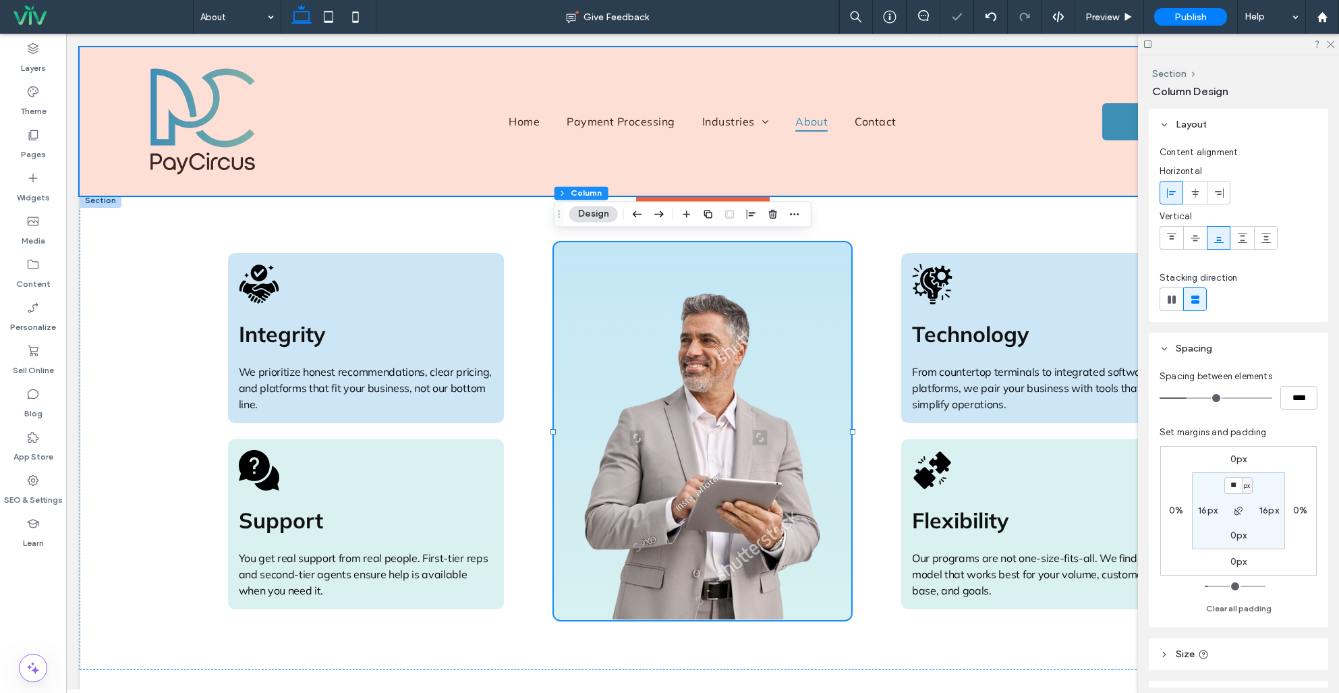
drag, startPoint x: 938, startPoint y: 196, endPoint x: 952, endPoint y: 195, distance: 14.2
click at [938, 196] on div "Basic Header" at bounding box center [703, 196] width 1246 height 1
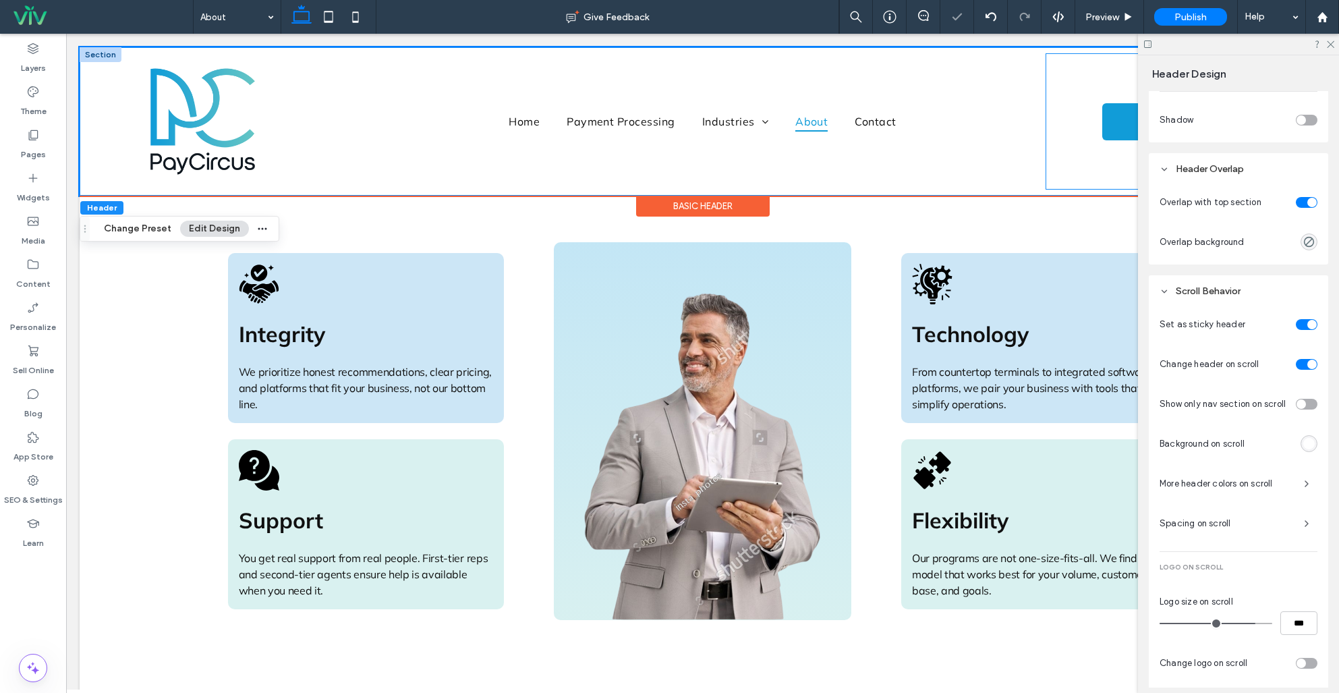
scroll to position [490, 0]
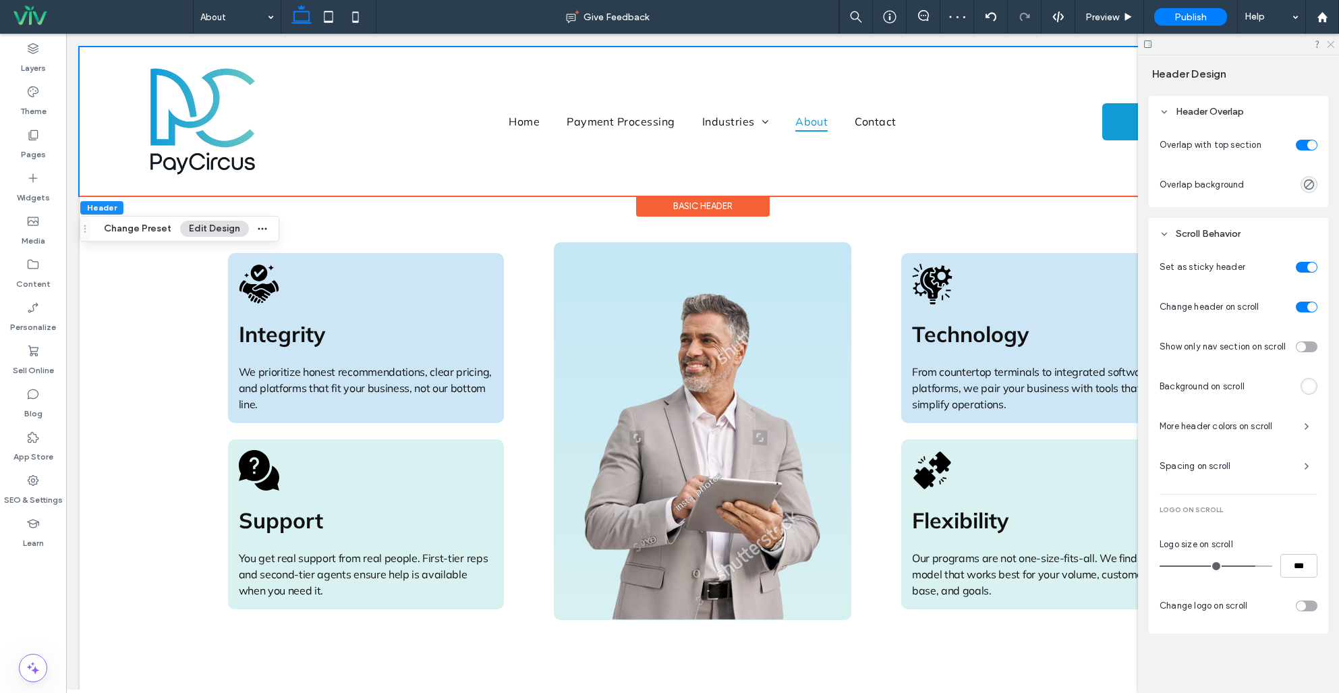
click at [1330, 43] on use at bounding box center [1330, 44] width 7 height 7
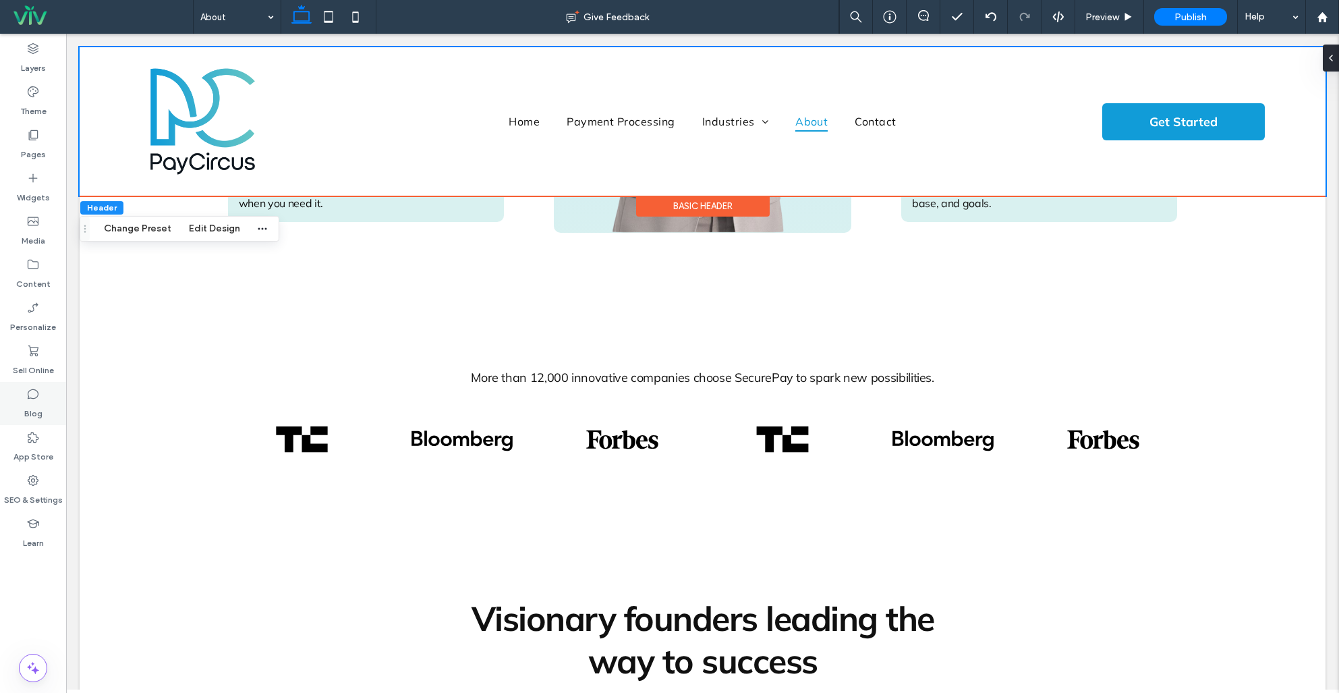
scroll to position [1294, 0]
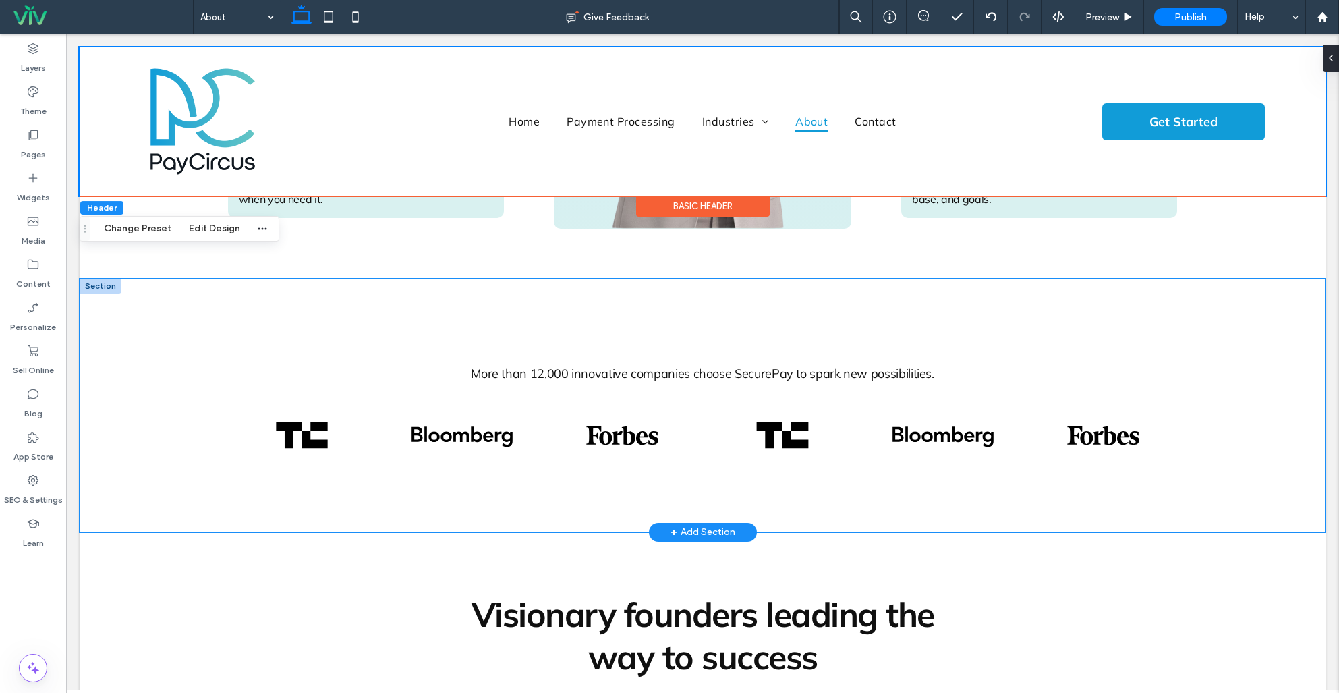
click at [621, 316] on div "More than 12,000 innovative companies choose SecurePay to spark new possibiliti…" at bounding box center [703, 406] width 1246 height 254
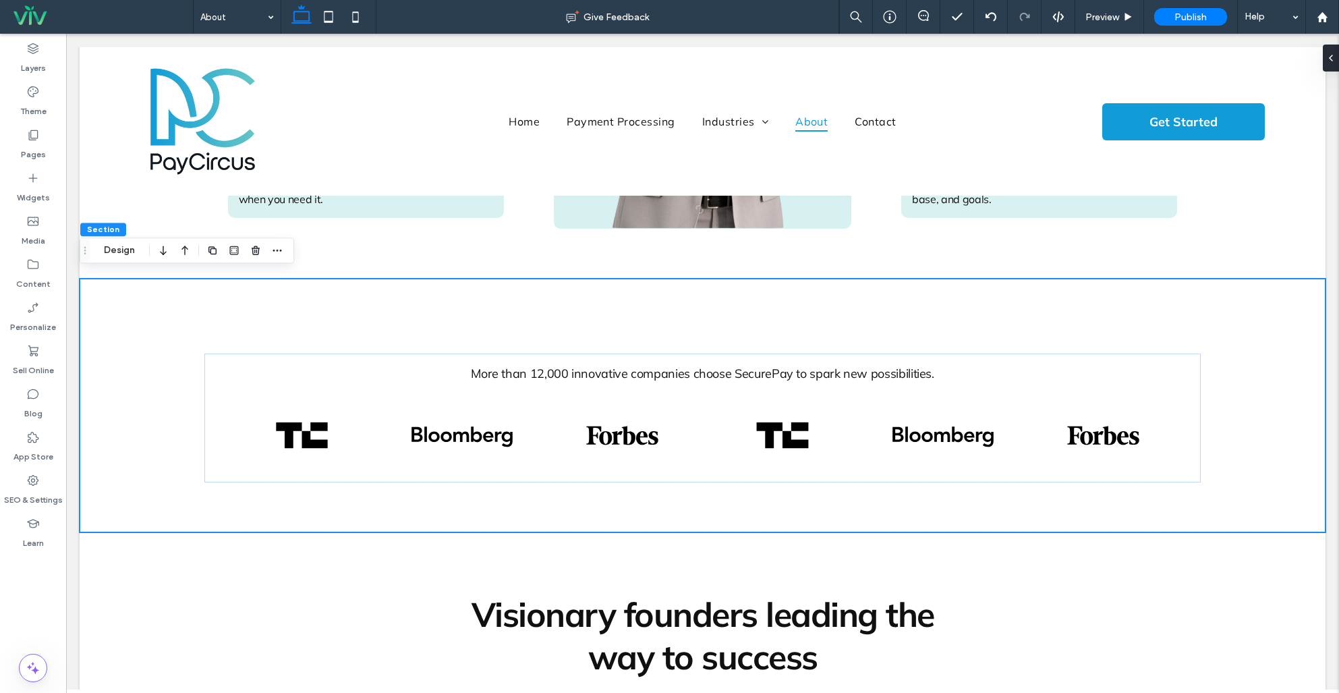
click at [246, 250] on div at bounding box center [244, 250] width 81 height 24
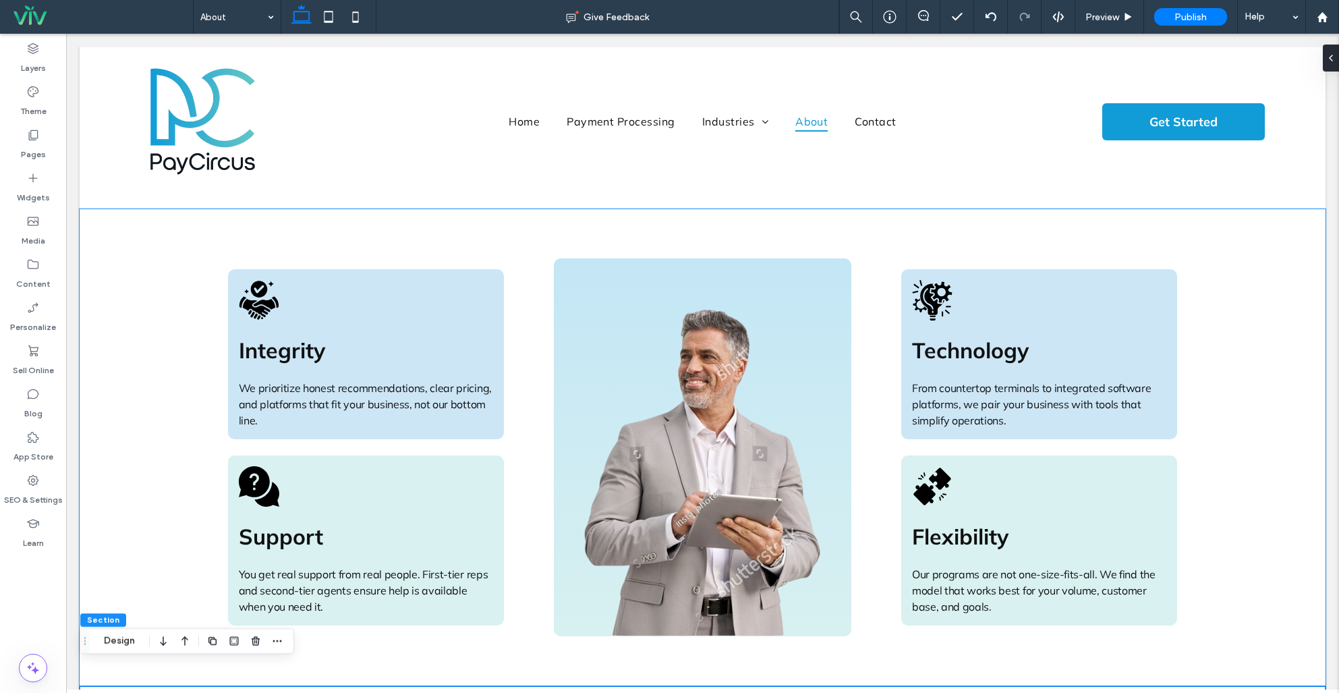
scroll to position [904, 0]
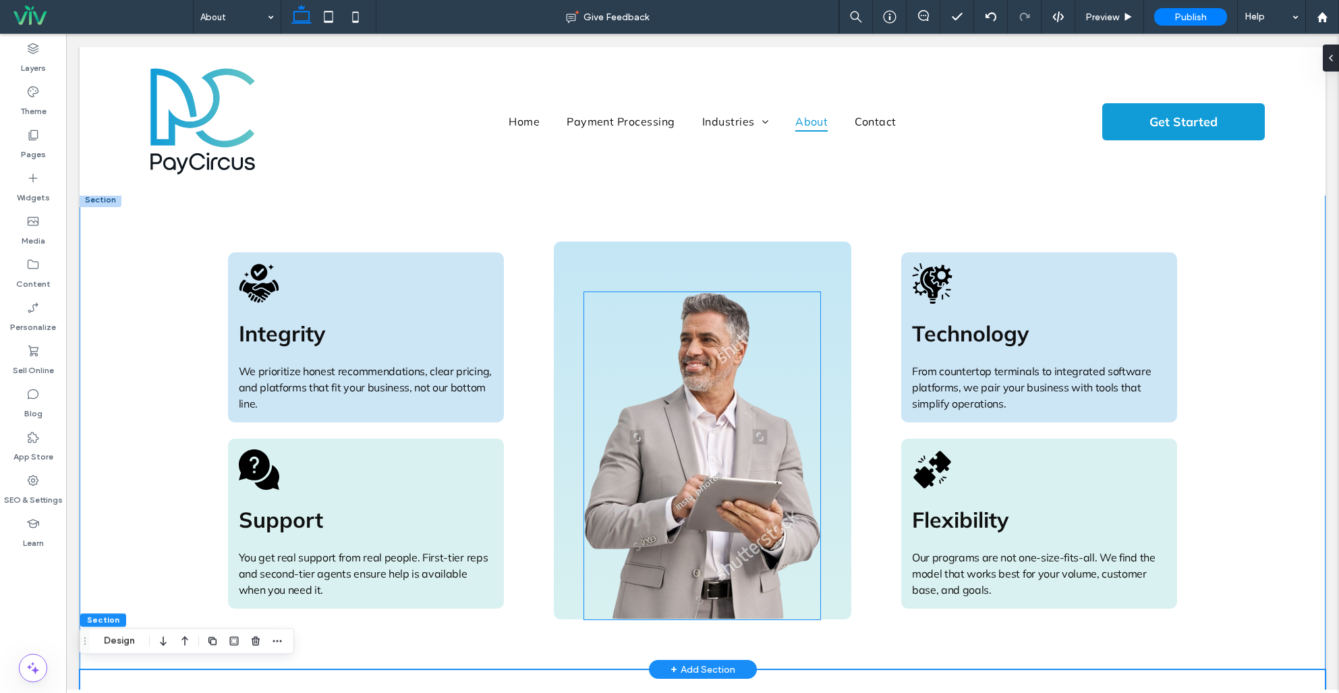
click at [653, 397] on img at bounding box center [702, 456] width 236 height 328
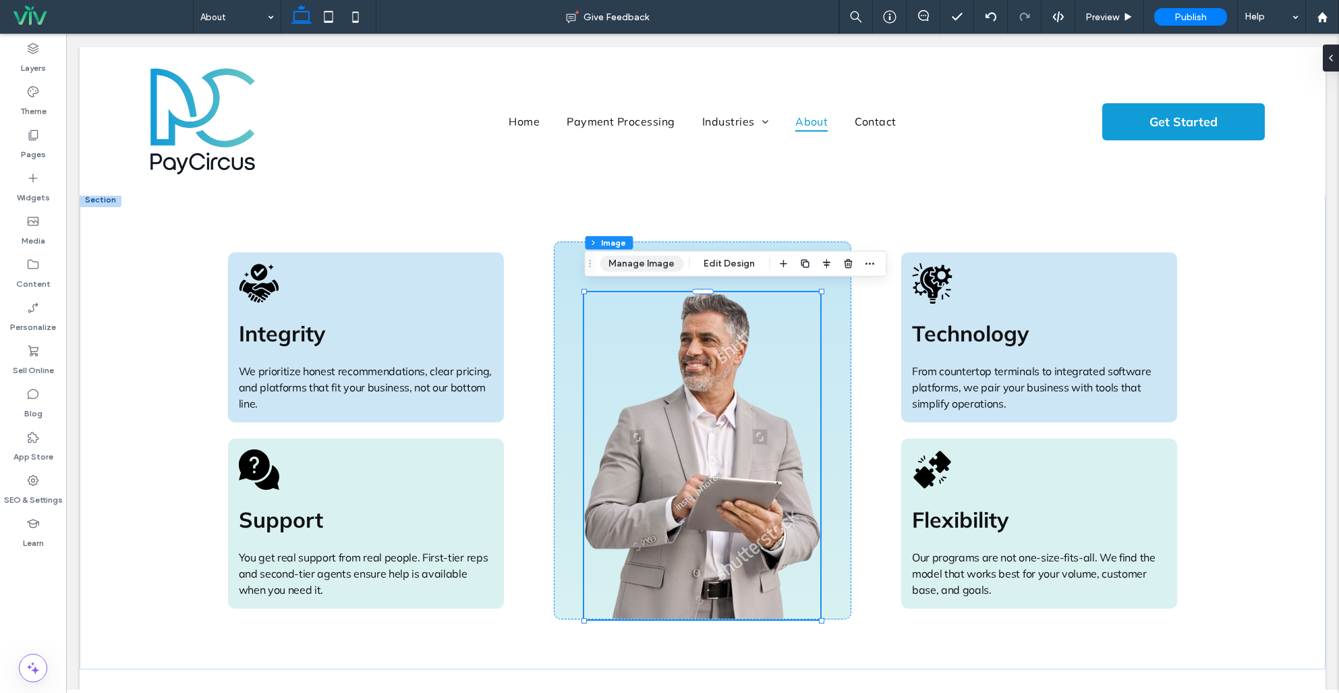
click at [635, 267] on button "Manage Image" at bounding box center [642, 264] width 84 height 16
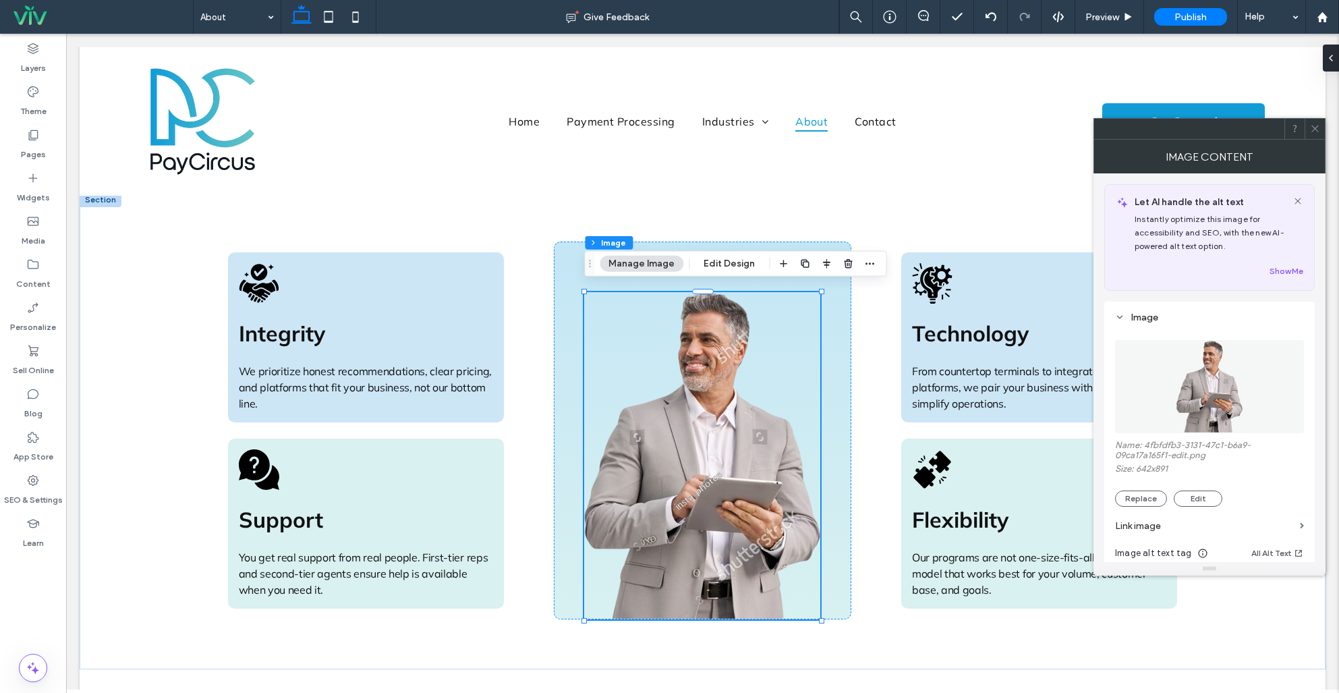
click at [1228, 403] on img at bounding box center [1209, 386] width 67 height 93
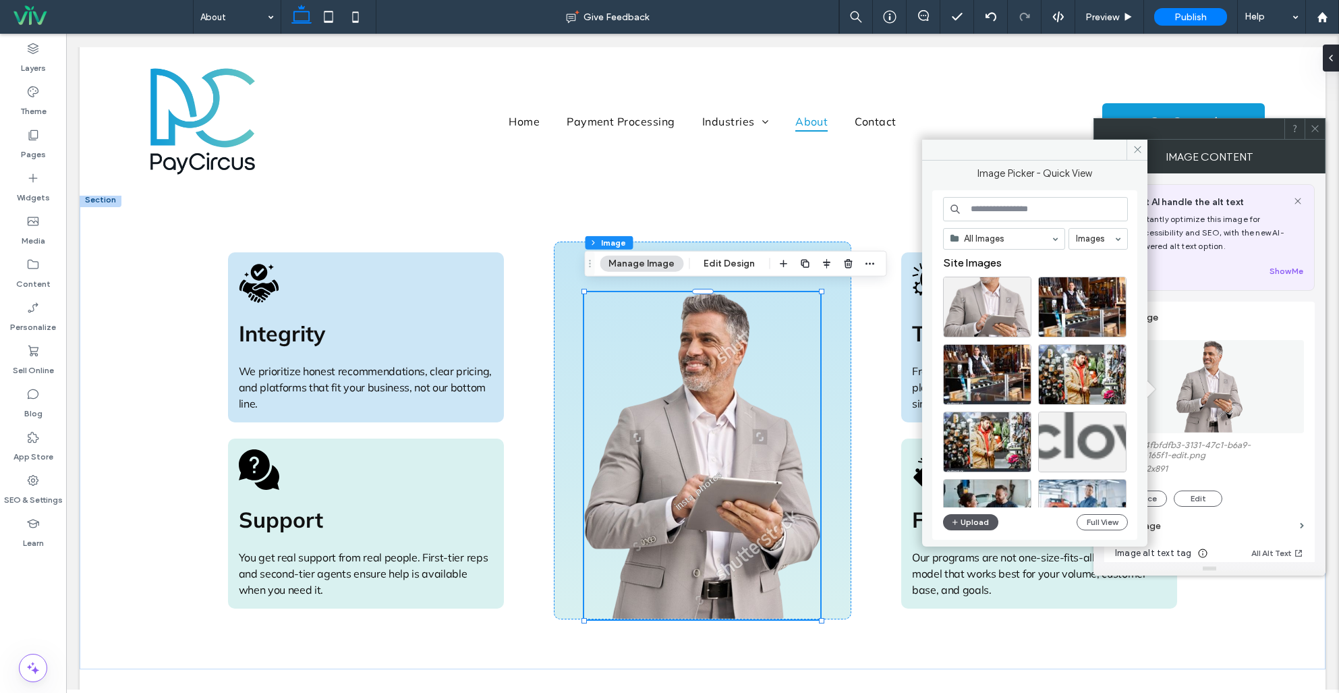
click at [971, 525] on button "Upload" at bounding box center [970, 522] width 55 height 16
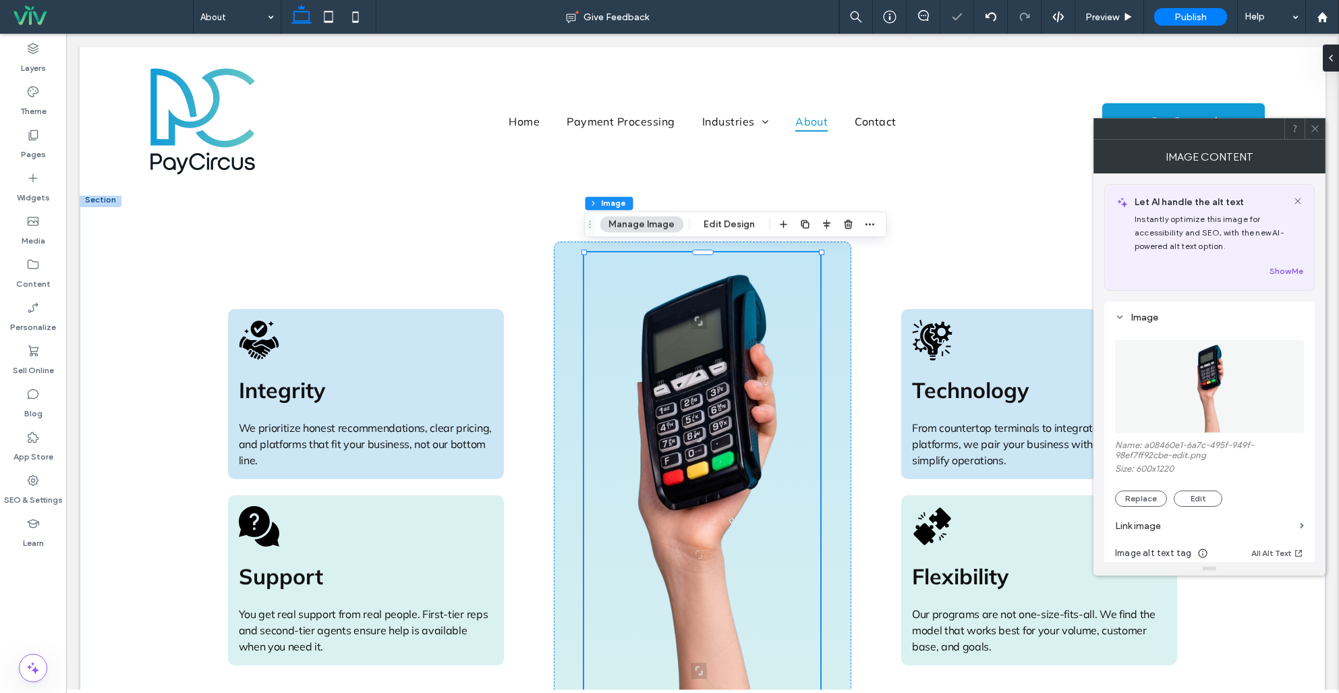
click at [1311, 134] on span at bounding box center [1315, 129] width 10 height 20
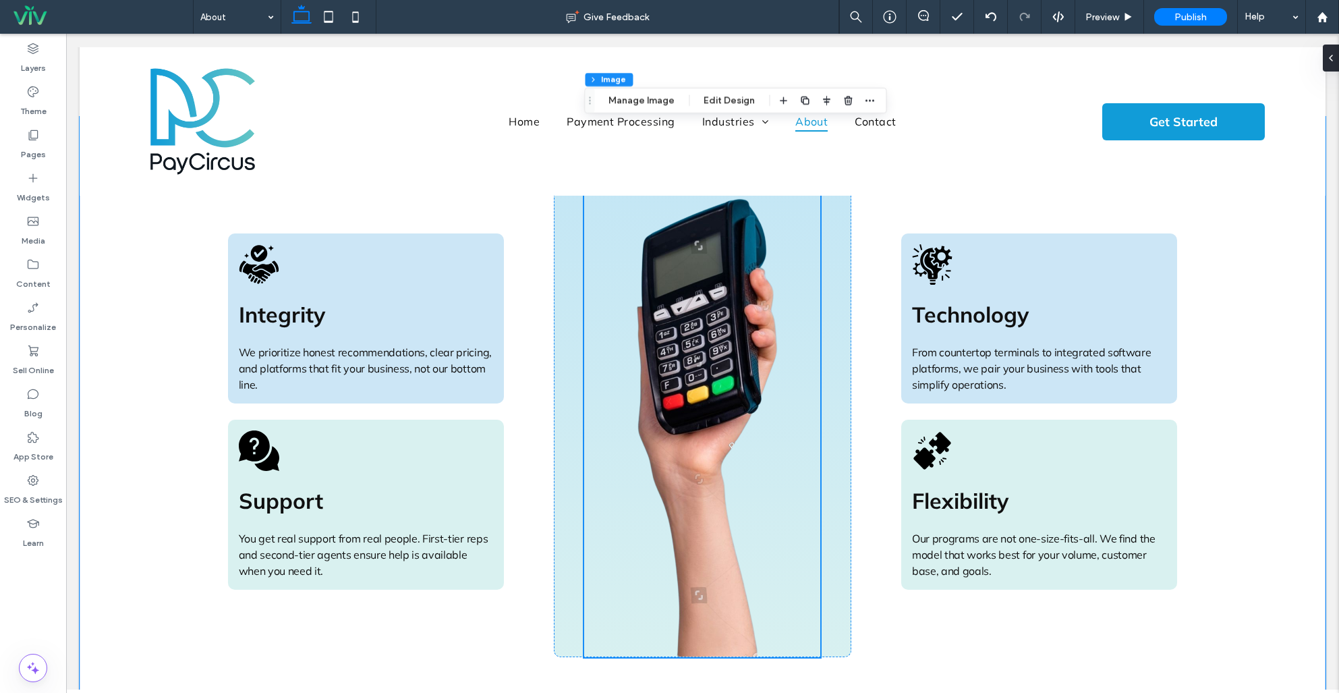
scroll to position [908, 0]
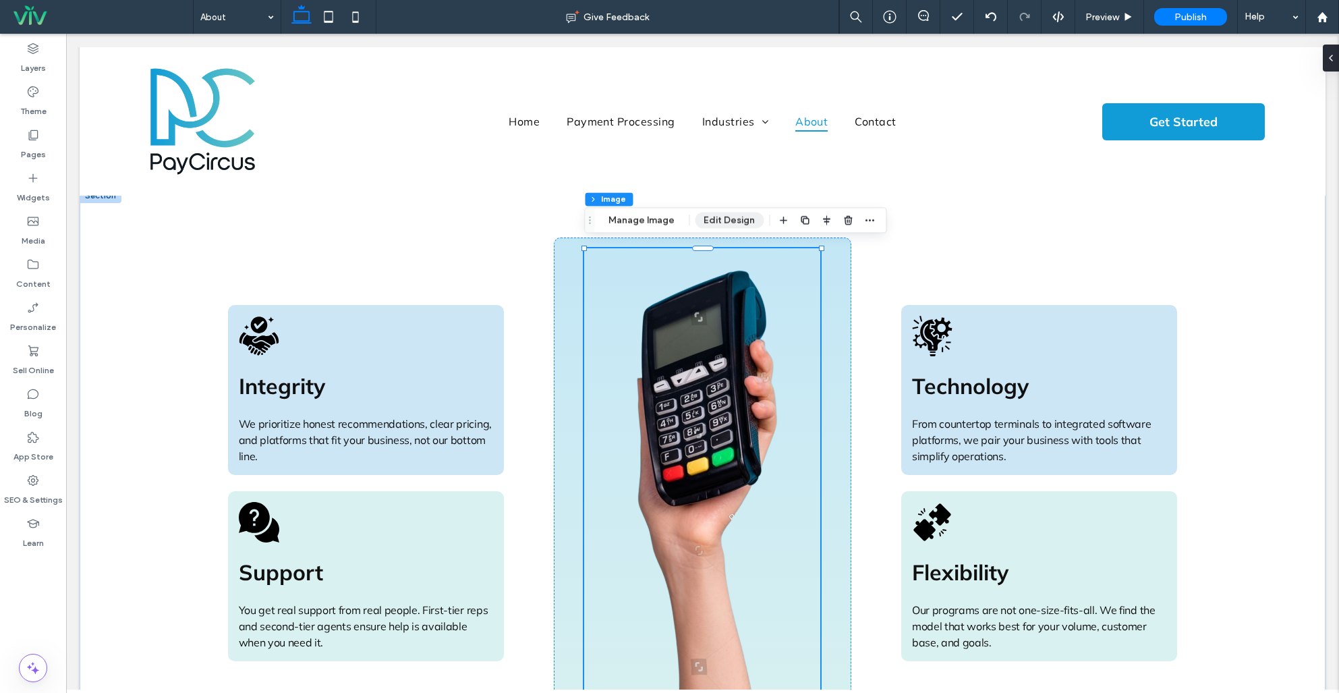
drag, startPoint x: 728, startPoint y: 218, endPoint x: 749, endPoint y: 213, distance: 22.1
click at [728, 218] on button "Edit Design" at bounding box center [729, 220] width 69 height 16
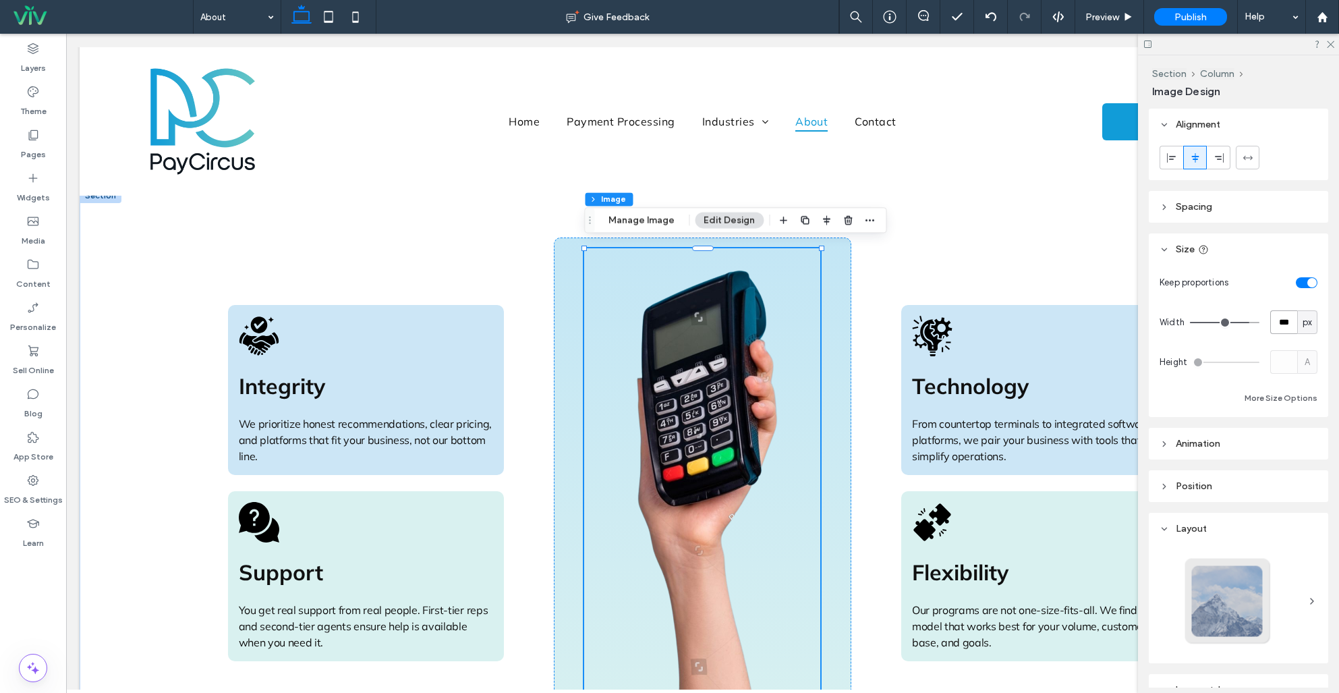
click at [1288, 320] on input "***" at bounding box center [1283, 322] width 27 height 24
type input "***"
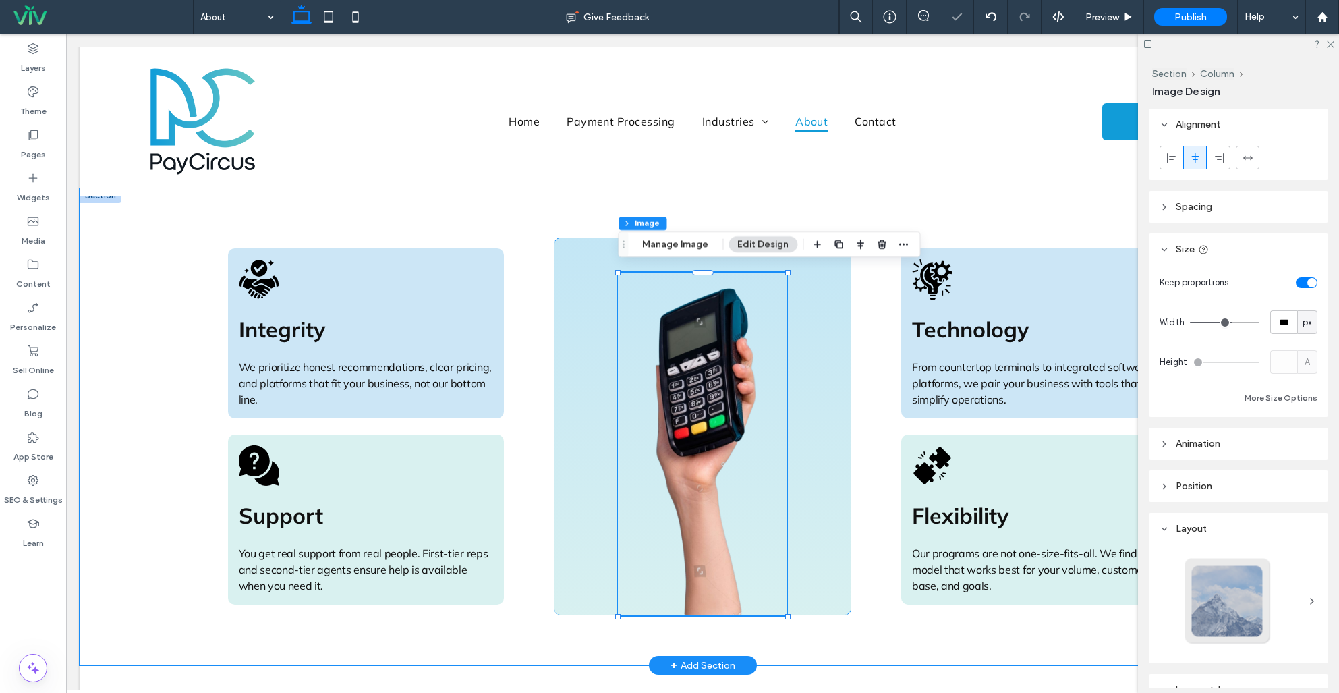
click at [171, 301] on div "Integrity We prioritize honest recommendations, clear pricing, and platforms th…" at bounding box center [703, 427] width 1246 height 478
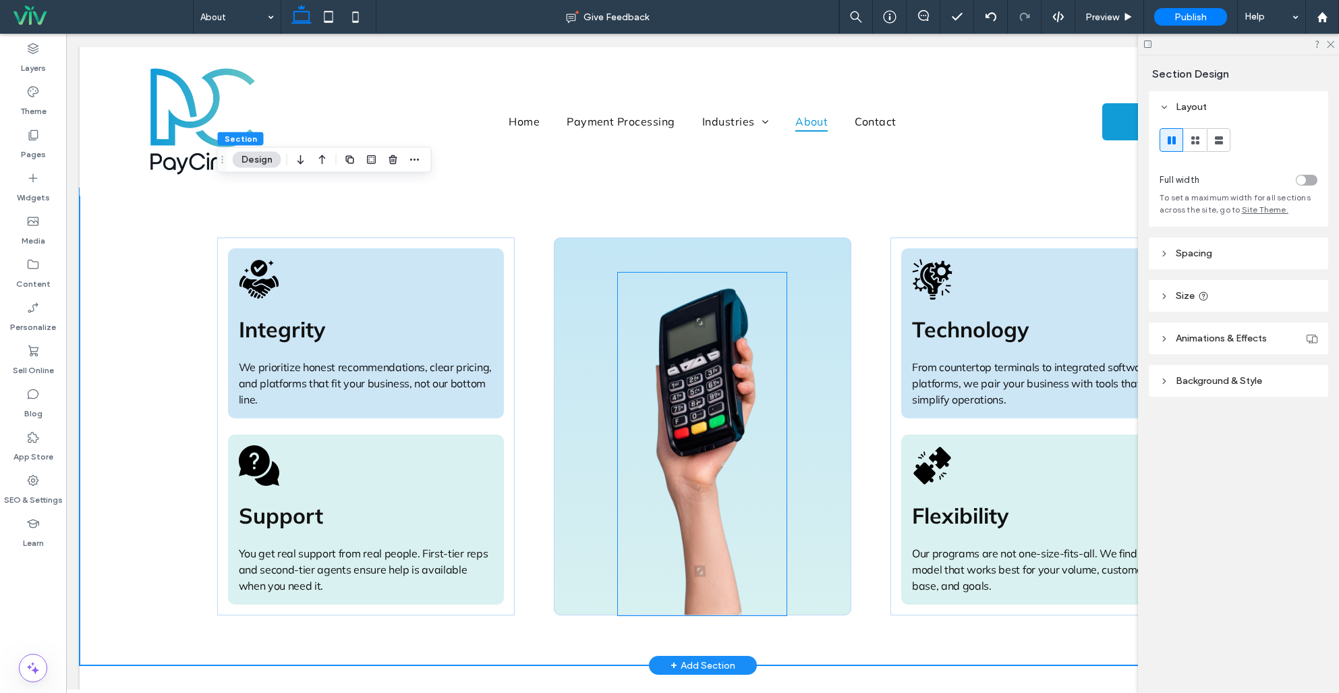
click at [687, 368] on img at bounding box center [702, 444] width 169 height 343
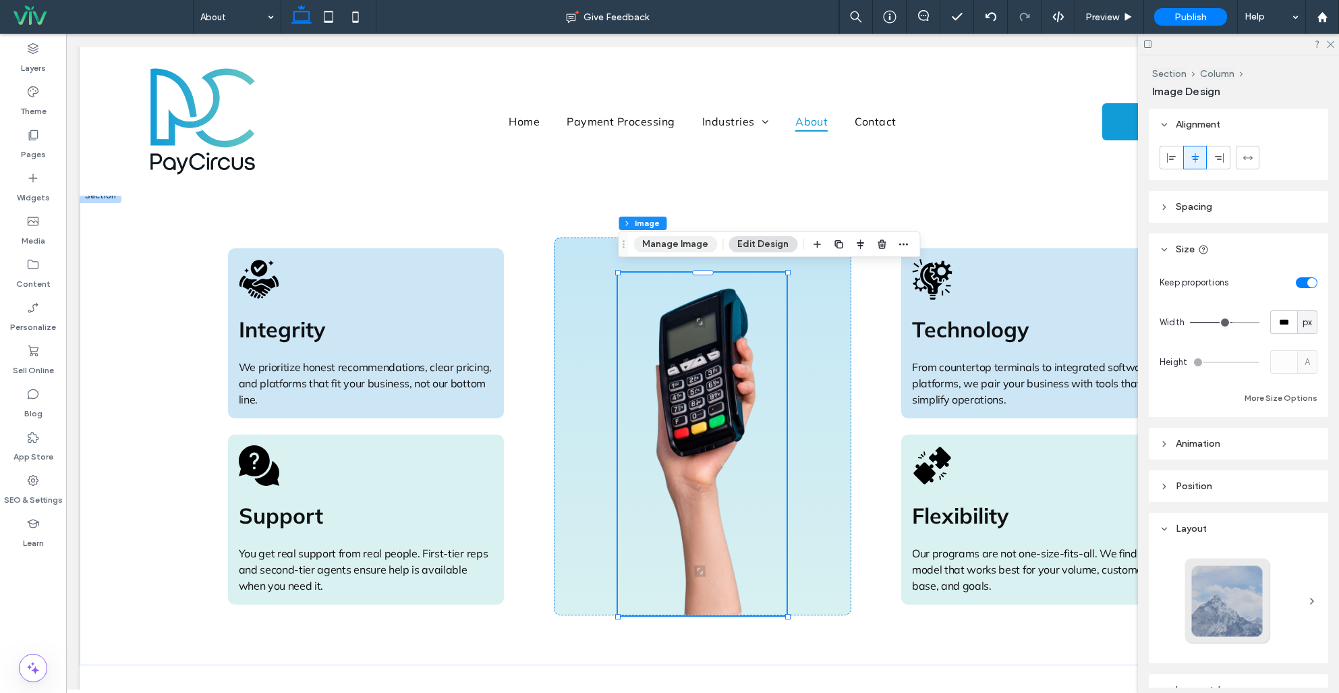
click at [671, 245] on button "Manage Image" at bounding box center [675, 244] width 84 height 16
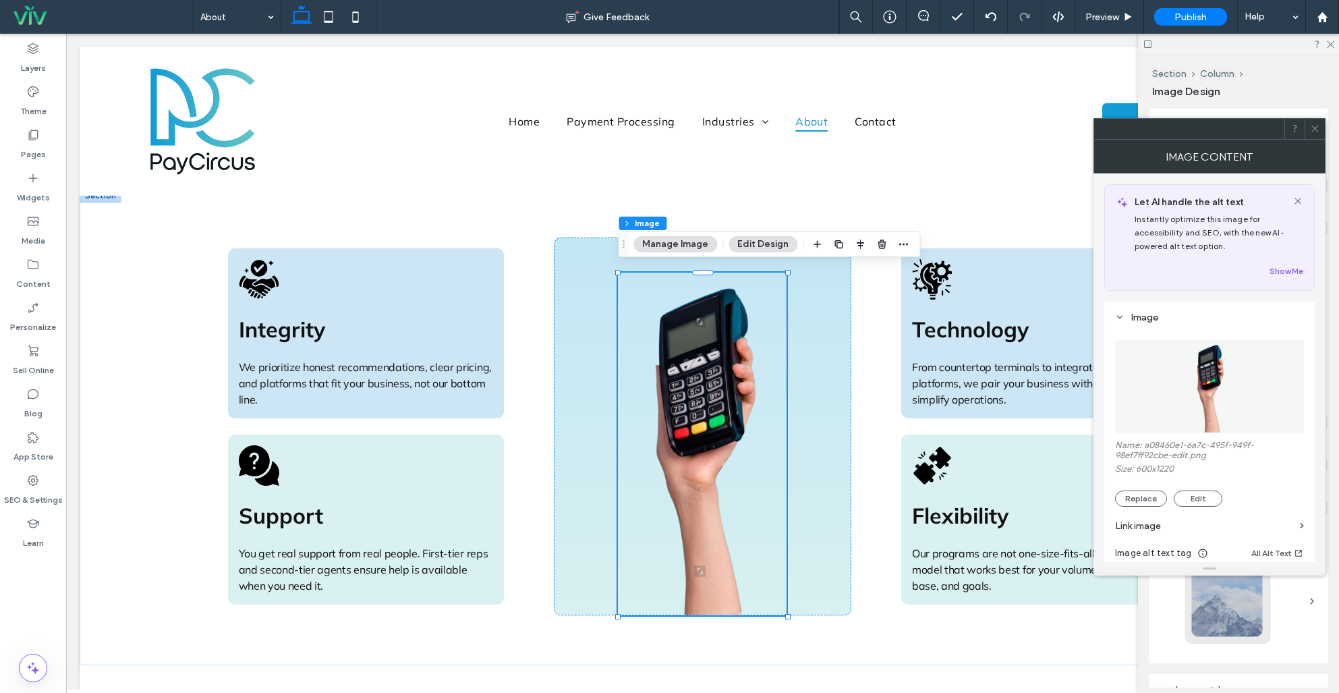
click at [1190, 355] on img at bounding box center [1210, 386] width 47 height 93
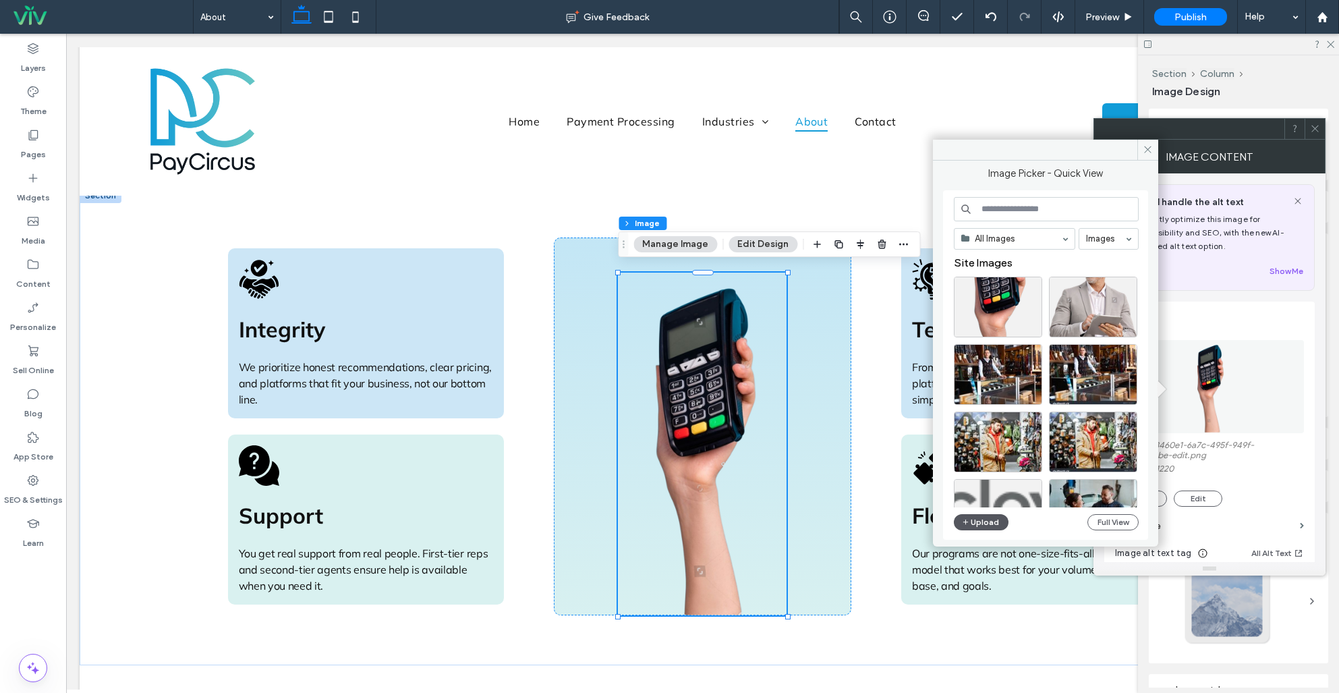
click at [971, 523] on button "Upload" at bounding box center [981, 522] width 55 height 16
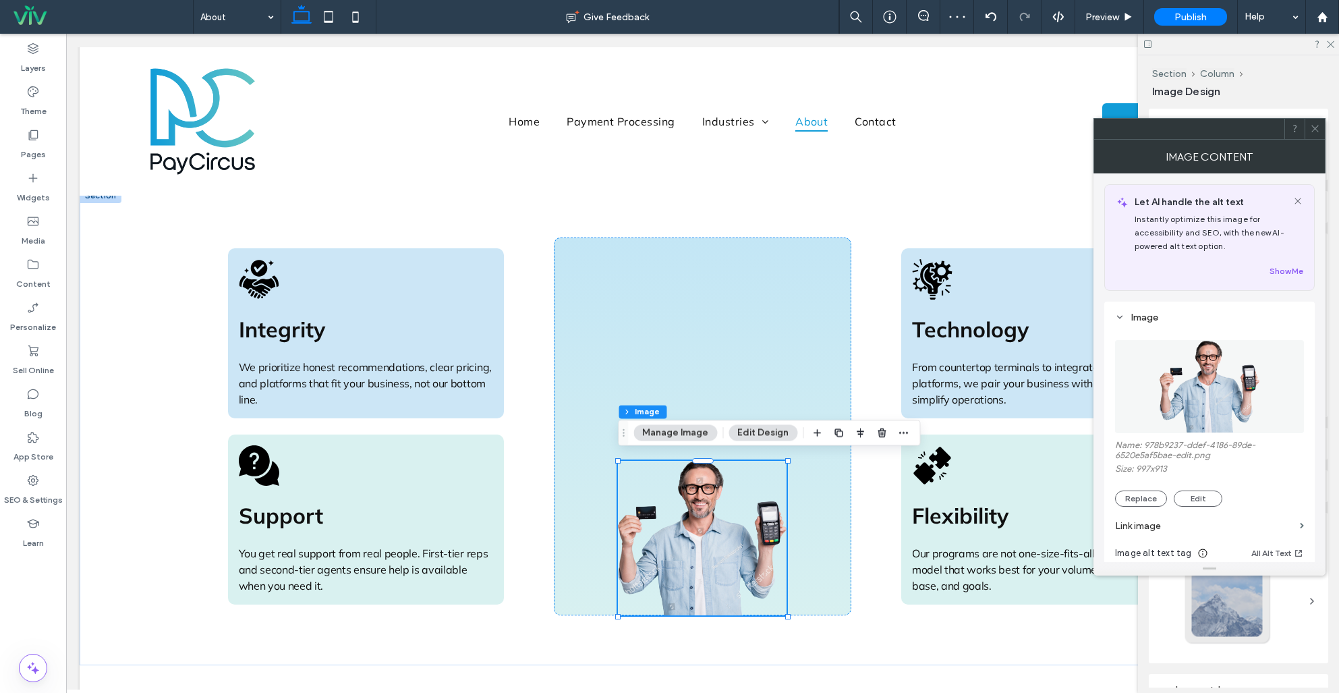
click at [1315, 127] on use at bounding box center [1314, 128] width 7 height 7
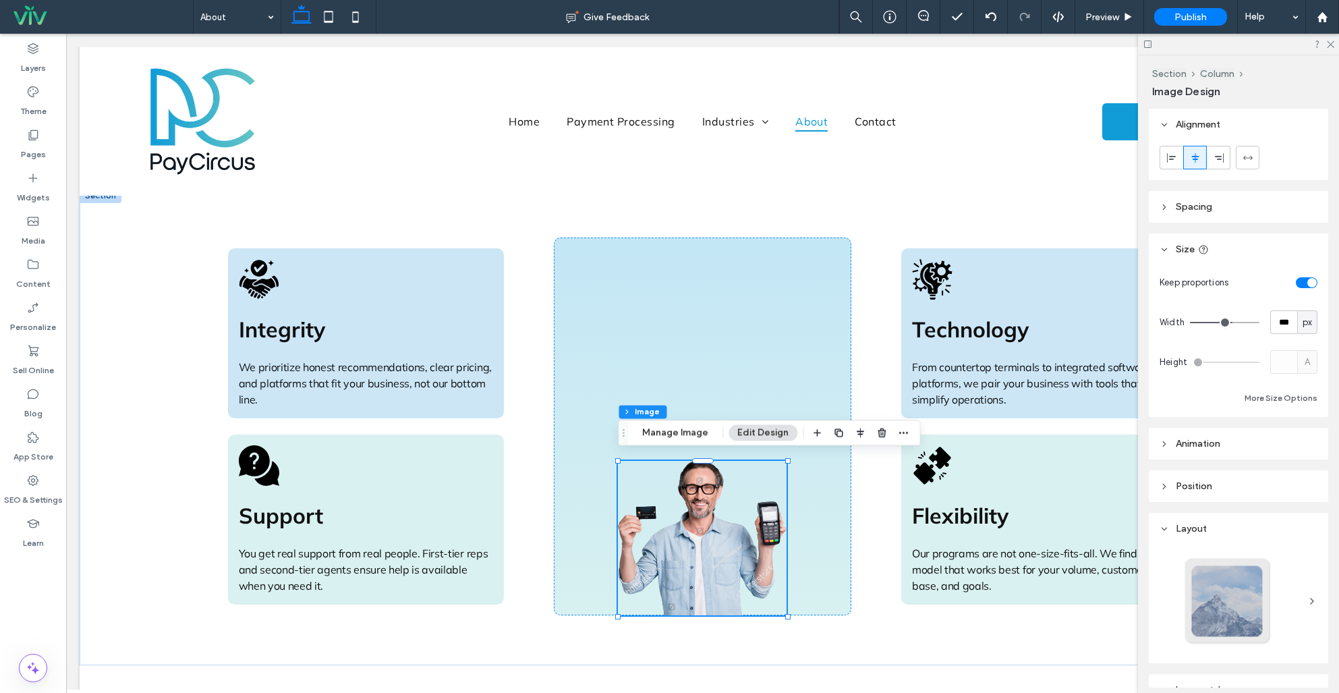
click at [1312, 320] on div "px" at bounding box center [1307, 322] width 13 height 13
drag, startPoint x: 1311, startPoint y: 369, endPoint x: 1304, endPoint y: 360, distance: 11.1
click at [1311, 369] on div "%" at bounding box center [1307, 370] width 19 height 24
type input "**"
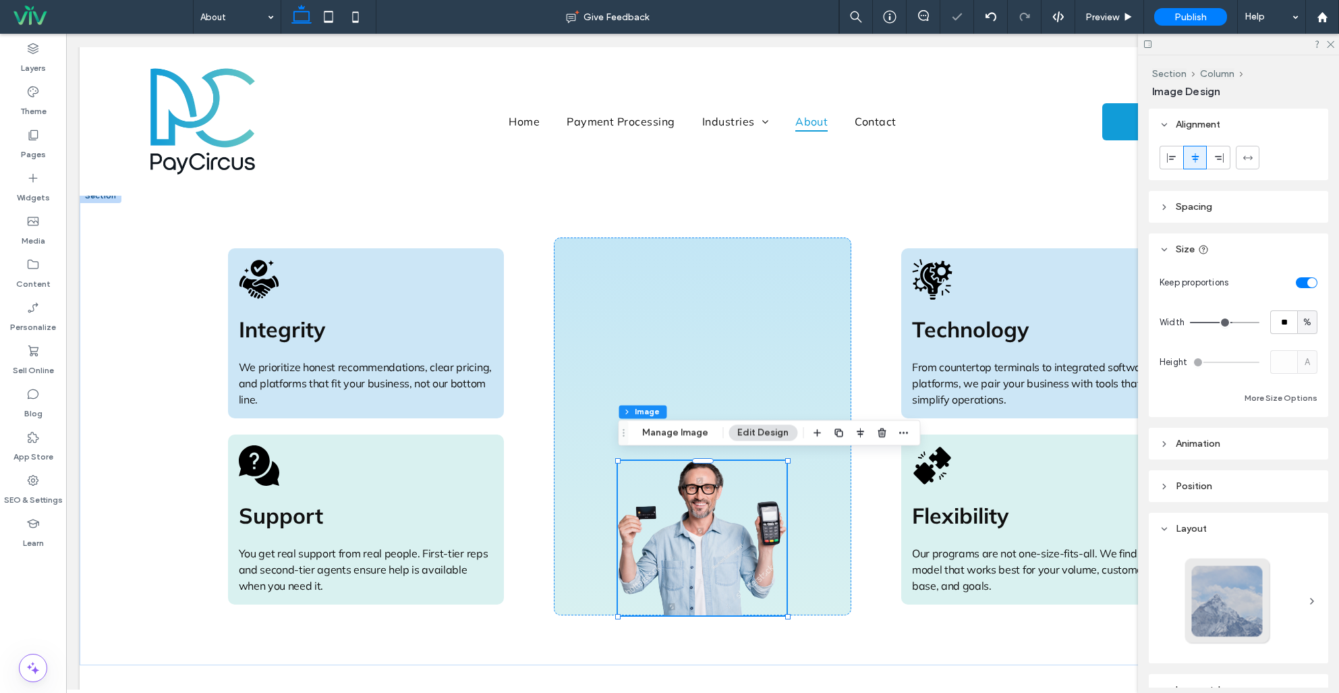
type input "**"
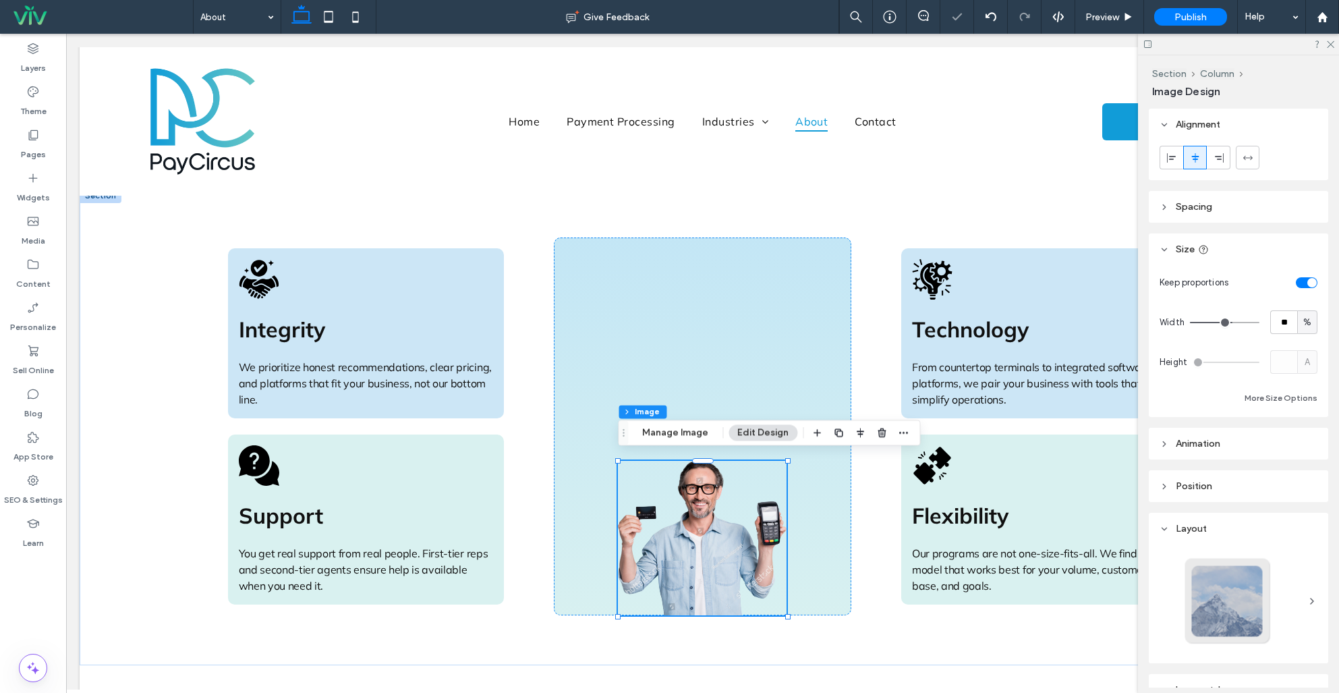
type input "**"
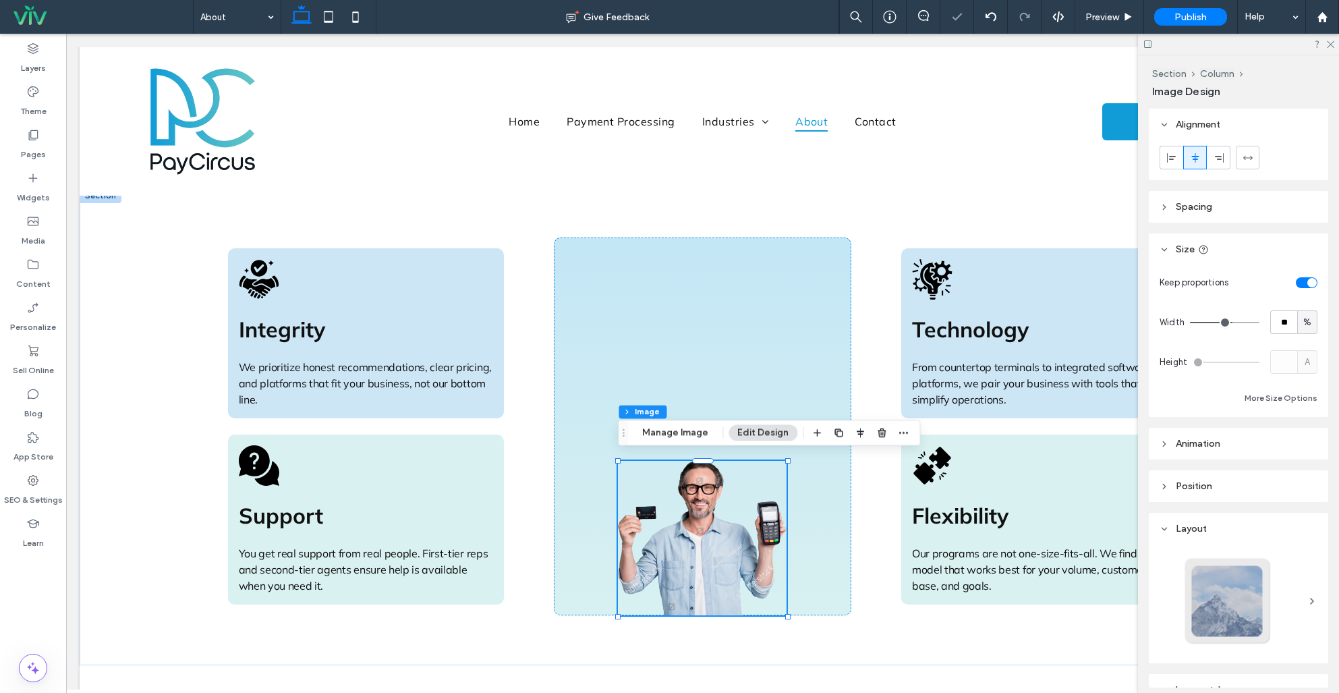
type input "***"
drag, startPoint x: 1233, startPoint y: 320, endPoint x: 1418, endPoint y: 324, distance: 184.9
click at [1338, 324] on html ".wqwq-1{fill:#231f20;} .cls-1q, .cls-2q { fill-rule: evenodd; } .cls-2q { fill:…" at bounding box center [669, 346] width 1339 height 693
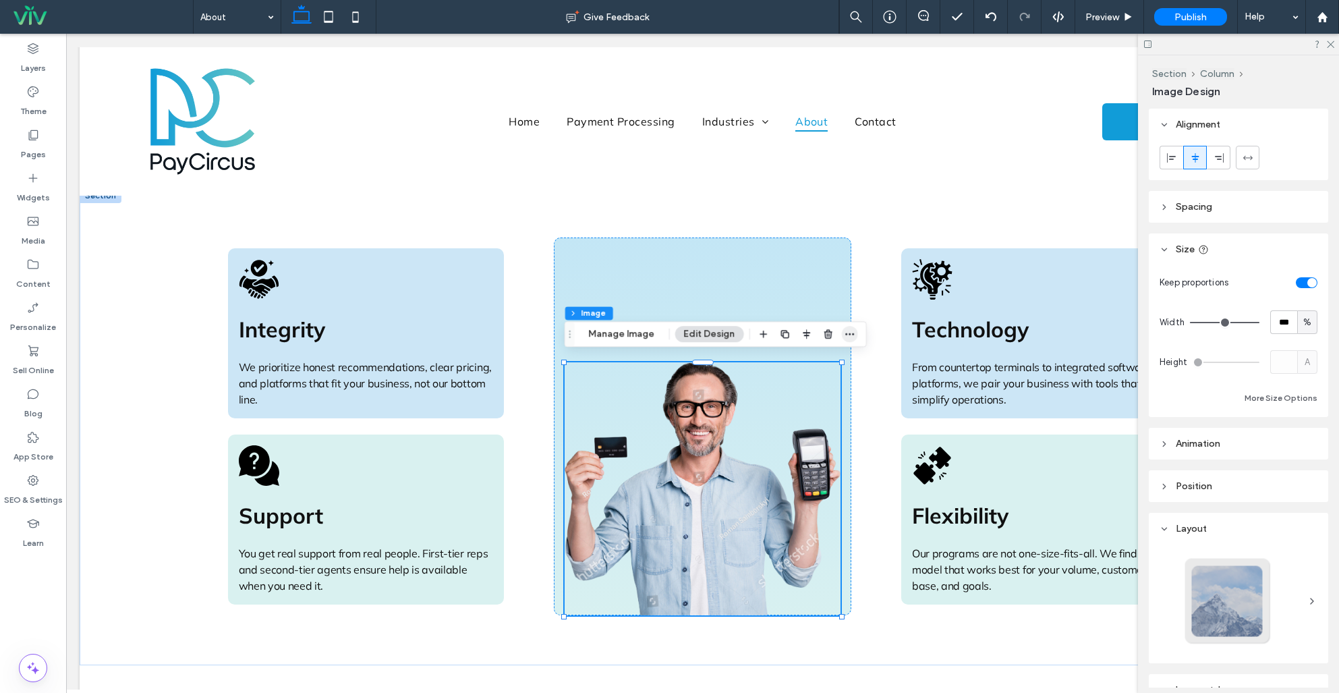
drag, startPoint x: 613, startPoint y: 333, endPoint x: 853, endPoint y: 335, distance: 240.1
click at [613, 333] on button "Manage Image" at bounding box center [622, 334] width 84 height 16
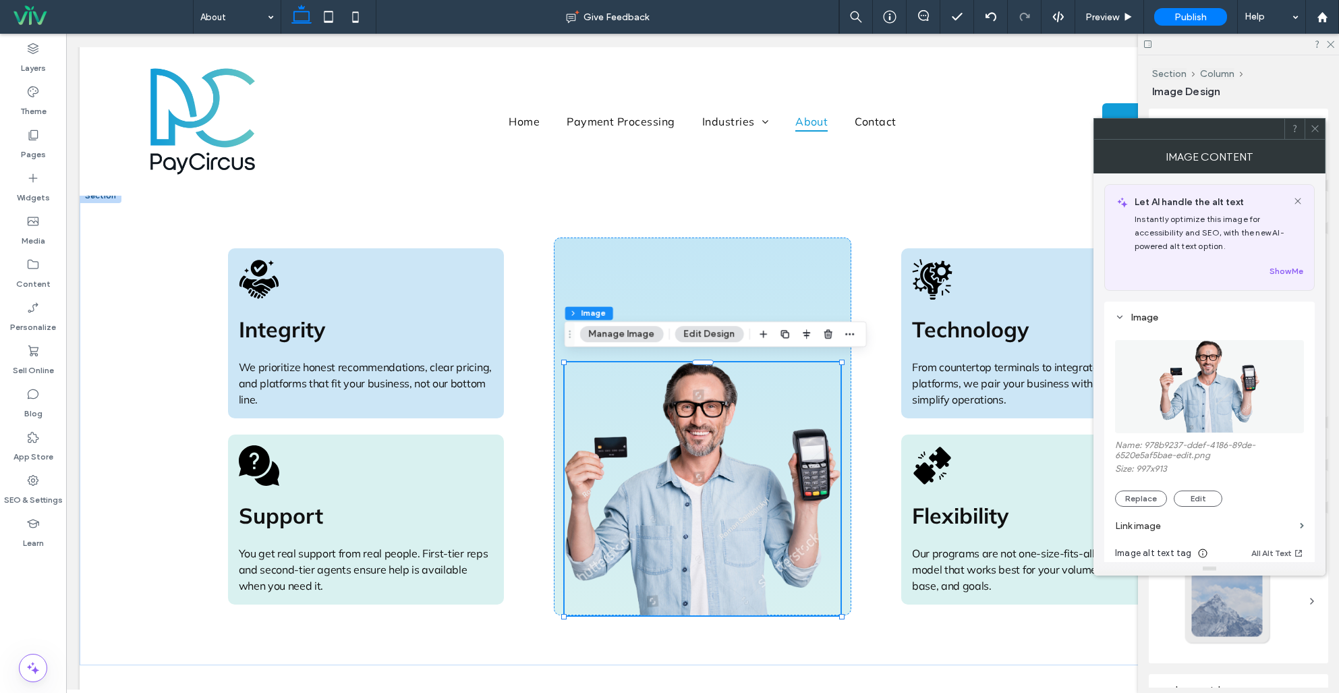
click at [1233, 428] on img at bounding box center [1210, 386] width 102 height 93
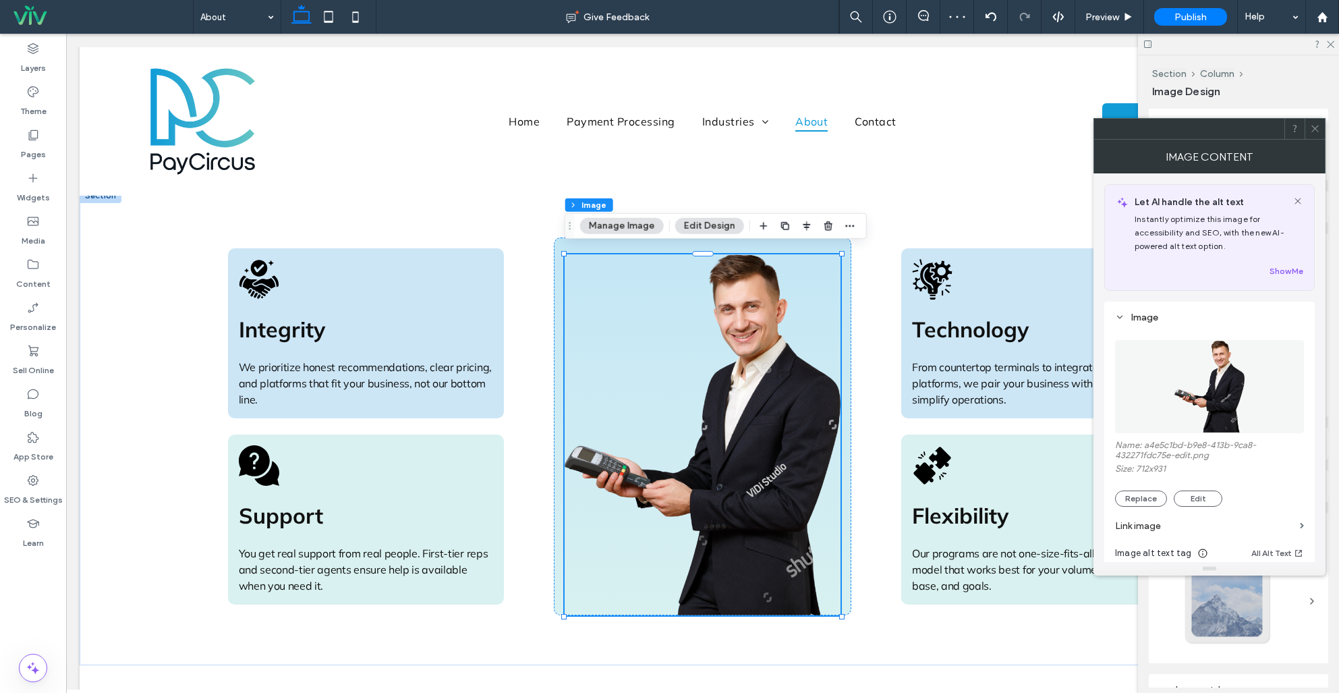
click at [1317, 127] on icon at bounding box center [1315, 128] width 10 height 10
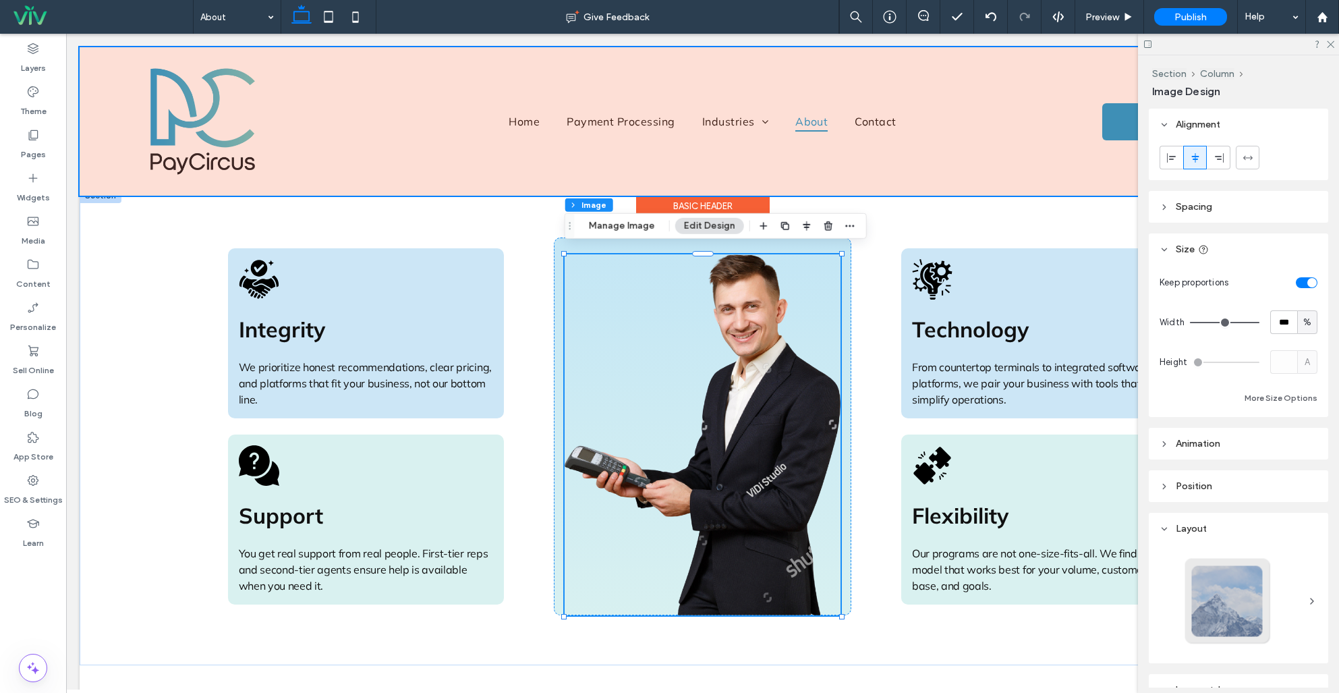
click at [1023, 183] on div at bounding box center [703, 121] width 1246 height 148
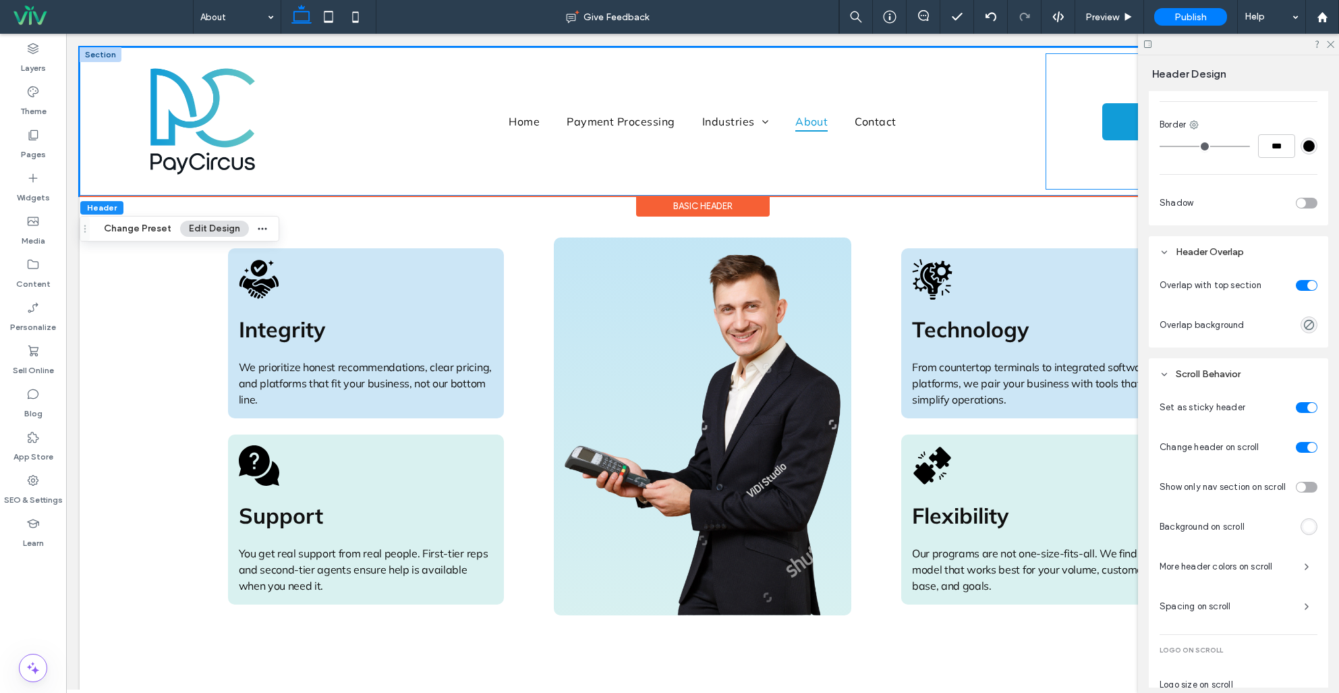
scroll to position [490, 0]
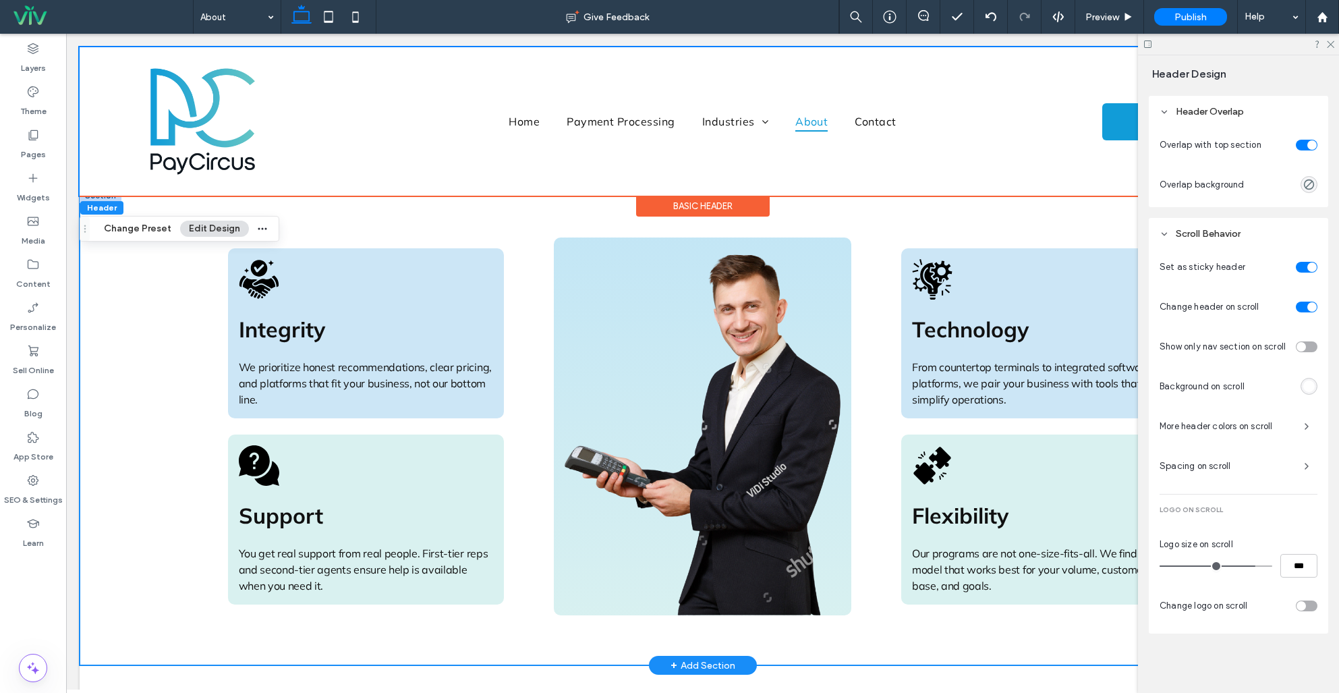
click at [1004, 227] on div "Integrity We prioritize honest recommendations, clear pricing, and platforms th…" at bounding box center [702, 427] width 971 height 478
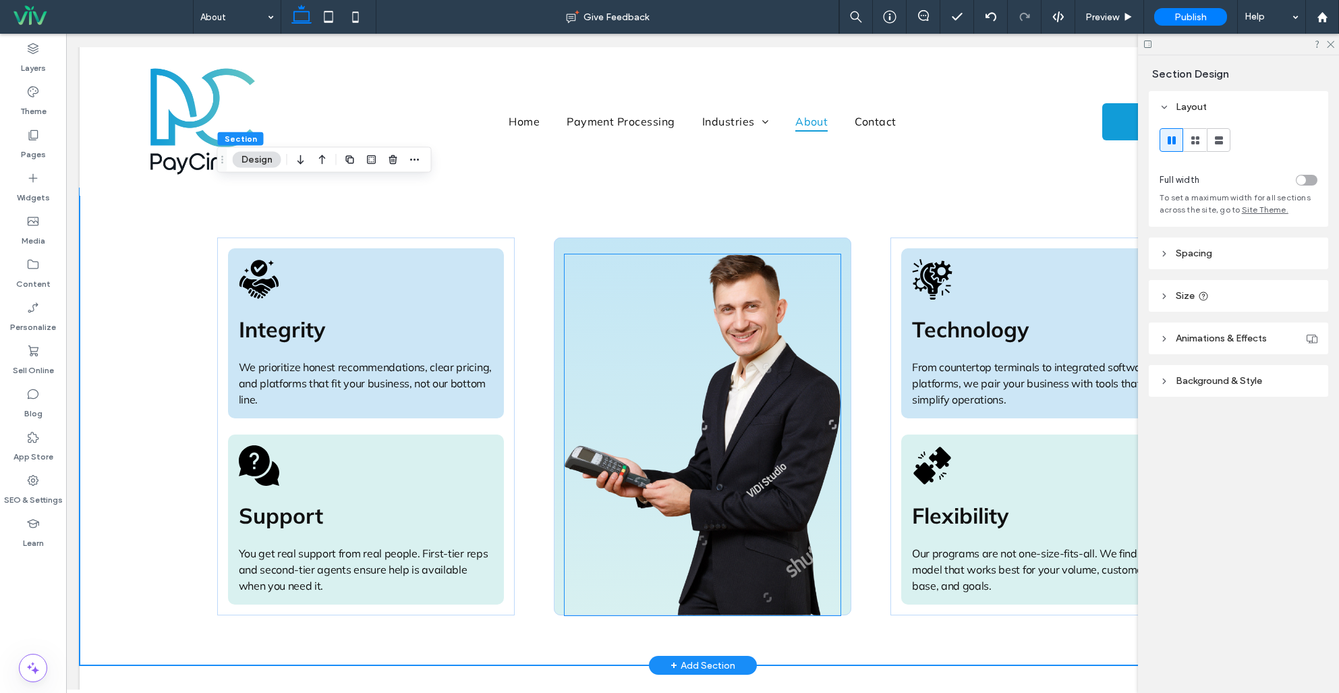
click at [739, 358] on img at bounding box center [703, 435] width 277 height 362
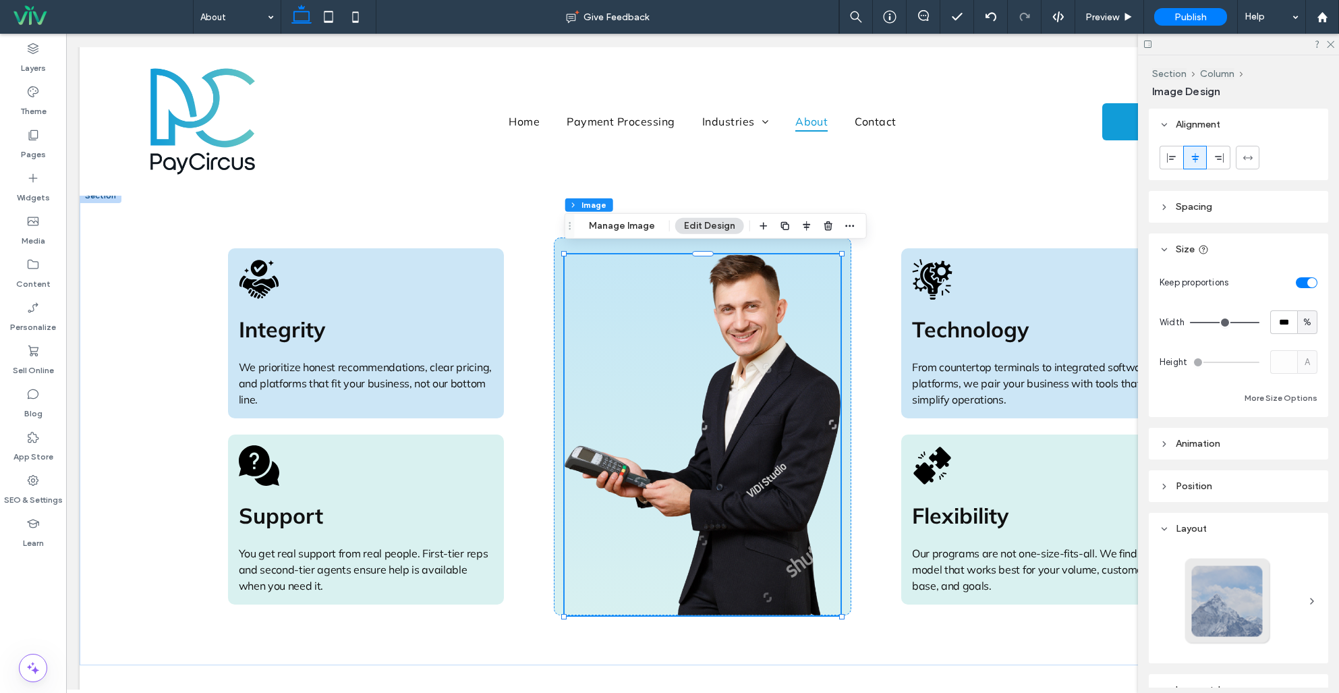
drag, startPoint x: 629, startPoint y: 228, endPoint x: 822, endPoint y: 238, distance: 193.2
click at [629, 228] on button "Manage Image" at bounding box center [622, 226] width 84 height 16
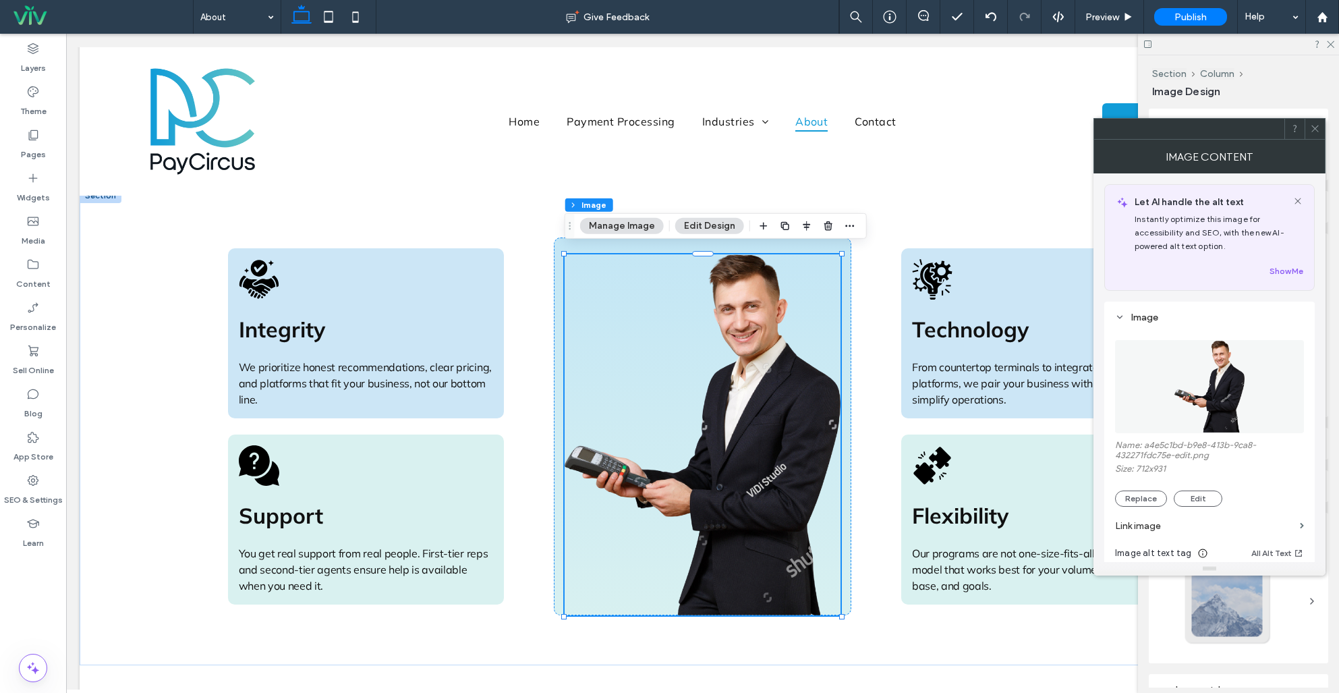
click at [1220, 382] on img at bounding box center [1210, 386] width 72 height 93
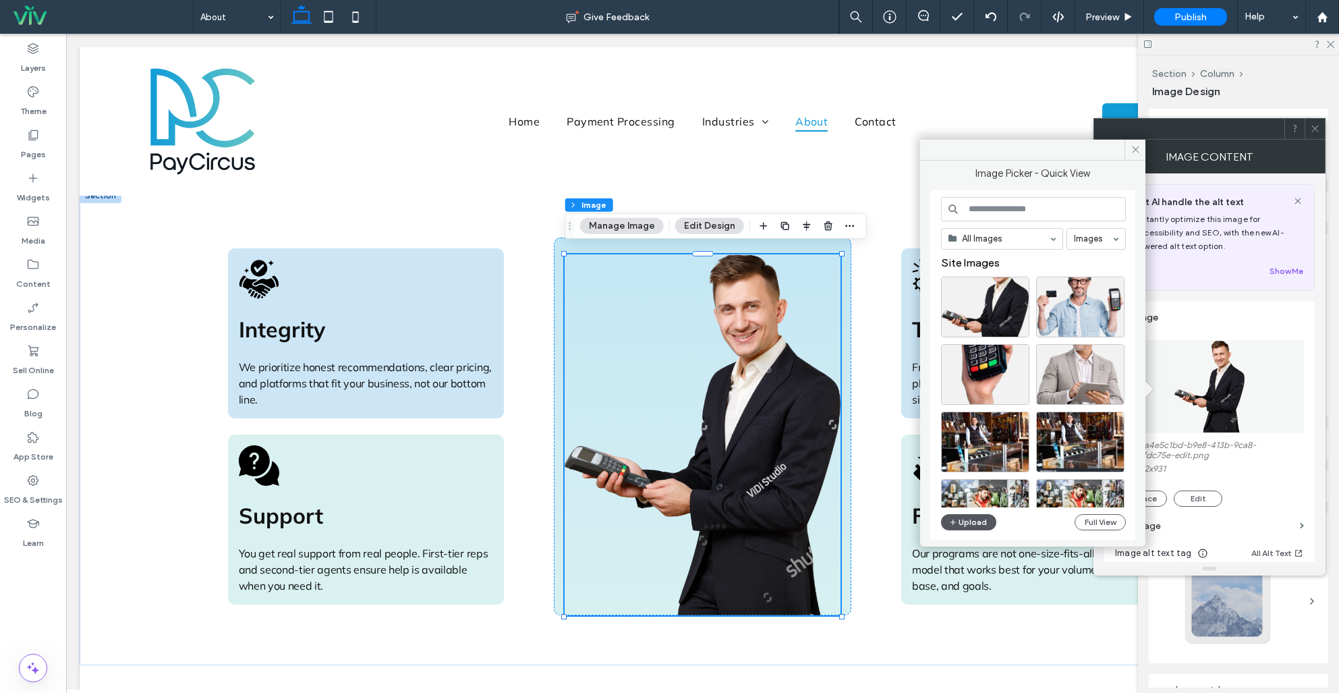
click at [981, 527] on button "Upload" at bounding box center [968, 522] width 55 height 16
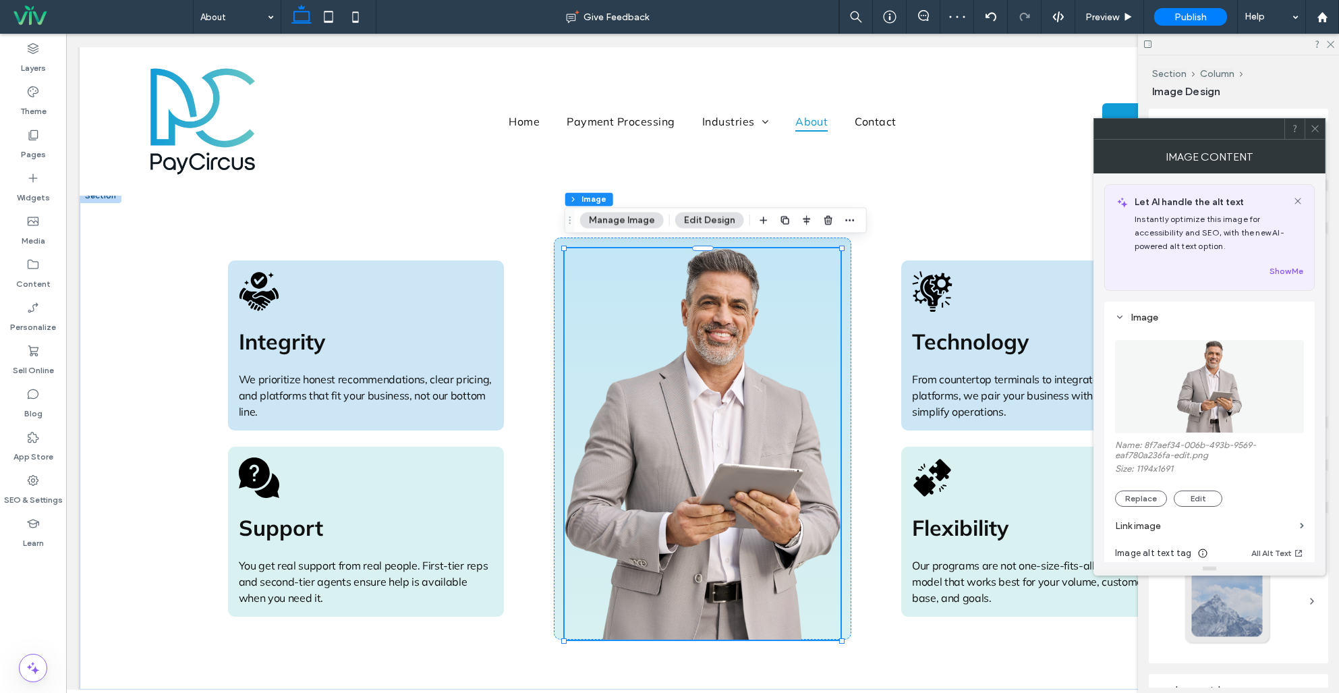
drag, startPoint x: 1319, startPoint y: 121, endPoint x: 1306, endPoint y: 126, distance: 14.5
click at [1319, 121] on span at bounding box center [1315, 129] width 10 height 20
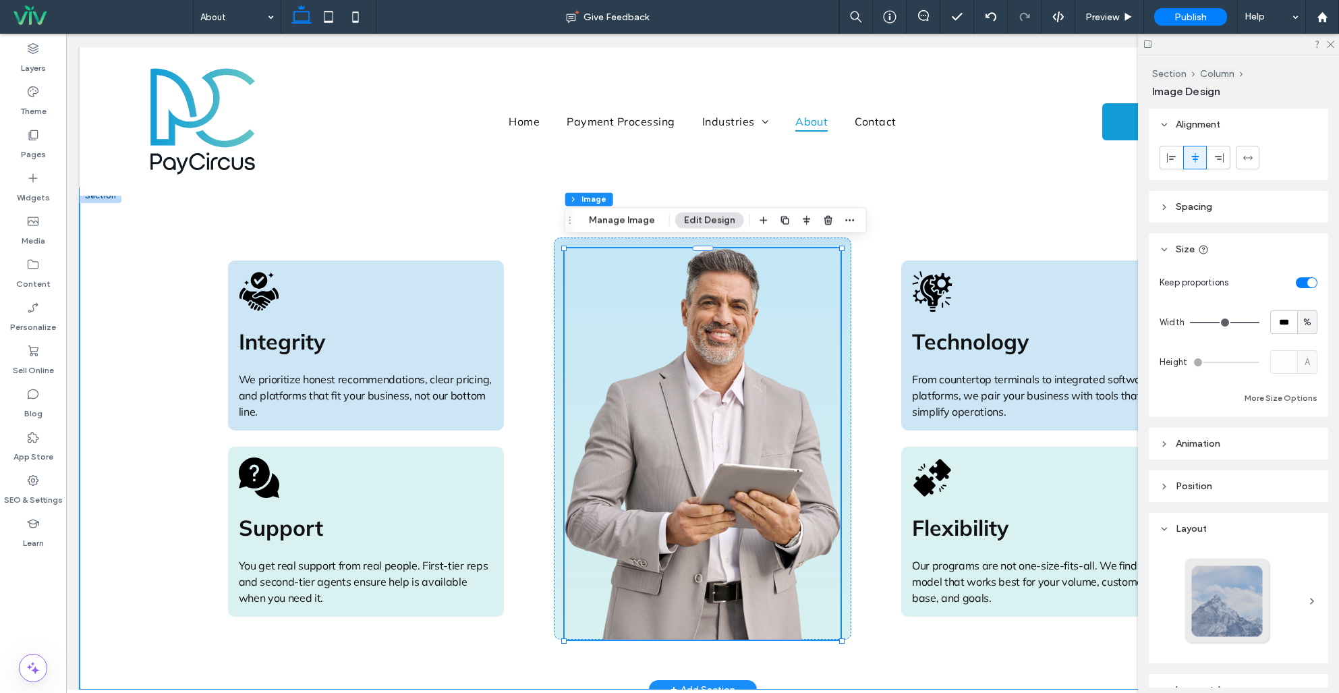
click at [968, 223] on div "Integrity We prioritize honest recommendations, clear pricing, and platforms th…" at bounding box center [702, 439] width 971 height 502
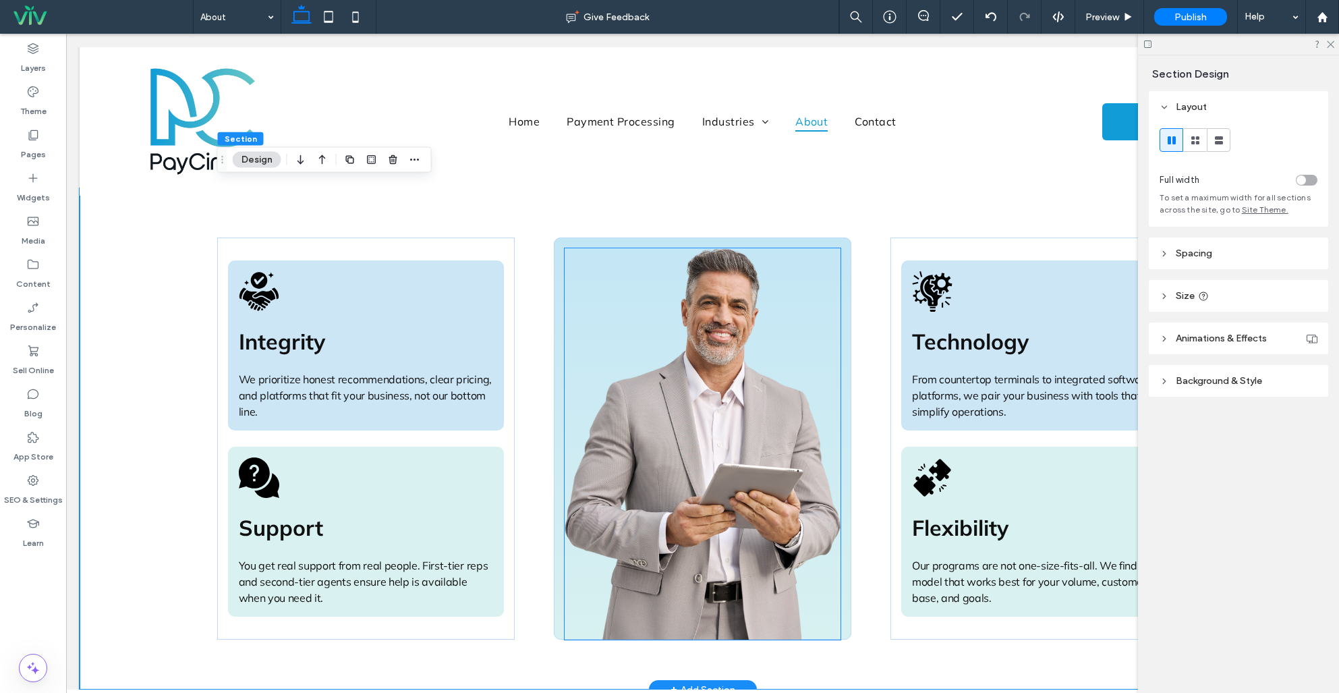
click at [793, 332] on img at bounding box center [703, 443] width 277 height 391
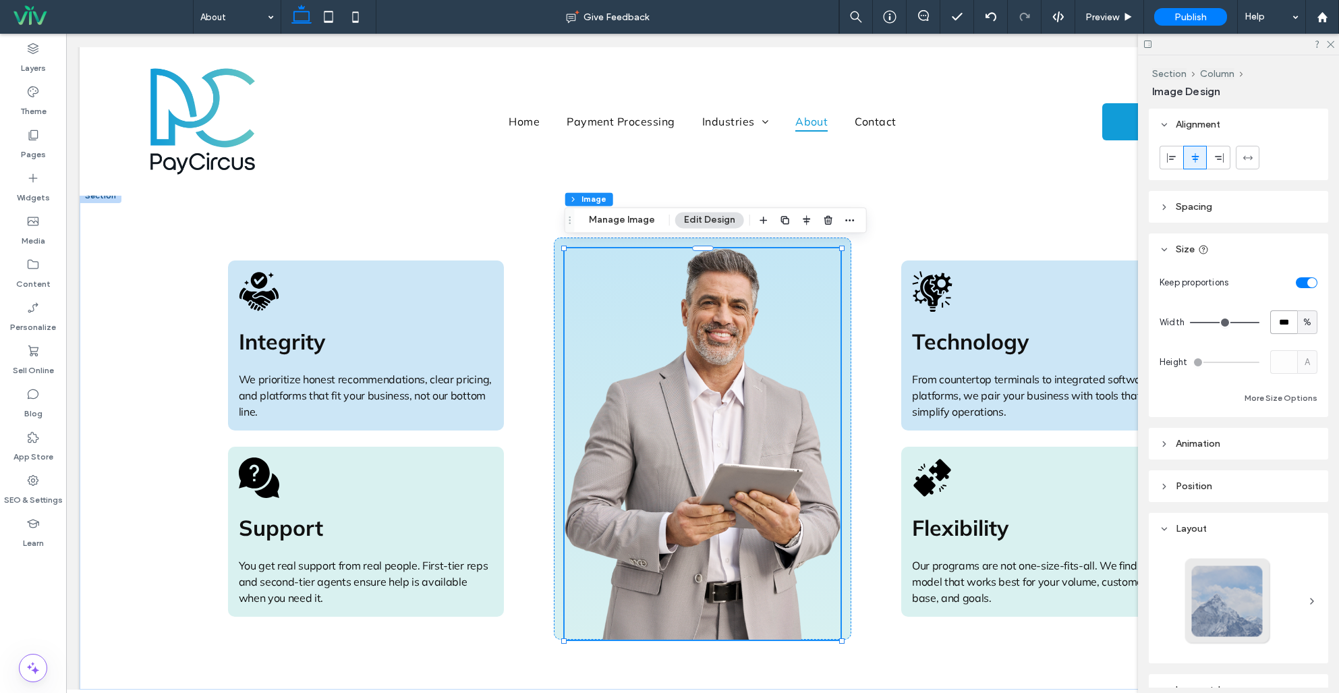
click at [1281, 332] on input "***" at bounding box center [1283, 322] width 27 height 24
type input "**"
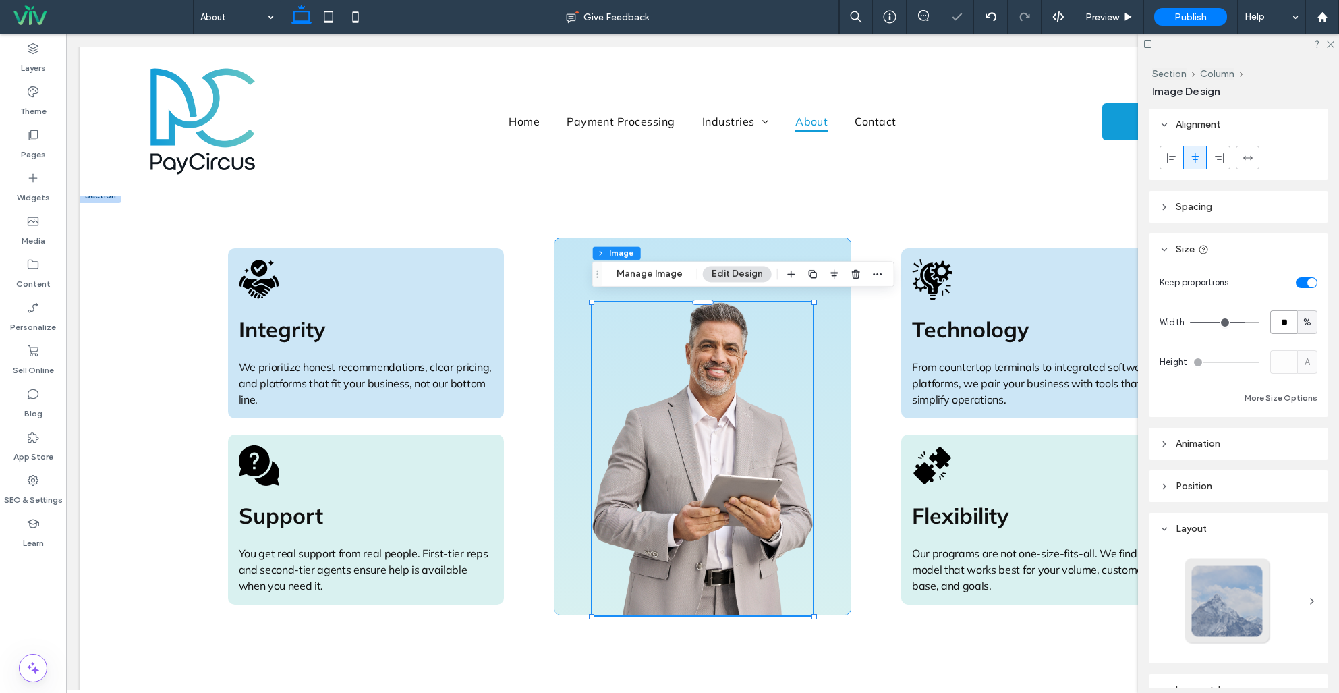
type input "**"
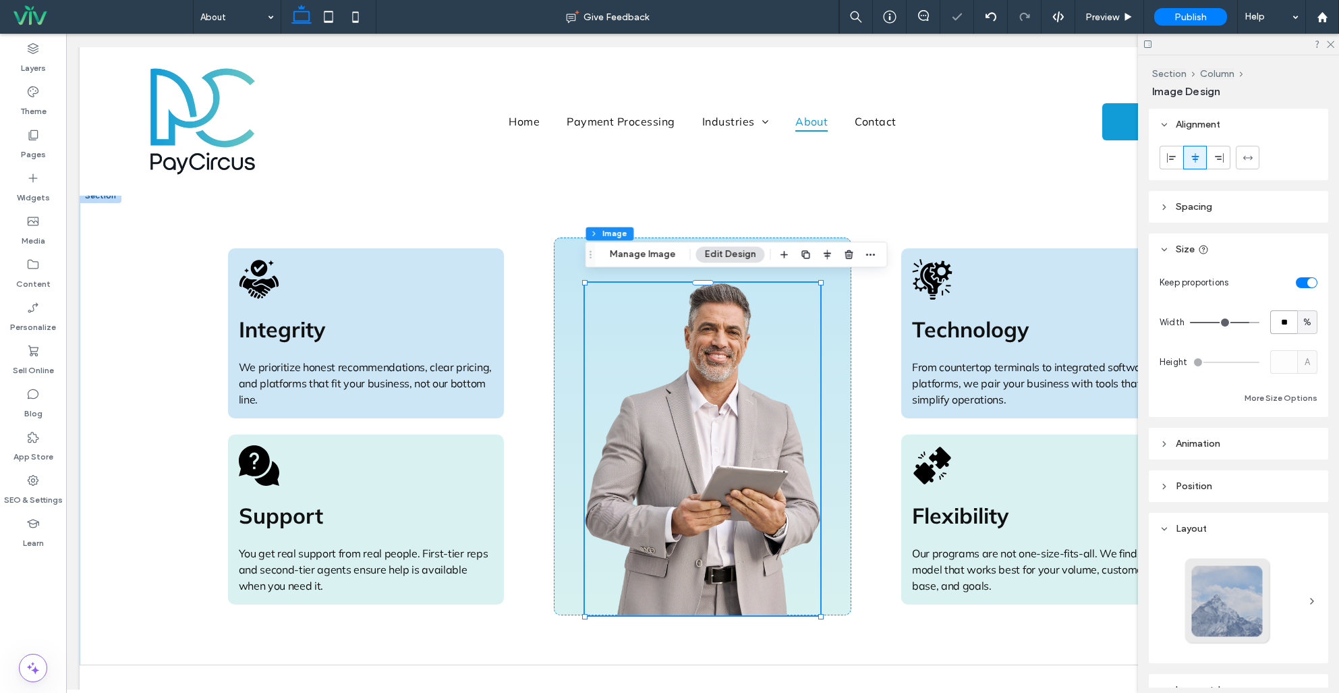
type input "**"
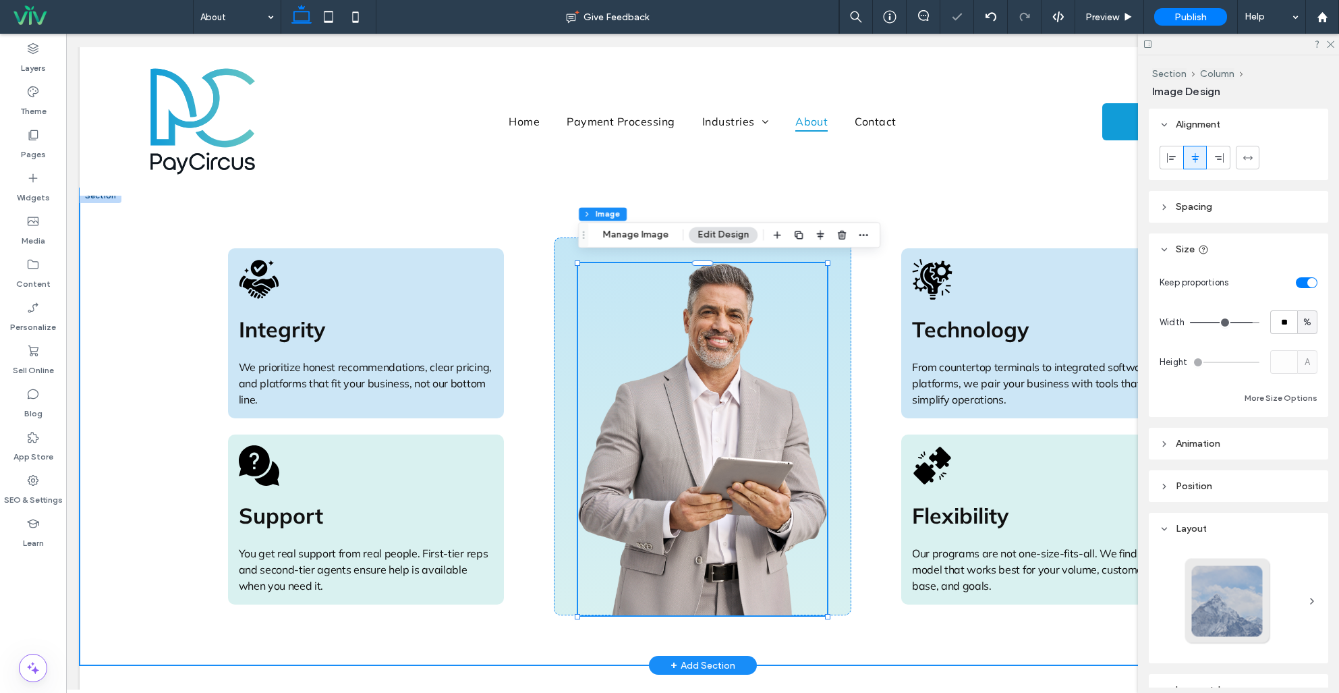
click at [930, 200] on div "Integrity We prioritize honest recommendations, clear pricing, and platforms th…" at bounding box center [702, 427] width 971 height 478
